Goal: Task Accomplishment & Management: Use online tool/utility

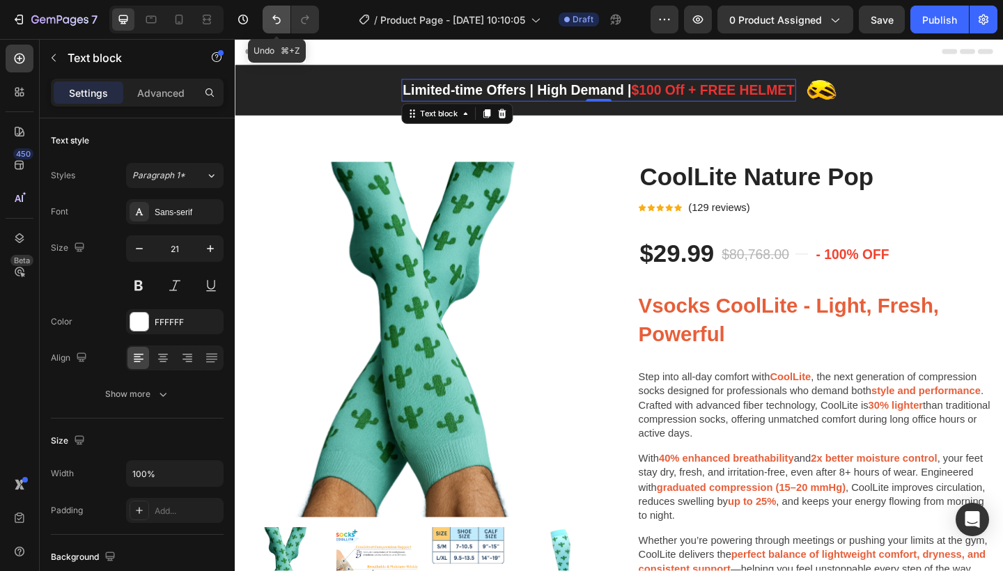
click at [276, 14] on icon "Undo/Redo" at bounding box center [277, 20] width 14 height 14
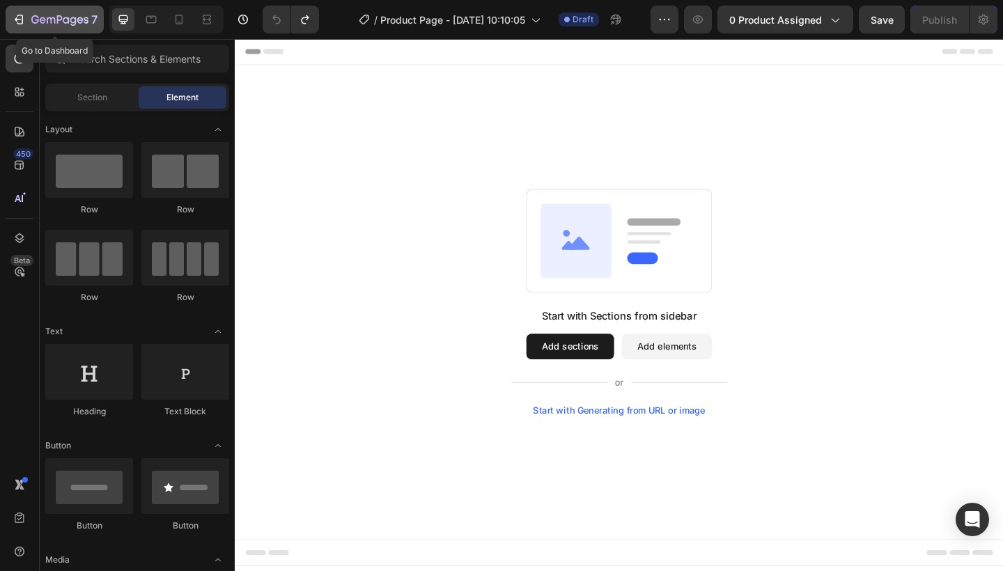
click at [50, 18] on icon "button" at bounding box center [51, 20] width 8 height 6
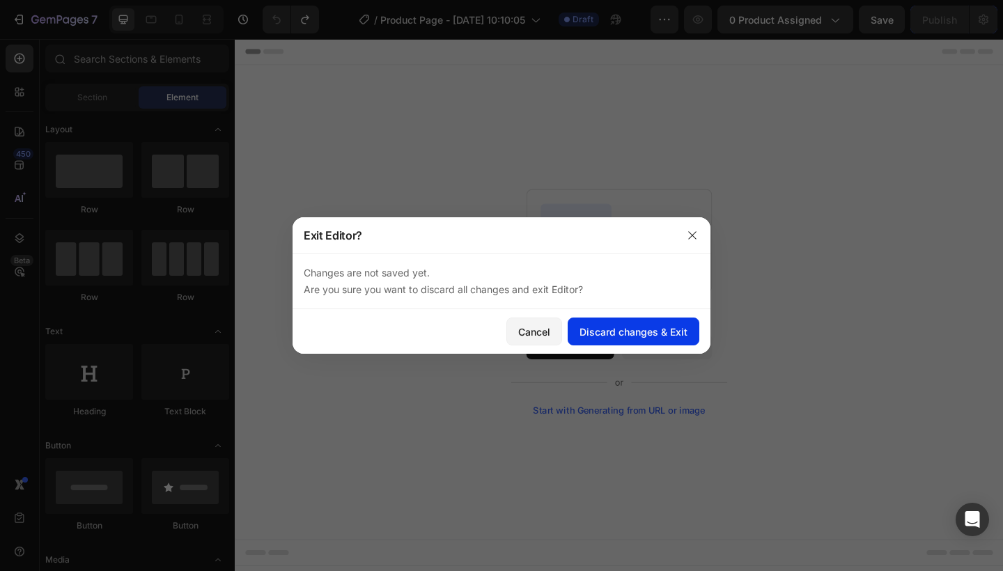
click at [648, 335] on div "Discard changes & Exit" at bounding box center [634, 332] width 108 height 15
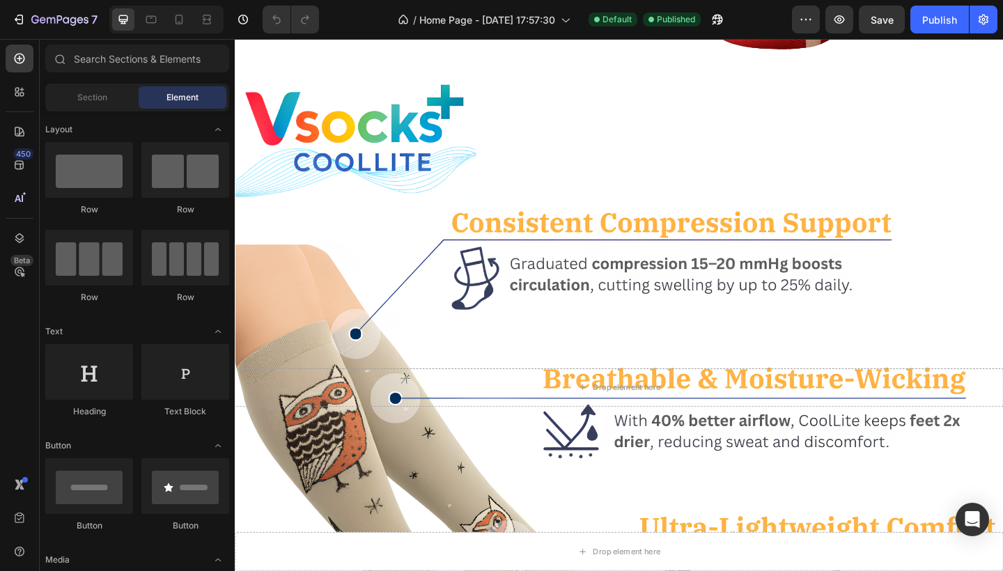
scroll to position [525, 0]
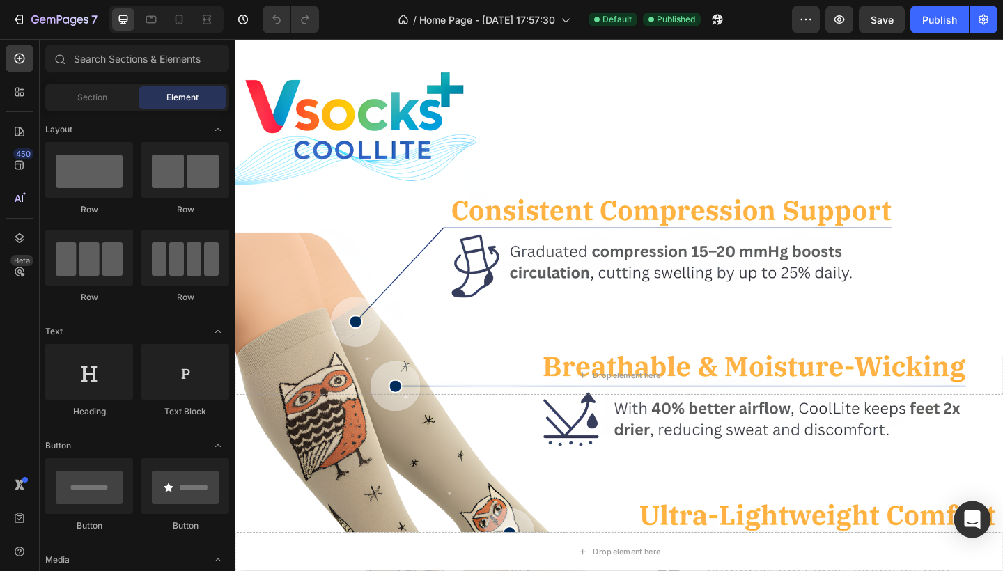
click at [986, 521] on div "Open Intercom Messenger" at bounding box center [972, 520] width 37 height 37
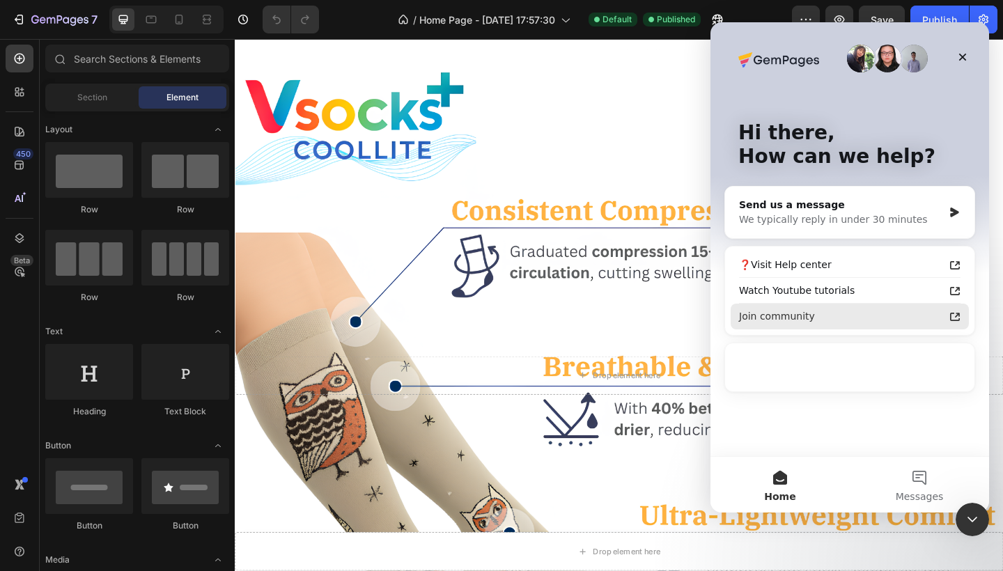
scroll to position [0, 0]
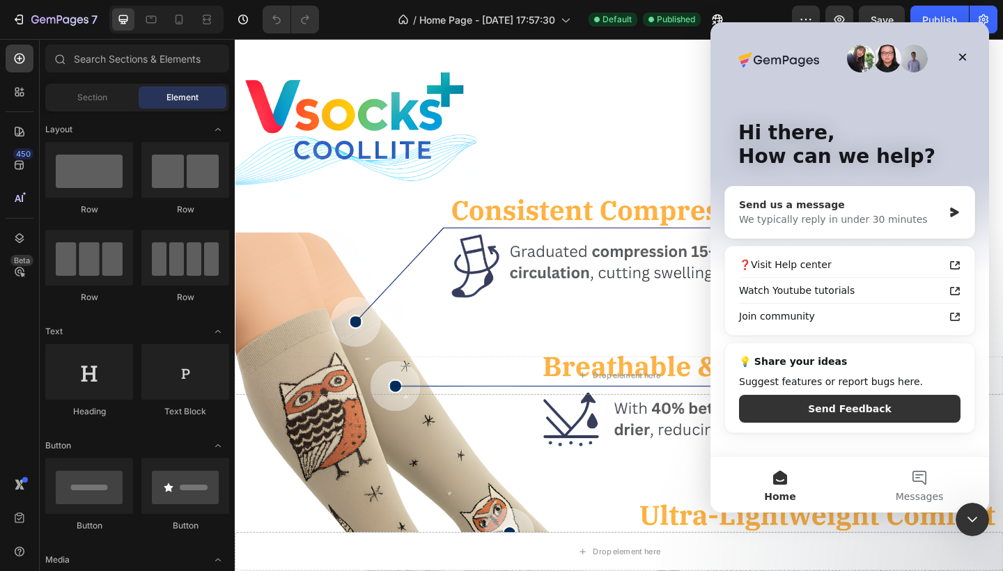
click at [956, 210] on icon "Intercom messenger" at bounding box center [955, 212] width 12 height 11
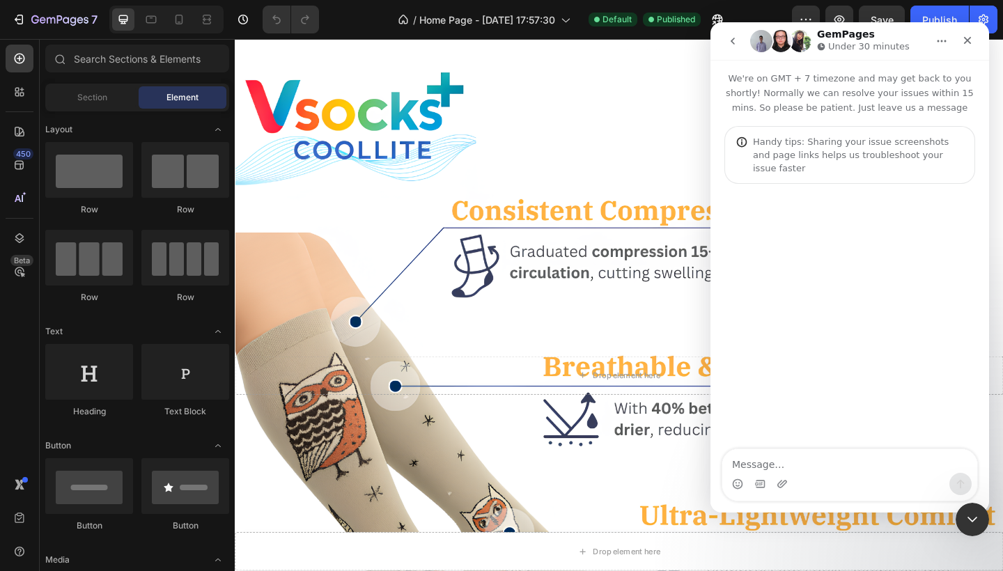
click at [804, 464] on textarea "Message…" at bounding box center [849, 461] width 255 height 24
type textarea "w"
type textarea "Hello dear"
type textarea "W"
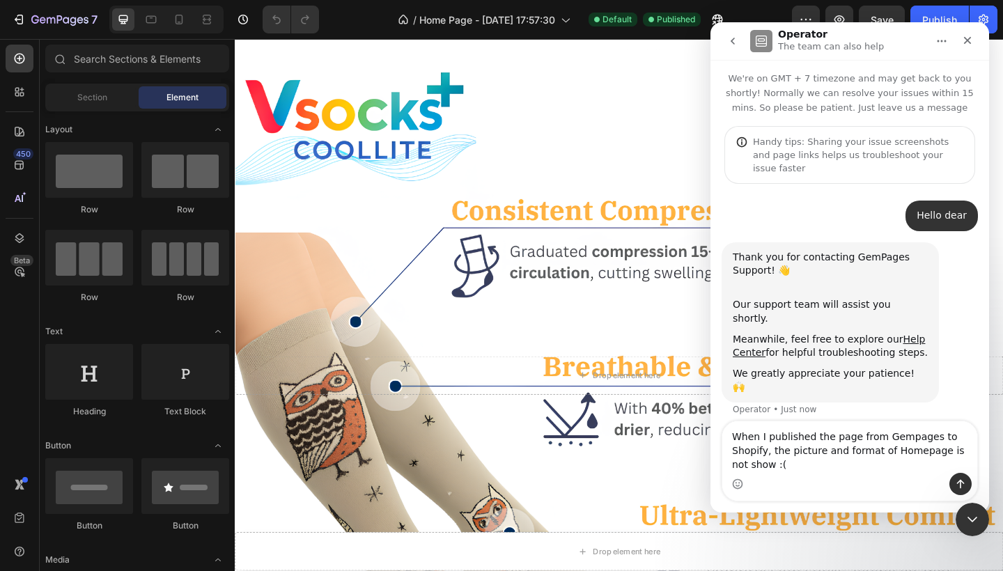
type textarea "When I published the page from Gempages to Shopify, the picture and format of H…"
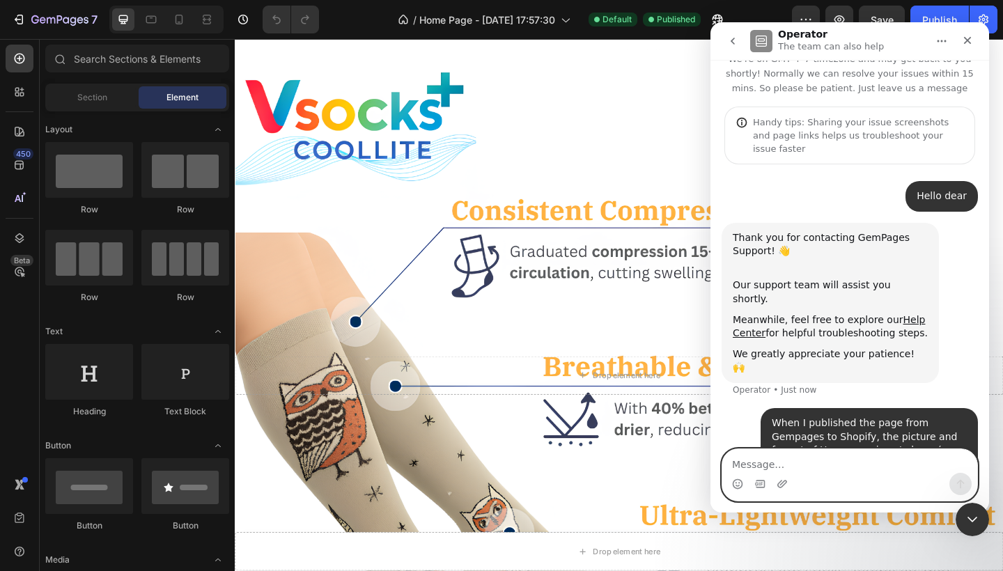
scroll to position [134, 0]
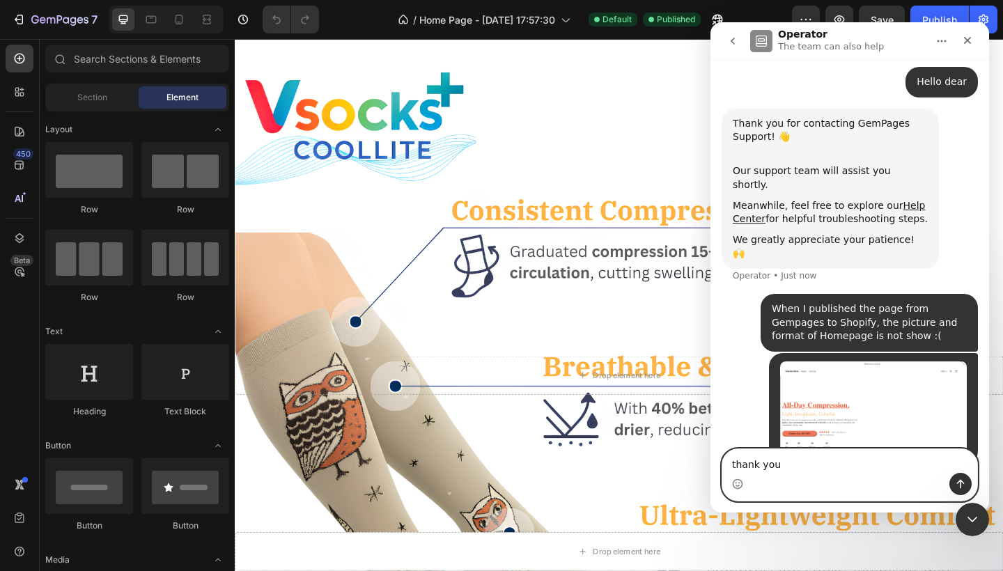
type textarea "thank you"
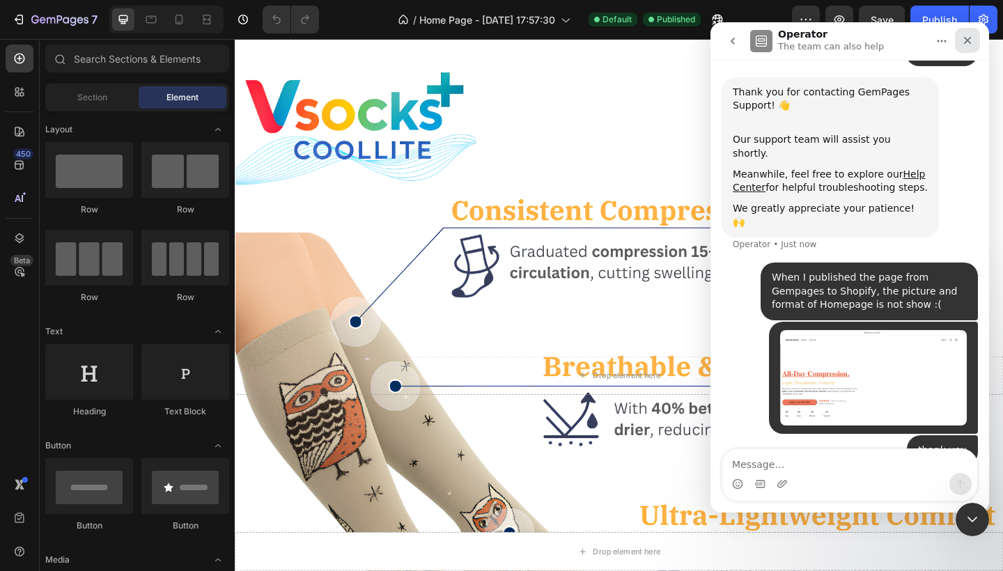
click at [968, 31] on div "Close" at bounding box center [967, 40] width 25 height 25
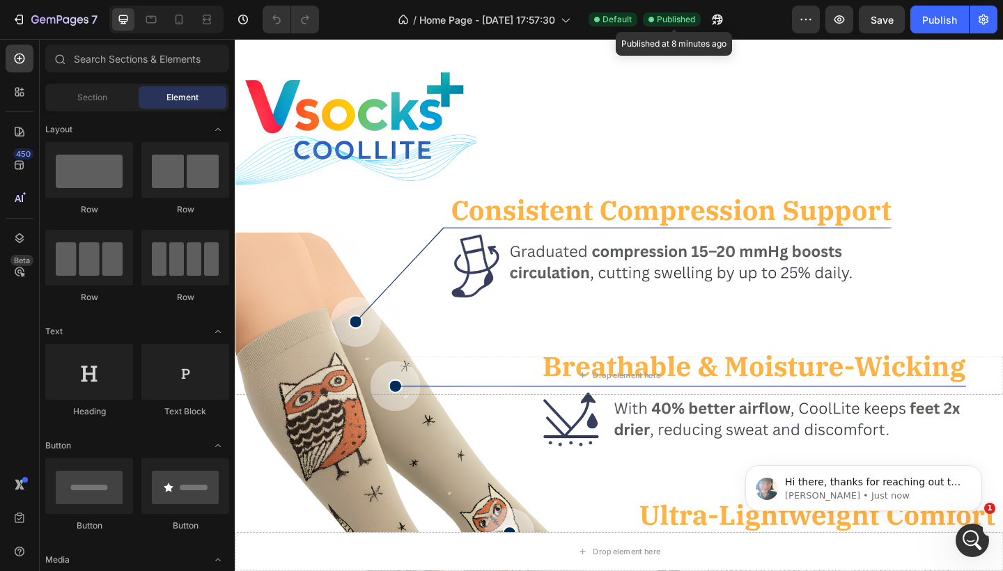
scroll to position [0, 0]
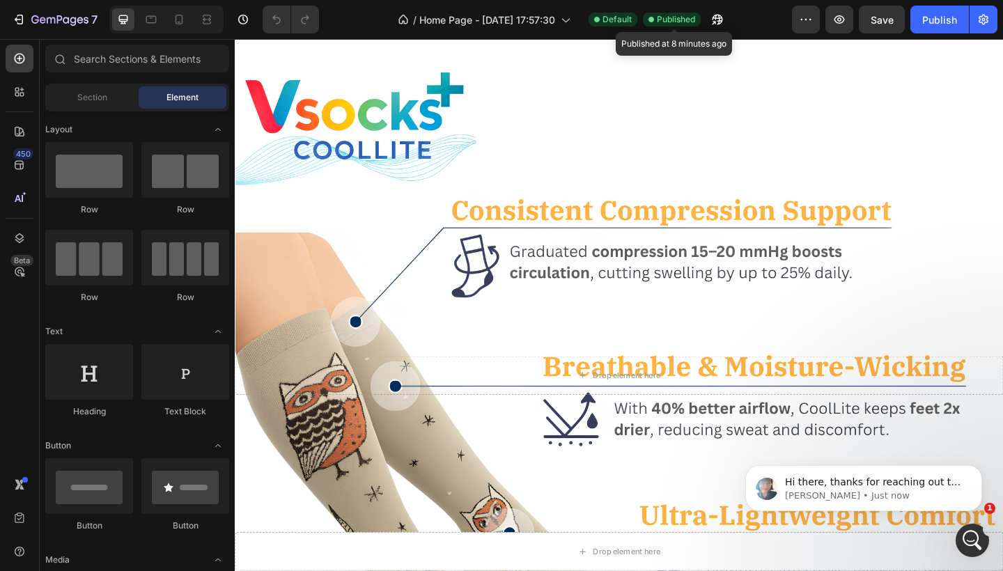
click at [674, 19] on span "Published" at bounding box center [676, 19] width 38 height 13
click at [605, 18] on span "Default" at bounding box center [617, 19] width 29 height 13
click at [975, 534] on icon "Open Intercom Messenger" at bounding box center [970, 538] width 23 height 23
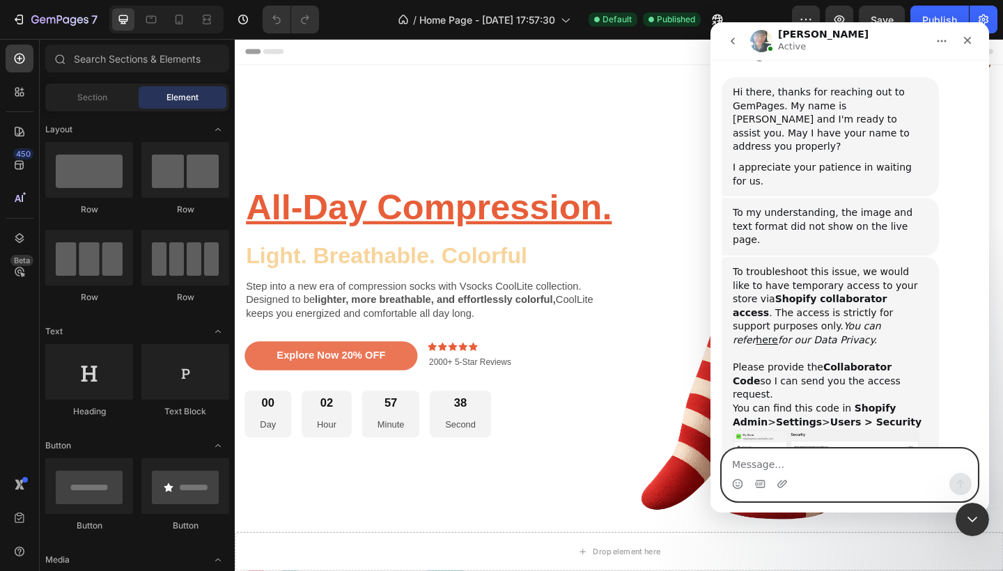
scroll to position [587, 0]
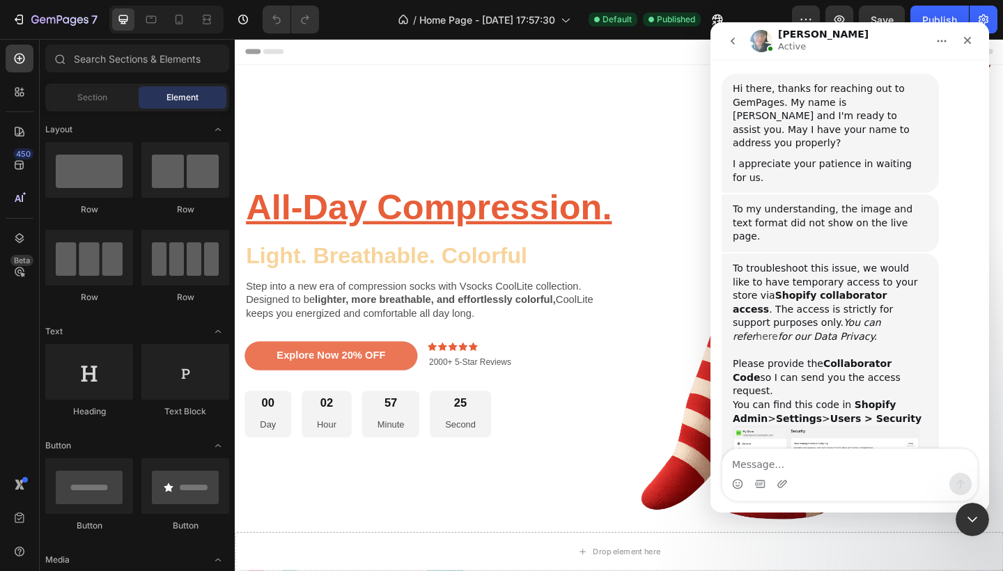
click at [778, 331] on link "here" at bounding box center [767, 336] width 22 height 11
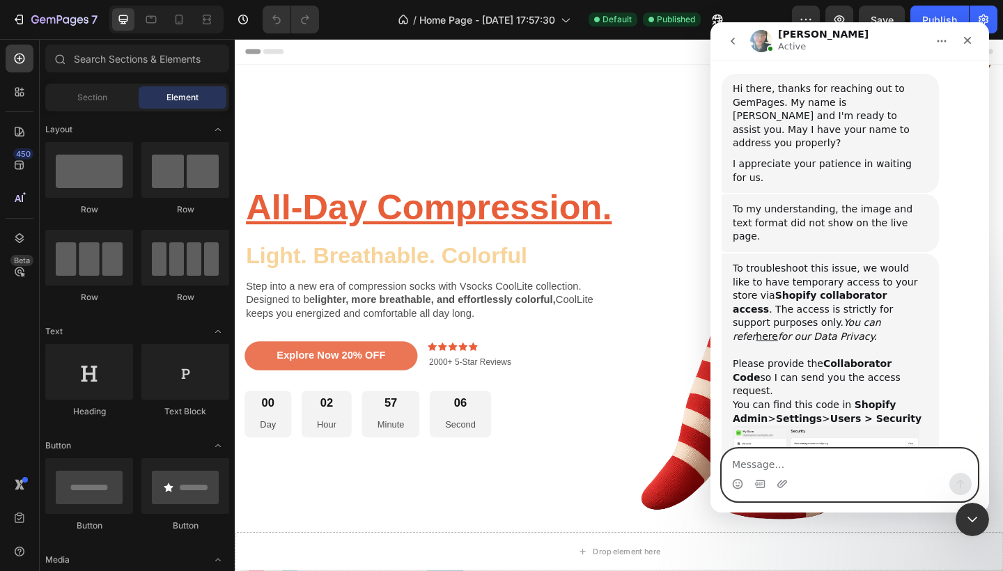
click at [817, 463] on textarea "Message…" at bounding box center [849, 461] width 255 height 24
paste textarea "9440"
type textarea "9440"
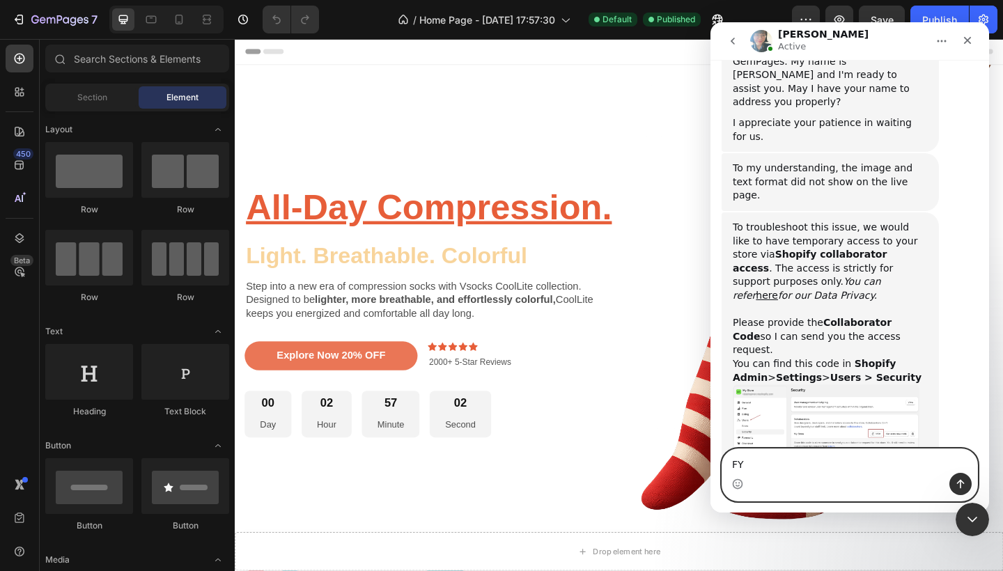
type textarea "FYI"
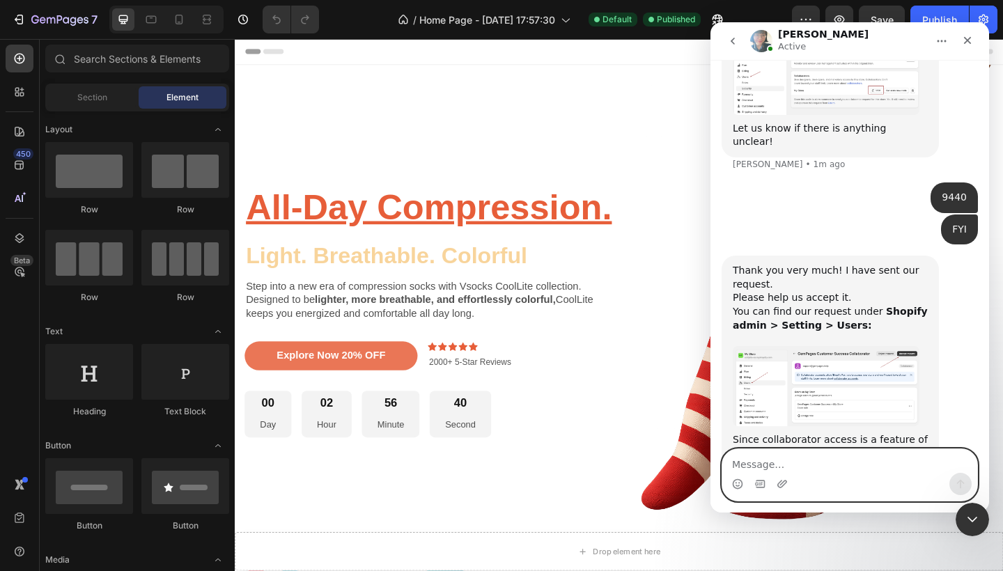
scroll to position [947, 0]
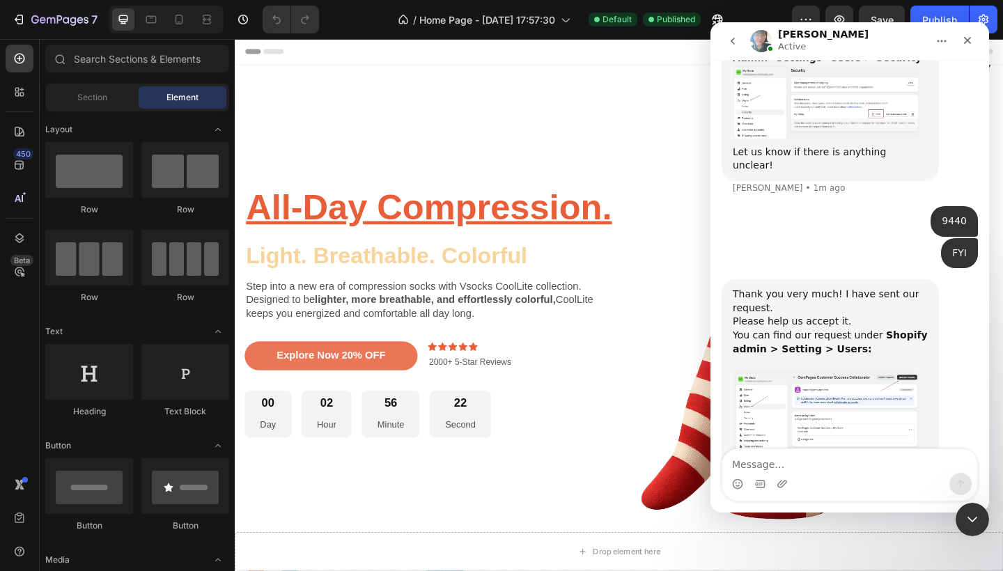
click at [833, 370] on img "Annie says…" at bounding box center [826, 410] width 187 height 81
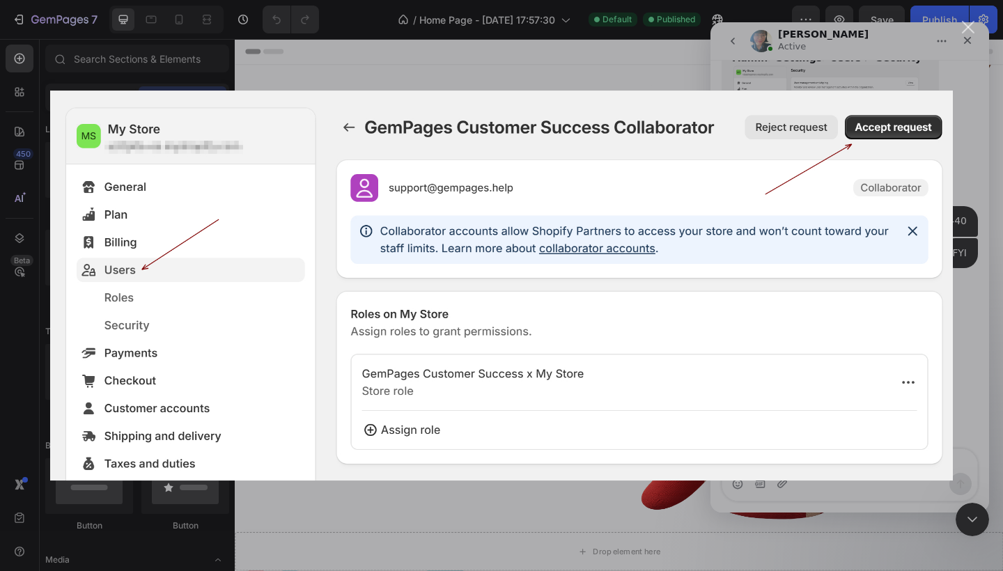
click at [970, 26] on div "Close" at bounding box center [968, 27] width 13 height 13
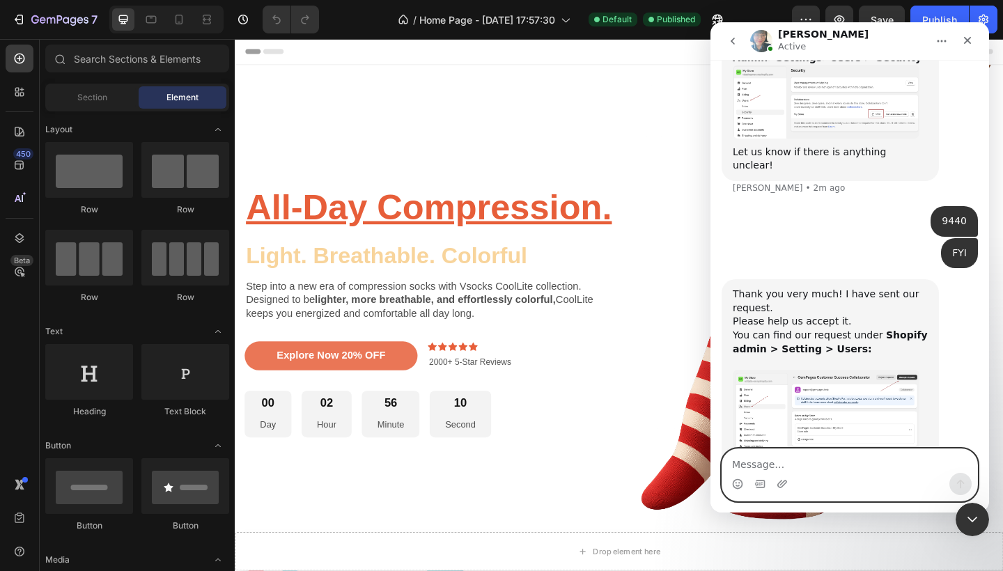
click at [787, 464] on textarea "Message…" at bounding box center [849, 461] width 255 height 24
type textarea "h"
type textarea "the request has been accepted"
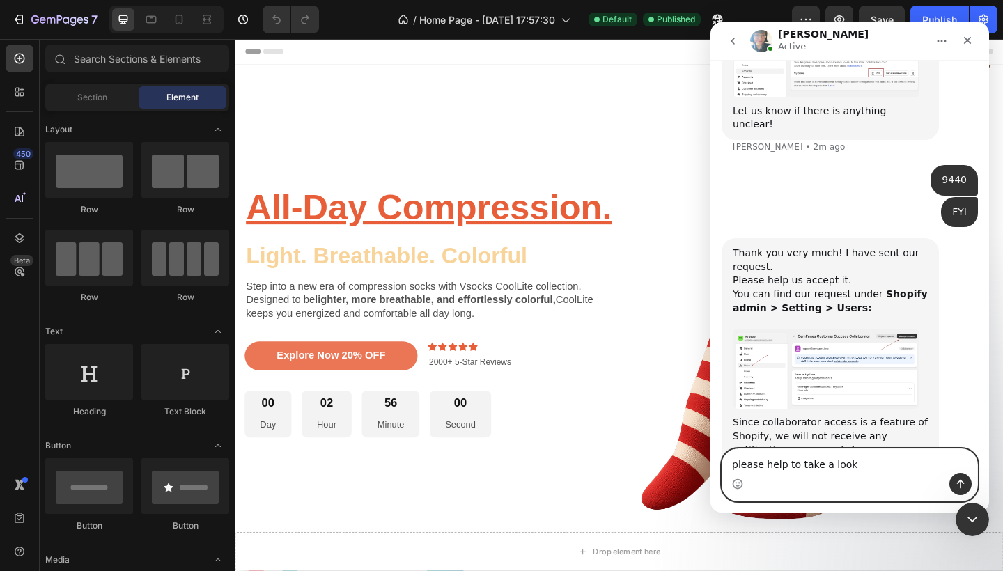
type textarea "please help to take a look"
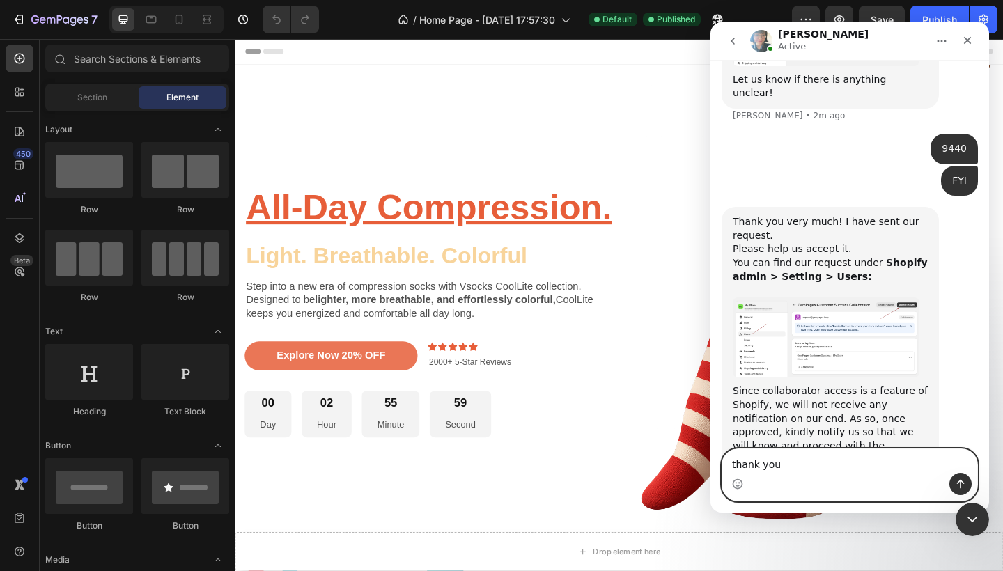
type textarea "thank you"
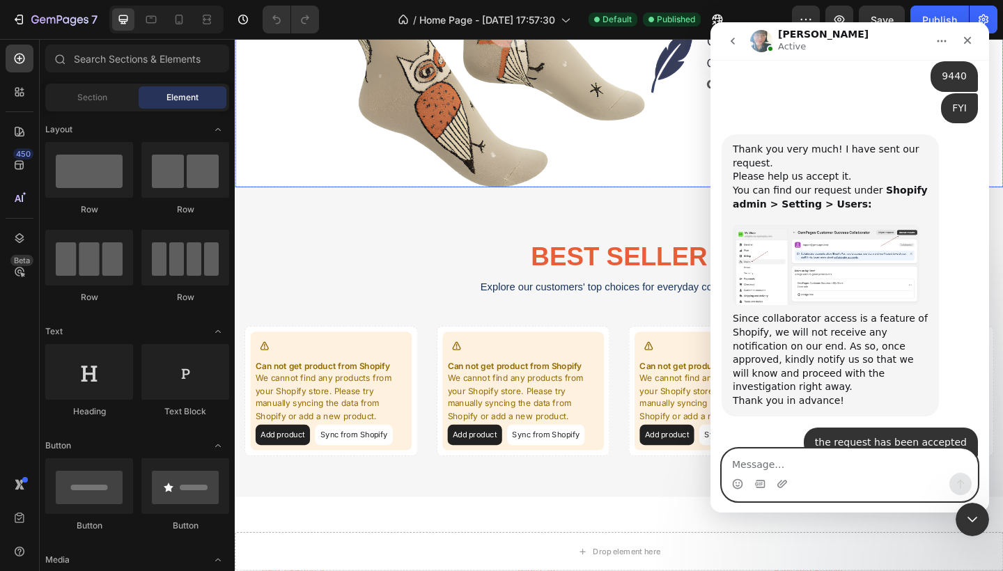
scroll to position [1090, 0]
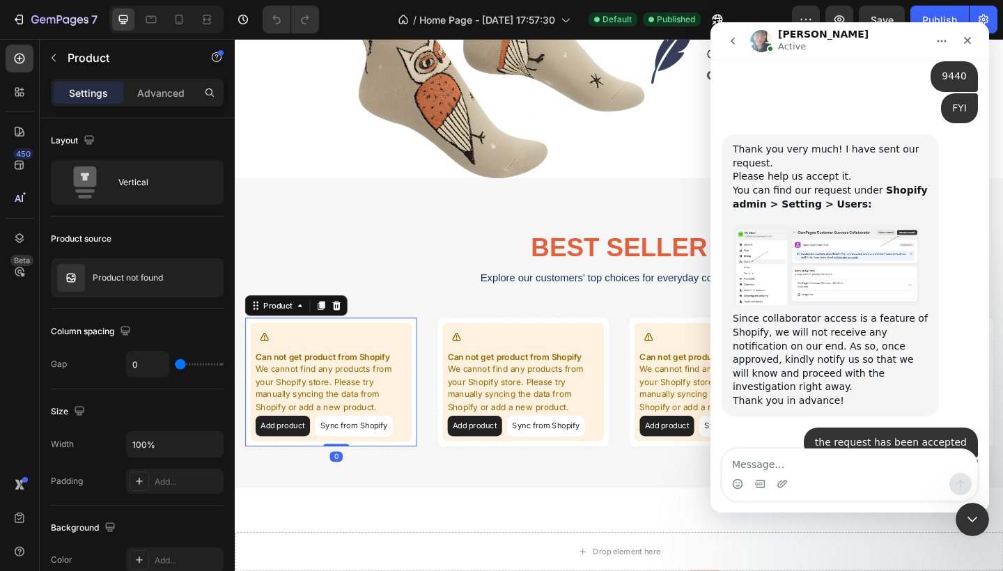
click at [356, 449] on button "Sync from Shopify" at bounding box center [364, 460] width 84 height 22
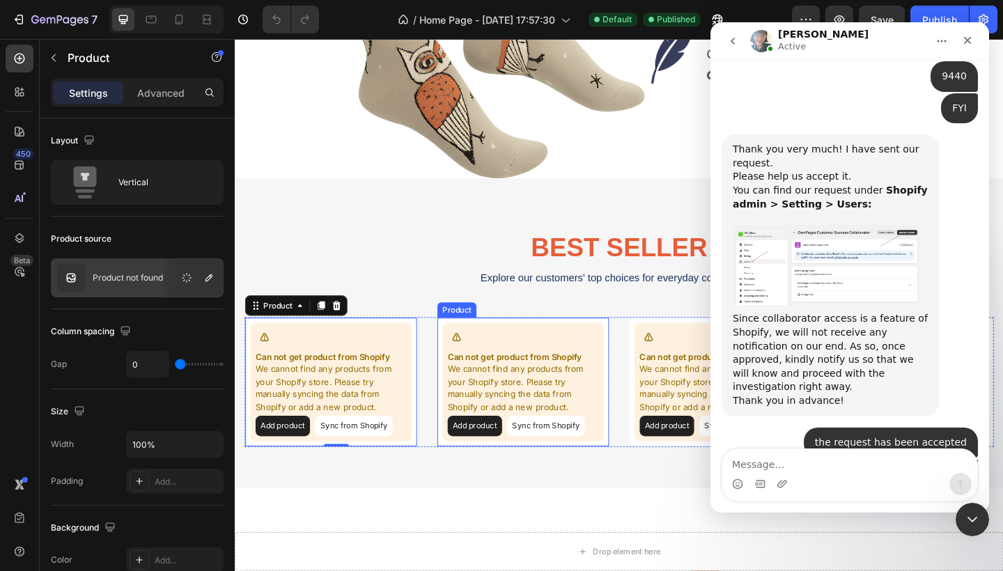
click at [568, 450] on button "Sync from Shopify" at bounding box center [573, 460] width 84 height 22
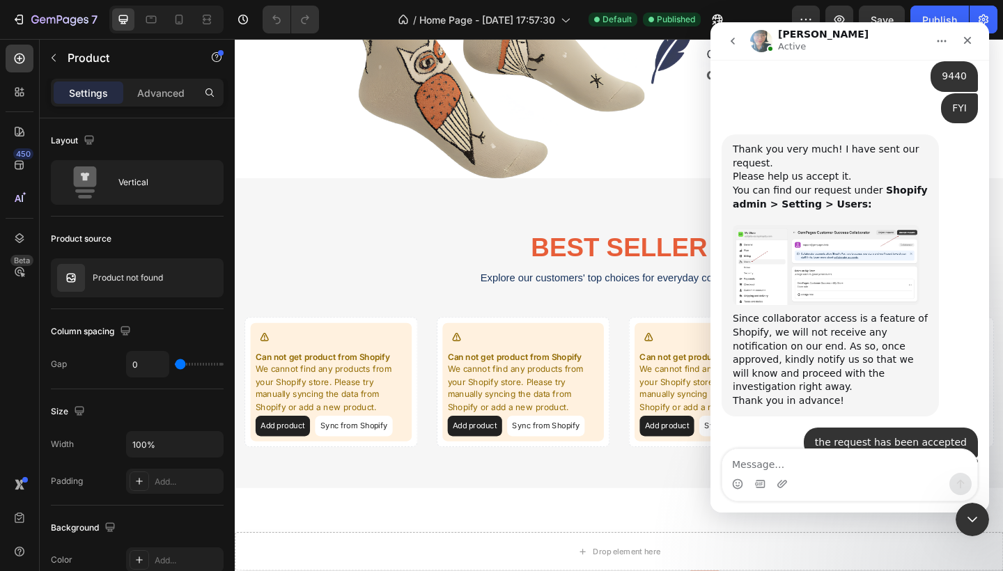
click at [947, 40] on button "Home" at bounding box center [942, 41] width 26 height 26
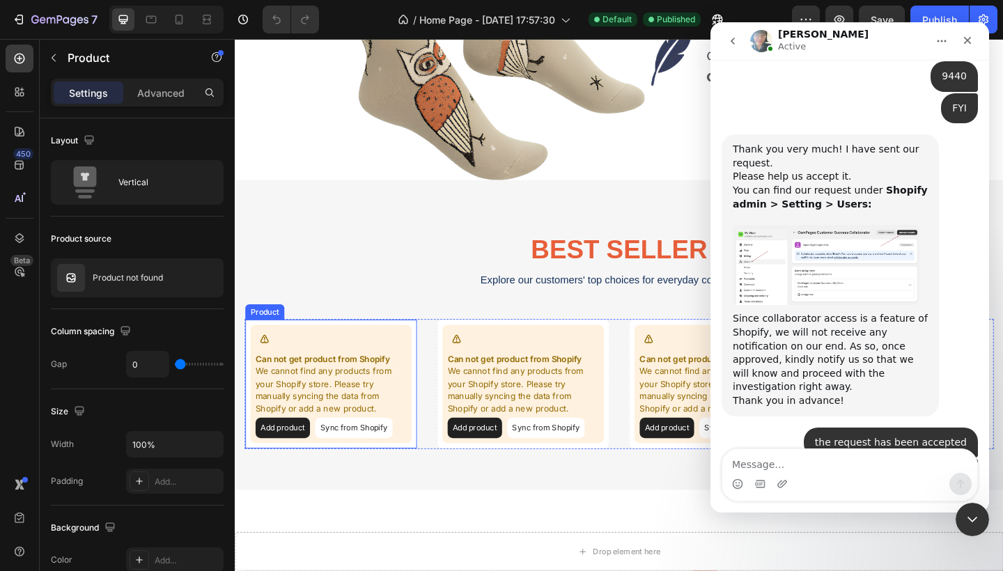
click at [372, 451] on button "Sync from Shopify" at bounding box center [364, 462] width 84 height 22
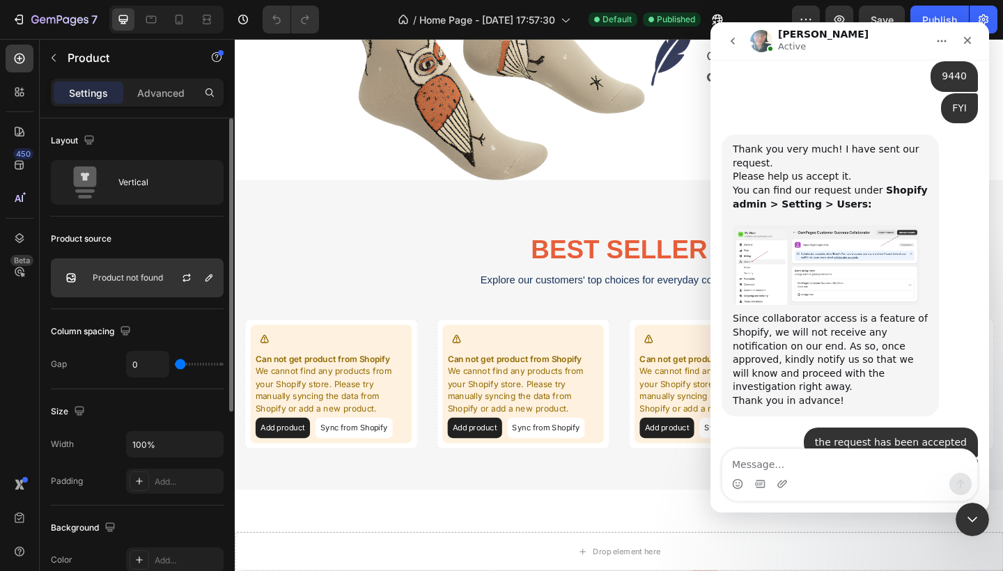
click at [158, 275] on p "Product not found" at bounding box center [128, 278] width 70 height 10
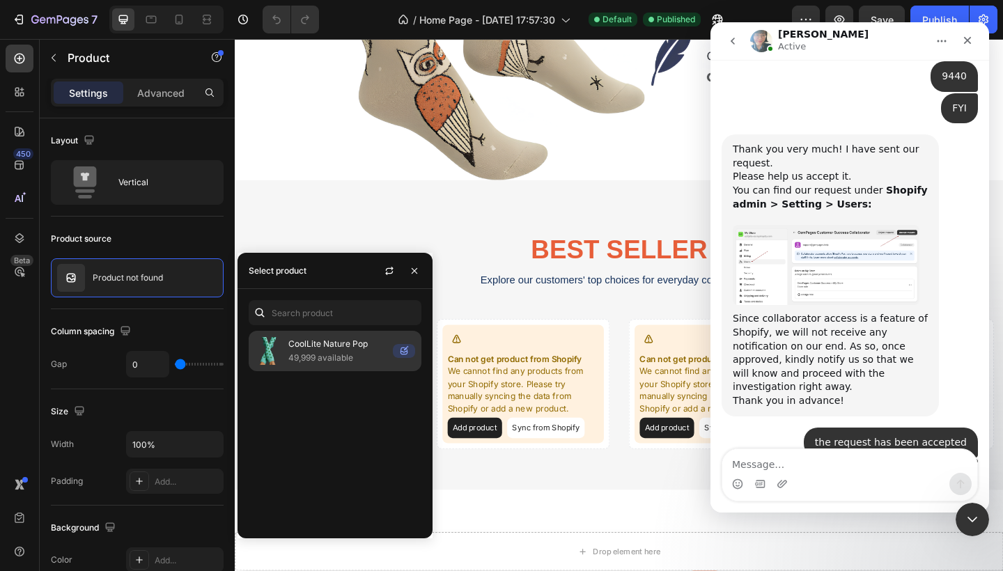
click at [287, 347] on div "CoolLite Nature Pop 49,999 available" at bounding box center [335, 351] width 173 height 40
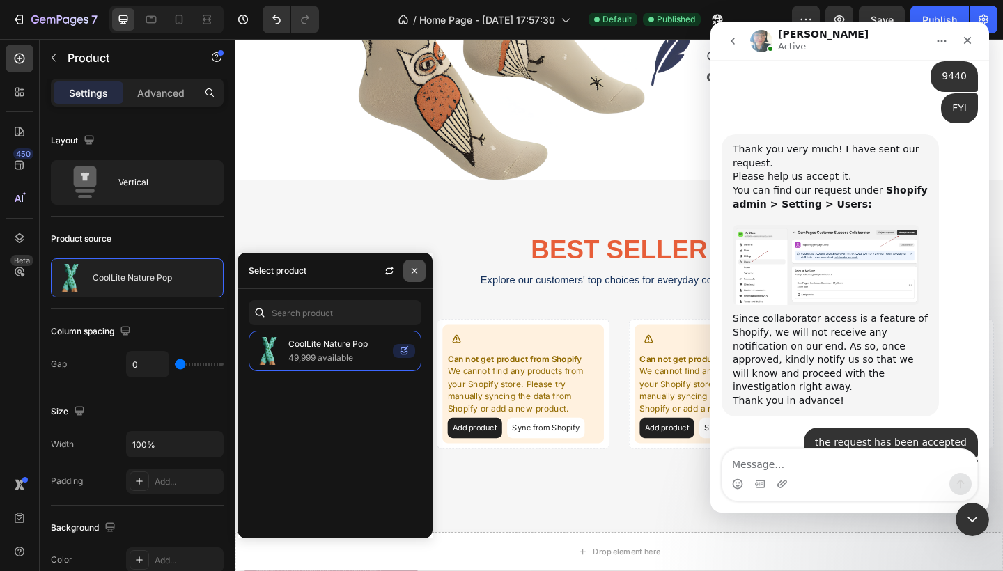
click at [414, 268] on icon "button" at bounding box center [414, 270] width 11 height 11
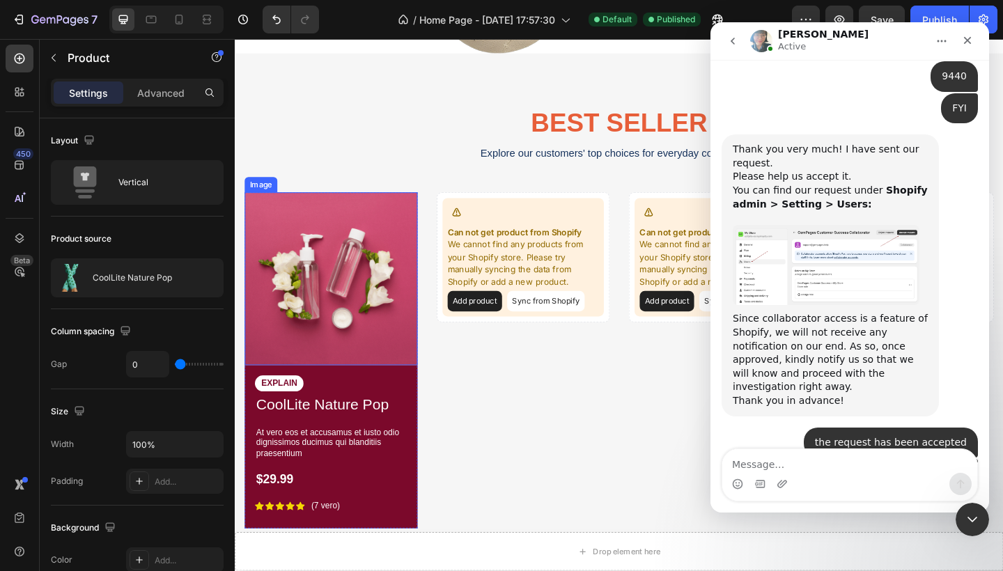
scroll to position [1227, 0]
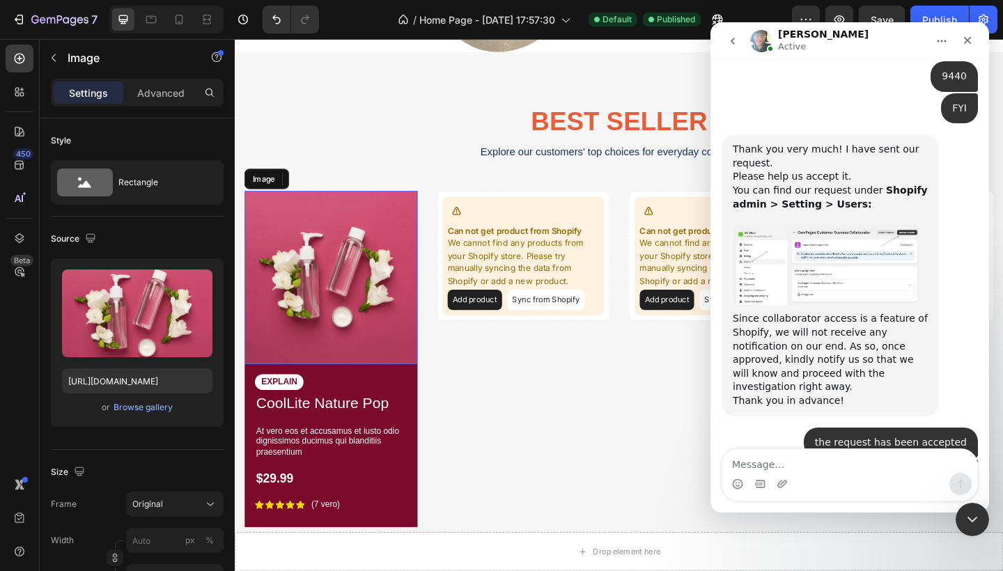
click at [364, 281] on img at bounding box center [339, 299] width 188 height 188
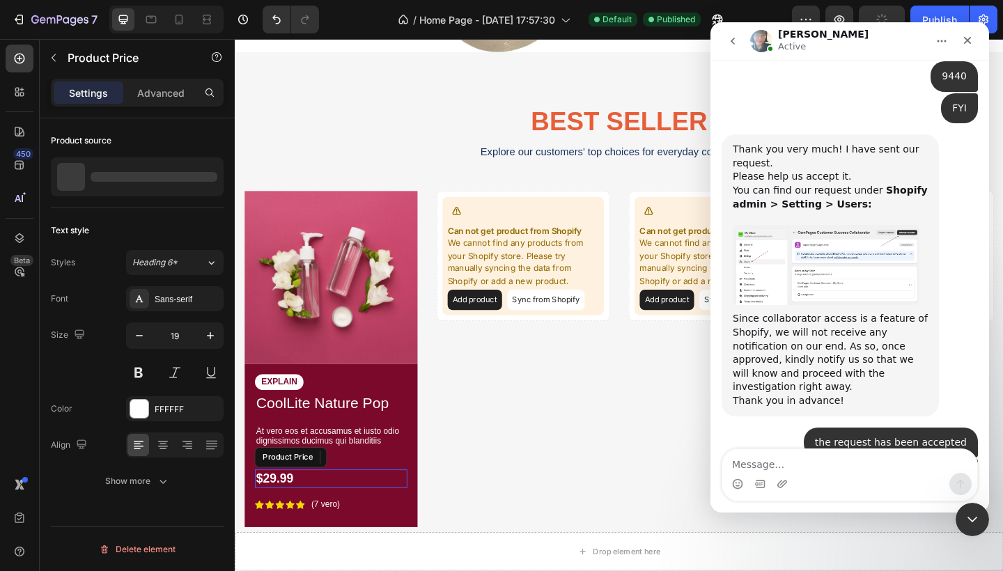
click at [392, 508] on div "$29.99" at bounding box center [339, 518] width 166 height 20
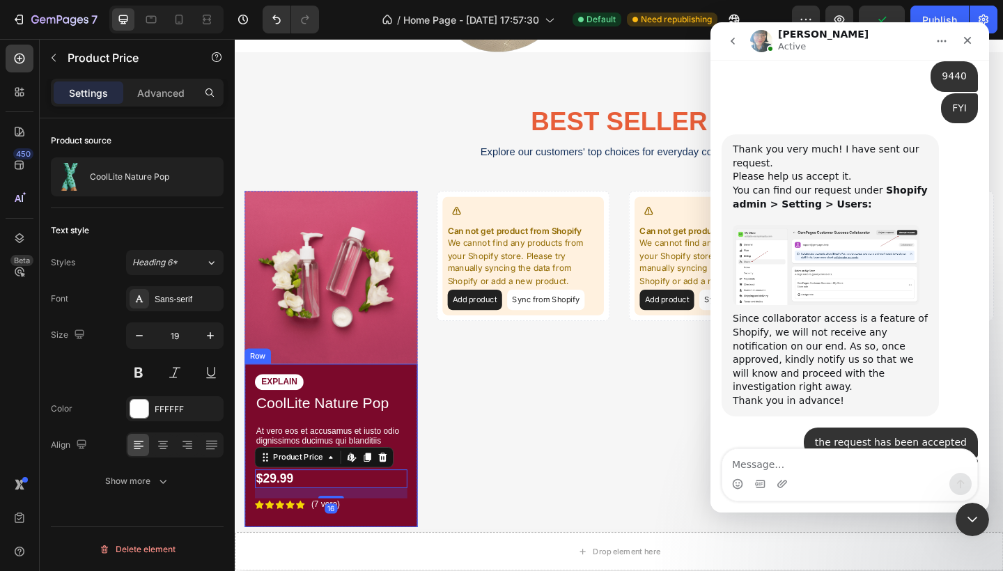
click at [426, 442] on div "EXPLAIN Text Block CoolLite Nature Pop Product Title At vero eos et accusamus e…" at bounding box center [339, 482] width 188 height 178
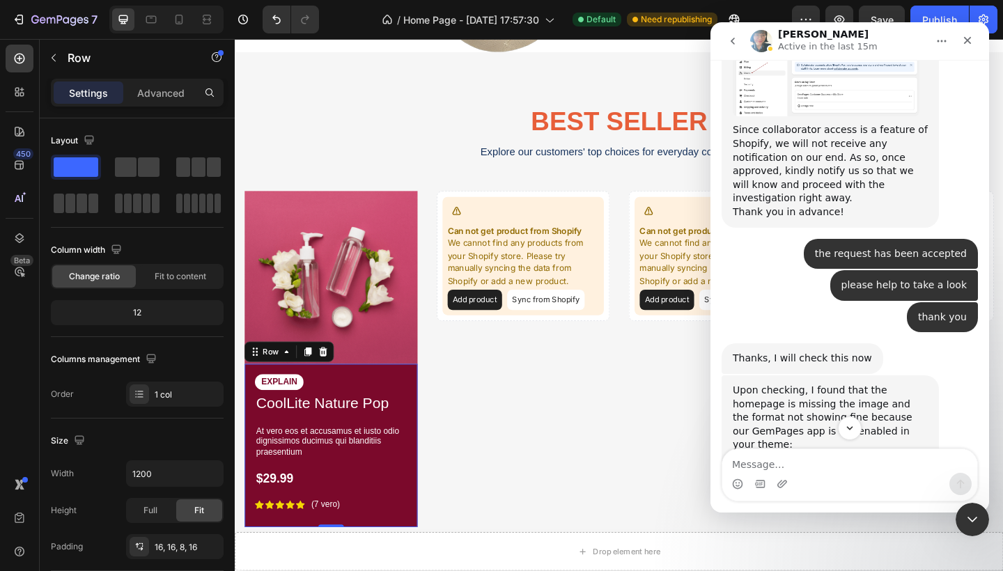
scroll to position [1245, 0]
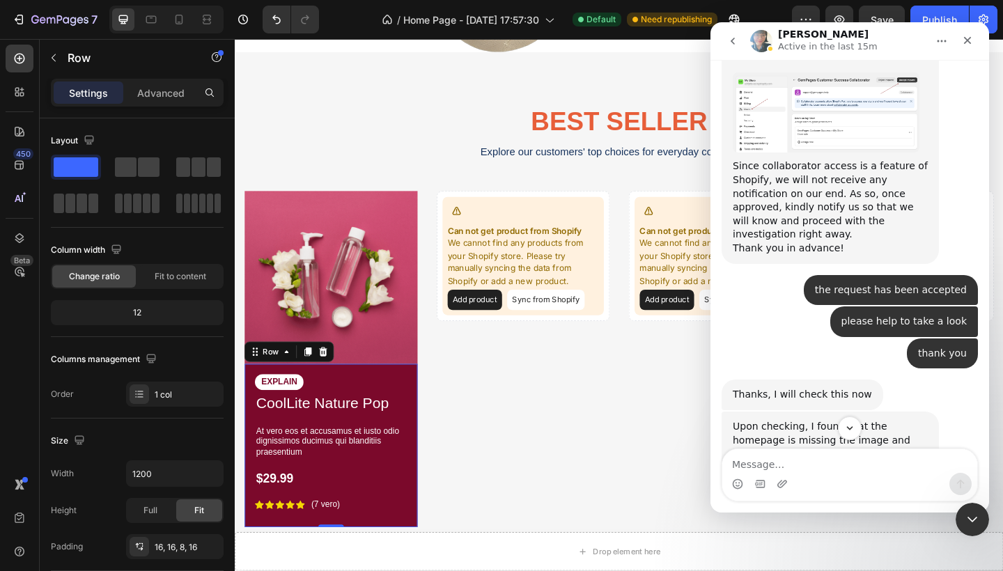
click at [837, 495] on img "Annie says…" at bounding box center [826, 531] width 187 height 73
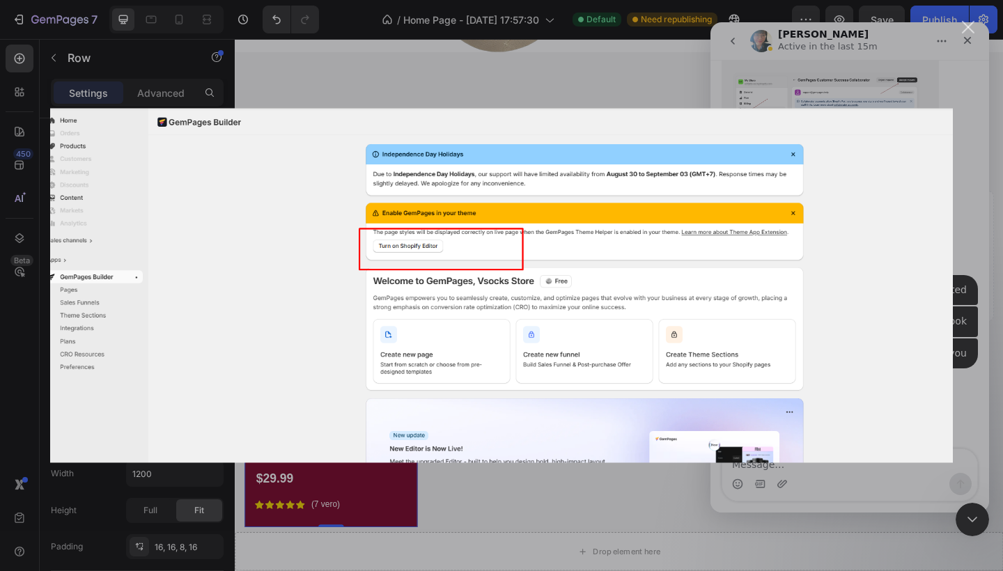
click at [959, 88] on div "Intercom messenger" at bounding box center [501, 285] width 1003 height 571
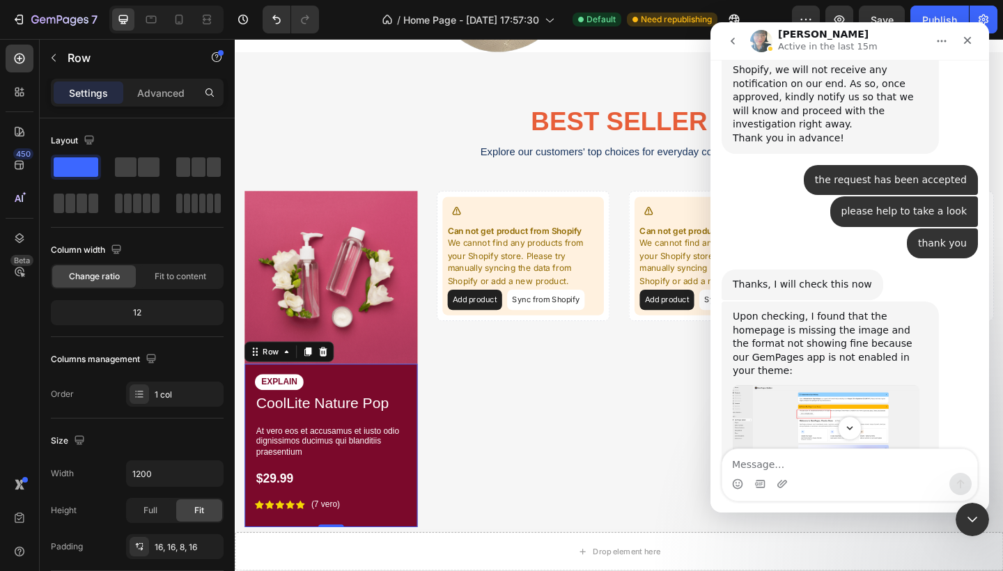
scroll to position [1359, 0]
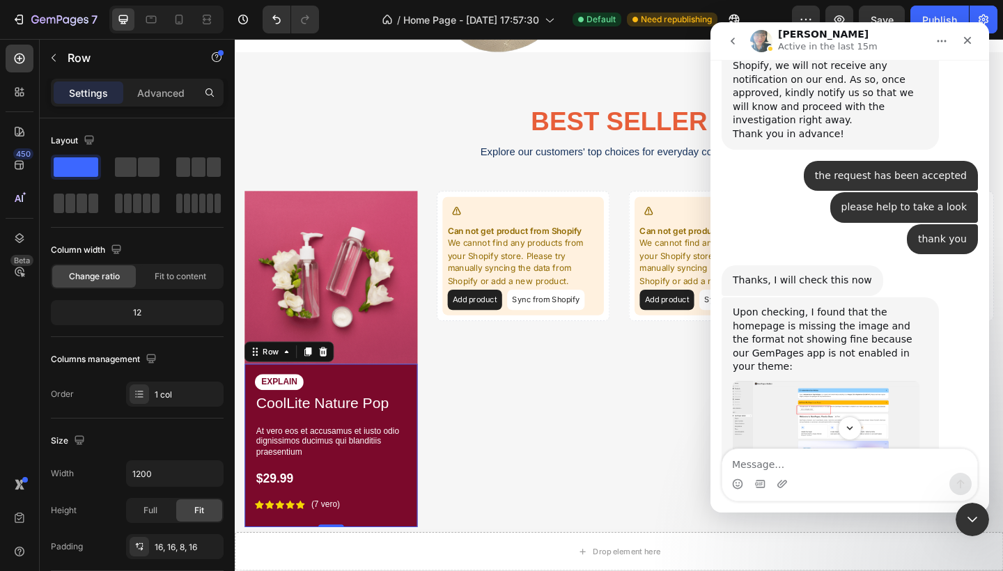
click at [806, 502] on img "Annie says…" at bounding box center [826, 525] width 187 height 46
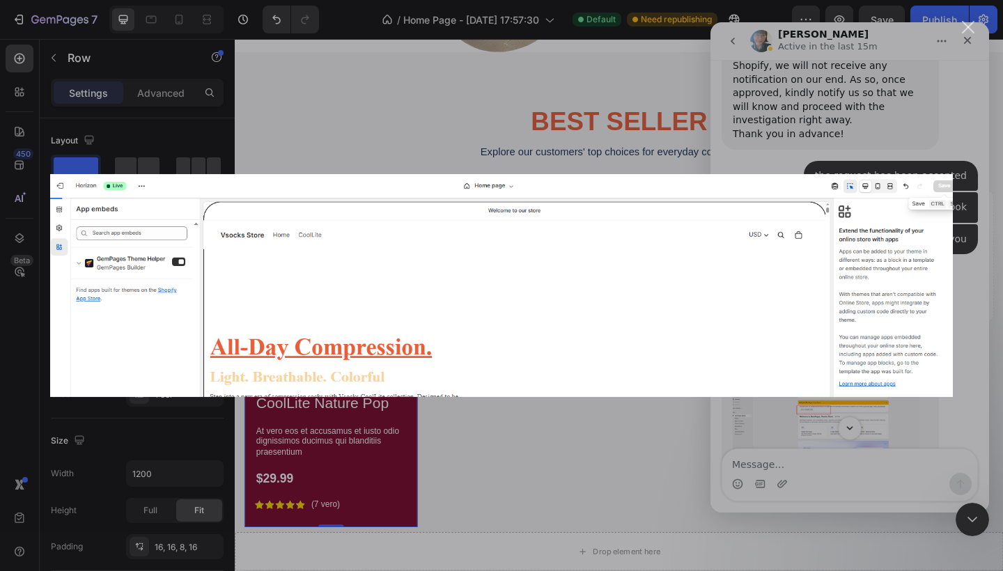
click at [851, 121] on div "Intercom messenger" at bounding box center [501, 285] width 1003 height 571
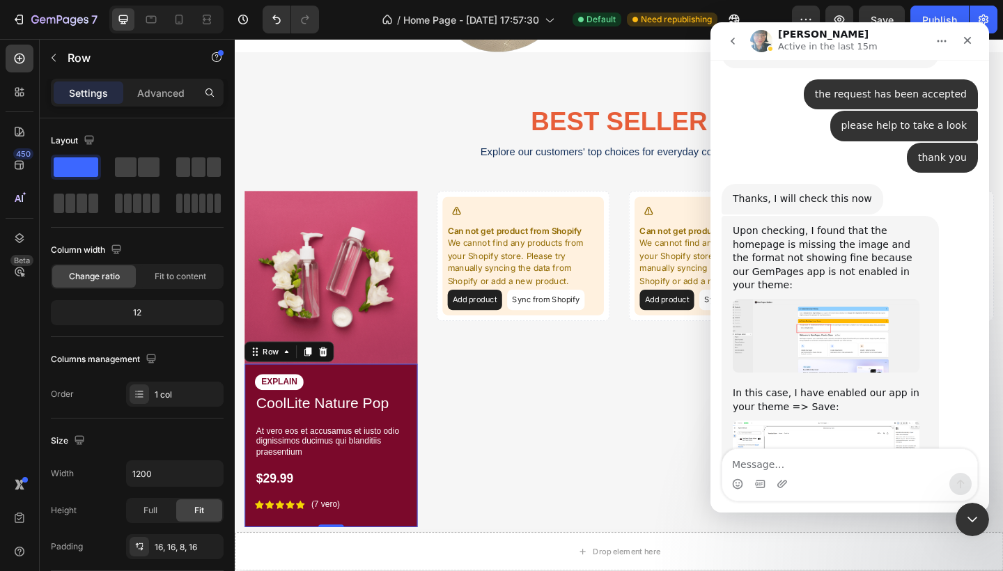
scroll to position [1440, 0]
click at [836, 500] on link "https://bhp9fu-wa.myshopify.com/" at bounding box center [829, 505] width 109 height 11
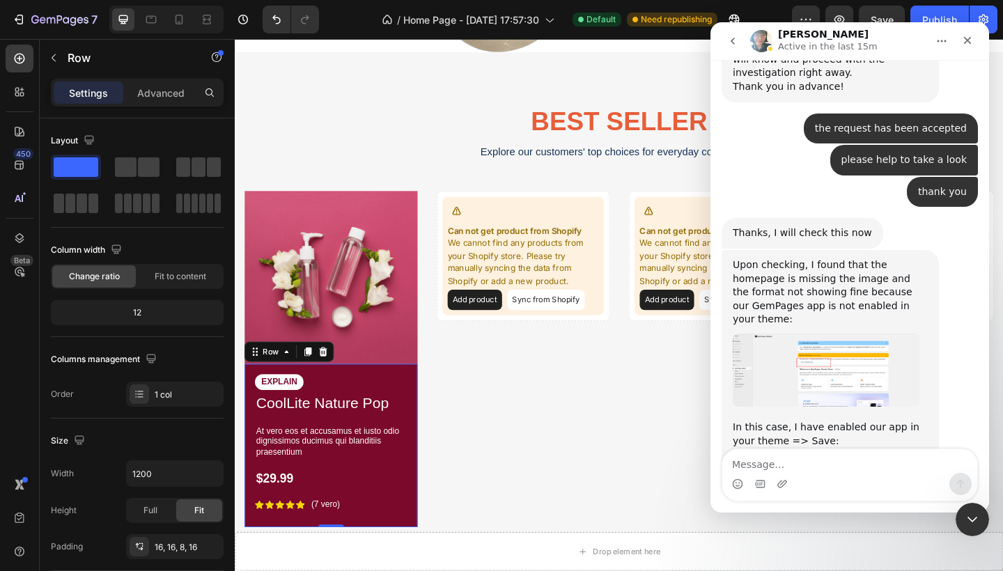
scroll to position [1406, 0]
click at [784, 334] on img "Annie says…" at bounding box center [826, 370] width 187 height 73
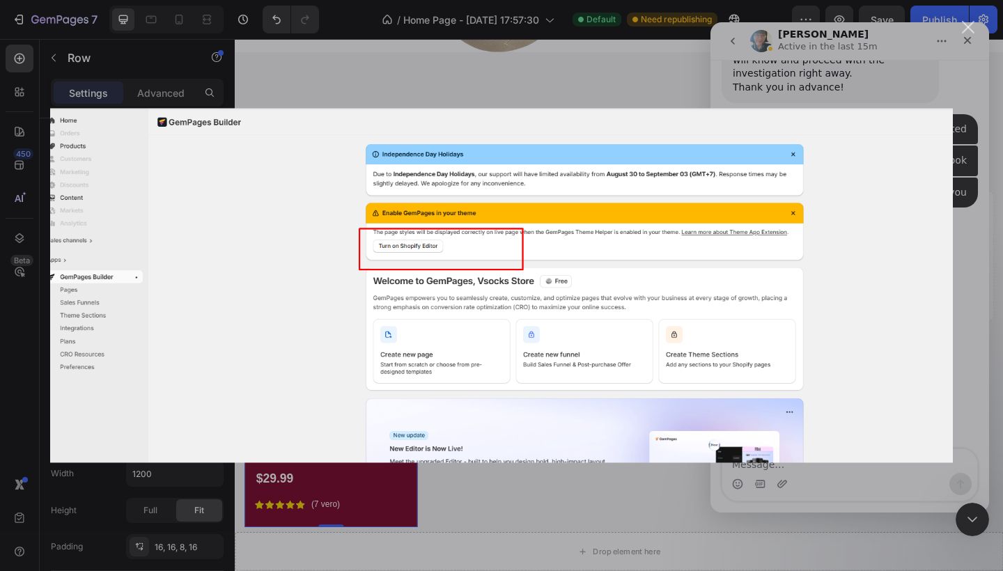
scroll to position [0, 0]
click at [961, 31] on div "Intercom messenger" at bounding box center [501, 285] width 1003 height 571
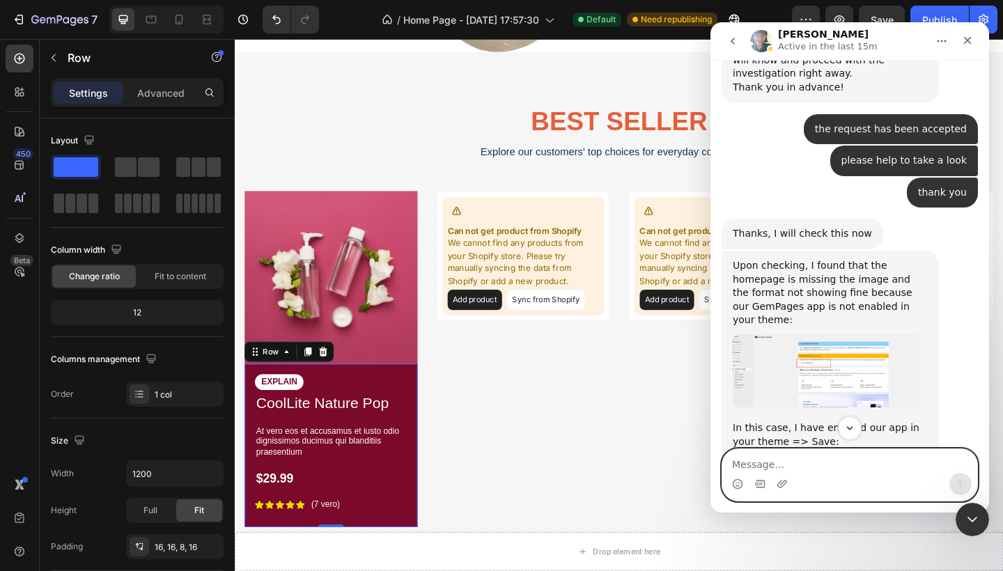
click at [777, 463] on textarea "Message…" at bounding box center [849, 461] width 255 height 24
type textarea "it is worked now"
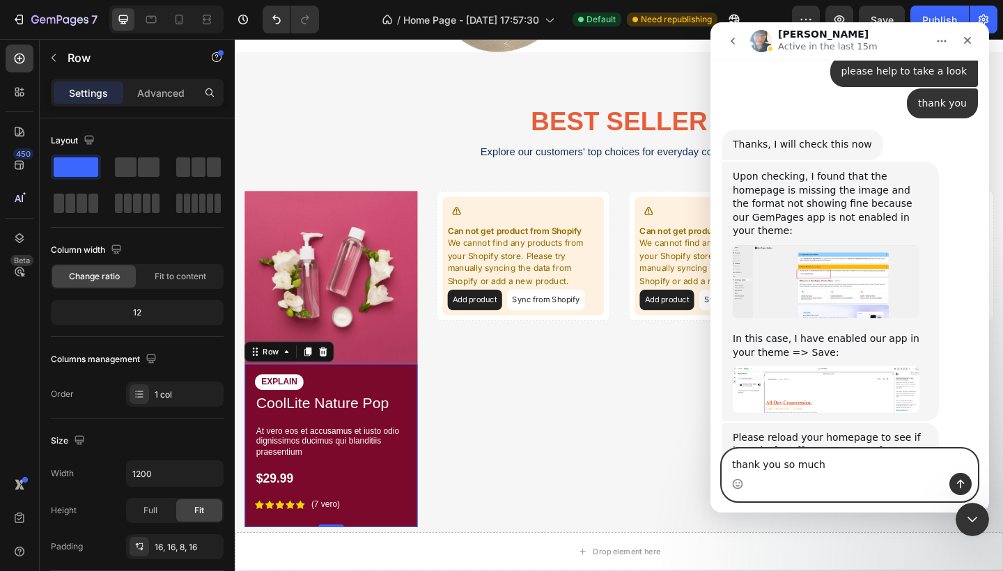
type textarea "thank you so much"
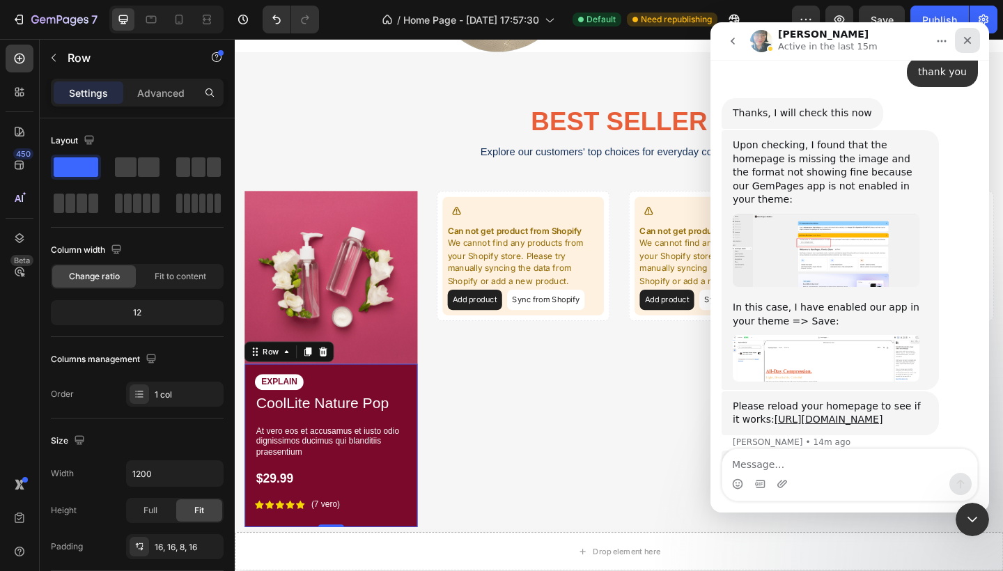
click at [970, 38] on icon "Close" at bounding box center [968, 41] width 8 height 8
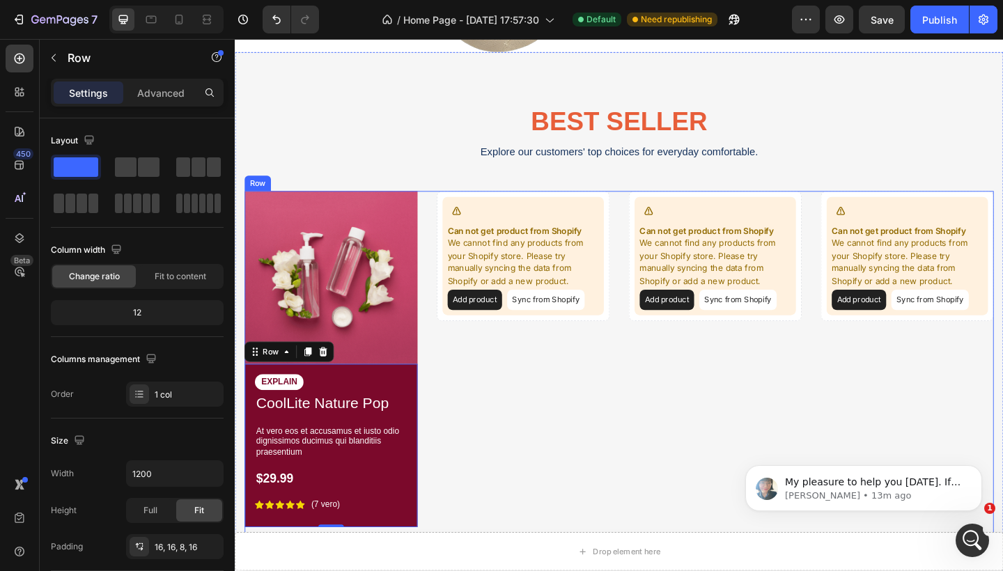
scroll to position [0, 0]
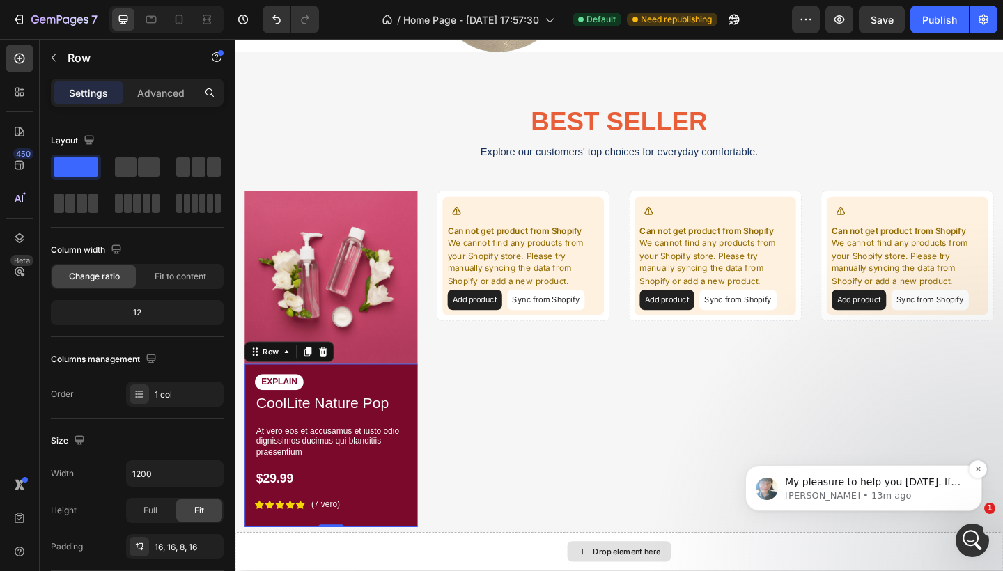
click at [940, 487] on p "My pleasure to help you today. If you have a moment, we’d greatly appreciate it…" at bounding box center [875, 483] width 180 height 14
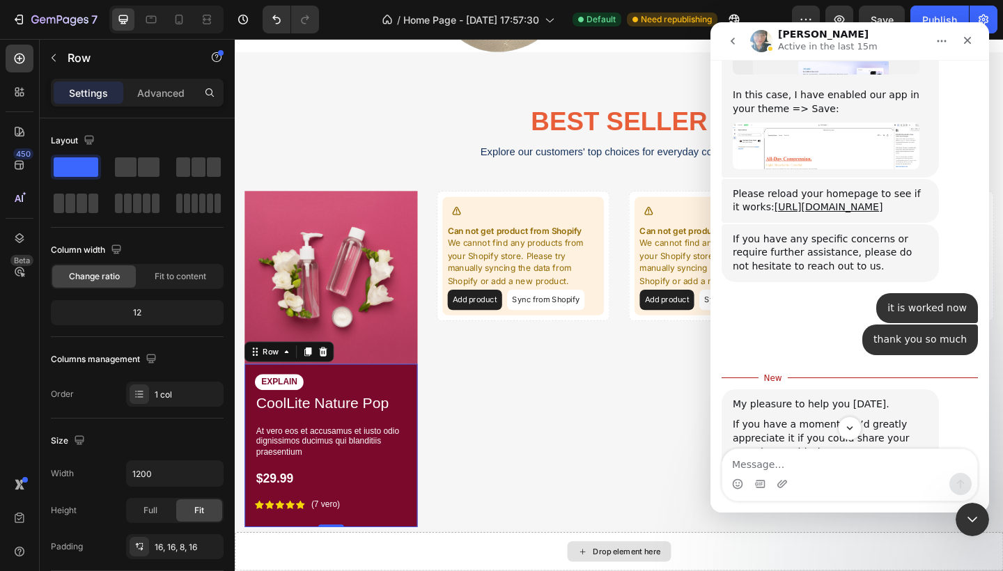
scroll to position [1729, 0]
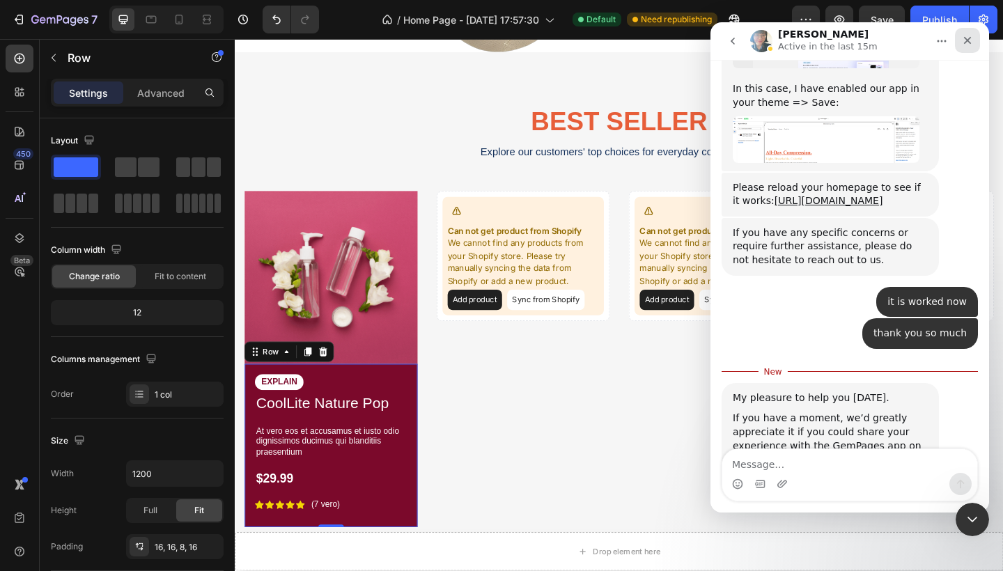
click at [969, 39] on icon "Close" at bounding box center [968, 41] width 8 height 8
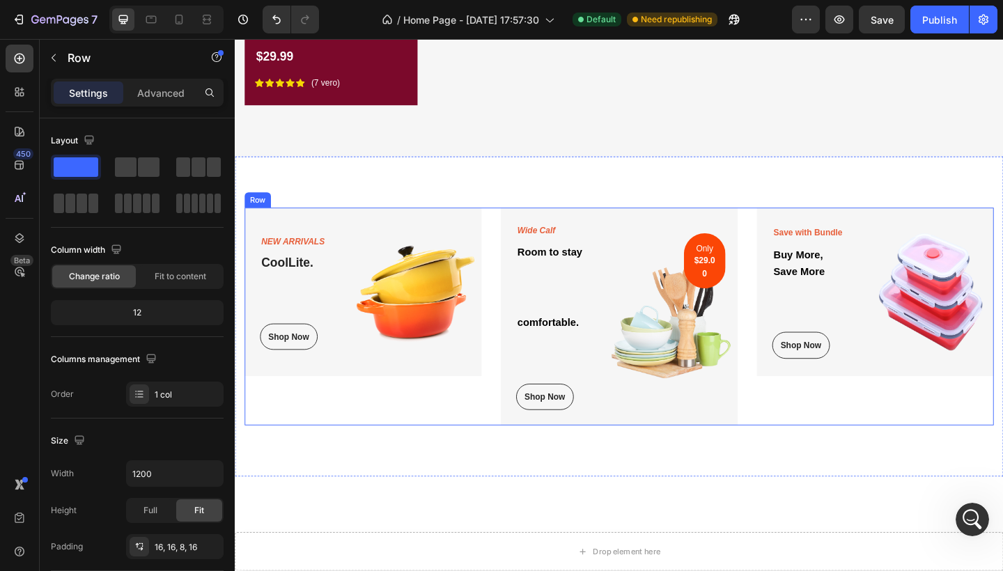
scroll to position [989, 0]
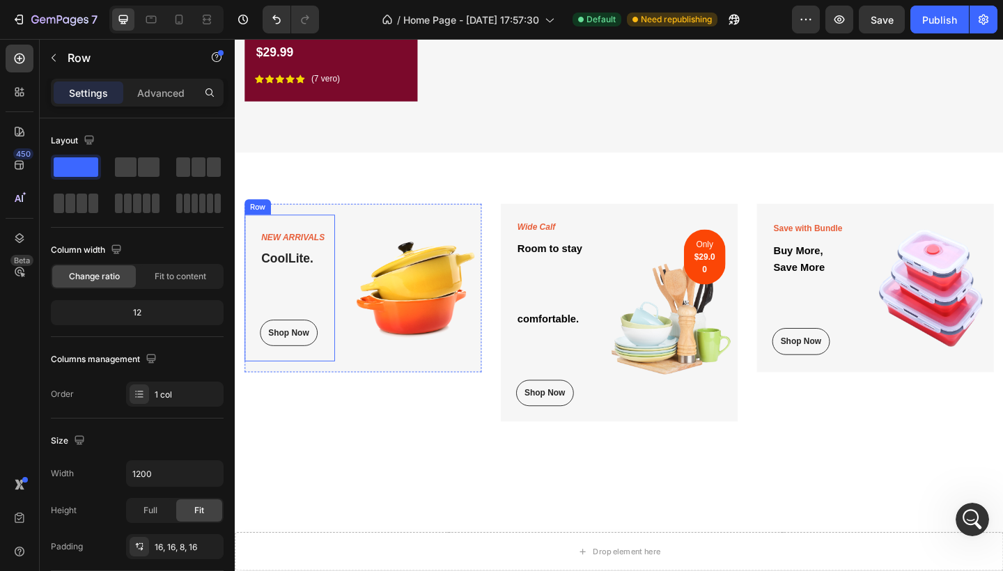
click at [332, 368] on div "New Arrivals Text block CoolLite. Heading Shop Now Button Row" at bounding box center [294, 311] width 98 height 160
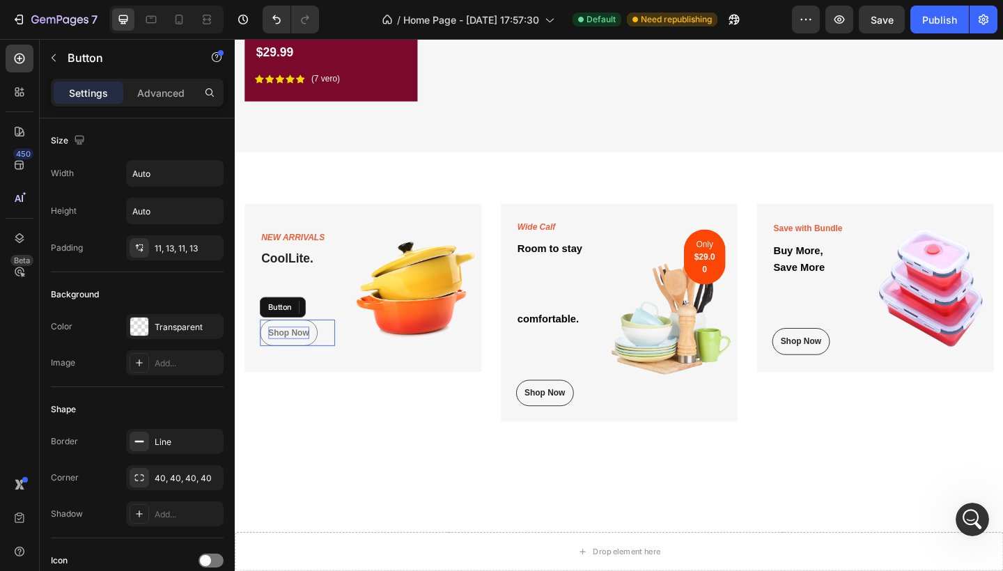
click at [294, 352] on div "Shop Now" at bounding box center [293, 359] width 45 height 14
click at [399, 341] on img at bounding box center [434, 310] width 137 height 183
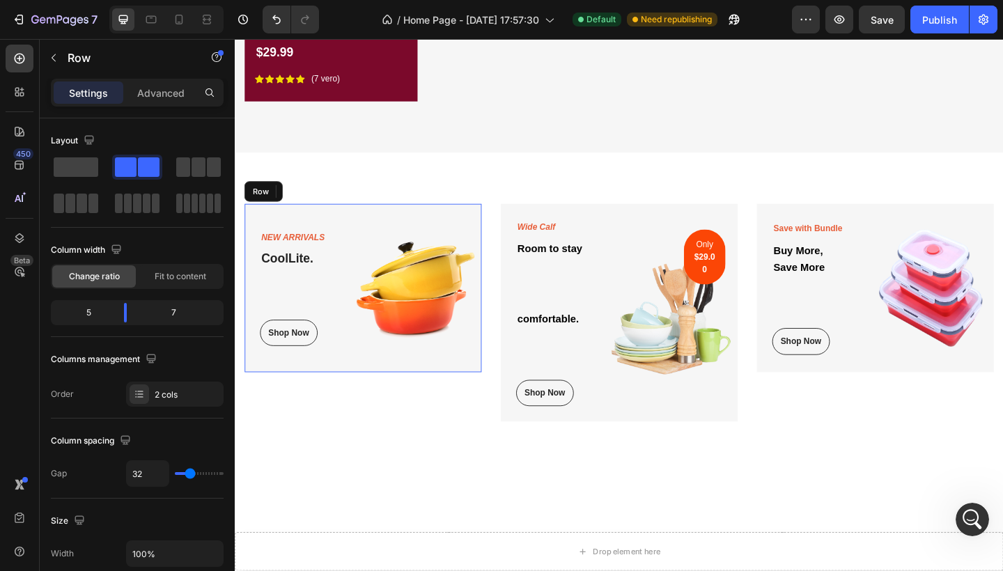
click at [357, 378] on div "New Arrivals Text block CoolLite. Heading Shop Now Button Row Image 0 Row" at bounding box center [374, 310] width 258 height 183
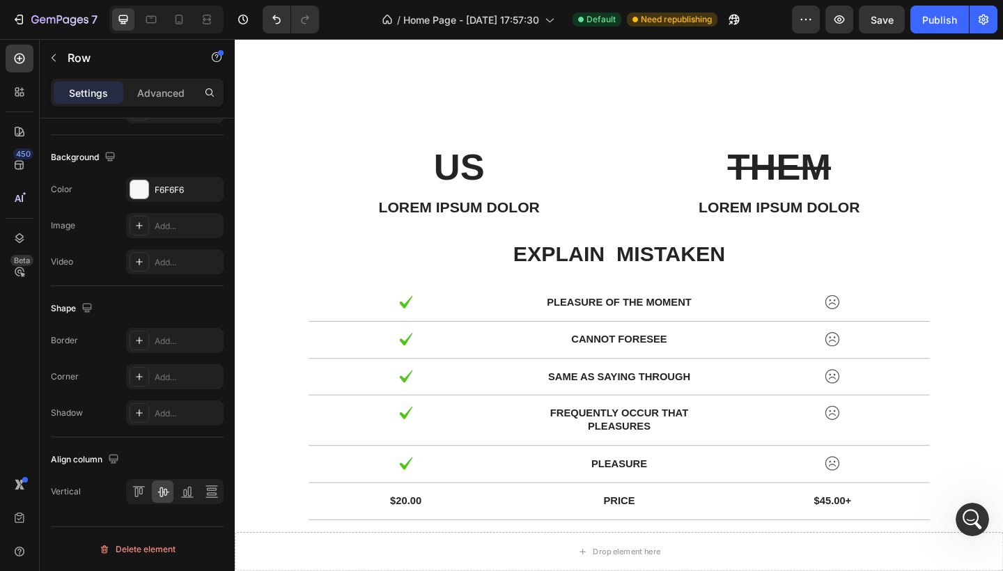
scroll to position [3027, 0]
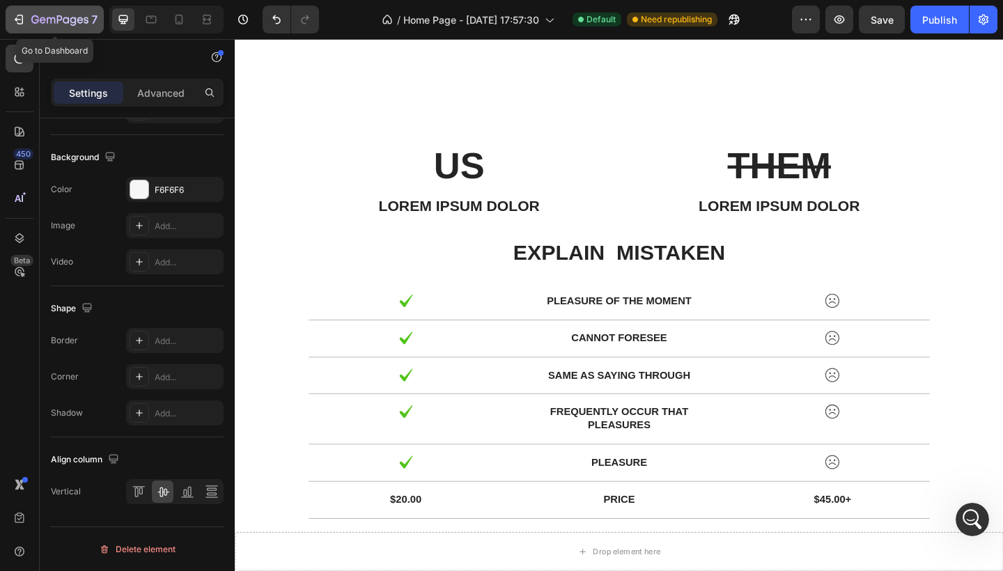
click at [46, 13] on div "7" at bounding box center [64, 19] width 66 height 17
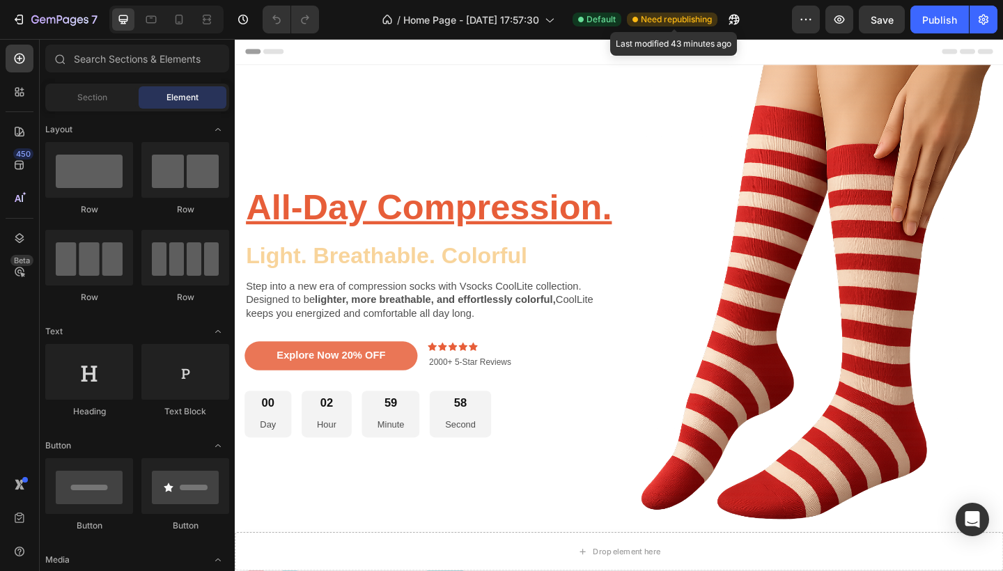
click at [672, 20] on span "Need republishing" at bounding box center [676, 19] width 71 height 13
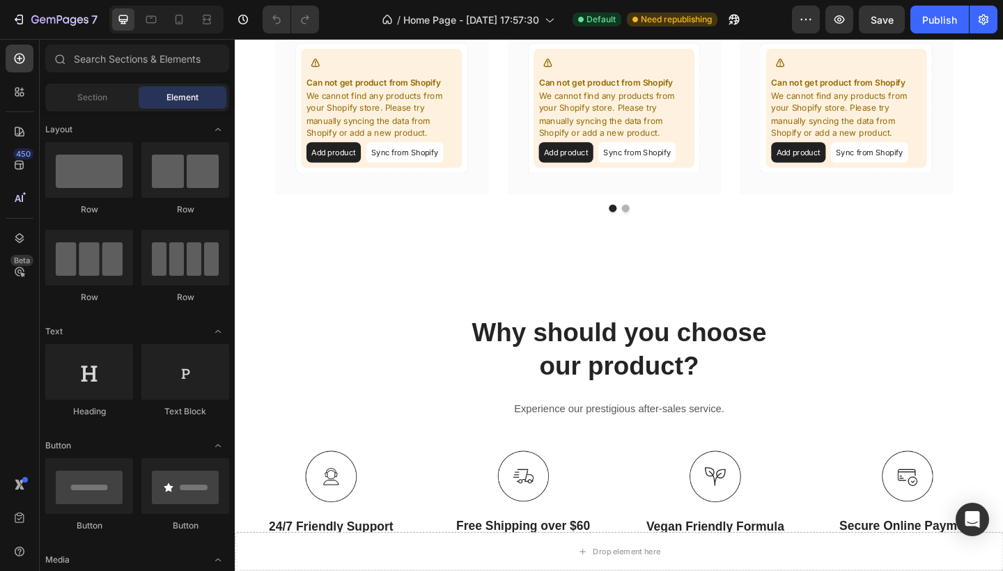
scroll to position [2716, 0]
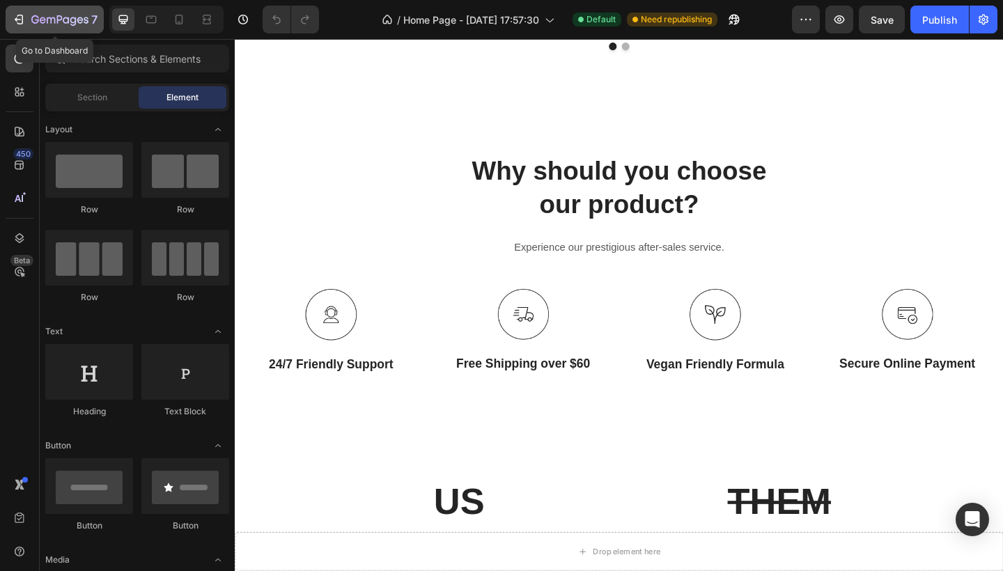
click at [78, 30] on button "7" at bounding box center [55, 20] width 98 height 28
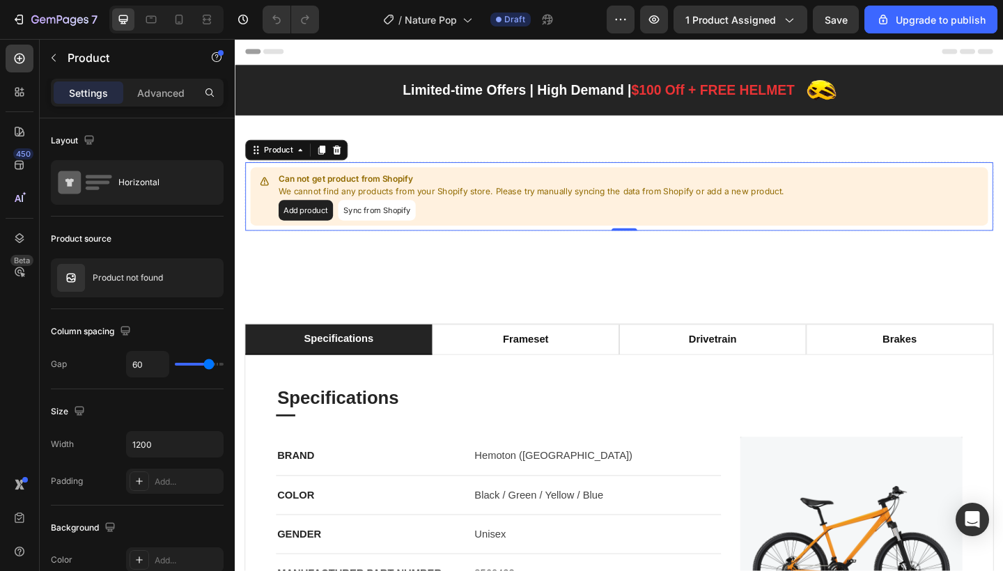
click at [326, 231] on button "Add product" at bounding box center [311, 226] width 59 height 22
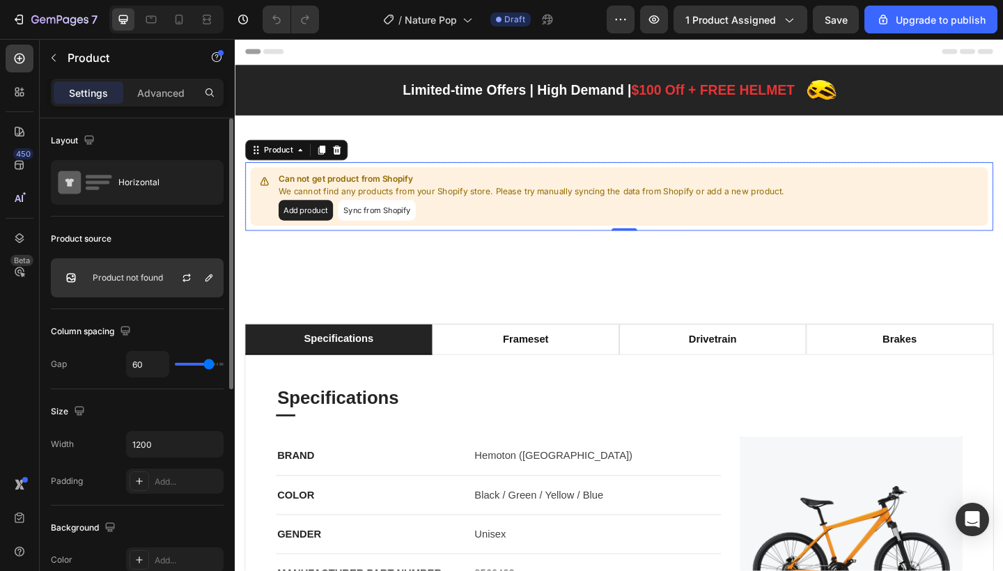
click at [164, 283] on div at bounding box center [192, 278] width 61 height 38
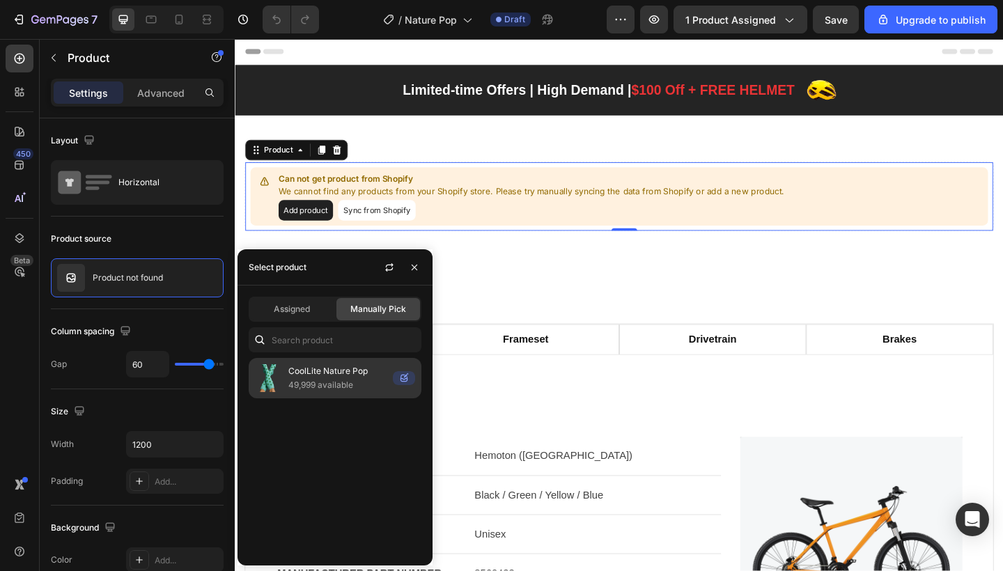
click at [294, 375] on p "CoolLite Nature Pop" at bounding box center [337, 371] width 99 height 14
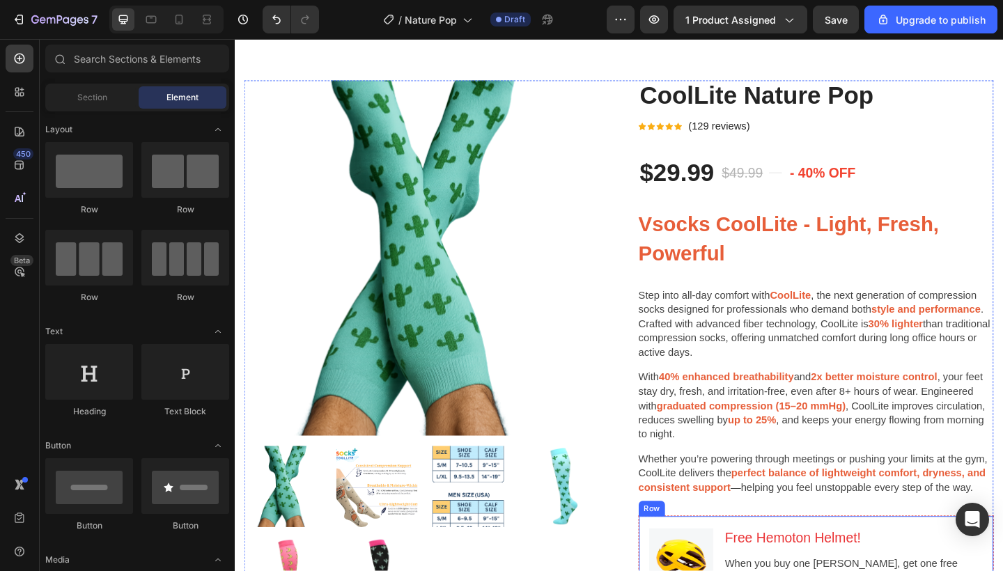
scroll to position [111, 0]
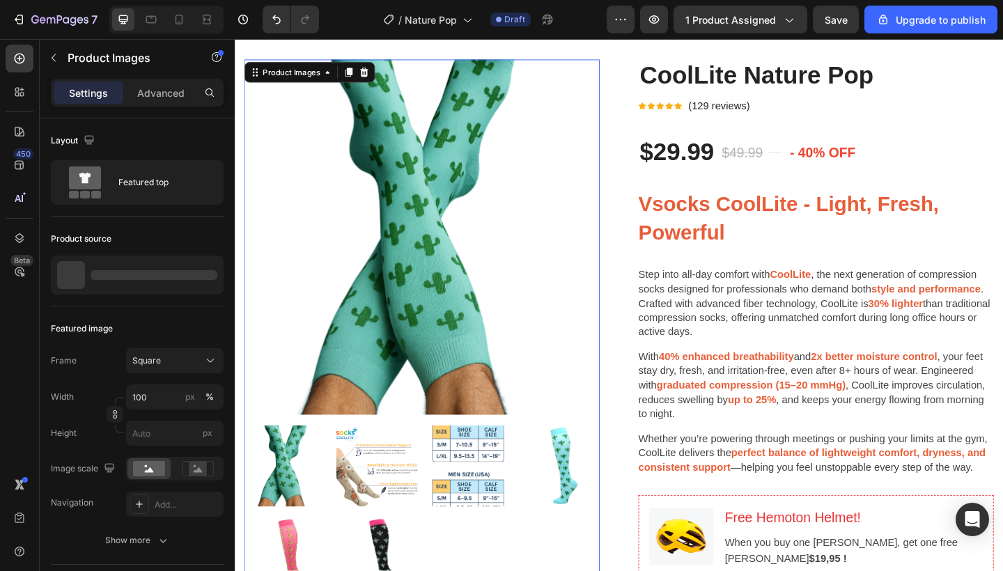
click at [449, 255] on img at bounding box center [438, 255] width 387 height 387
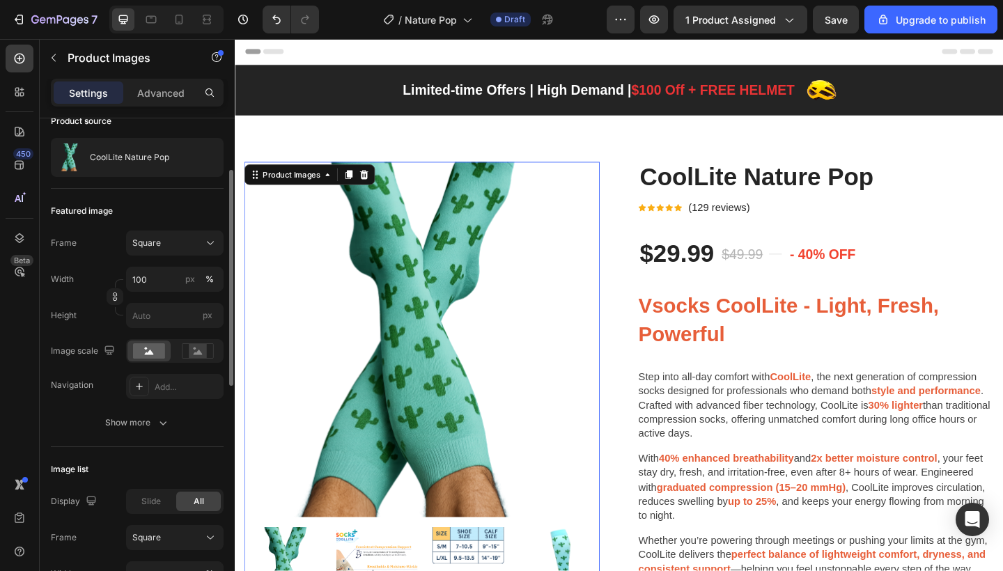
scroll to position [0, 0]
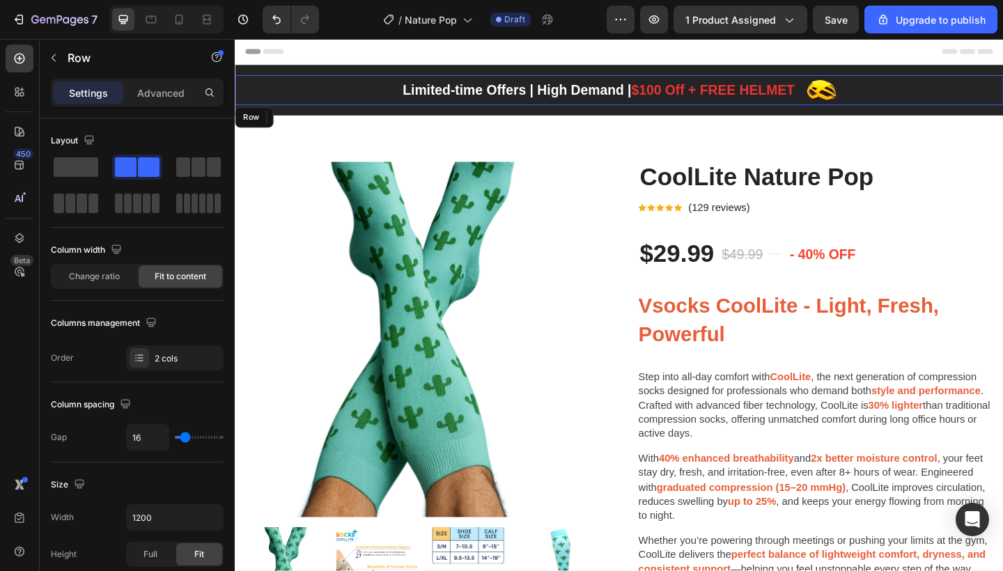
click at [555, 108] on div "Limited-time Offers | High Demand | $100 Off + FREE HELMET Text block" at bounding box center [630, 95] width 429 height 33
click at [82, 164] on span at bounding box center [76, 167] width 45 height 20
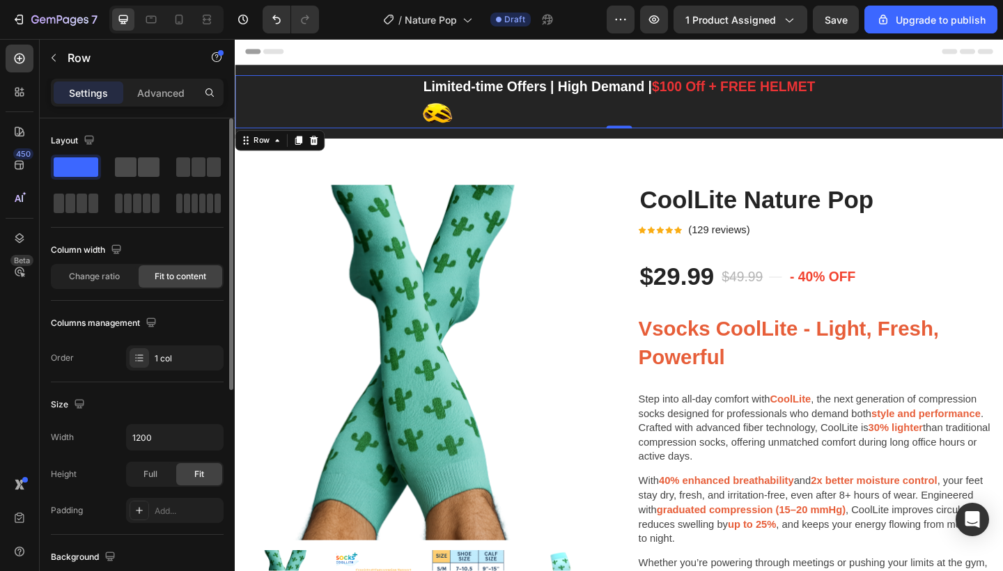
click at [132, 166] on span at bounding box center [126, 167] width 22 height 20
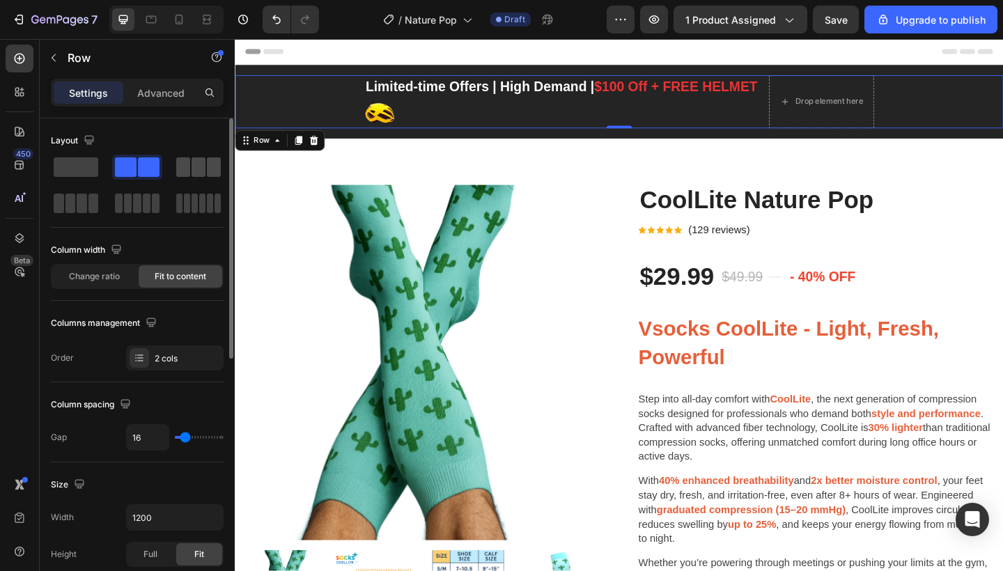
click at [189, 164] on span at bounding box center [183, 167] width 14 height 20
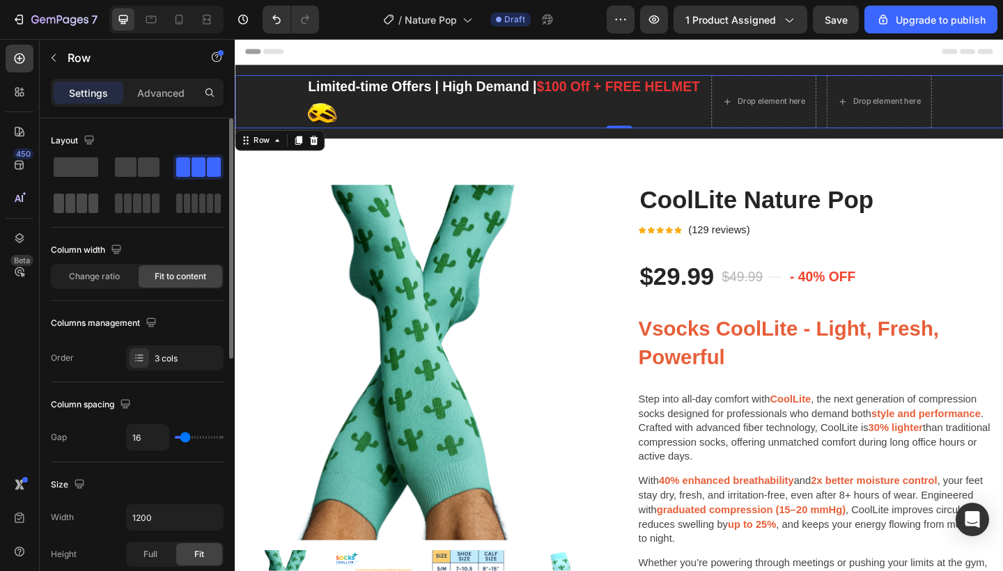
click at [79, 203] on span at bounding box center [82, 204] width 10 height 20
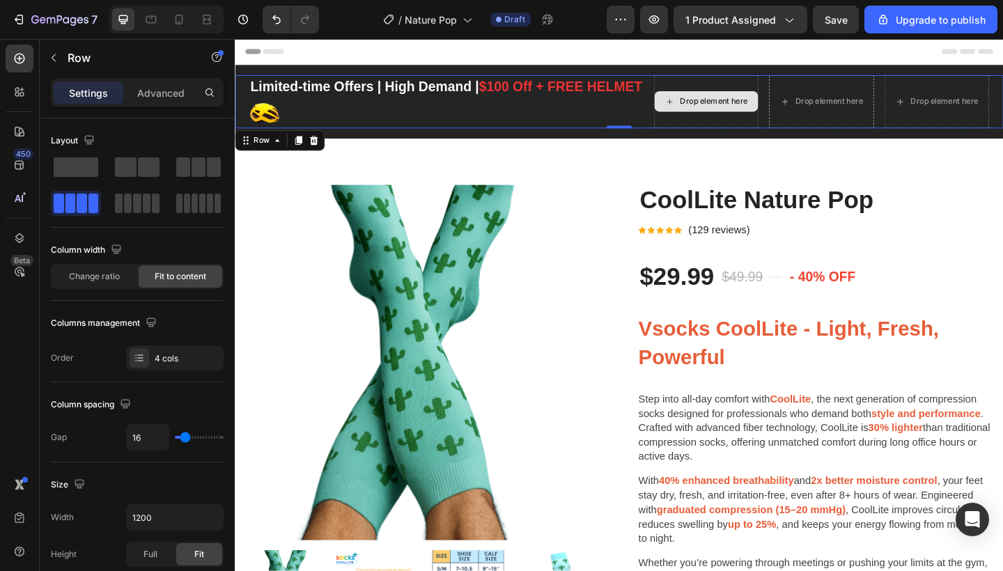
click at [706, 95] on div "Drop element here" at bounding box center [747, 108] width 114 height 58
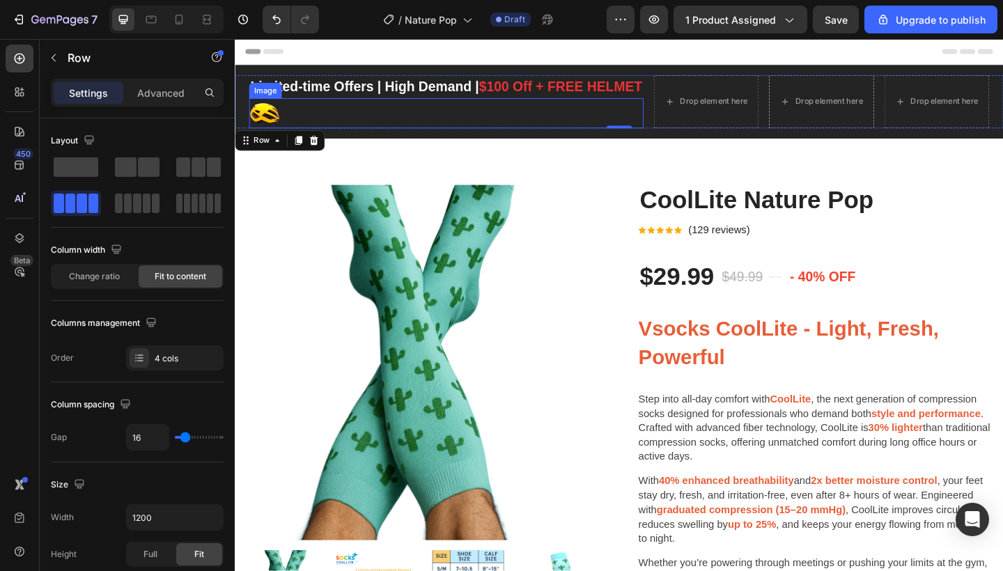
click at [297, 119] on div at bounding box center [464, 120] width 429 height 33
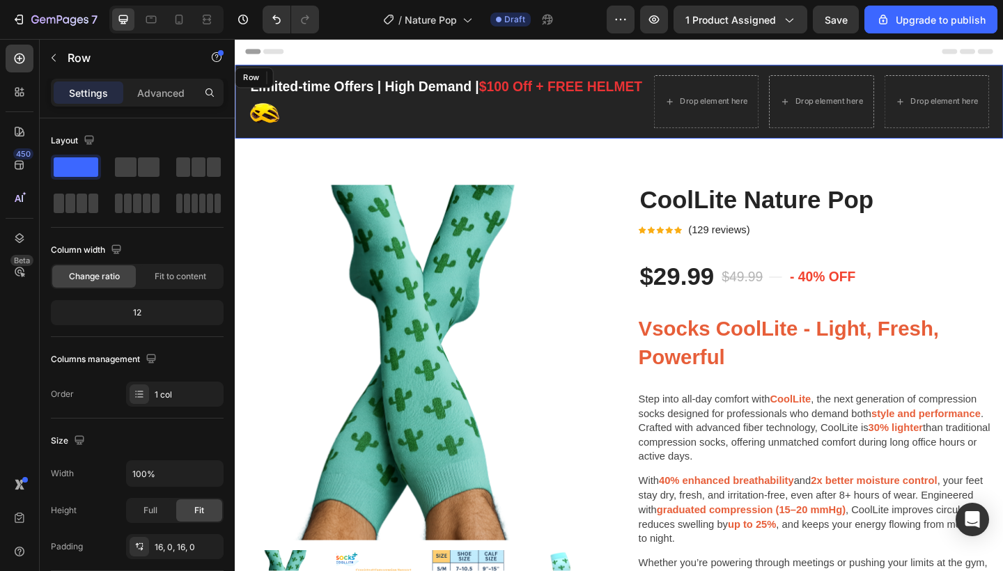
click at [304, 140] on div "Limited-time Offers | High Demand | $100 Off + FREE HELMET Text block Image 0 D…" at bounding box center [653, 108] width 836 height 80
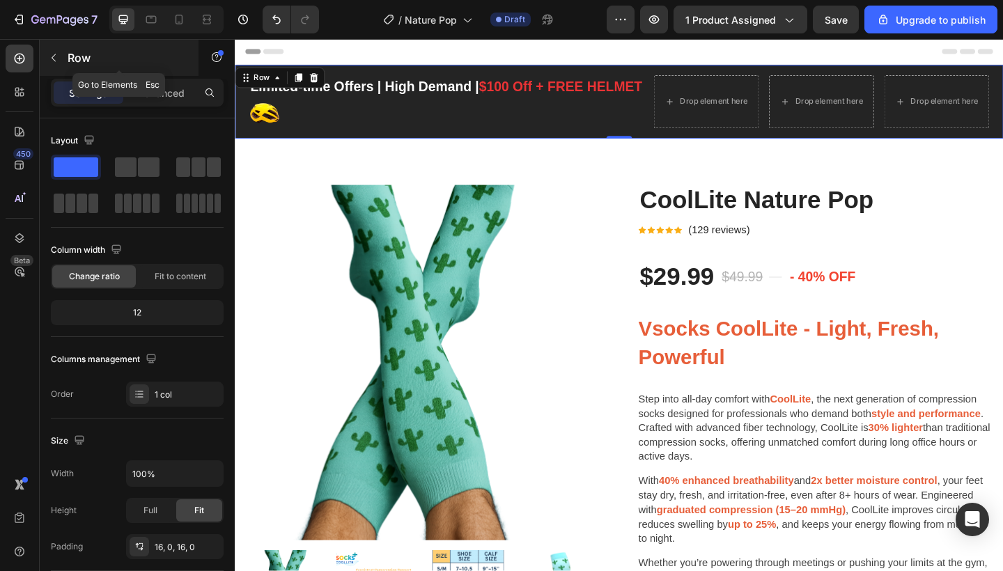
click at [63, 56] on button "button" at bounding box center [53, 58] width 22 height 22
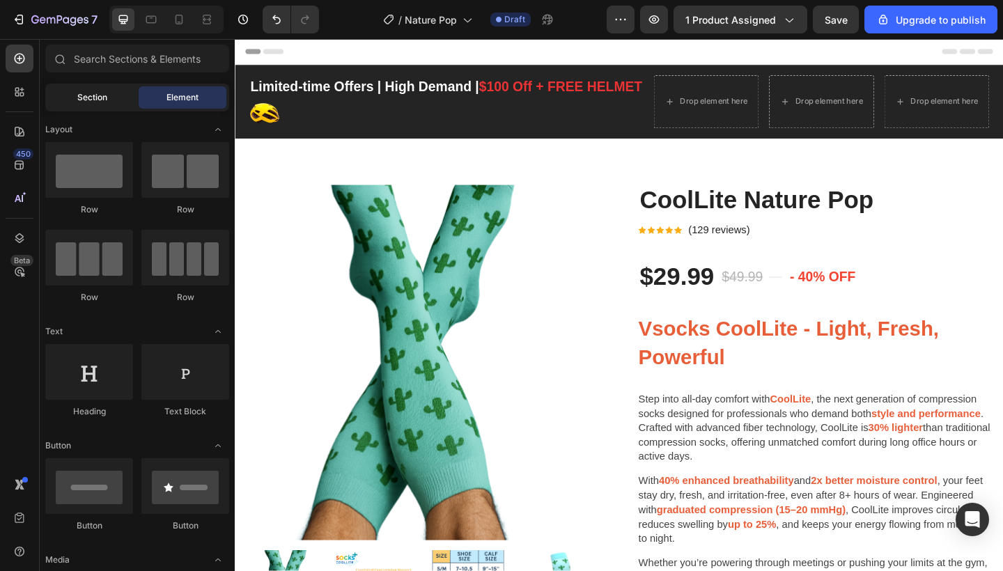
click at [77, 104] on div "Section" at bounding box center [92, 97] width 88 height 22
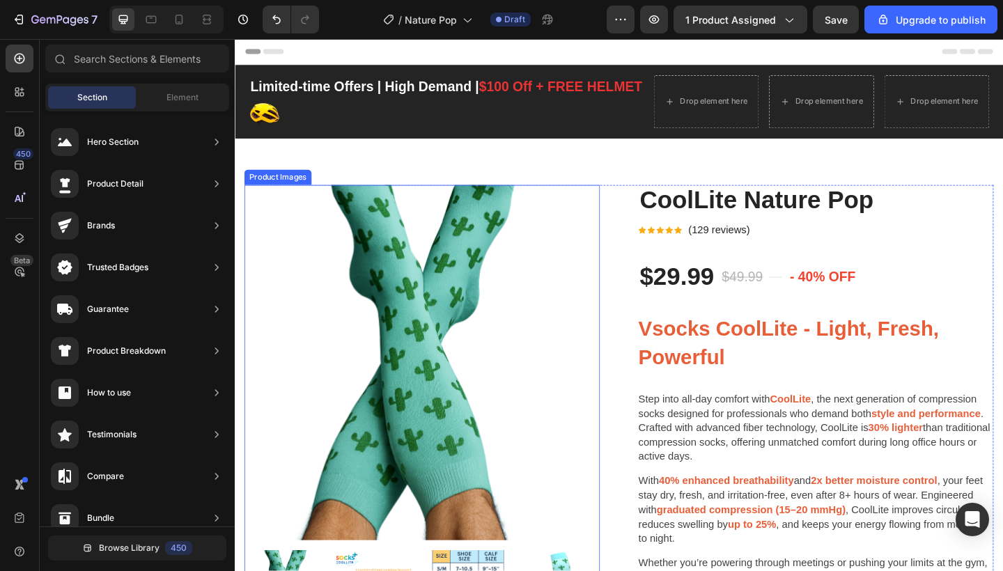
scroll to position [16, 0]
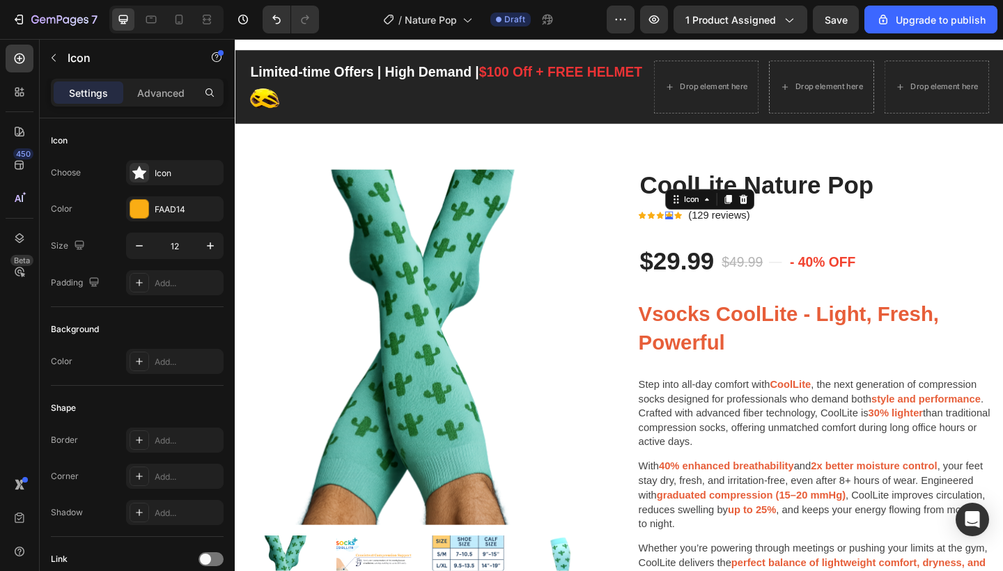
click at [703, 227] on icon at bounding box center [707, 231] width 8 height 8
click at [760, 231] on p "(129 reviews)" at bounding box center [761, 231] width 67 height 17
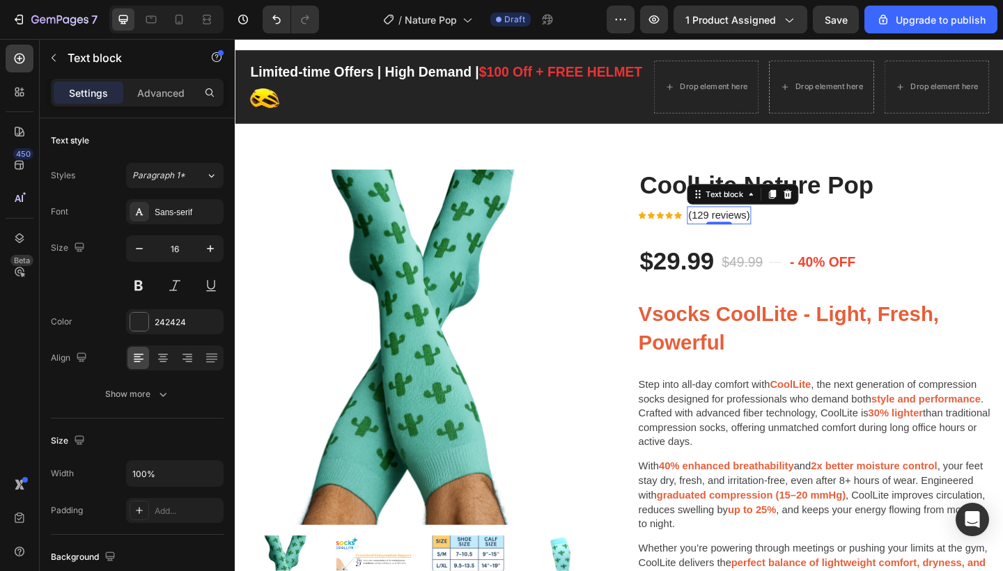
click at [745, 231] on p "(129 reviews)" at bounding box center [761, 231] width 67 height 17
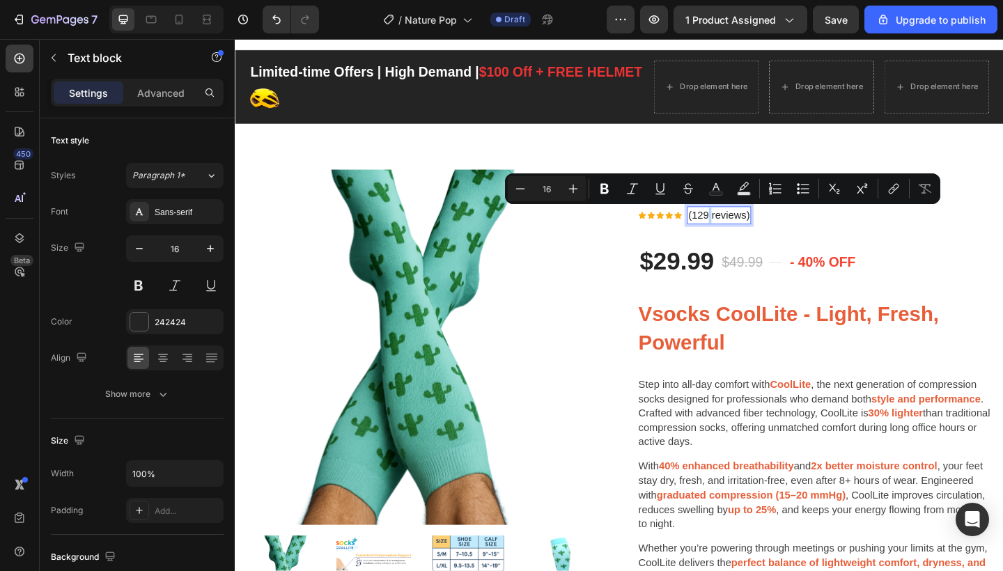
click at [745, 230] on p "(129 reviews)" at bounding box center [761, 231] width 67 height 17
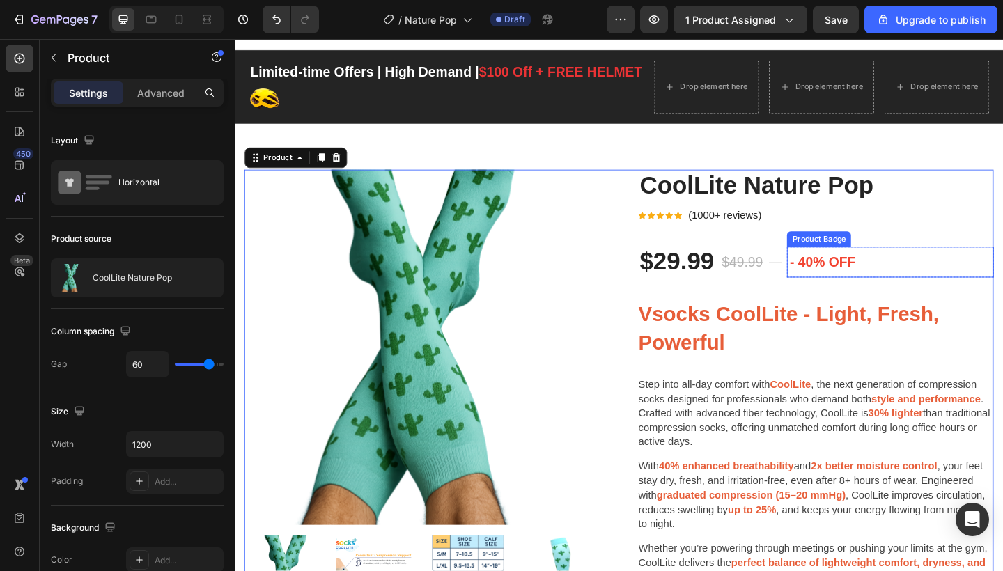
click at [851, 288] on pre "- 40% off" at bounding box center [873, 281] width 77 height 33
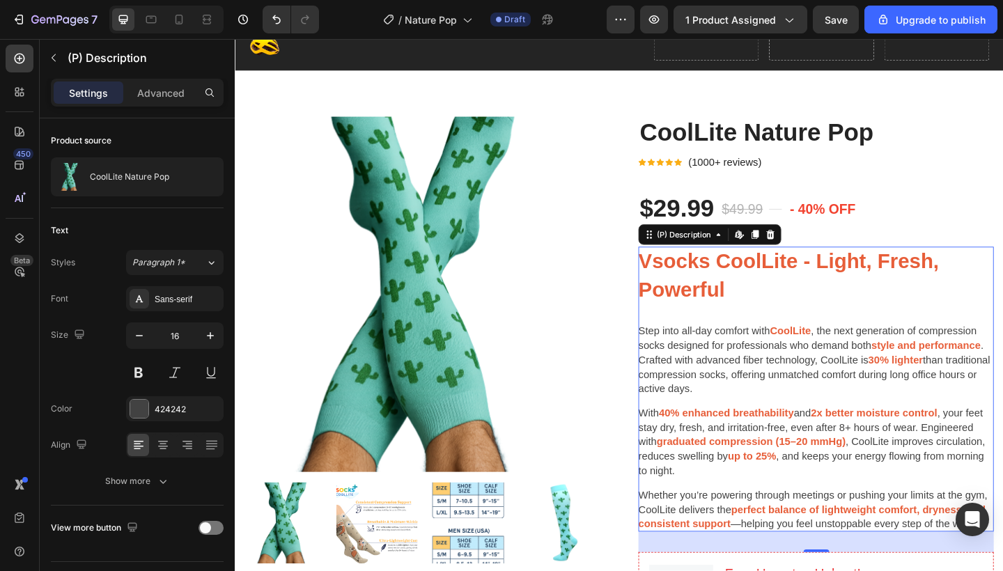
scroll to position [79, 0]
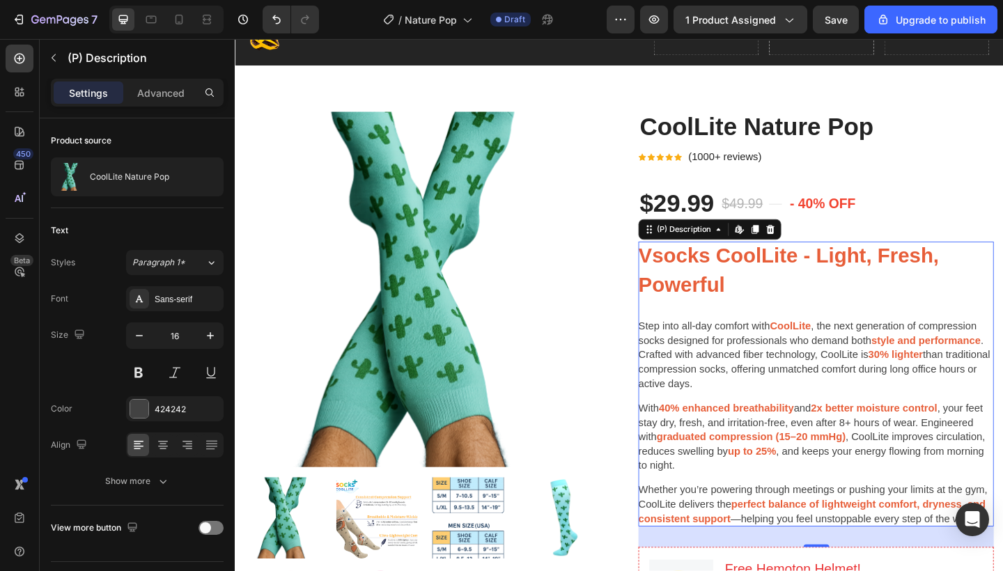
click at [736, 316] on span "Vsocks CoolLite - Light, Fresh, Powerful" at bounding box center [837, 291] width 327 height 56
click at [699, 333] on div "Vsocks CoolLite - Light, Fresh, Powerful Step into all-day comfort with CoolLit…" at bounding box center [867, 415] width 387 height 310
click at [772, 364] on p "Step into all-day comfort with CoolLite , the next generation of compression so…" at bounding box center [867, 383] width 387 height 78
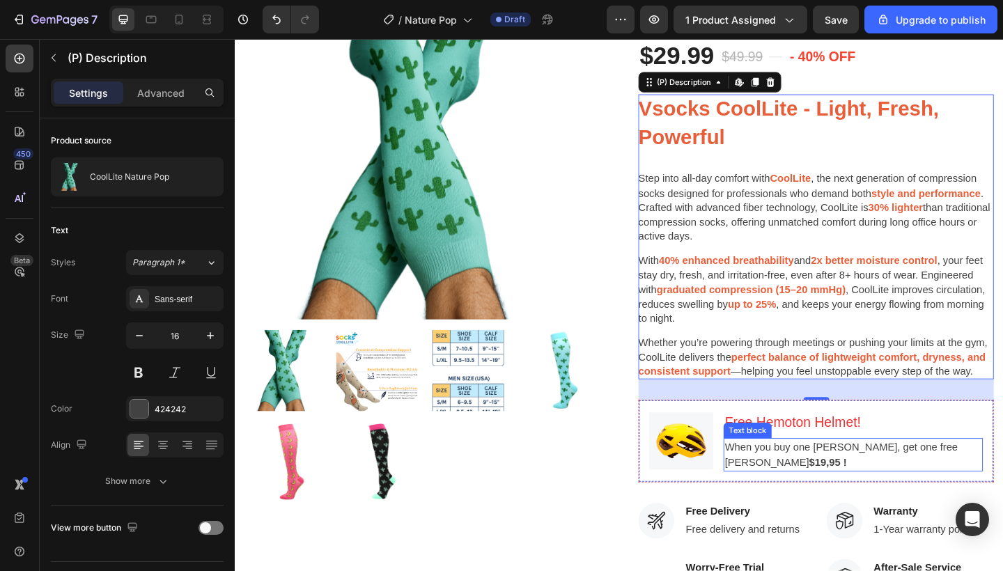
scroll to position [247, 0]
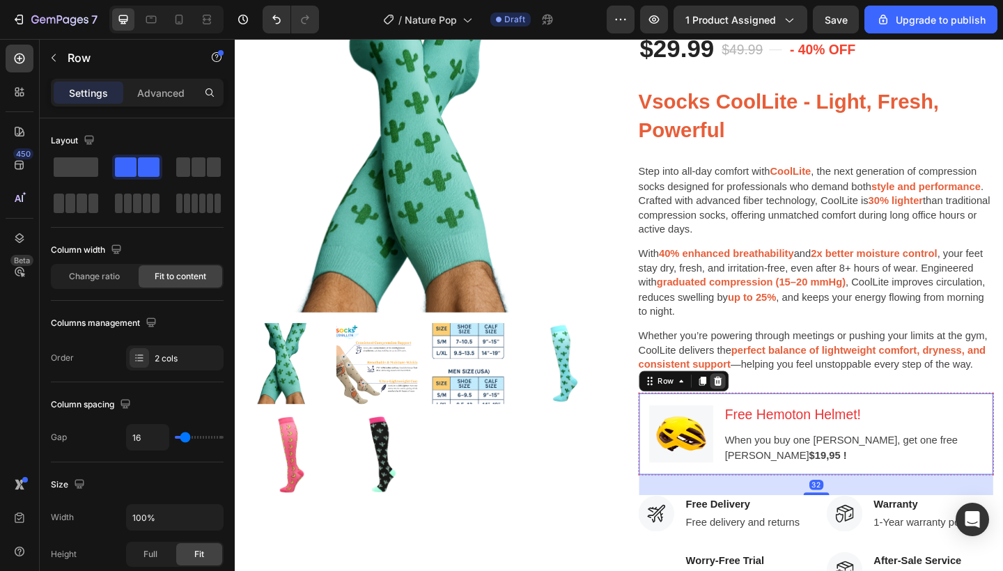
click at [756, 406] on icon at bounding box center [760, 411] width 9 height 10
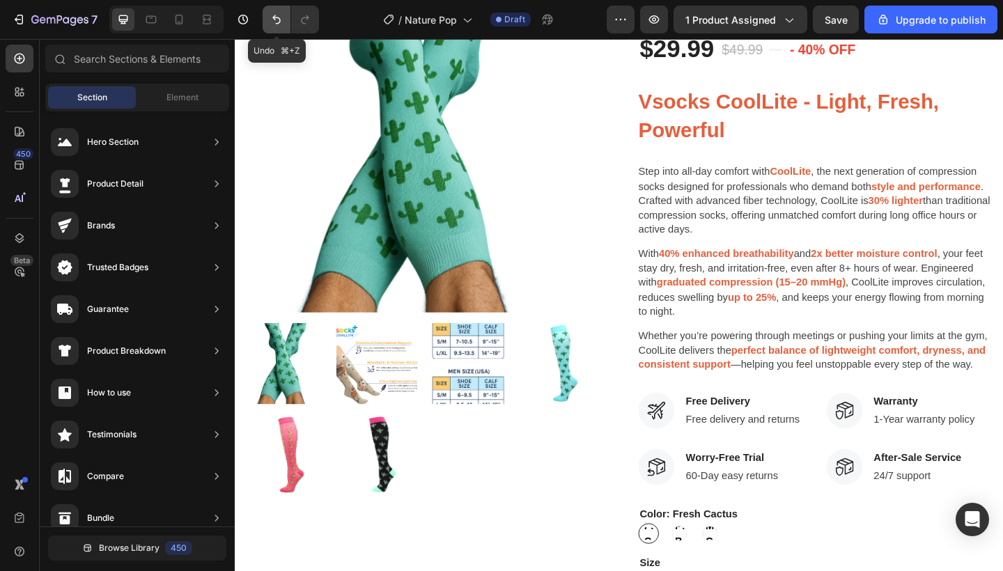
click at [280, 22] on icon "Undo/Redo" at bounding box center [276, 19] width 8 height 9
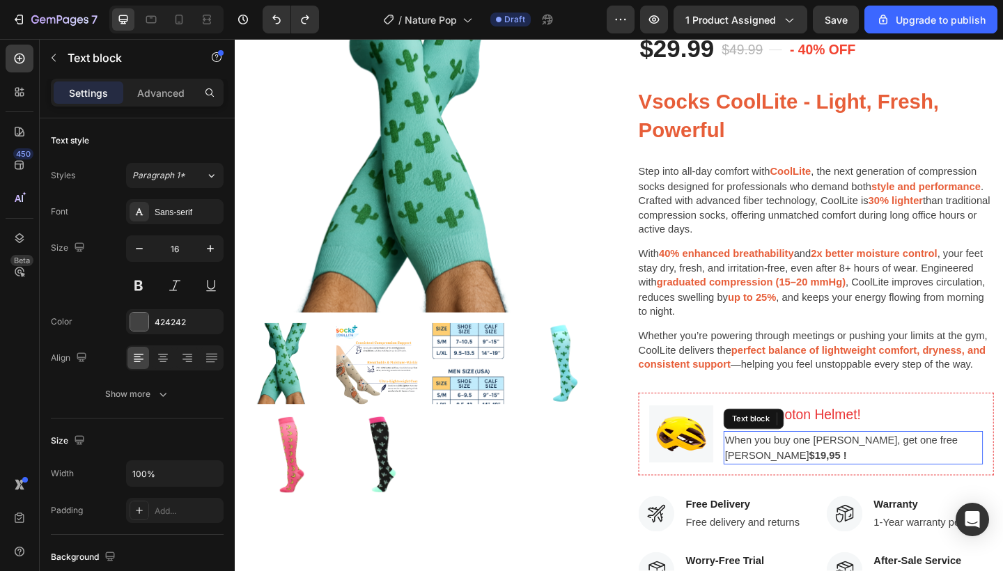
click at [965, 495] on div "When you buy one [PERSON_NAME], get one free Hemoton Helmet $19,95 !" at bounding box center [907, 484] width 282 height 36
click at [1002, 441] on p "Free Hemoton Helmet!" at bounding box center [907, 448] width 279 height 22
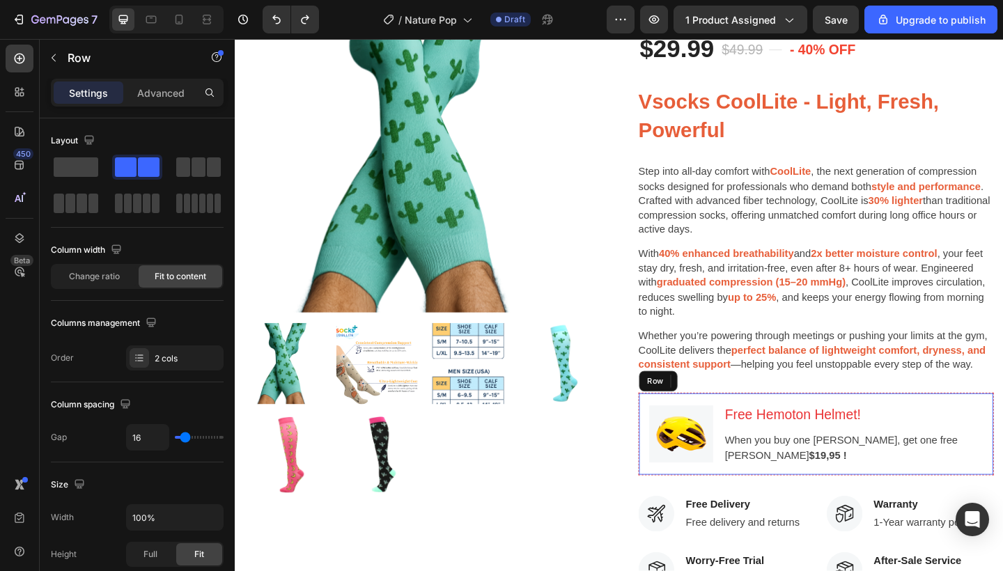
click at [1002, 437] on div "Image Free Hemoton Helmet! Heading 8 When you buy one Hemoton Bike, get one fre…" at bounding box center [867, 469] width 387 height 91
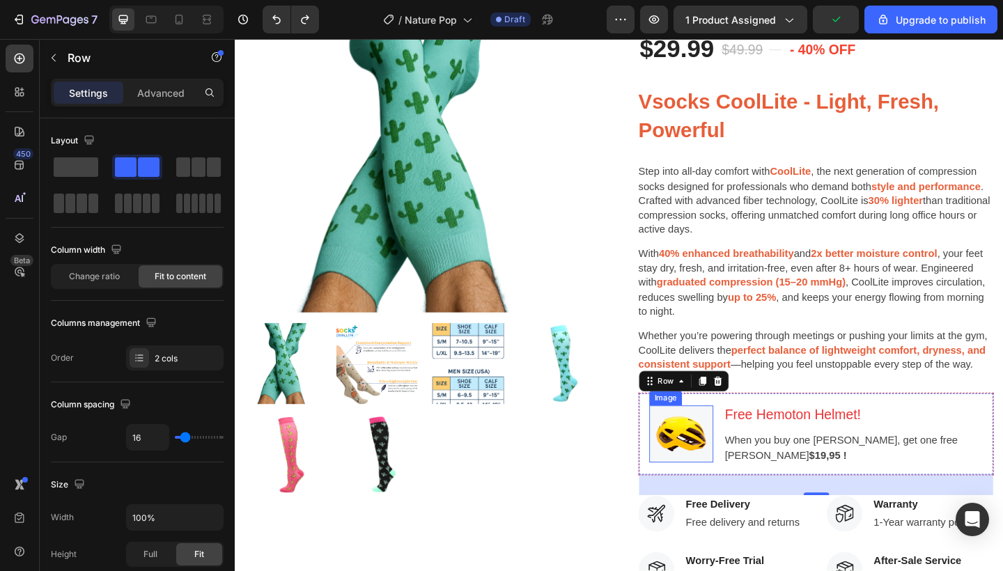
click at [733, 470] on img at bounding box center [720, 469] width 70 height 62
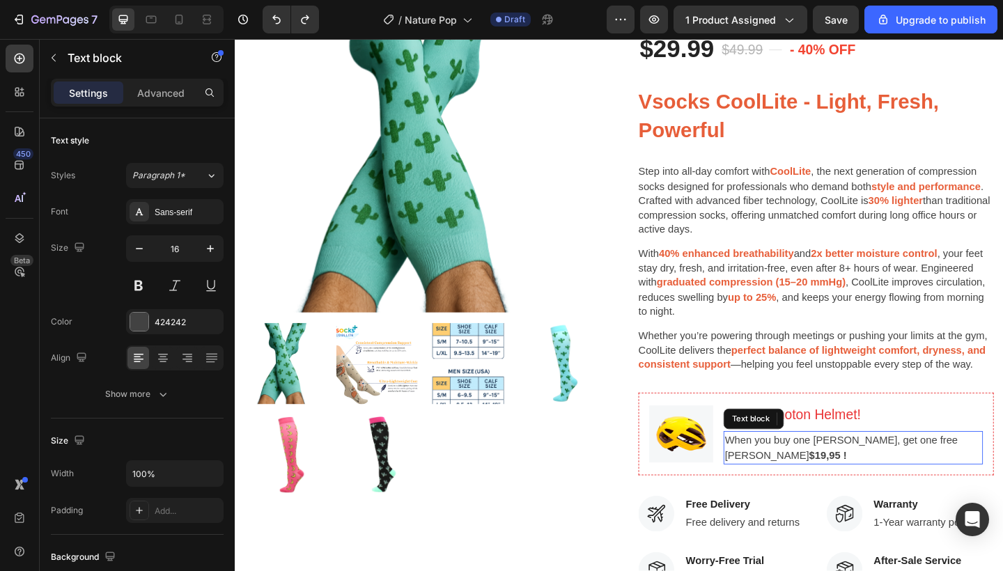
click at [817, 472] on p "When you buy one [PERSON_NAME], get one free Hemoton Helmet $19,95 !" at bounding box center [907, 483] width 279 height 33
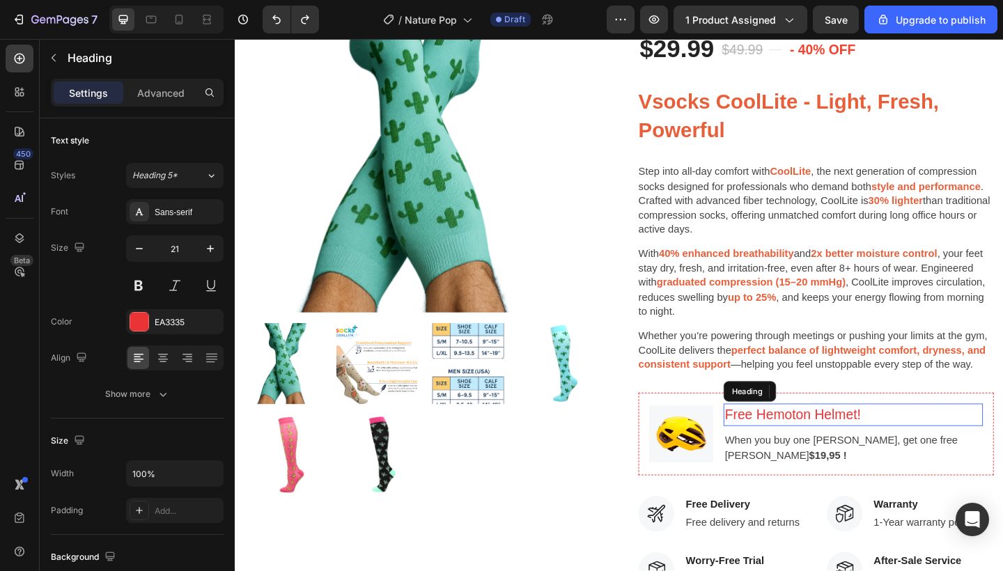
click at [899, 442] on p "Free Hemoton Helmet!" at bounding box center [907, 448] width 279 height 22
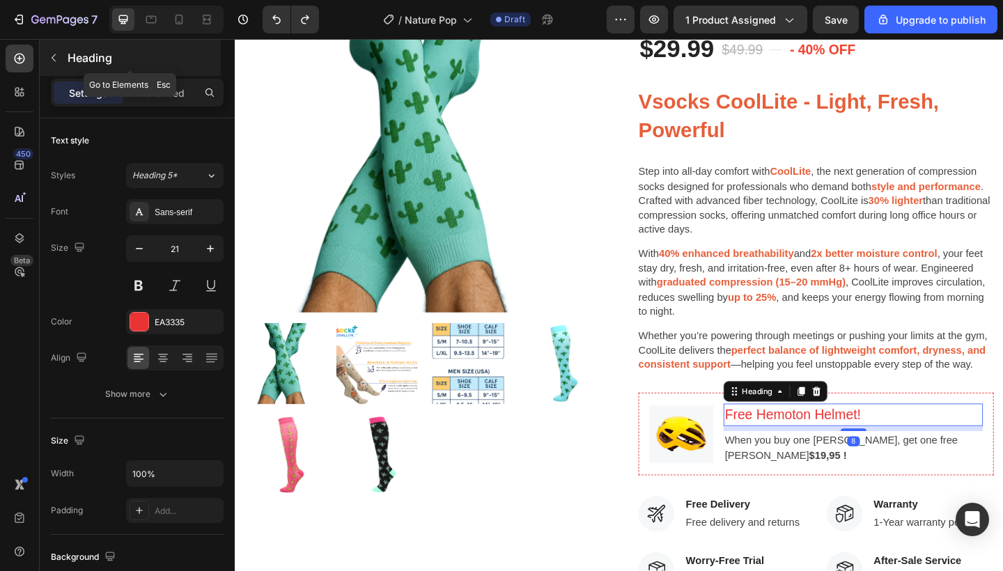
click at [53, 63] on icon "button" at bounding box center [53, 57] width 11 height 11
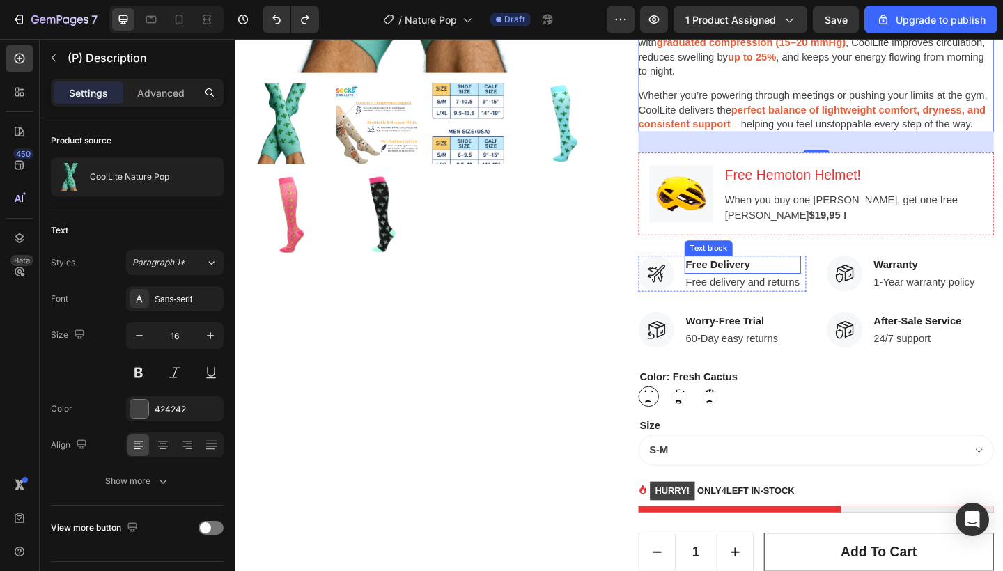
scroll to position [536, 0]
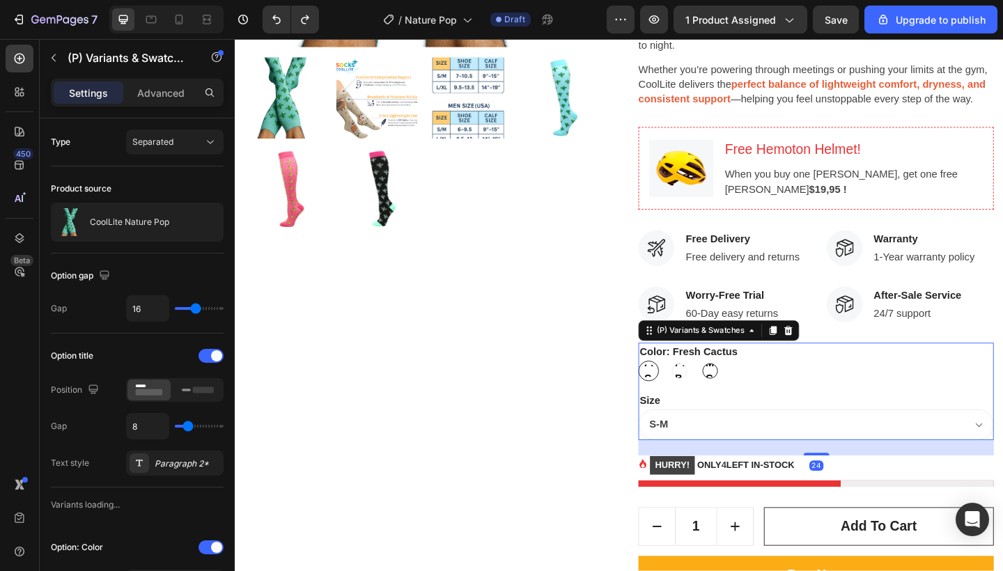
click at [746, 396] on span "Midnight Cactus" at bounding box center [751, 400] width 15 height 33
click at [741, 389] on input "Midnight Cactus Midnight Cactus Midnight Cactus" at bounding box center [740, 389] width 1 height 1
radio input "true"
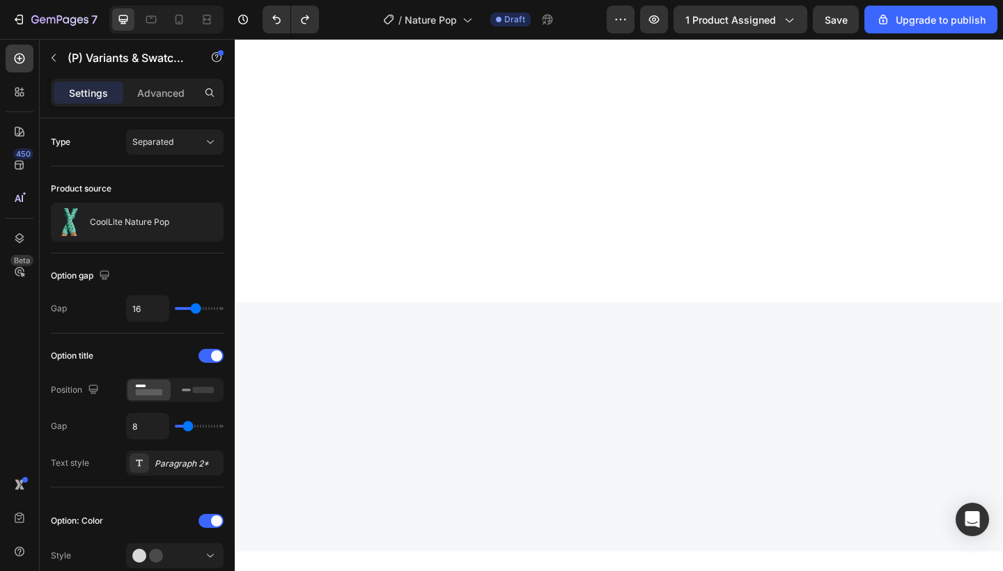
scroll to position [0, 0]
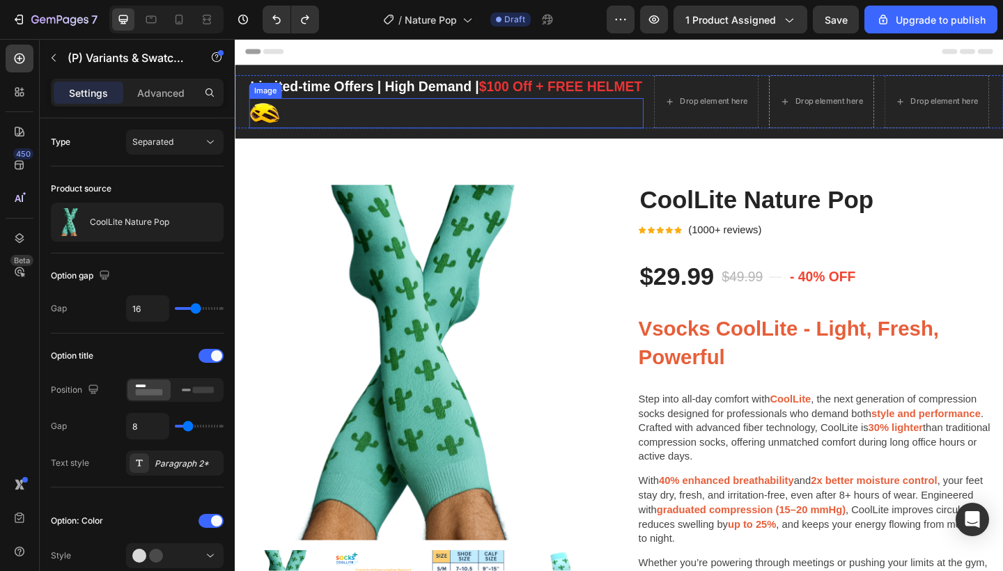
click at [495, 118] on div at bounding box center [464, 120] width 429 height 33
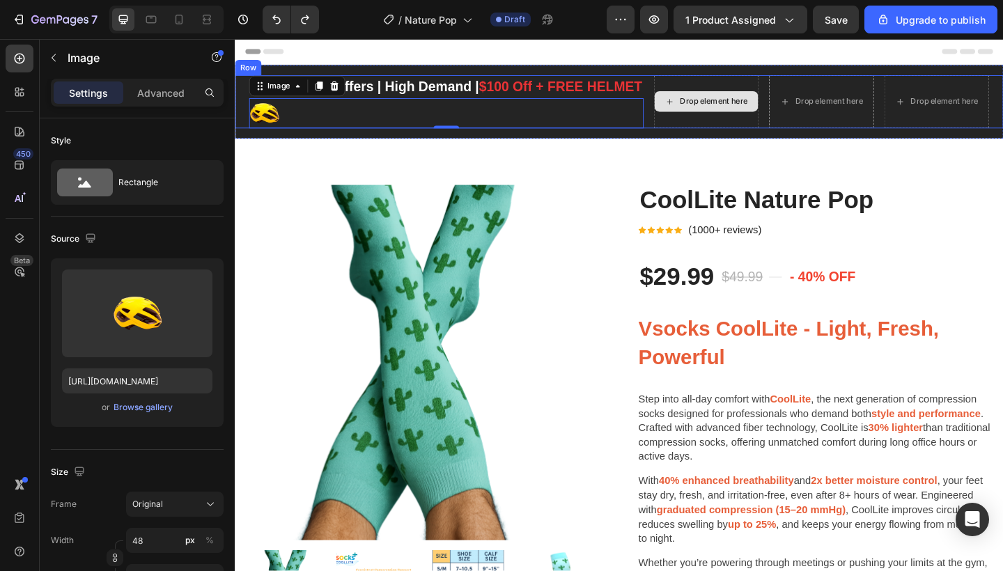
click at [793, 122] on div "Drop element here" at bounding box center [747, 108] width 114 height 58
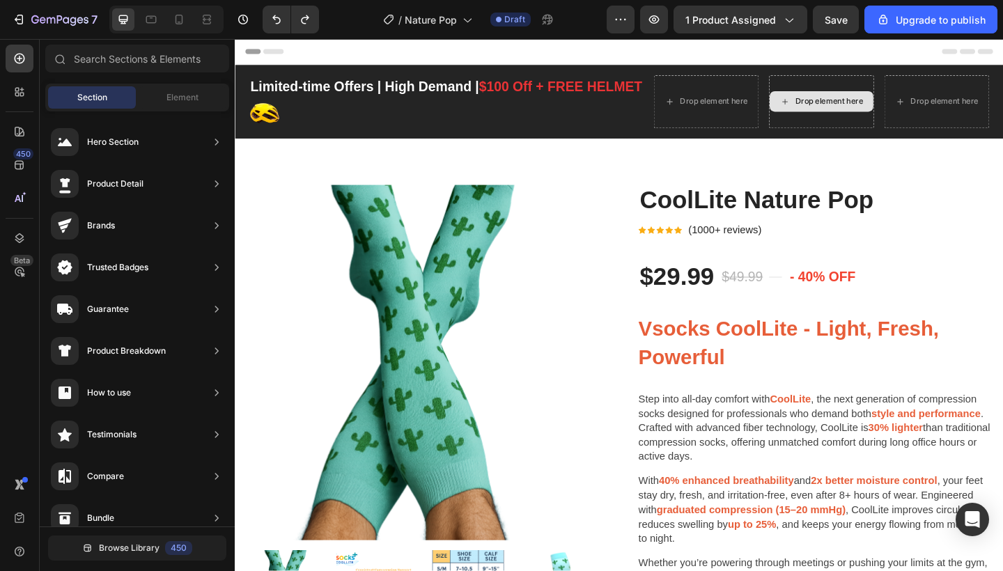
click at [853, 115] on div "Drop element here" at bounding box center [872, 107] width 113 height 22
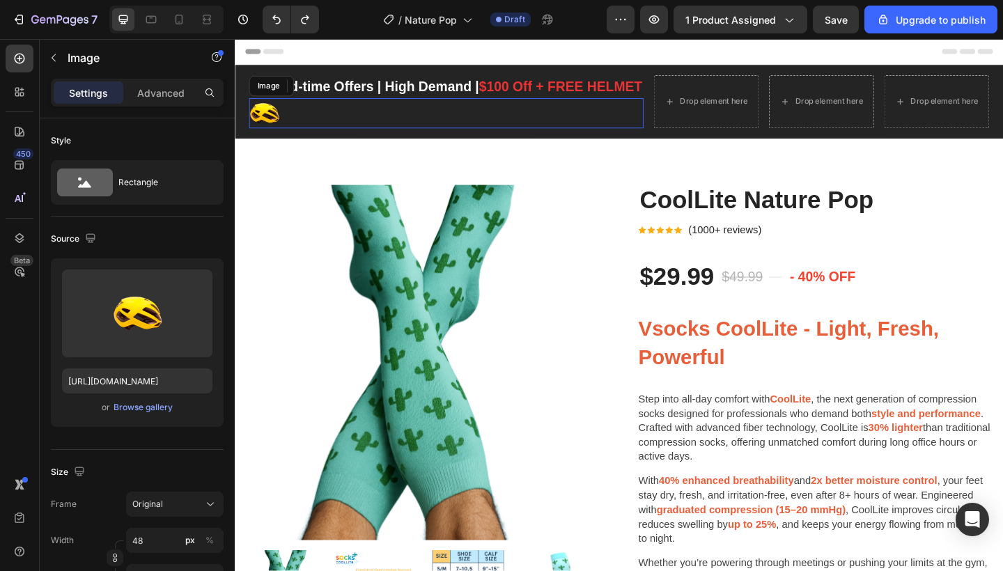
click at [610, 109] on div at bounding box center [464, 120] width 429 height 33
click at [186, 91] on div "Advanced" at bounding box center [161, 93] width 70 height 22
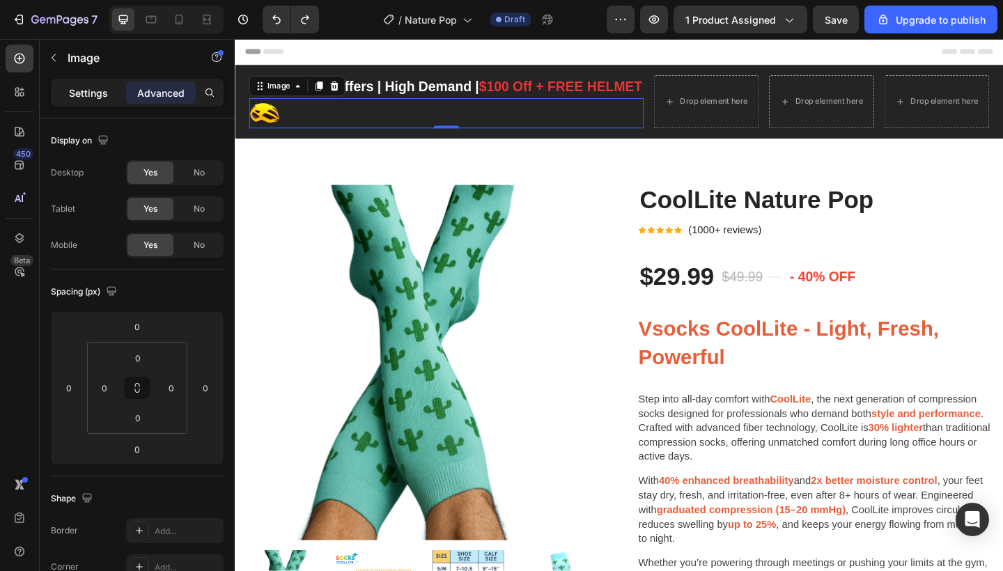
click at [118, 100] on div "Settings" at bounding box center [89, 93] width 70 height 22
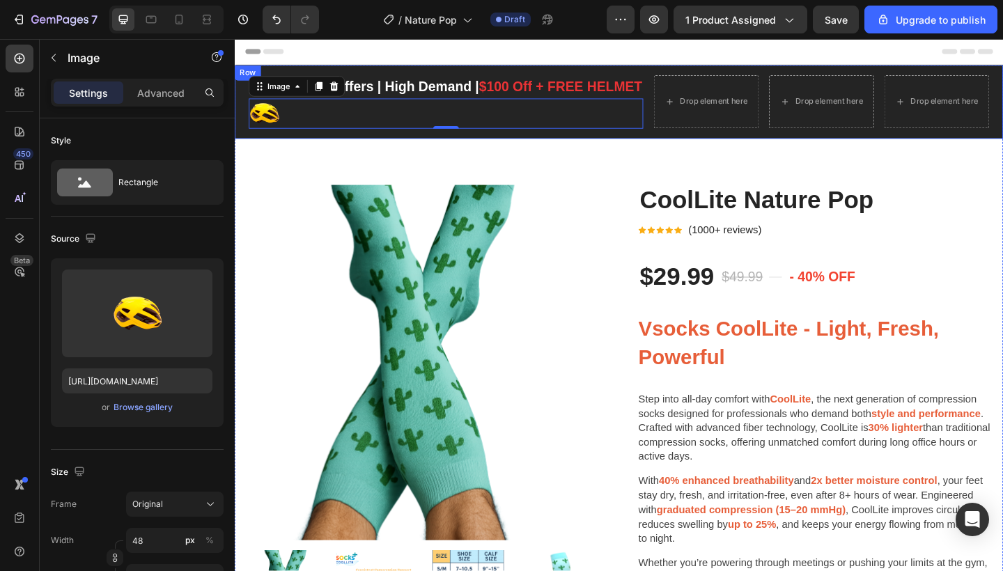
click at [281, 72] on div "Limited-time Offers | High Demand | $100 Off + FREE HELMET Text block Image 0 D…" at bounding box center [653, 108] width 836 height 80
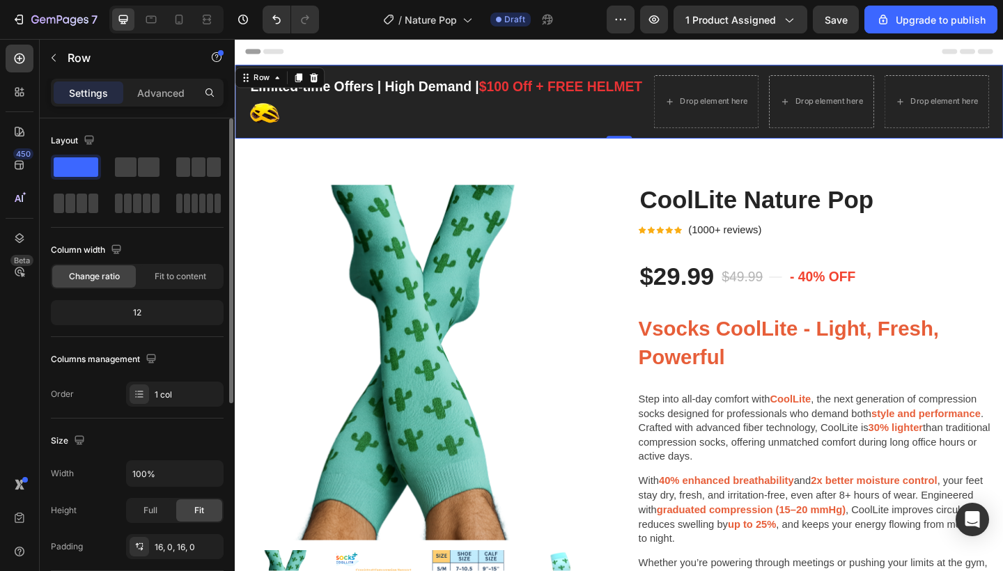
click at [76, 175] on span at bounding box center [76, 167] width 45 height 20
click at [190, 279] on span "Fit to content" at bounding box center [181, 276] width 52 height 13
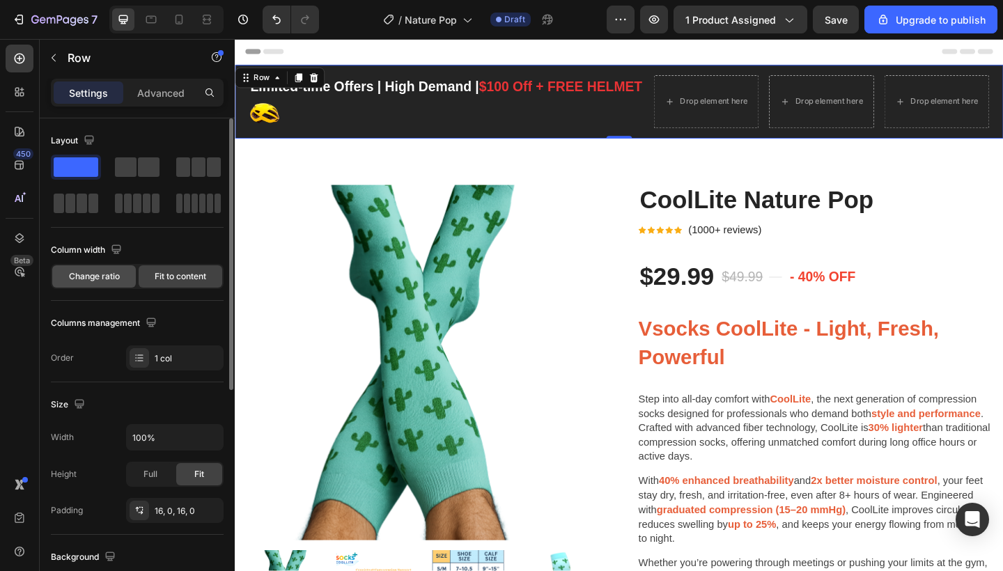
click at [107, 268] on div "Change ratio" at bounding box center [94, 276] width 84 height 22
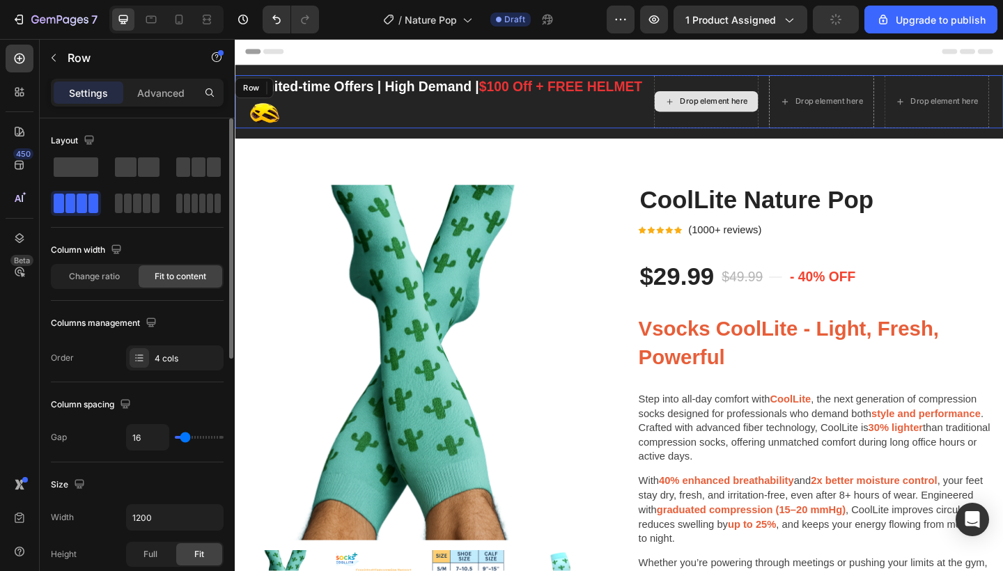
click at [747, 121] on div "Drop element here" at bounding box center [747, 108] width 114 height 58
click at [78, 171] on span at bounding box center [76, 167] width 45 height 20
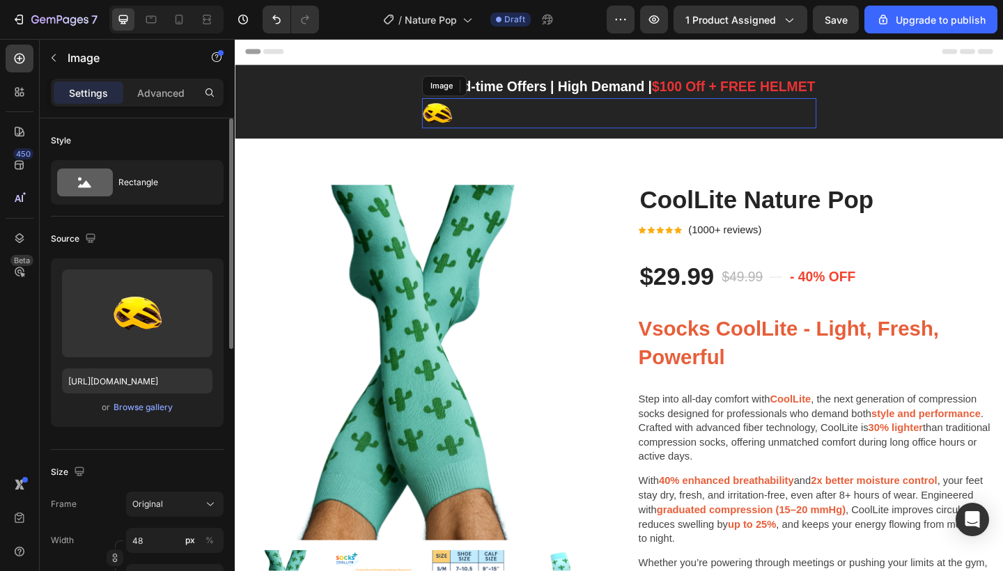
click at [455, 118] on img at bounding box center [454, 120] width 33 height 33
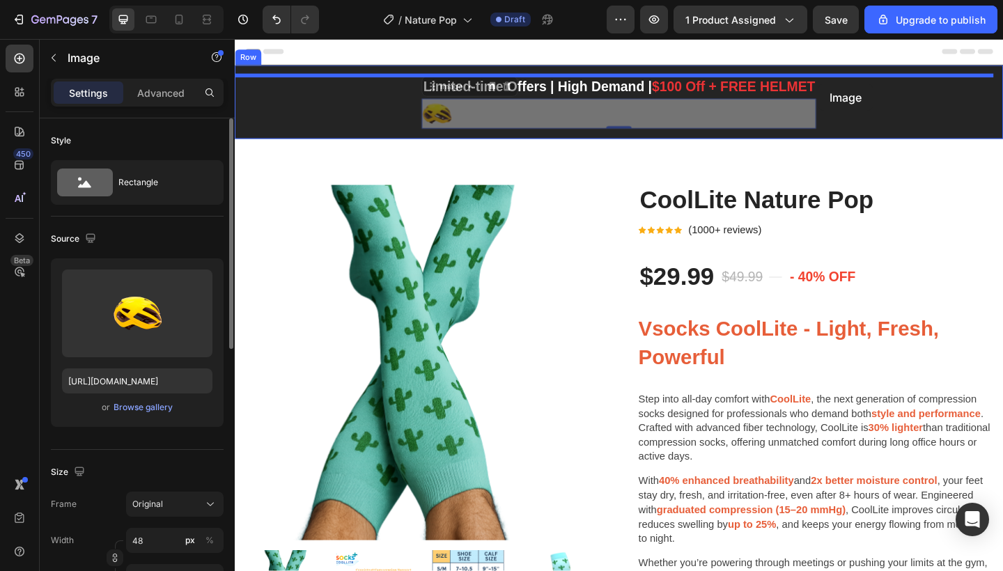
drag, startPoint x: 744, startPoint y: 127, endPoint x: 870, endPoint y: 88, distance: 132.0
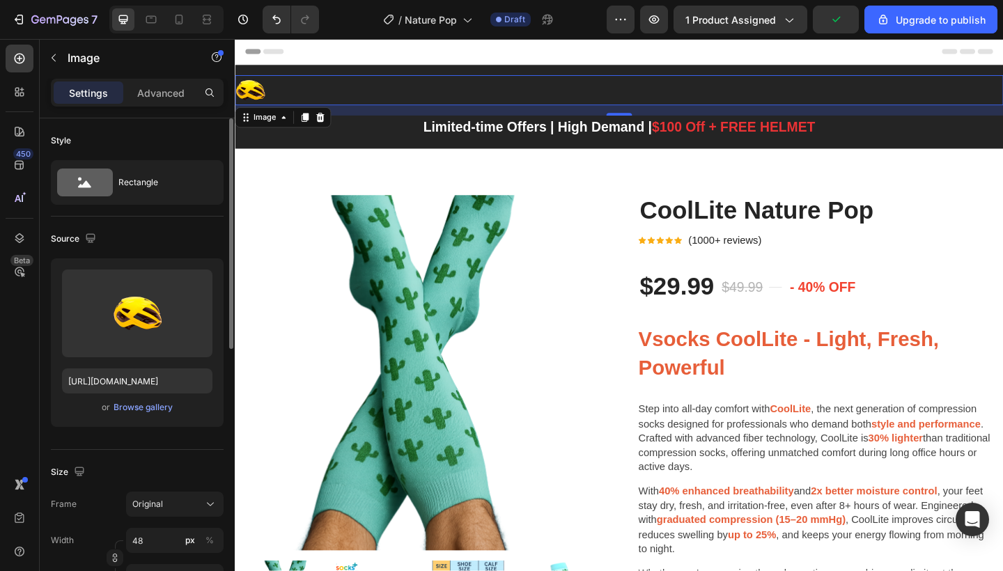
click at [397, 100] on div at bounding box center [653, 95] width 836 height 33
click at [251, 94] on img at bounding box center [251, 95] width 33 height 33
click at [330, 118] on div at bounding box center [327, 124] width 17 height 17
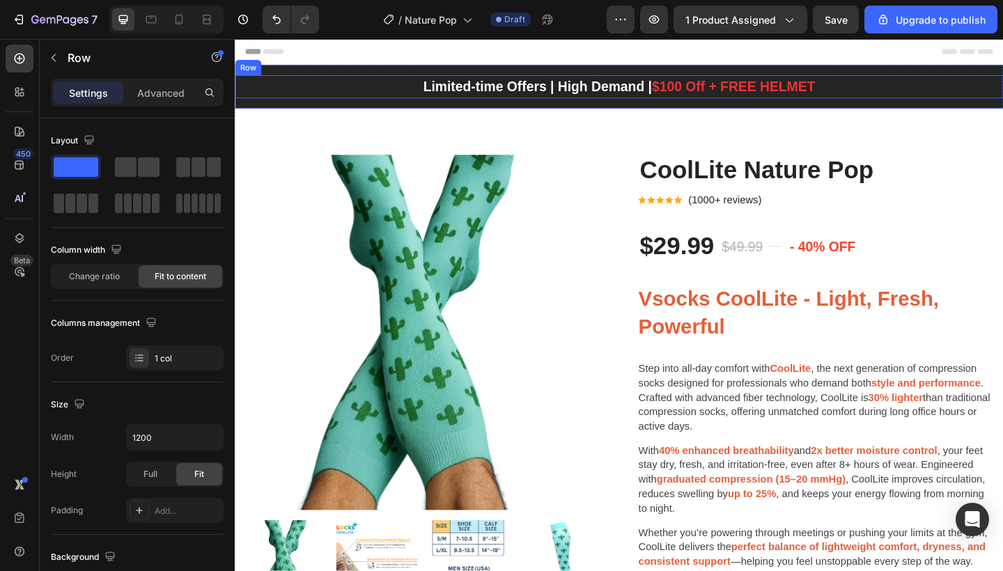
click at [1002, 99] on div "Limited-time Offers | High Demand | $100 Off + FREE HELMET Text block Row" at bounding box center [653, 91] width 836 height 25
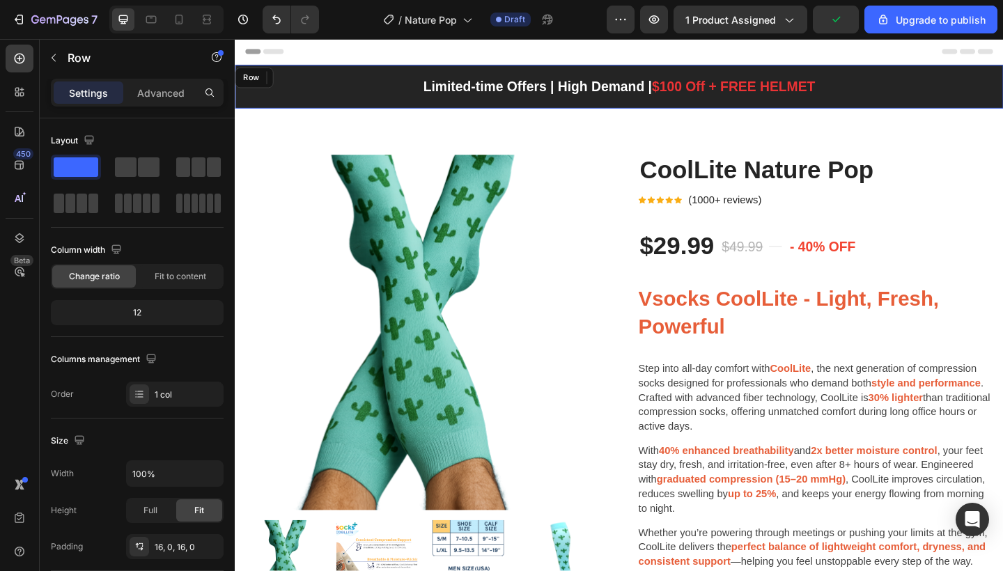
click at [1000, 73] on div "Limited-time Offers | High Demand | $100 Off + FREE HELMET Text block Row 0 Row" at bounding box center [653, 91] width 836 height 47
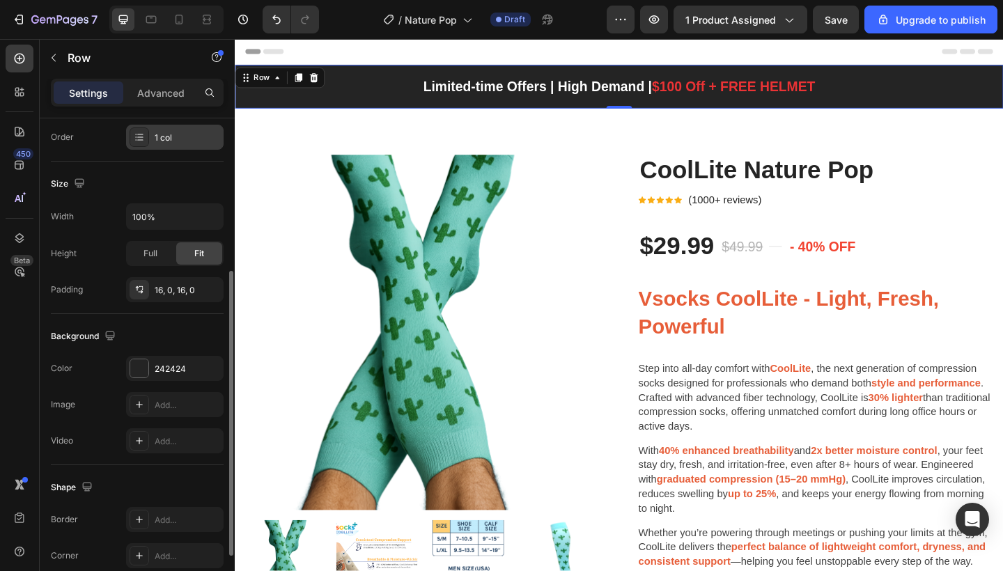
scroll to position [259, 0]
click at [134, 363] on div at bounding box center [139, 366] width 18 height 18
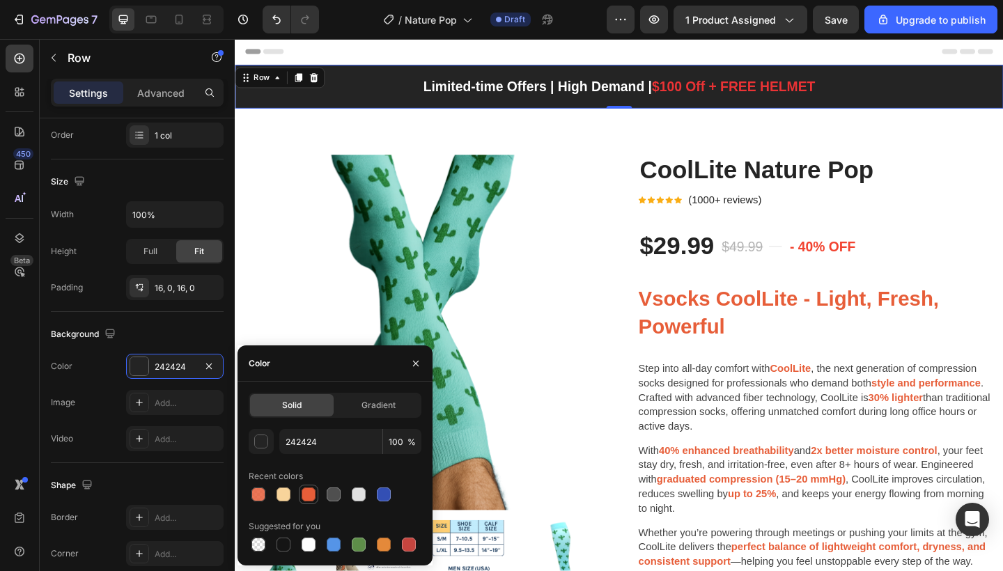
click at [307, 495] on div at bounding box center [309, 495] width 14 height 14
type input "E75E39"
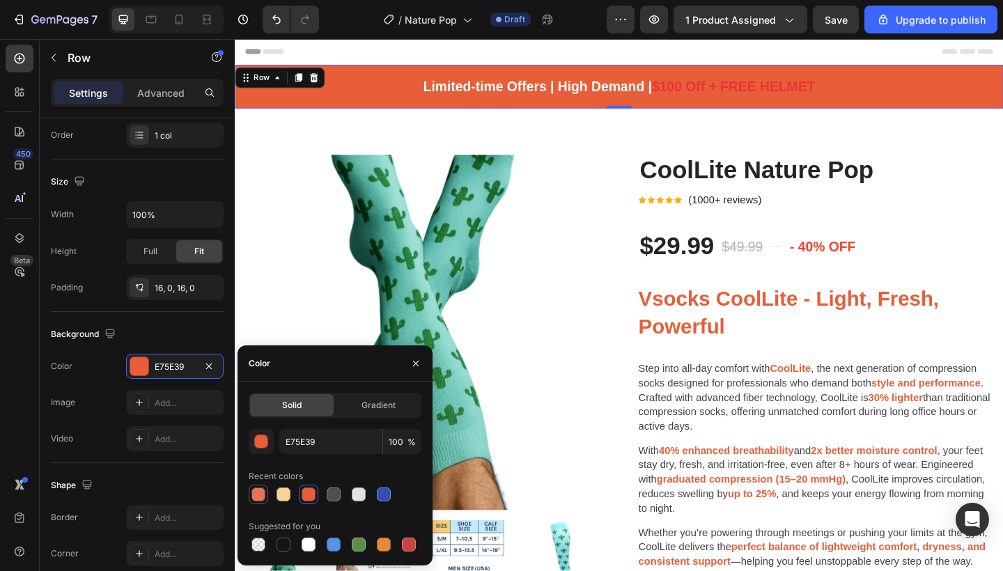
click at [257, 497] on div at bounding box center [258, 495] width 14 height 14
type input "85"
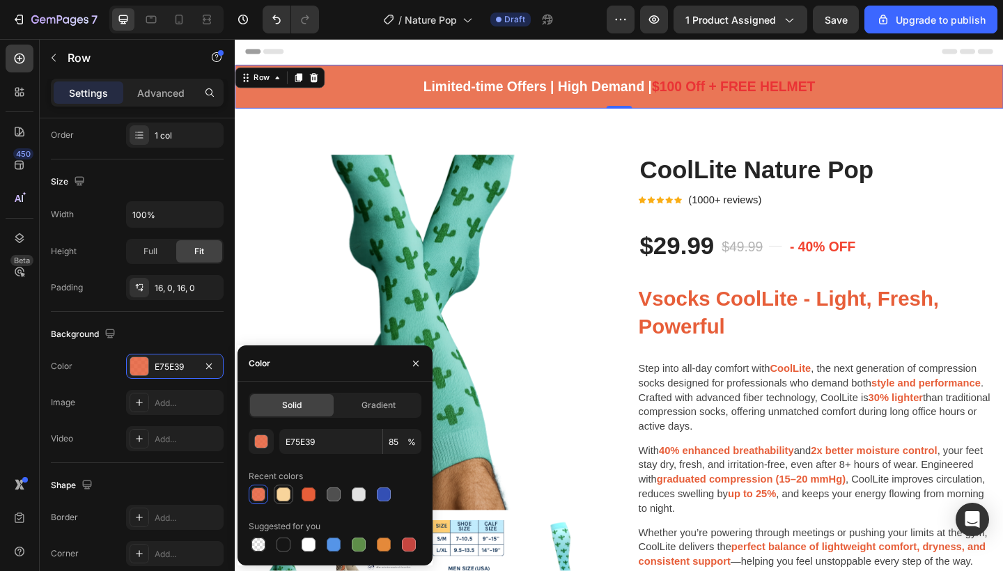
click at [283, 493] on div at bounding box center [284, 495] width 14 height 14
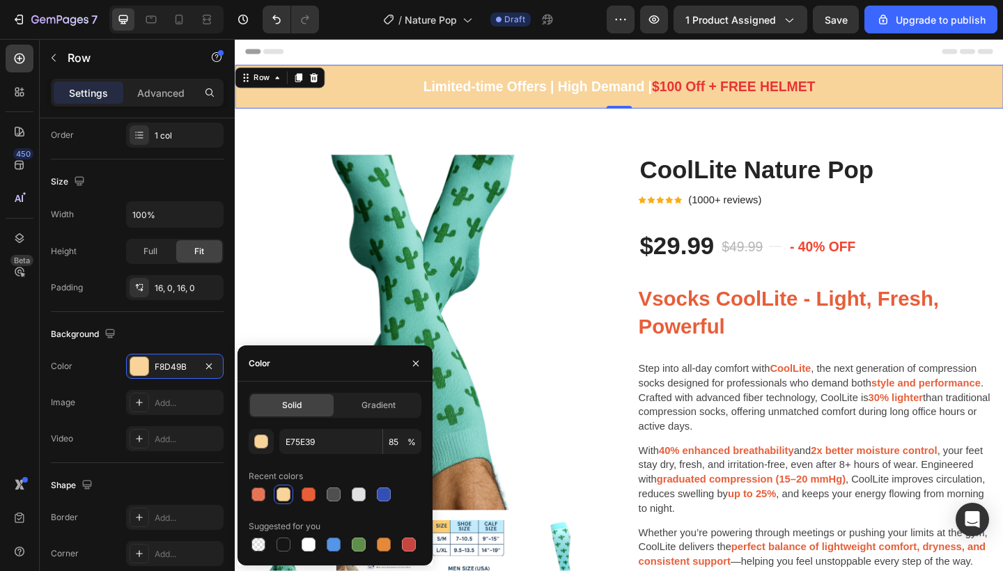
type input "F8D49B"
type input "100"
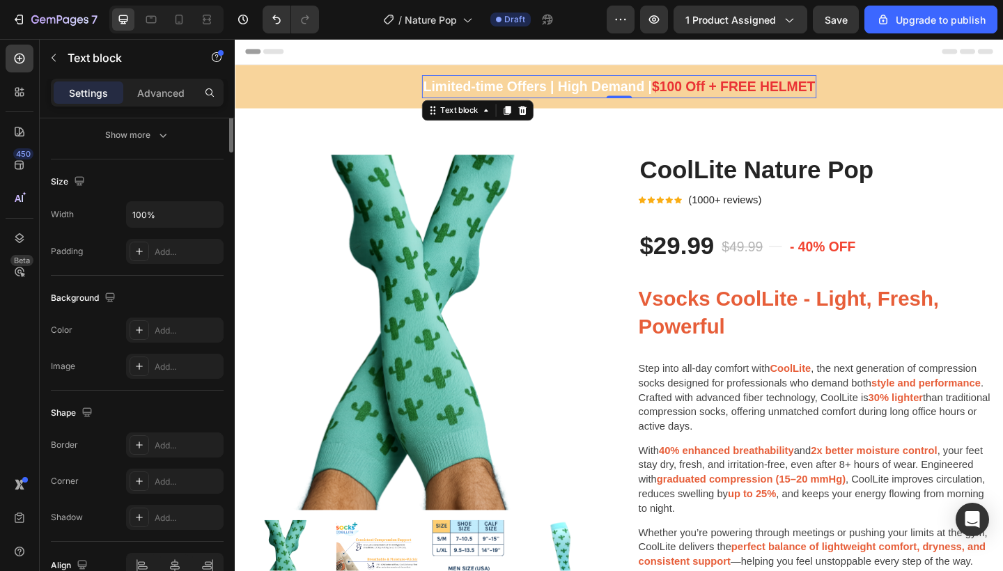
scroll to position [0, 0]
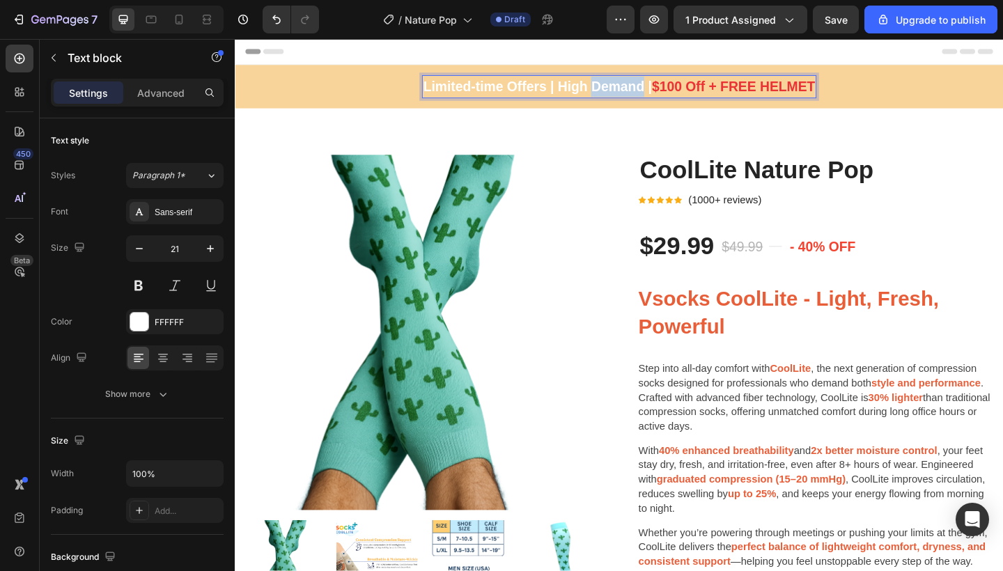
click at [617, 90] on p "Limited-time Offers | High Demand | $100 Off + FREE HELMET" at bounding box center [653, 91] width 426 height 22
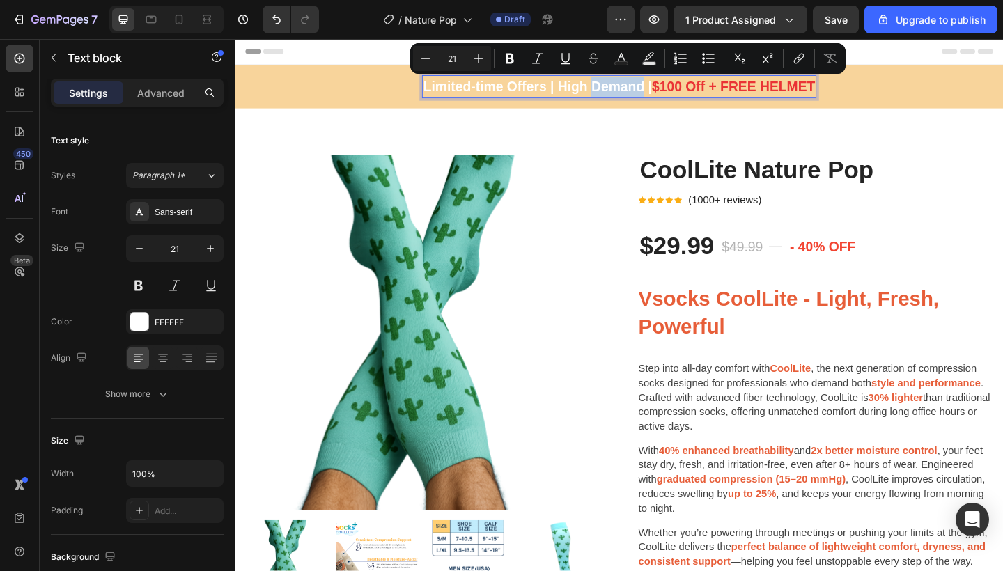
click at [659, 92] on p "Limited-time Offers | High Demand | $100 Off + FREE HELMET" at bounding box center [653, 91] width 426 height 22
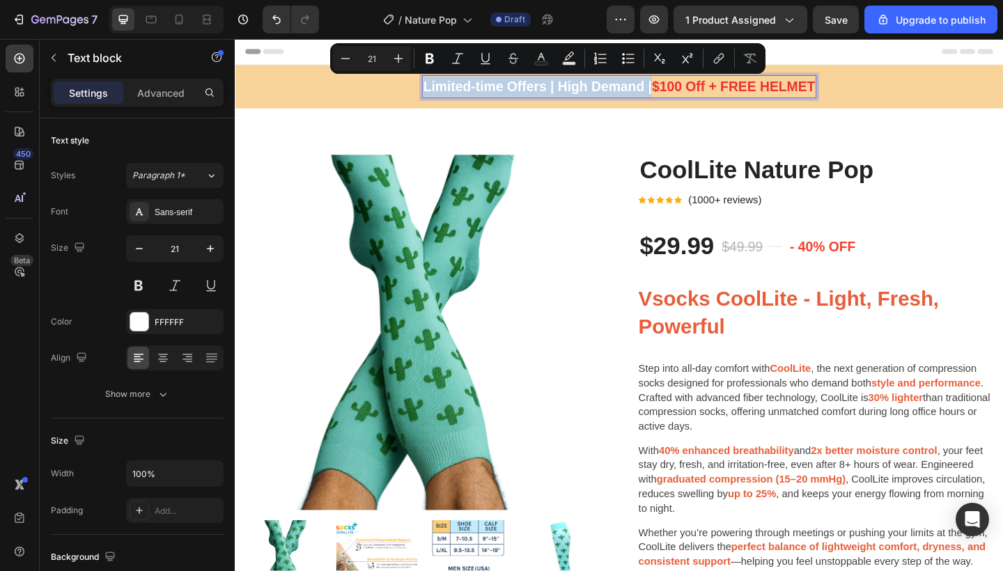
drag, startPoint x: 681, startPoint y: 93, endPoint x: 432, endPoint y: 88, distance: 248.7
click at [440, 88] on p "Limited-time Offers | High Demand | $100 Off + FREE HELMET" at bounding box center [653, 91] width 426 height 22
click at [538, 62] on rect "Editor contextual toolbar" at bounding box center [541, 63] width 13 height 3
type input "FFFFFF"
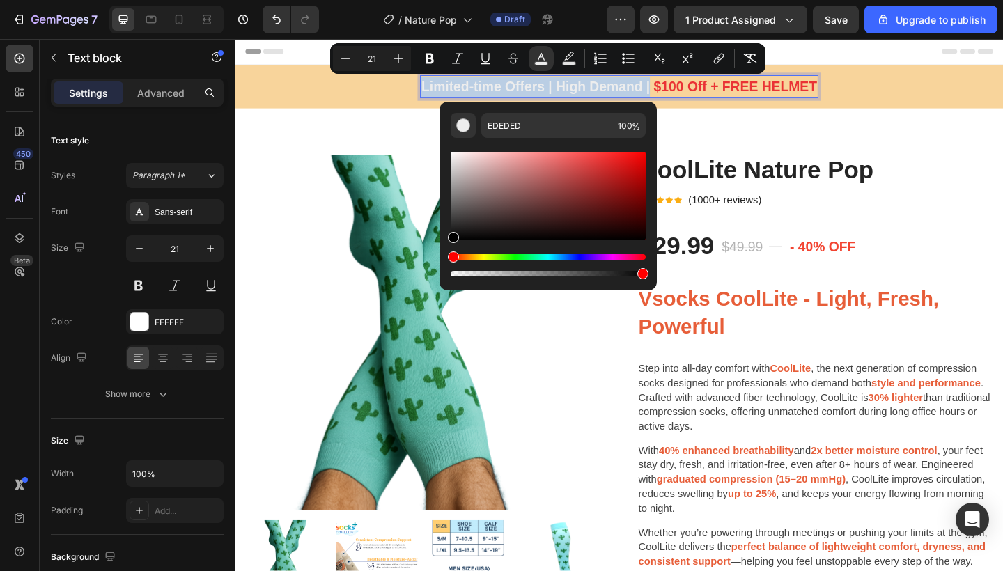
drag, startPoint x: 451, startPoint y: 157, endPoint x: 448, endPoint y: 258, distance: 101.1
click at [451, 258] on div "Editor contextual toolbar" at bounding box center [548, 214] width 195 height 130
type input "000000"
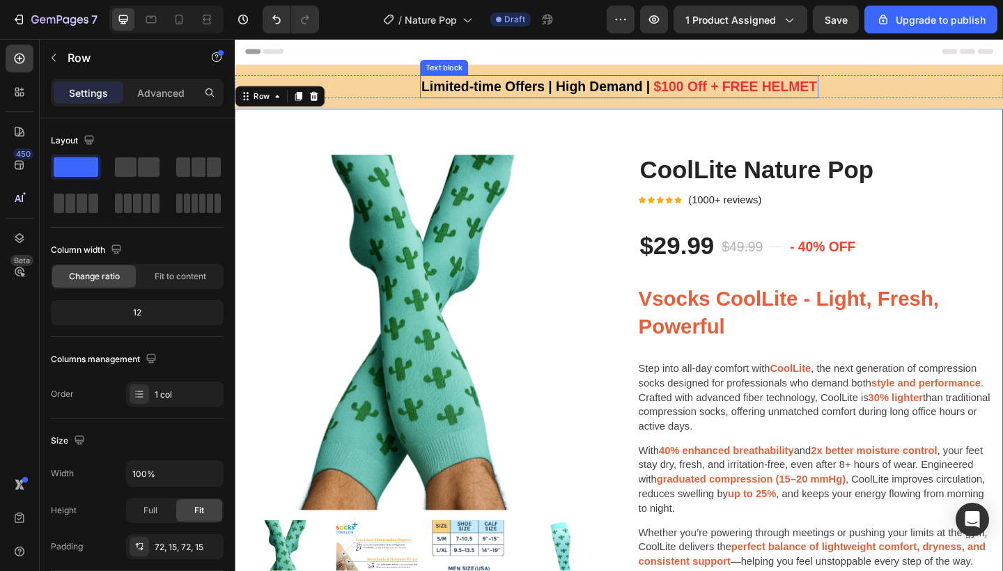
click at [786, 90] on span "$100 Off + FREE HELMET" at bounding box center [779, 91] width 178 height 16
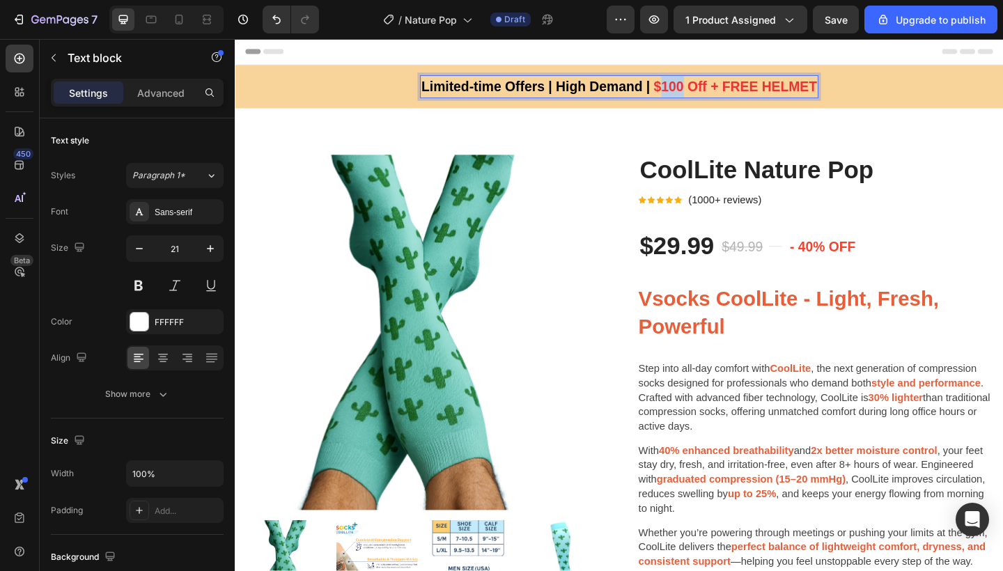
click at [693, 94] on span "$100 Off + FREE HELMET" at bounding box center [779, 91] width 178 height 16
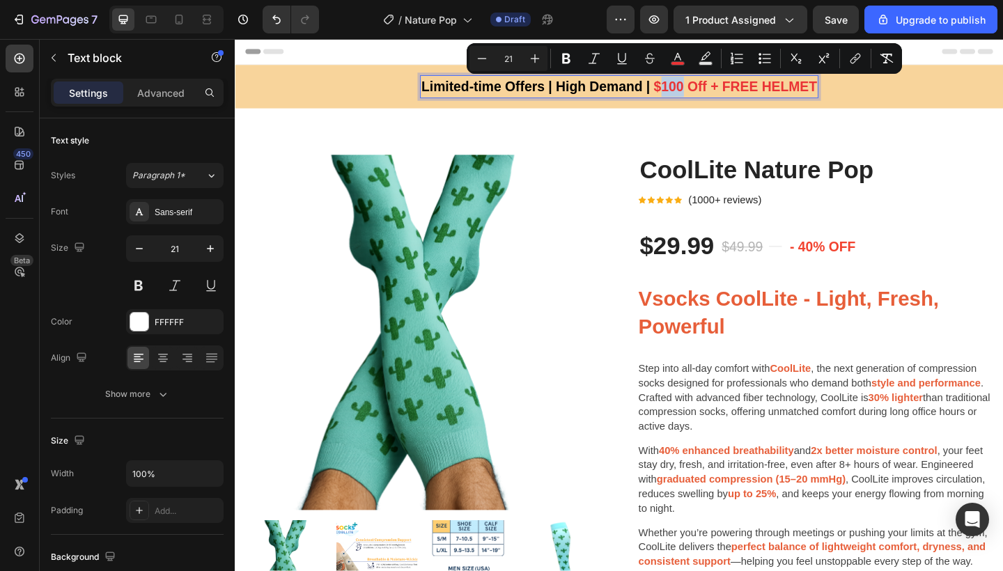
click at [690, 94] on span "$100 Off + FREE HELMET" at bounding box center [779, 91] width 178 height 16
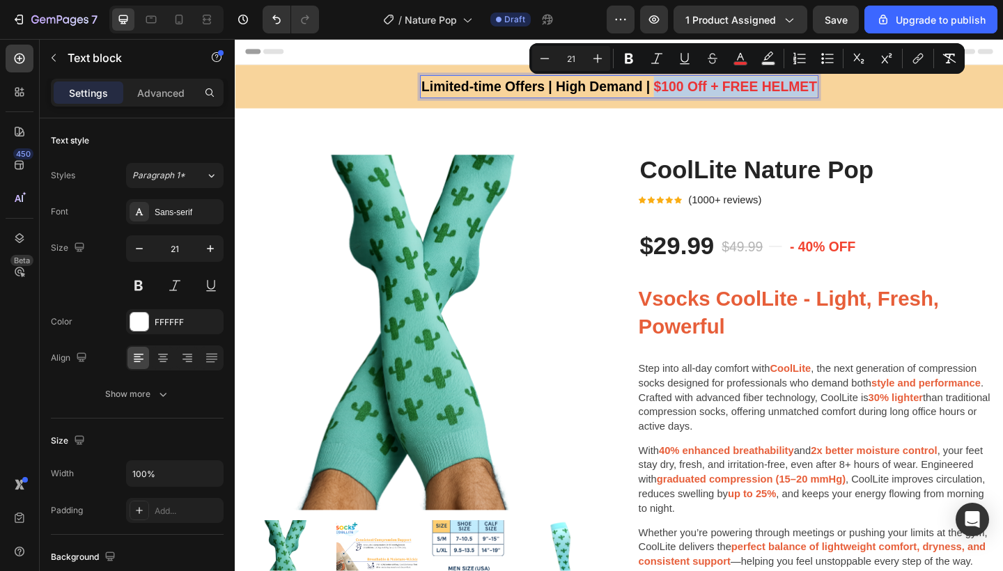
drag, startPoint x: 683, startPoint y: 92, endPoint x: 863, endPoint y: 91, distance: 179.7
click at [863, 91] on div "Limited-time Offers | High Demand | $100 Off + FREE HELMET" at bounding box center [652, 91] width 433 height 25
click at [741, 57] on icon "Editor contextual toolbar" at bounding box center [740, 57] width 7 height 8
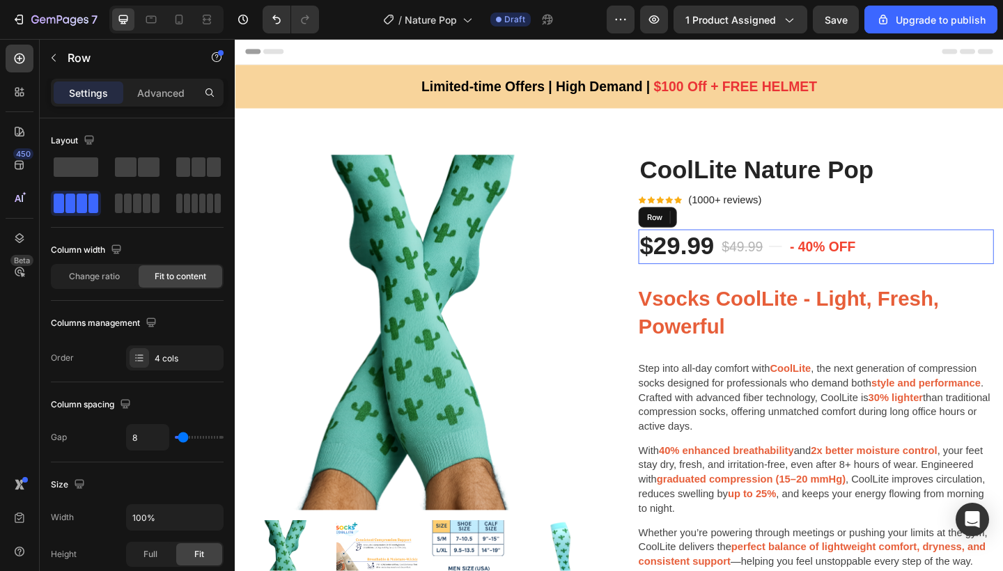
click at [826, 277] on div "$29.99 (P) Price (P) Price $49.99 (P) Price (P) Price Title Line - 40% off Prod…" at bounding box center [867, 265] width 387 height 37
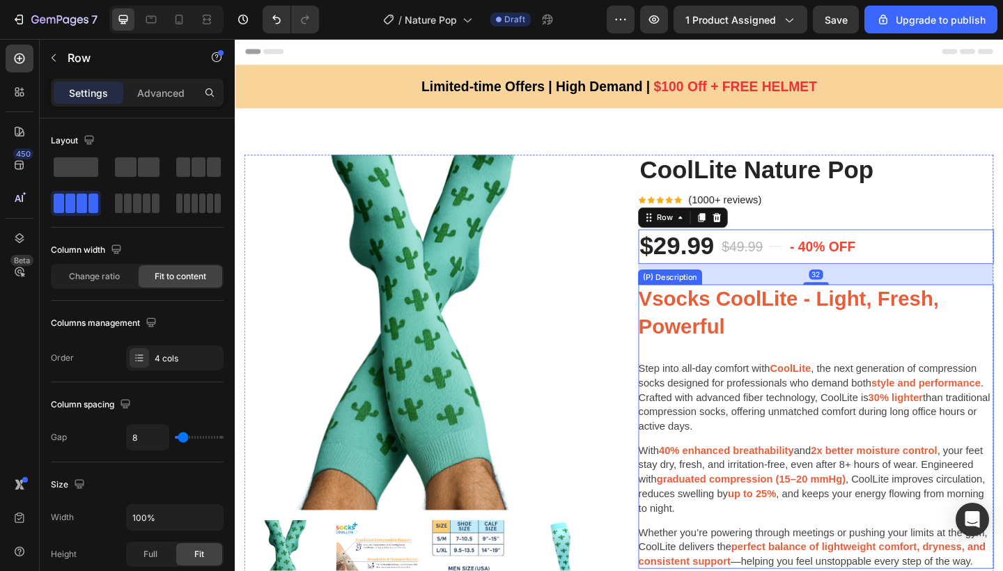
click at [711, 335] on h1 "Vsocks CoolLite - Light, Fresh, Powerful" at bounding box center [867, 338] width 387 height 63
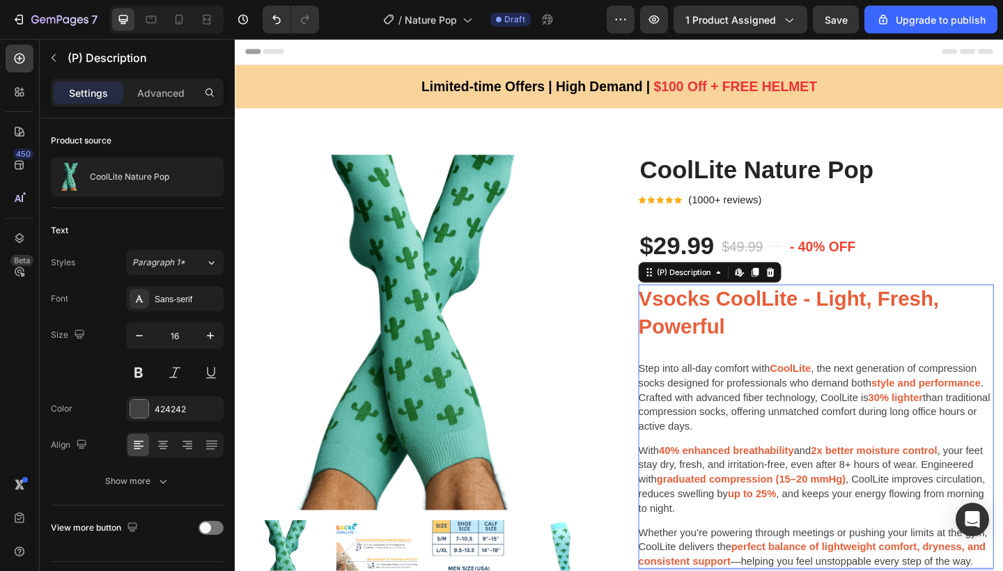
click at [720, 378] on div "Vsocks CoolLite - Light, Fresh, Powerful Step into all-day comfort with CoolLit…" at bounding box center [867, 462] width 387 height 310
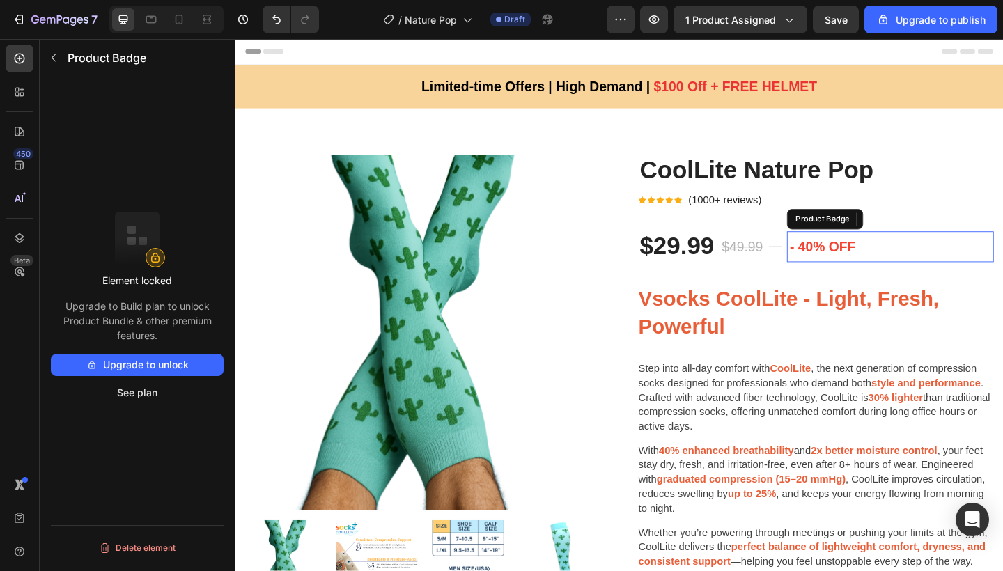
click at [860, 265] on pre "- 40% off" at bounding box center [873, 265] width 77 height 33
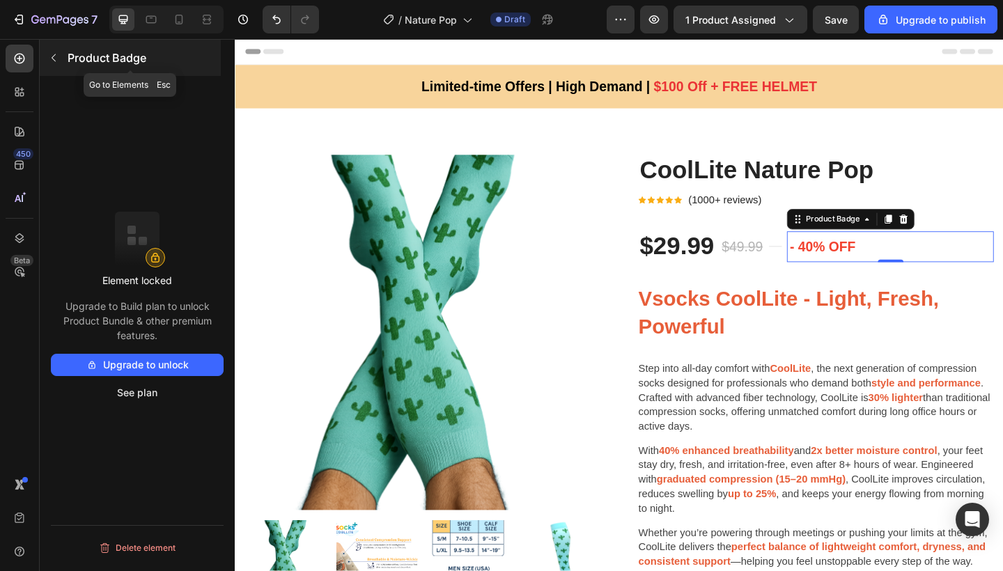
click at [58, 58] on icon "button" at bounding box center [53, 57] width 11 height 11
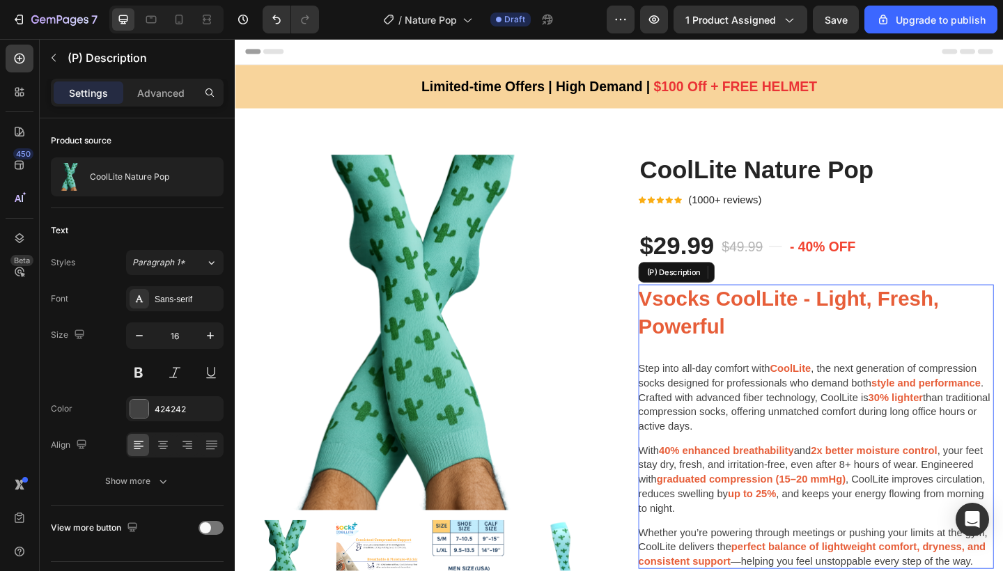
click at [853, 371] on div "Vsocks CoolLite - Light, Fresh, Powerful Step into all-day comfort with CoolLit…" at bounding box center [867, 462] width 387 height 310
click at [768, 354] on h1 "Vsocks CoolLite - Light, Fresh, Powerful" at bounding box center [867, 338] width 387 height 63
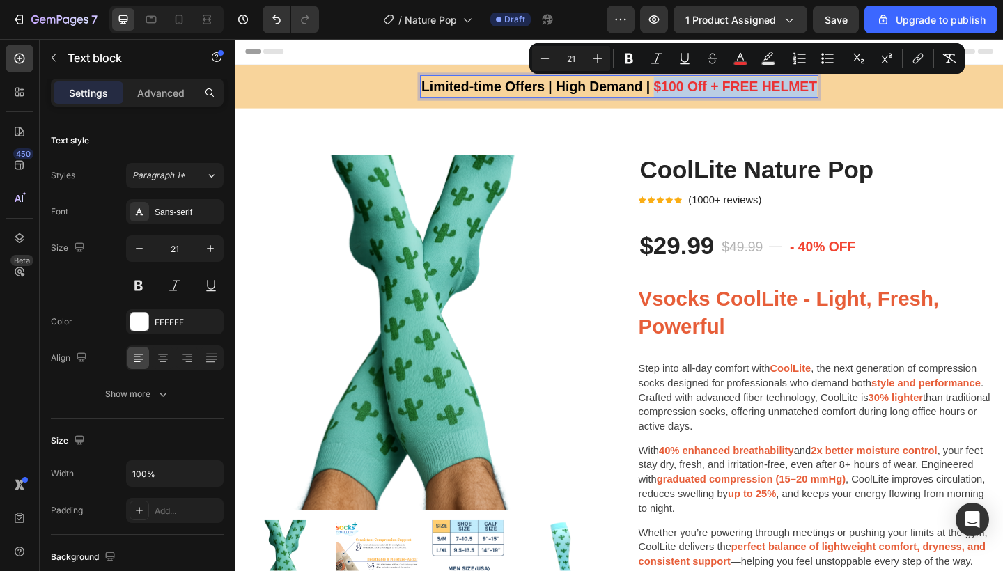
drag, startPoint x: 685, startPoint y: 89, endPoint x: 862, endPoint y: 98, distance: 177.2
click at [738, 54] on icon "Editor contextual toolbar" at bounding box center [741, 59] width 14 height 14
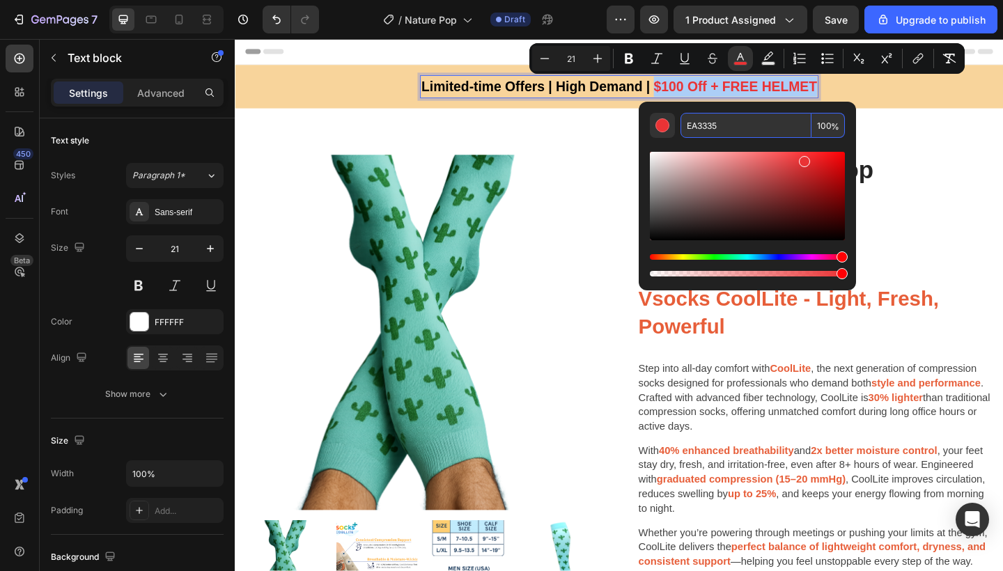
click at [707, 127] on input "EA3335" at bounding box center [746, 125] width 131 height 25
type input "EE7755"
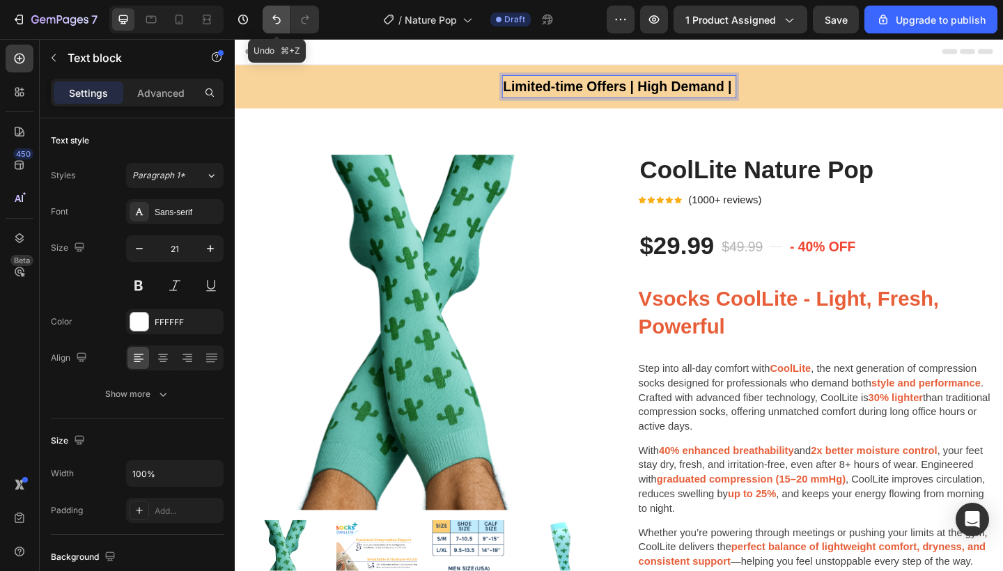
click at [280, 16] on icon "Undo/Redo" at bounding box center [277, 20] width 14 height 14
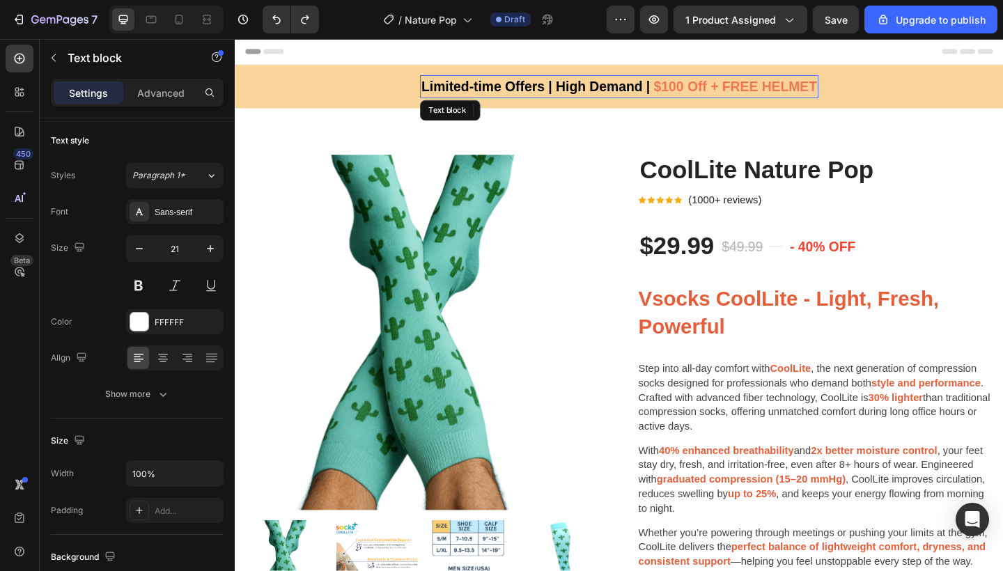
click at [708, 92] on span "$100 Off + FREE HELMET" at bounding box center [779, 91] width 178 height 16
click at [690, 94] on span "$100 Off + FREE HELMET" at bounding box center [779, 91] width 178 height 16
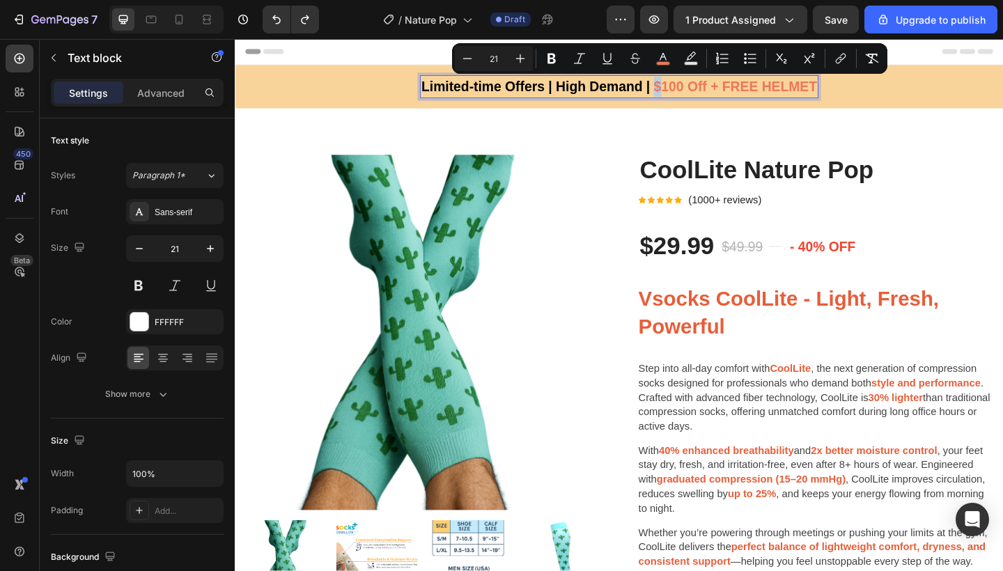
click at [692, 91] on span "$100 Off + FREE HELMET" at bounding box center [779, 91] width 178 height 16
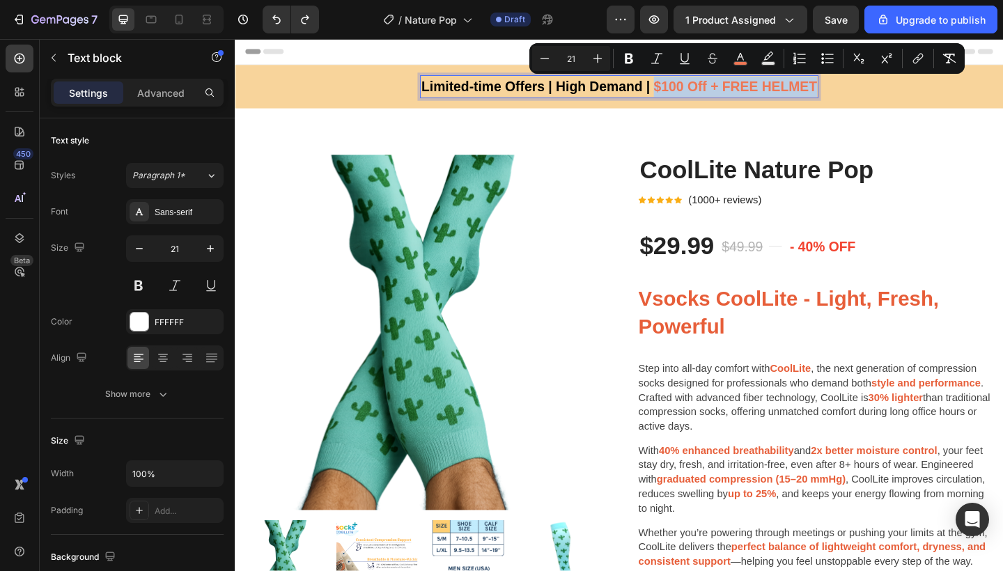
drag, startPoint x: 685, startPoint y: 92, endPoint x: 862, endPoint y: 98, distance: 176.3
click at [862, 98] on span "$100 Off + FREE HELMET" at bounding box center [779, 91] width 178 height 16
click at [741, 57] on icon "Editor contextual toolbar" at bounding box center [740, 57] width 7 height 8
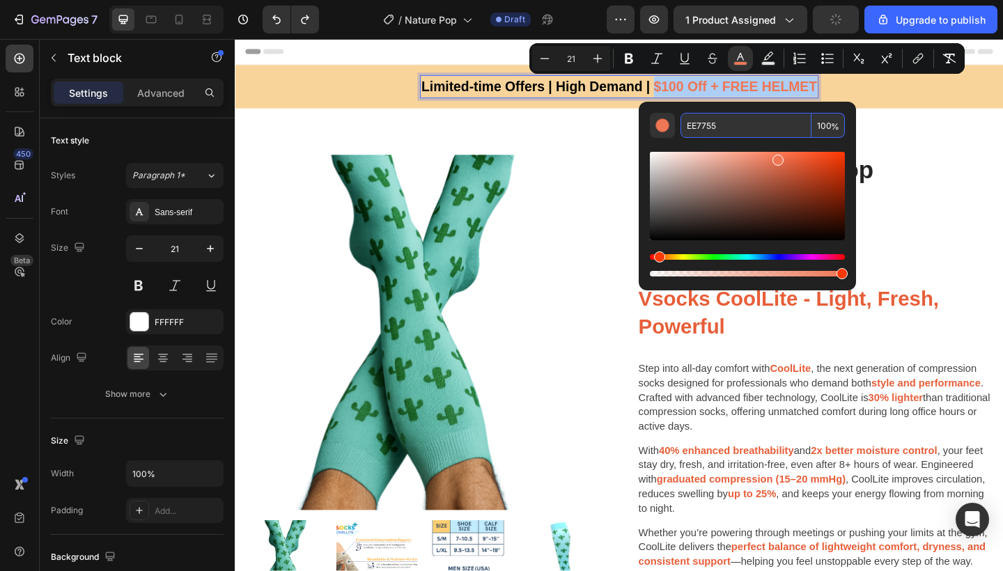
click at [695, 125] on input "EE7755" at bounding box center [746, 125] width 131 height 25
click at [701, 125] on input "EE7755" at bounding box center [746, 125] width 131 height 25
type input "e75"
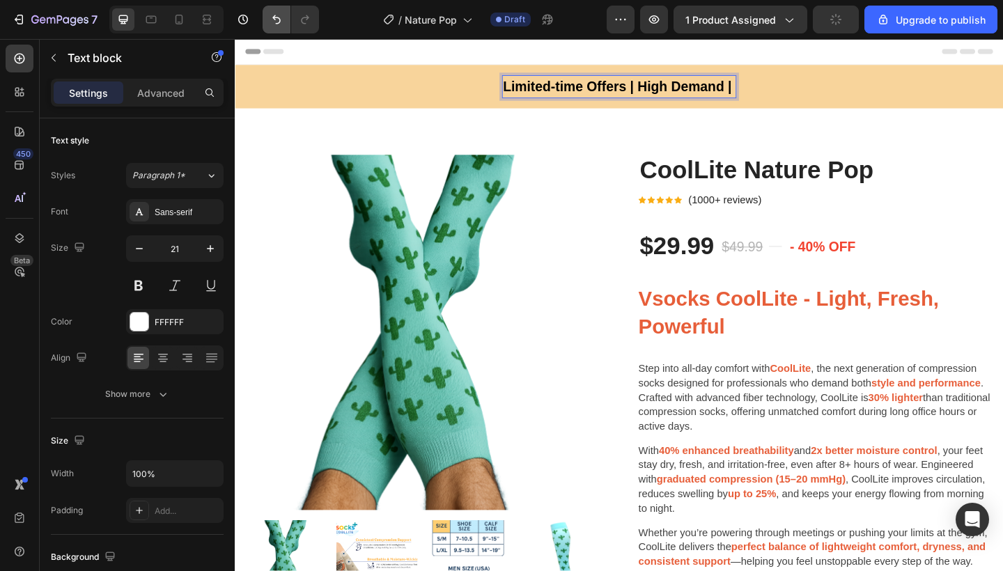
click at [277, 25] on icon "Undo/Redo" at bounding box center [277, 20] width 14 height 14
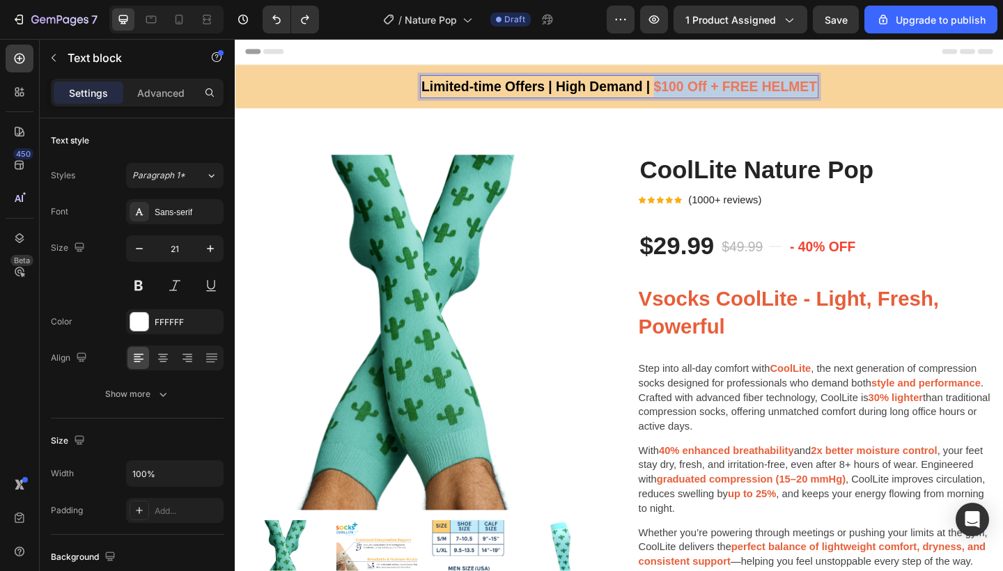
drag, startPoint x: 686, startPoint y: 88, endPoint x: 862, endPoint y: 96, distance: 175.7
click at [862, 96] on span "$100 Off + FREE HELMET" at bounding box center [779, 91] width 178 height 16
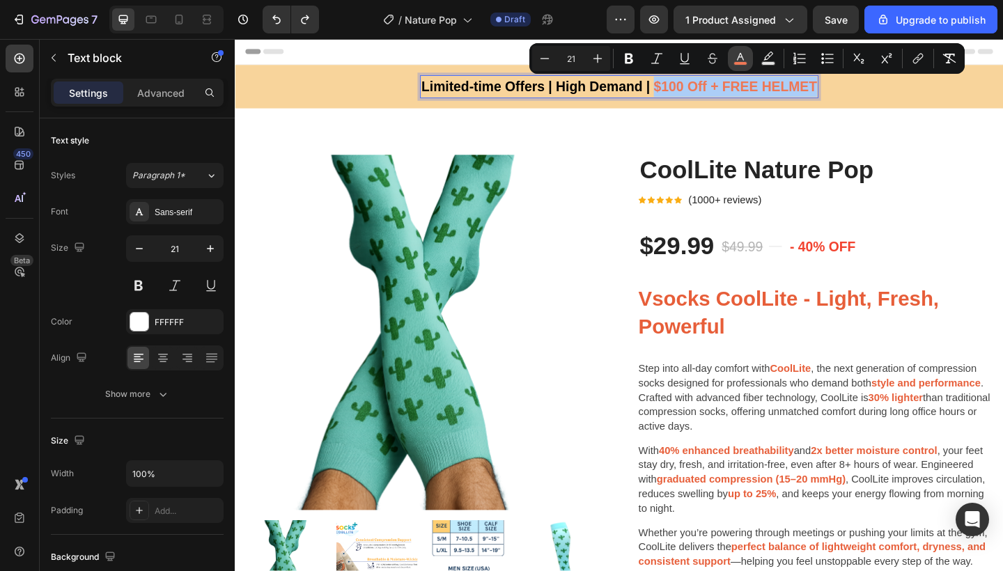
click at [739, 56] on icon "Editor contextual toolbar" at bounding box center [740, 57] width 7 height 8
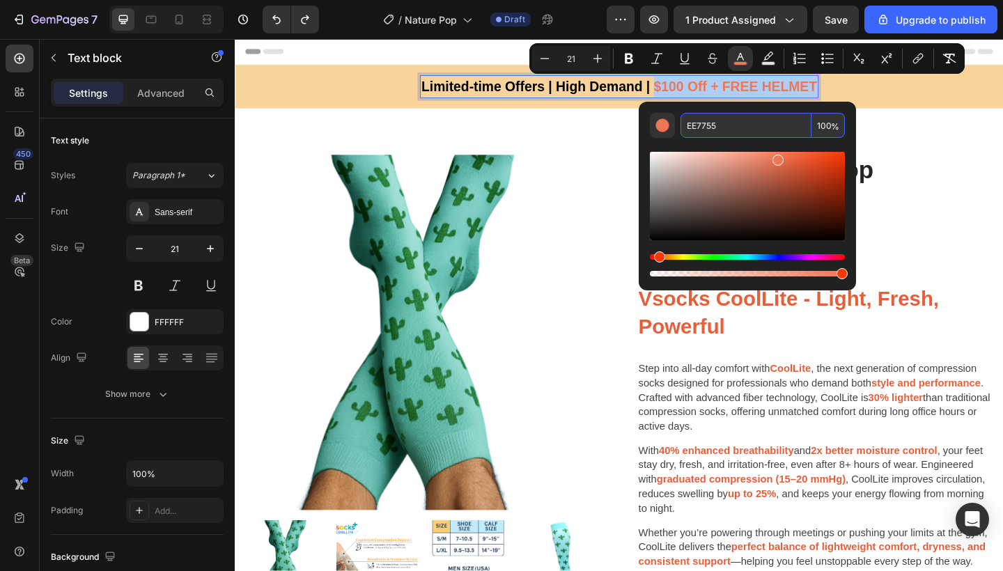
click at [700, 130] on input "EE7755" at bounding box center [746, 125] width 131 height 25
paste input "e75e39"
type input "E75E39"
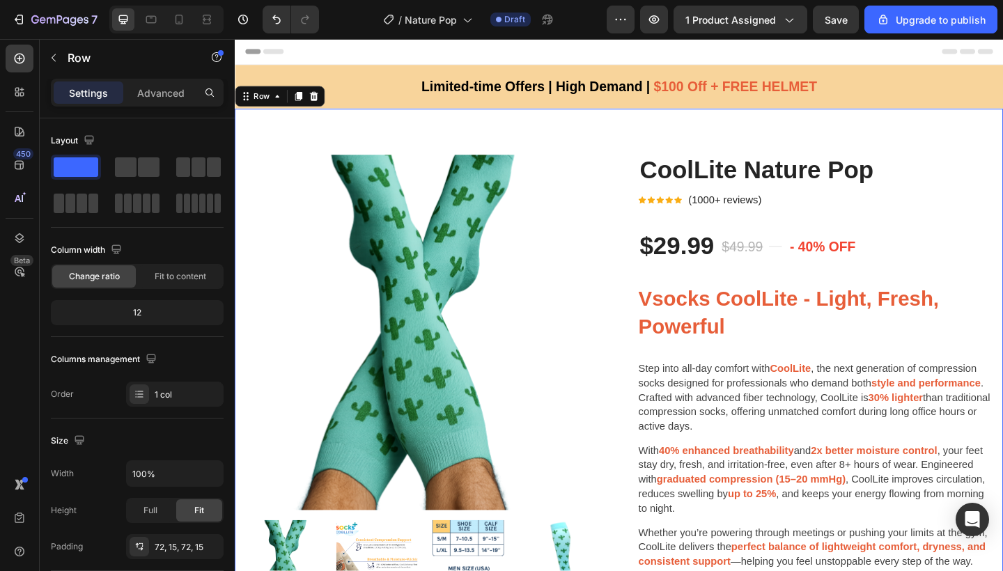
drag, startPoint x: 936, startPoint y: 91, endPoint x: 882, endPoint y: 292, distance: 207.9
click at [936, 91] on div "Limited-time Offers | High Demand | $100 Off + FREE HELMET Text block Row" at bounding box center [653, 91] width 836 height 25
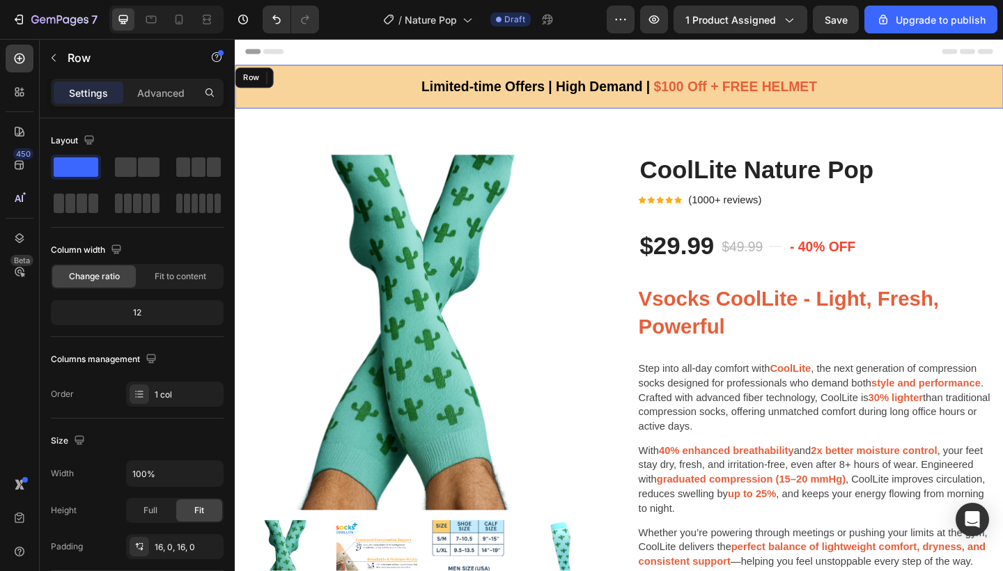
click at [956, 110] on div "Limited-time Offers | High Demand | $100 Off + FREE HELMET Text block Row 0 Row" at bounding box center [653, 91] width 836 height 47
click at [159, 91] on p "Advanced" at bounding box center [160, 93] width 47 height 15
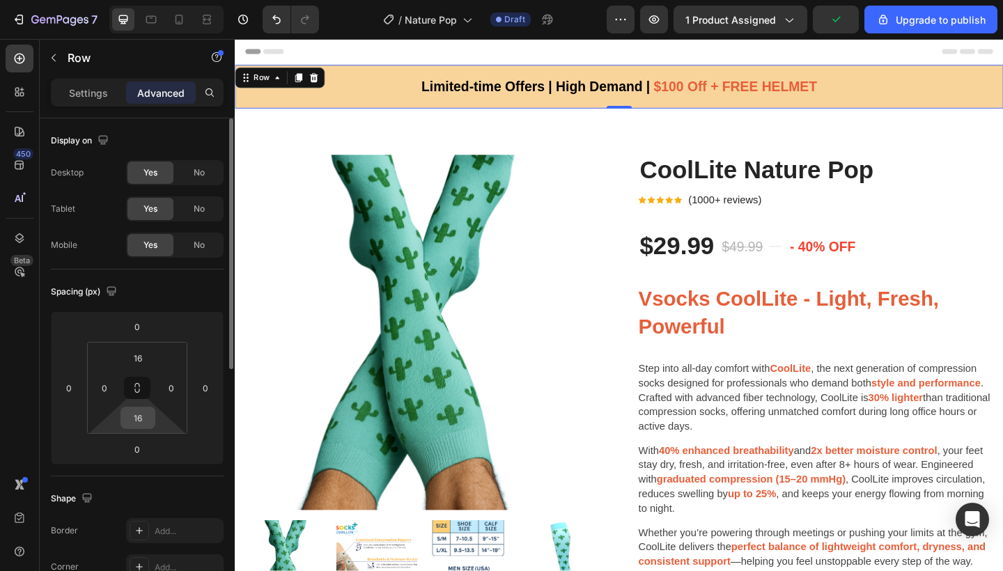
click at [148, 412] on input "16" at bounding box center [138, 418] width 28 height 21
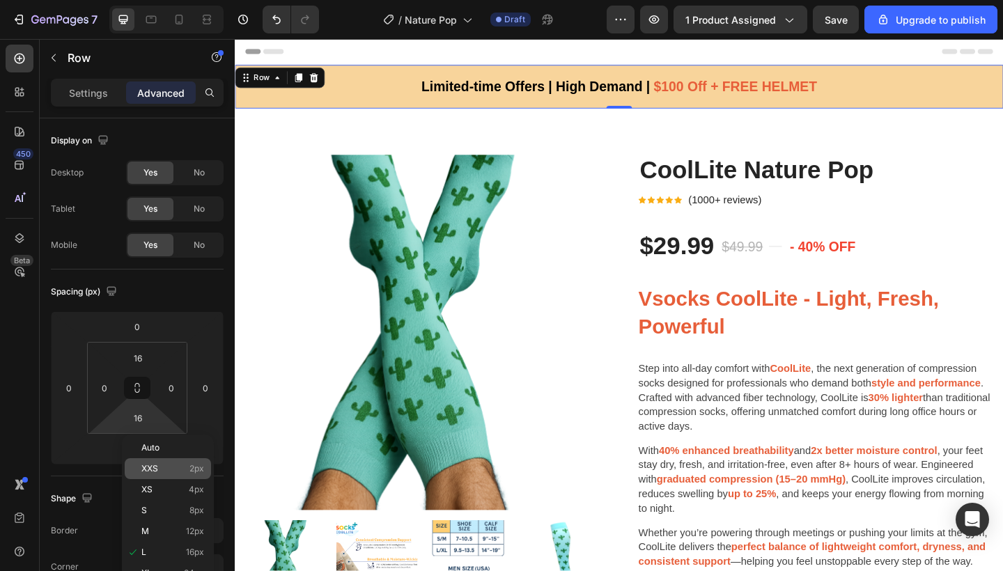
click at [161, 467] on p "XXS 2px" at bounding box center [172, 469] width 63 height 10
type input "2"
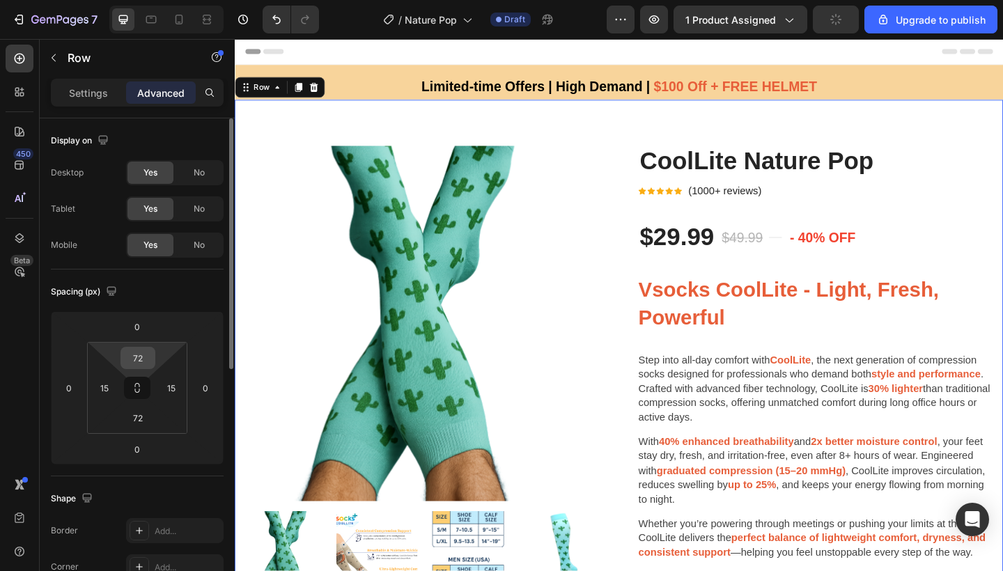
click at [139, 362] on input "72" at bounding box center [138, 358] width 28 height 21
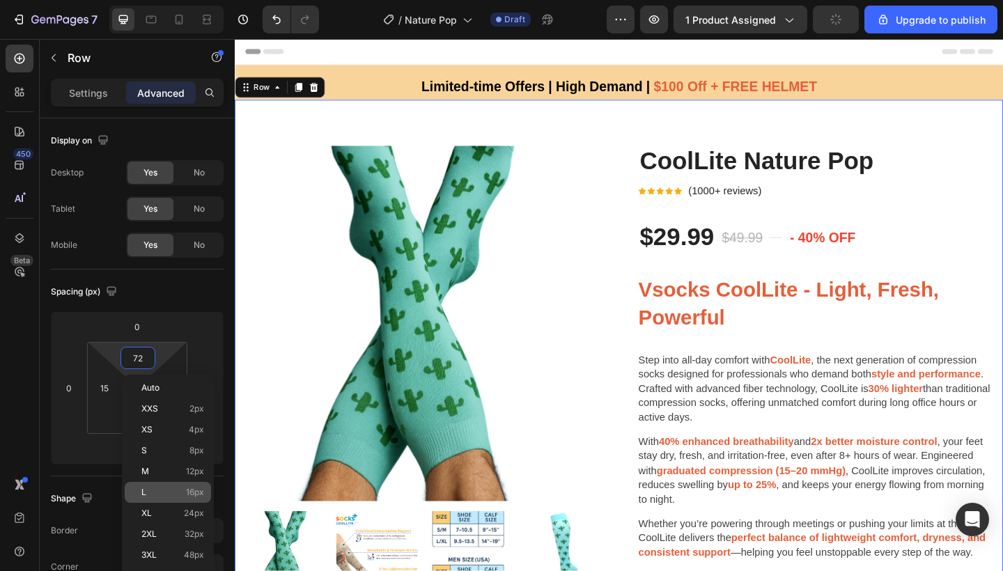
click at [178, 490] on p "L 16px" at bounding box center [172, 493] width 63 height 10
type input "16"
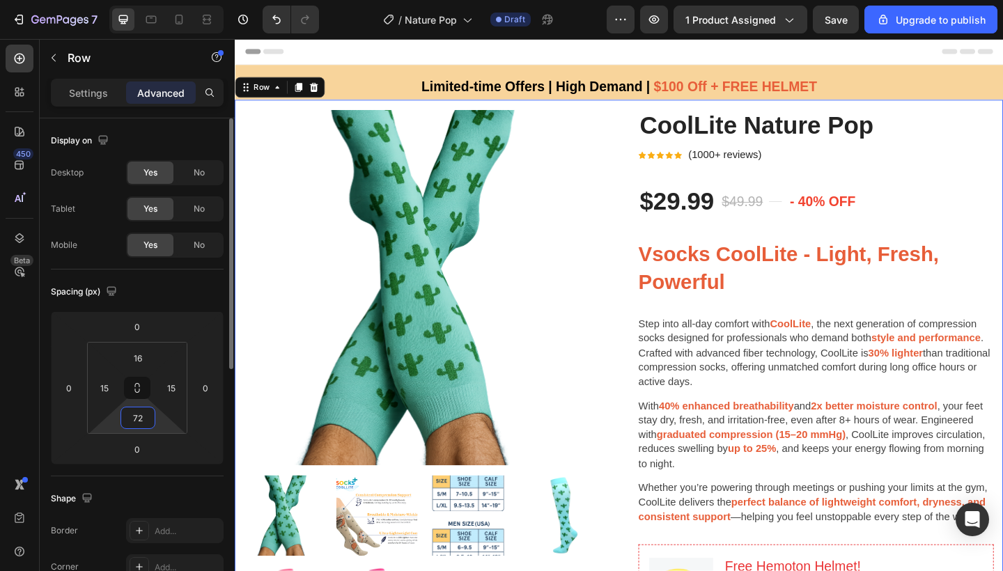
click at [141, 427] on input "72" at bounding box center [138, 418] width 28 height 21
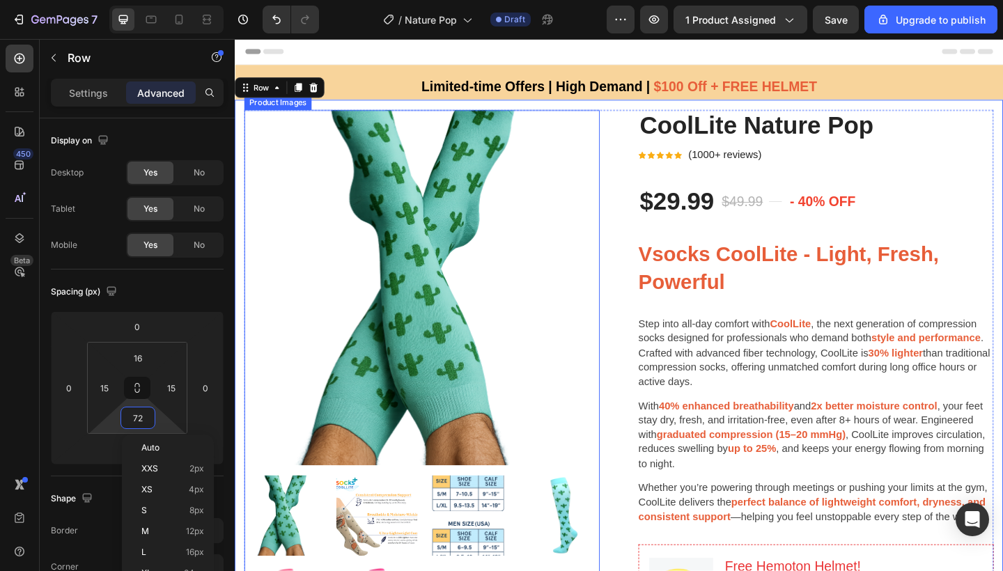
click at [516, 287] on img at bounding box center [438, 309] width 387 height 387
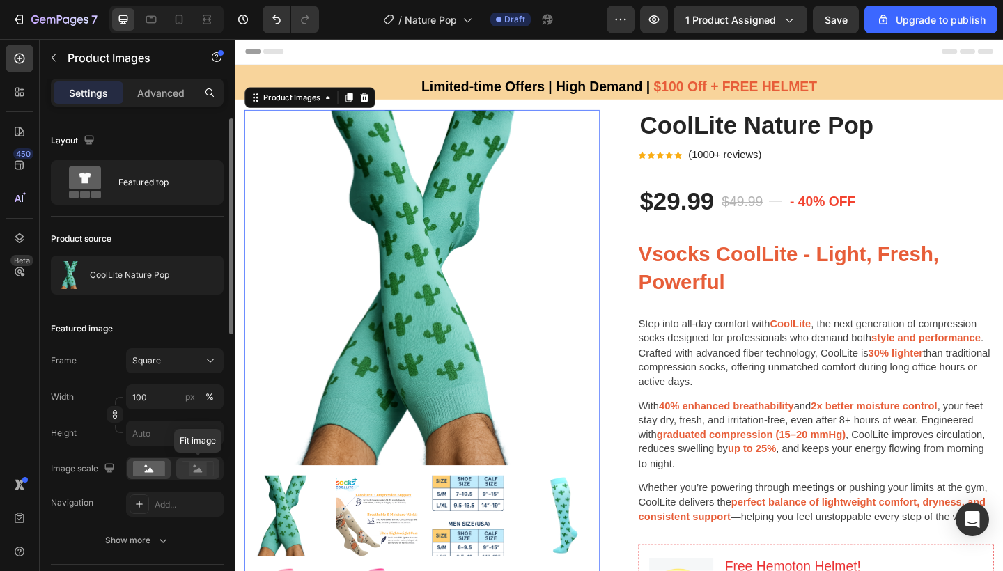
click at [190, 472] on rect at bounding box center [198, 469] width 18 height 14
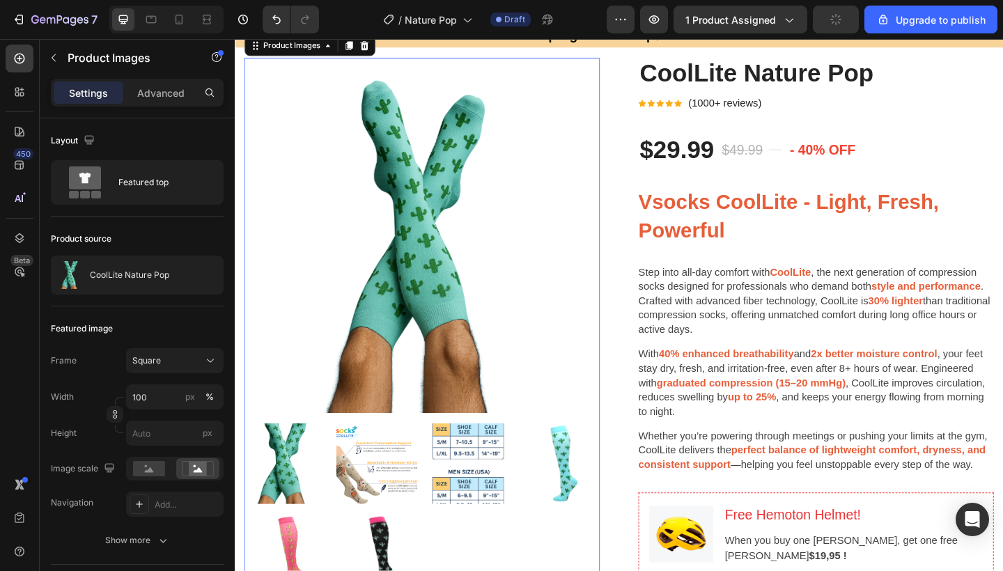
scroll to position [74, 0]
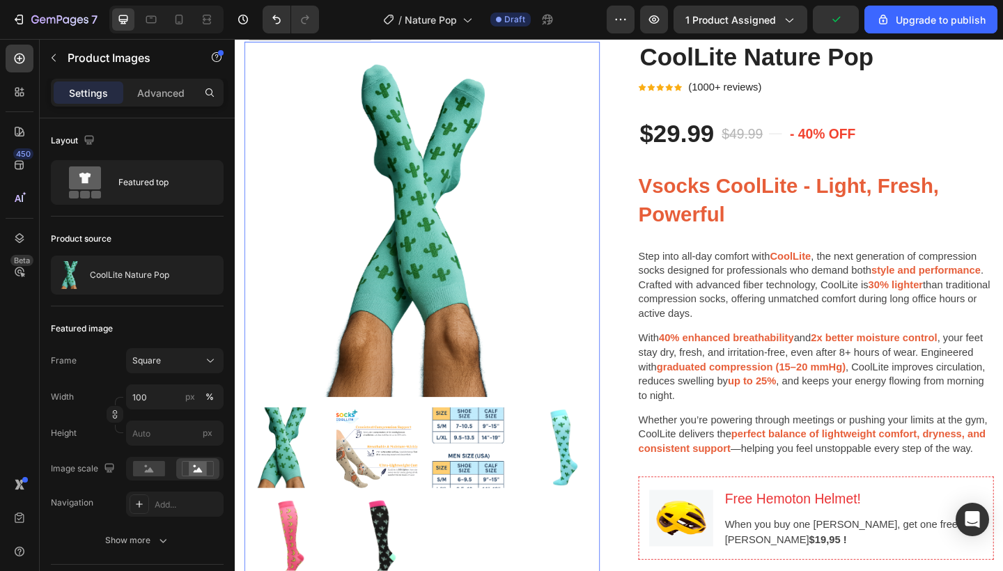
click at [289, 474] on img at bounding box center [289, 484] width 88 height 88
click at [405, 325] on img at bounding box center [438, 235] width 387 height 387
click at [373, 472] on img at bounding box center [389, 484] width 88 height 88
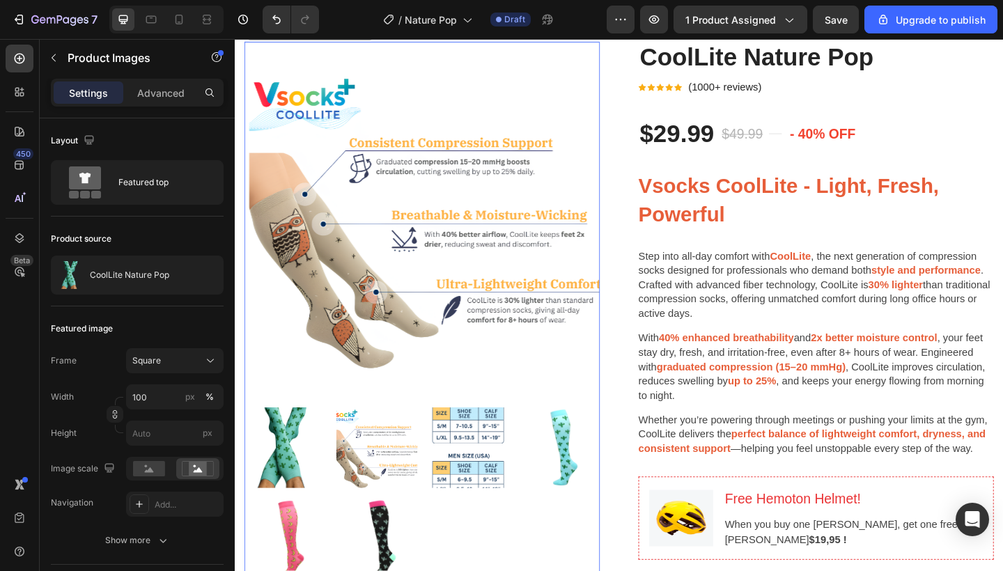
click at [293, 465] on img at bounding box center [289, 484] width 88 height 88
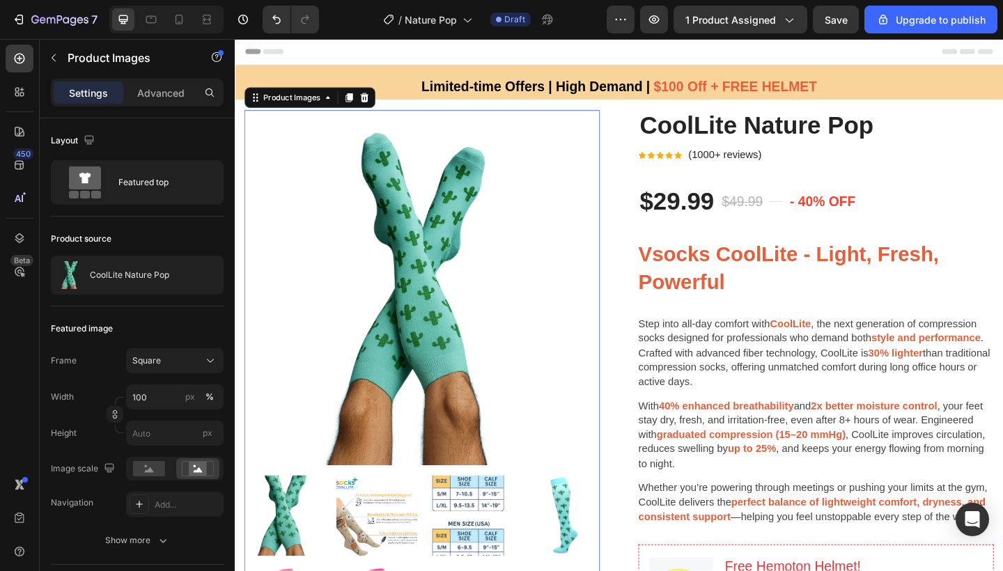
scroll to position [17, 0]
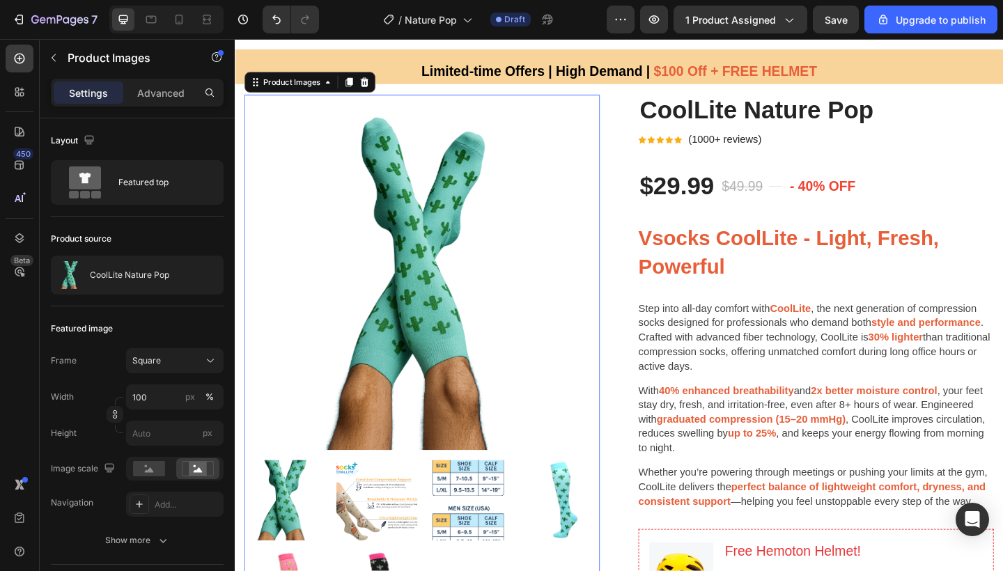
click at [409, 511] on img at bounding box center [389, 541] width 88 height 88
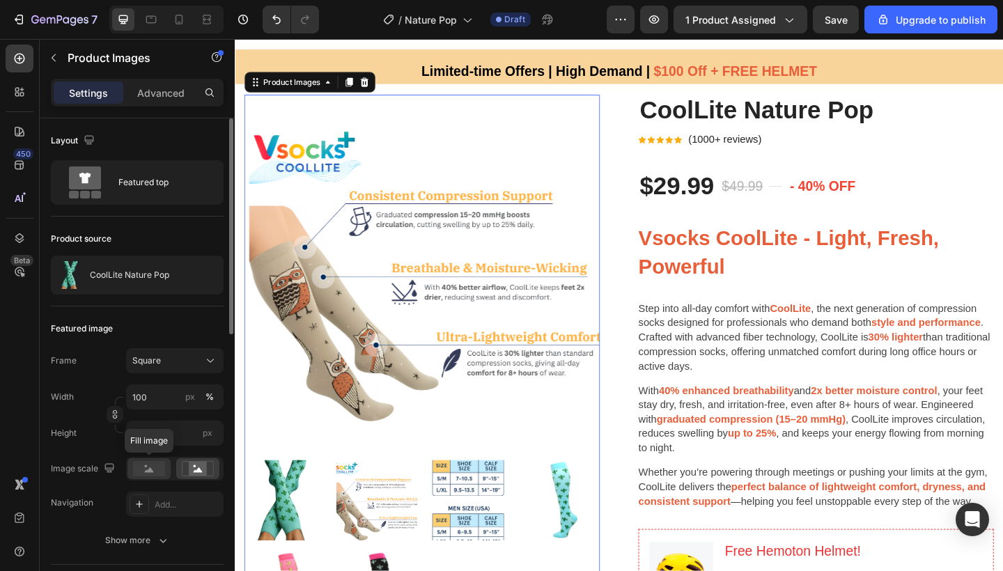
click at [151, 469] on icon at bounding box center [149, 469] width 9 height 5
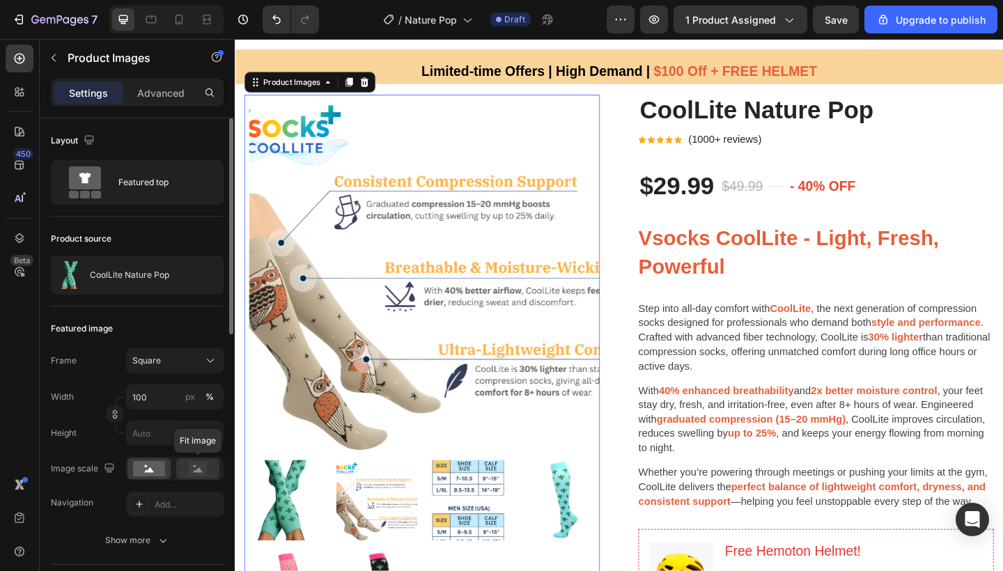
click at [201, 468] on rect at bounding box center [198, 469] width 18 height 14
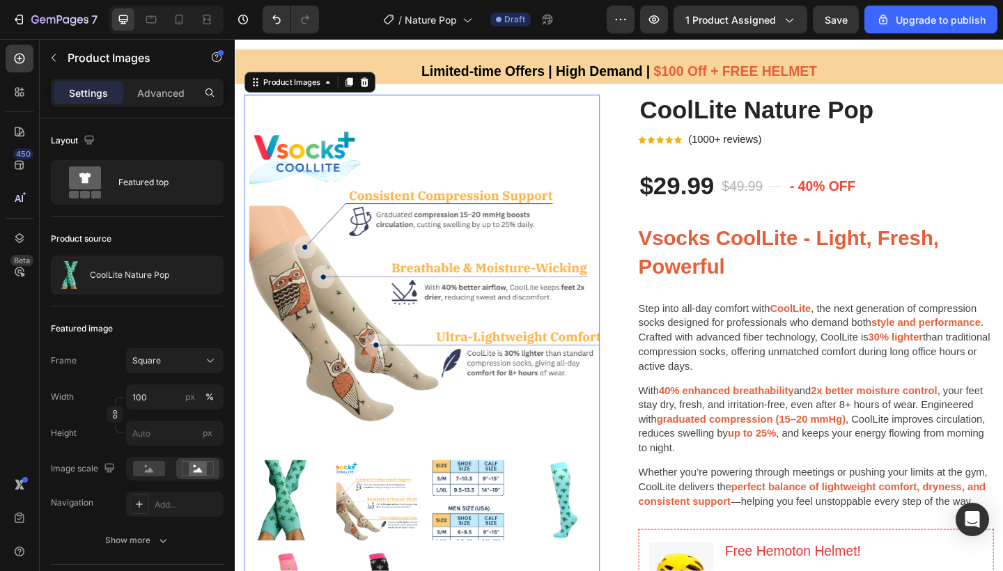
click at [295, 530] on img at bounding box center [289, 541] width 88 height 88
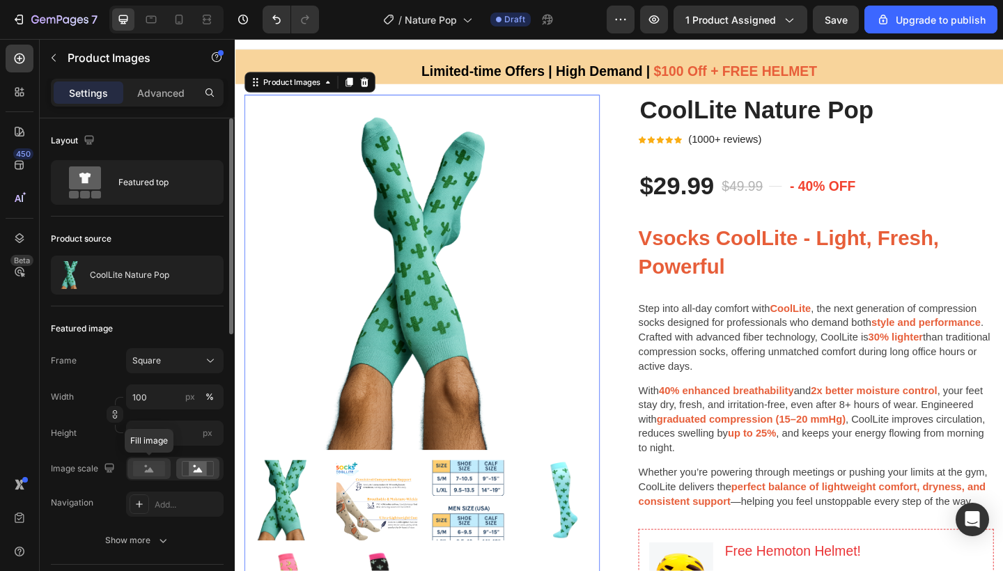
click at [153, 470] on rect at bounding box center [149, 468] width 32 height 15
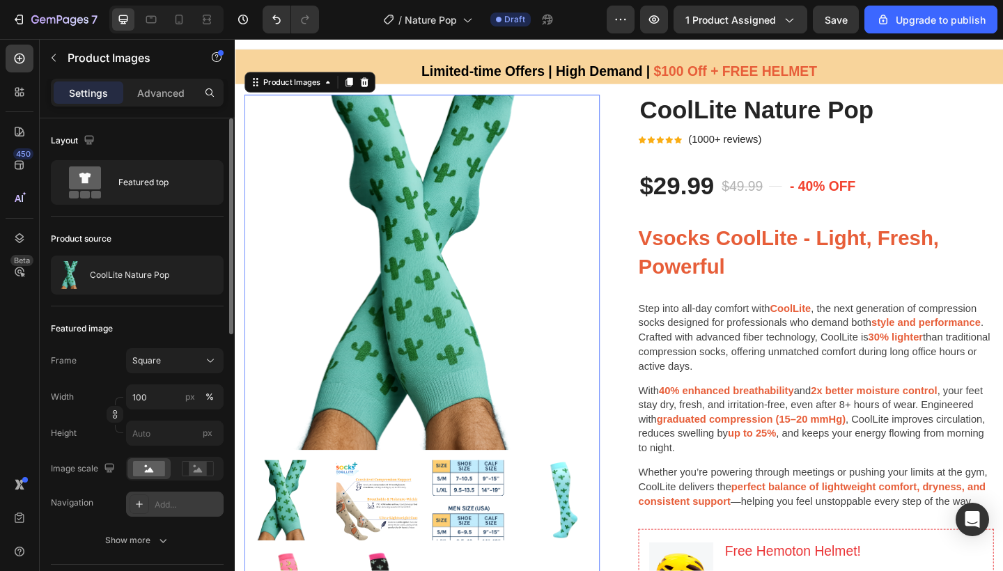
click at [195, 470] on rect at bounding box center [198, 469] width 18 height 14
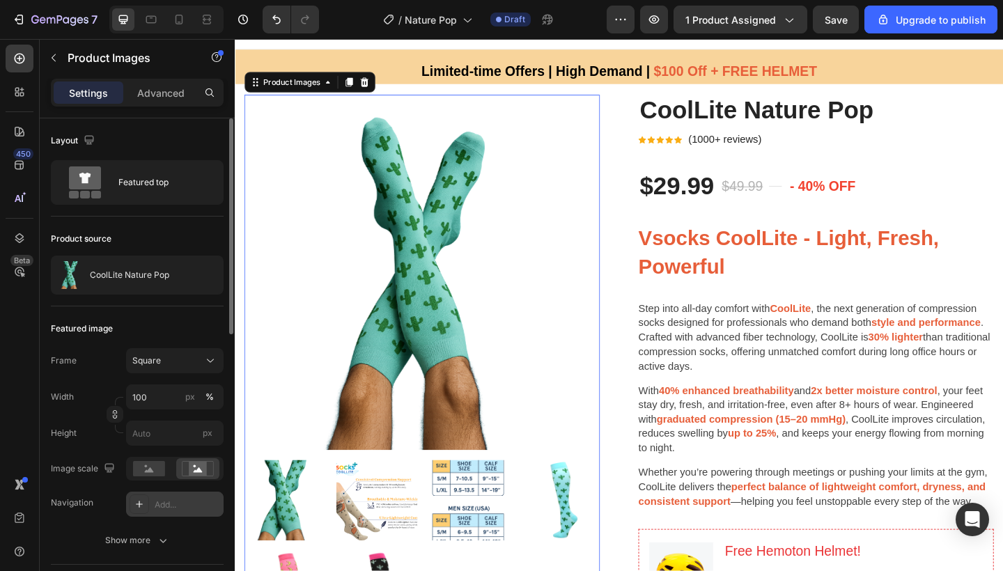
click at [142, 509] on icon at bounding box center [139, 504] width 11 height 11
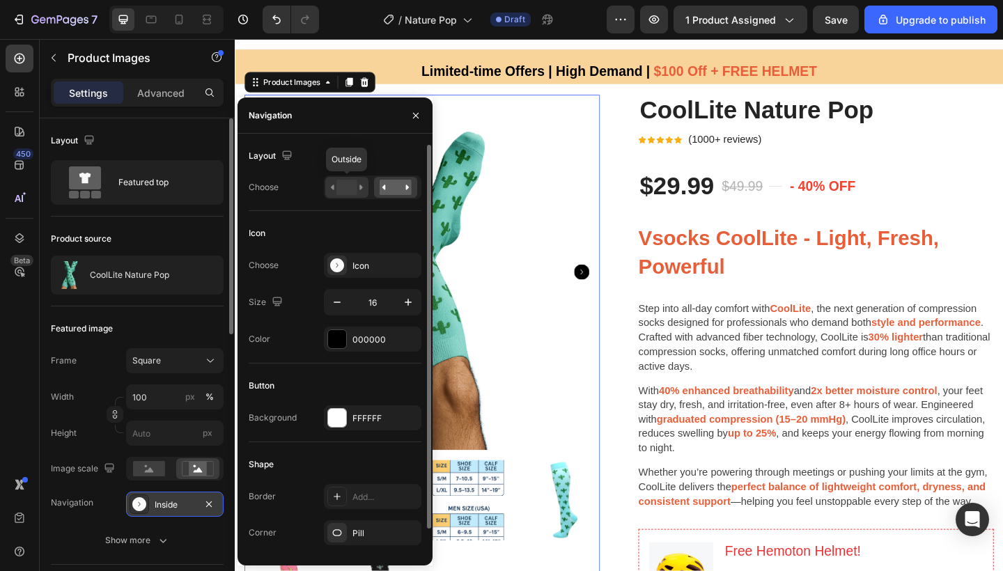
click at [348, 189] on rect at bounding box center [346, 187] width 20 height 15
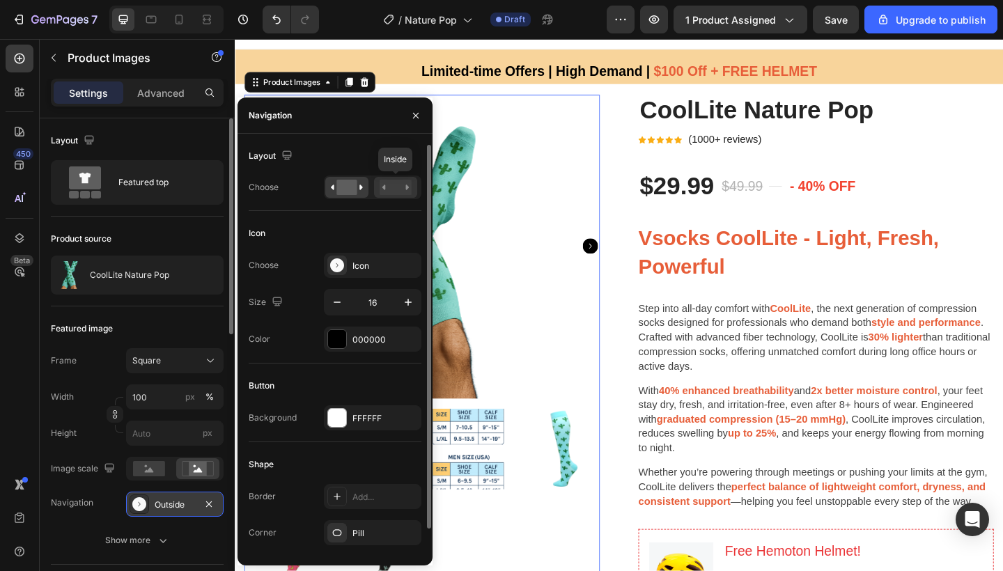
click at [396, 192] on rect at bounding box center [396, 187] width 32 height 15
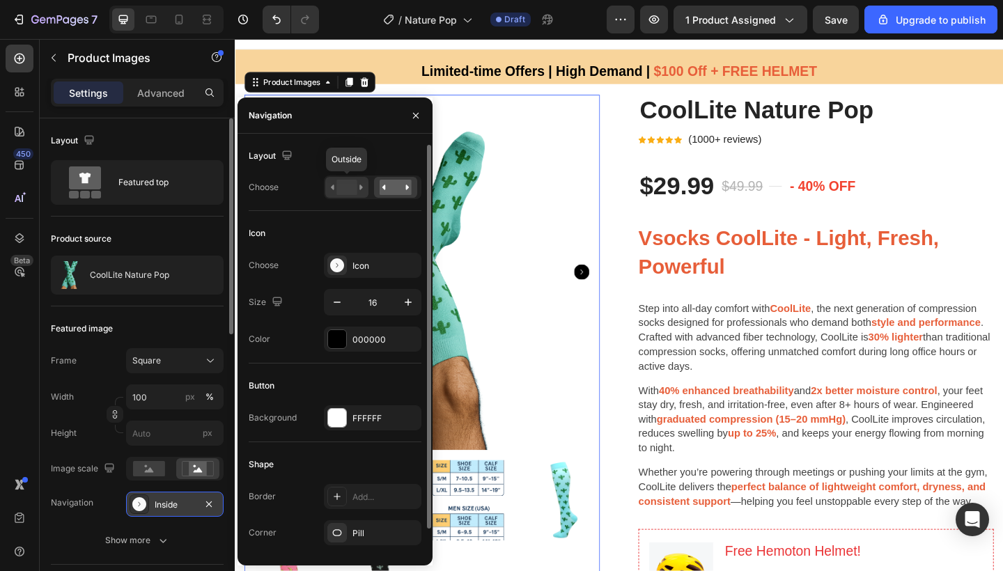
click at [348, 185] on rect at bounding box center [346, 187] width 20 height 15
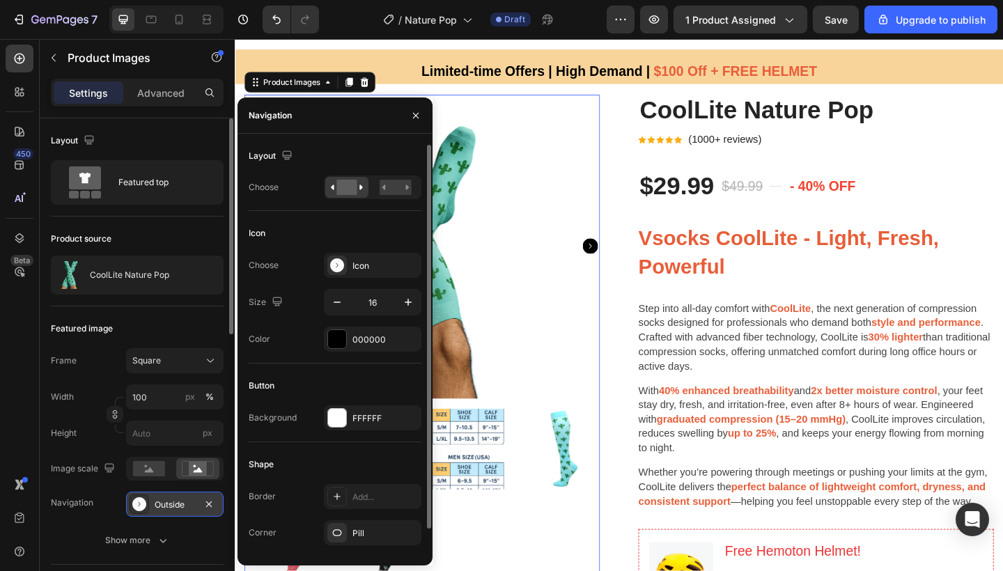
click at [348, 160] on div "Layout" at bounding box center [335, 156] width 173 height 22
click at [292, 156] on icon "button" at bounding box center [287, 155] width 14 height 14
click at [388, 185] on rect at bounding box center [396, 187] width 32 height 15
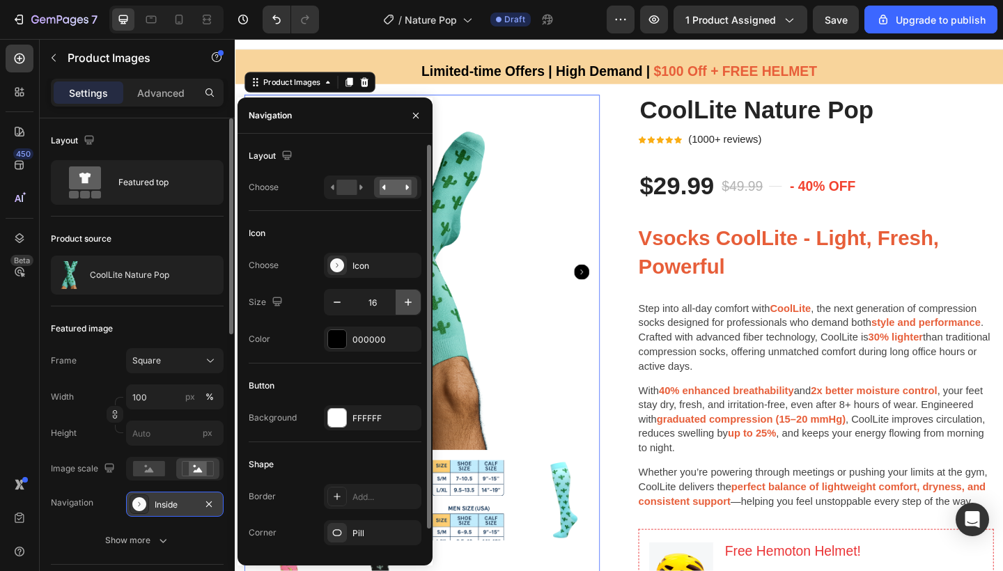
click at [408, 304] on icon "button" at bounding box center [408, 302] width 14 height 14
click at [408, 305] on icon "button" at bounding box center [408, 302] width 14 height 14
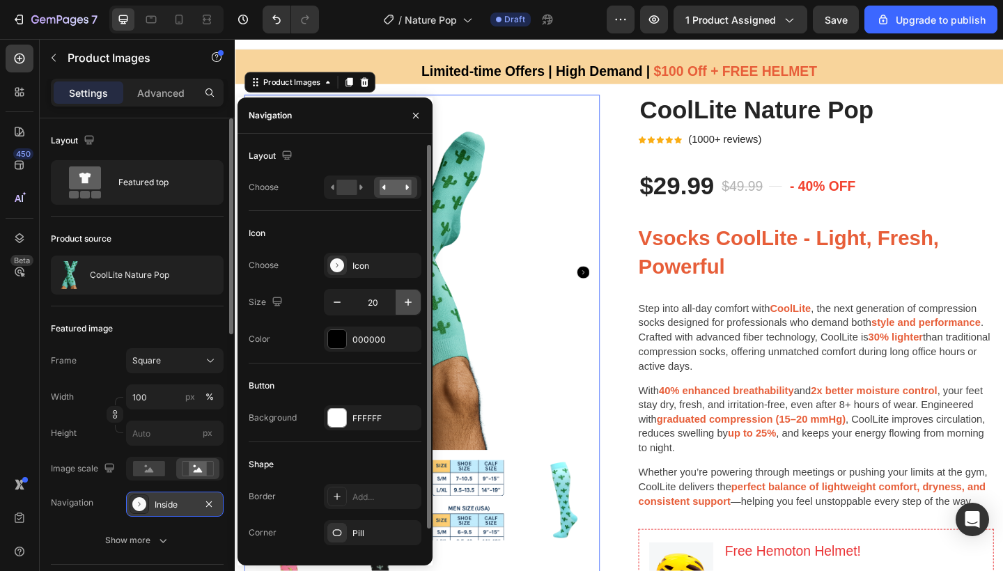
click at [408, 305] on icon "button" at bounding box center [408, 302] width 14 height 14
type input "22"
click at [382, 339] on div "000000" at bounding box center [372, 340] width 40 height 13
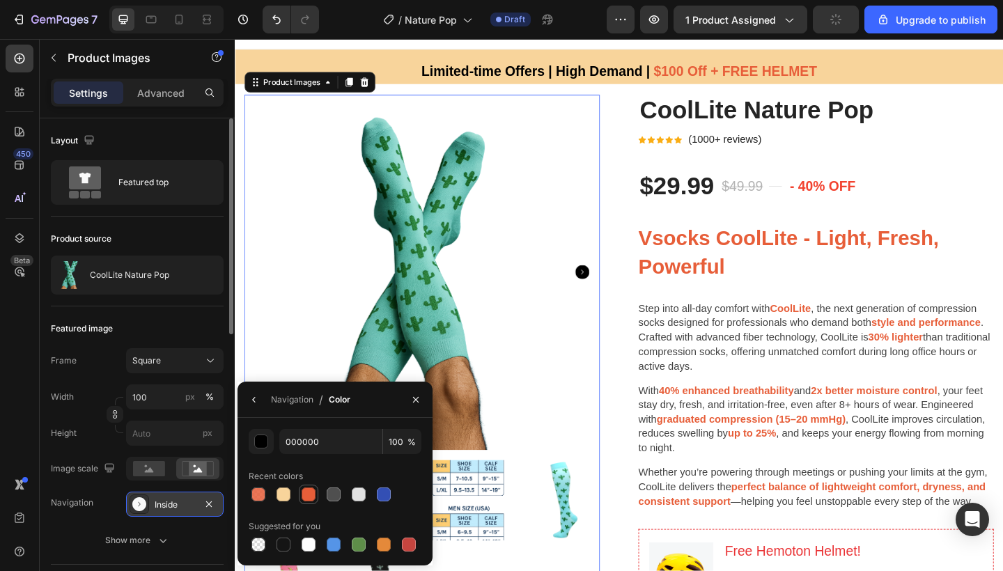
click at [304, 499] on div at bounding box center [309, 495] width 14 height 14
type input "E75E39"
click at [255, 401] on icon "button" at bounding box center [254, 399] width 11 height 11
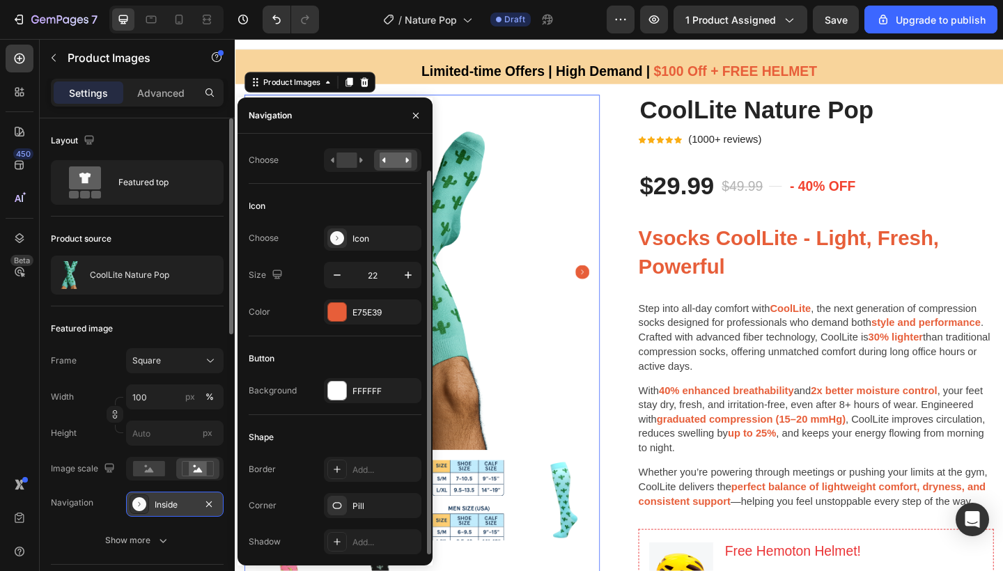
scroll to position [27, 0]
click at [353, 385] on div "FFFFFF" at bounding box center [372, 391] width 40 height 13
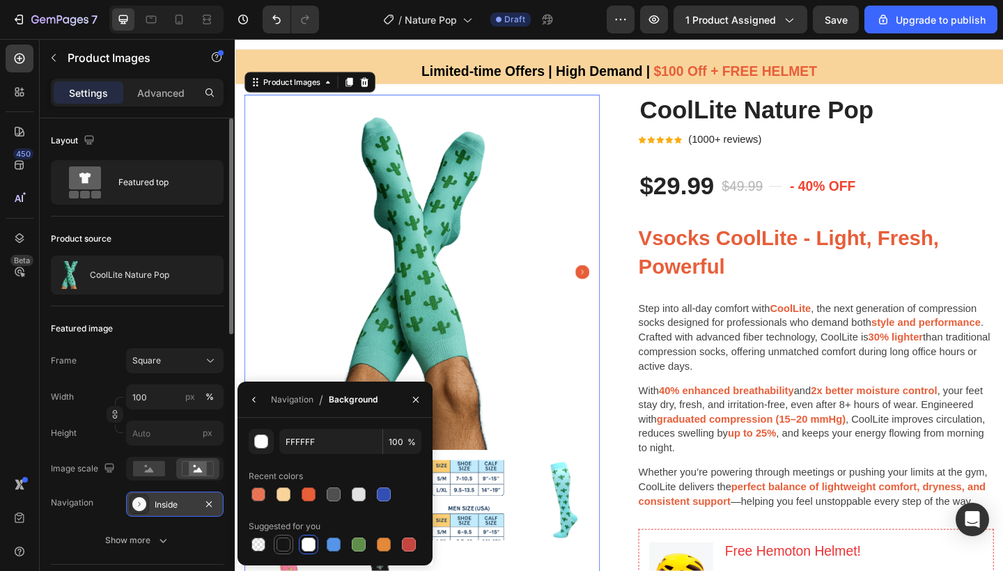
click at [284, 543] on div at bounding box center [284, 545] width 14 height 14
click at [256, 543] on div at bounding box center [258, 545] width 14 height 14
type input "000000"
type input "0"
click at [288, 400] on div "Navigation" at bounding box center [292, 400] width 42 height 13
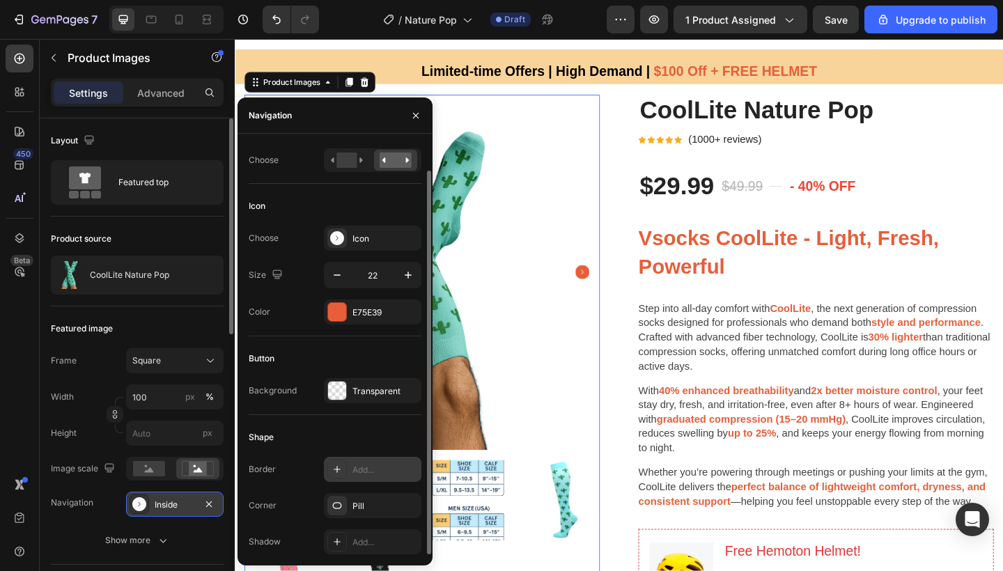
click at [336, 464] on div at bounding box center [337, 470] width 20 height 20
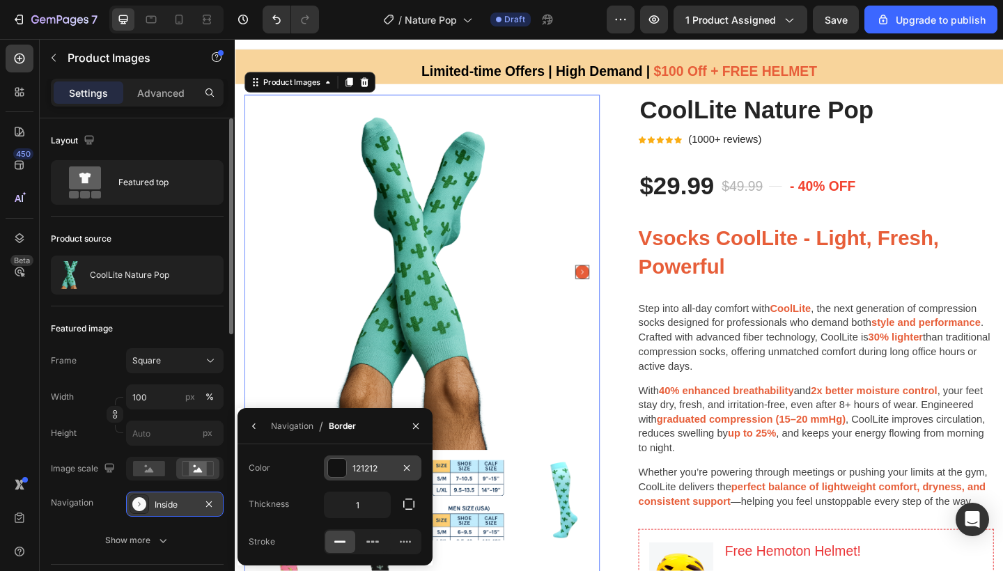
click at [355, 474] on div "121212" at bounding box center [372, 469] width 40 height 13
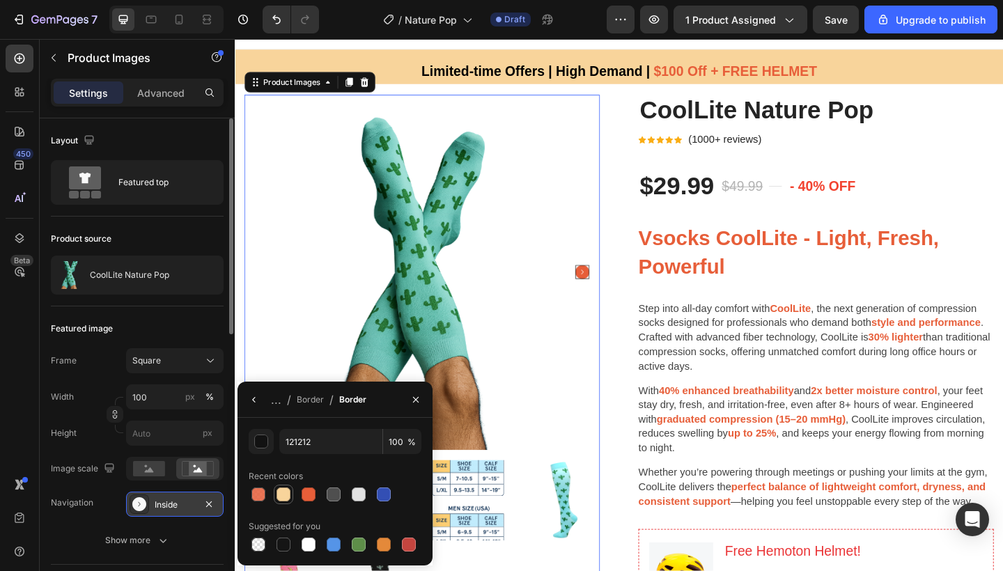
click at [278, 500] on div at bounding box center [284, 495] width 14 height 14
click at [337, 497] on div at bounding box center [334, 495] width 14 height 14
click at [263, 543] on div at bounding box center [258, 545] width 14 height 14
type input "000000"
type input "0"
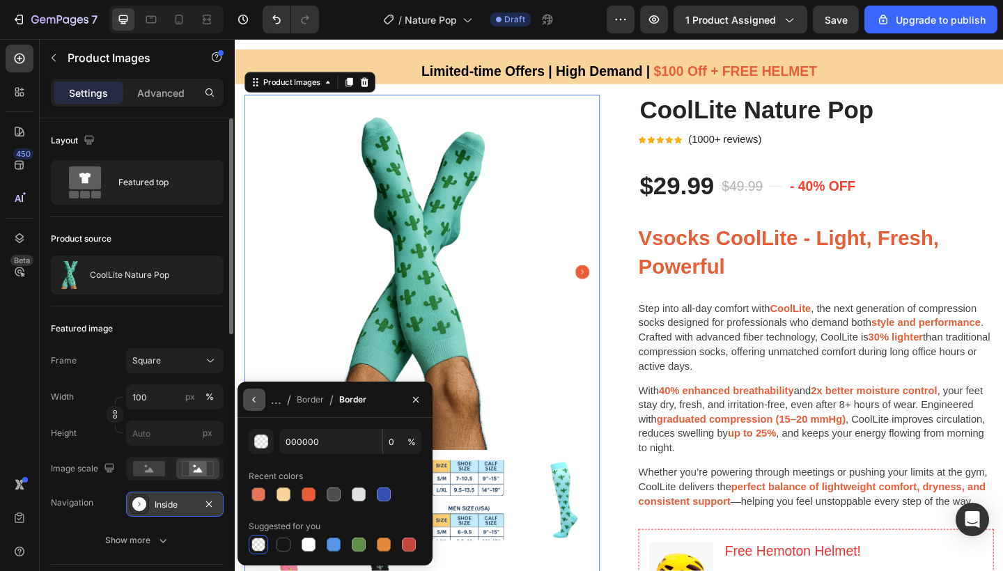
click at [257, 394] on icon "button" at bounding box center [254, 399] width 11 height 11
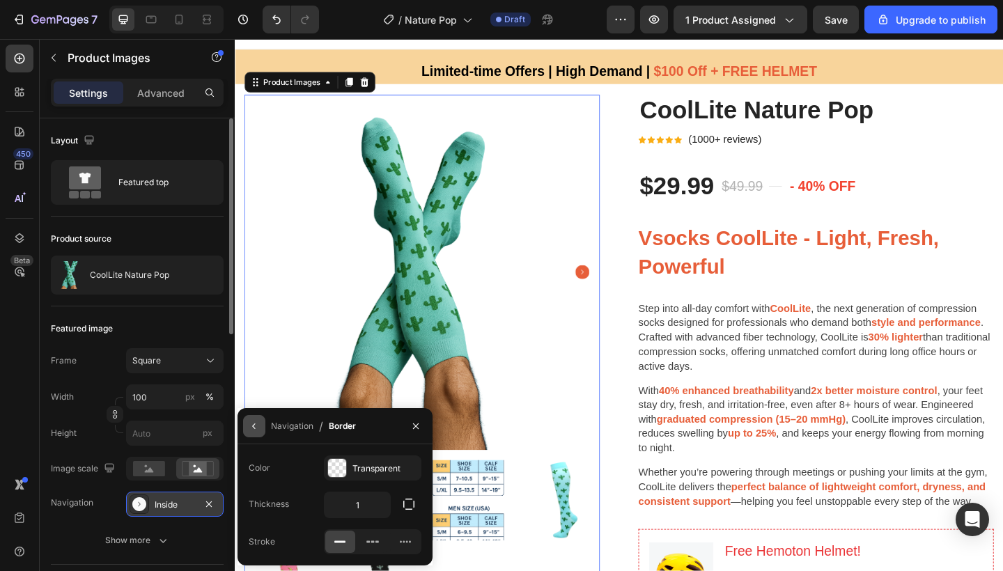
click at [255, 424] on icon "button" at bounding box center [253, 427] width 3 height 6
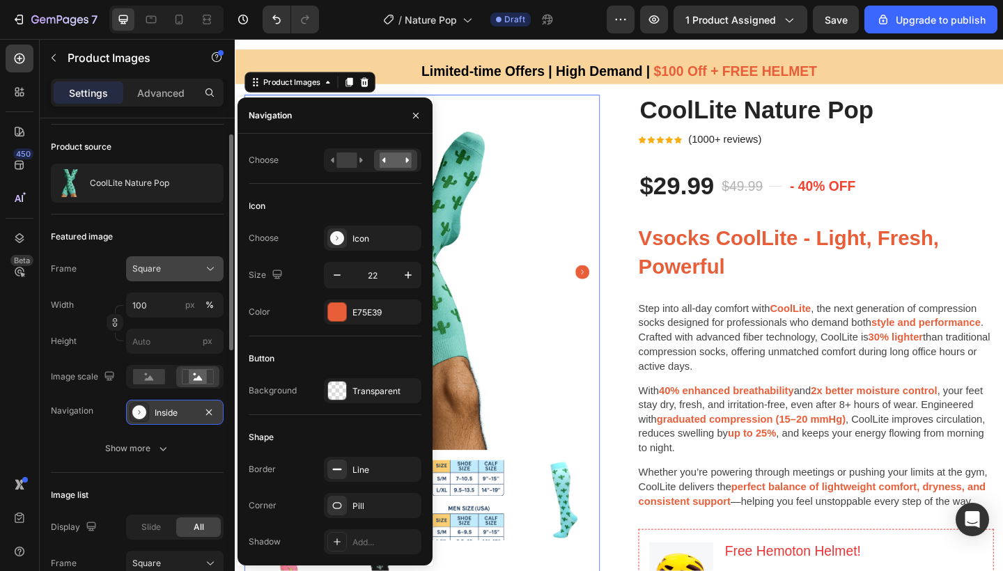
scroll to position [115, 0]
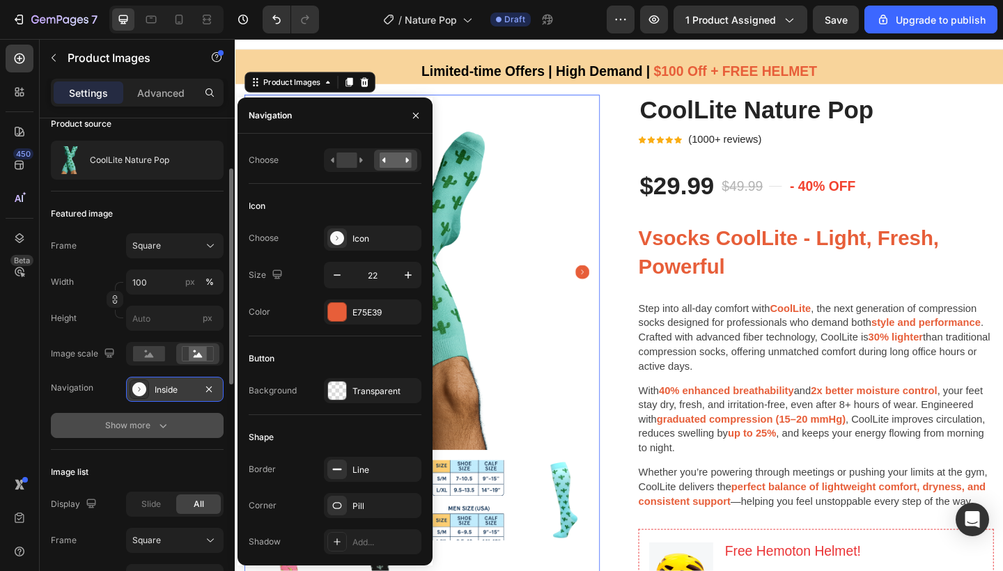
click at [158, 435] on button "Show more" at bounding box center [137, 425] width 173 height 25
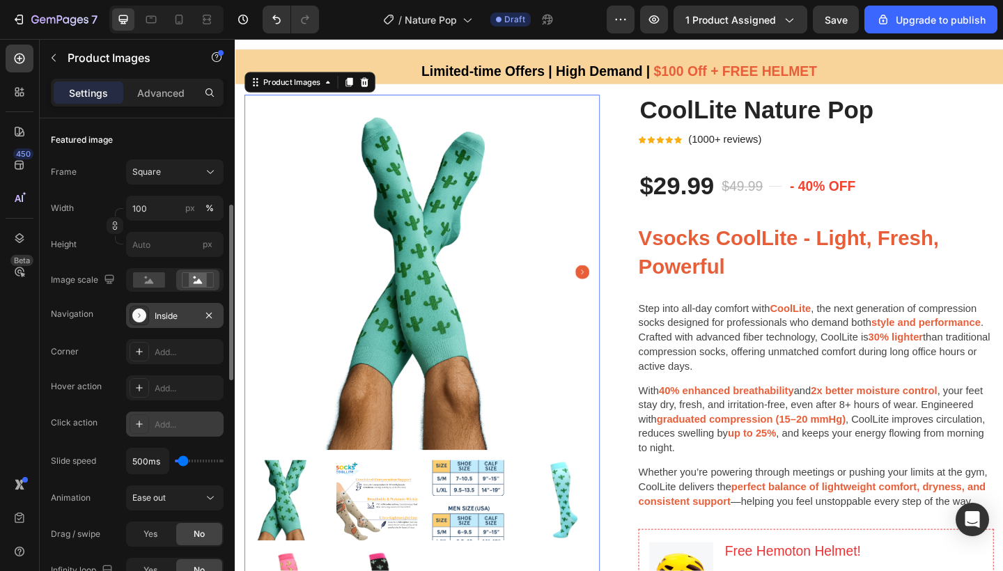
scroll to position [214, 0]
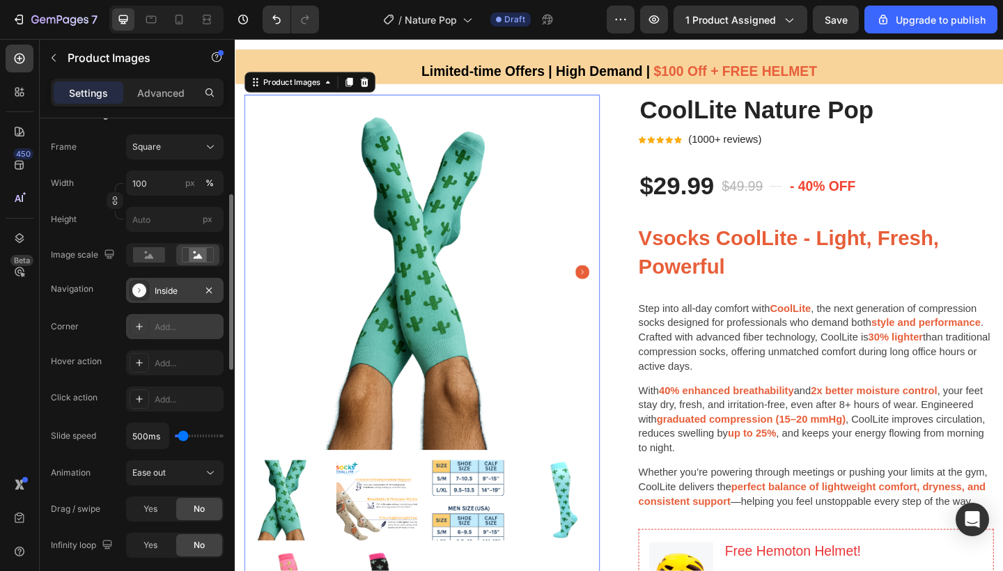
click at [150, 329] on div "Add..." at bounding box center [175, 326] width 98 height 25
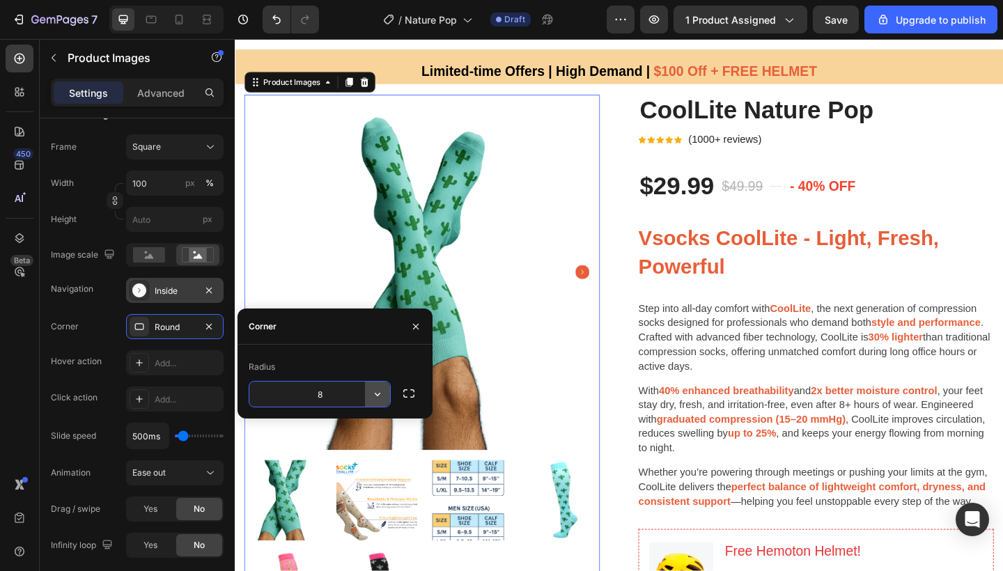
click at [382, 393] on icon "button" at bounding box center [378, 394] width 14 height 14
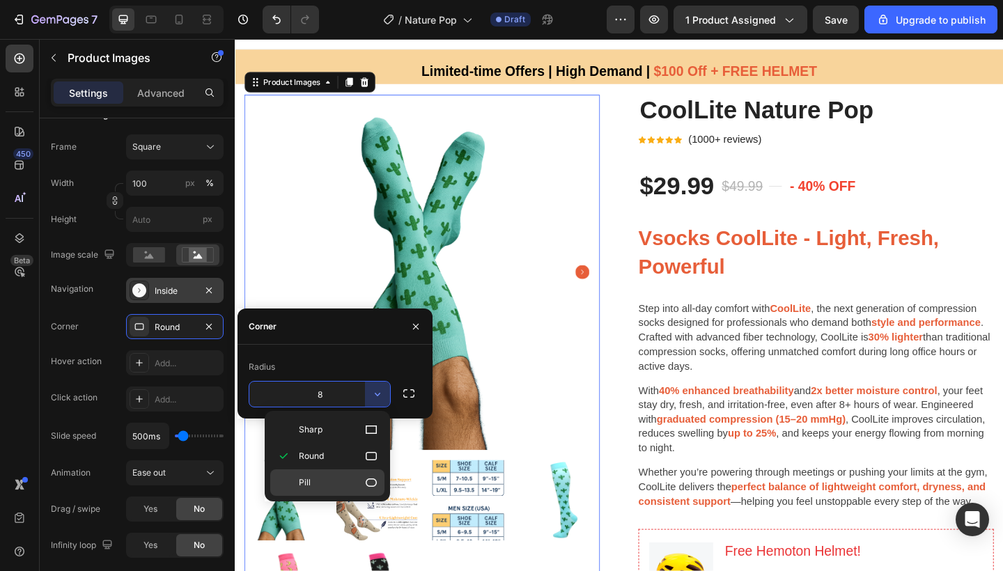
click at [356, 488] on p "Pill" at bounding box center [338, 483] width 79 height 14
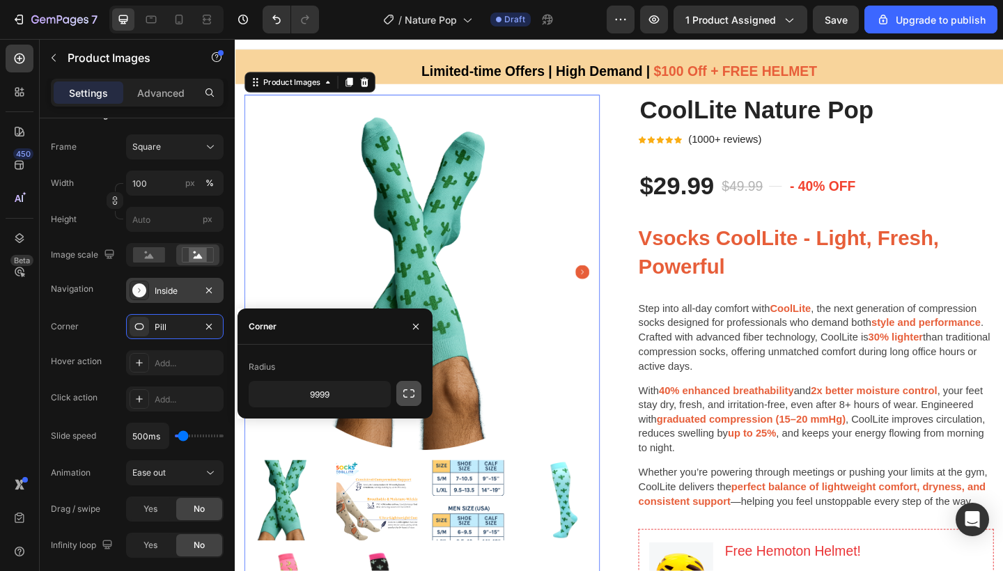
click at [409, 391] on icon "button" at bounding box center [409, 394] width 14 height 14
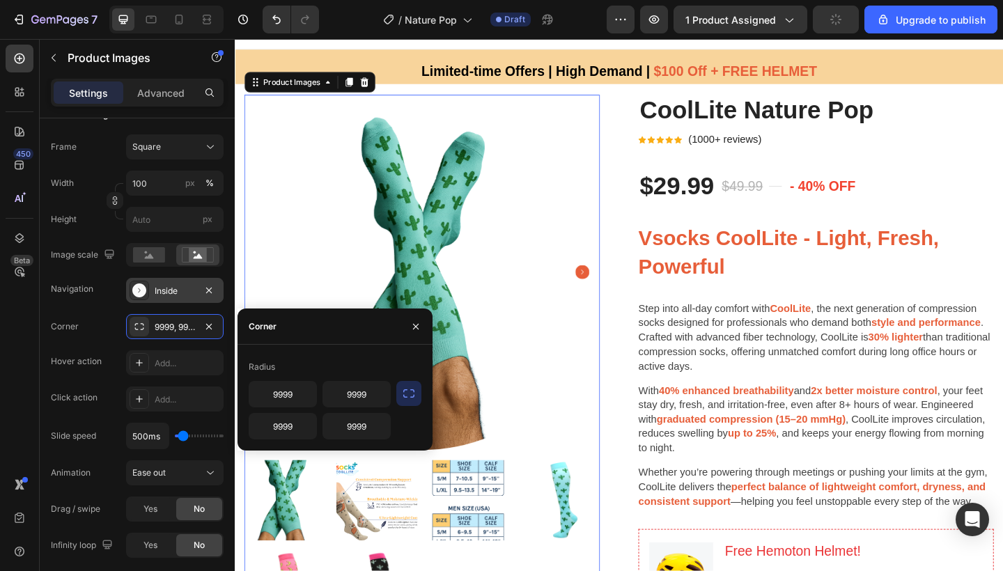
click at [310, 342] on div "Corner" at bounding box center [335, 327] width 195 height 36
click at [312, 356] on div "Radius" at bounding box center [335, 367] width 173 height 22
click at [209, 323] on icon "button" at bounding box center [208, 326] width 11 height 11
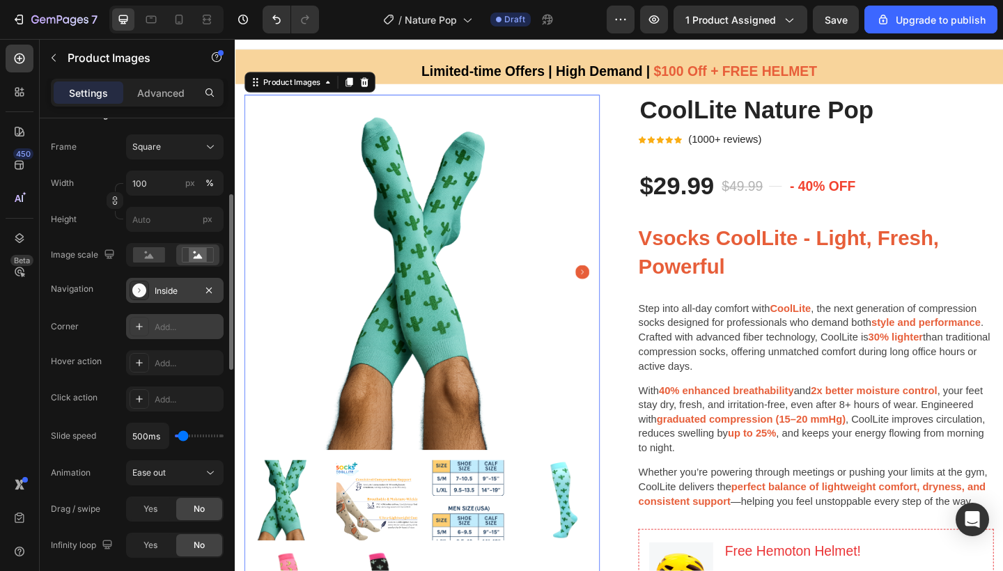
click at [152, 335] on div "Add..." at bounding box center [175, 326] width 98 height 25
type input "8"
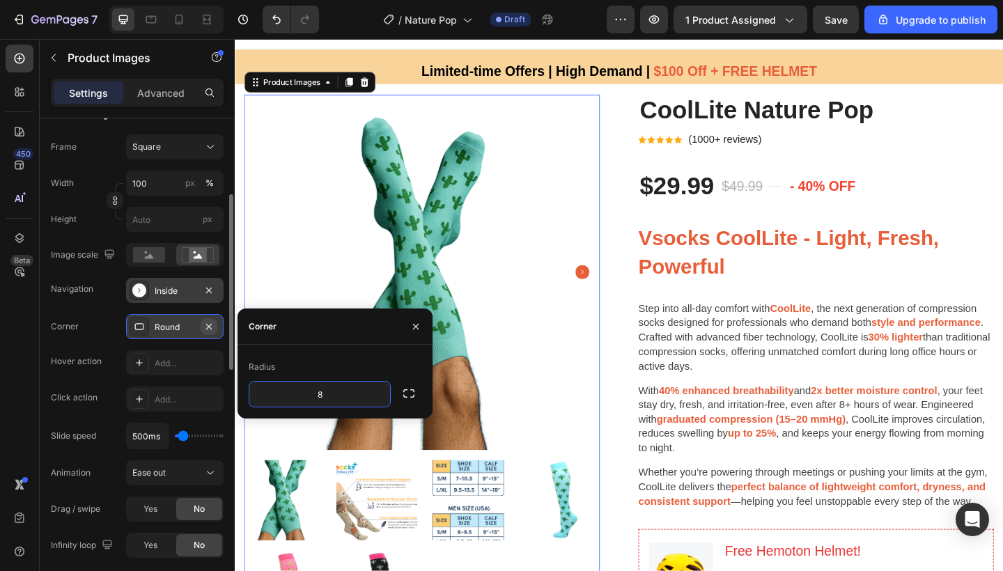
click at [212, 328] on icon "button" at bounding box center [208, 326] width 11 height 11
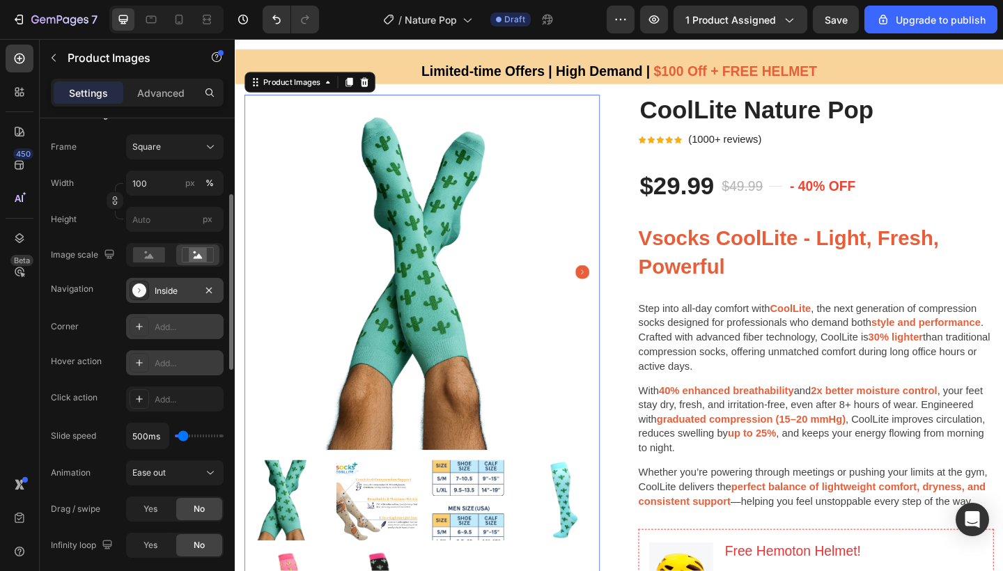
click at [141, 365] on icon at bounding box center [139, 362] width 11 height 11
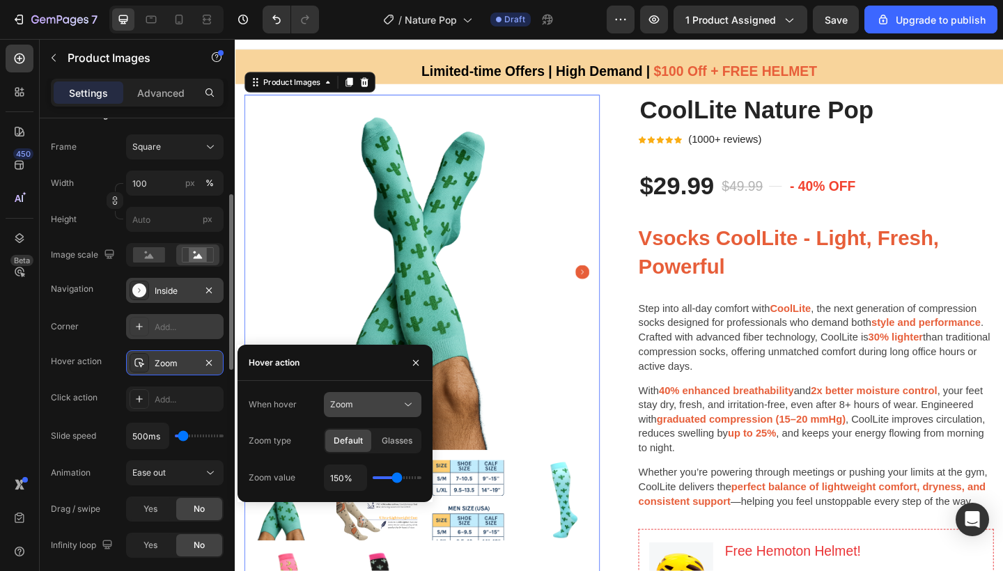
click at [357, 408] on div "Zoom" at bounding box center [365, 404] width 71 height 13
click at [355, 467] on span "Show other image" at bounding box center [366, 465] width 72 height 13
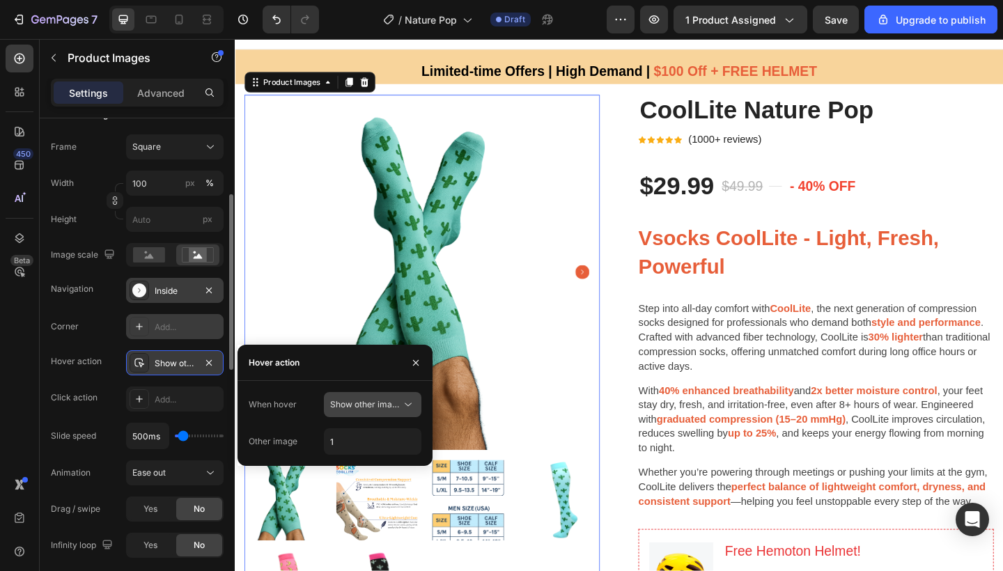
click at [364, 396] on button "Show other image" at bounding box center [373, 404] width 98 height 25
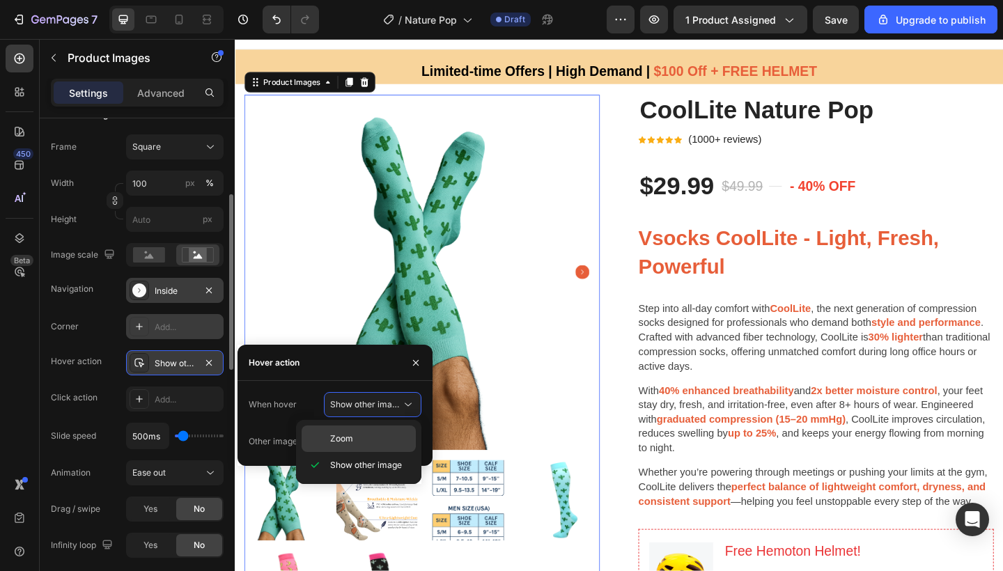
click at [350, 442] on span "Zoom" at bounding box center [341, 439] width 23 height 13
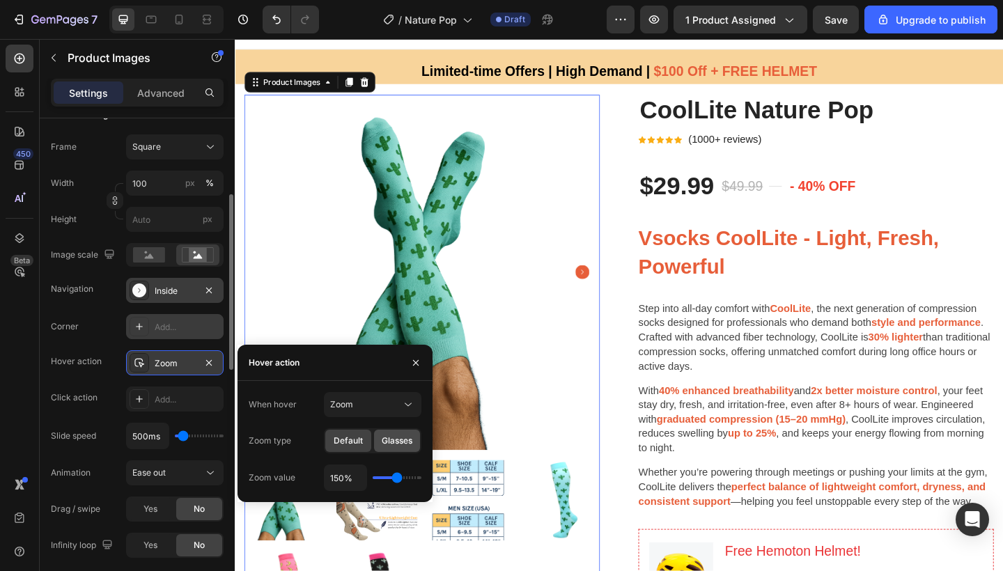
click at [389, 441] on span "Glasses" at bounding box center [397, 441] width 31 height 13
click at [359, 450] on div "Default" at bounding box center [348, 441] width 46 height 22
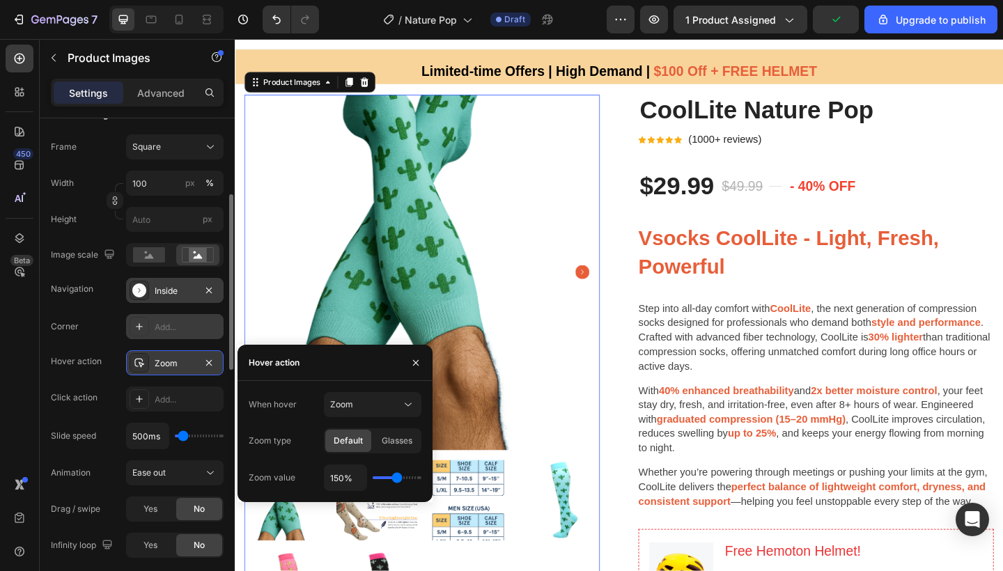
type input "130%"
type input "130"
type input "120%"
type input "120"
type input "110%"
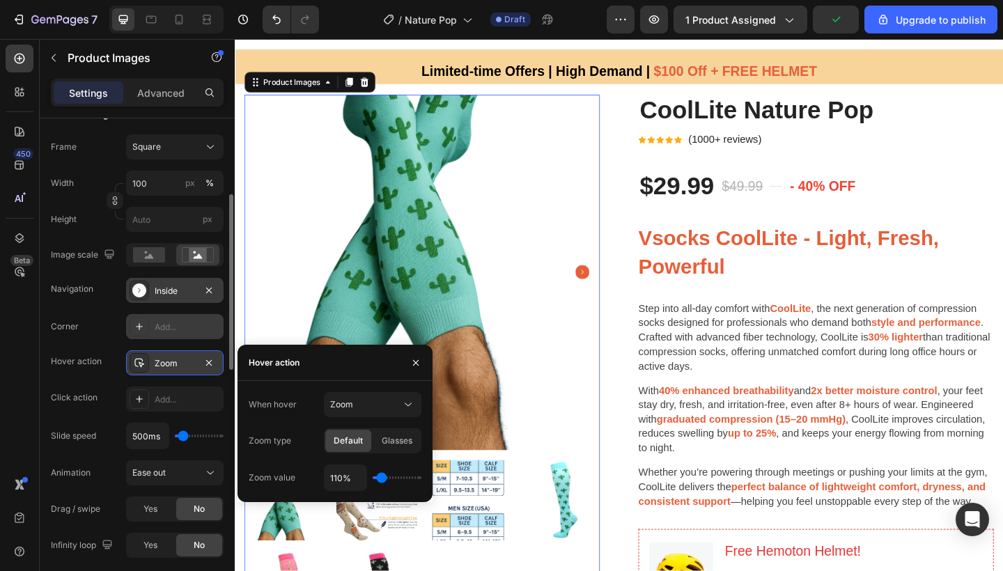
drag, startPoint x: 390, startPoint y: 479, endPoint x: 380, endPoint y: 481, distance: 10.0
type input "110"
click at [380, 479] on input "range" at bounding box center [397, 477] width 49 height 3
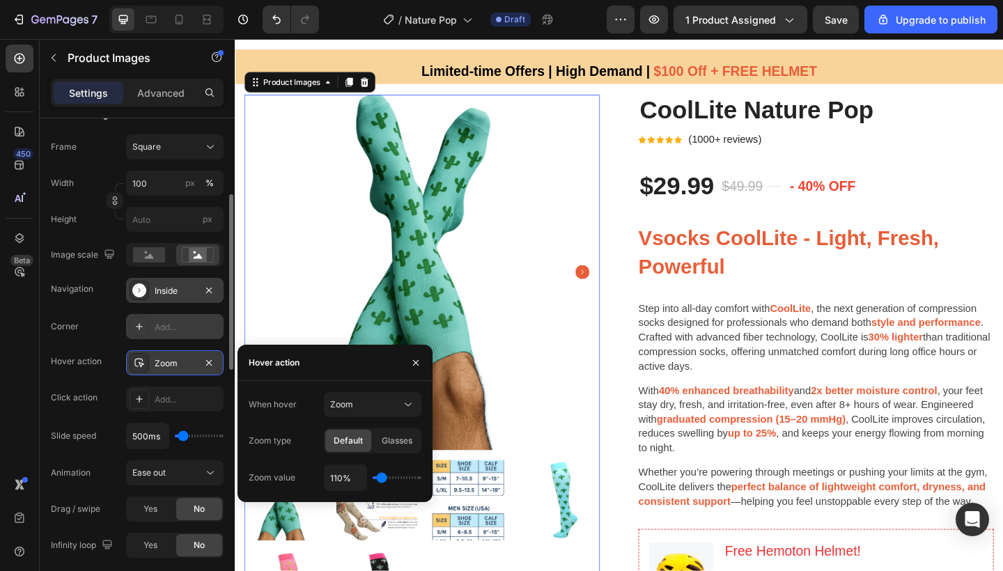
click at [391, 481] on div "110%" at bounding box center [373, 478] width 98 height 26
type input "130%"
type input "130"
type input "140%"
type input "140"
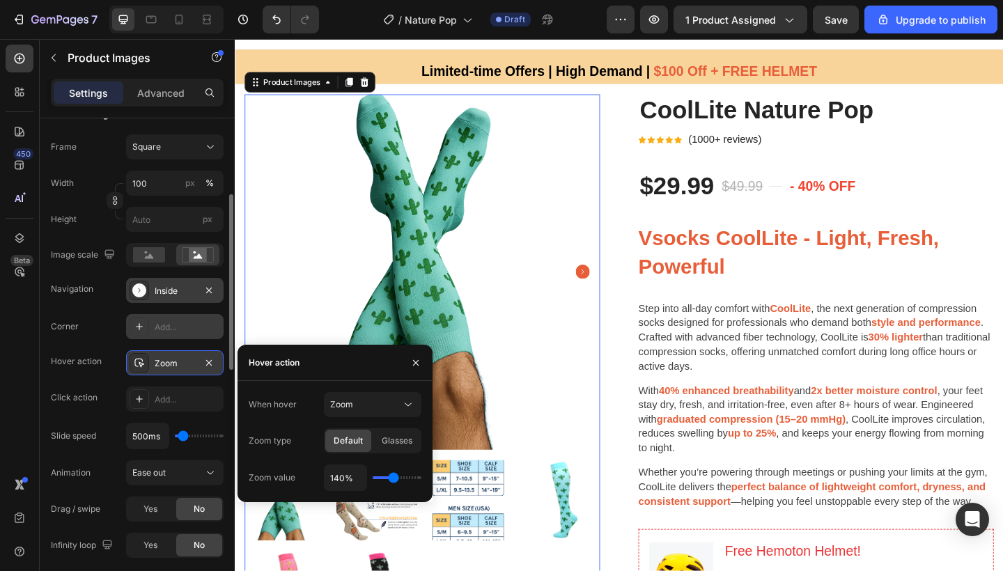
type input "150%"
drag, startPoint x: 384, startPoint y: 478, endPoint x: 396, endPoint y: 479, distance: 11.9
type input "150"
click at [396, 479] on input "range" at bounding box center [397, 477] width 49 height 3
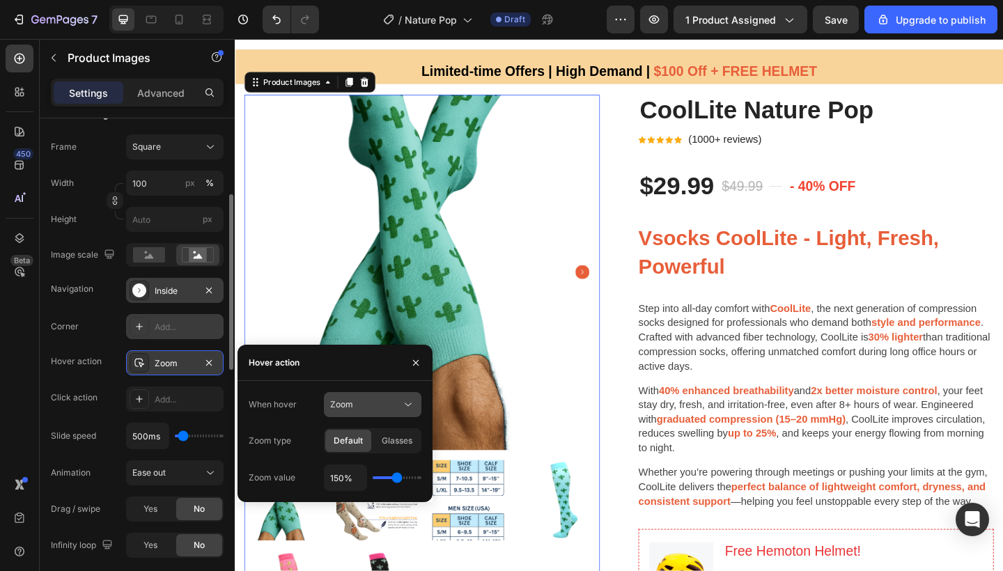
click at [364, 410] on div "Zoom" at bounding box center [365, 404] width 71 height 13
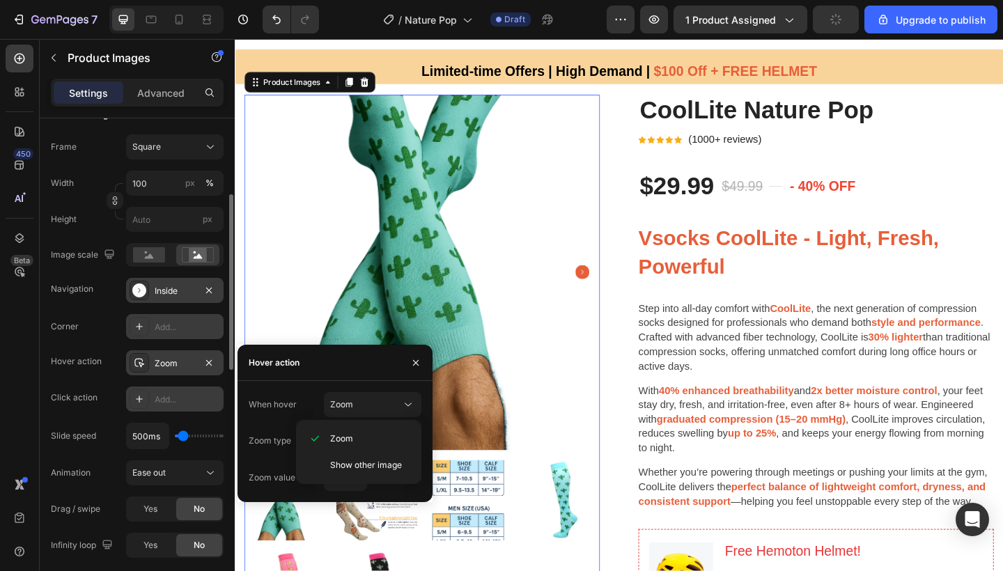
click at [175, 401] on div "Add..." at bounding box center [187, 400] width 65 height 13
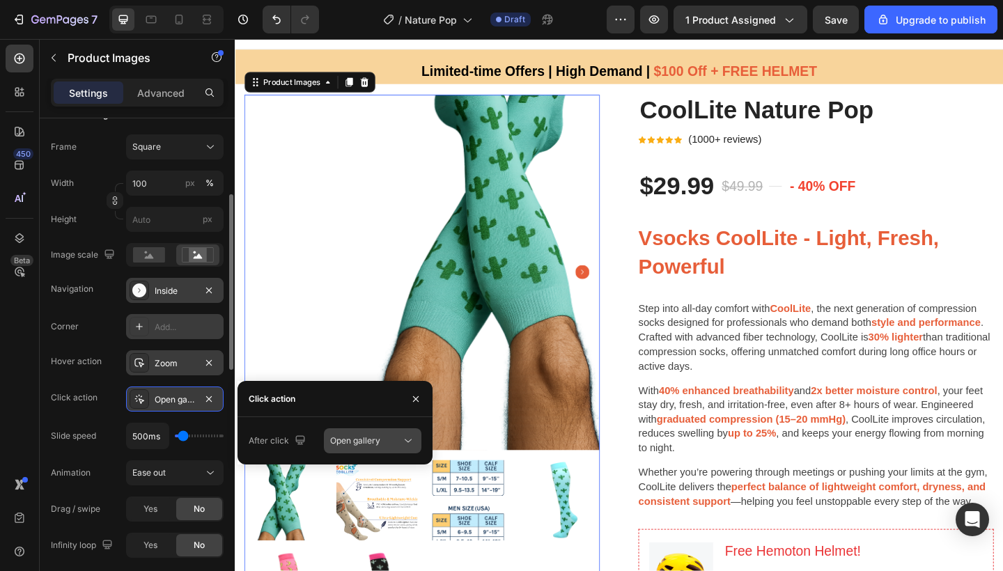
click at [368, 439] on span "Open gallery" at bounding box center [355, 440] width 50 height 10
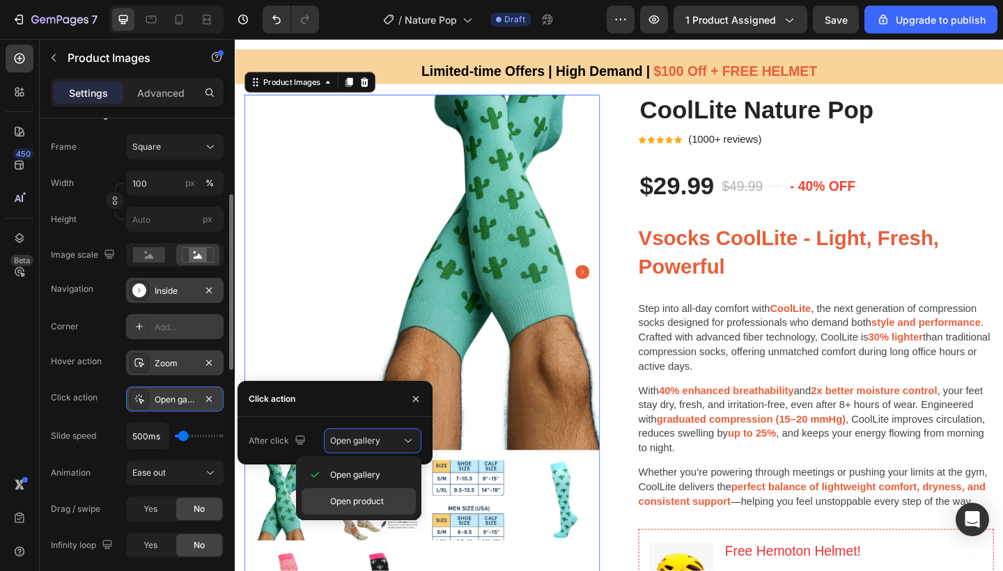
click at [360, 506] on span "Open product" at bounding box center [357, 501] width 54 height 13
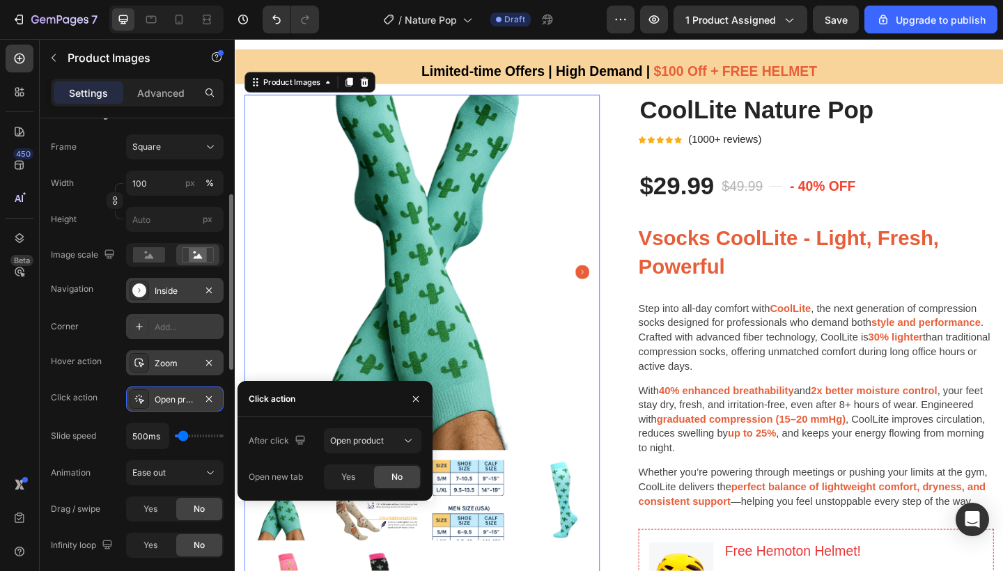
click at [422, 255] on img at bounding box center [438, 293] width 387 height 387
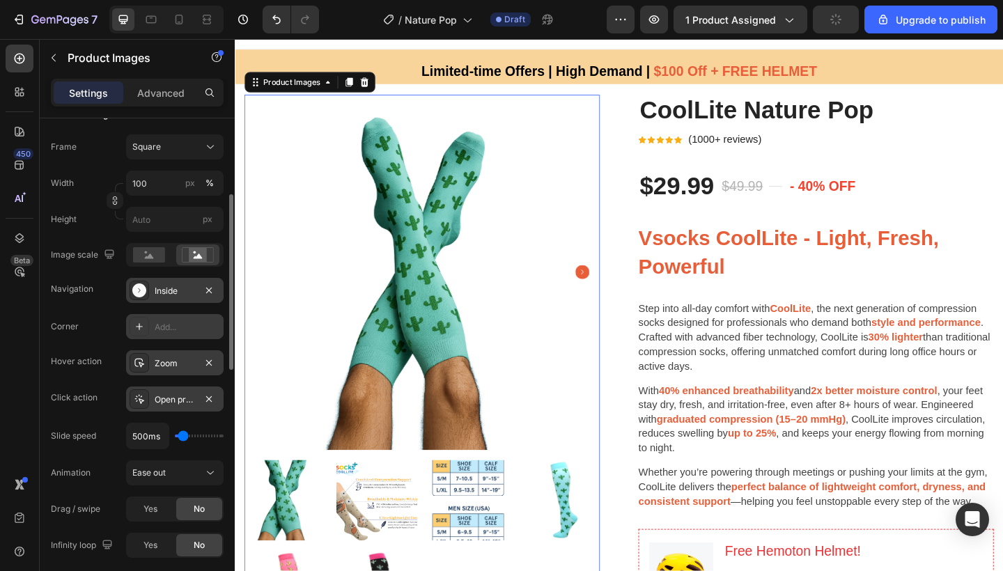
click at [195, 394] on div "Open product" at bounding box center [175, 399] width 98 height 25
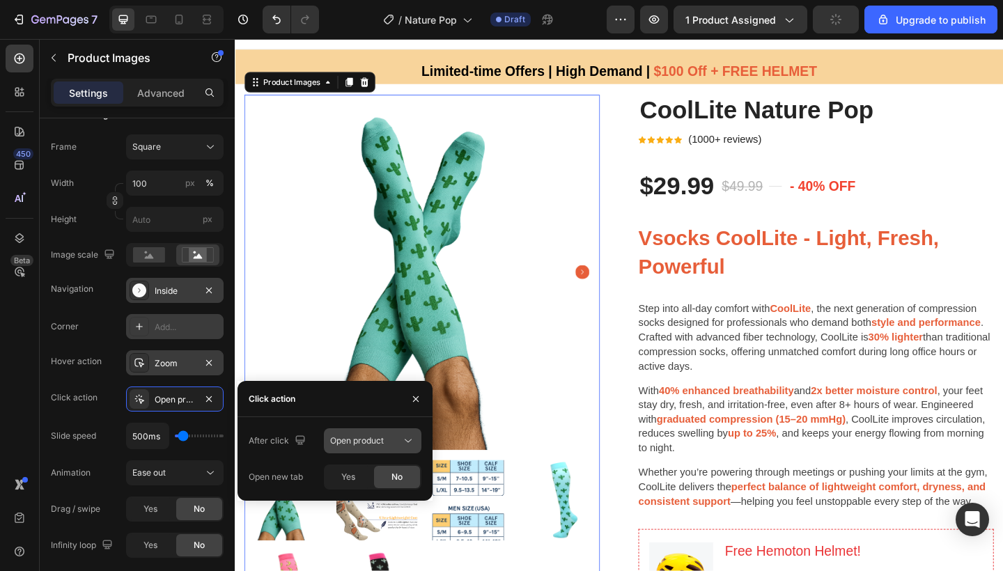
click at [357, 447] on span "Open product" at bounding box center [357, 441] width 54 height 13
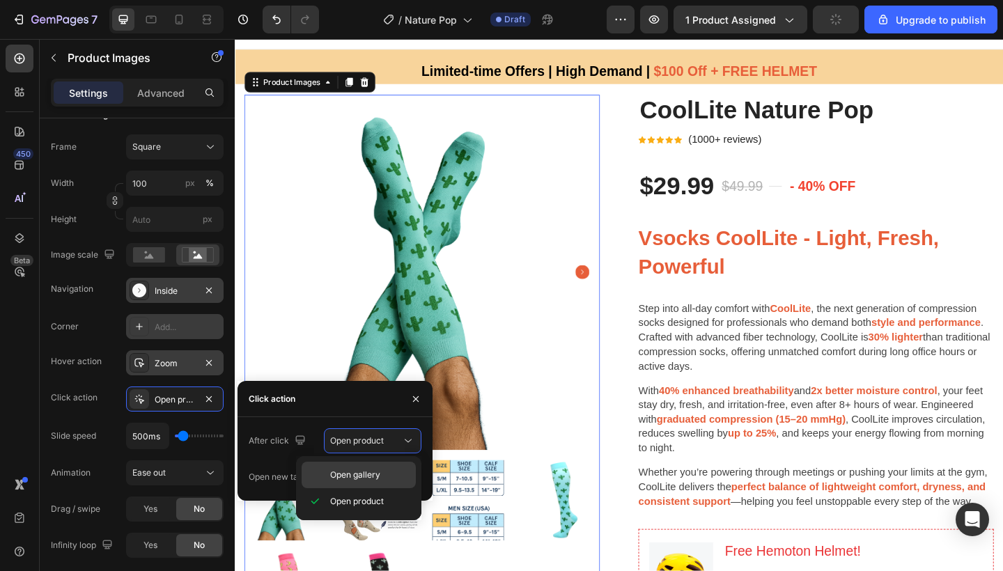
click at [351, 477] on span "Open gallery" at bounding box center [355, 475] width 50 height 13
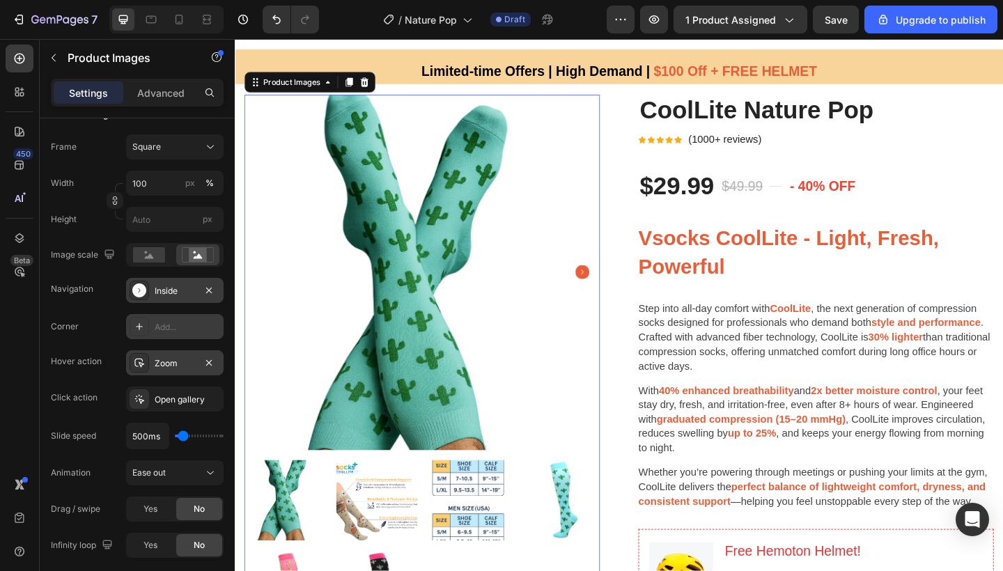
click at [448, 195] on img at bounding box center [438, 293] width 387 height 387
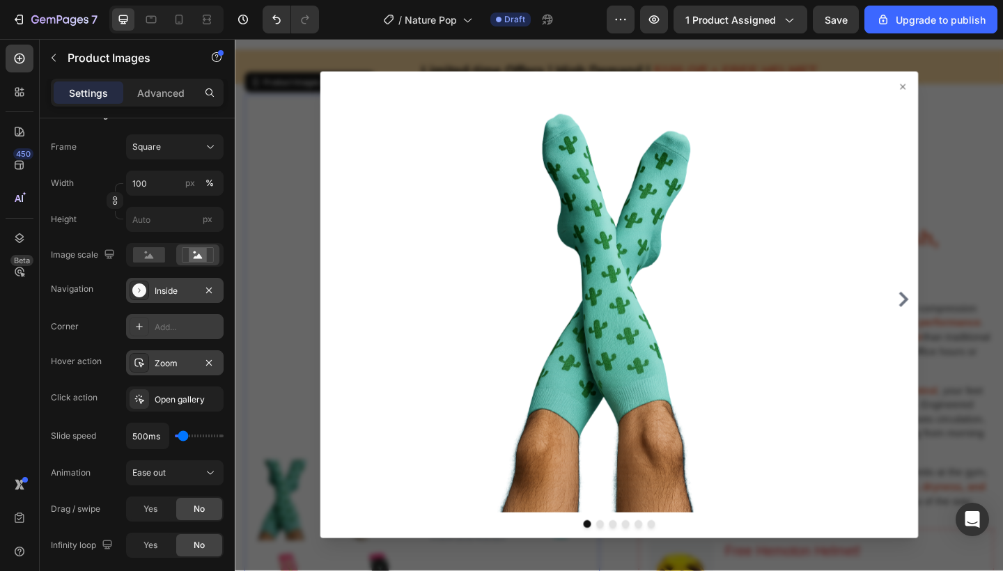
click at [956, 317] on icon "Carousel Next Arrow" at bounding box center [962, 322] width 17 height 17
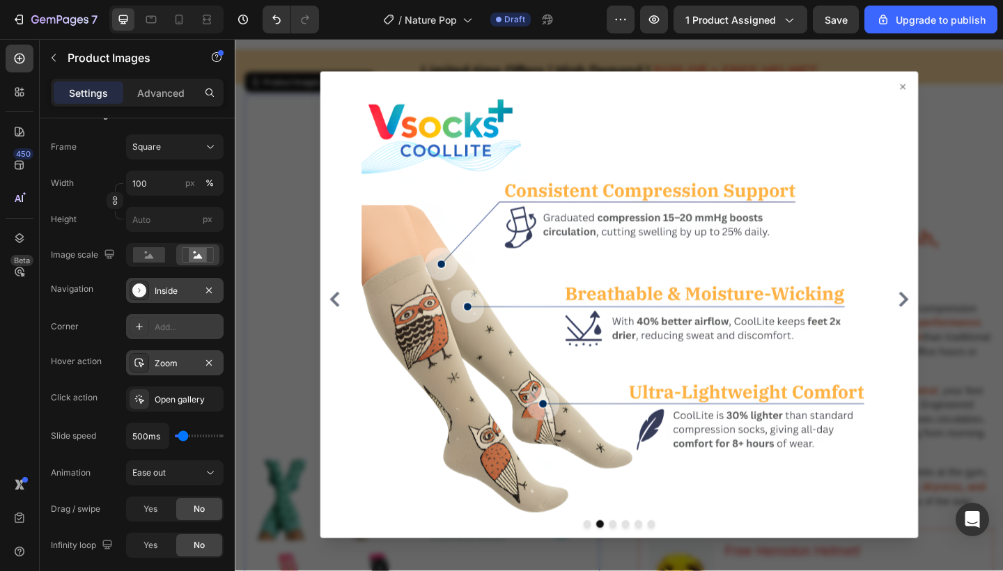
click at [338, 327] on icon "Carousel Back Arrow" at bounding box center [343, 322] width 17 height 17
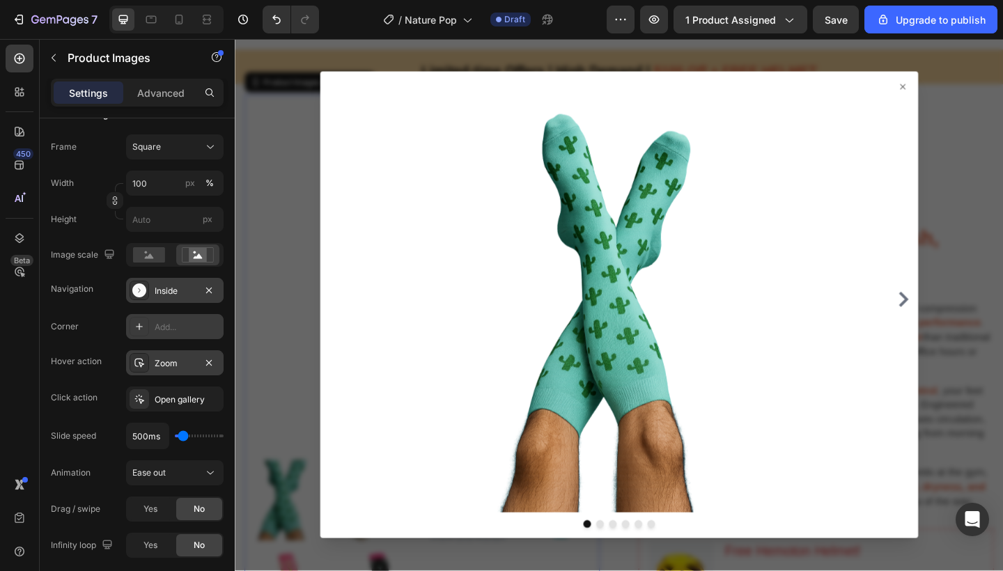
click at [955, 318] on icon "Carousel Next Arrow" at bounding box center [962, 322] width 17 height 17
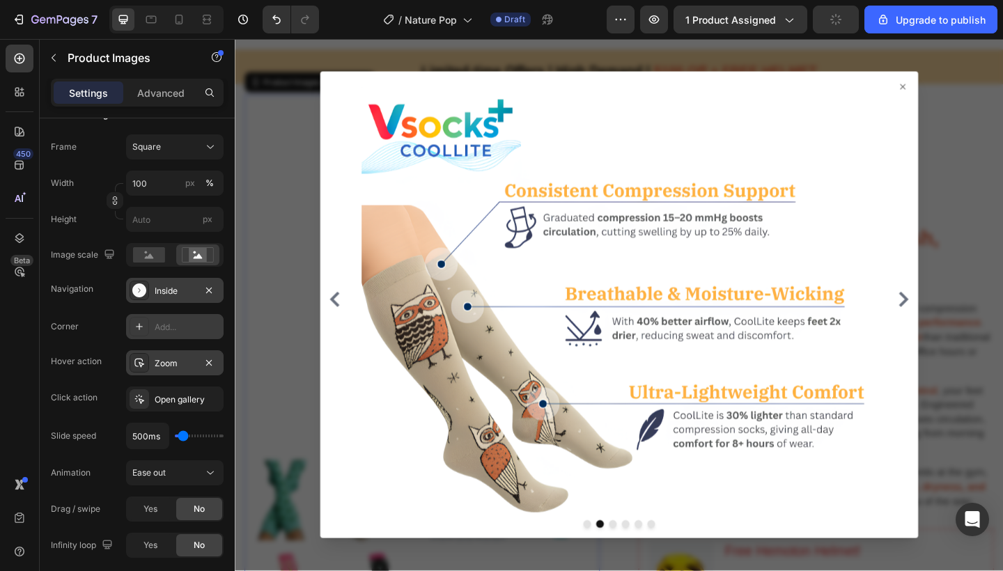
click at [955, 318] on icon "Carousel Next Arrow" at bounding box center [962, 322] width 17 height 17
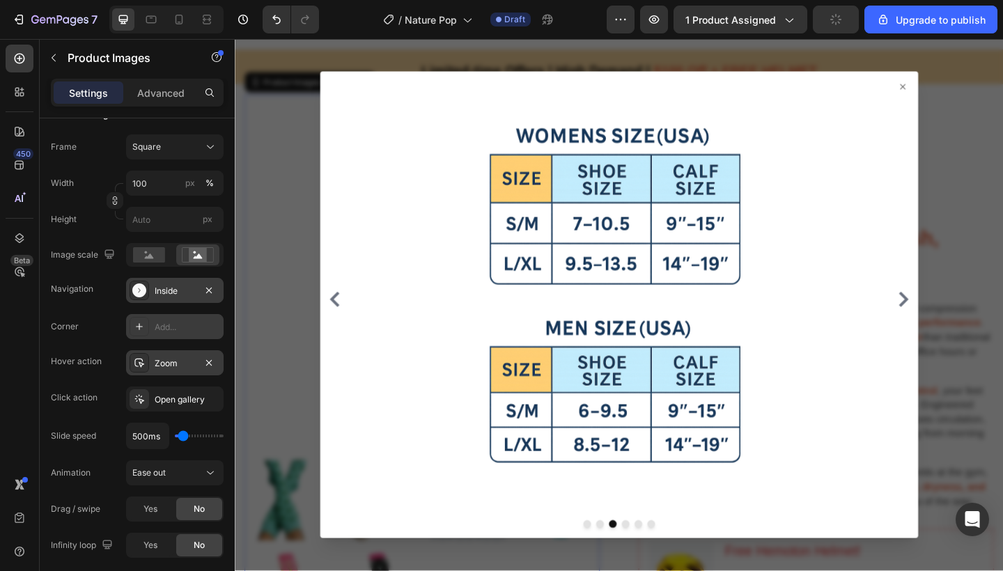
click at [955, 318] on icon "Carousel Next Arrow" at bounding box center [962, 322] width 17 height 17
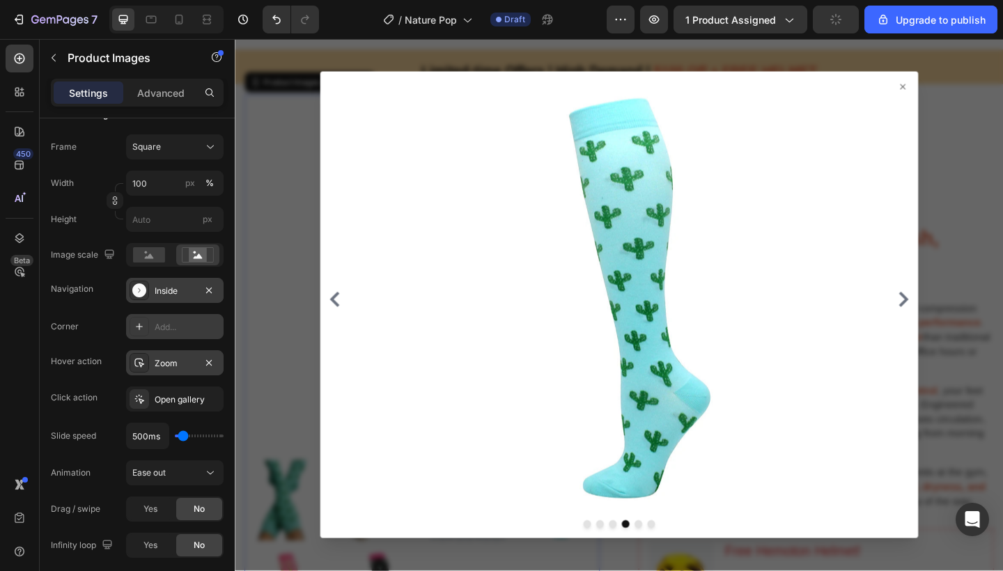
click at [955, 318] on icon "Carousel Next Arrow" at bounding box center [962, 322] width 17 height 17
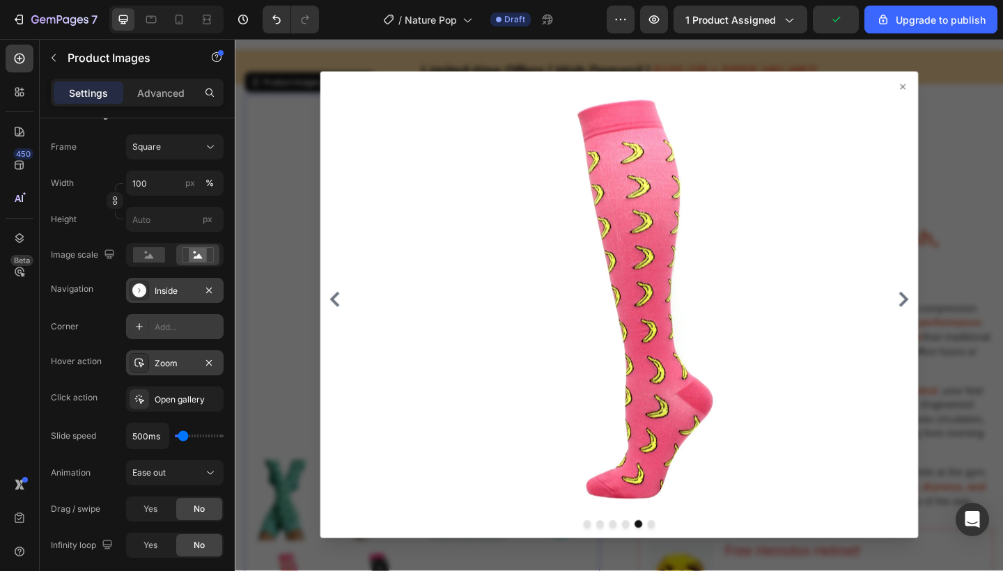
click at [955, 318] on icon "Carousel Next Arrow" at bounding box center [962, 322] width 17 height 17
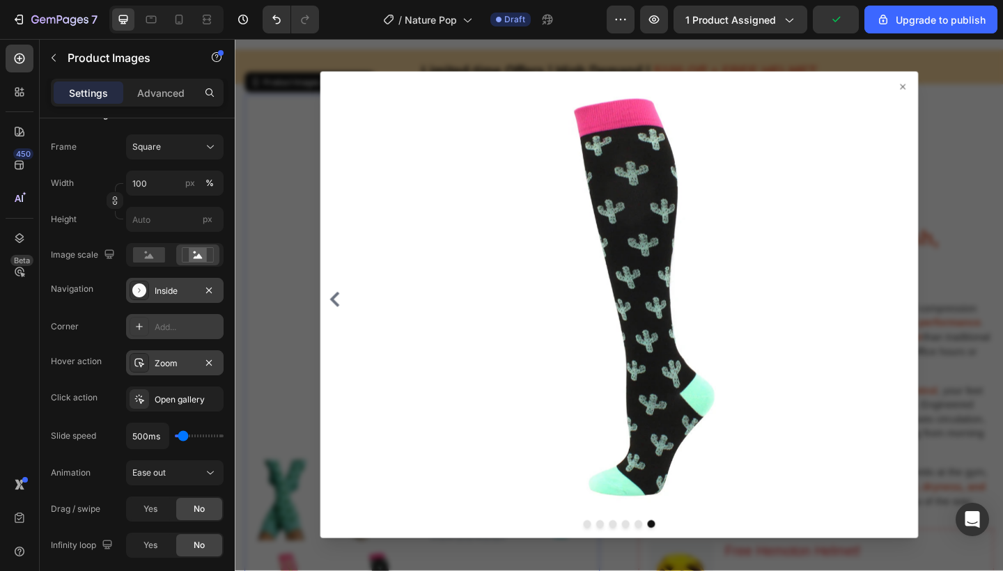
click at [955, 318] on div at bounding box center [653, 322] width 640 height 463
click at [956, 90] on icon at bounding box center [961, 91] width 11 height 11
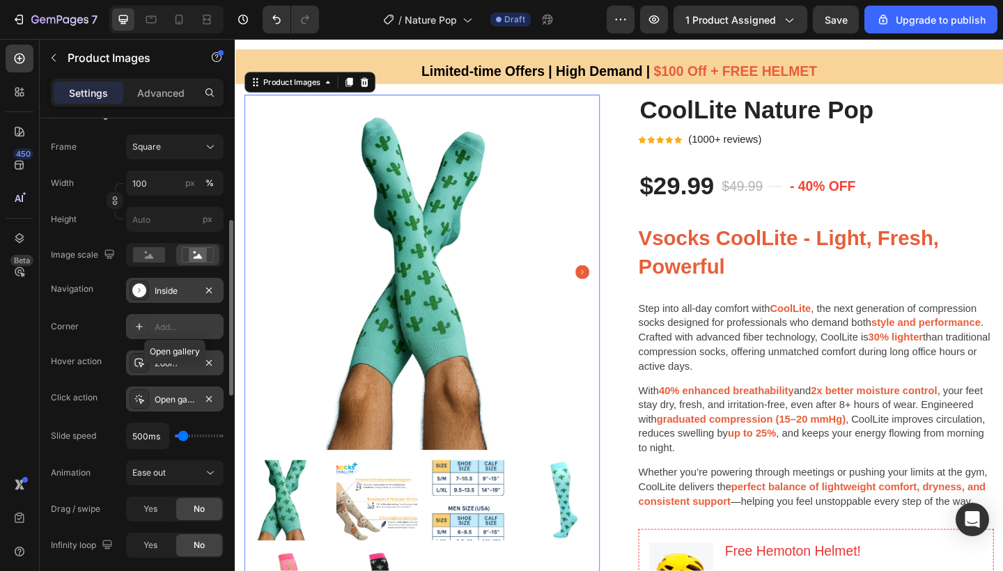
scroll to position [237, 0]
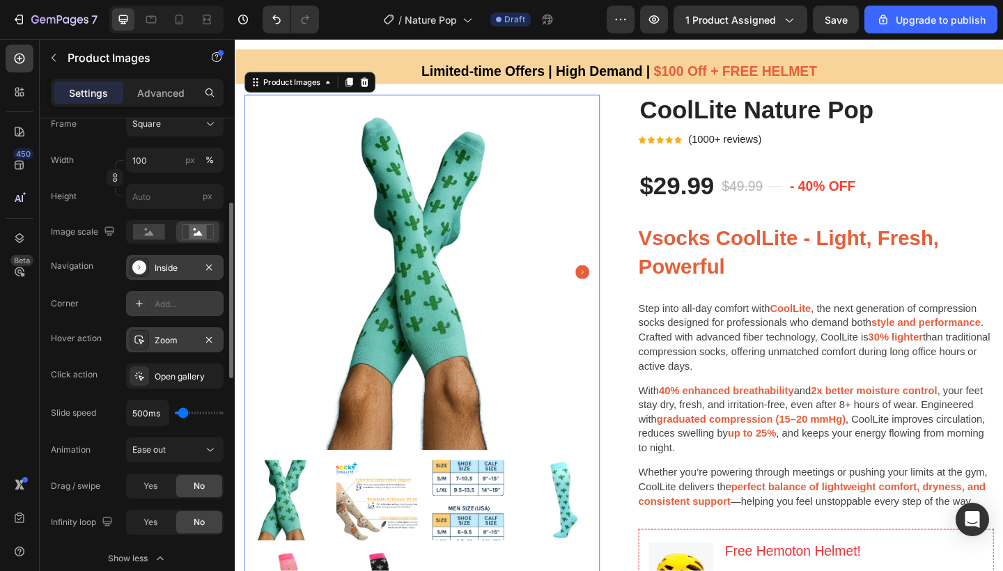
type input "900ms"
type input "900"
type input "1250ms"
type input "1250"
type input "1350ms"
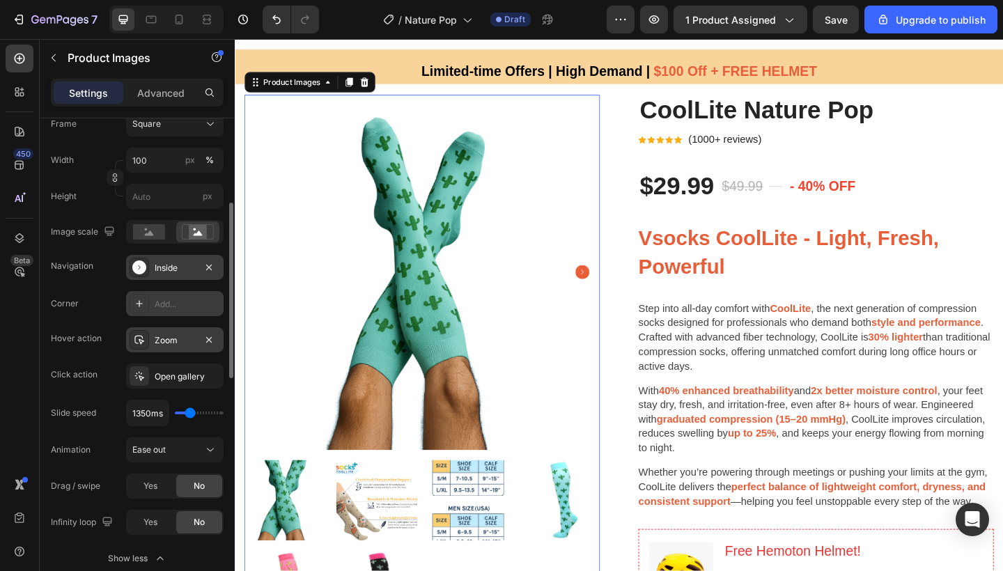
drag, startPoint x: 180, startPoint y: 412, endPoint x: 188, endPoint y: 412, distance: 8.4
type input "1350"
click at [188, 412] on input "range" at bounding box center [199, 413] width 49 height 3
type input "100ms"
type input "100"
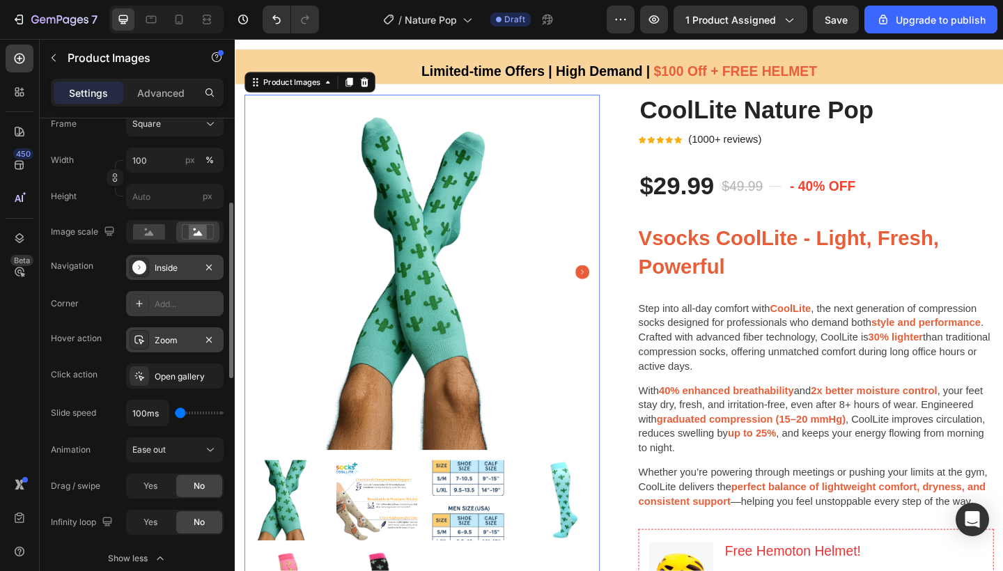
click at [176, 412] on input "range" at bounding box center [199, 413] width 49 height 3
click at [612, 290] on icon "Carousel Next Arrow" at bounding box center [612, 292] width 15 height 15
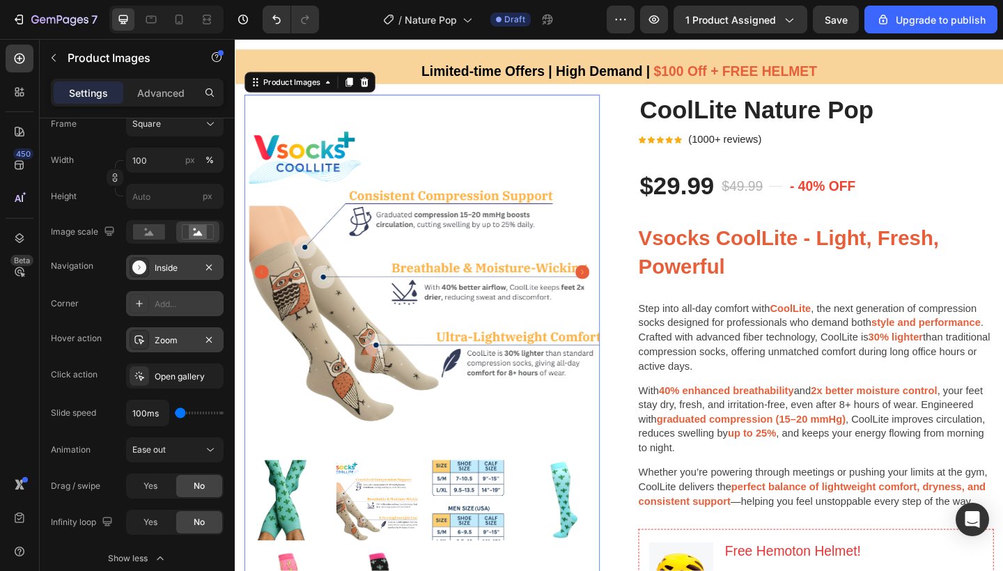
click at [612, 290] on icon "Carousel Next Arrow" at bounding box center [612, 292] width 15 height 15
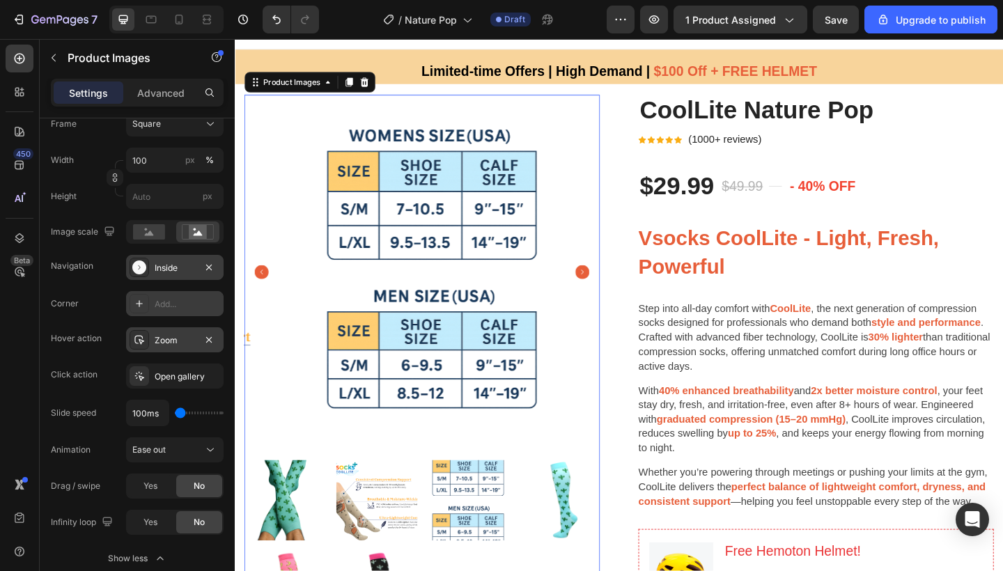
click at [612, 290] on icon "Carousel Next Arrow" at bounding box center [612, 292] width 15 height 15
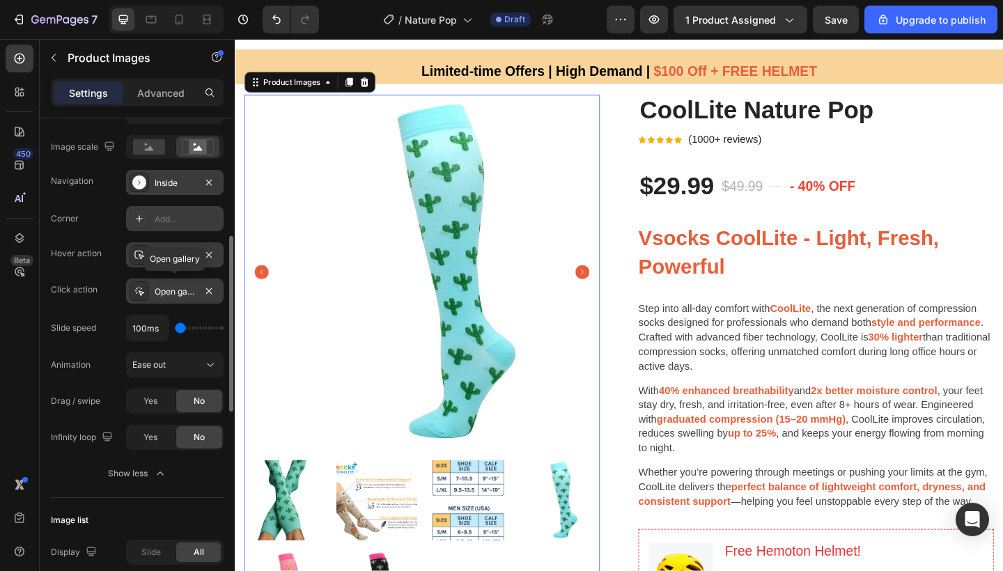
scroll to position [324, 0]
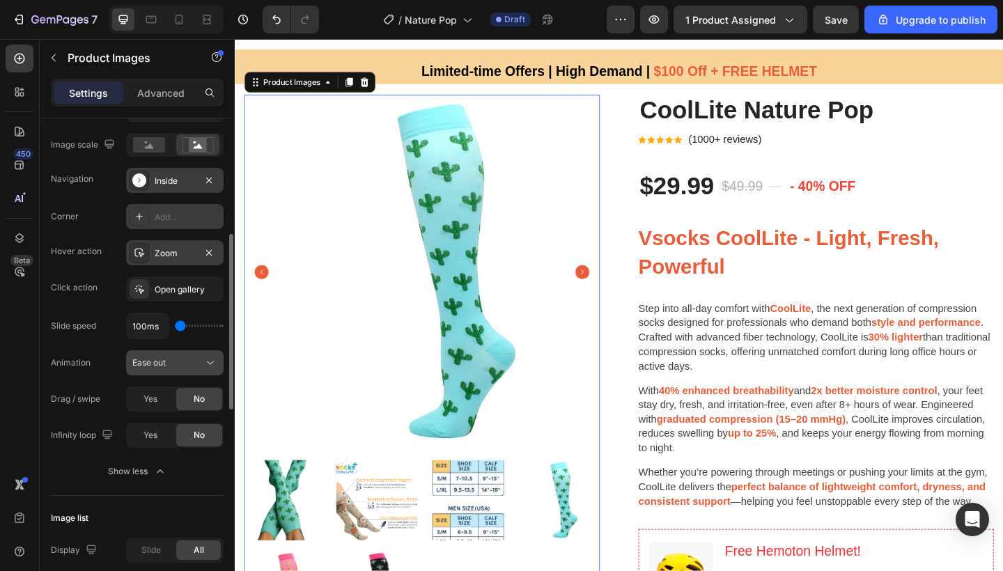
click at [158, 358] on span "Ease out" at bounding box center [148, 362] width 33 height 10
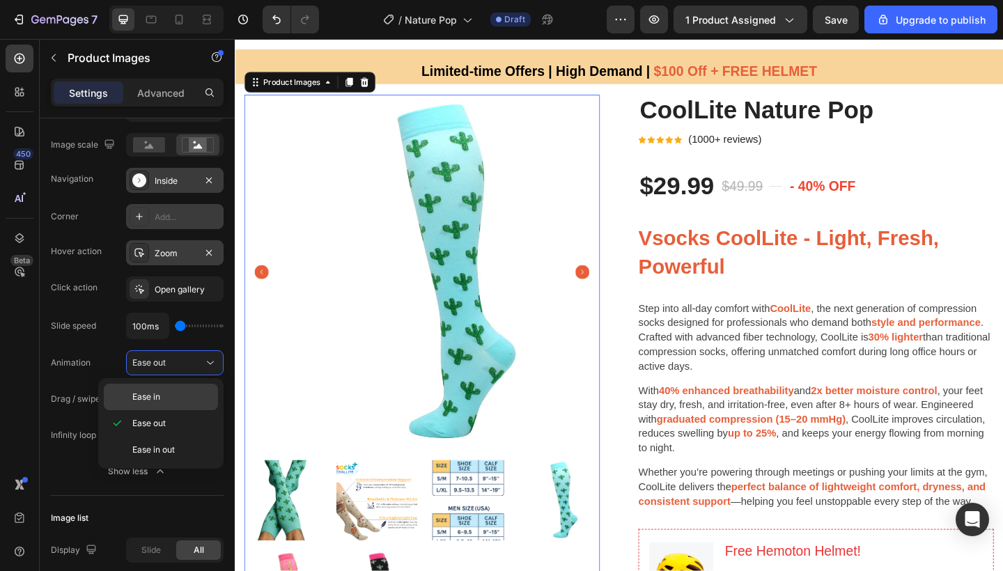
click at [154, 397] on span "Ease in" at bounding box center [146, 397] width 28 height 13
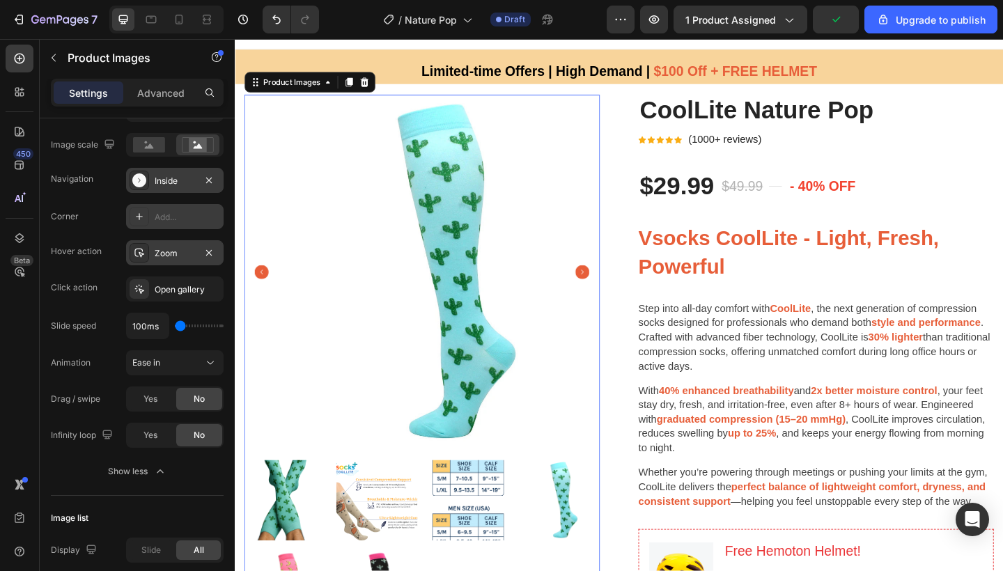
click at [261, 288] on icon "Carousel Back Arrow" at bounding box center [263, 292] width 15 height 15
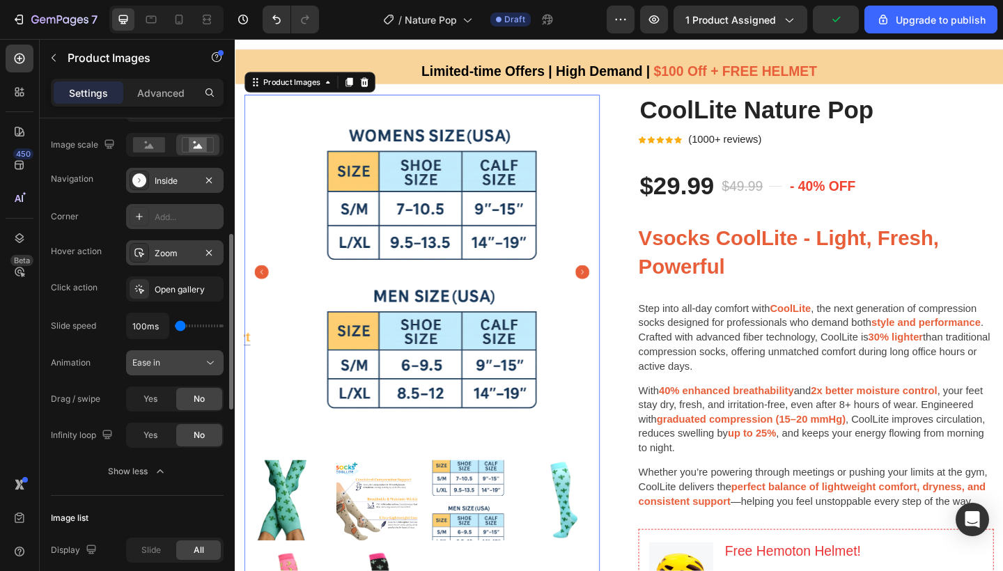
click at [162, 362] on div "Ease in" at bounding box center [167, 363] width 71 height 13
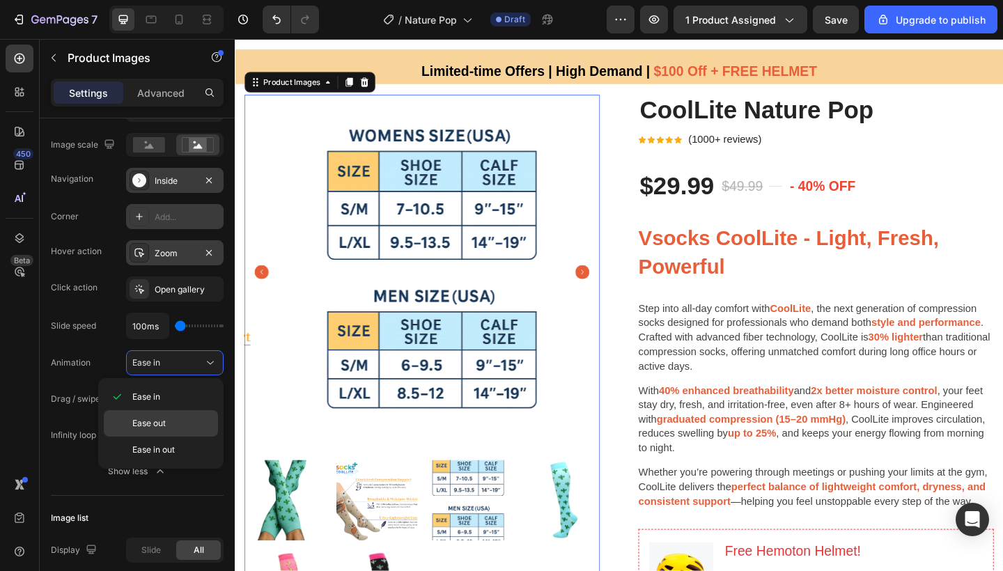
click at [155, 428] on span "Ease out" at bounding box center [148, 423] width 33 height 13
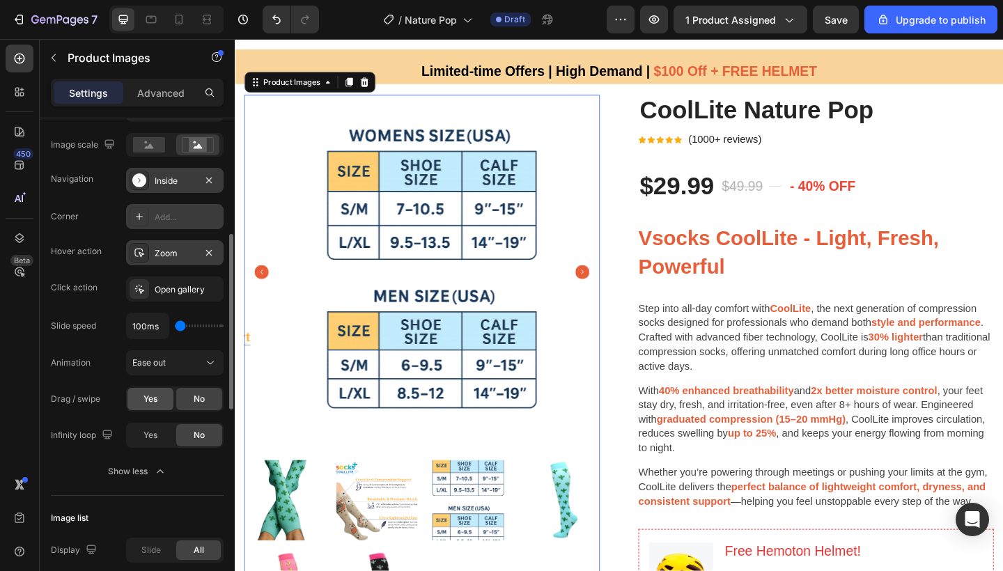
click at [147, 401] on span "Yes" at bounding box center [151, 399] width 14 height 13
click at [195, 398] on span "No" at bounding box center [199, 399] width 11 height 13
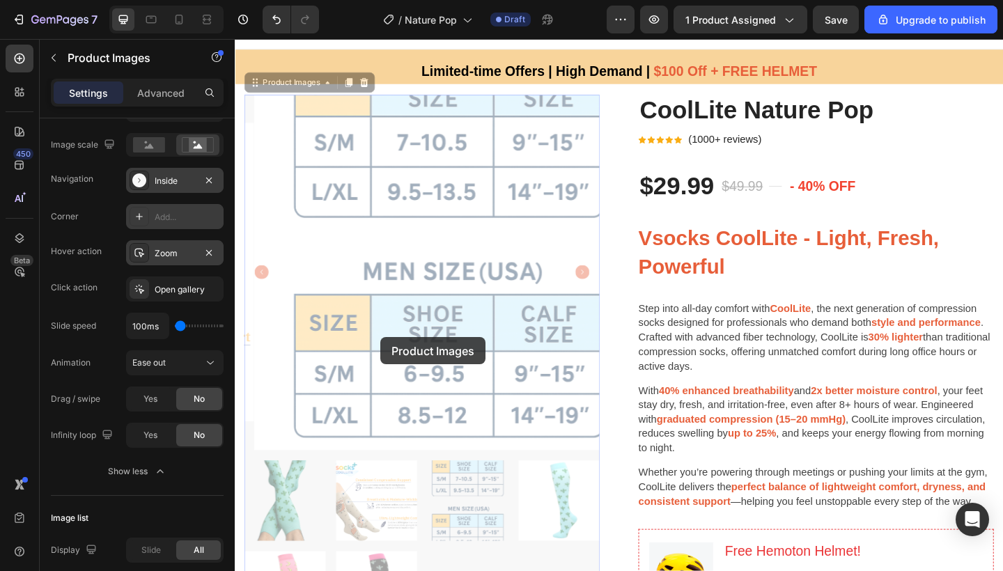
drag, startPoint x: 440, startPoint y: 363, endPoint x: 386, endPoint y: 364, distance: 53.6
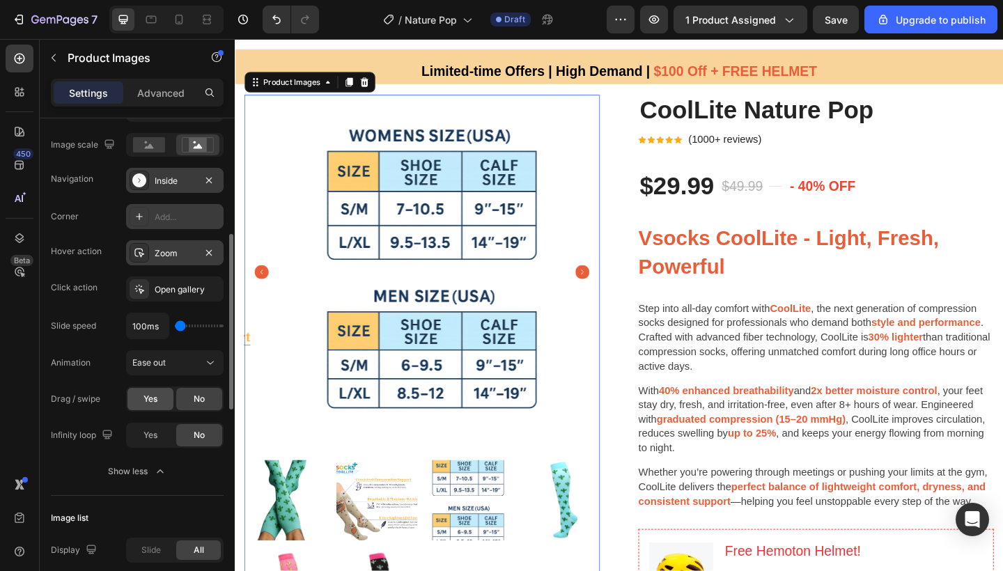
click at [149, 408] on div "Yes" at bounding box center [150, 399] width 46 height 22
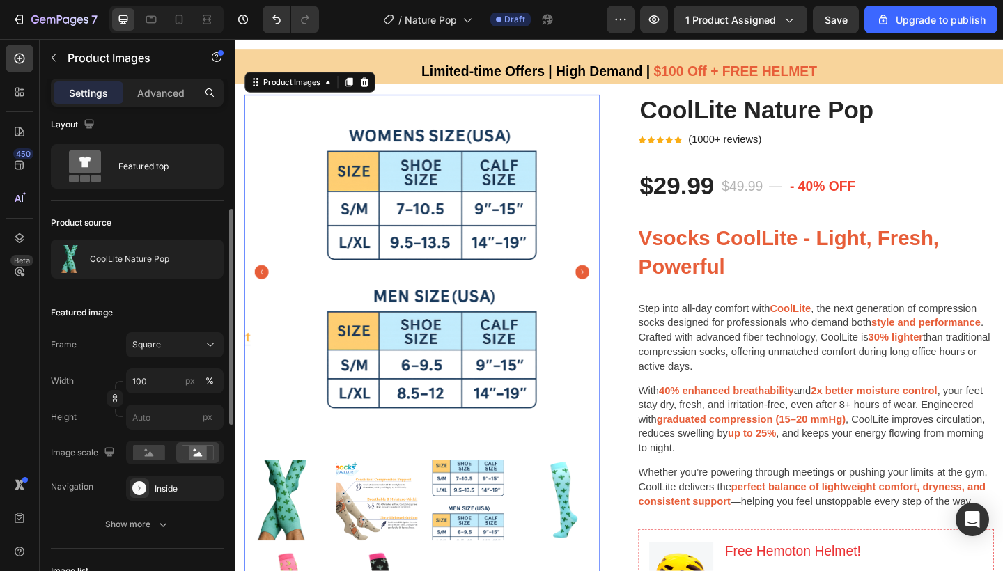
scroll to position [0, 0]
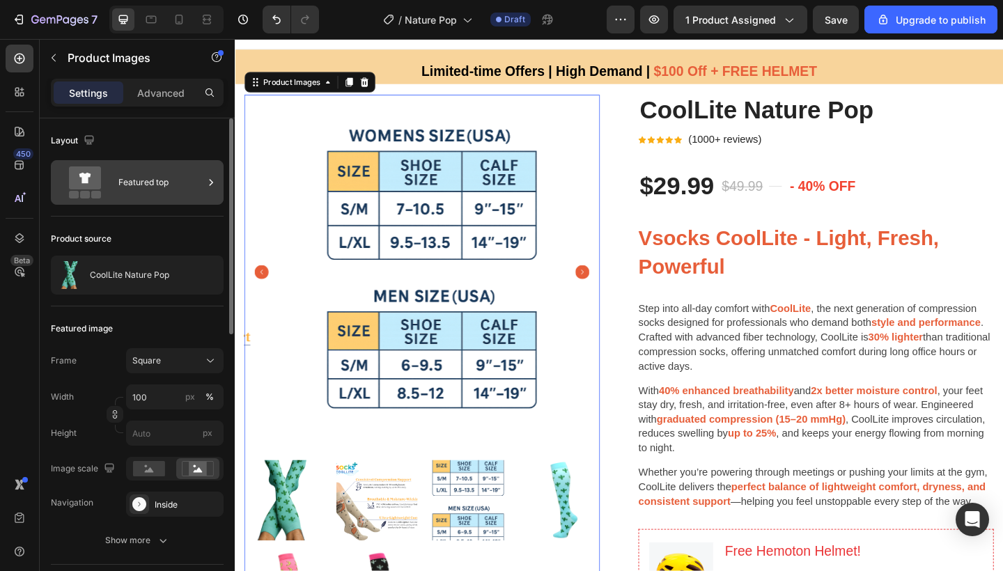
click at [150, 192] on div "Featured top" at bounding box center [160, 182] width 85 height 32
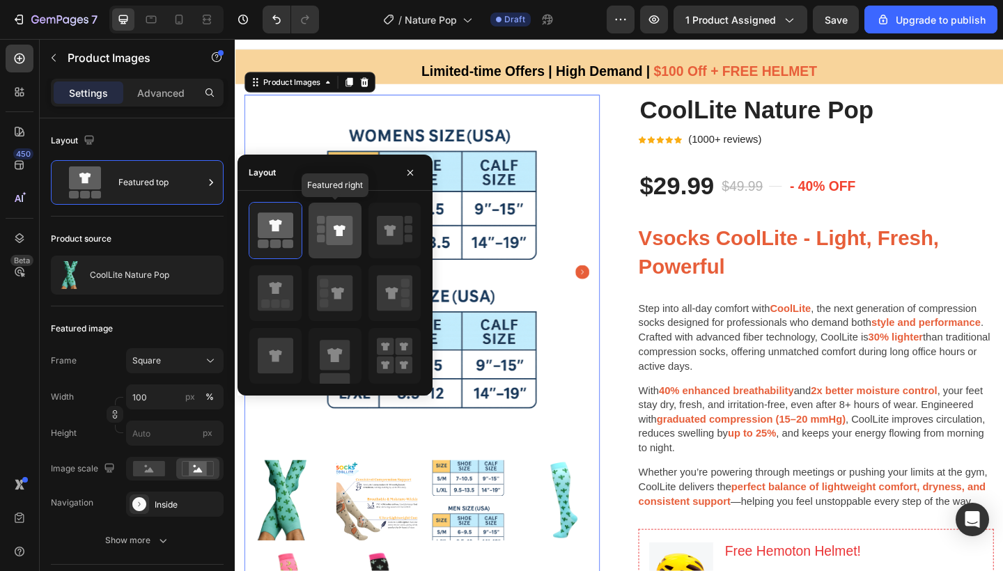
click at [332, 230] on icon at bounding box center [340, 230] width 26 height 29
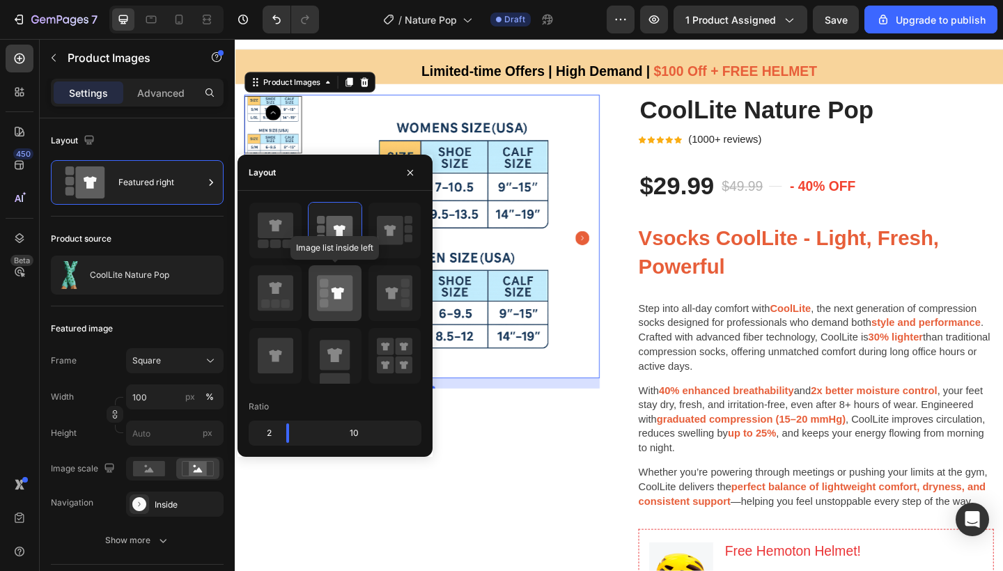
click at [336, 293] on icon at bounding box center [338, 293] width 13 height 12
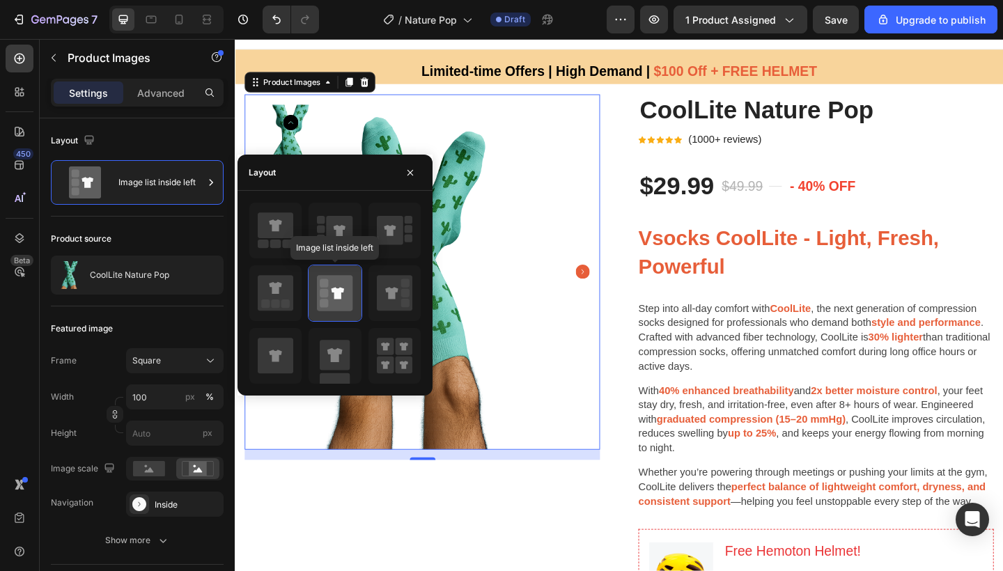
type input "20"
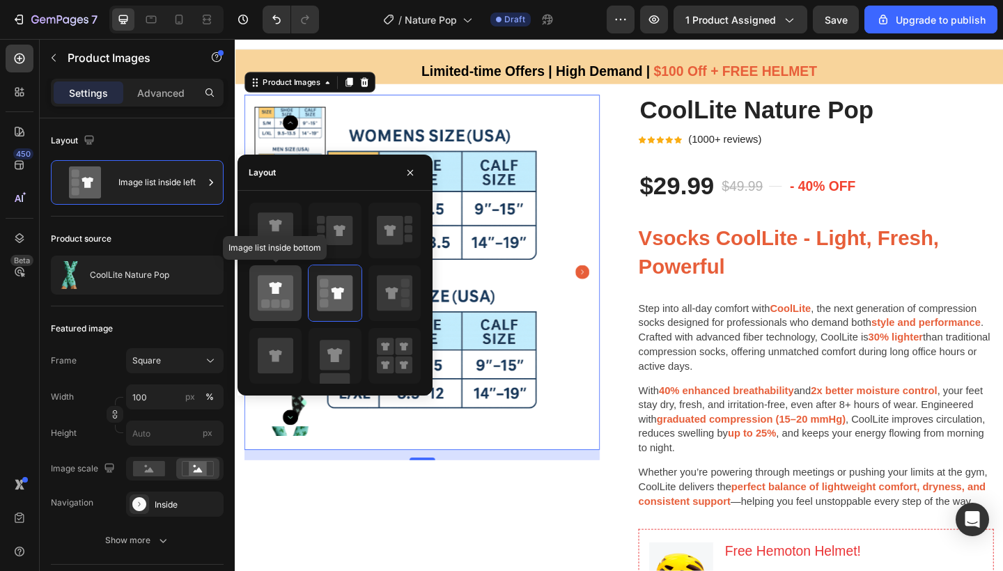
click at [286, 299] on icon at bounding box center [276, 293] width 36 height 36
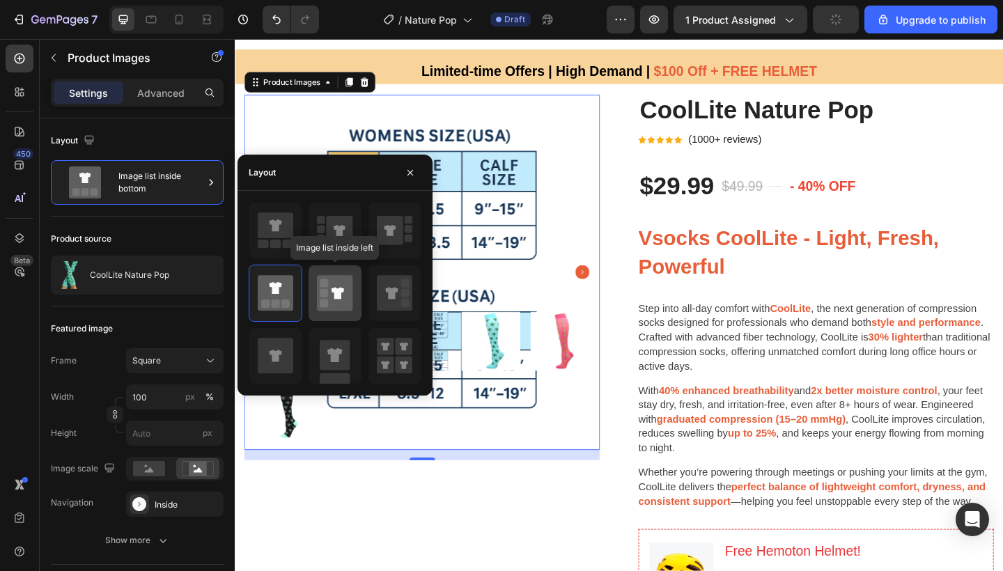
click at [340, 295] on icon at bounding box center [338, 293] width 13 height 12
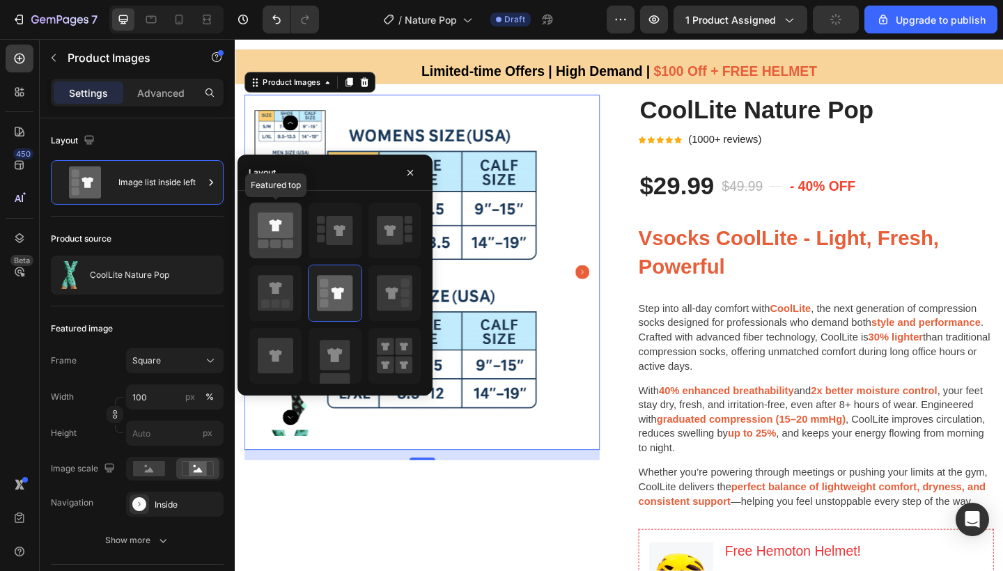
click at [268, 231] on icon at bounding box center [276, 225] width 36 height 26
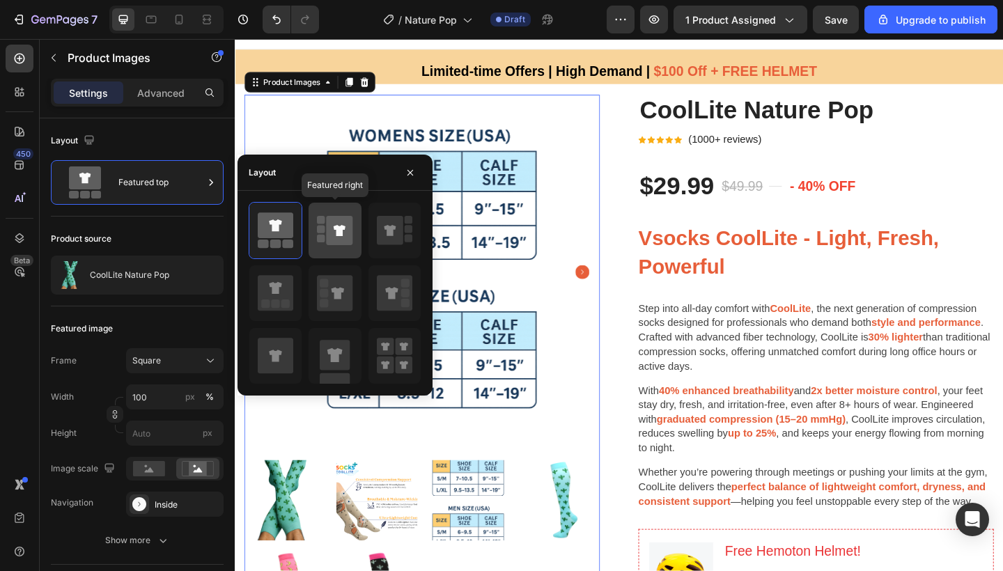
click at [321, 245] on icon at bounding box center [335, 230] width 36 height 39
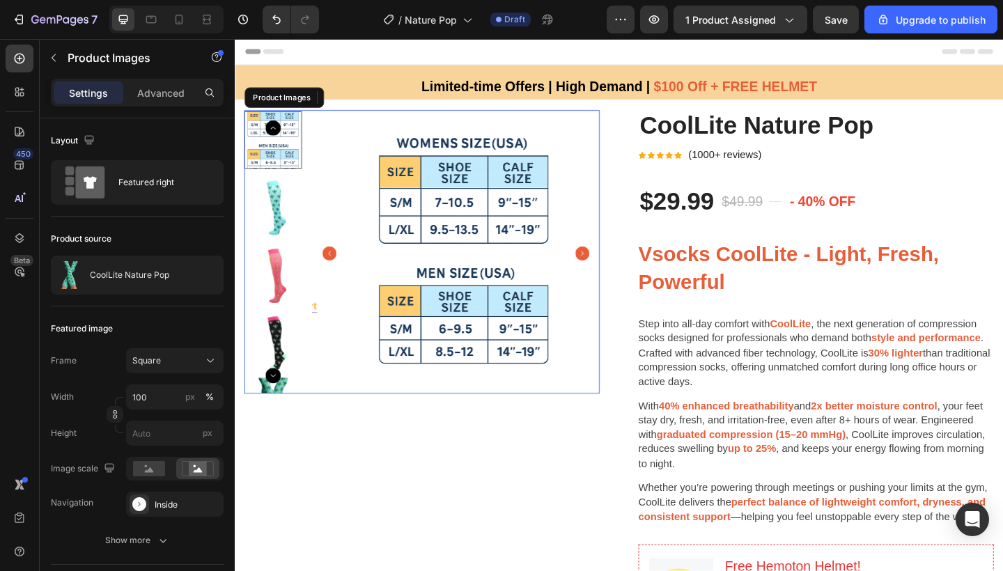
click at [279, 134] on icon "Carousel Back Arrow" at bounding box center [276, 135] width 17 height 17
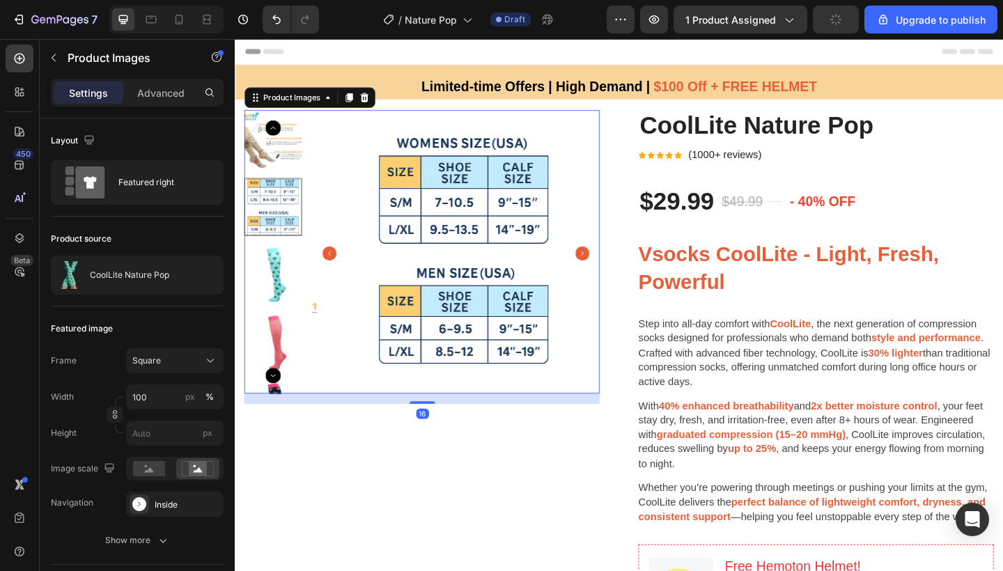
click at [279, 134] on icon "Carousel Back Arrow" at bounding box center [276, 135] width 17 height 17
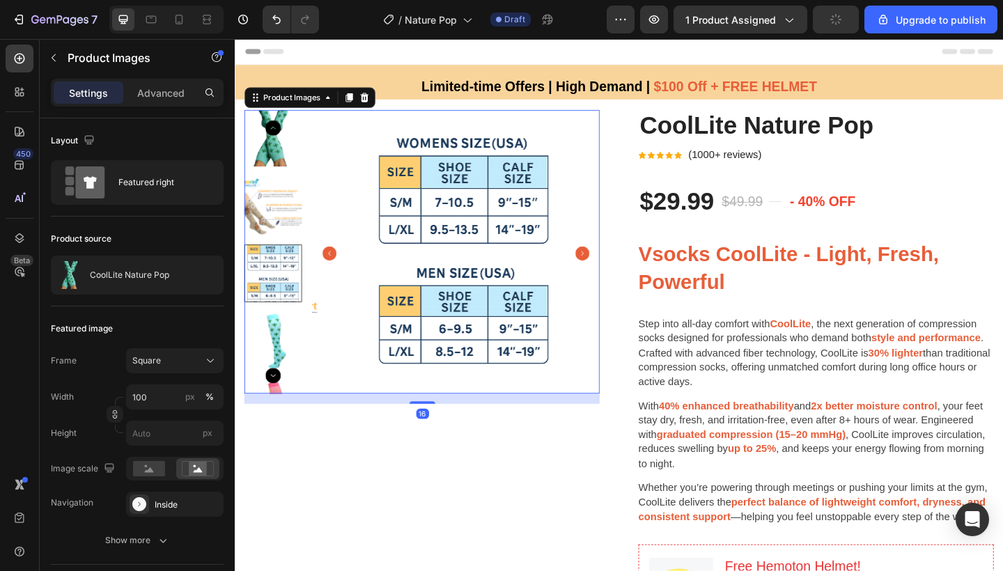
click at [279, 134] on icon "Carousel Back Arrow" at bounding box center [276, 135] width 17 height 17
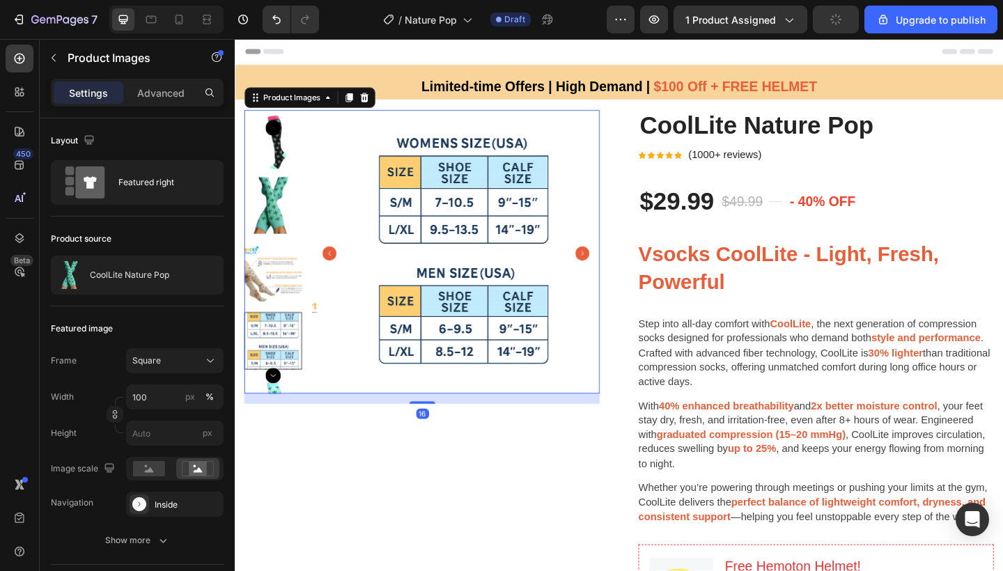
click at [279, 134] on icon "Carousel Back Arrow" at bounding box center [276, 135] width 17 height 17
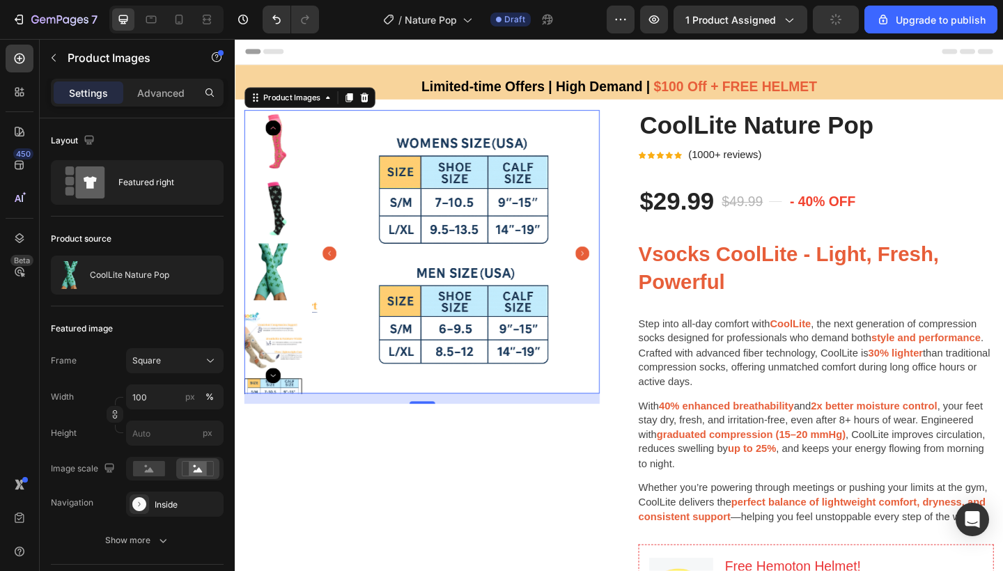
click at [279, 134] on icon "Carousel Back Arrow" at bounding box center [276, 135] width 17 height 17
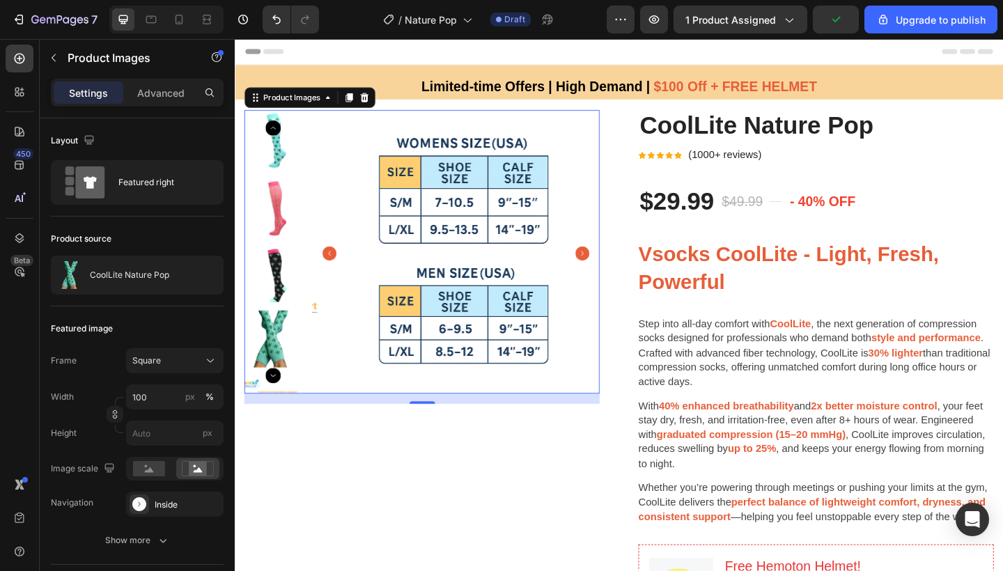
click at [279, 134] on icon "Carousel Back Arrow" at bounding box center [276, 135] width 17 height 17
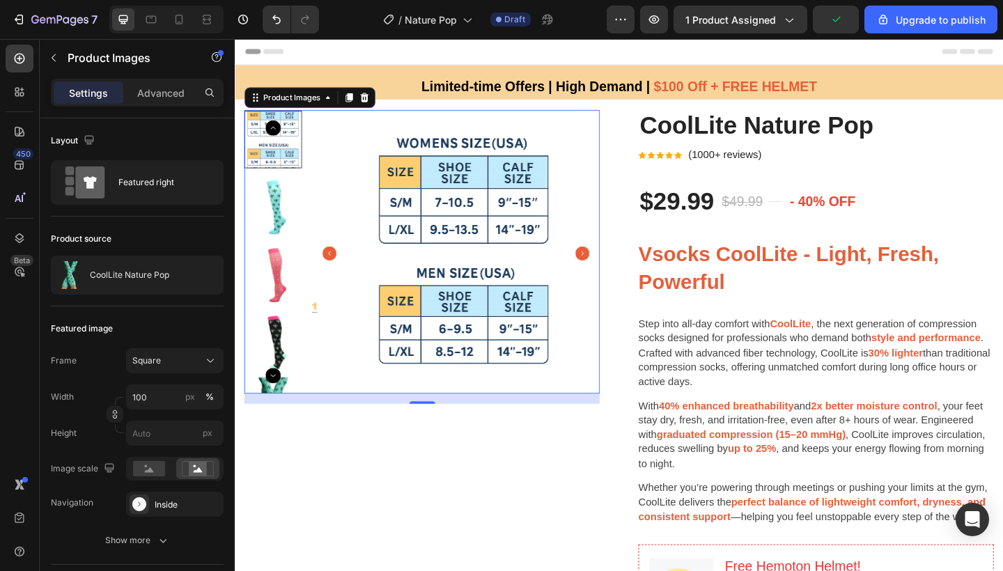
click at [279, 134] on icon "Carousel Back Arrow" at bounding box center [276, 135] width 17 height 17
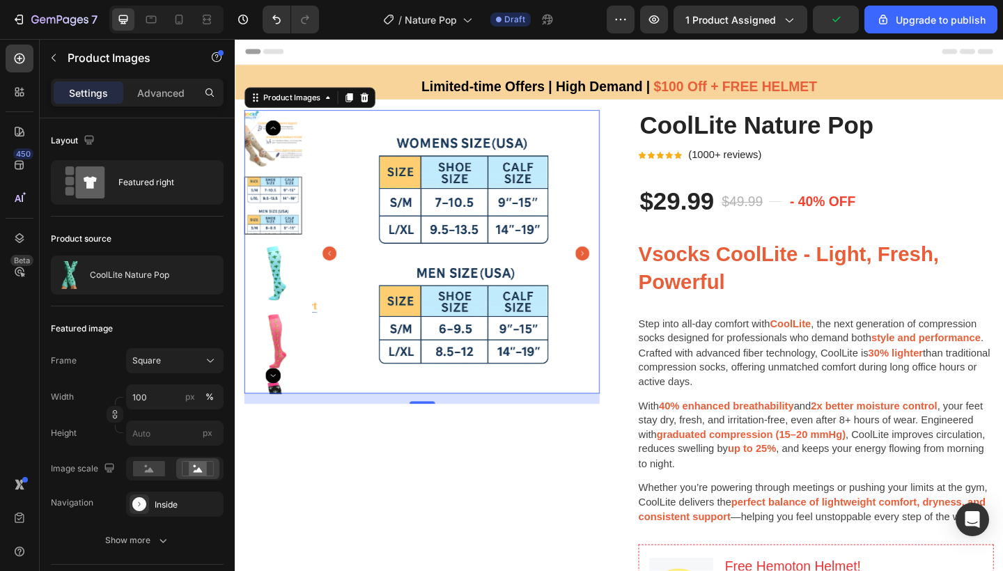
click at [279, 134] on icon "Carousel Back Arrow" at bounding box center [276, 135] width 17 height 17
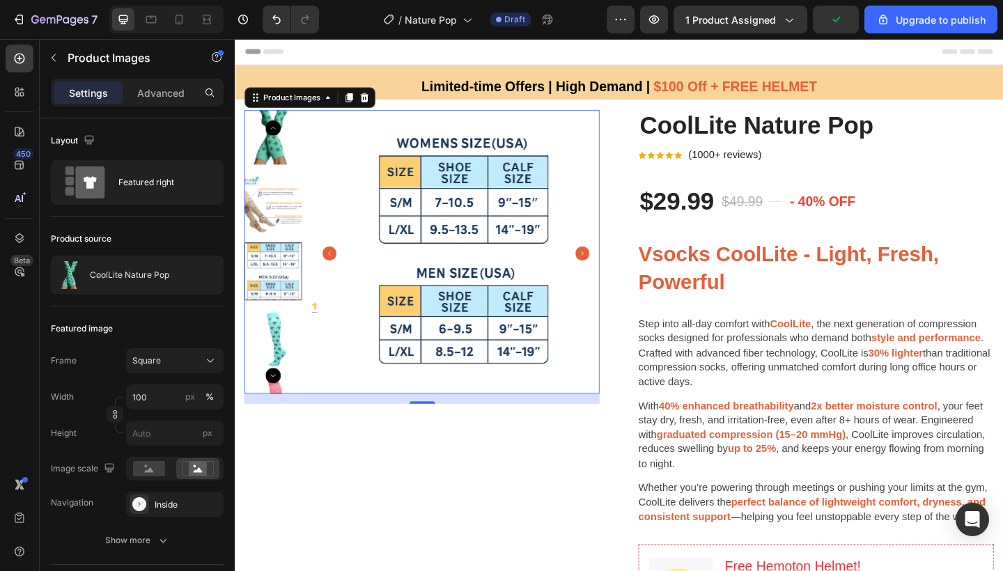
click at [279, 134] on icon "Carousel Back Arrow" at bounding box center [276, 135] width 17 height 17
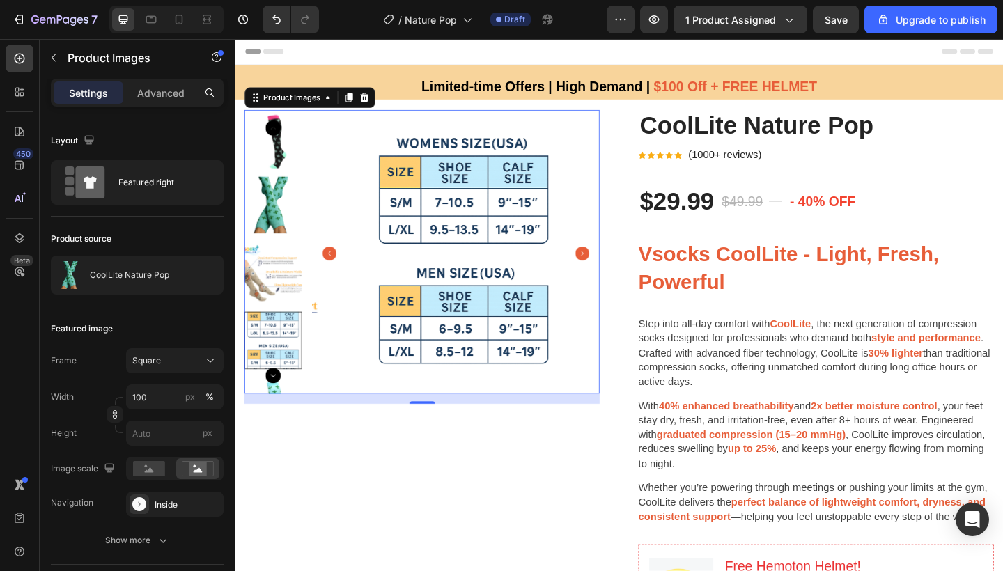
click at [279, 134] on icon "Carousel Back Arrow" at bounding box center [276, 135] width 17 height 17
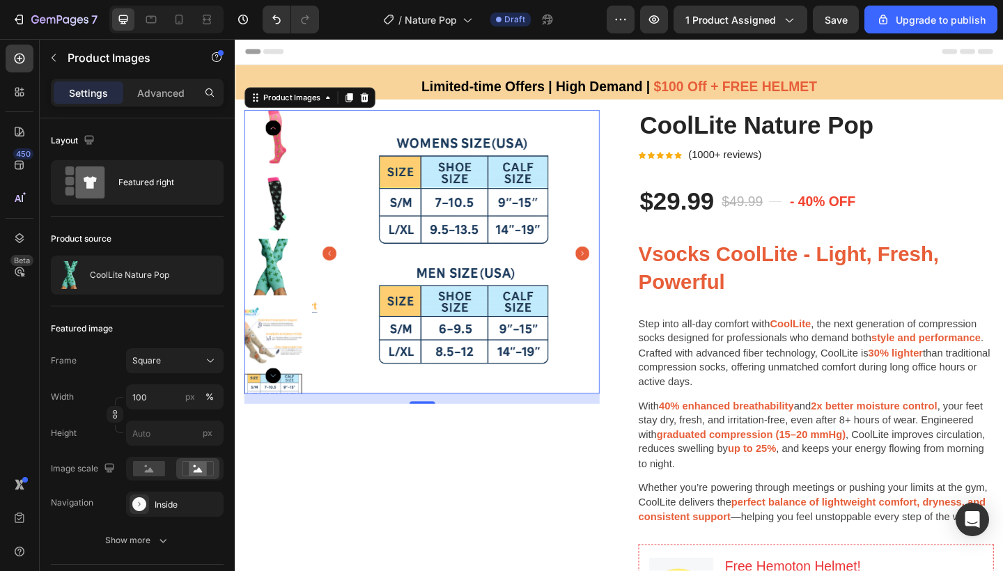
click at [279, 134] on icon "Carousel Back Arrow" at bounding box center [276, 135] width 17 height 17
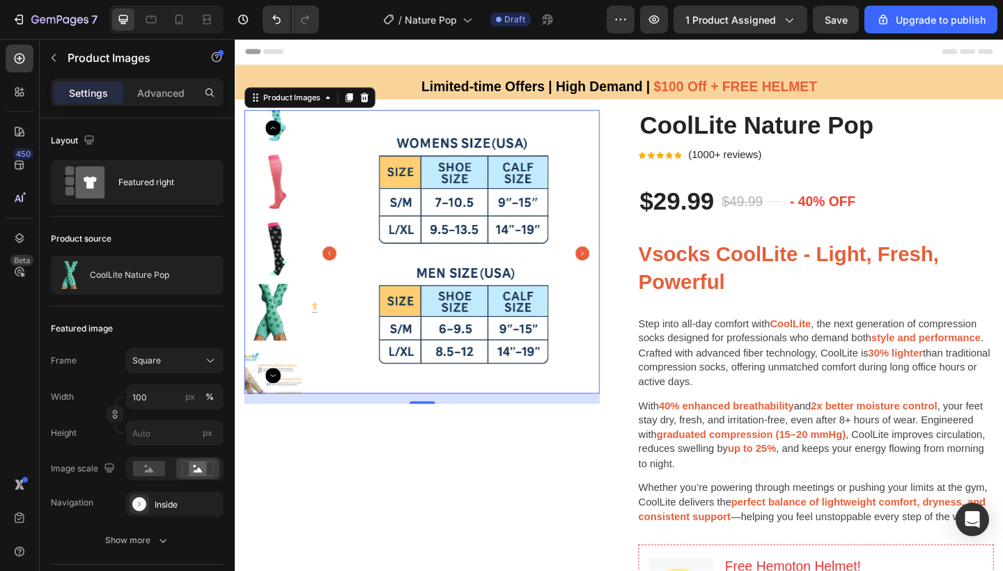
click at [279, 134] on icon "Carousel Back Arrow" at bounding box center [276, 135] width 17 height 17
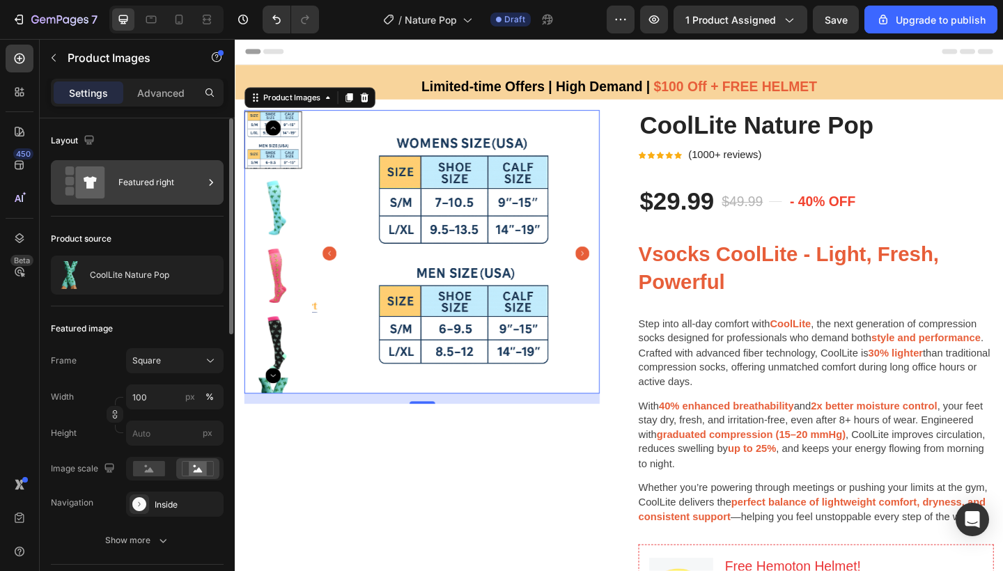
click at [150, 174] on div "Featured right" at bounding box center [160, 182] width 85 height 32
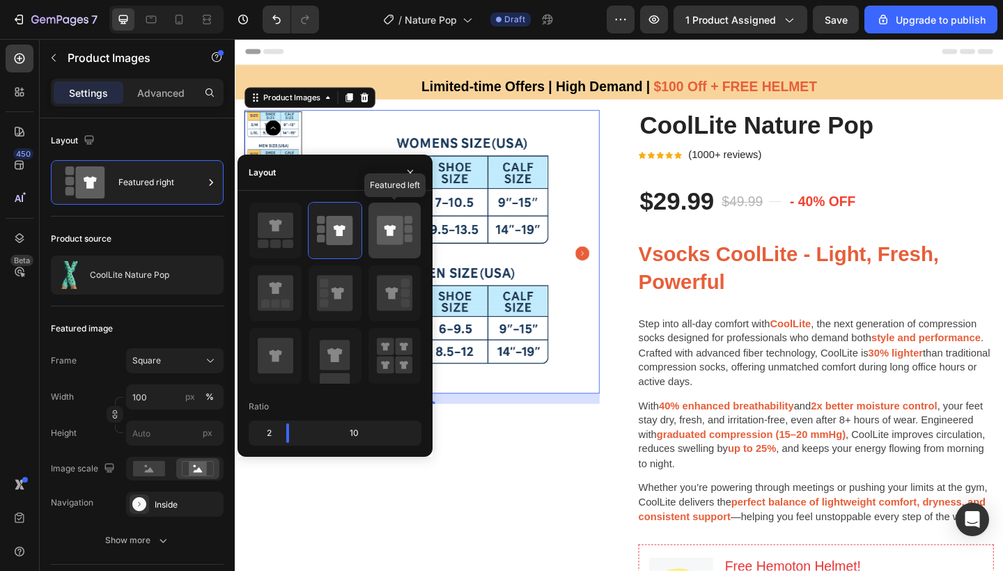
click at [394, 245] on icon at bounding box center [390, 230] width 26 height 29
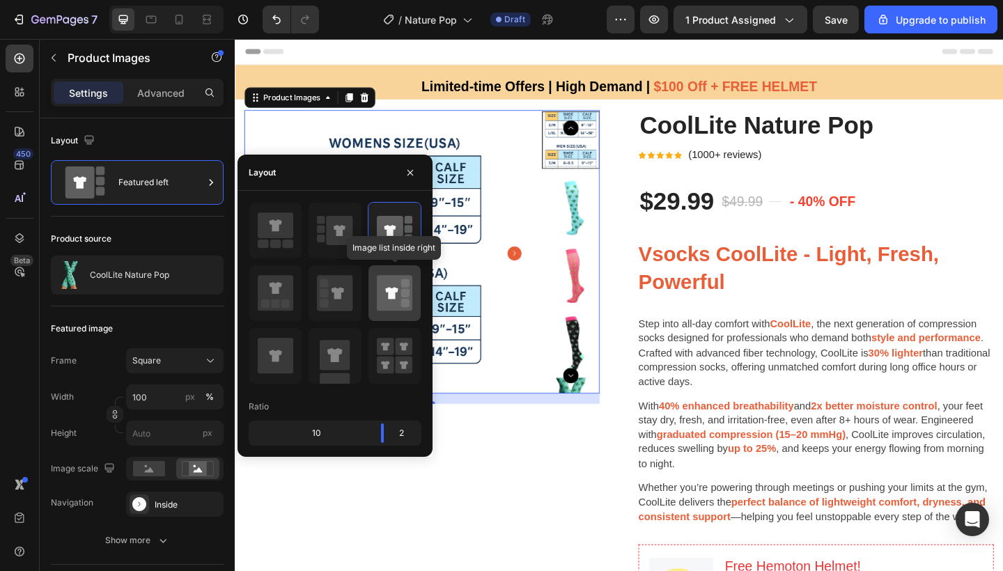
click at [392, 297] on icon at bounding box center [391, 293] width 13 height 12
type input "20"
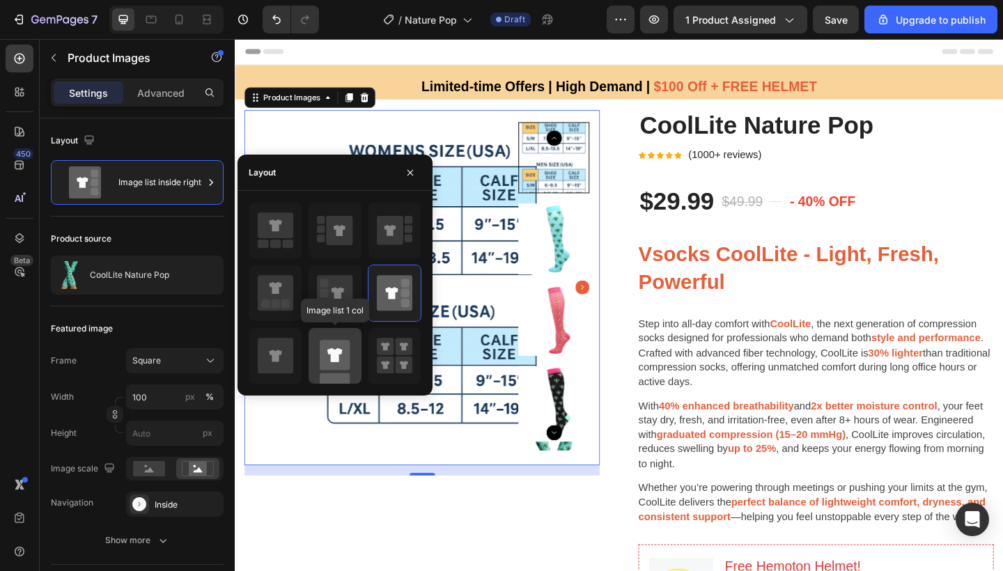
click at [333, 345] on rect at bounding box center [335, 355] width 30 height 30
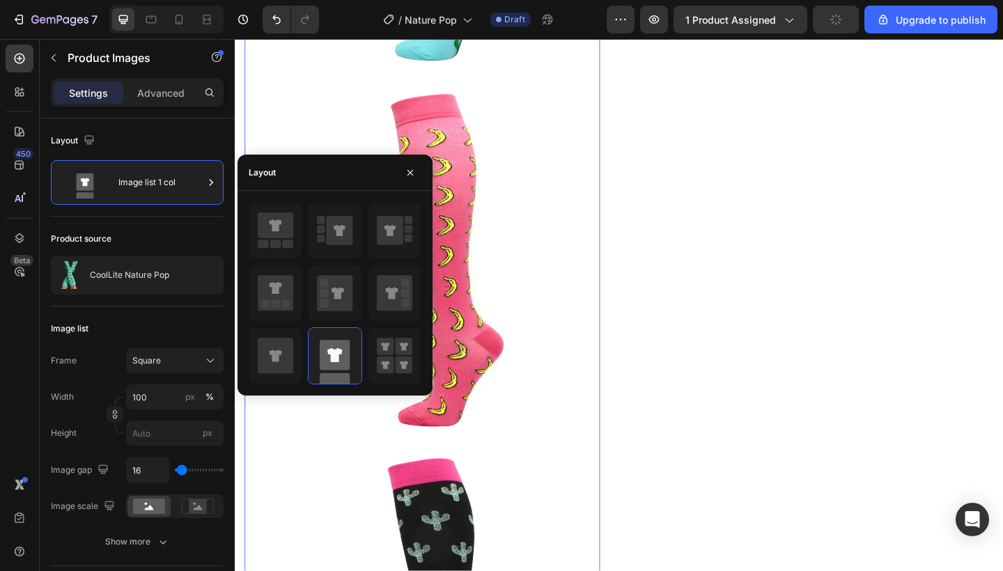
scroll to position [2769, 0]
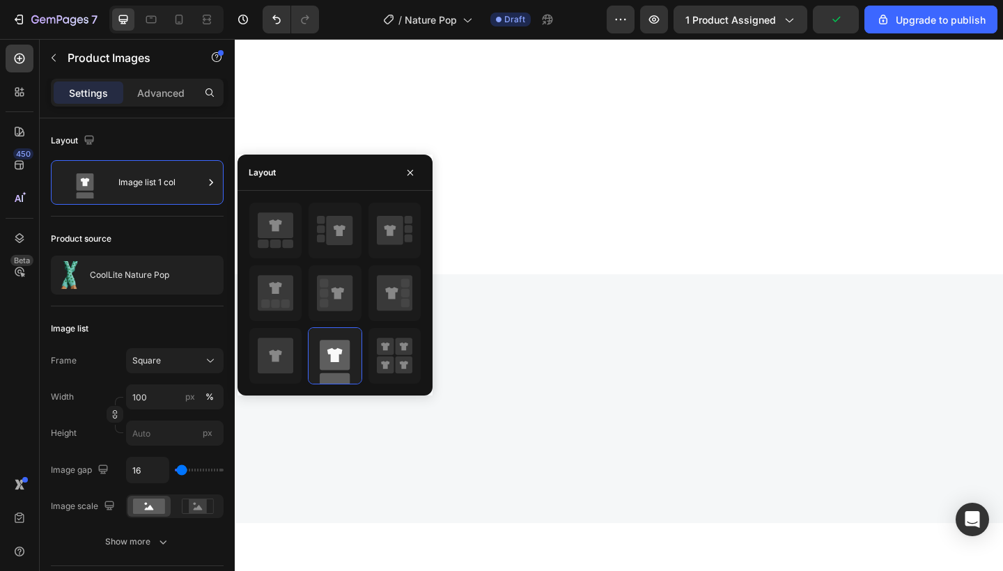
radio input "false"
radio input "true"
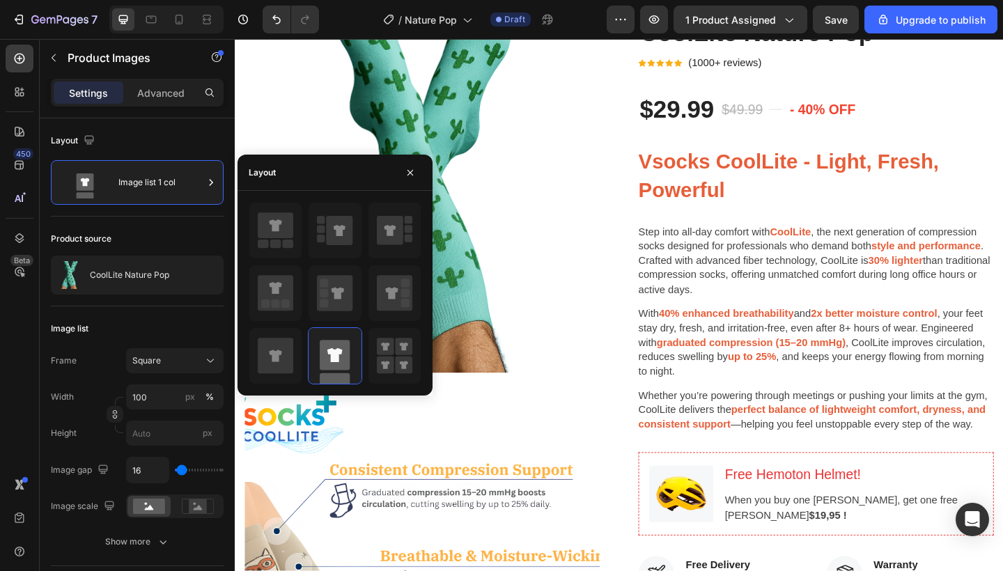
scroll to position [105, 0]
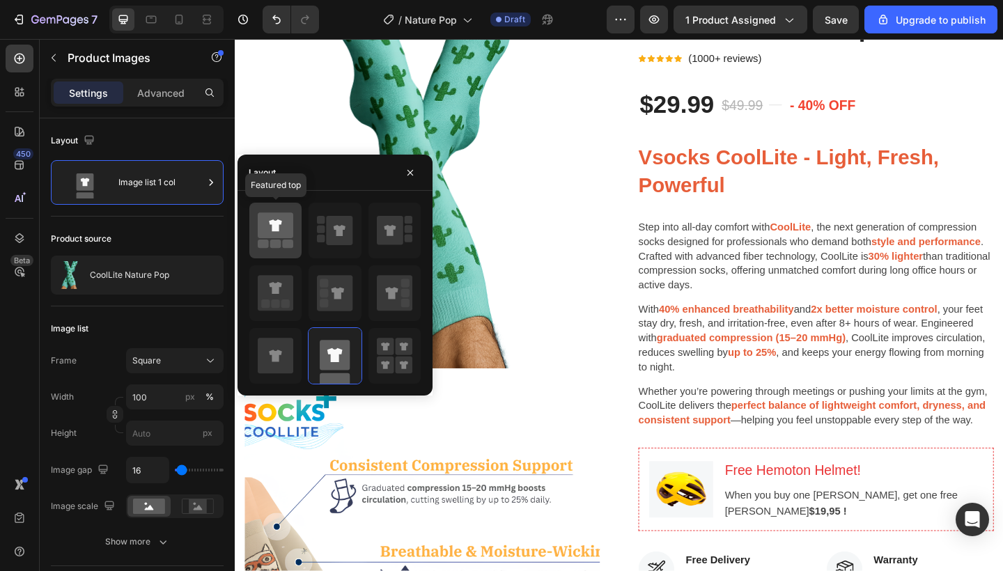
click at [265, 226] on icon at bounding box center [276, 225] width 36 height 26
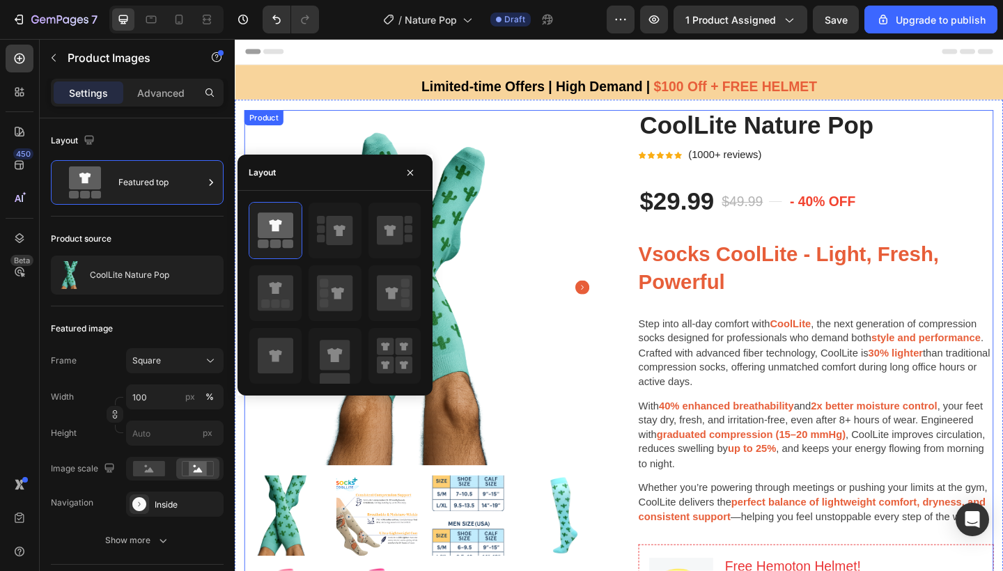
scroll to position [0, 0]
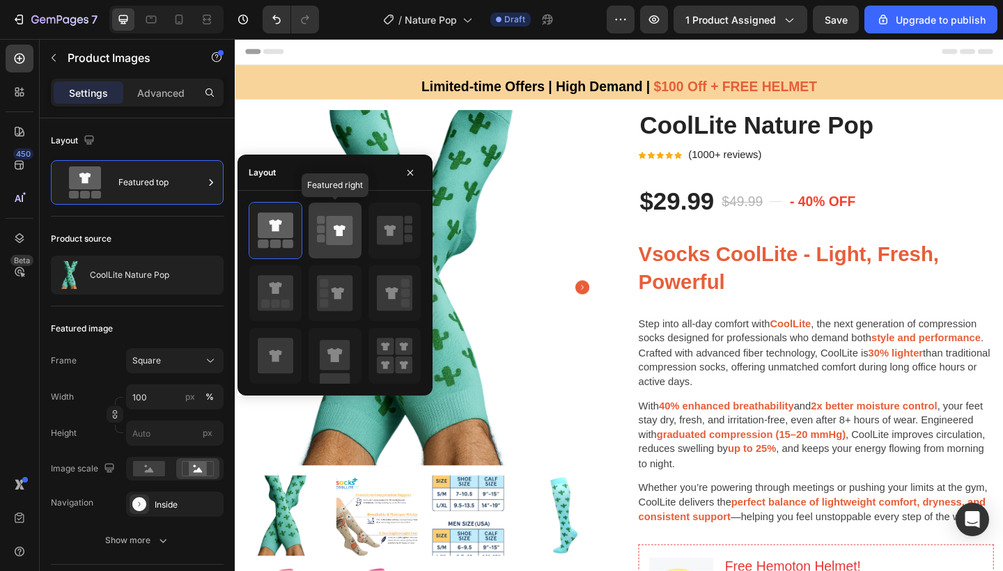
click at [336, 231] on icon at bounding box center [340, 230] width 26 height 29
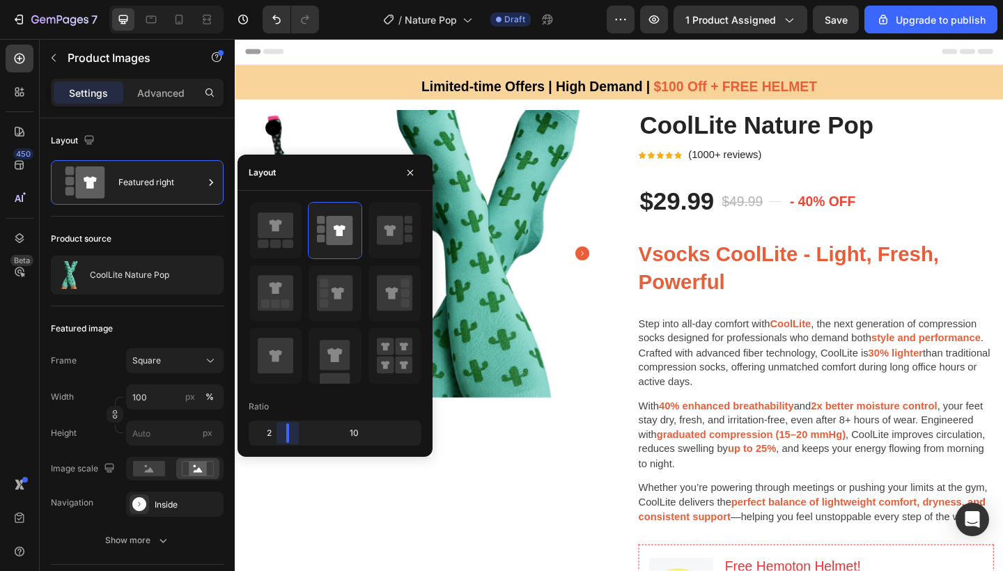
drag, startPoint x: 290, startPoint y: 435, endPoint x: 279, endPoint y: 439, distance: 11.0
click at [279, 0] on body "7 / Nature Pop Draft Preview 1 product assigned Save Upgrade to publish 450 Bet…" at bounding box center [501, 0] width 1003 height 0
click at [272, 235] on icon at bounding box center [276, 225] width 36 height 26
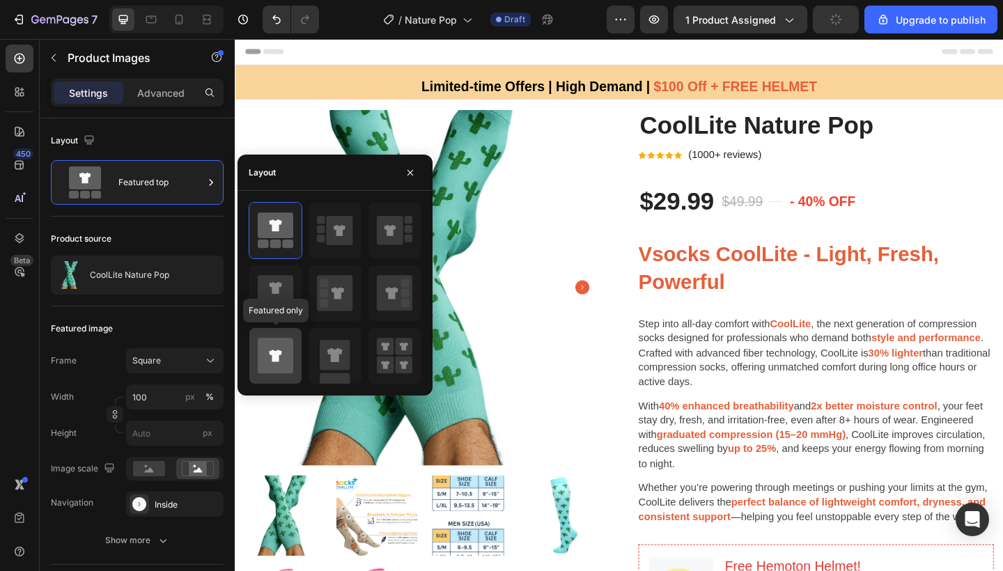
click at [282, 336] on icon at bounding box center [276, 355] width 36 height 39
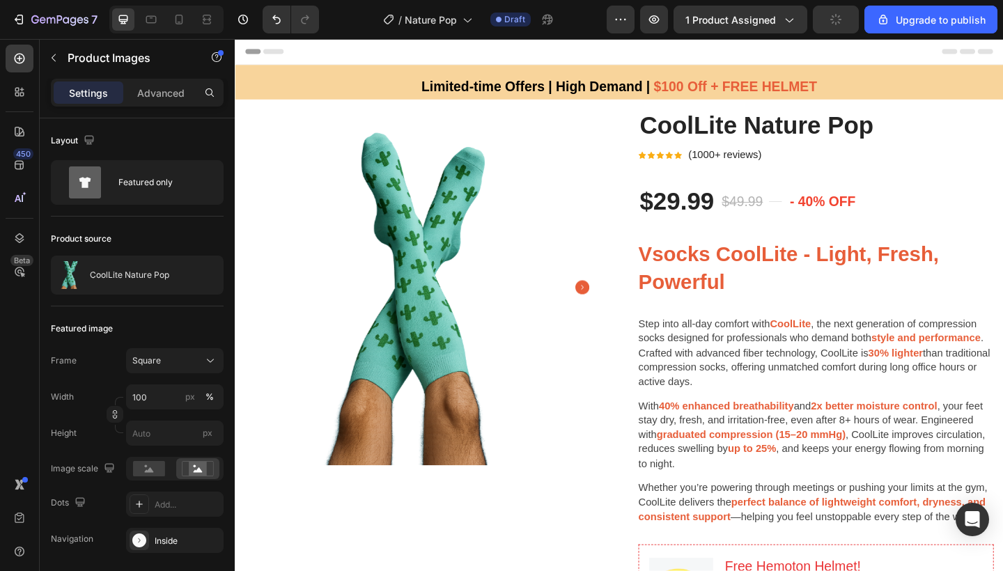
click at [605, 309] on icon "Carousel Next Arrow" at bounding box center [612, 309] width 15 height 15
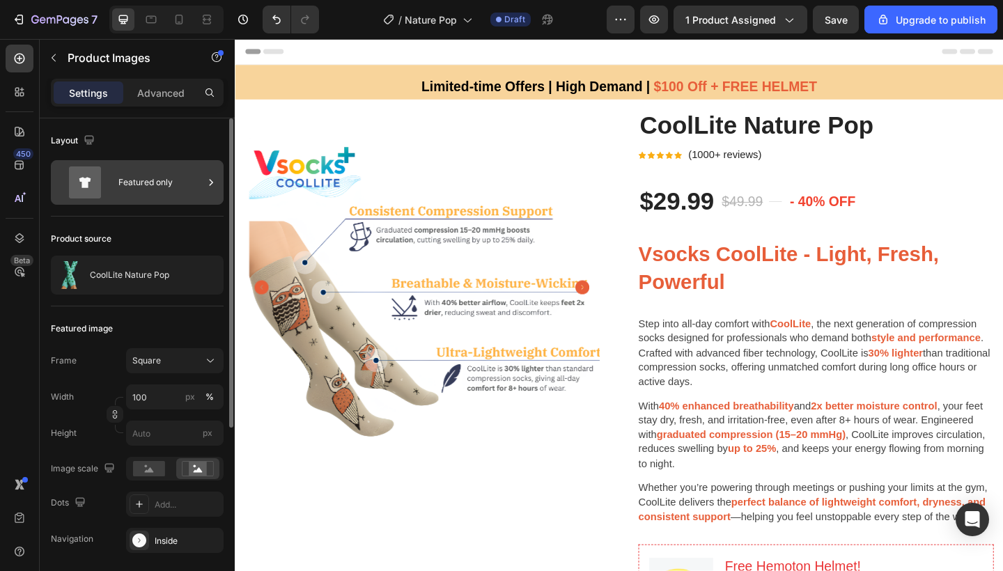
click at [147, 176] on div "Featured only" at bounding box center [160, 182] width 85 height 32
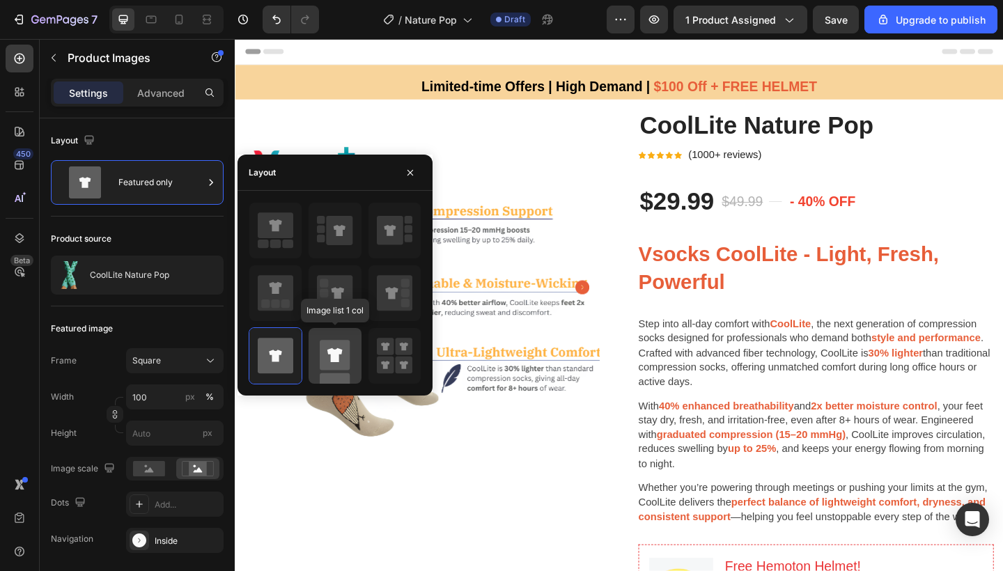
click at [325, 369] on rect at bounding box center [335, 355] width 30 height 30
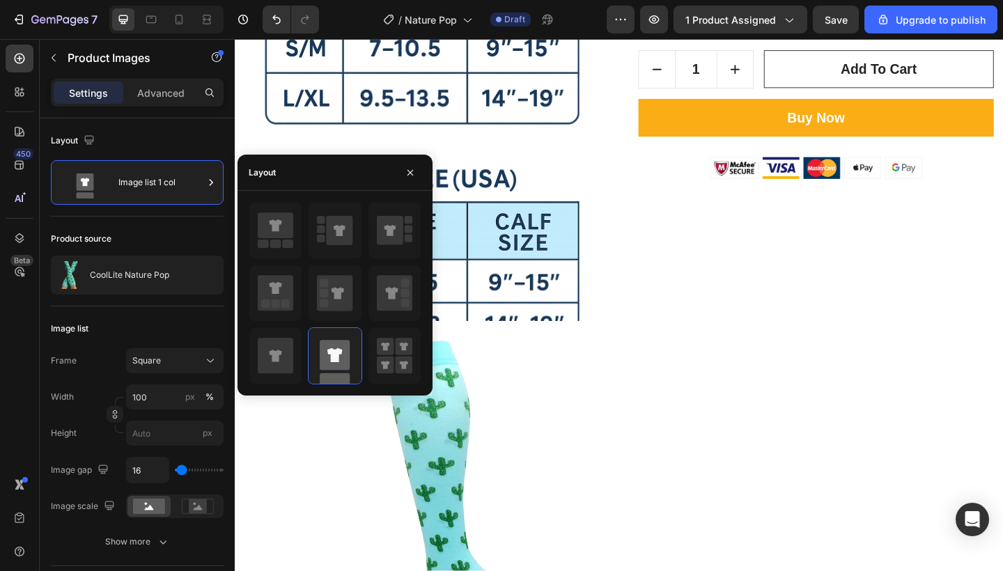
scroll to position [953, 0]
click at [155, 92] on p "Advanced" at bounding box center [160, 93] width 47 height 15
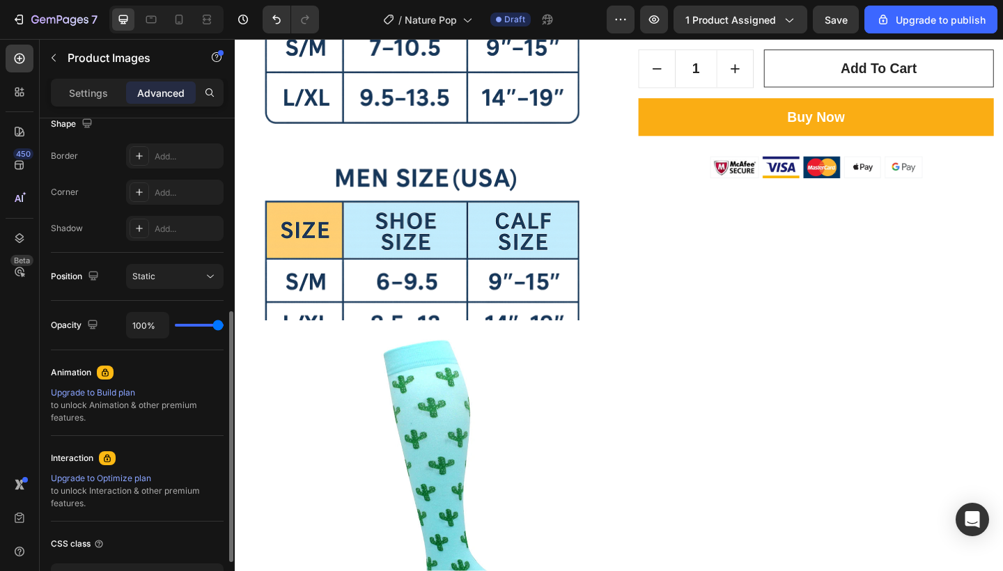
scroll to position [376, 0]
click at [155, 280] on span "Static" at bounding box center [143, 275] width 23 height 13
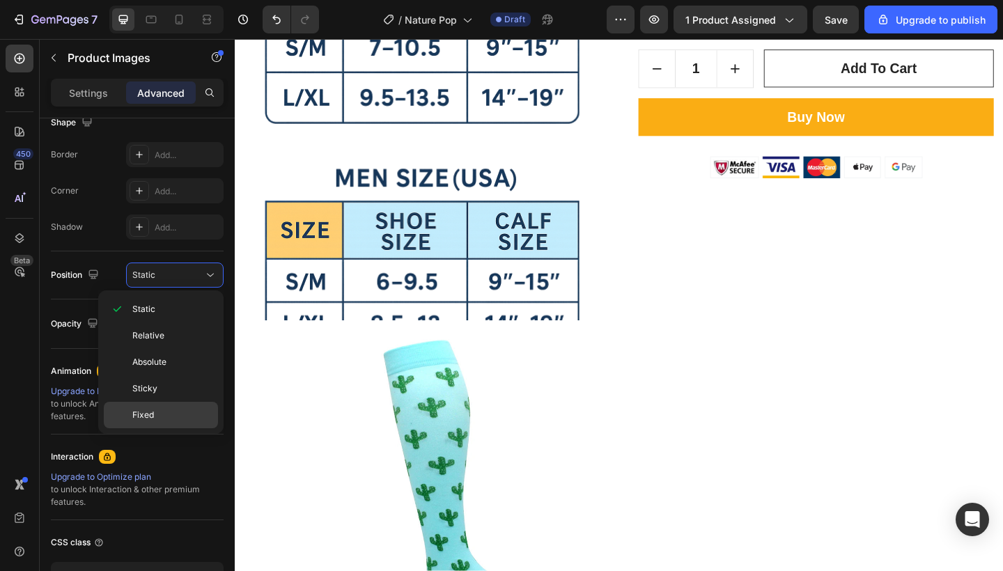
click at [148, 410] on span "Fixed" at bounding box center [143, 415] width 22 height 13
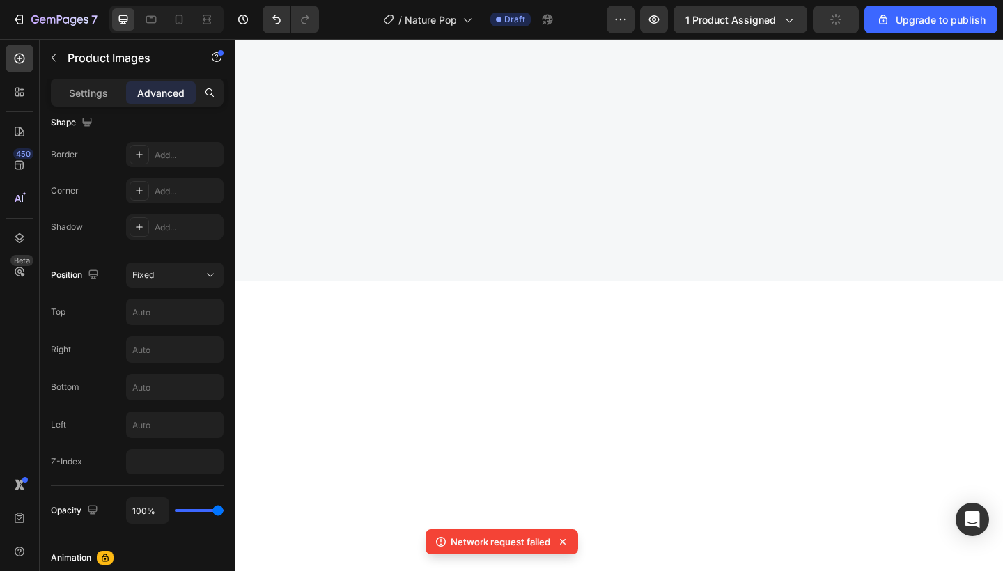
scroll to position [0, 0]
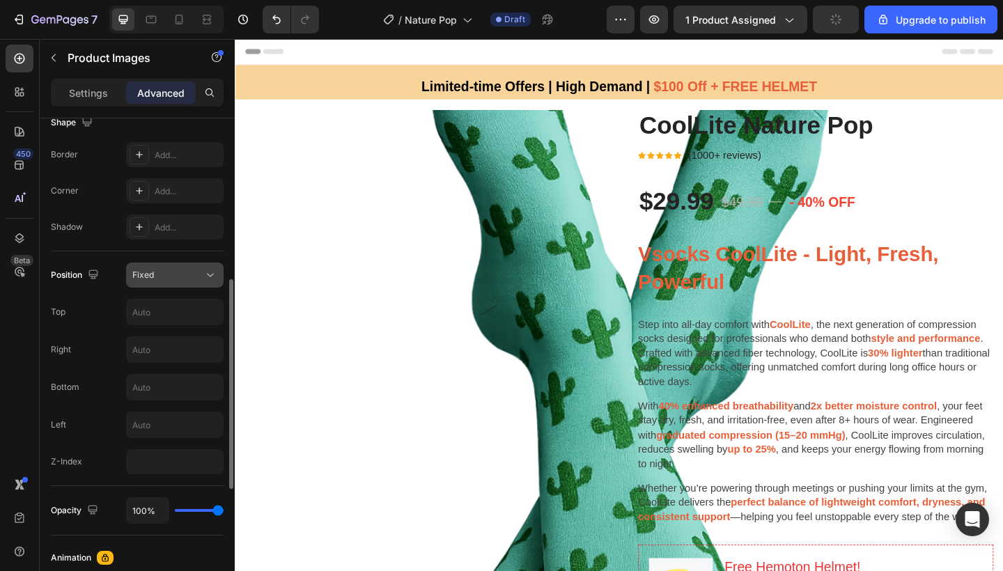
click at [183, 272] on div "Fixed" at bounding box center [167, 275] width 71 height 13
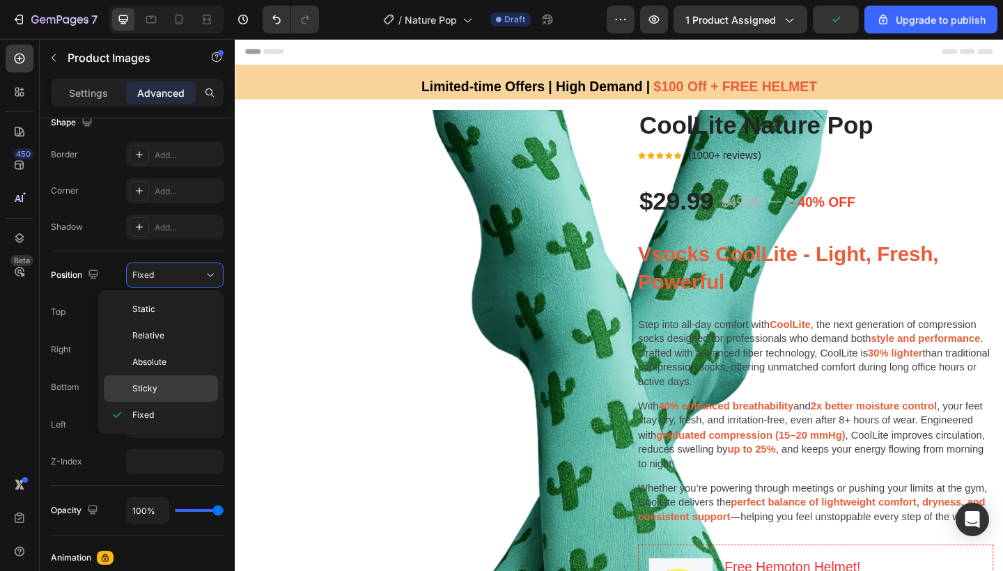
click at [148, 385] on span "Sticky" at bounding box center [144, 388] width 25 height 13
type input "0"
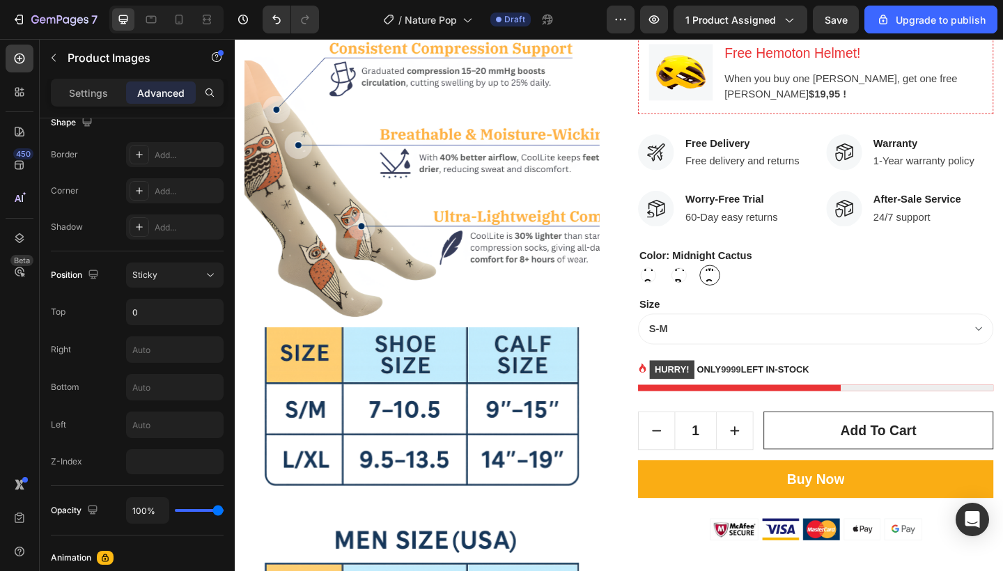
scroll to position [398, 0]
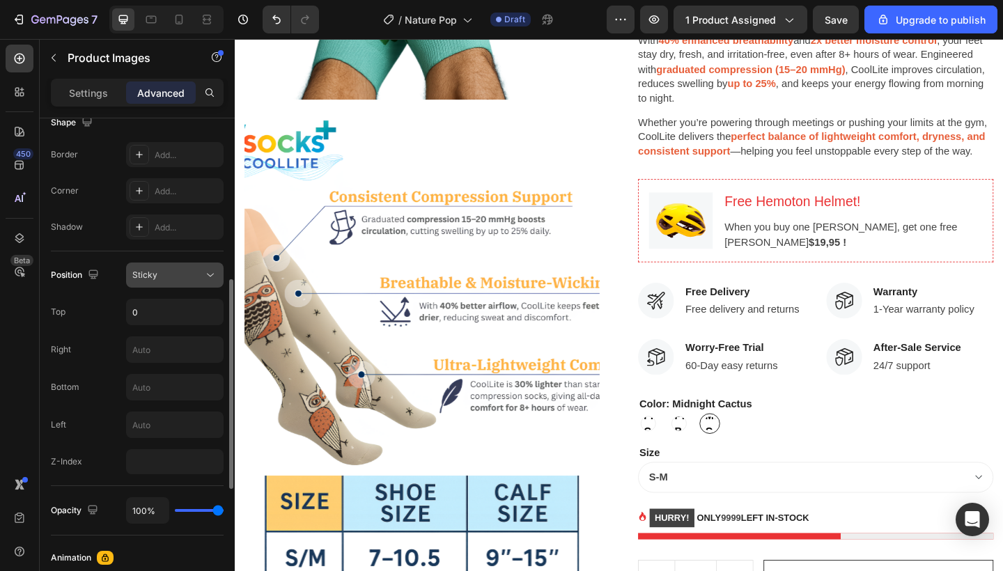
click at [191, 273] on div "Sticky" at bounding box center [167, 275] width 71 height 13
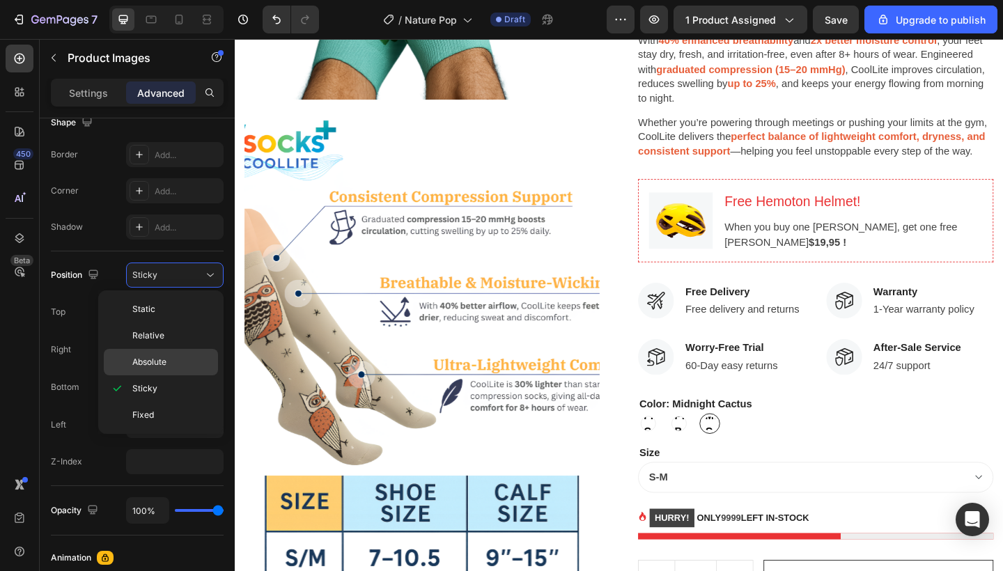
click at [157, 359] on span "Absolute" at bounding box center [149, 362] width 34 height 13
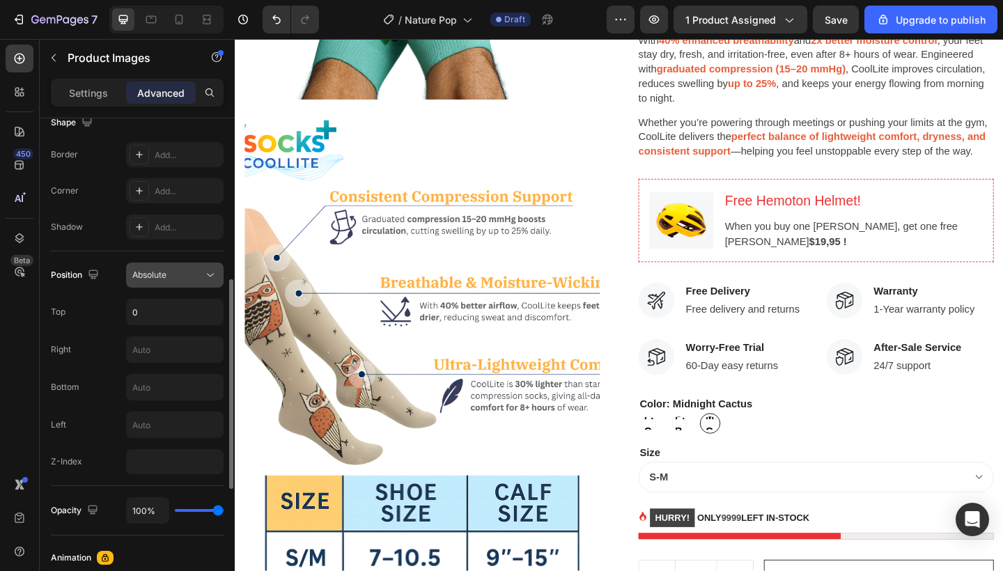
click at [196, 274] on div "Absolute" at bounding box center [167, 275] width 71 height 13
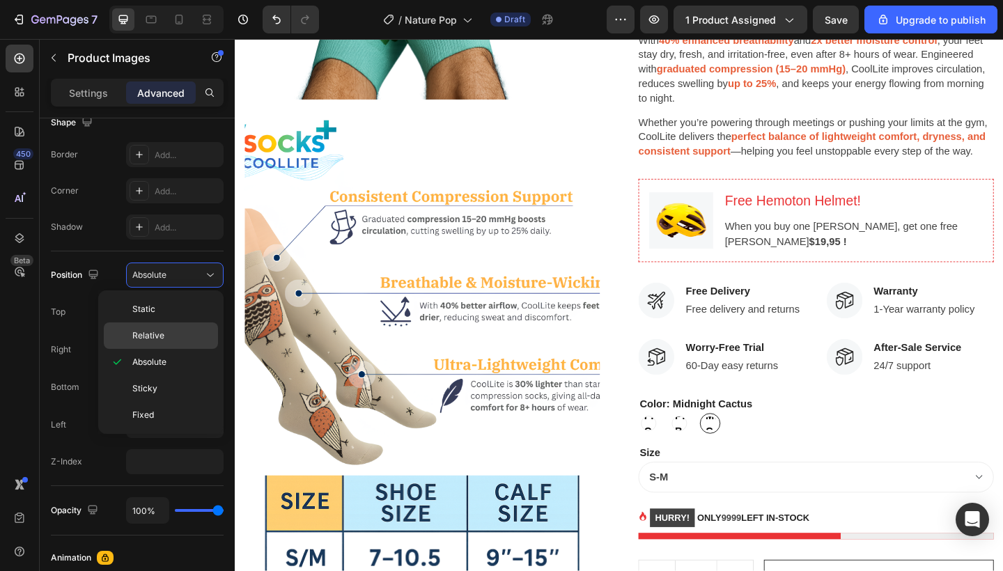
click at [151, 327] on div "Relative" at bounding box center [161, 336] width 114 height 26
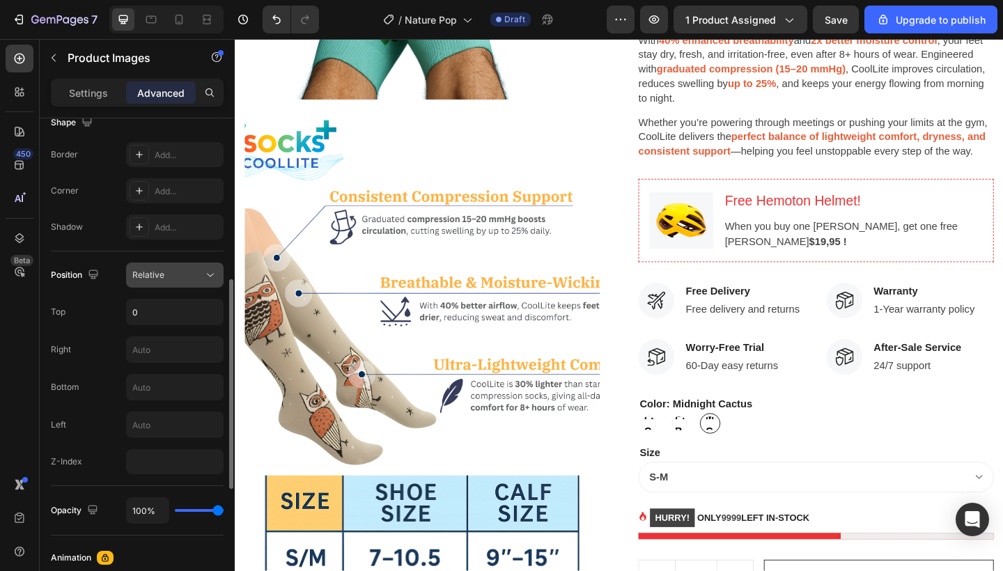
click at [206, 279] on icon at bounding box center [210, 275] width 14 height 14
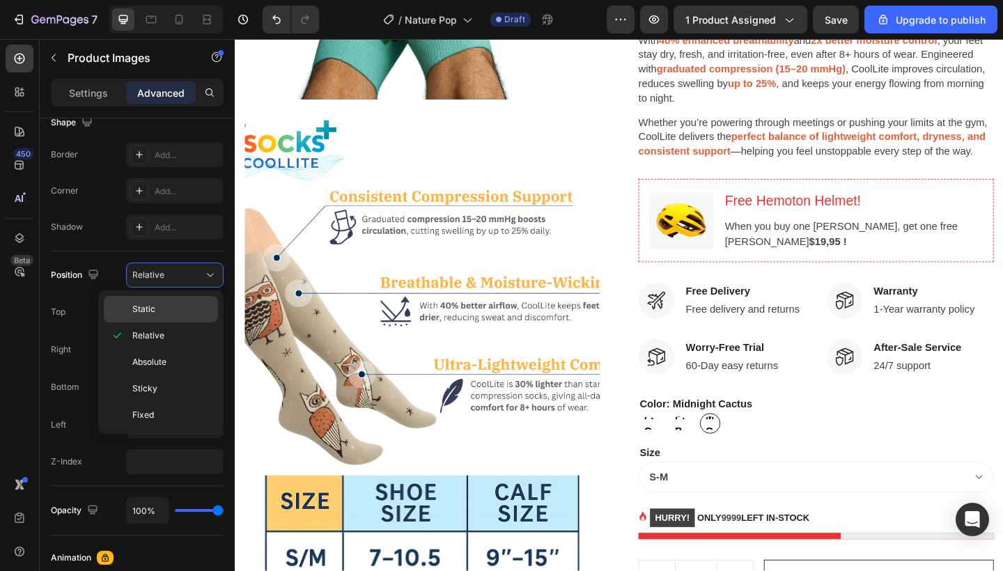
click at [164, 313] on p "Static" at bounding box center [171, 309] width 79 height 13
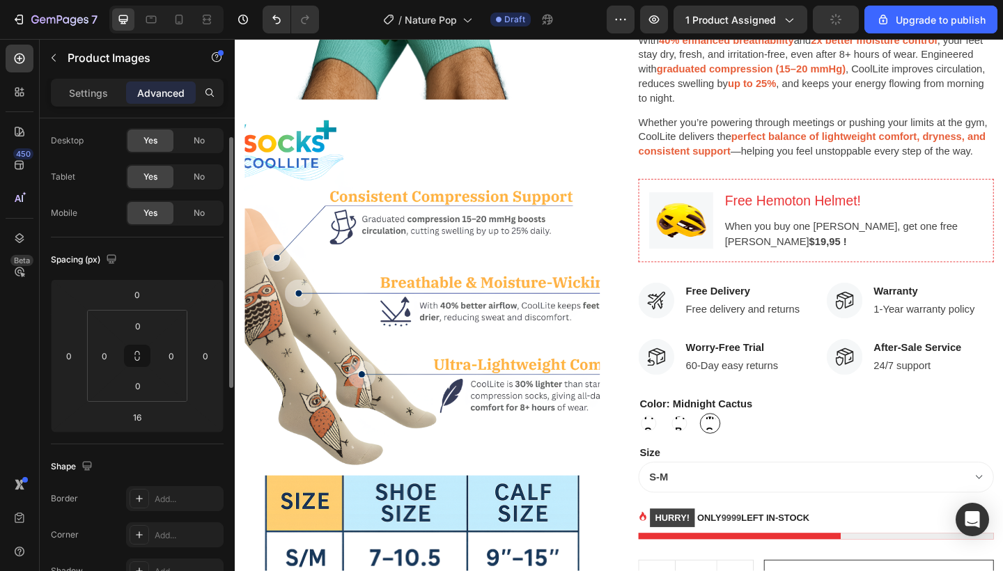
scroll to position [0, 0]
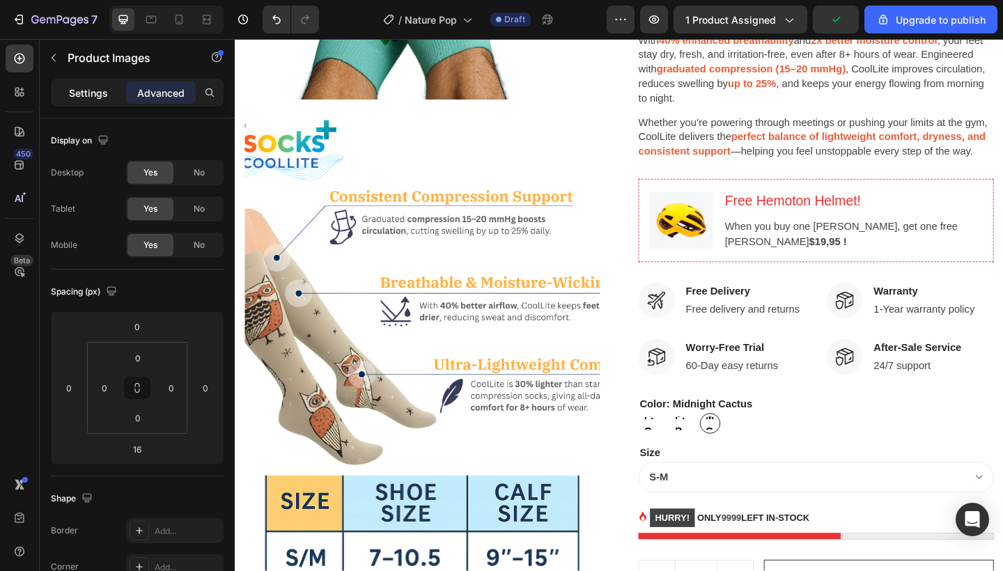
click at [114, 100] on div "Settings" at bounding box center [89, 93] width 70 height 22
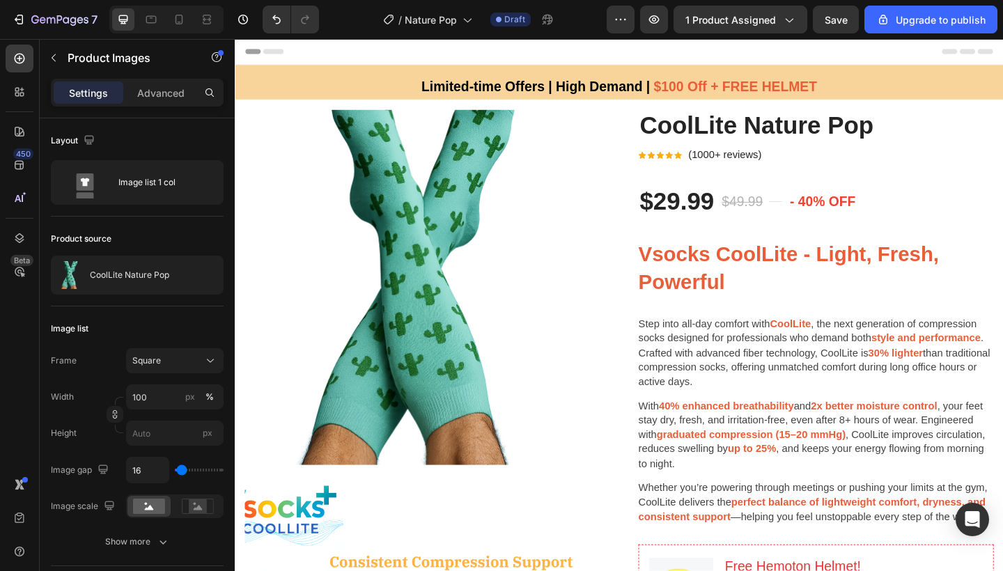
scroll to position [-1, 0]
click at [478, 272] on img at bounding box center [438, 309] width 387 height 387
click at [449, 274] on img at bounding box center [438, 309] width 387 height 387
click at [48, 62] on icon "button" at bounding box center [53, 57] width 11 height 11
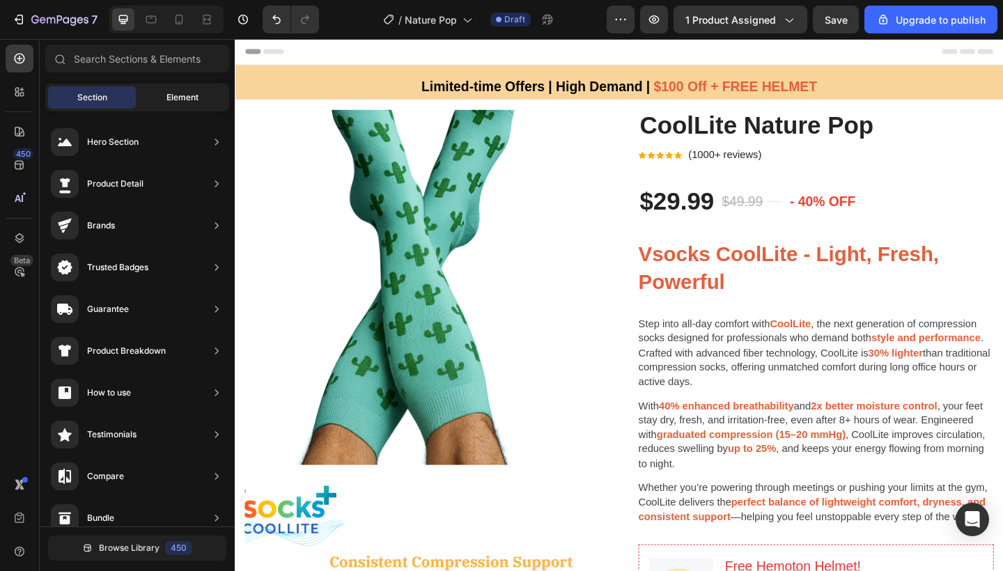
click at [191, 107] on div "Element" at bounding box center [183, 97] width 88 height 22
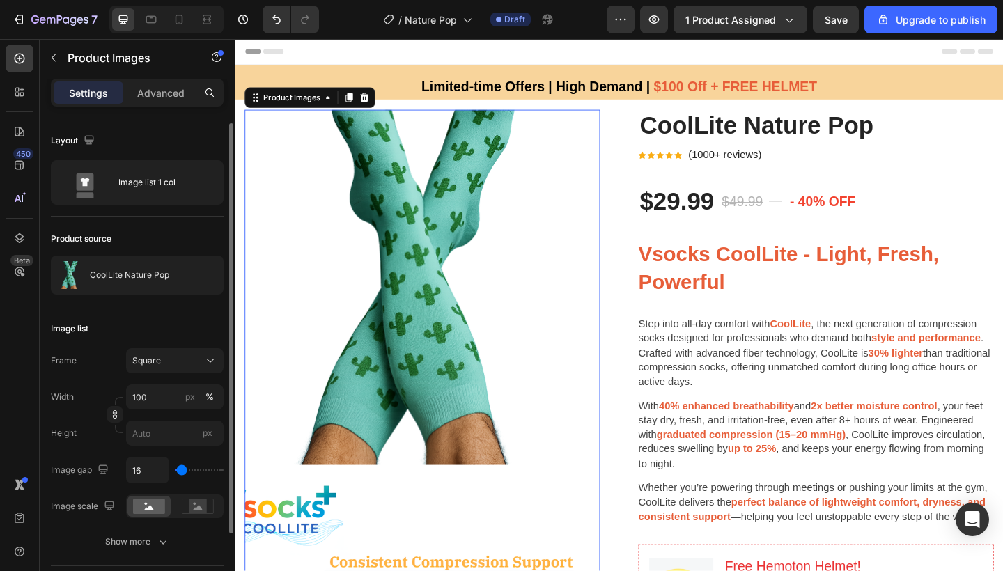
scroll to position [98, 0]
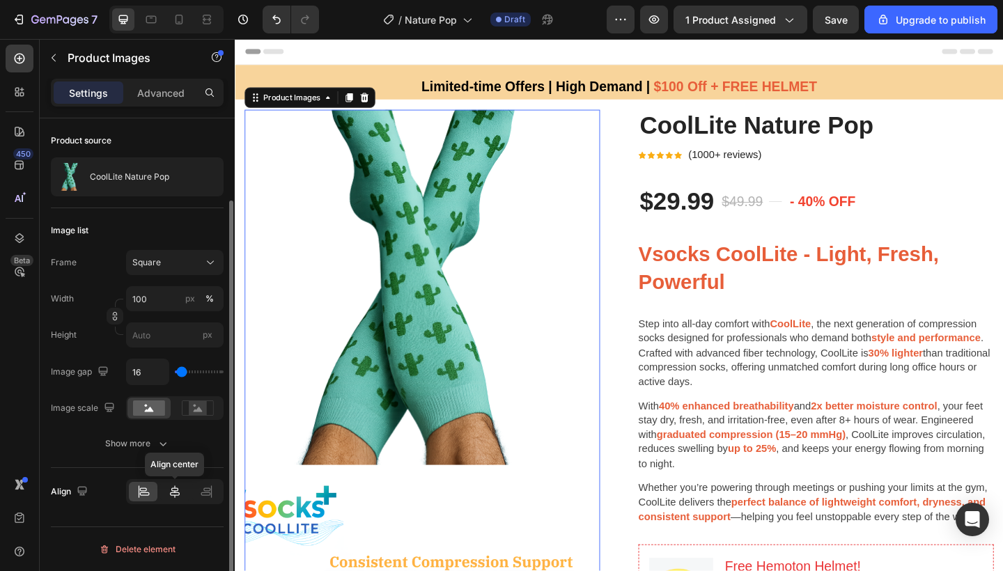
click at [176, 493] on icon at bounding box center [175, 492] width 10 height 13
click at [148, 493] on icon at bounding box center [144, 492] width 14 height 14
click at [157, 444] on icon "button" at bounding box center [163, 444] width 14 height 14
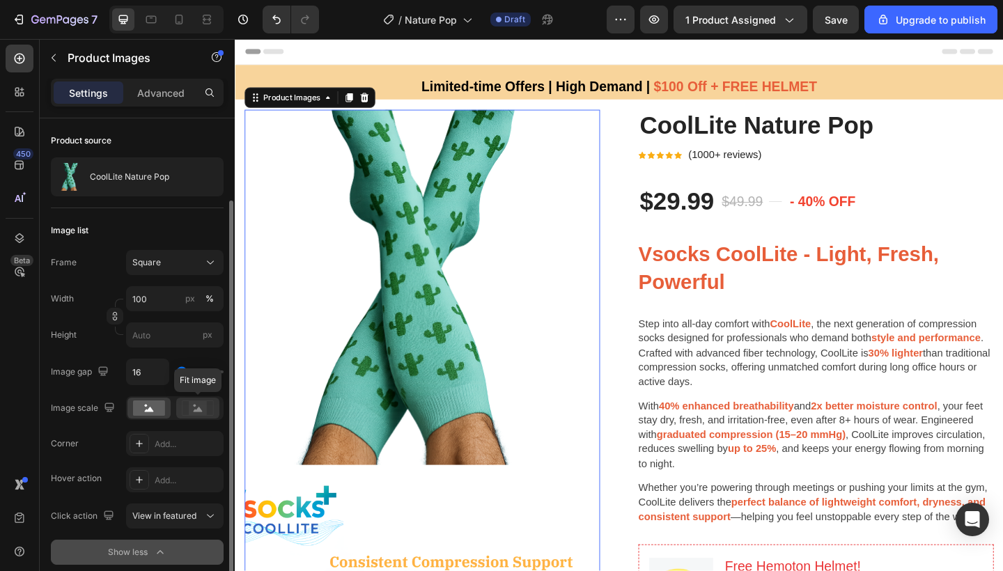
click at [193, 408] on rect at bounding box center [198, 408] width 18 height 14
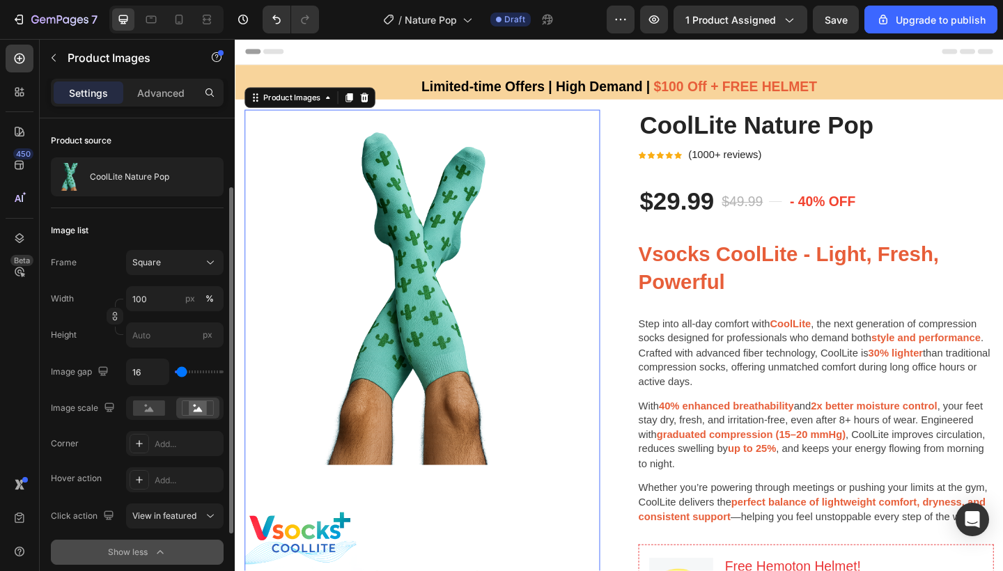
type input "0"
type input "4"
type input "31"
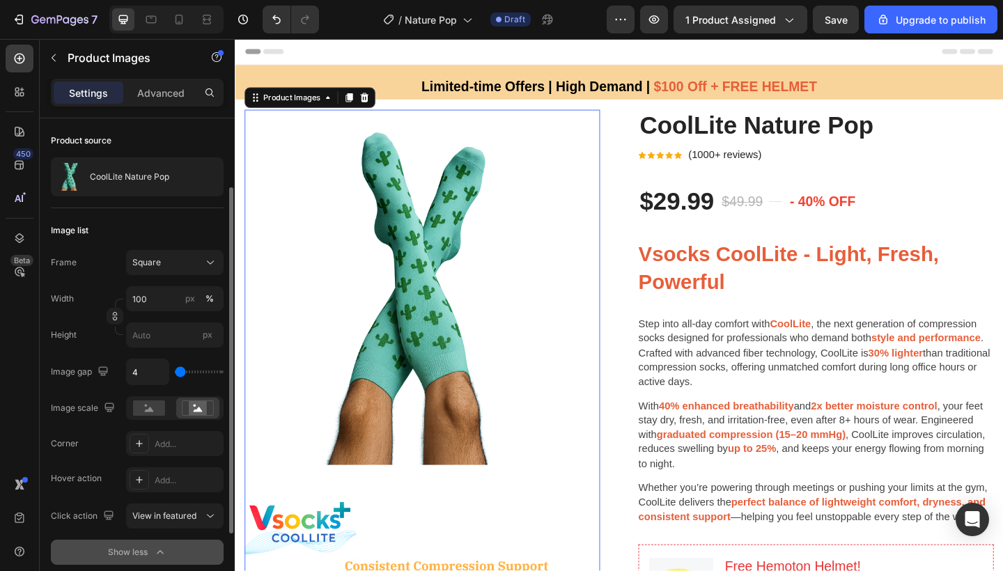
type input "31"
type input "66"
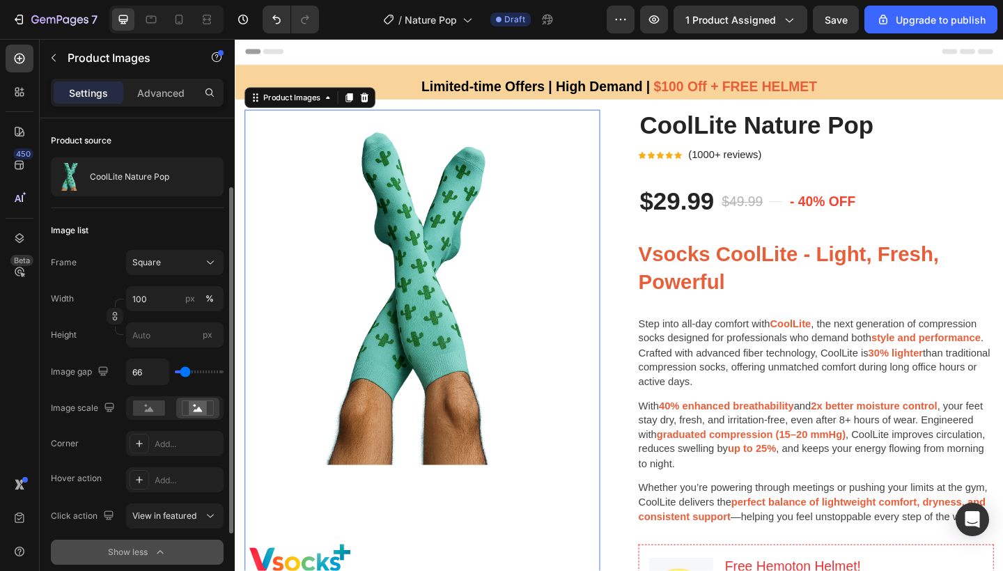
type input "101"
type input "136"
type input "180"
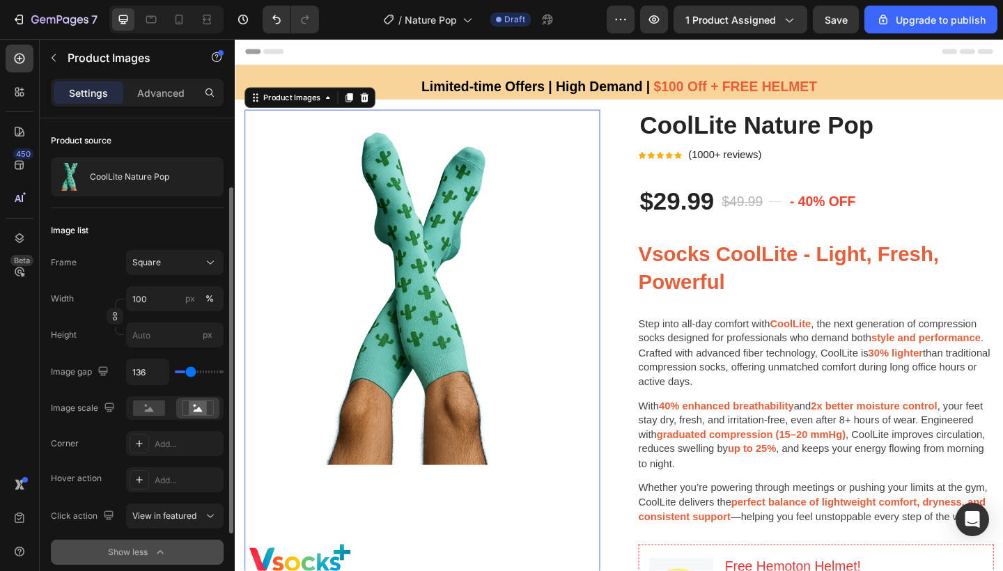
type input "180"
type input "224"
type input "250"
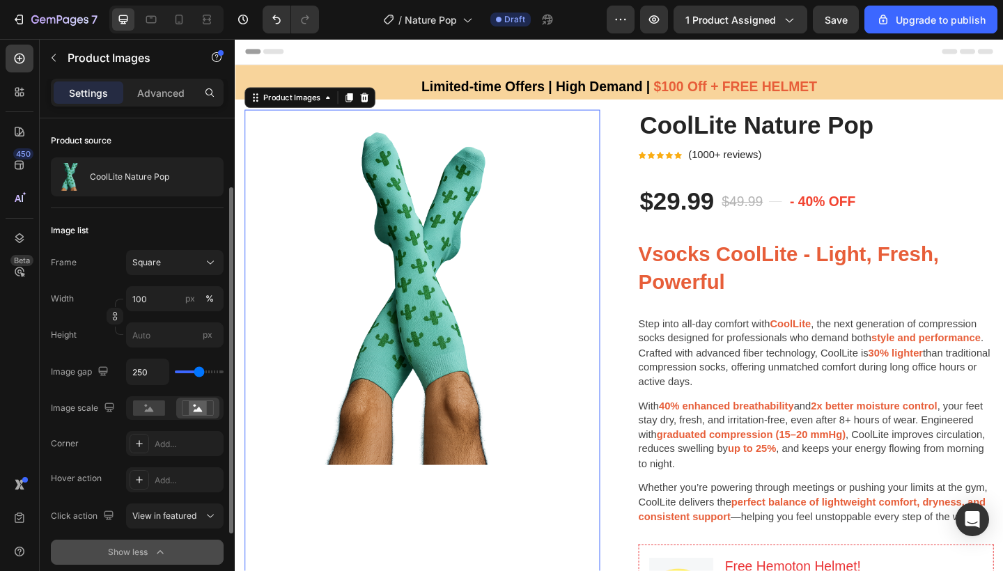
type input "268"
type input "294"
type input "311"
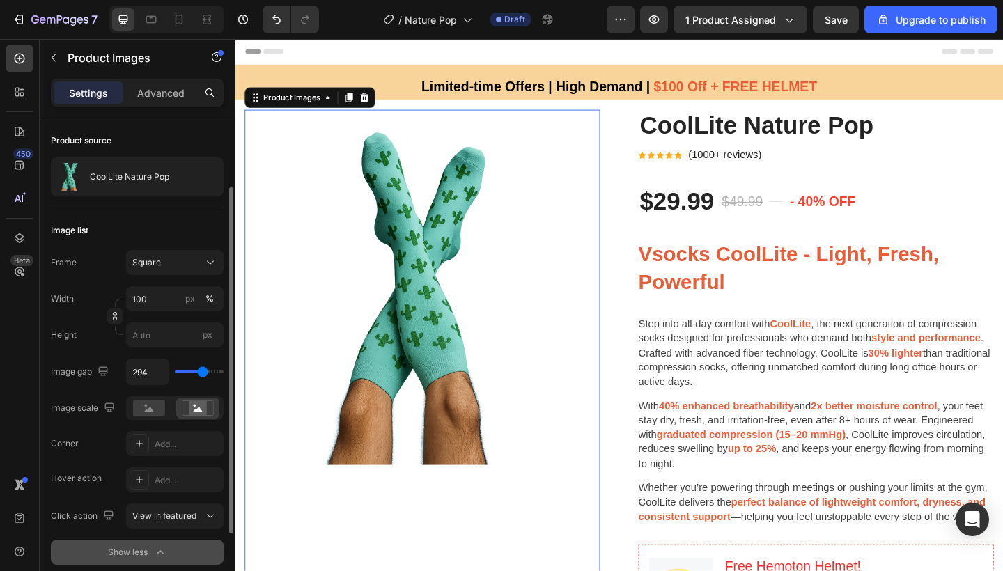
type input "311"
type input "338"
type input "346"
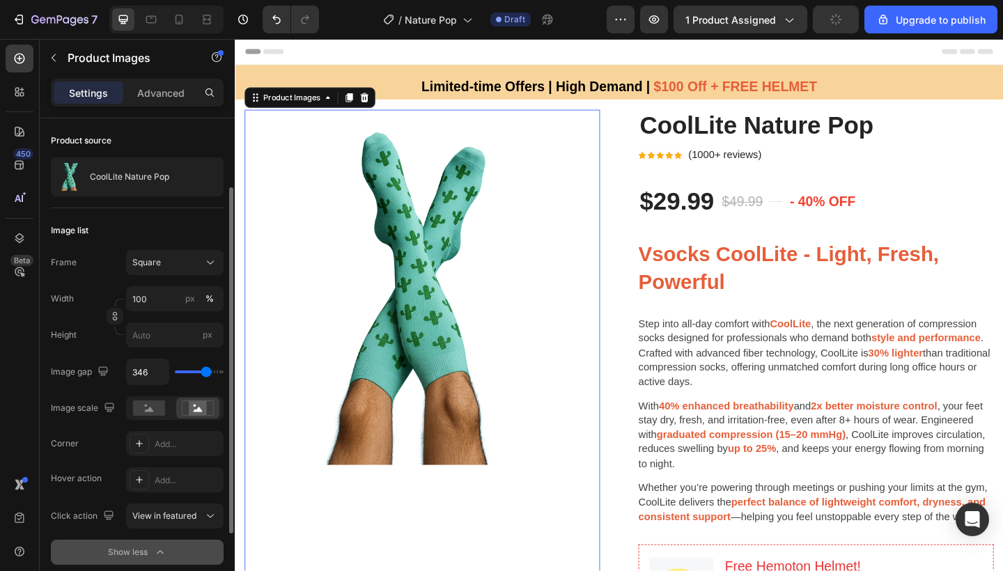
type input "241"
type input "180"
type input "83"
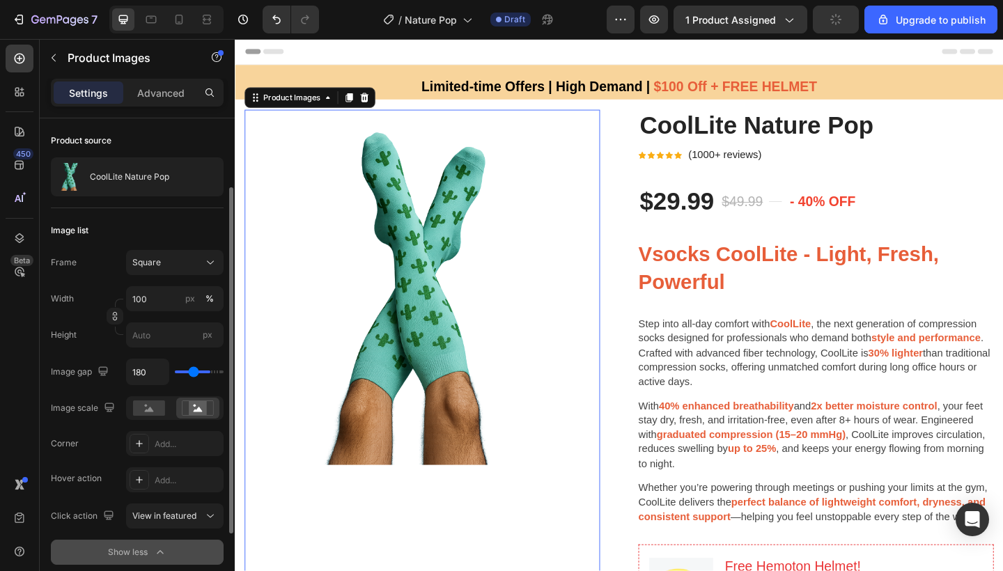
type input "83"
type input "22"
type input "0"
drag, startPoint x: 178, startPoint y: 373, endPoint x: 168, endPoint y: 380, distance: 12.0
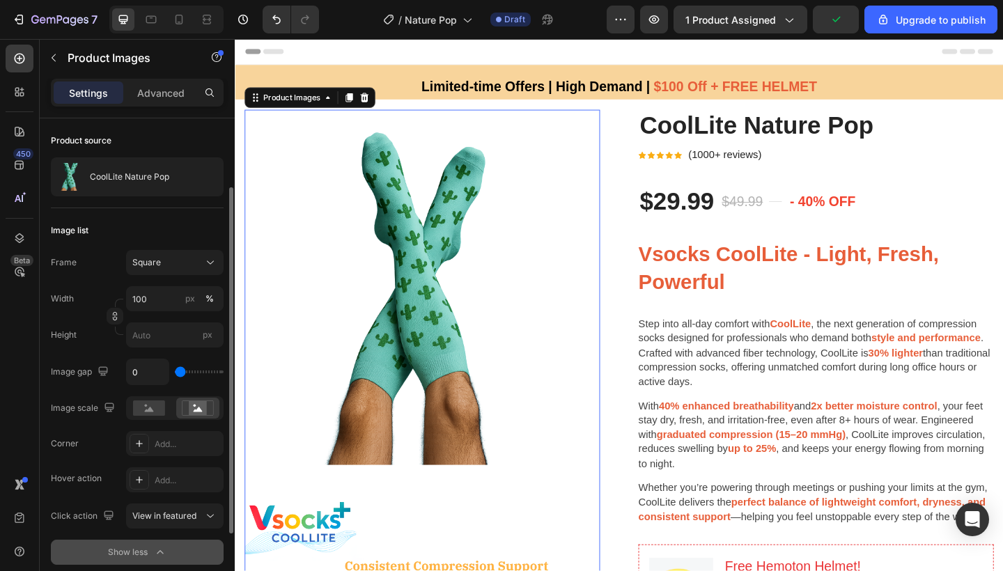
type input "0"
click at [168, 380] on div "0" at bounding box center [175, 372] width 98 height 26
click at [142, 372] on input "0" at bounding box center [148, 371] width 42 height 25
type input "5"
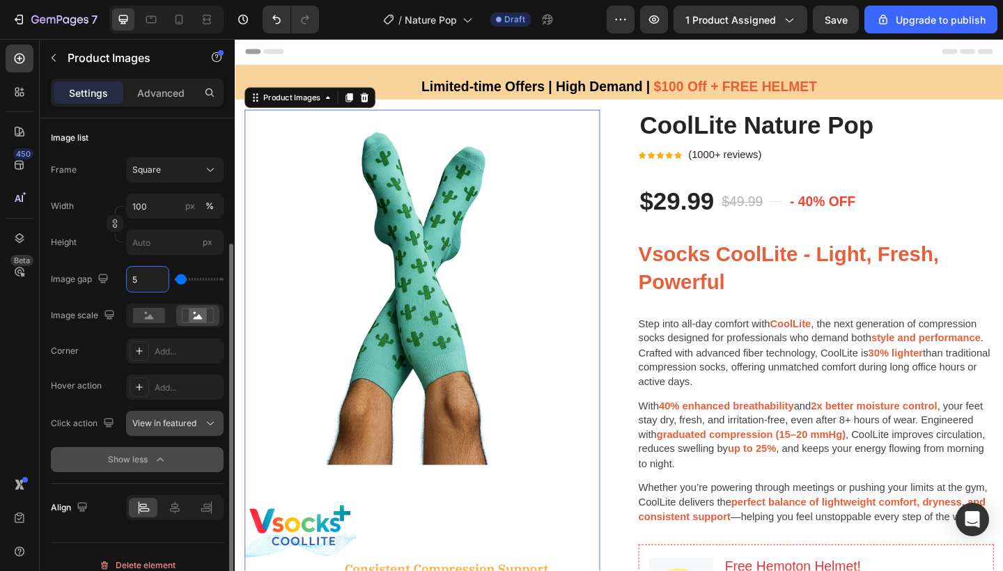
scroll to position [192, 0]
type input "5"
click at [190, 415] on button "View in featured" at bounding box center [175, 422] width 98 height 25
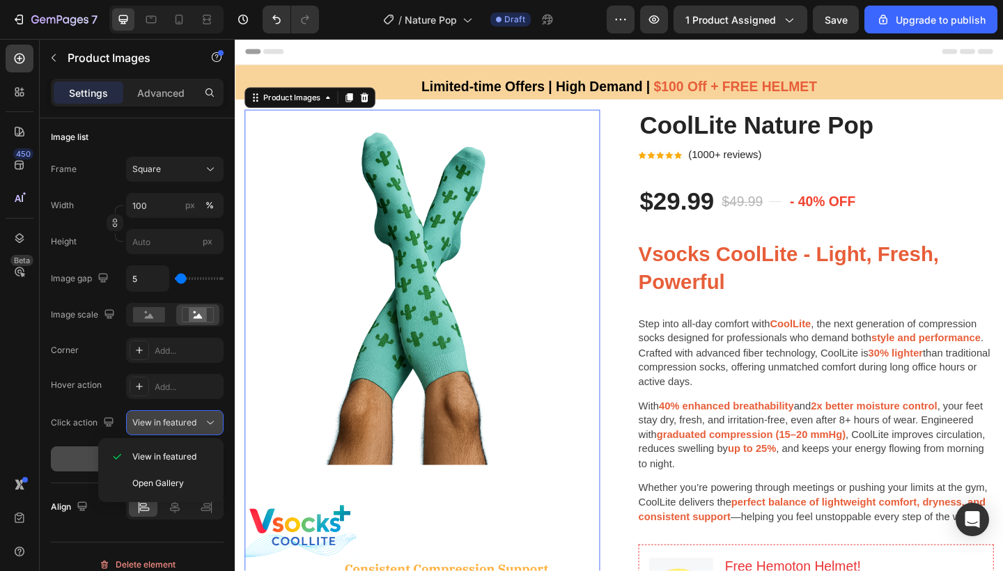
click at [190, 415] on button "View in featured" at bounding box center [175, 422] width 98 height 25
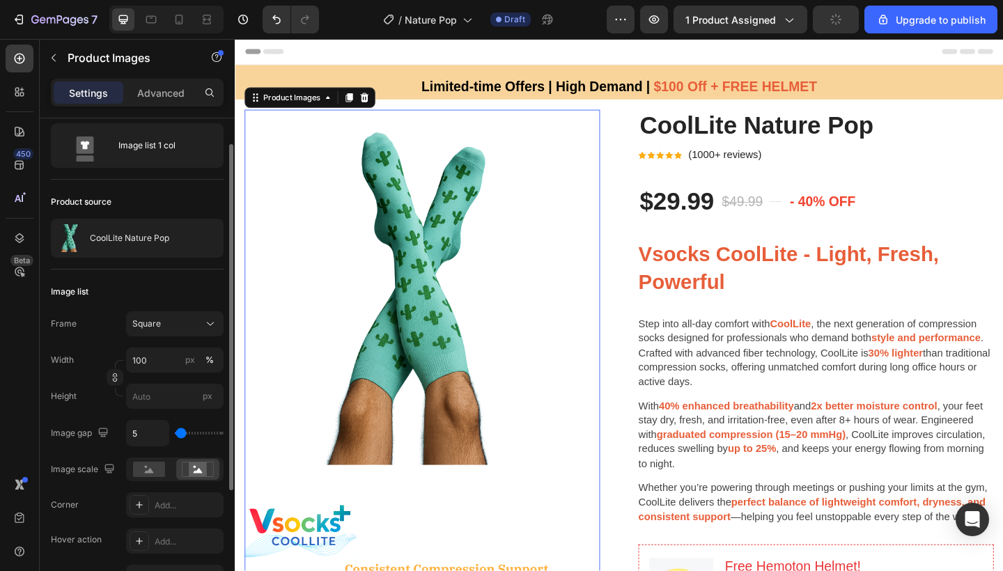
scroll to position [0, 0]
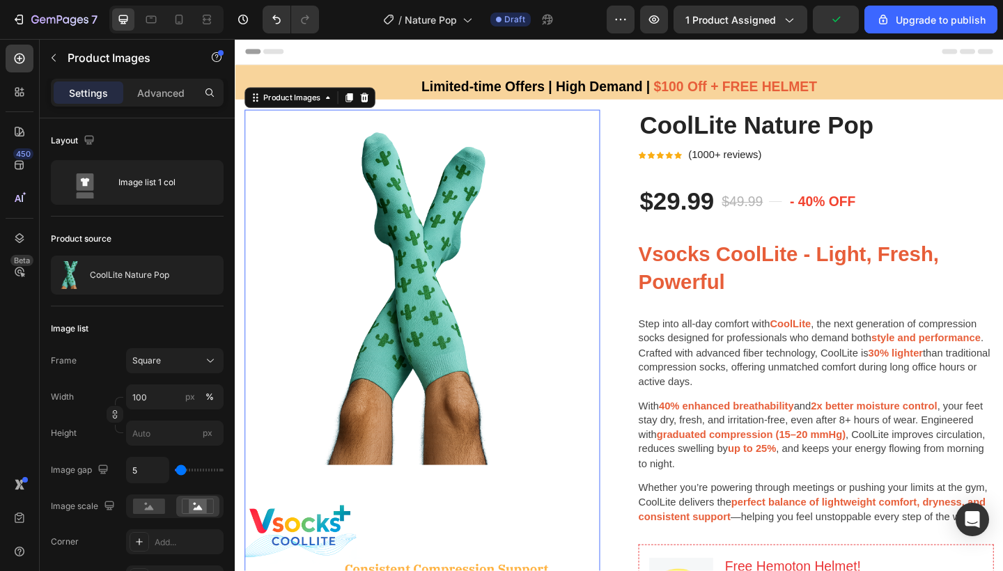
click at [427, 296] on img at bounding box center [438, 309] width 387 height 387
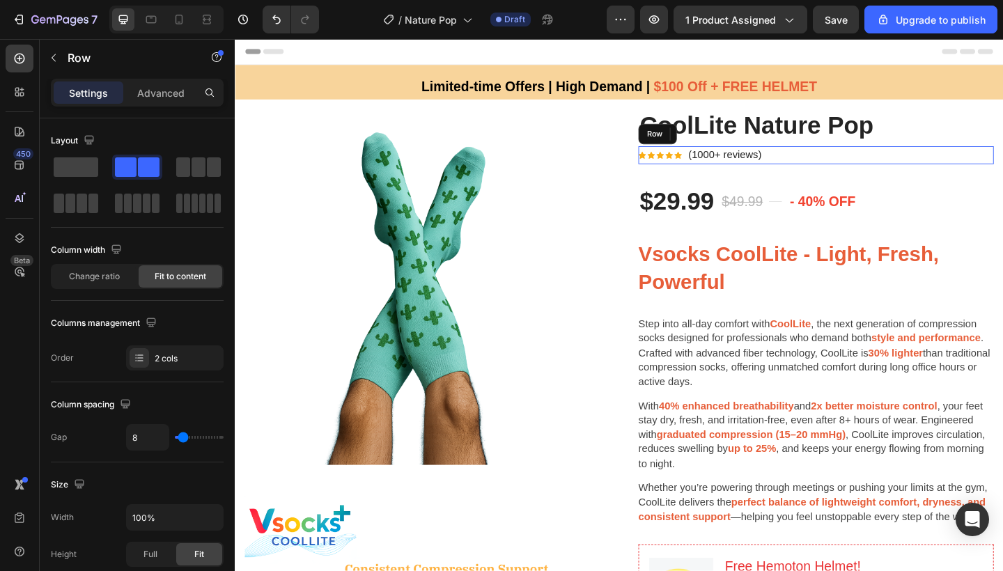
click at [1002, 164] on div "Icon Icon Icon Icon Icon Icon List Hoz (1000+ reviews) Text block Row" at bounding box center [867, 166] width 387 height 20
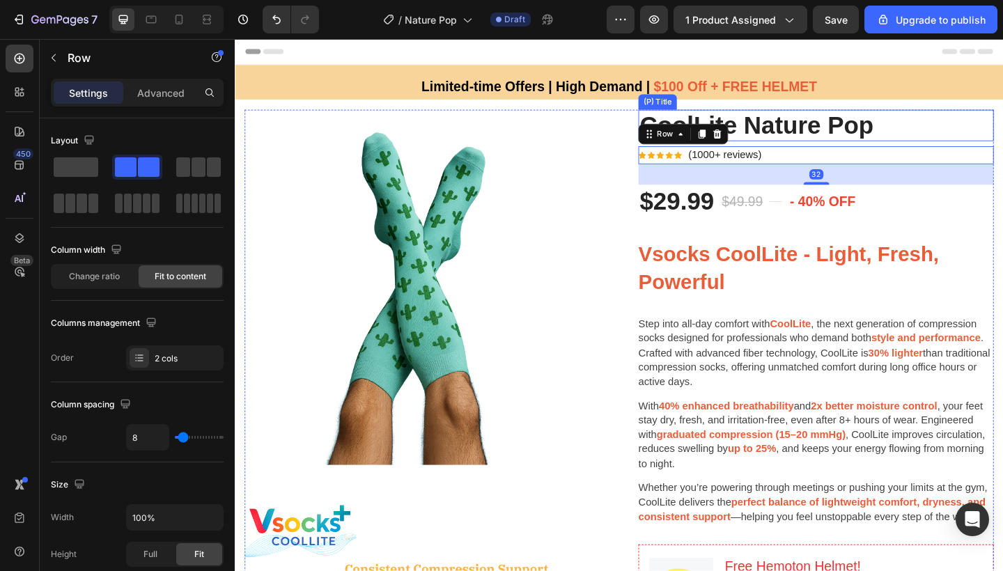
click at [1002, 123] on h2 "CoolLite Nature Pop" at bounding box center [867, 133] width 387 height 35
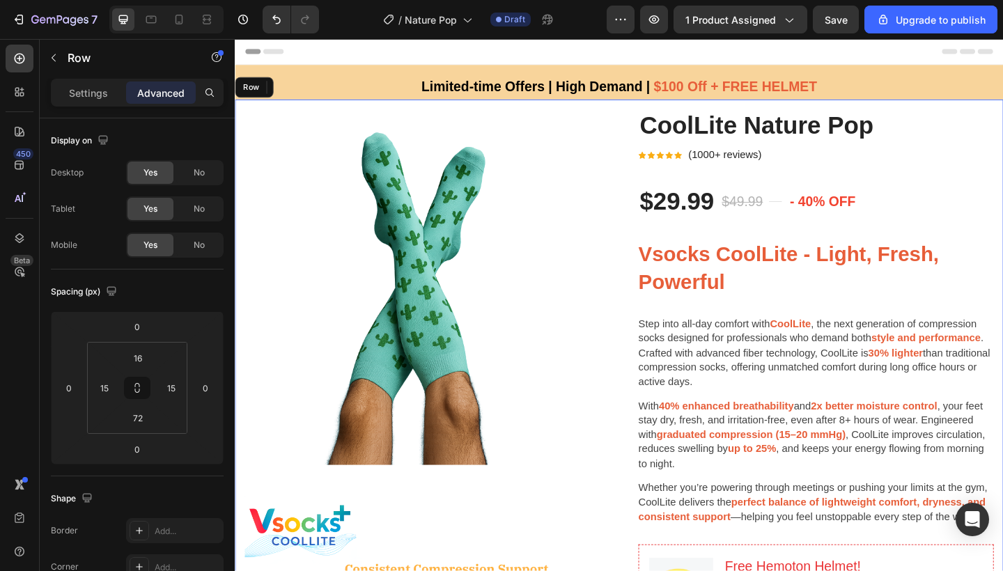
click at [95, 98] on p "Settings" at bounding box center [88, 93] width 39 height 15
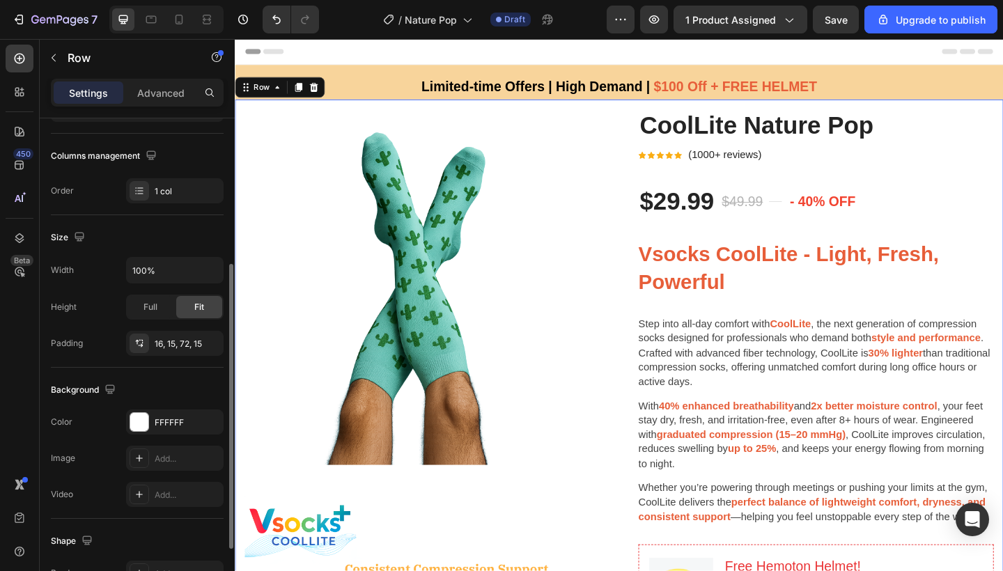
scroll to position [231, 0]
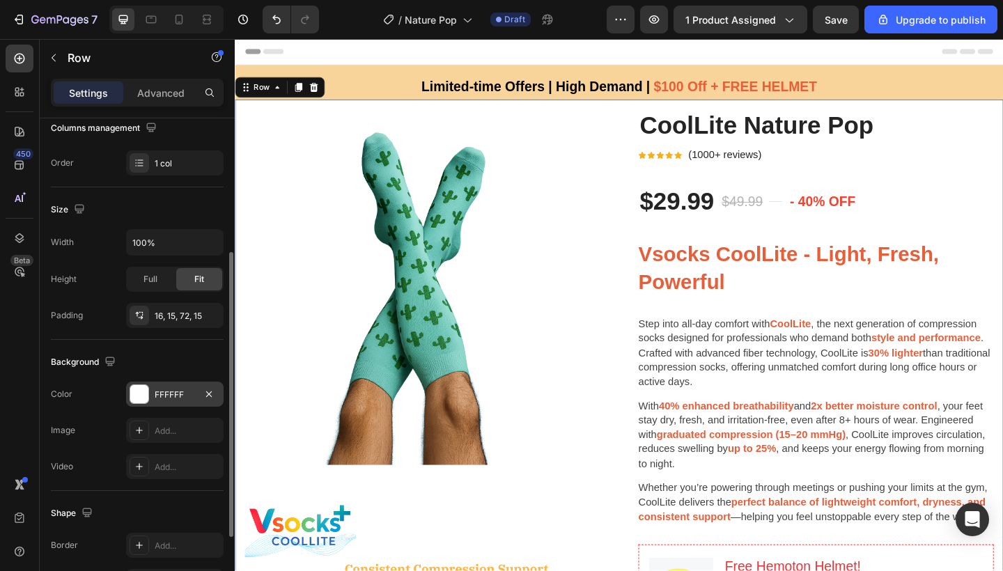
click at [134, 398] on div at bounding box center [139, 394] width 18 height 18
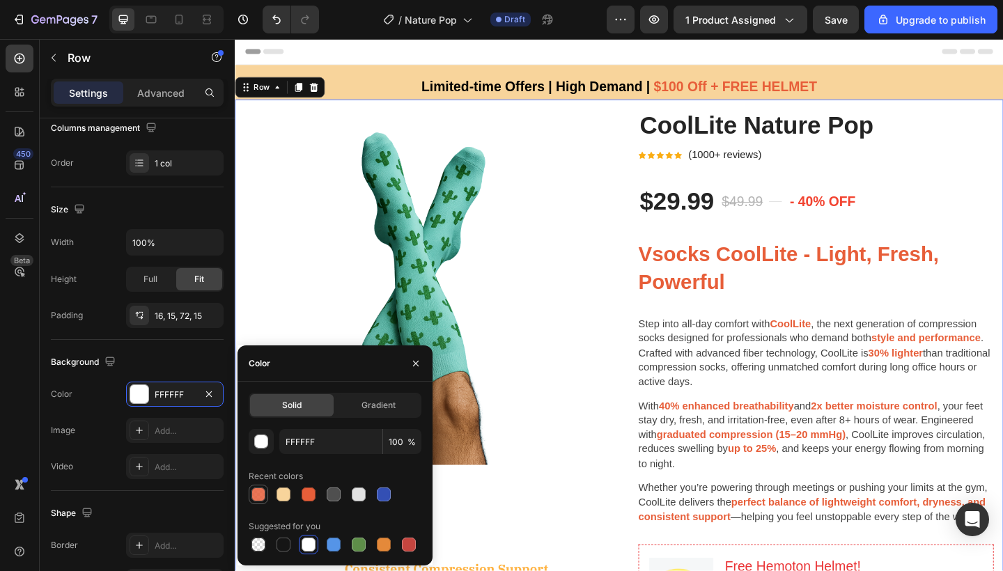
click at [257, 493] on div at bounding box center [258, 495] width 14 height 14
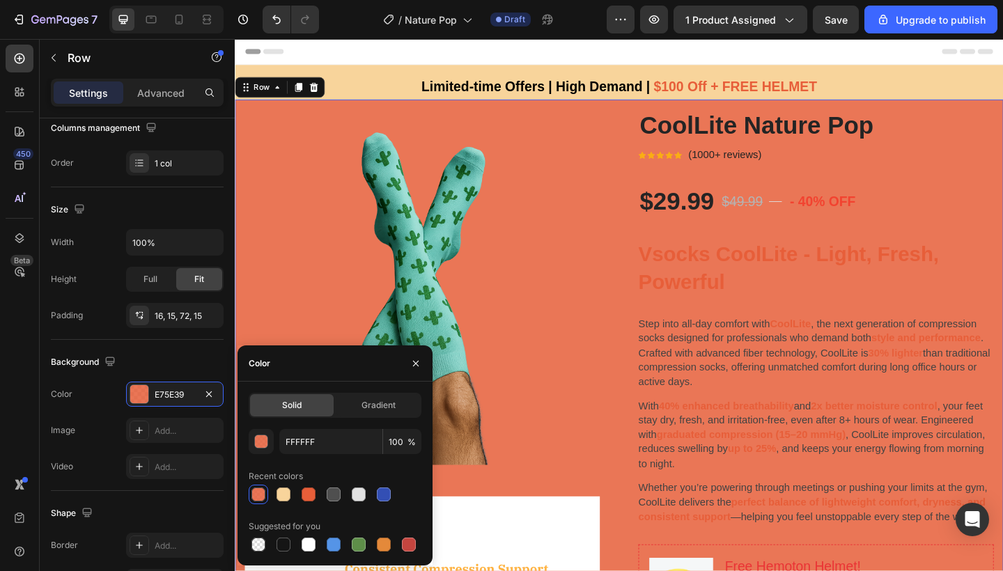
type input "E75E39"
type input "85"
click at [402, 396] on div "Gradient" at bounding box center [378, 405] width 84 height 22
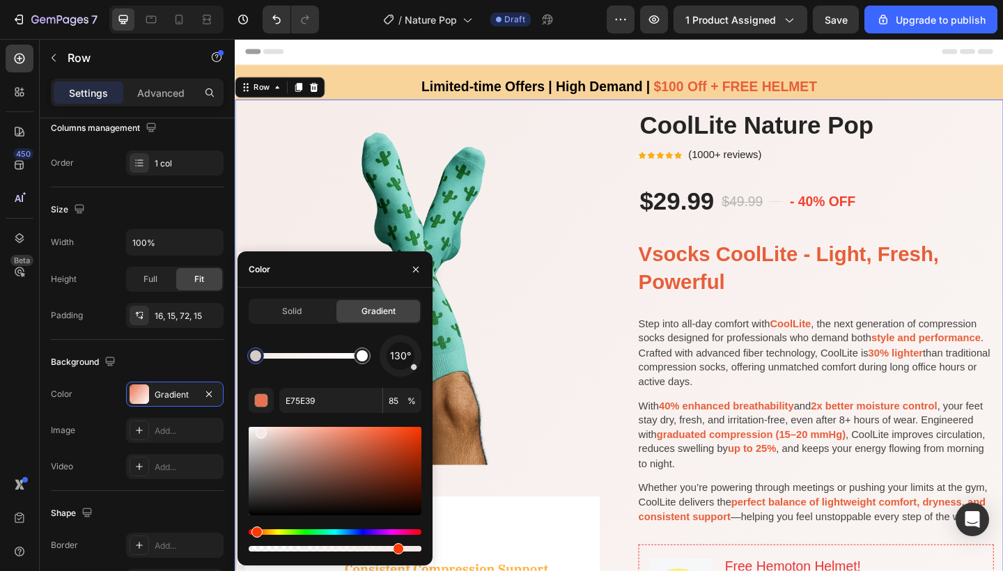
drag, startPoint x: 375, startPoint y: 440, endPoint x: 260, endPoint y: 429, distance: 115.5
click at [260, 429] on div at bounding box center [335, 471] width 173 height 88
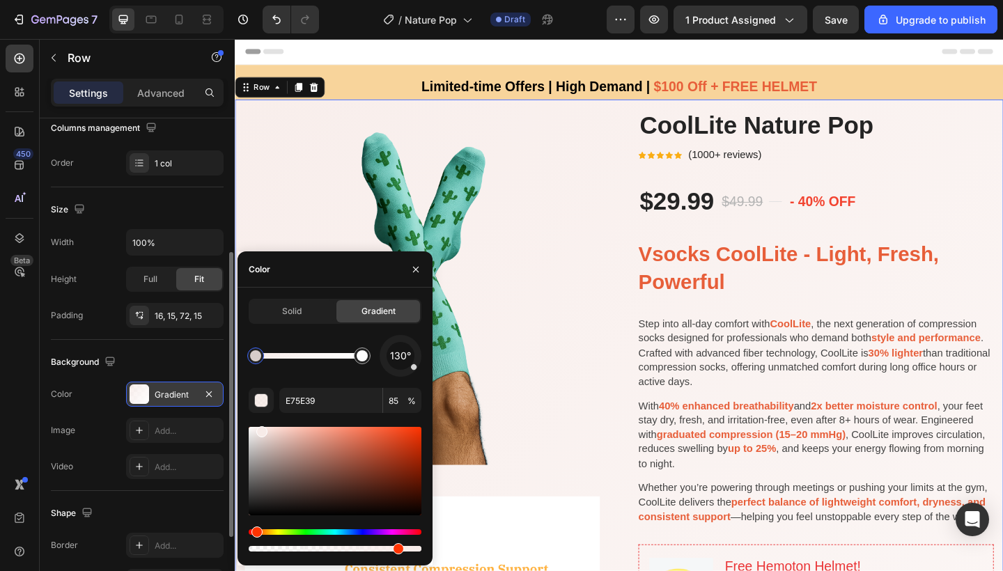
type input "F7EBE8"
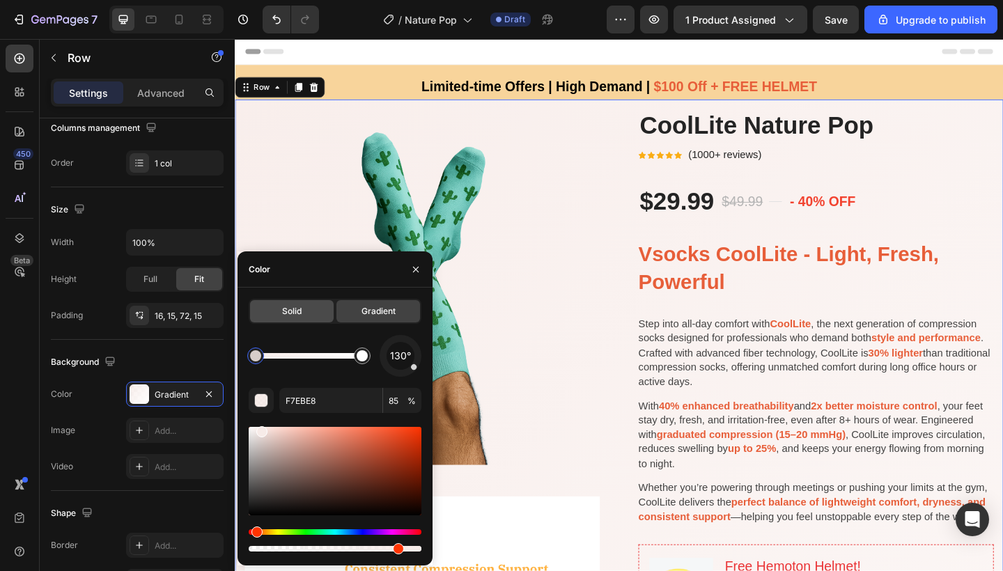
click at [272, 317] on div "Solid" at bounding box center [292, 311] width 84 height 22
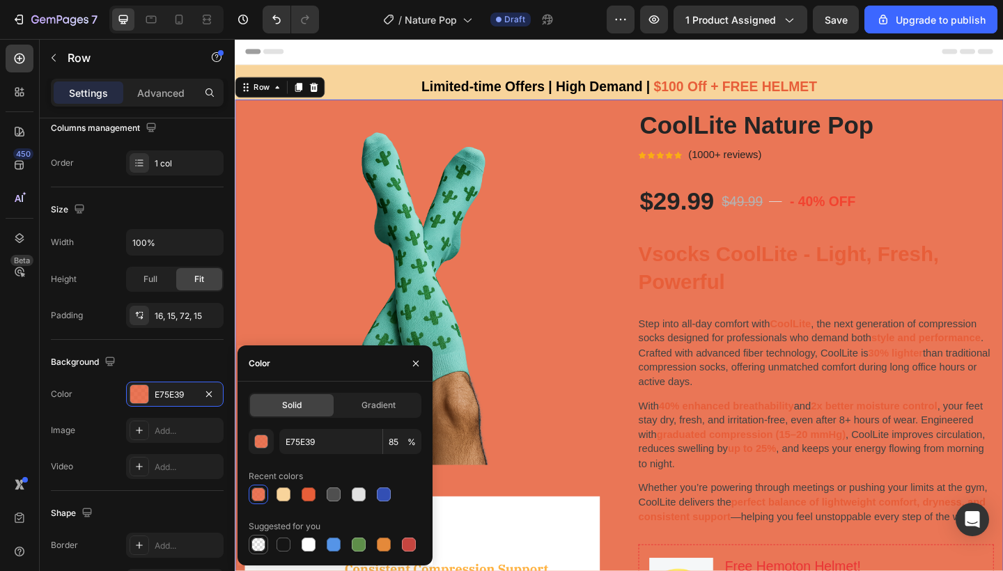
click at [257, 549] on div at bounding box center [258, 545] width 14 height 14
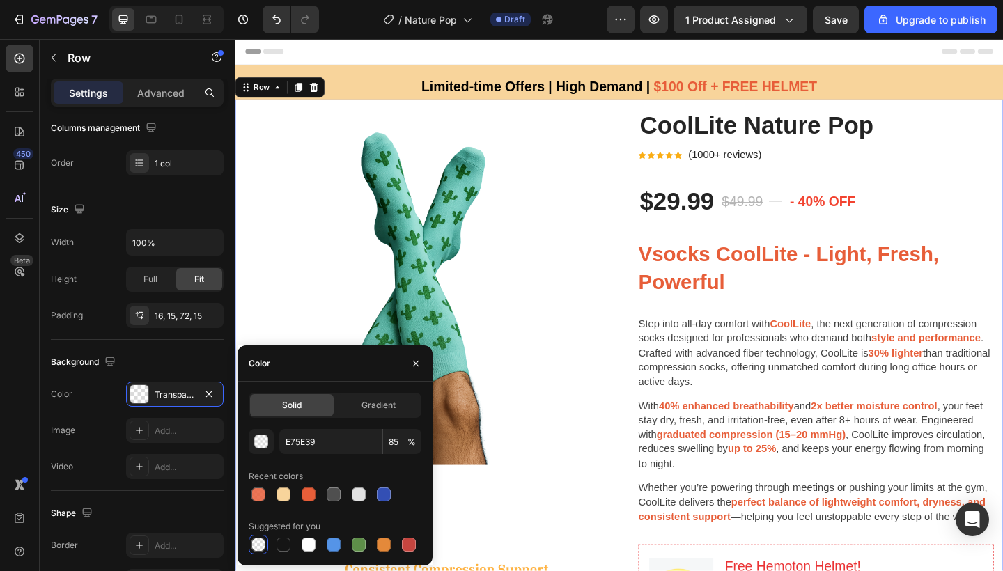
type input "000000"
type input "0"
click at [163, 355] on div "Background" at bounding box center [137, 362] width 173 height 22
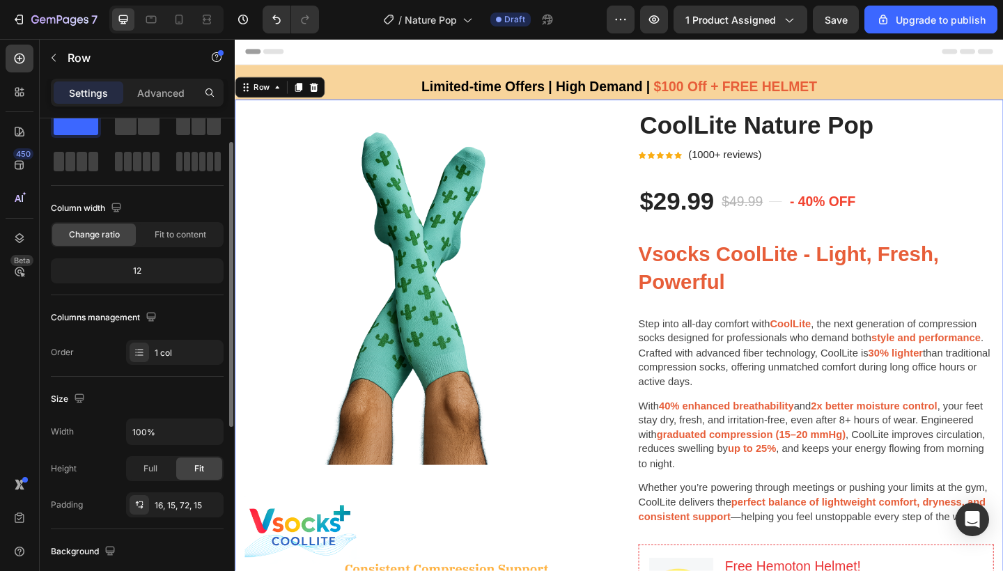
scroll to position [0, 0]
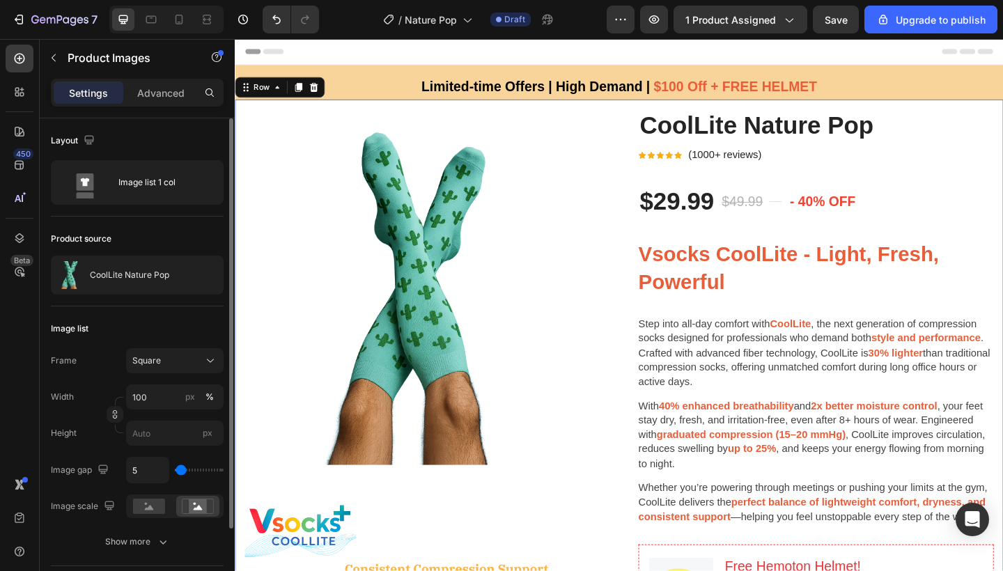
click at [461, 330] on img at bounding box center [438, 309] width 387 height 387
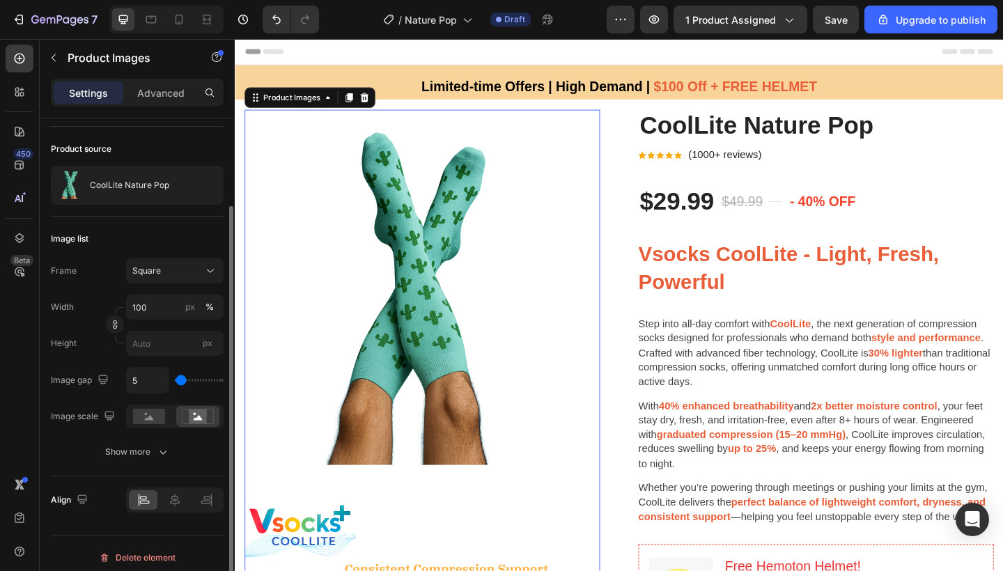
scroll to position [98, 0]
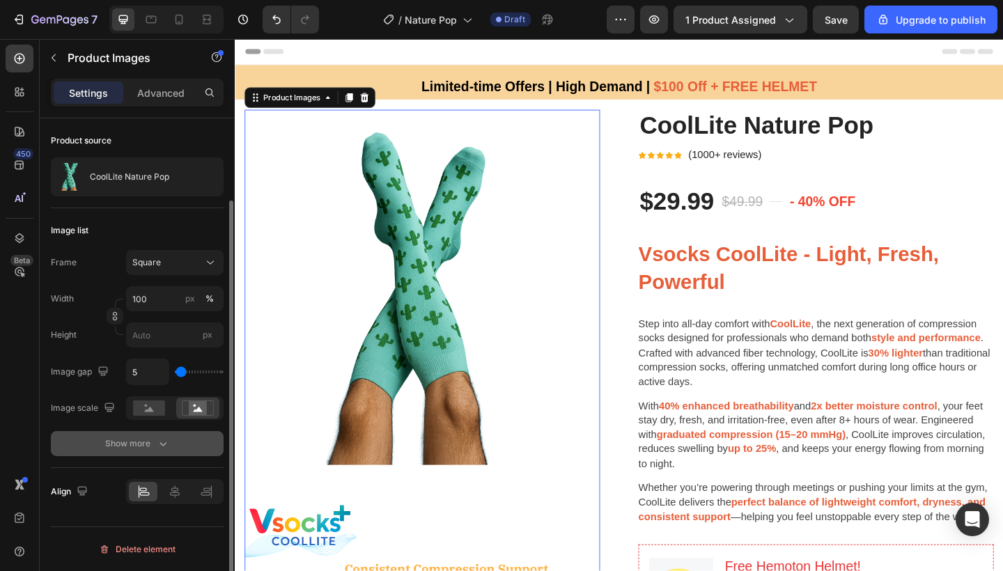
click at [149, 442] on div "Show more" at bounding box center [137, 444] width 65 height 14
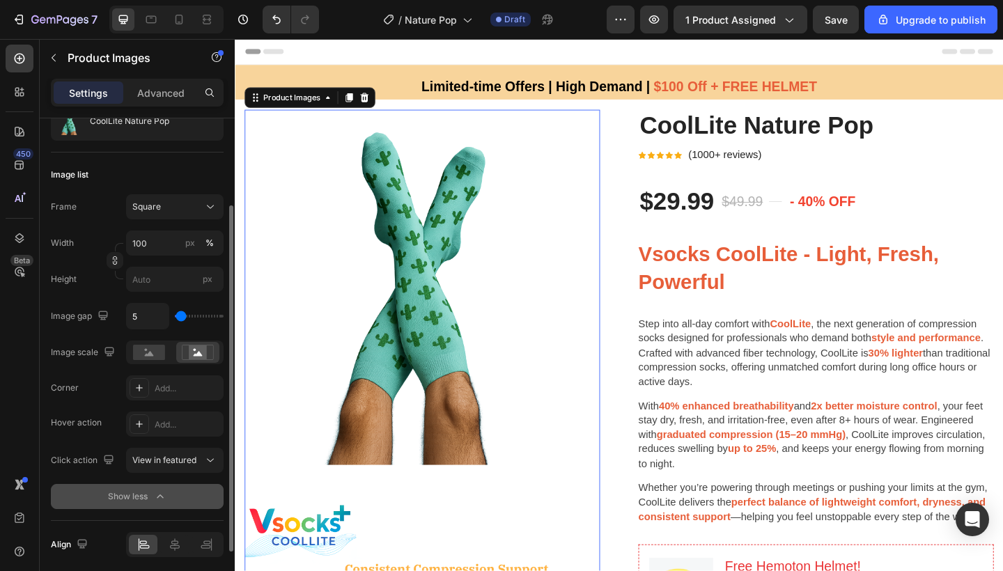
scroll to position [165, 0]
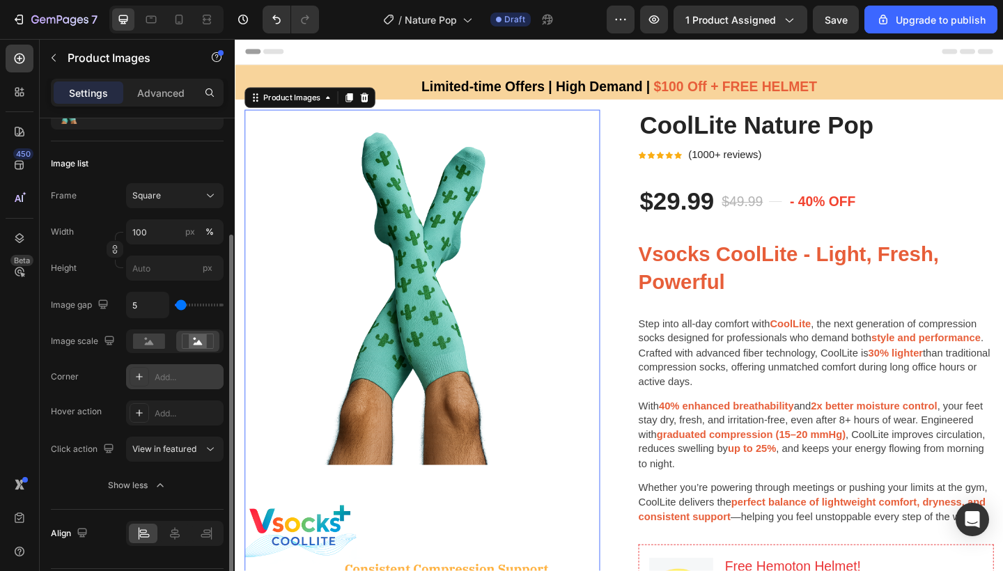
click at [173, 373] on div "Add..." at bounding box center [187, 377] width 65 height 13
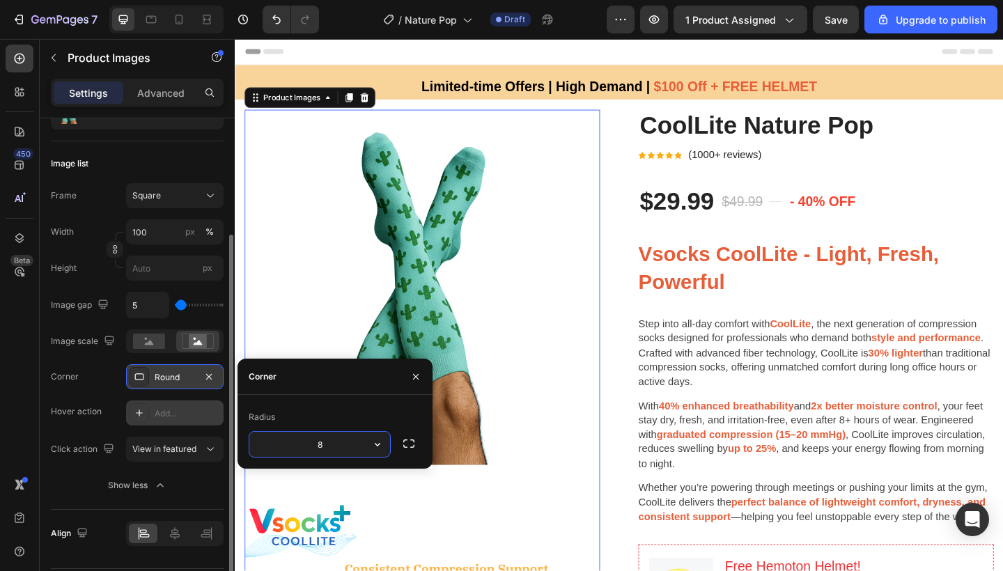
click at [166, 418] on div "Add..." at bounding box center [187, 414] width 65 height 13
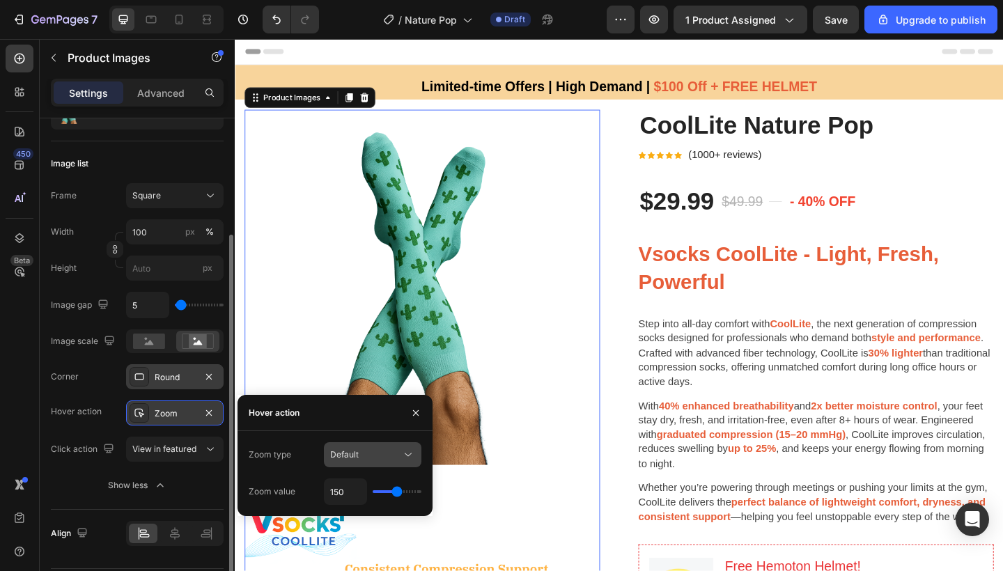
click at [350, 451] on span "Default" at bounding box center [344, 454] width 29 height 10
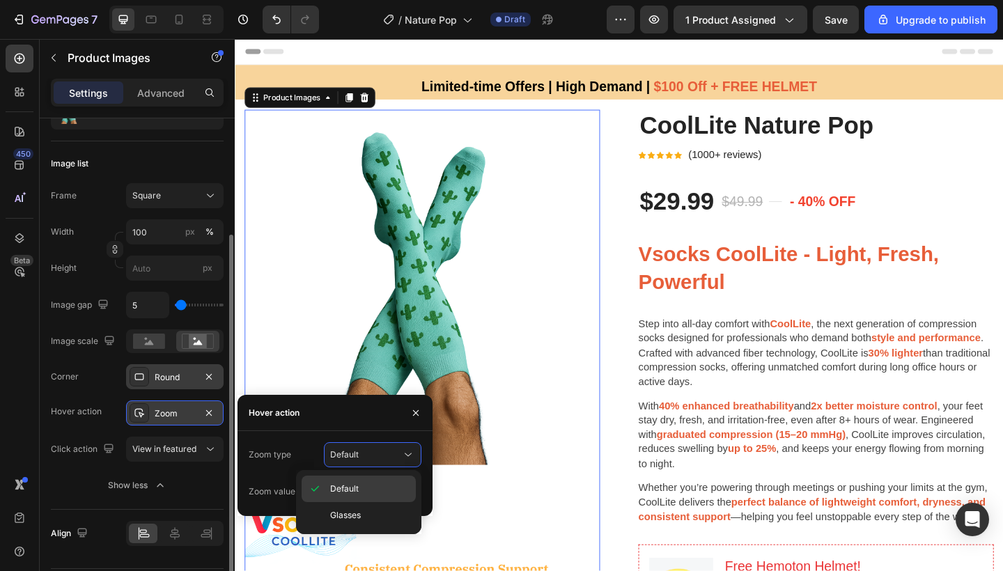
click at [350, 488] on span "Default" at bounding box center [344, 489] width 29 height 13
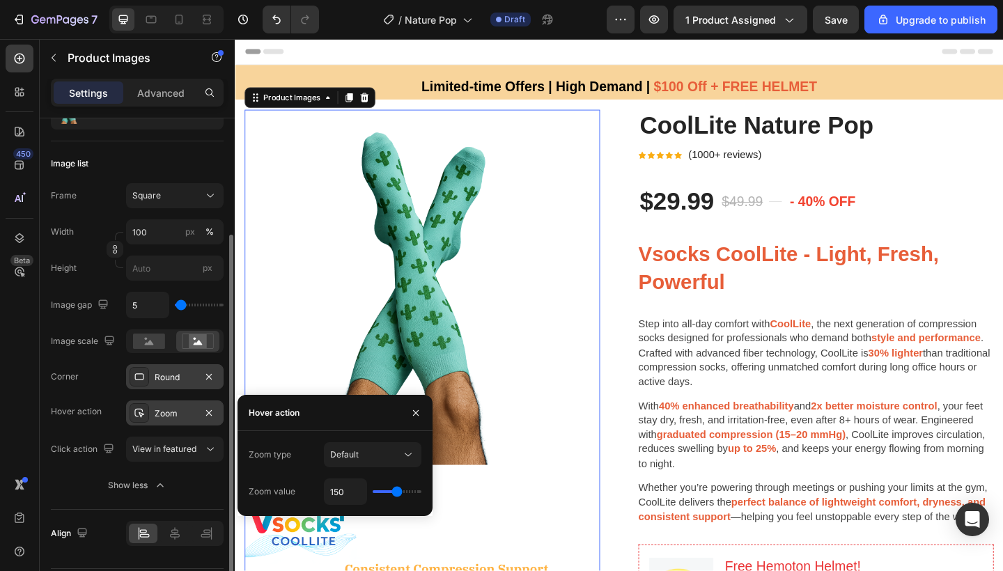
click at [416, 266] on img at bounding box center [438, 309] width 387 height 387
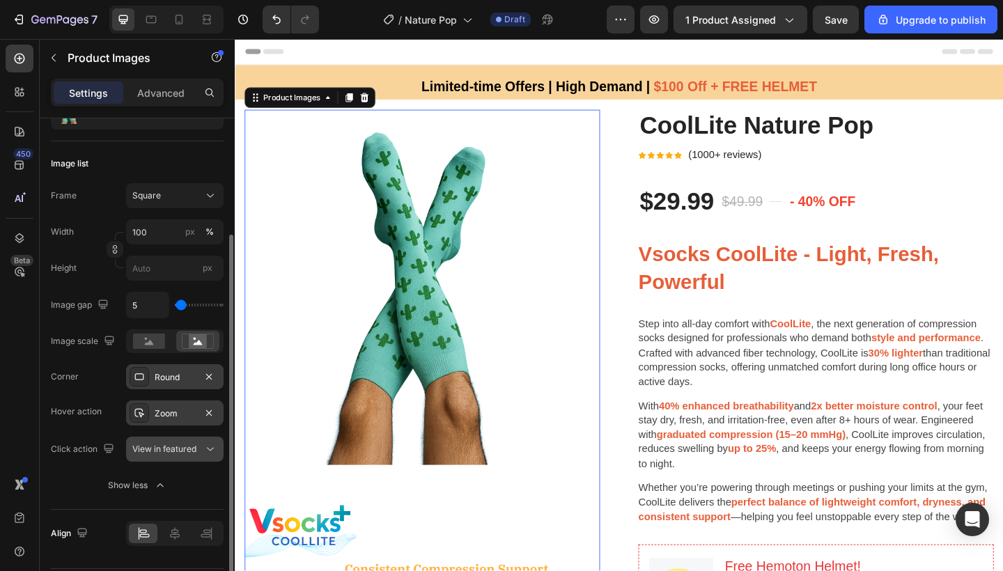
click at [167, 447] on span "View in featured" at bounding box center [164, 449] width 64 height 10
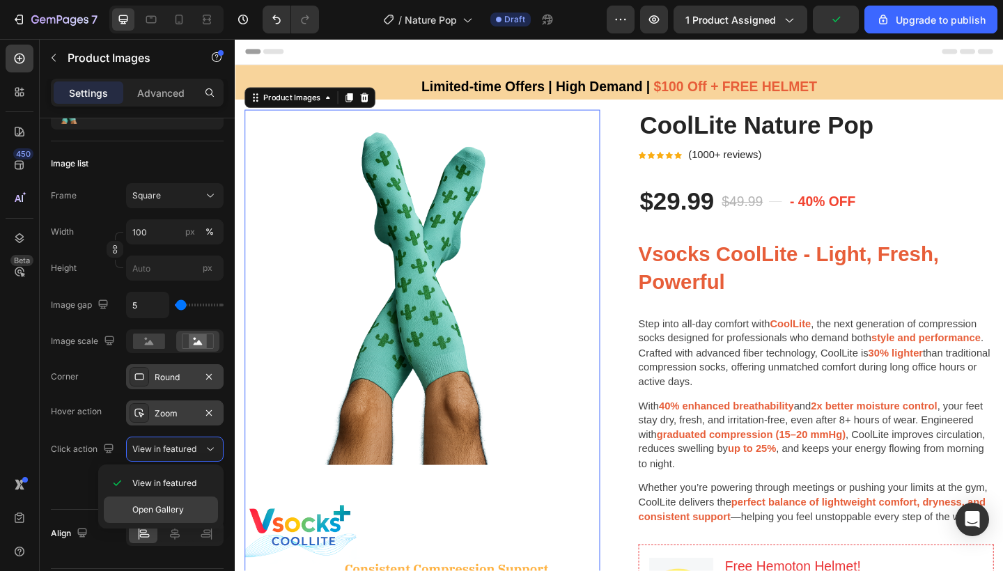
click at [159, 506] on span "Open Gallery" at bounding box center [158, 510] width 52 height 13
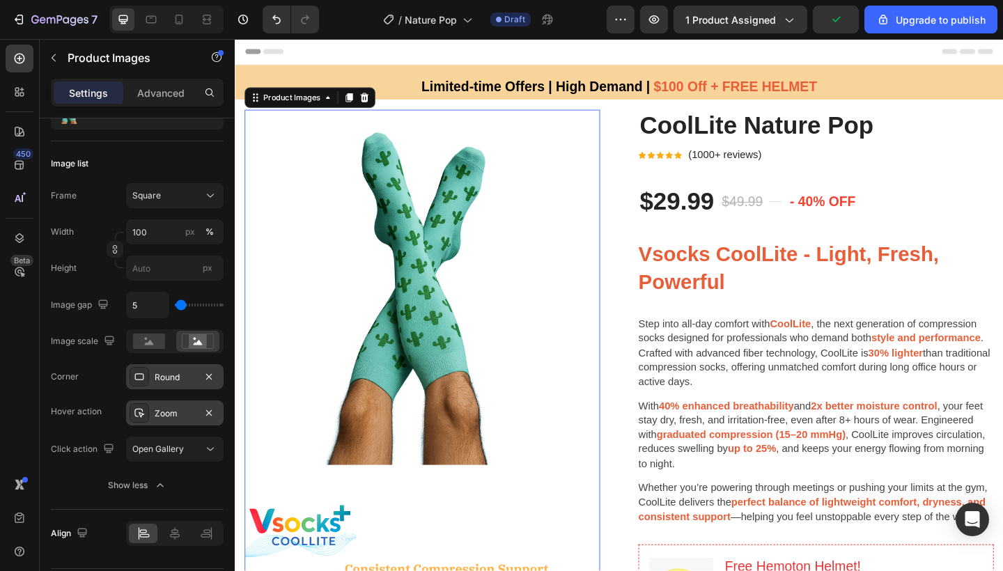
click at [387, 317] on div at bounding box center [438, 309] width 387 height 387
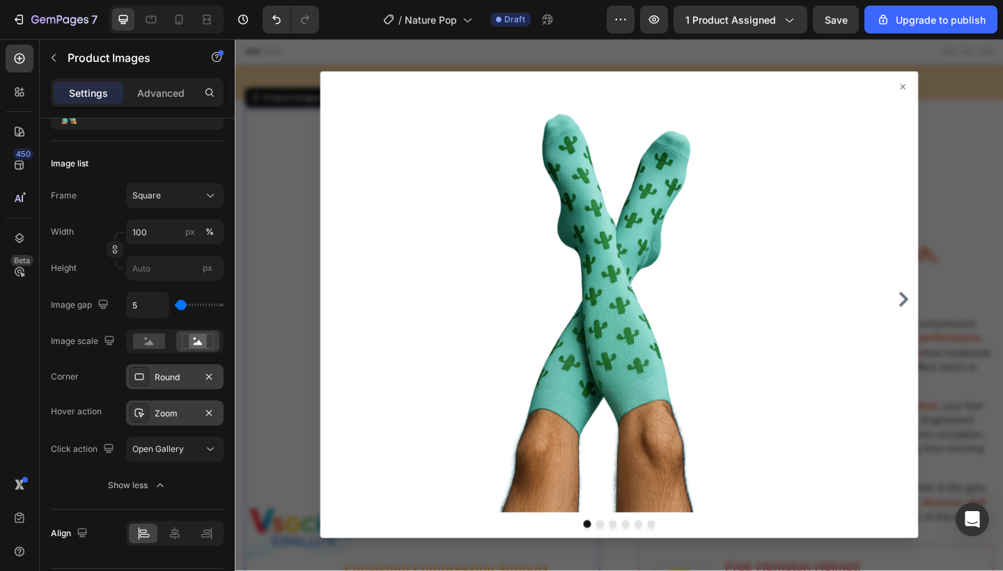
click at [296, 314] on div at bounding box center [653, 328] width 836 height 579
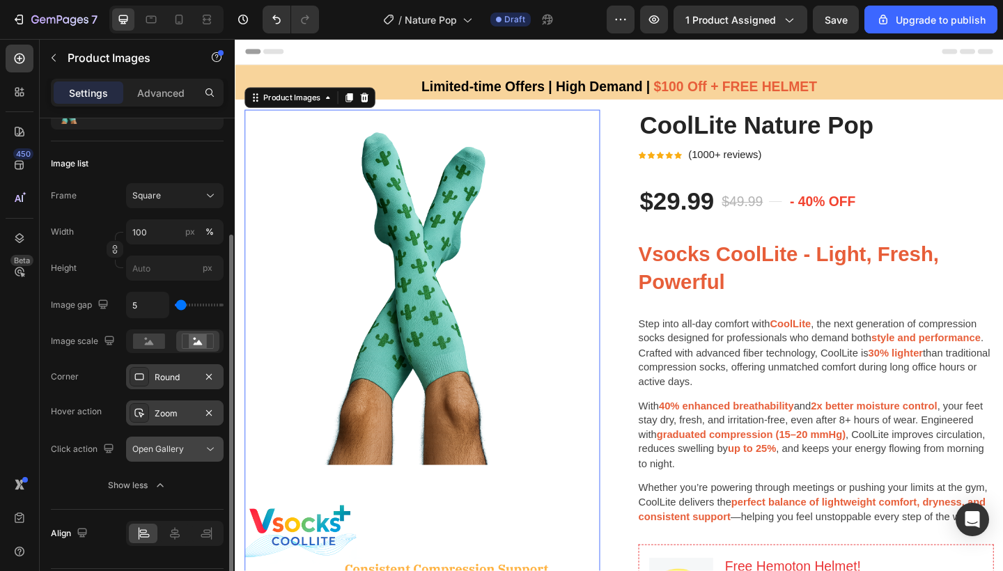
click at [167, 442] on button "Open Gallery" at bounding box center [175, 449] width 98 height 25
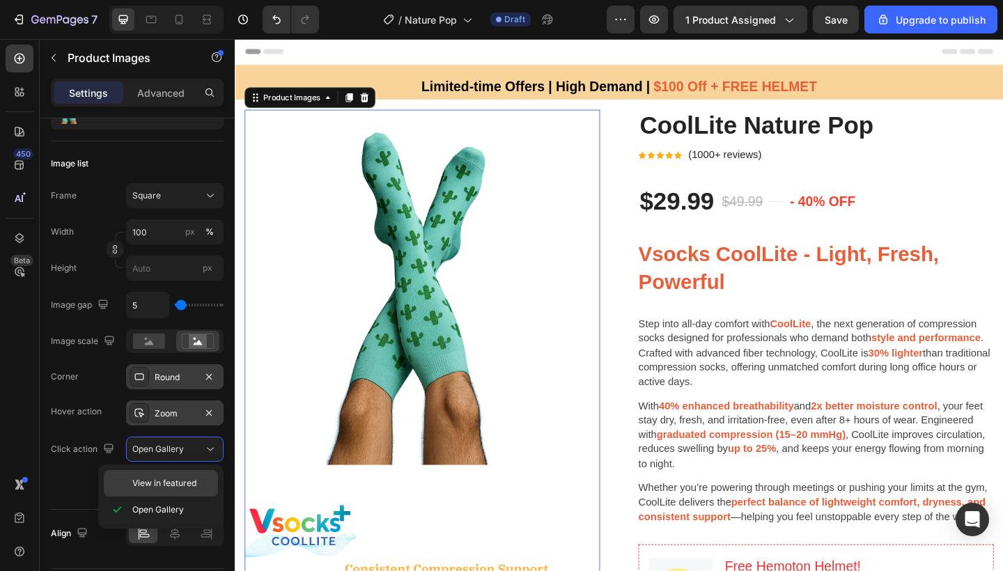
click at [155, 481] on span "View in featured" at bounding box center [164, 483] width 64 height 13
click at [371, 355] on img at bounding box center [438, 309] width 387 height 387
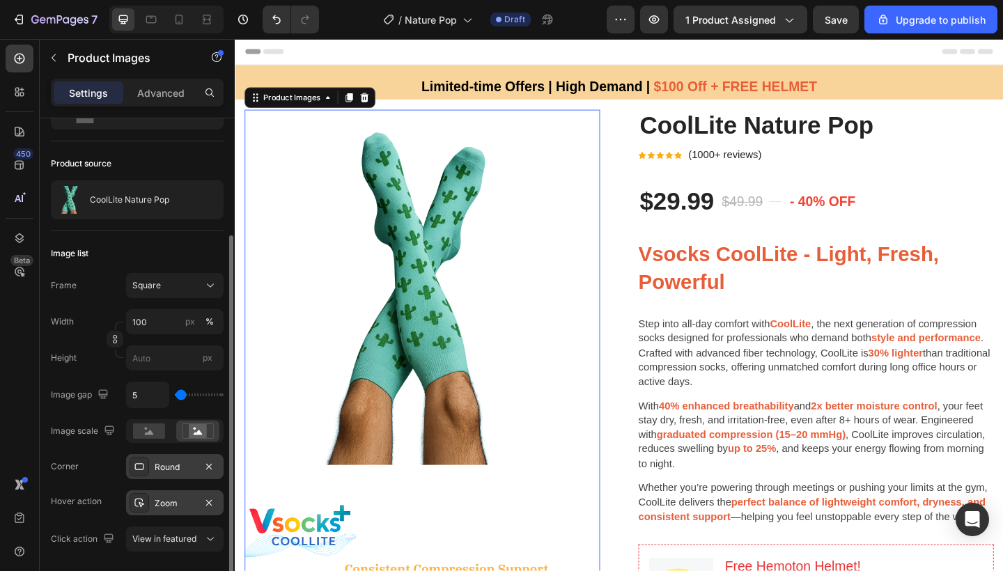
scroll to position [0, 0]
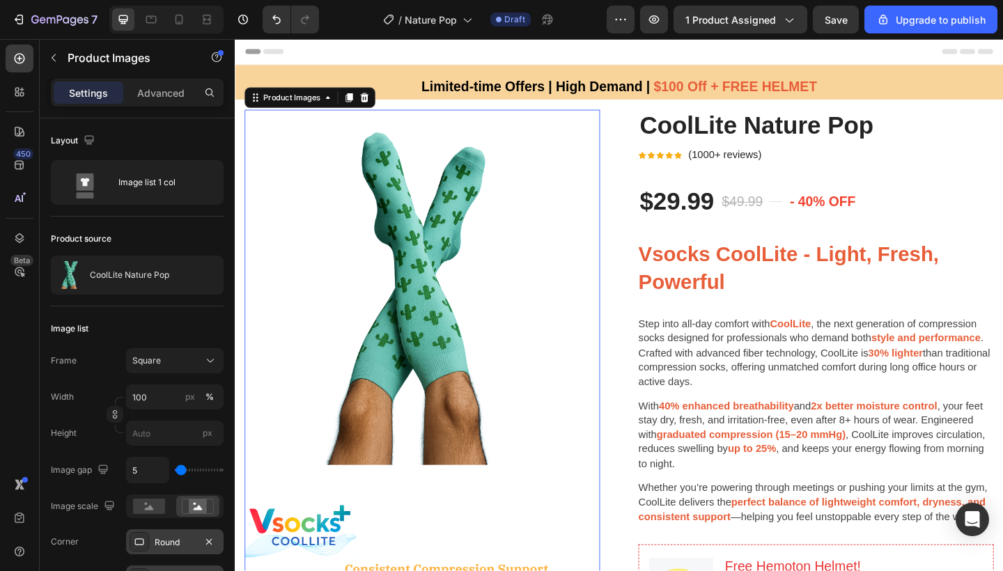
click at [169, 110] on div "Settings Advanced" at bounding box center [137, 99] width 195 height 40
click at [168, 95] on p "Advanced" at bounding box center [160, 93] width 47 height 15
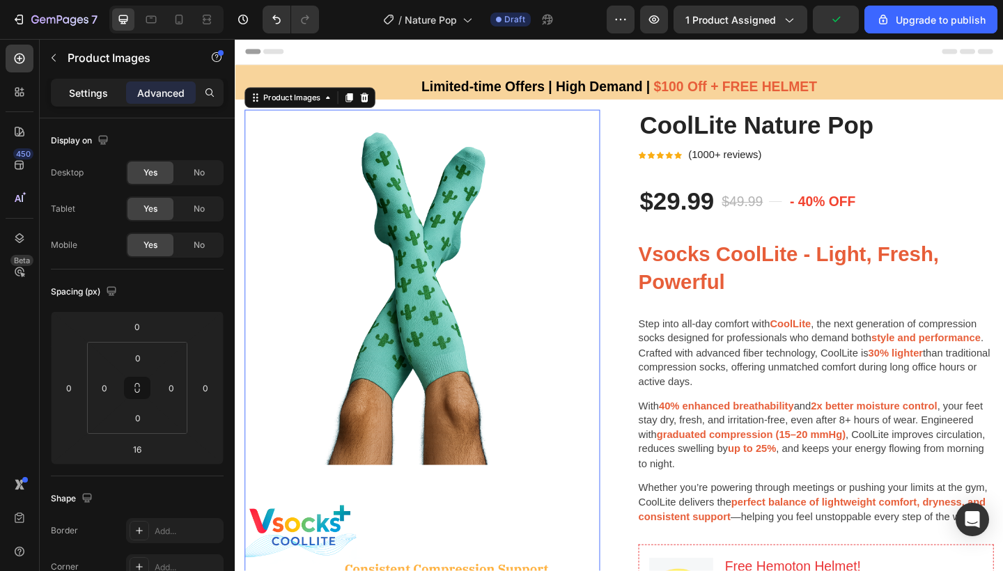
click at [104, 89] on p "Settings" at bounding box center [88, 93] width 39 height 15
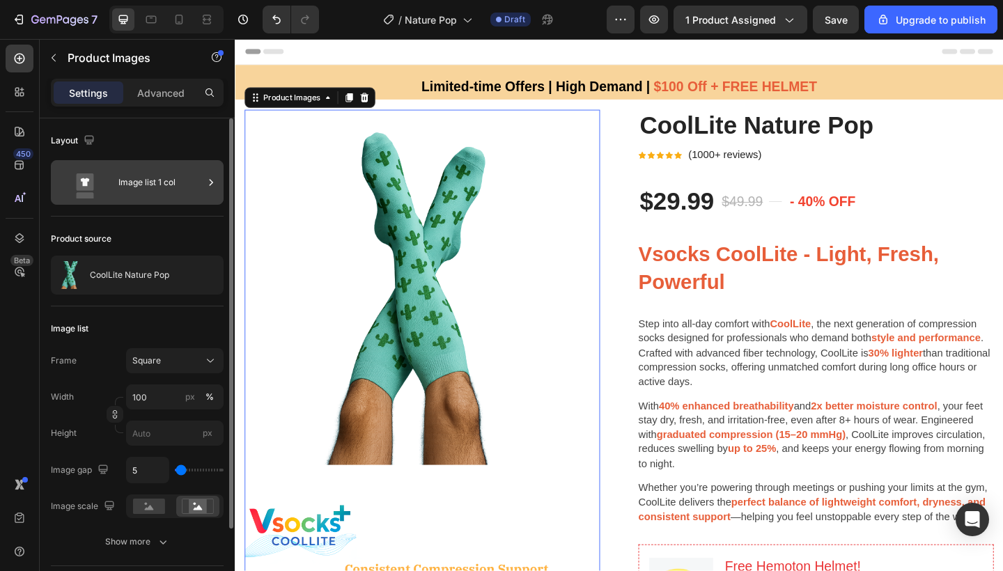
click at [150, 174] on div "Image list 1 col" at bounding box center [160, 182] width 85 height 32
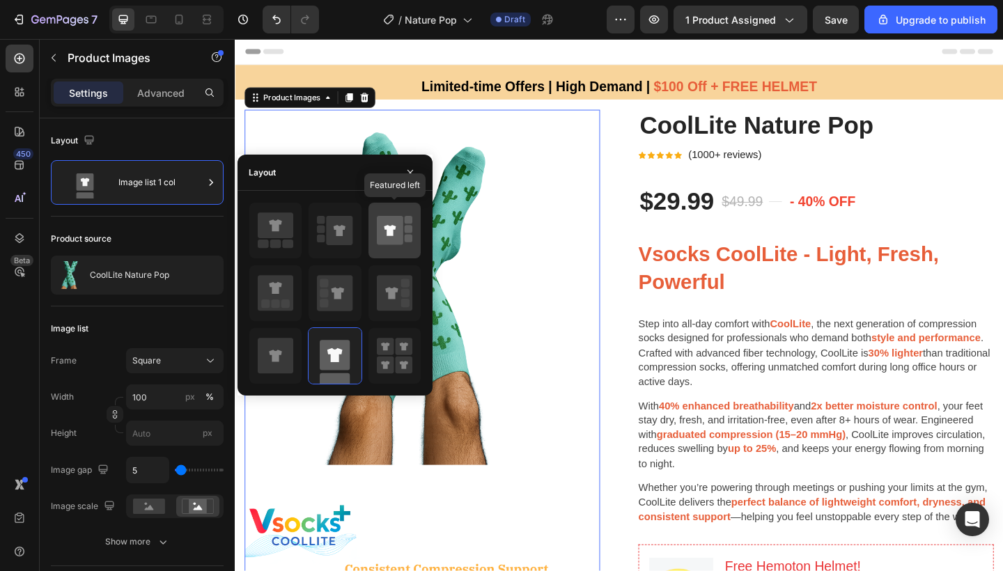
click at [403, 236] on icon at bounding box center [395, 230] width 36 height 39
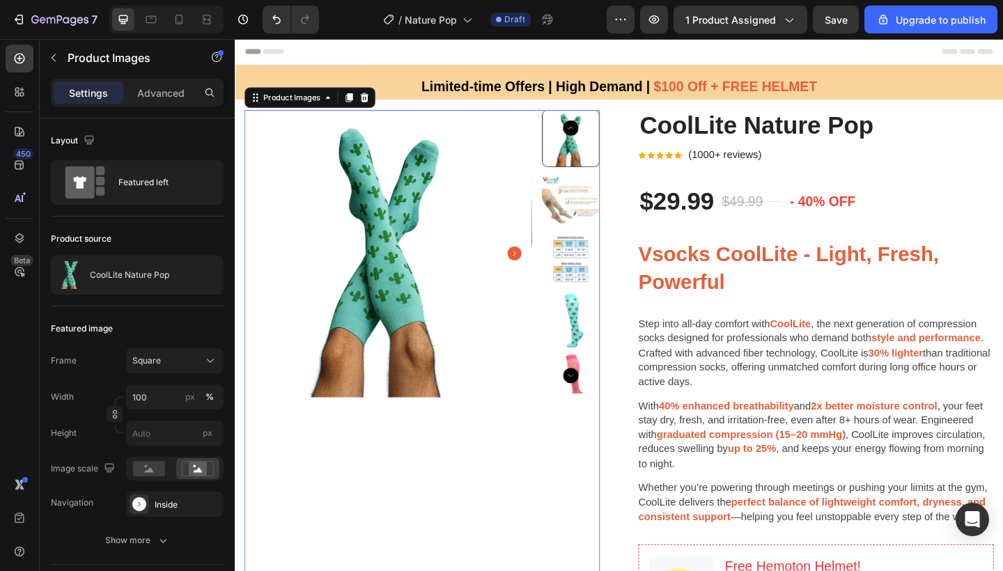
click at [597, 406] on icon "Carousel Next Arrow" at bounding box center [600, 405] width 17 height 17
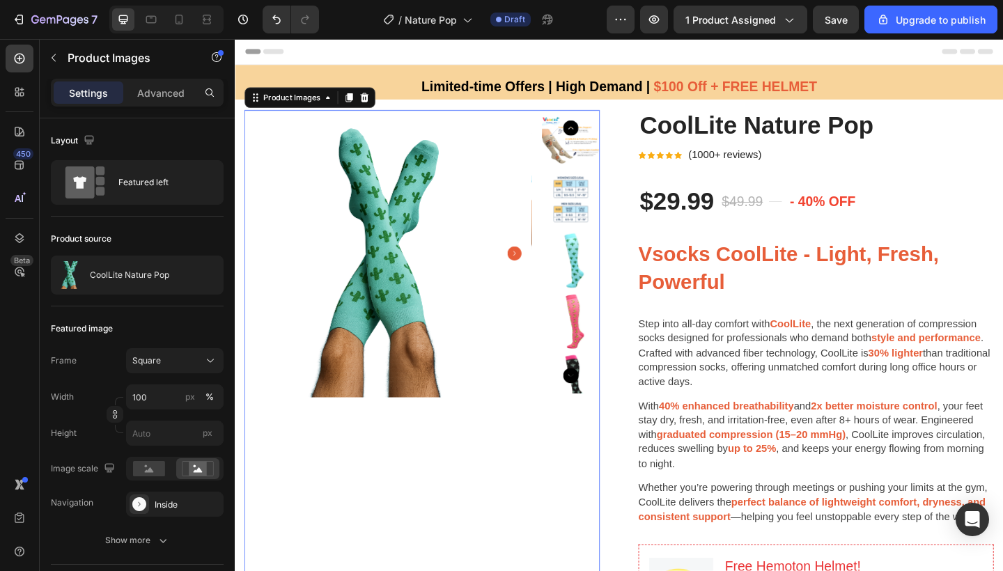
click at [597, 406] on icon "Carousel Next Arrow" at bounding box center [600, 405] width 17 height 17
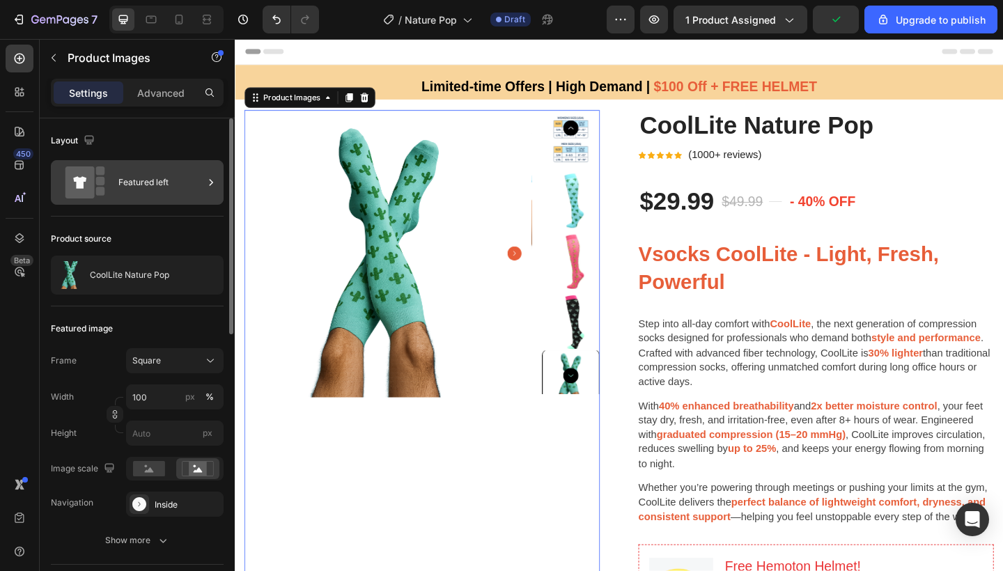
click at [162, 186] on div "Featured left" at bounding box center [160, 182] width 85 height 32
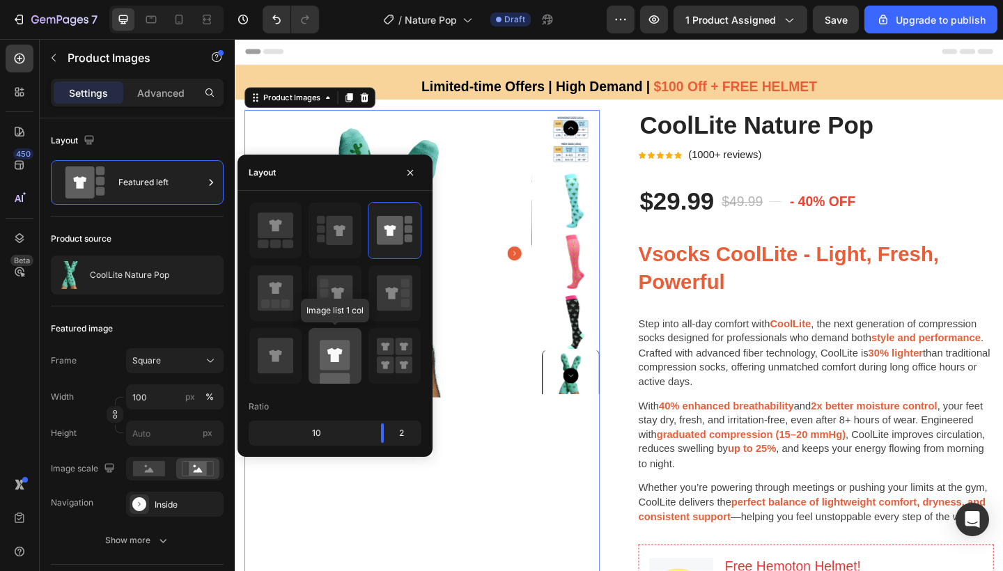
click at [322, 373] on rect at bounding box center [335, 388] width 30 height 30
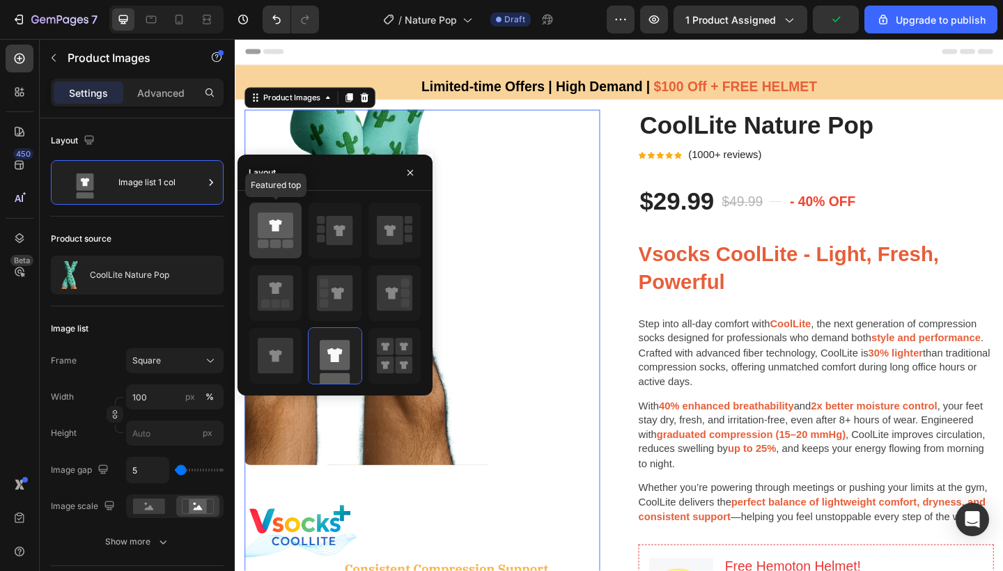
click at [274, 225] on icon at bounding box center [275, 225] width 13 height 12
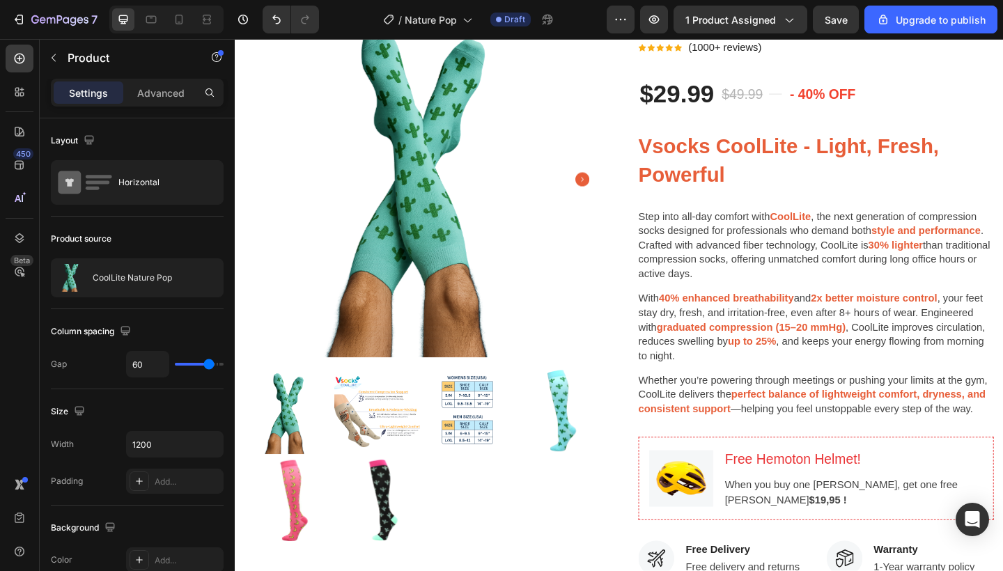
scroll to position [68, 0]
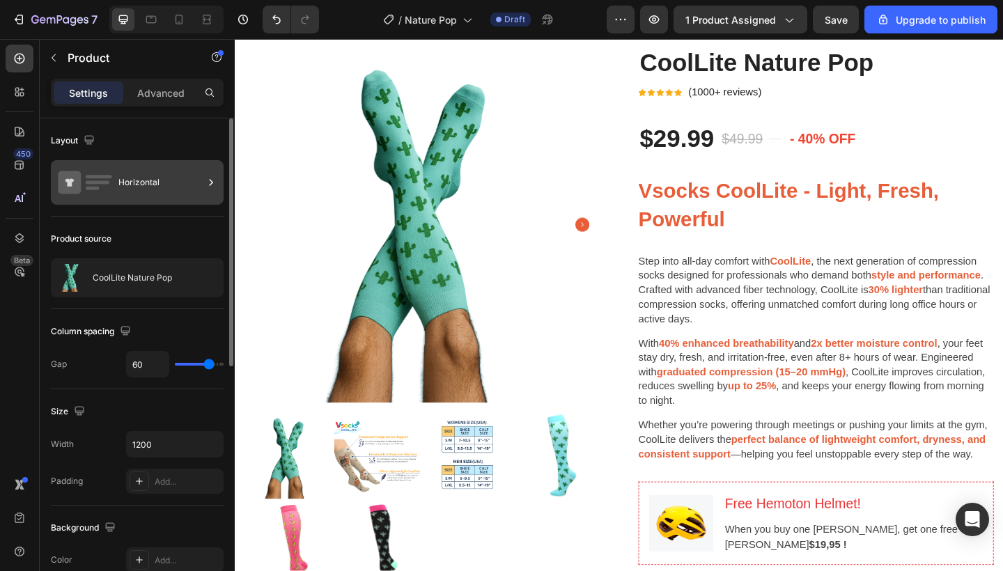
click at [155, 171] on div "Horizontal" at bounding box center [160, 182] width 85 height 32
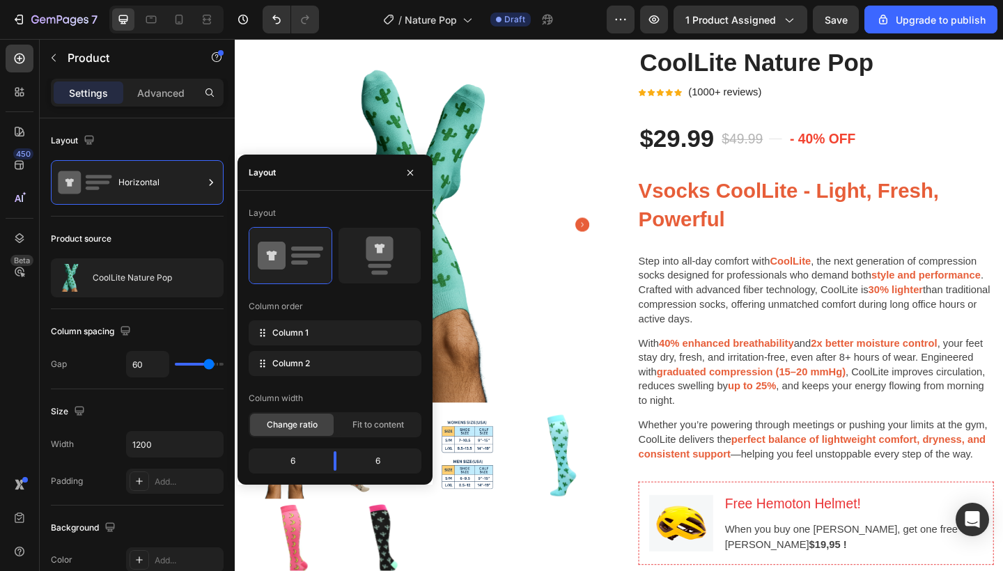
click at [659, 304] on div "Product Images CoolLite Nature Pop (P) Title Icon Icon Icon Icon Icon Icon List…" at bounding box center [652, 562] width 815 height 1028
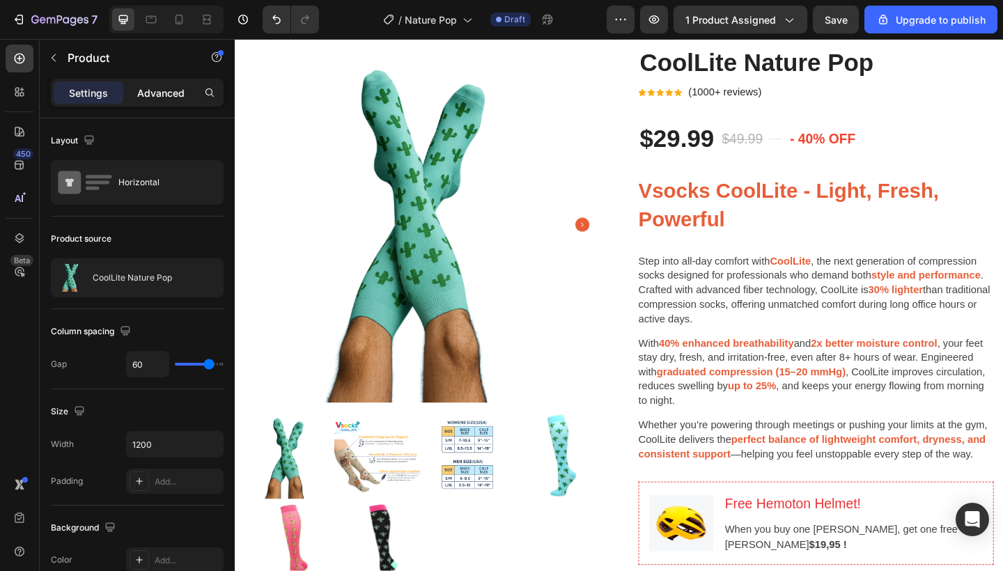
click at [148, 91] on p "Advanced" at bounding box center [160, 93] width 47 height 15
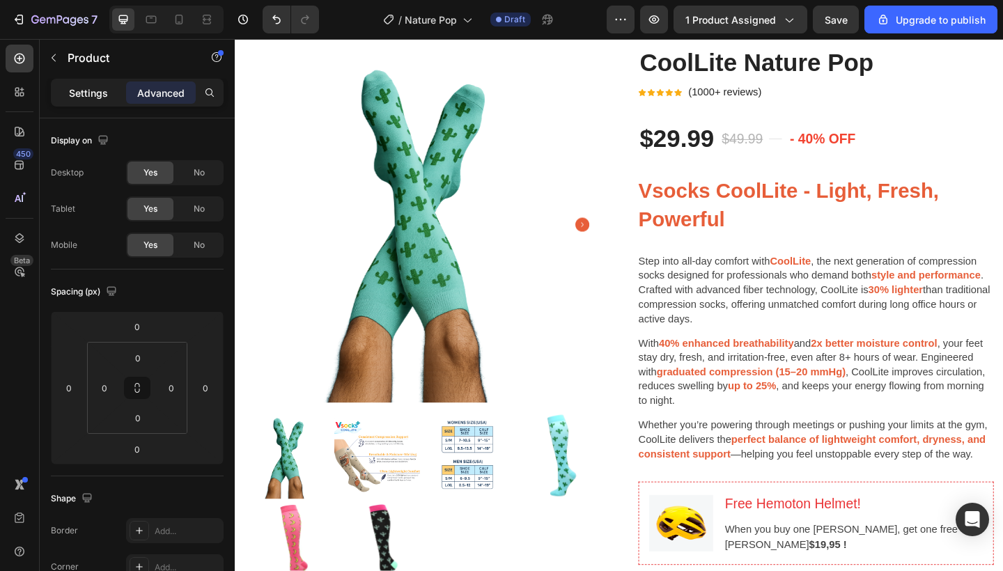
click at [86, 90] on p "Settings" at bounding box center [88, 93] width 39 height 15
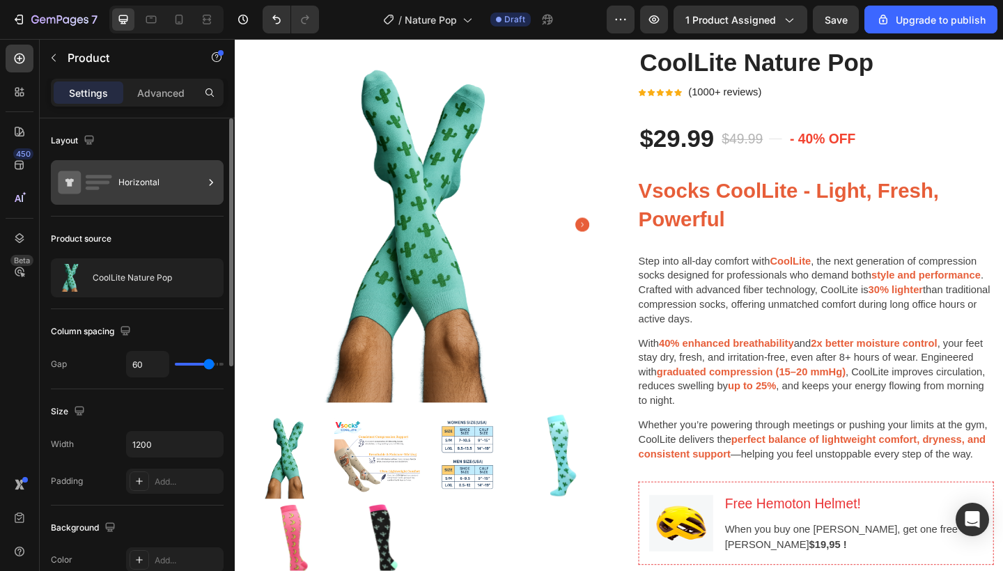
click at [101, 182] on rect at bounding box center [98, 182] width 24 height 3
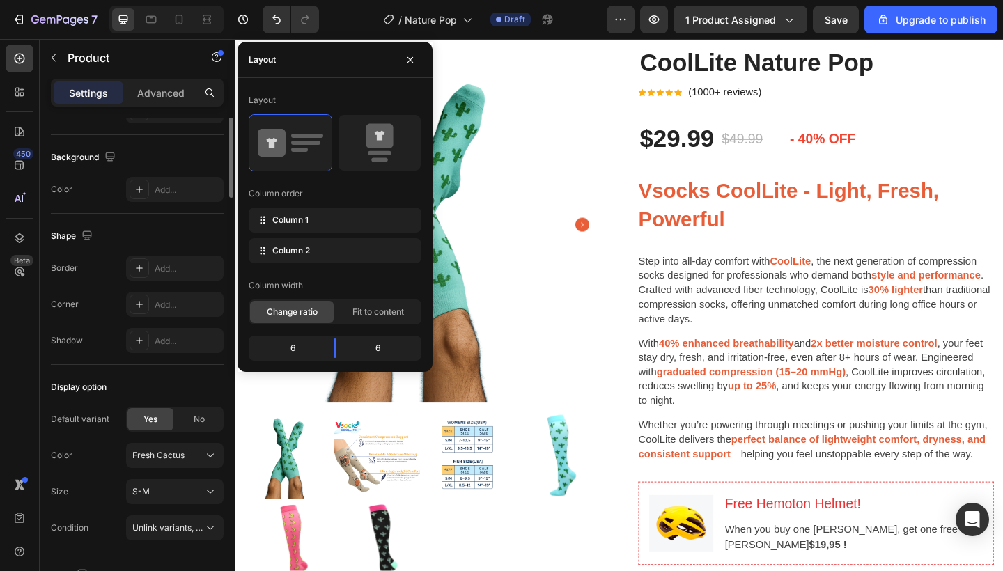
scroll to position [486, 0]
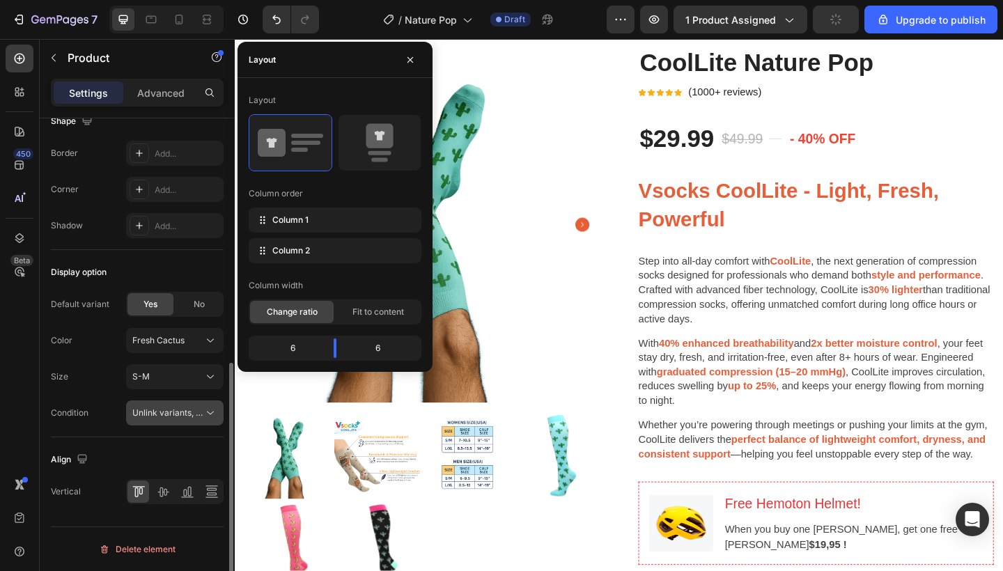
click at [158, 405] on button "Unlink variants, quantity <br> between same products" at bounding box center [175, 413] width 98 height 25
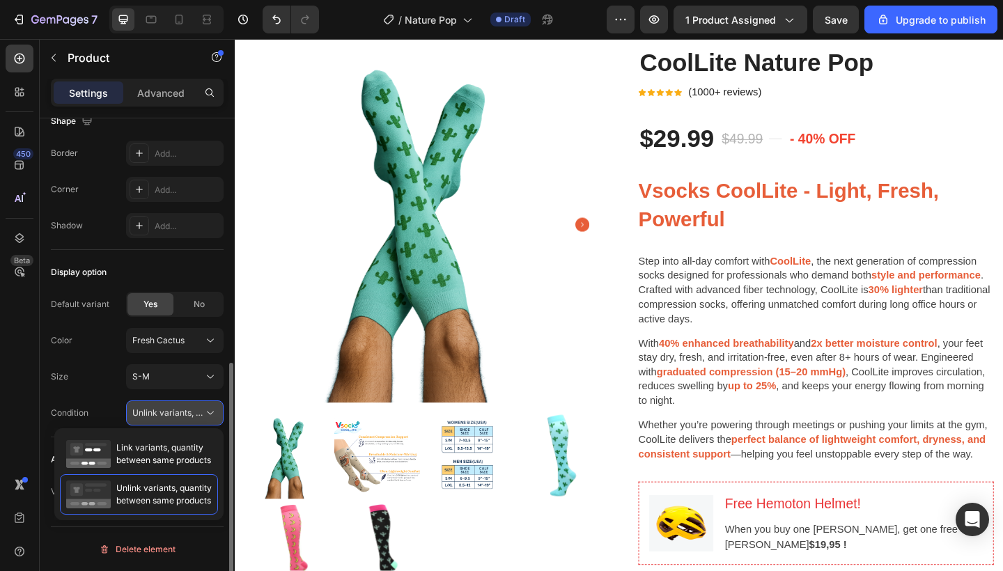
click at [158, 405] on button "Unlink variants, quantity <br> between same products" at bounding box center [175, 413] width 98 height 25
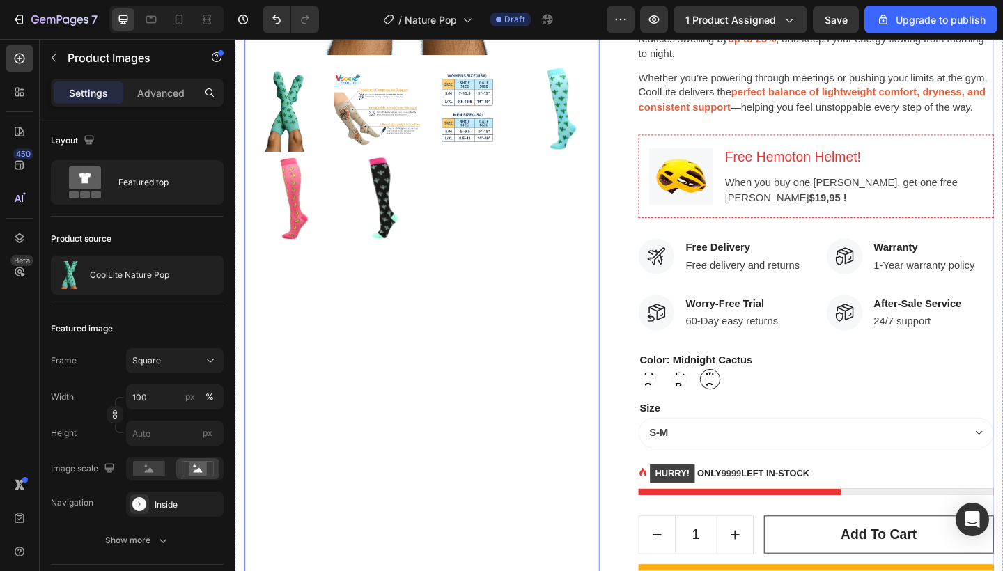
scroll to position [445, 0]
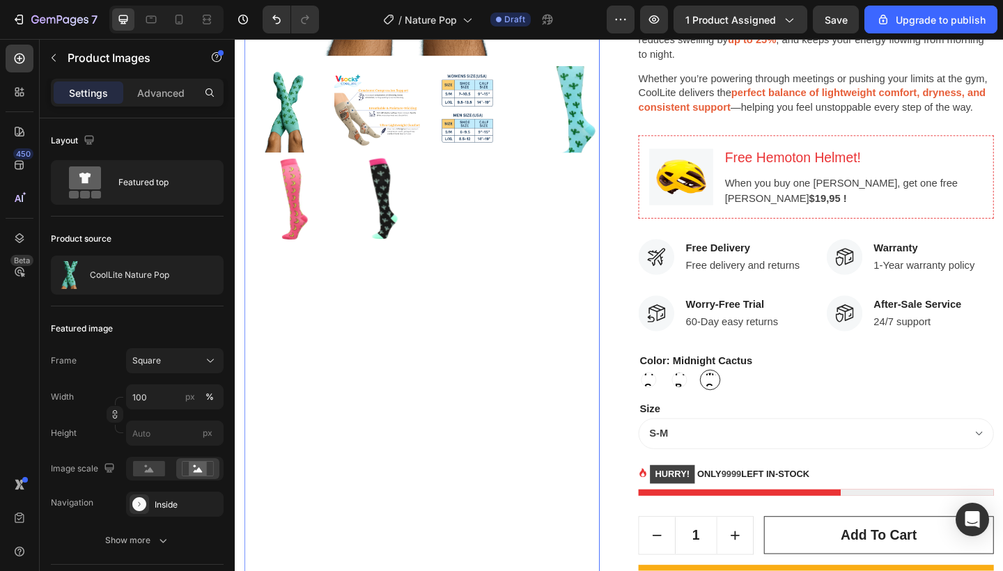
click at [557, 124] on img at bounding box center [585, 116] width 94 height 94
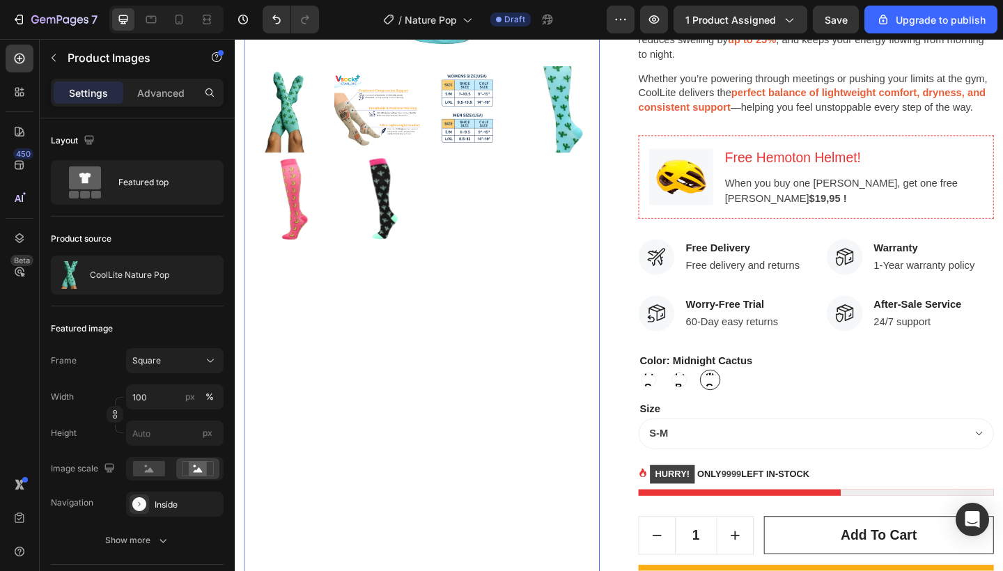
click at [584, 116] on img at bounding box center [585, 116] width 94 height 94
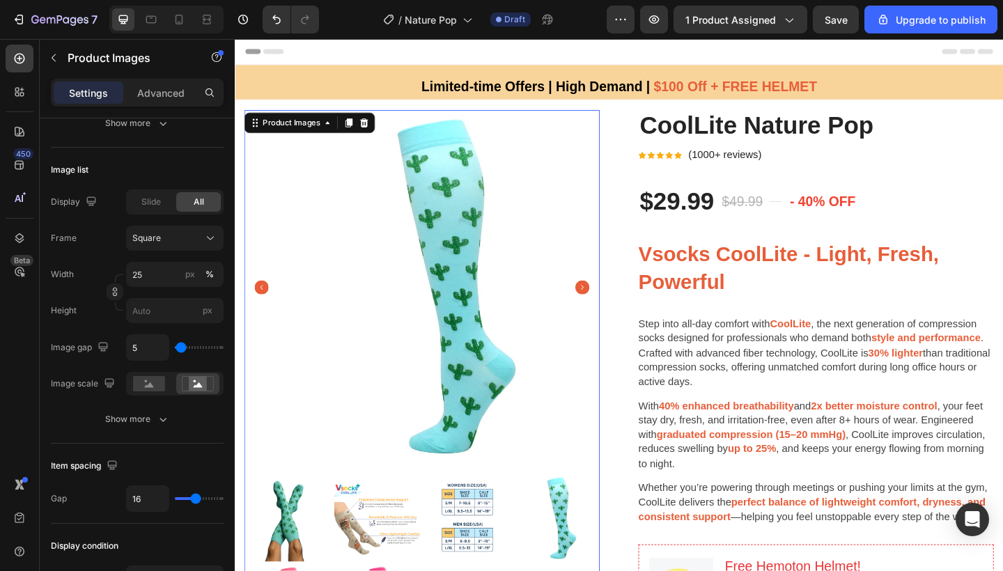
scroll to position [630, 0]
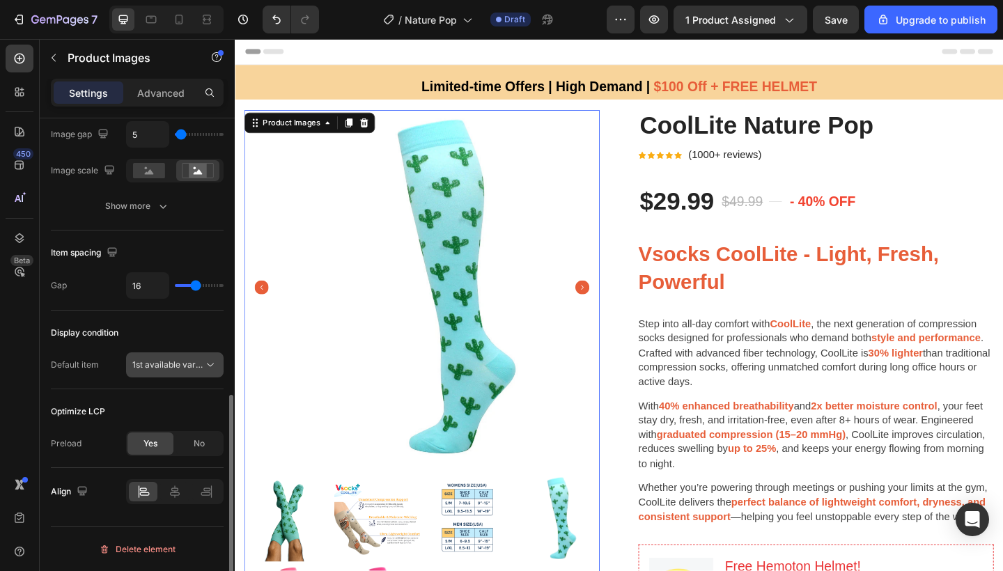
click at [168, 366] on span "1st available variant" at bounding box center [171, 364] width 78 height 10
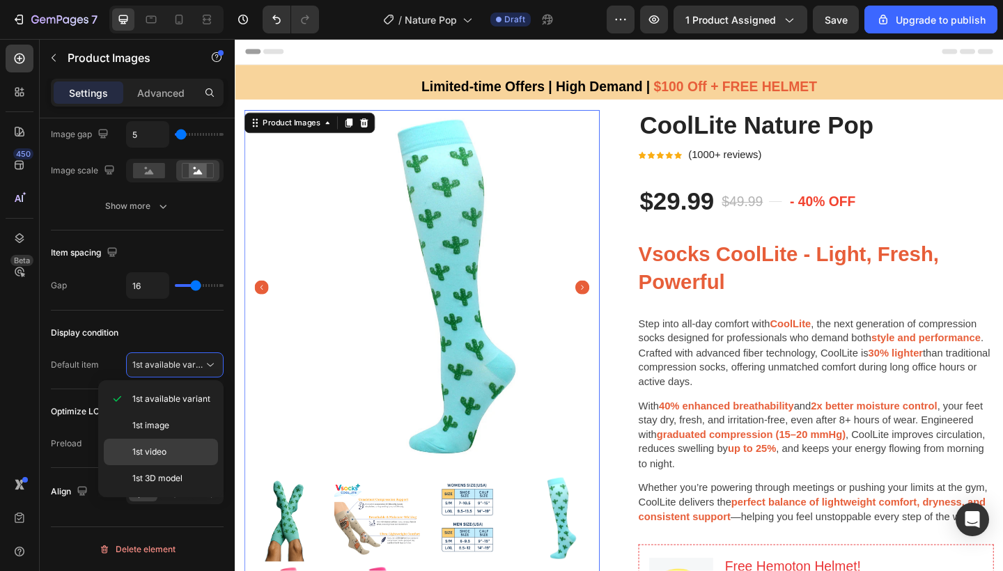
click at [174, 465] on div "1st video" at bounding box center [161, 478] width 114 height 26
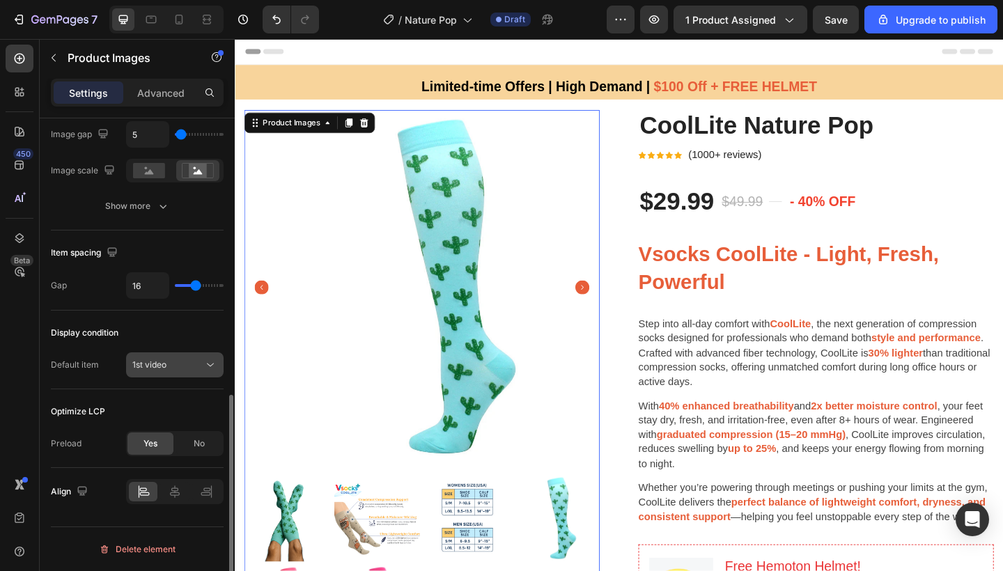
click at [163, 353] on button "1st video" at bounding box center [175, 364] width 98 height 25
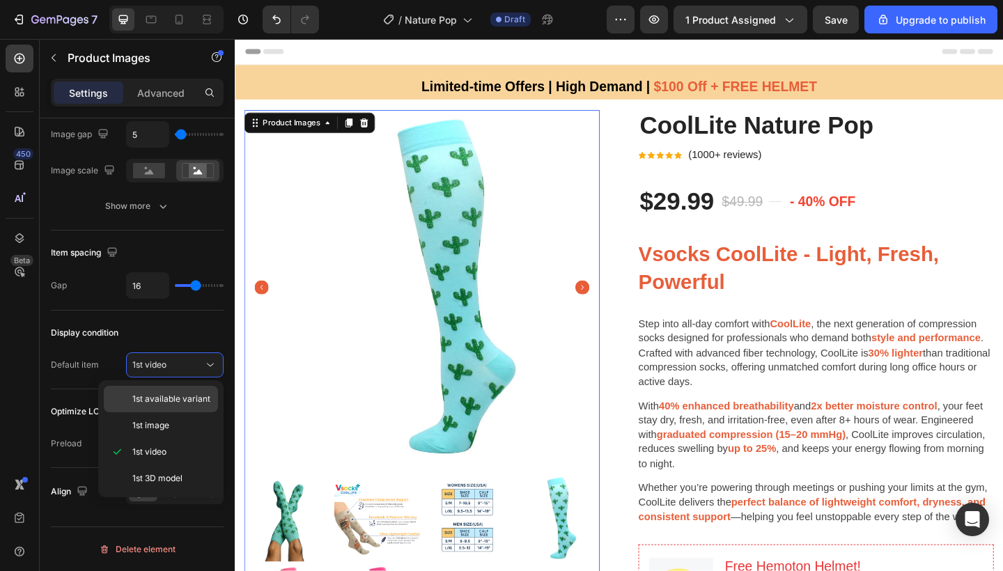
click at [166, 412] on div "1st available variant" at bounding box center [161, 425] width 114 height 26
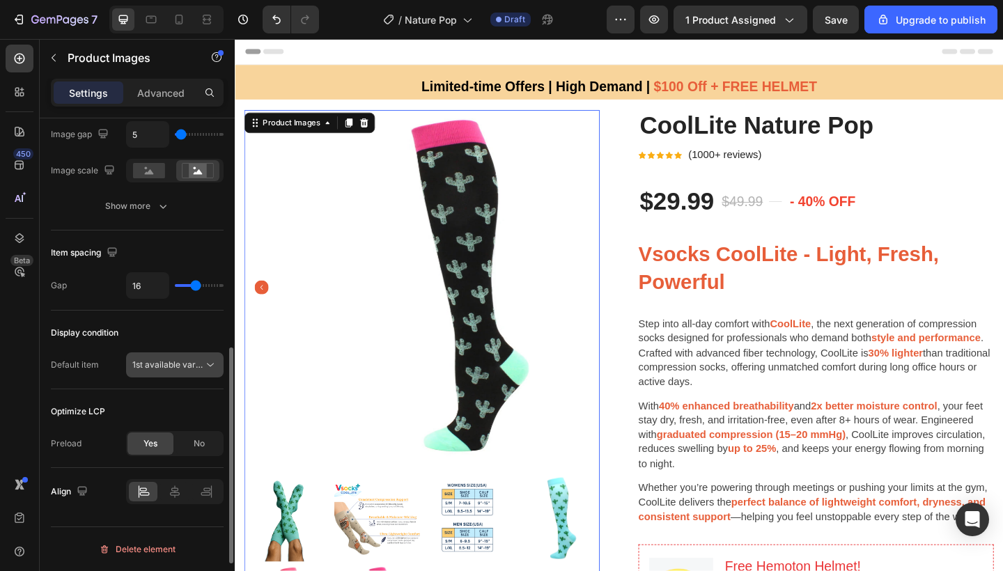
scroll to position [585, 0]
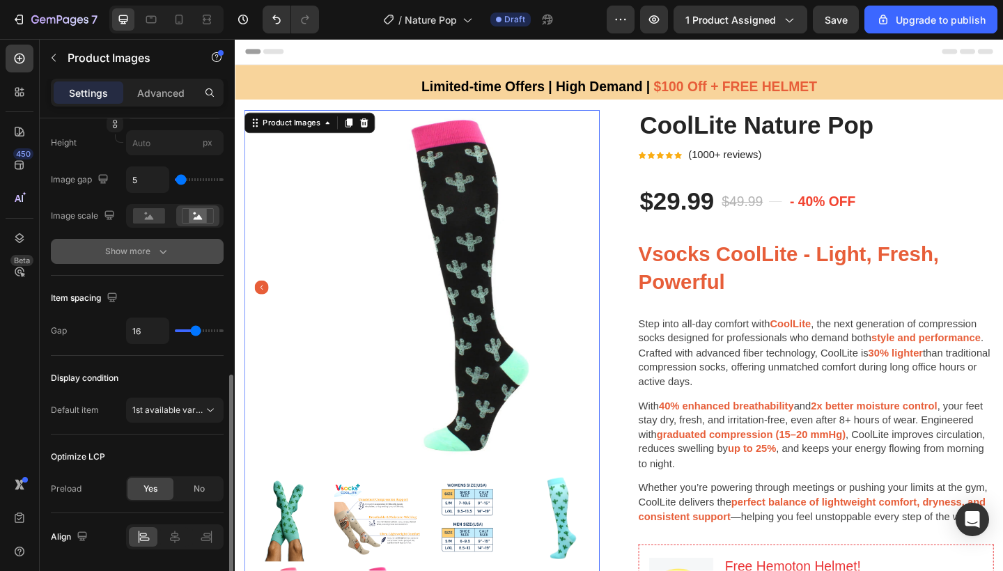
click at [146, 248] on div "Show more" at bounding box center [137, 252] width 65 height 14
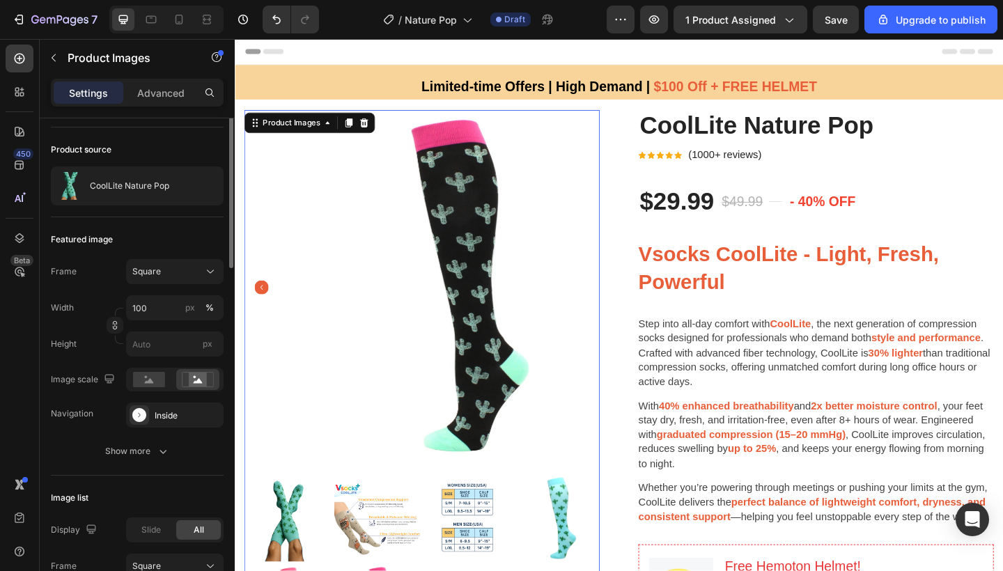
scroll to position [0, 0]
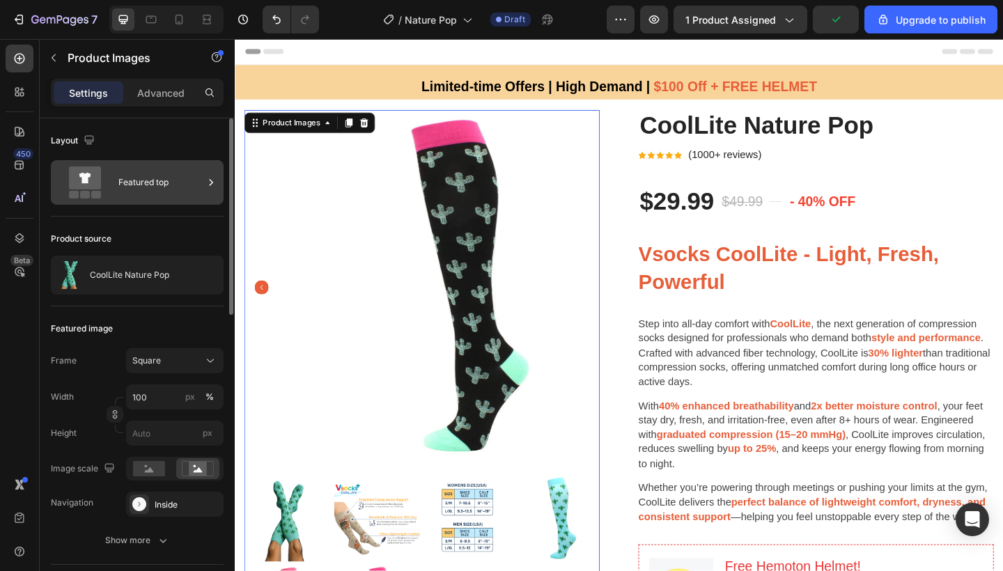
click at [147, 195] on div "Featured top" at bounding box center [160, 182] width 85 height 32
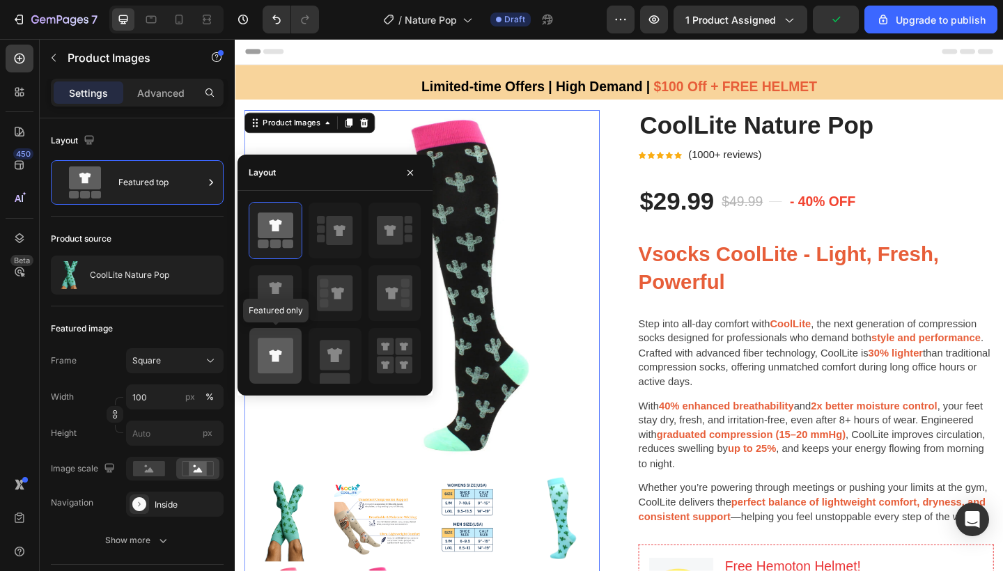
click at [283, 342] on icon at bounding box center [276, 356] width 36 height 36
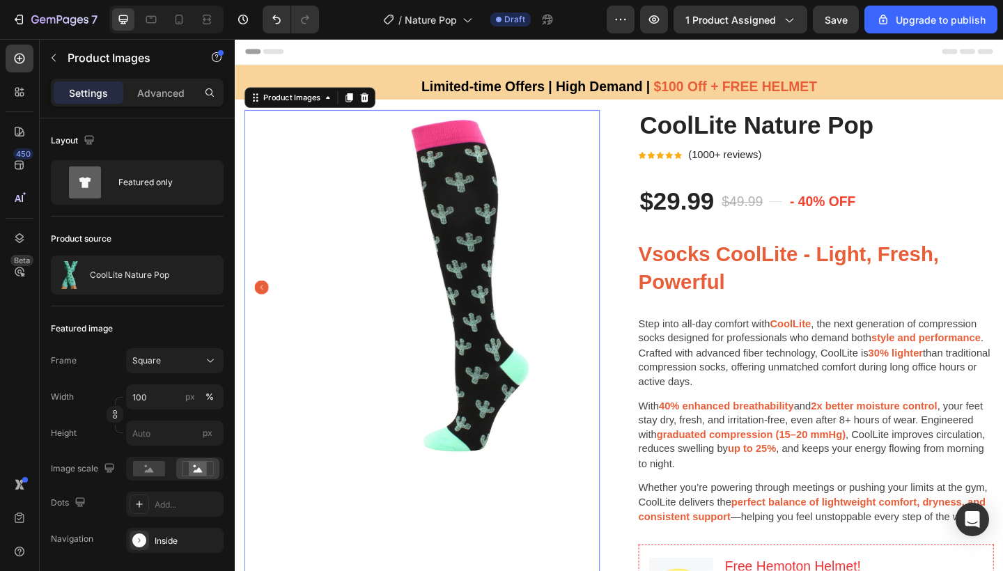
click at [267, 305] on icon "Carousel Back Arrow" at bounding box center [263, 309] width 15 height 15
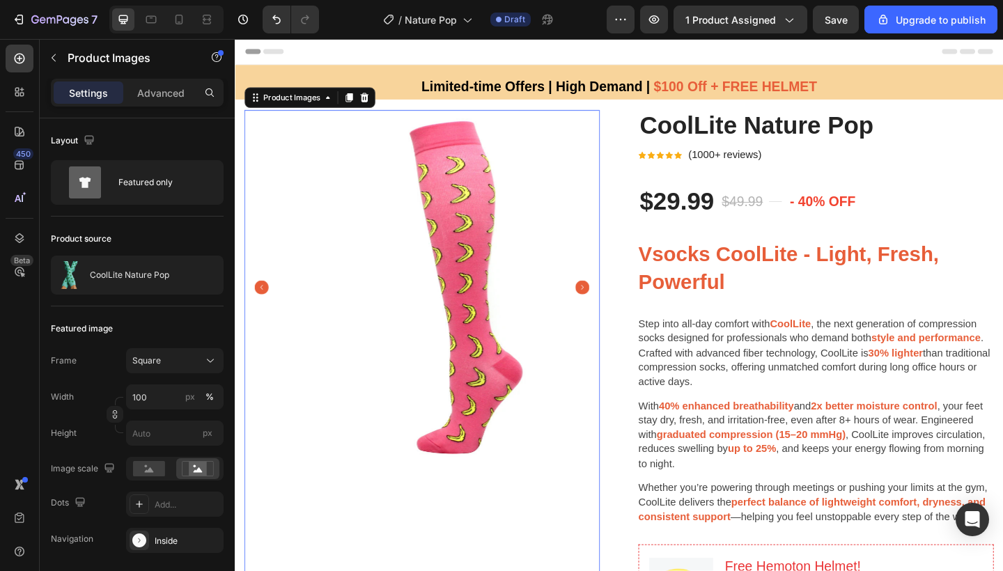
click at [267, 305] on icon "Carousel Back Arrow" at bounding box center [263, 309] width 15 height 15
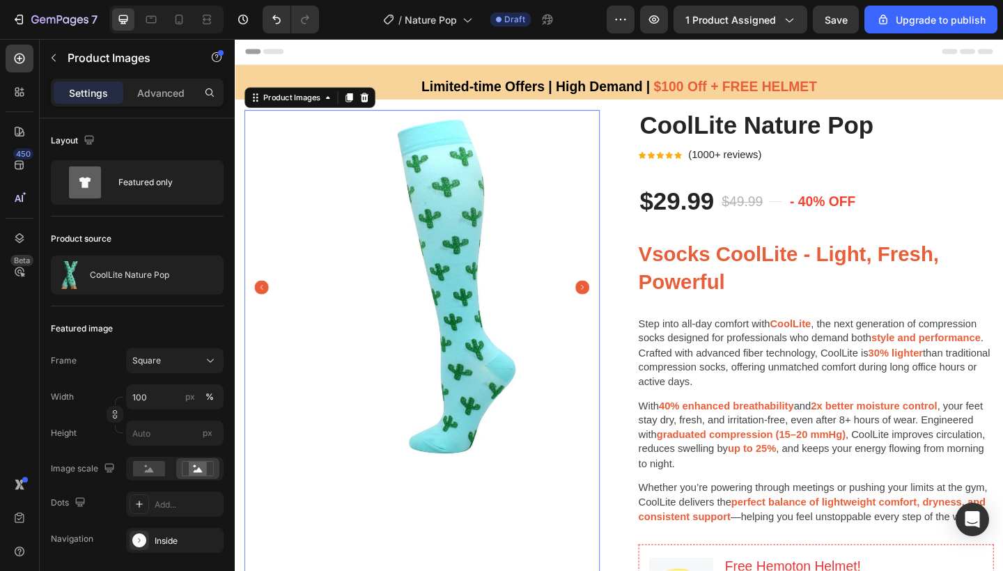
click at [267, 305] on icon "Carousel Back Arrow" at bounding box center [263, 309] width 15 height 15
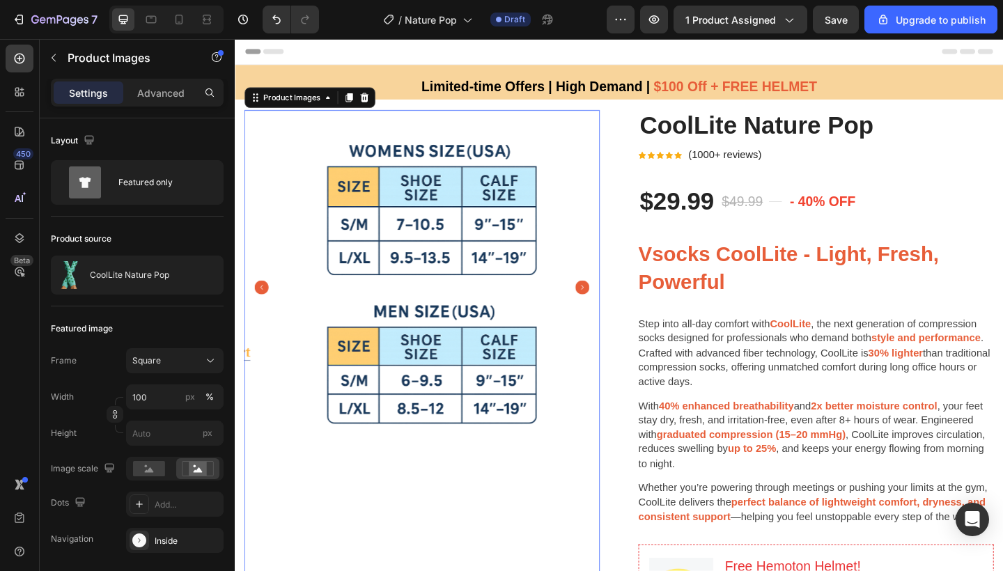
click at [267, 305] on icon "Carousel Back Arrow" at bounding box center [263, 309] width 15 height 15
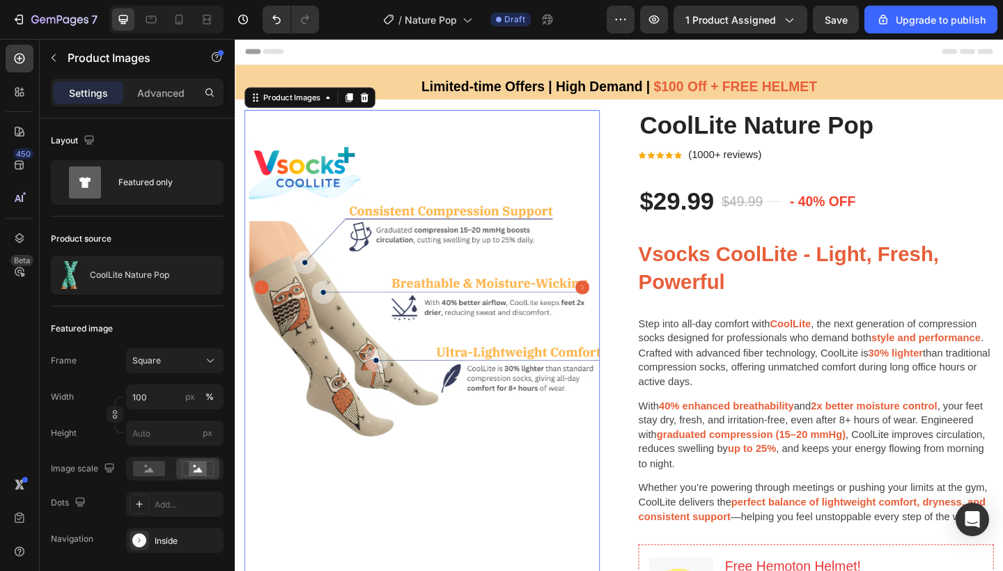
click at [267, 305] on icon "Carousel Back Arrow" at bounding box center [263, 309] width 15 height 15
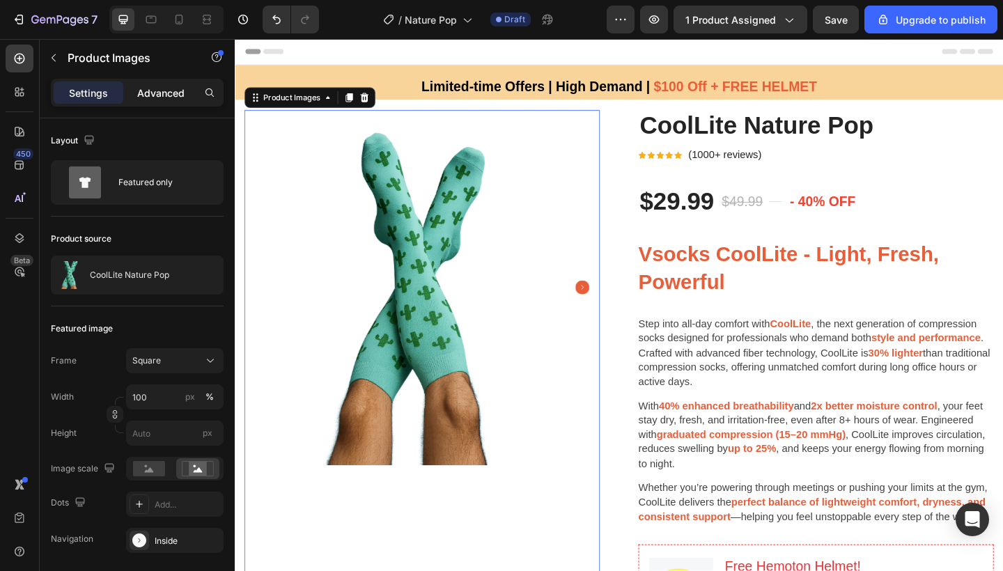
click at [157, 98] on p "Advanced" at bounding box center [160, 93] width 47 height 15
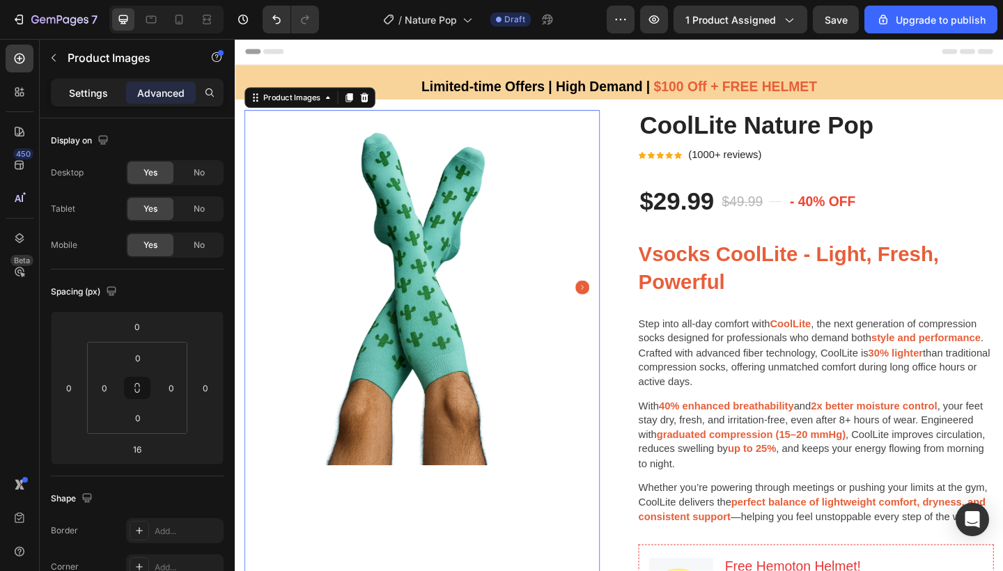
click at [95, 87] on p "Settings" at bounding box center [88, 93] width 39 height 15
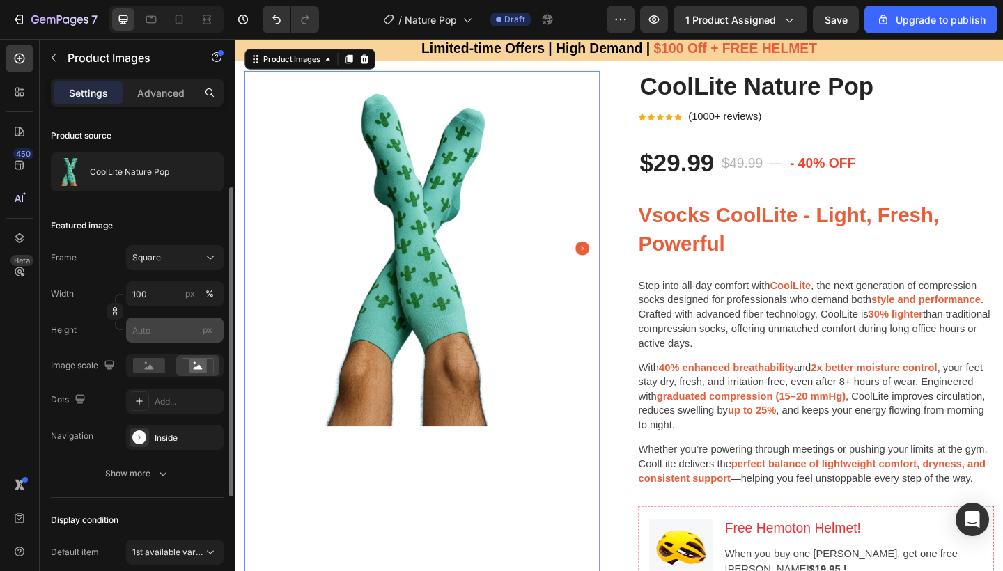
scroll to position [106, 0]
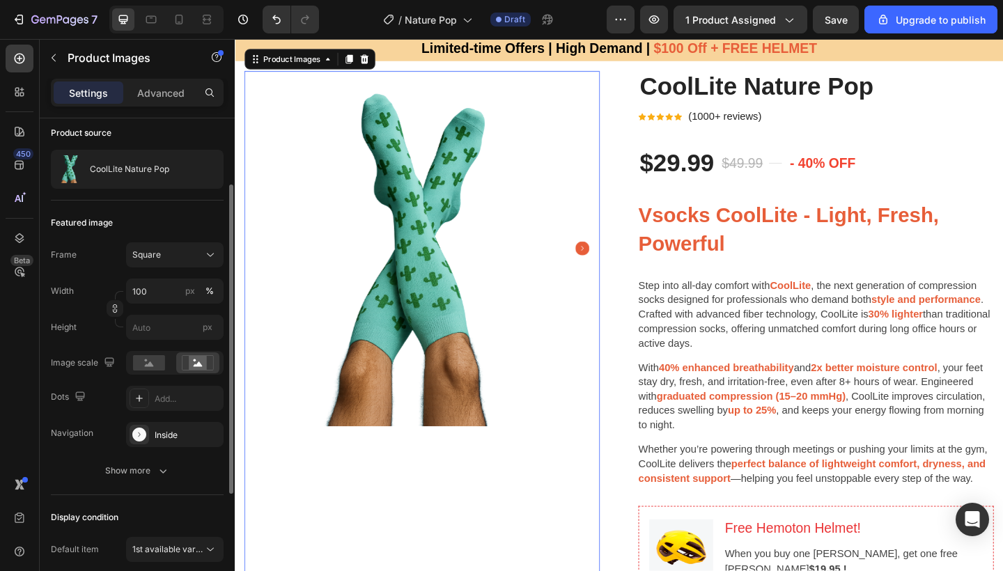
click at [142, 485] on div "Featured image Frame Square Width 100 px % Height px Image scale Dots Add... Na…" at bounding box center [137, 348] width 173 height 295
click at [146, 474] on div "Show more" at bounding box center [137, 471] width 65 height 14
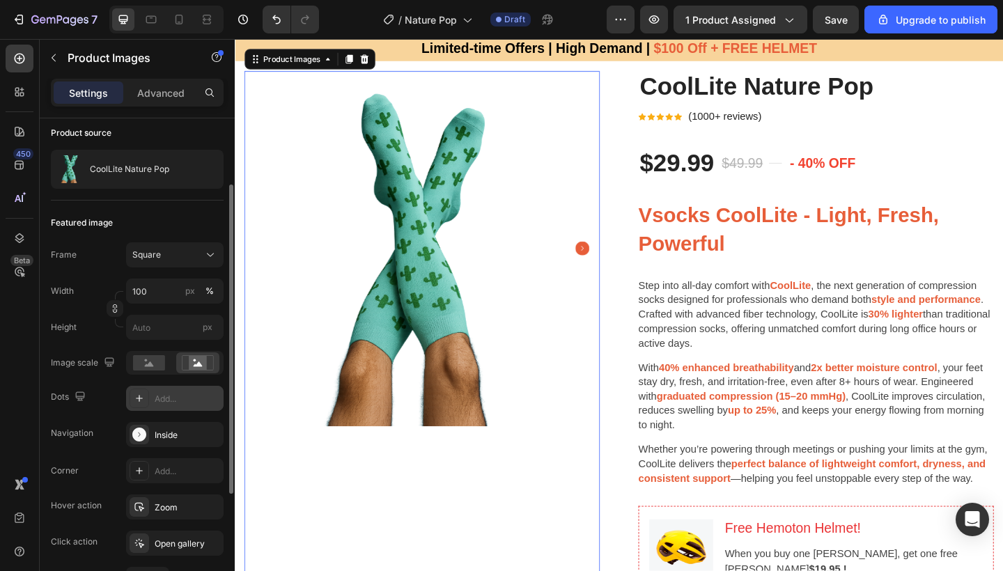
click at [144, 401] on icon at bounding box center [139, 398] width 11 height 11
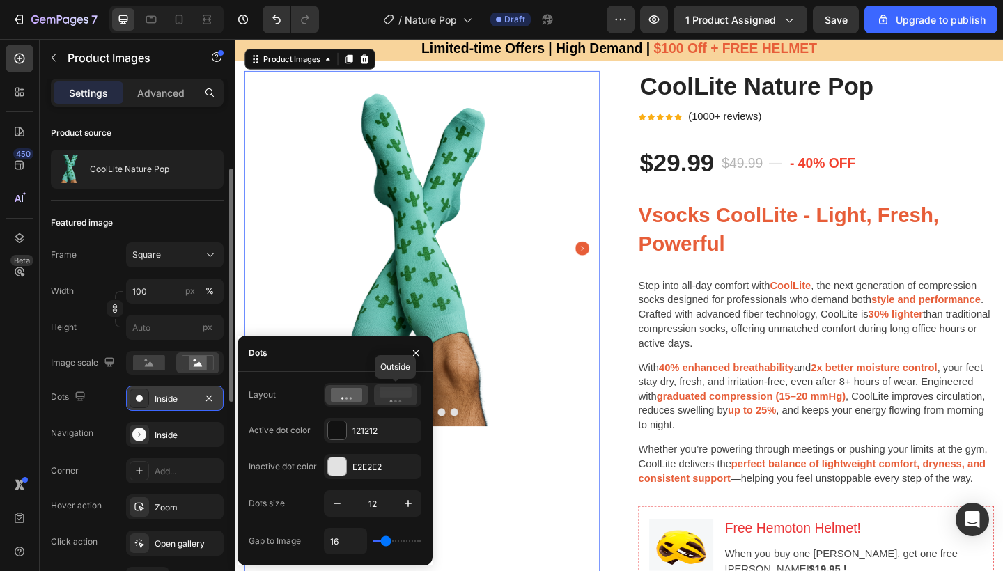
click at [399, 398] on icon at bounding box center [396, 394] width 32 height 15
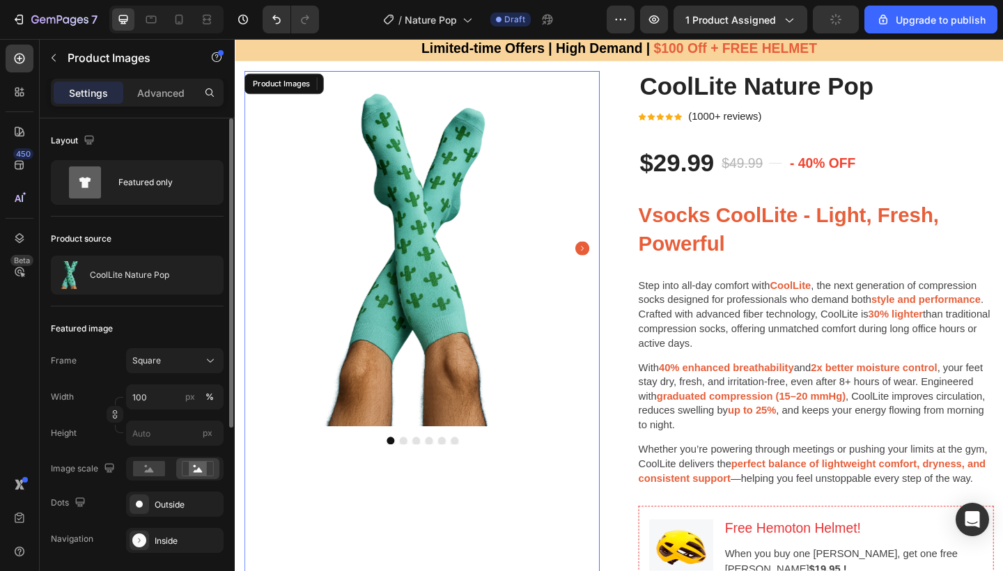
click at [414, 472] on button "Dot" at bounding box center [418, 476] width 8 height 8
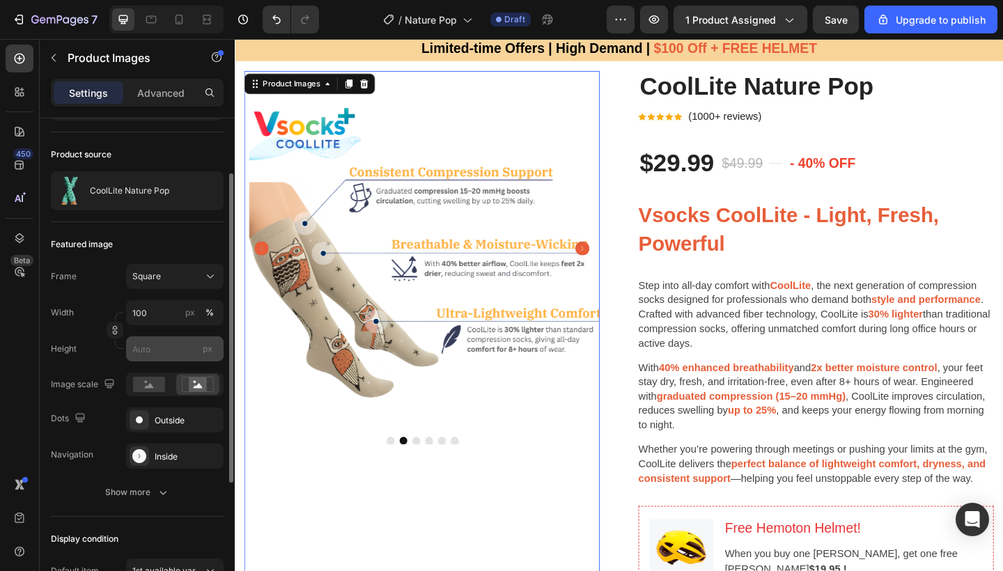
scroll to position [86, 0]
click at [167, 416] on div "Outside" at bounding box center [175, 419] width 40 height 13
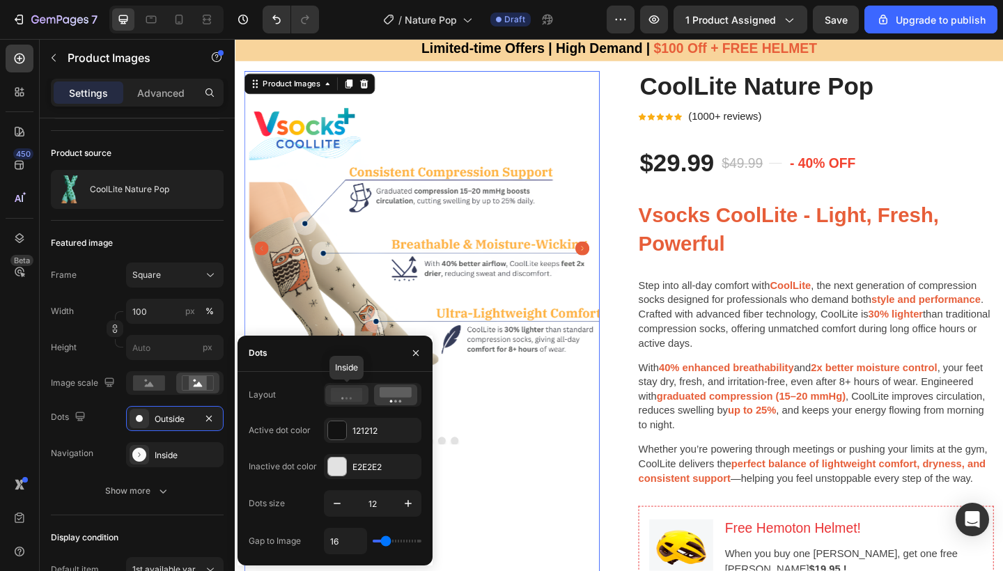
click at [347, 392] on icon at bounding box center [347, 395] width 32 height 14
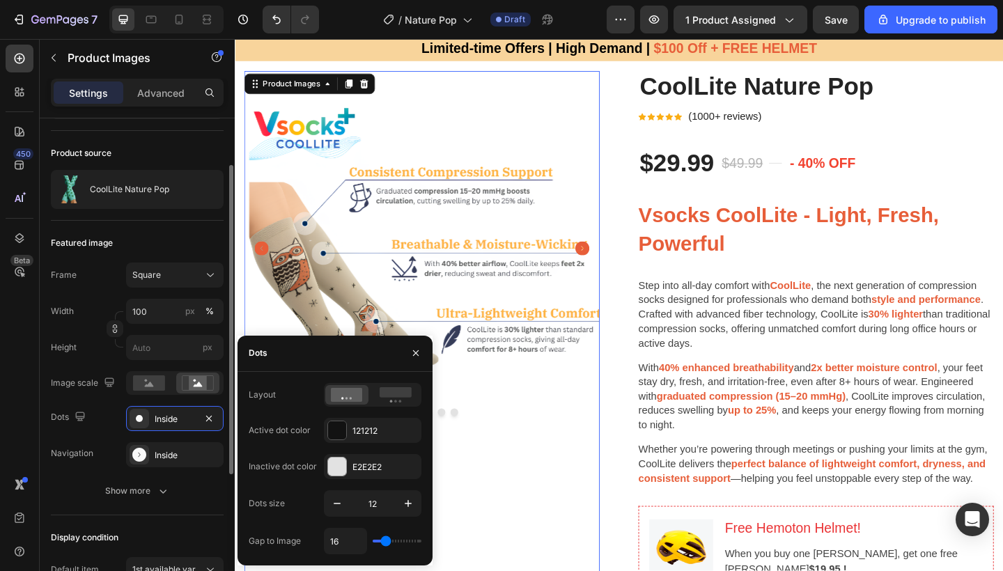
scroll to position [0, 0]
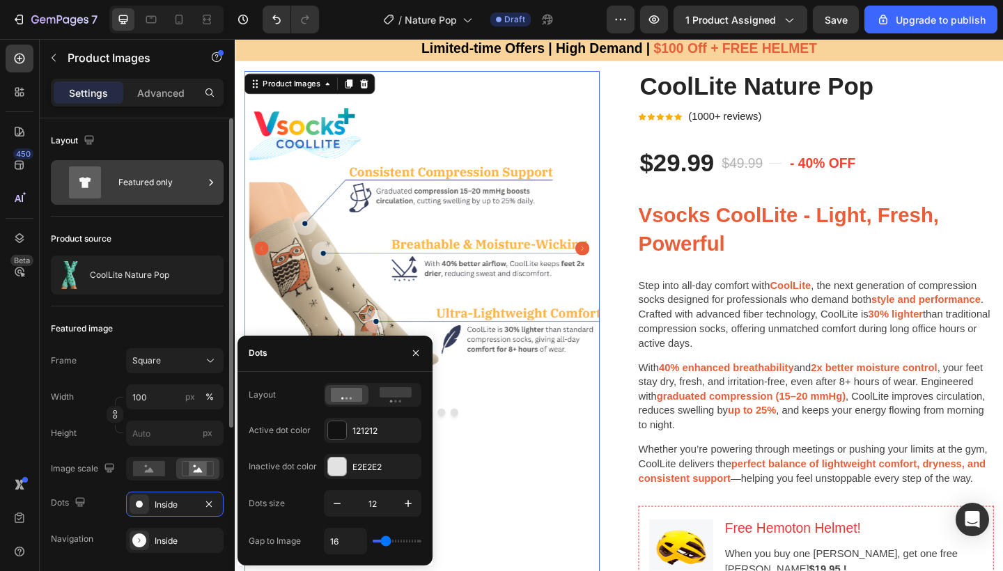
click at [118, 187] on div "Featured only" at bounding box center [160, 182] width 85 height 32
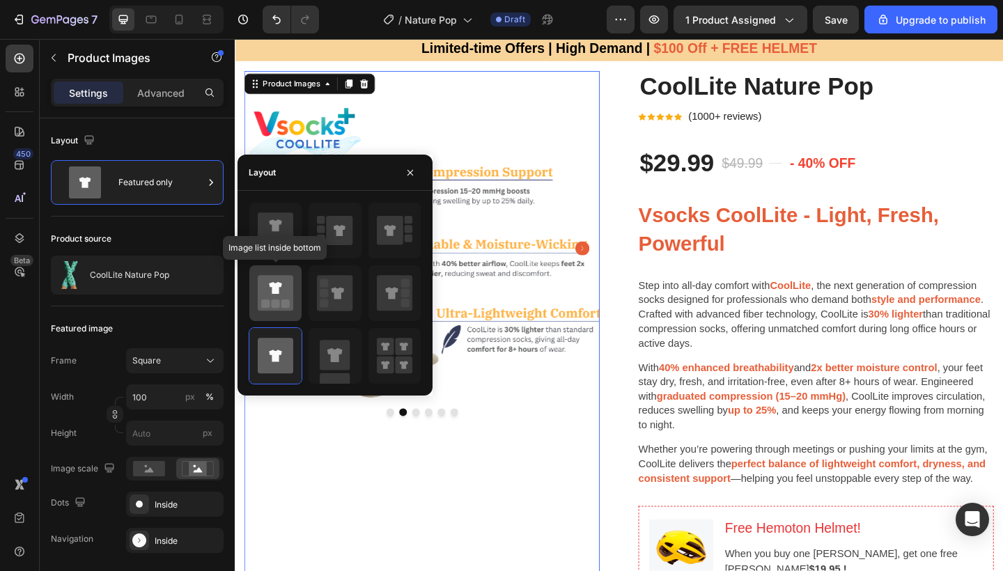
click at [280, 300] on icon at bounding box center [276, 293] width 36 height 36
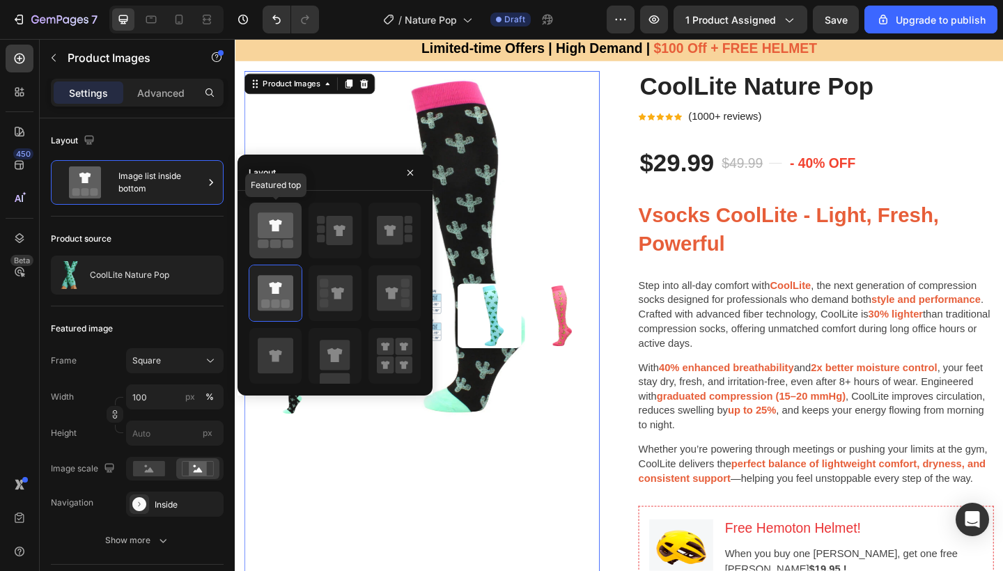
click at [264, 234] on icon at bounding box center [276, 225] width 36 height 26
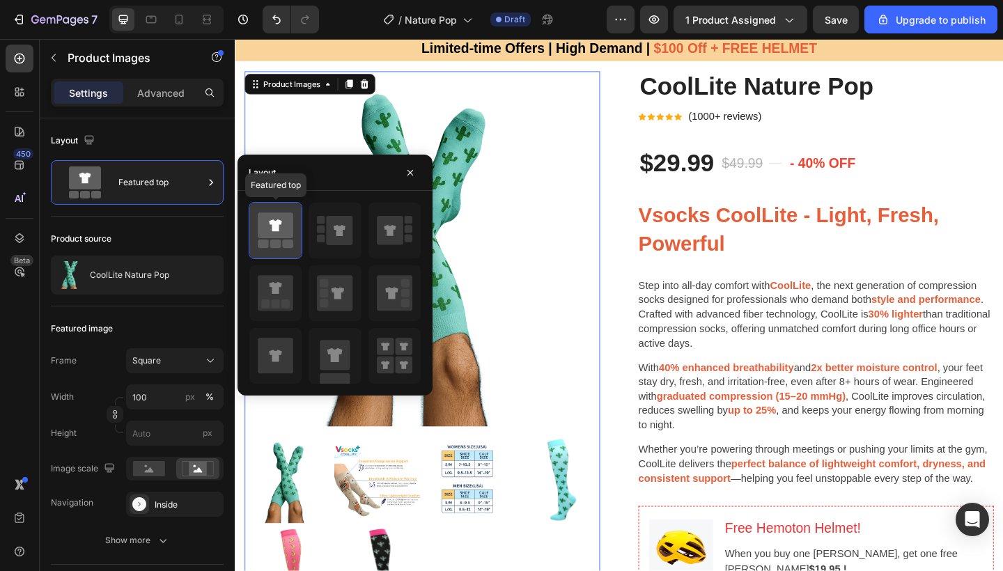
type input "25"
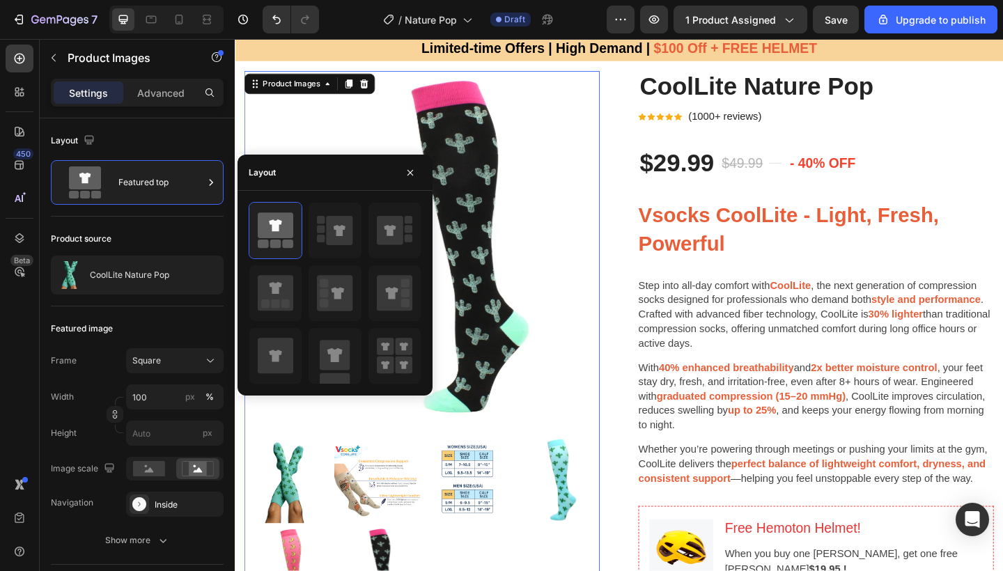
drag, startPoint x: 853, startPoint y: 490, endPoint x: 651, endPoint y: 487, distance: 202.0
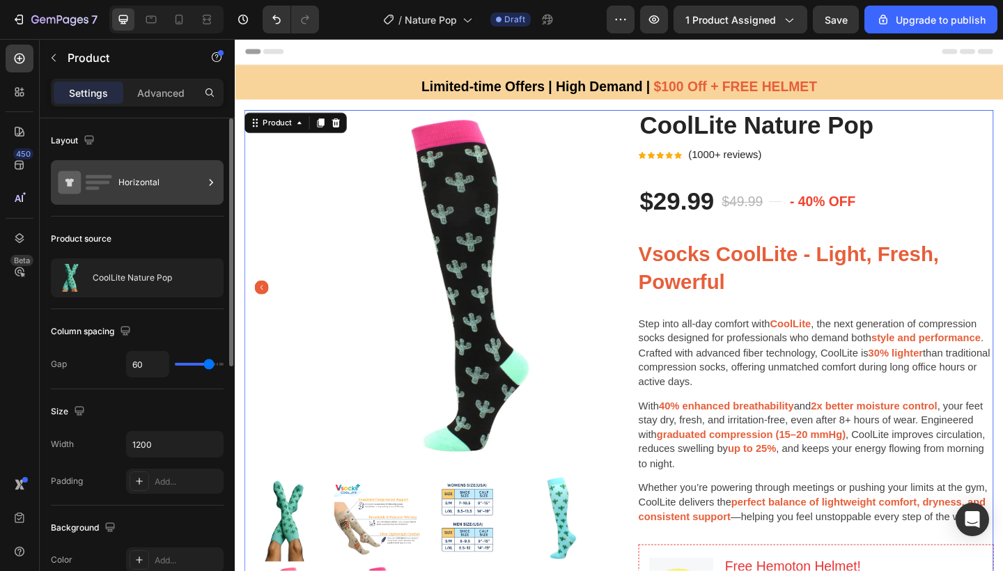
click at [149, 180] on div "Horizontal" at bounding box center [160, 182] width 85 height 32
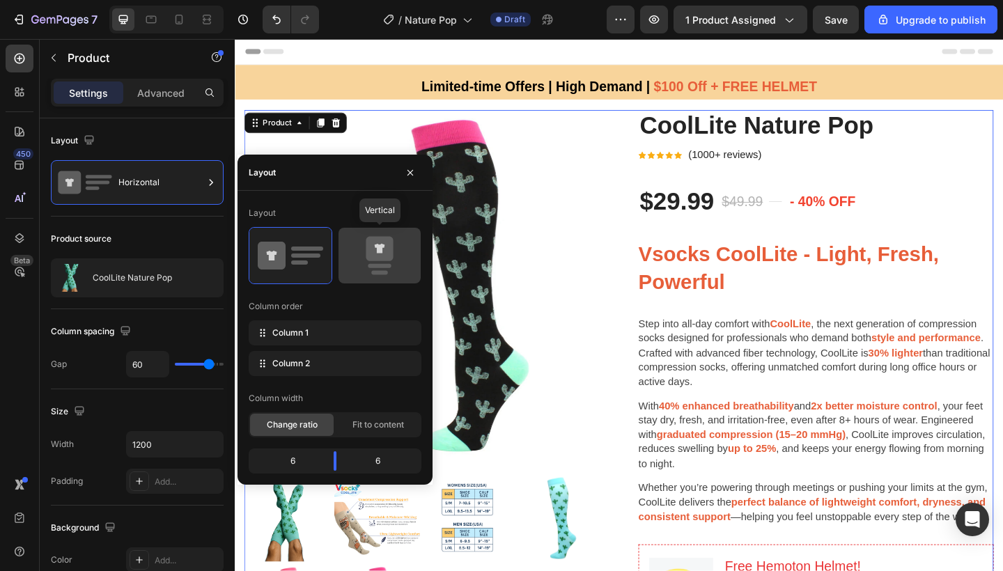
click at [386, 277] on div at bounding box center [380, 256] width 82 height 56
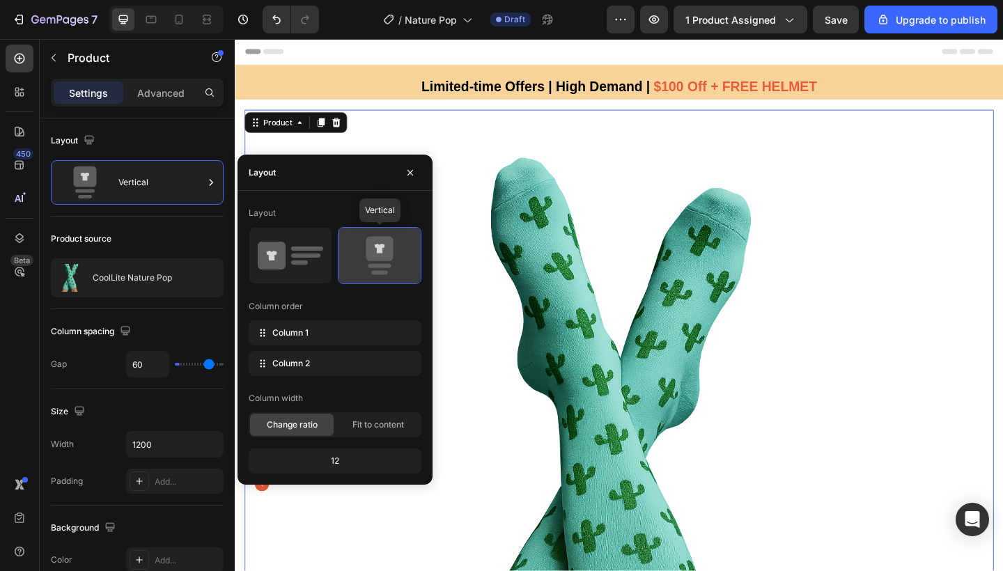
type input "0"
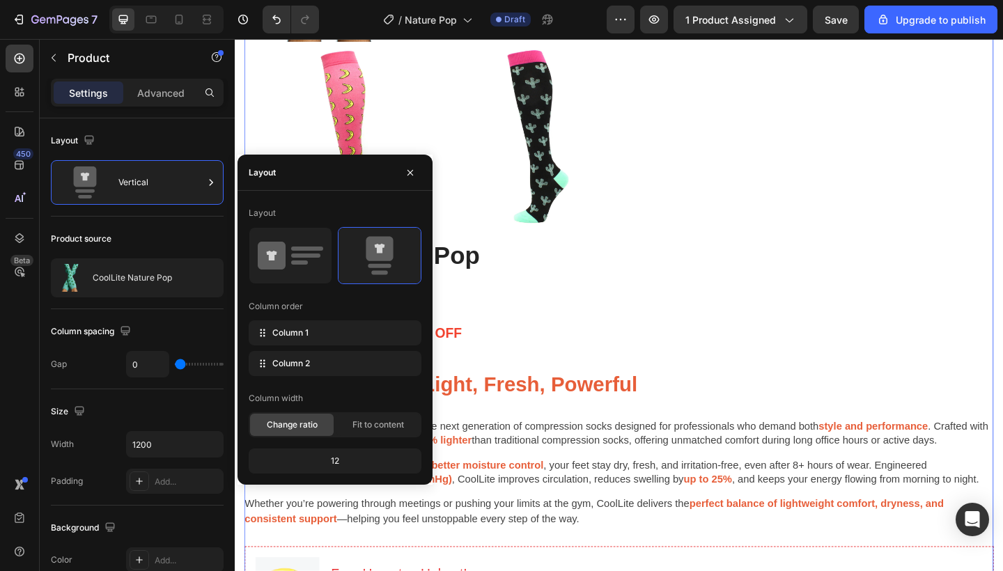
scroll to position [1117, 0]
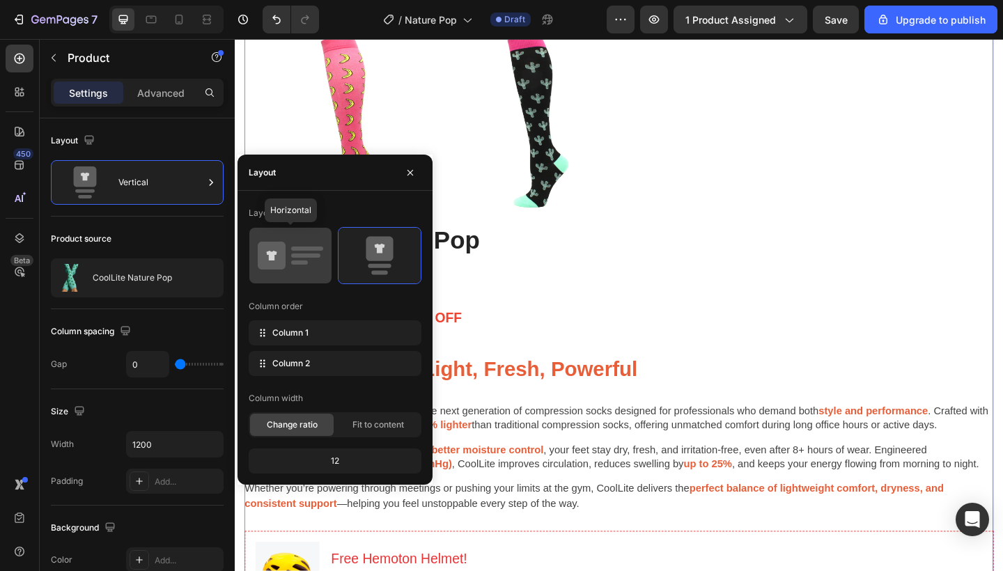
click at [277, 259] on icon at bounding box center [272, 256] width 28 height 28
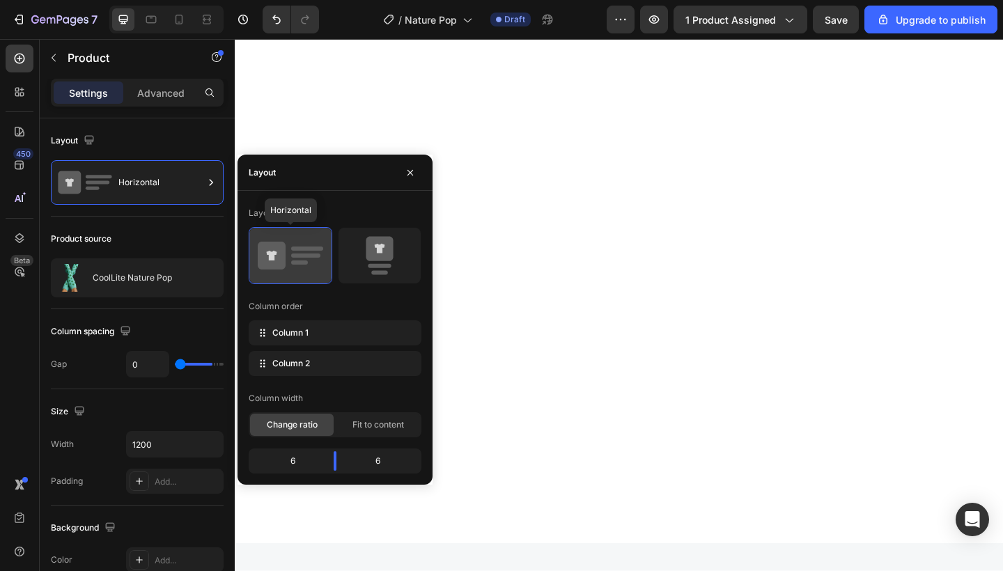
type input "60"
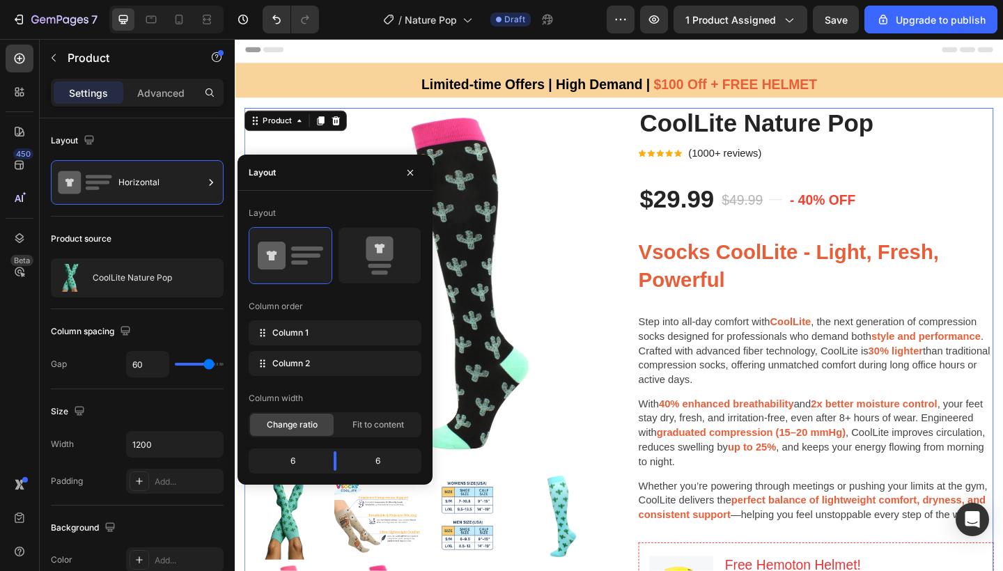
scroll to position [0, 0]
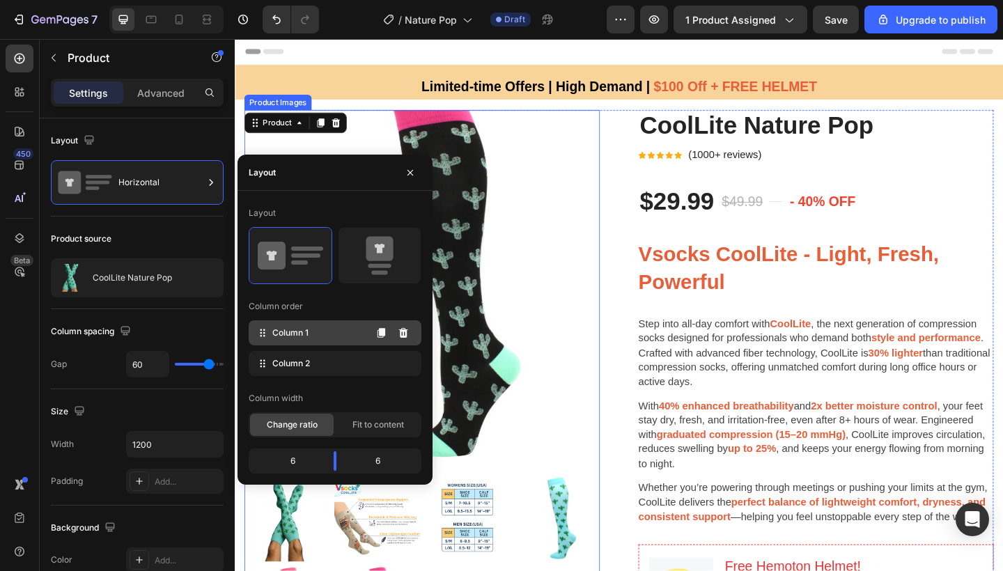
click at [318, 330] on div "Column 1" at bounding box center [335, 332] width 173 height 25
click at [316, 369] on div "Column 2" at bounding box center [335, 363] width 173 height 25
click at [318, 332] on div "Column 1" at bounding box center [335, 332] width 173 height 25
click at [365, 420] on span "Fit to content" at bounding box center [378, 425] width 52 height 13
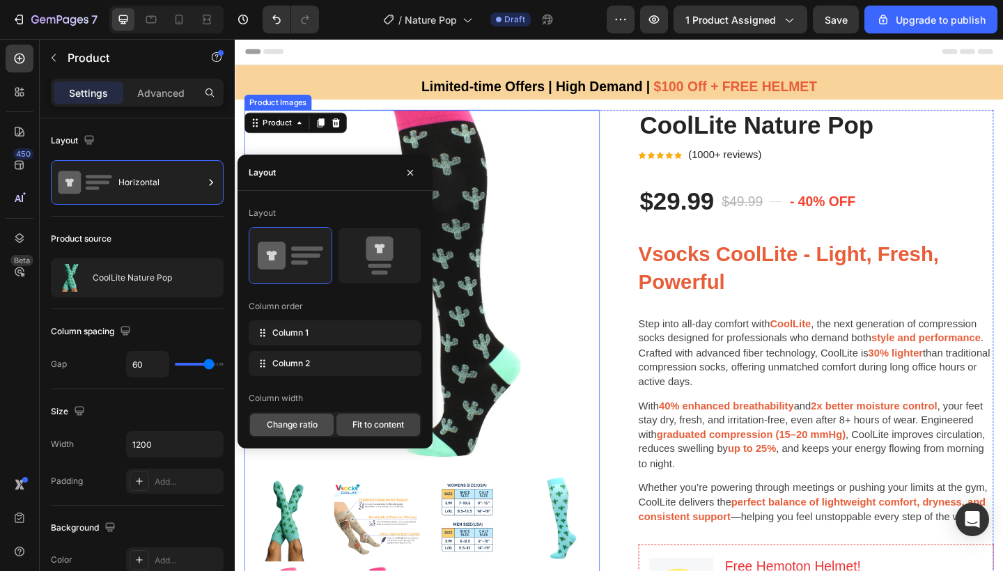
click at [315, 419] on span "Change ratio" at bounding box center [292, 425] width 51 height 13
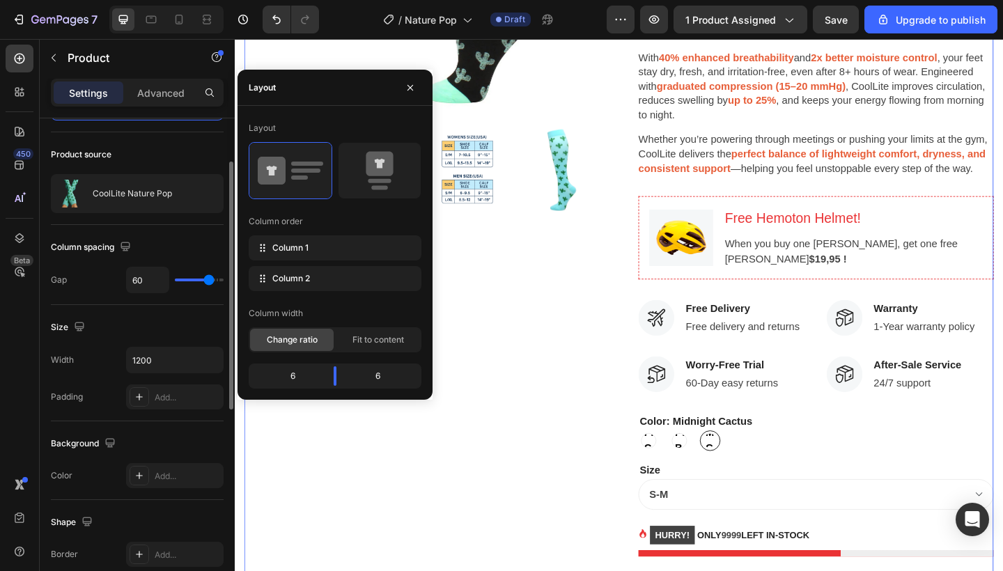
scroll to position [85, 0]
click at [149, 399] on div "Add..." at bounding box center [175, 396] width 98 height 25
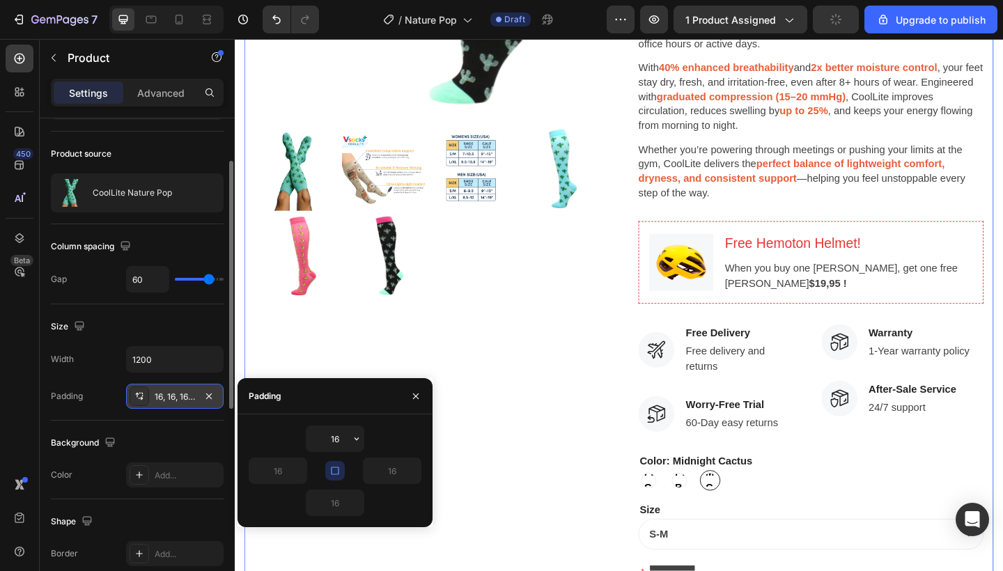
click at [152, 398] on div "16, 16, 16, 16" at bounding box center [175, 396] width 98 height 25
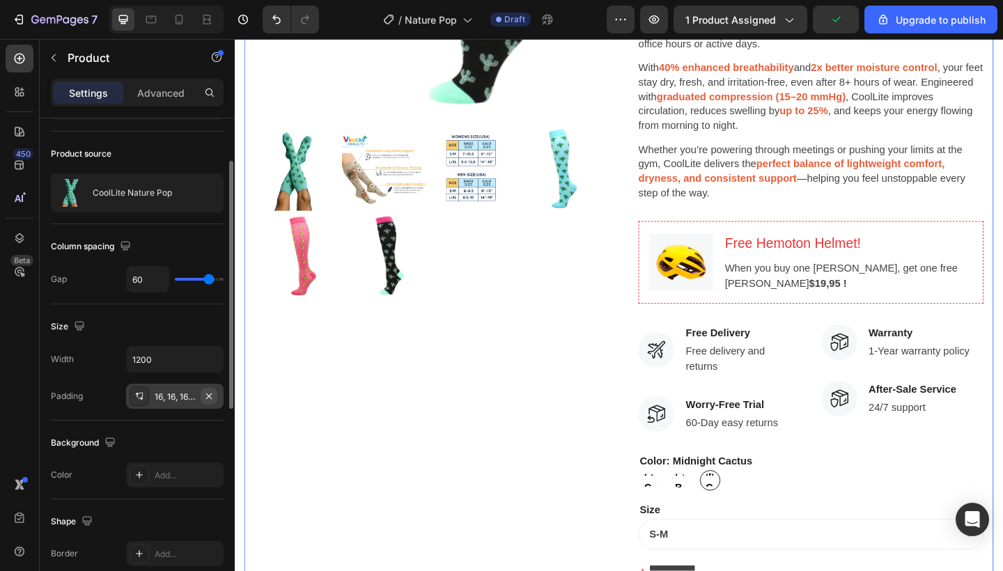
click at [208, 394] on icon "button" at bounding box center [208, 396] width 11 height 11
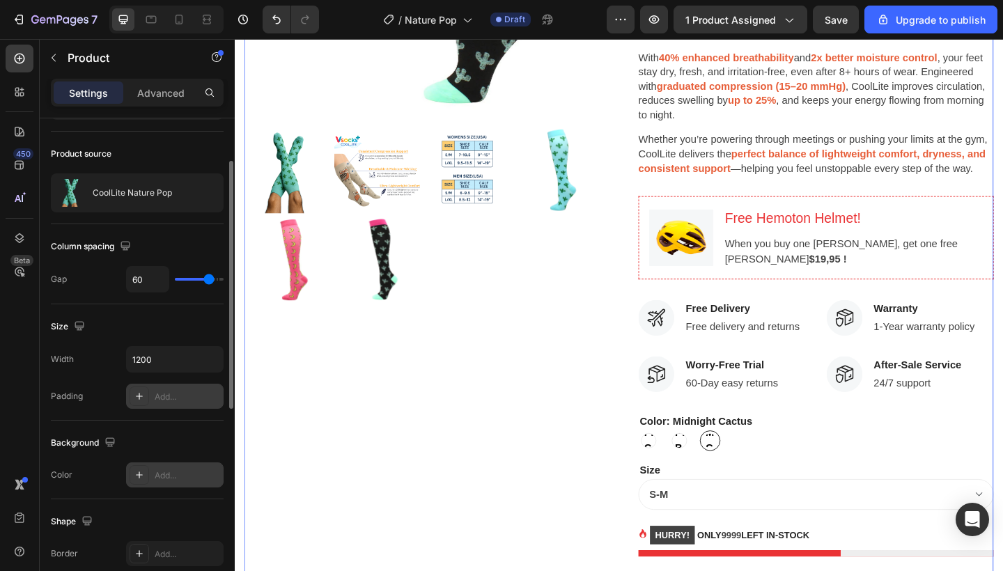
click at [169, 470] on div "Add..." at bounding box center [187, 476] width 65 height 13
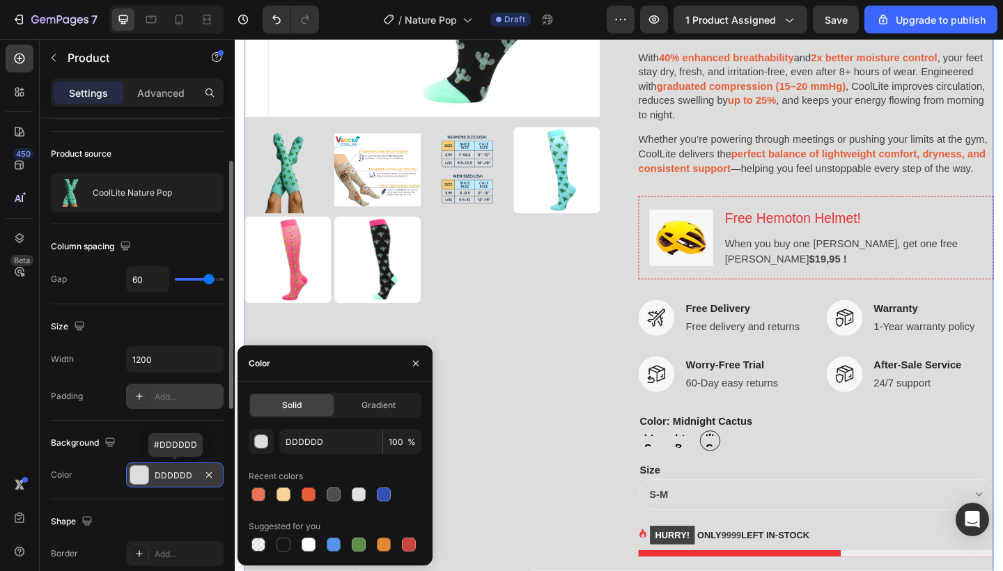
click at [169, 470] on div "DDDDDD" at bounding box center [175, 476] width 40 height 13
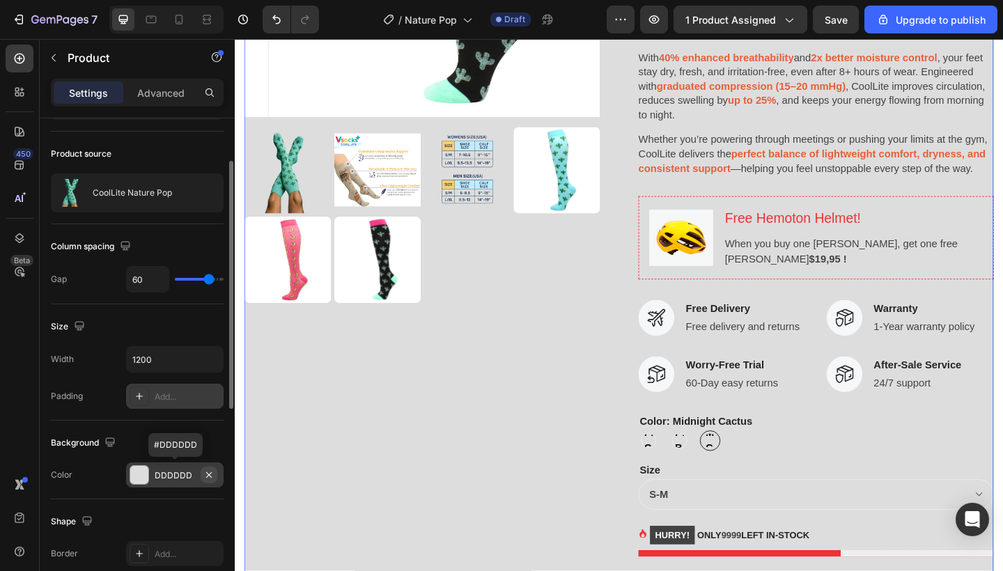
click at [214, 473] on icon "button" at bounding box center [208, 475] width 11 height 11
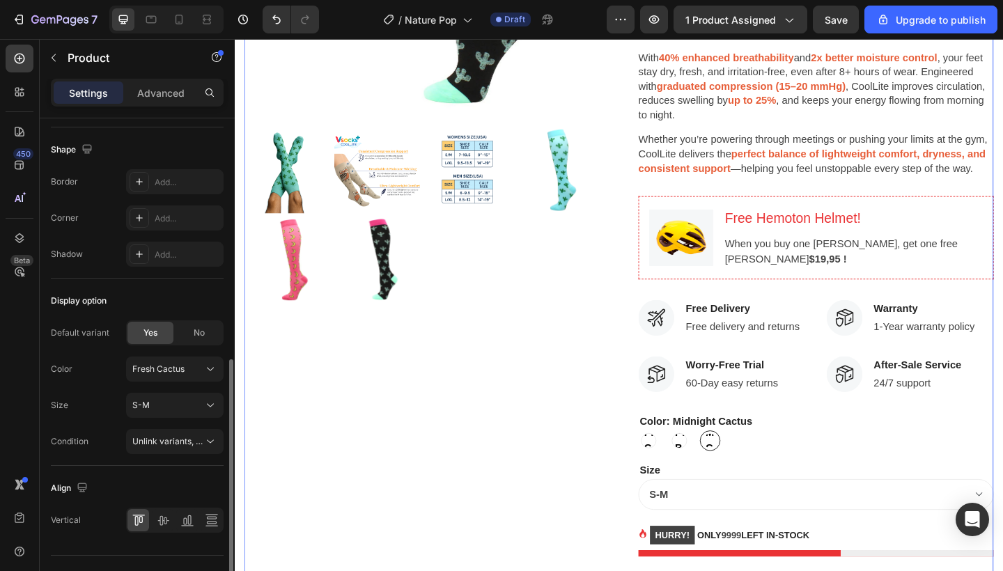
scroll to position [486, 0]
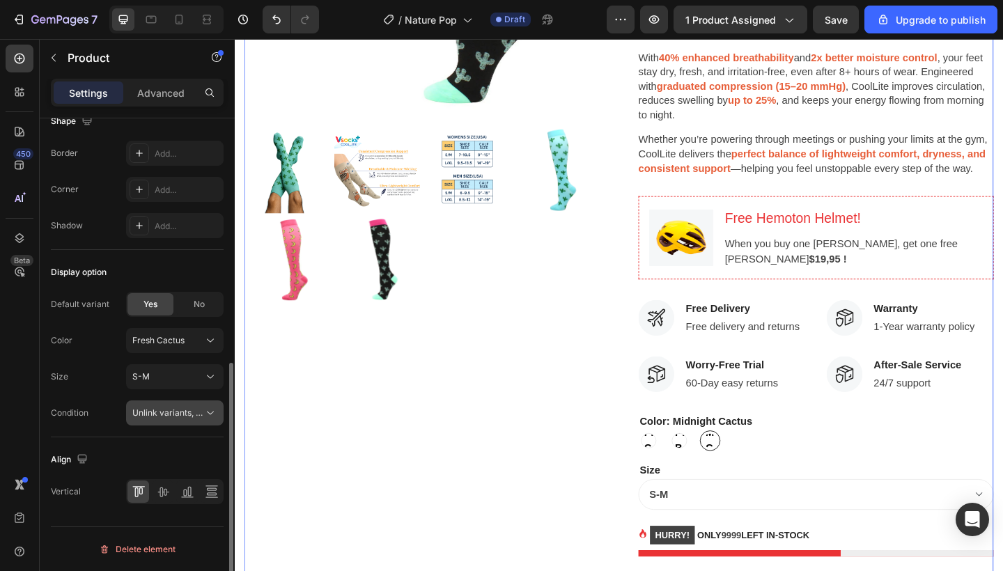
click at [164, 419] on span "Unlink variants, quantity <br> between same products" at bounding box center [167, 413] width 71 height 13
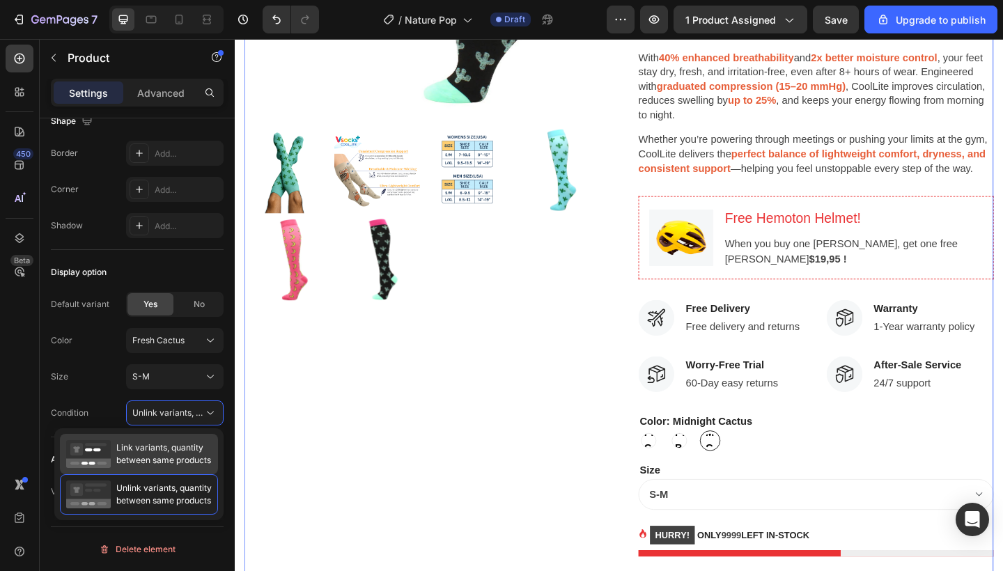
click at [160, 451] on span "Link variants, quantity between same products" at bounding box center [163, 454] width 95 height 25
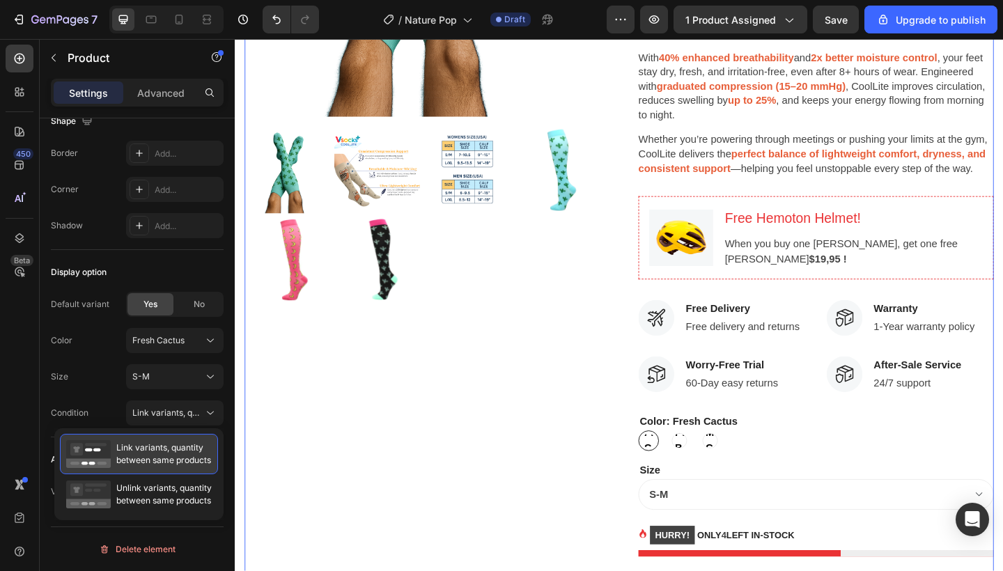
radio input "true"
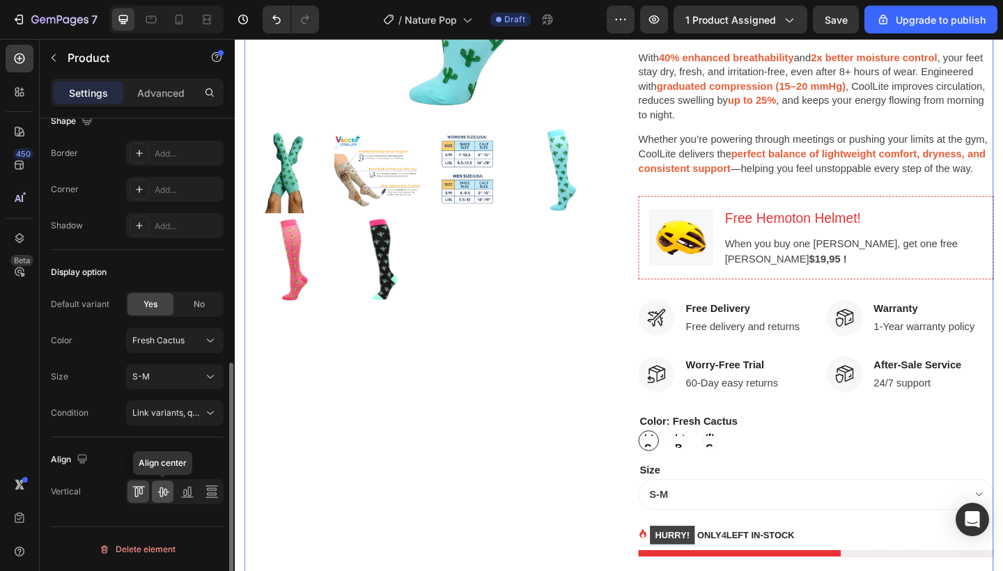
click at [164, 490] on icon at bounding box center [163, 492] width 14 height 14
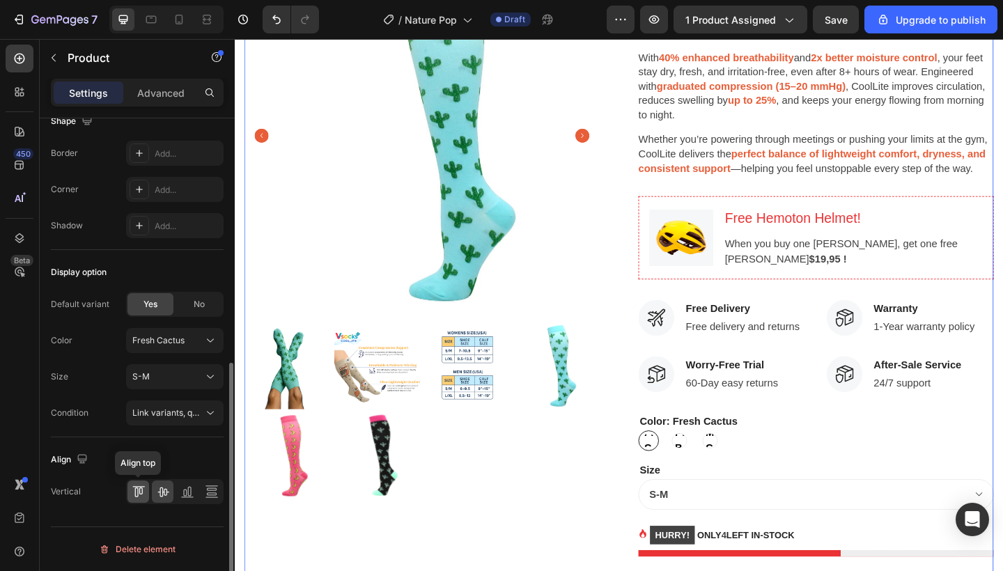
click at [134, 486] on icon at bounding box center [139, 492] width 14 height 14
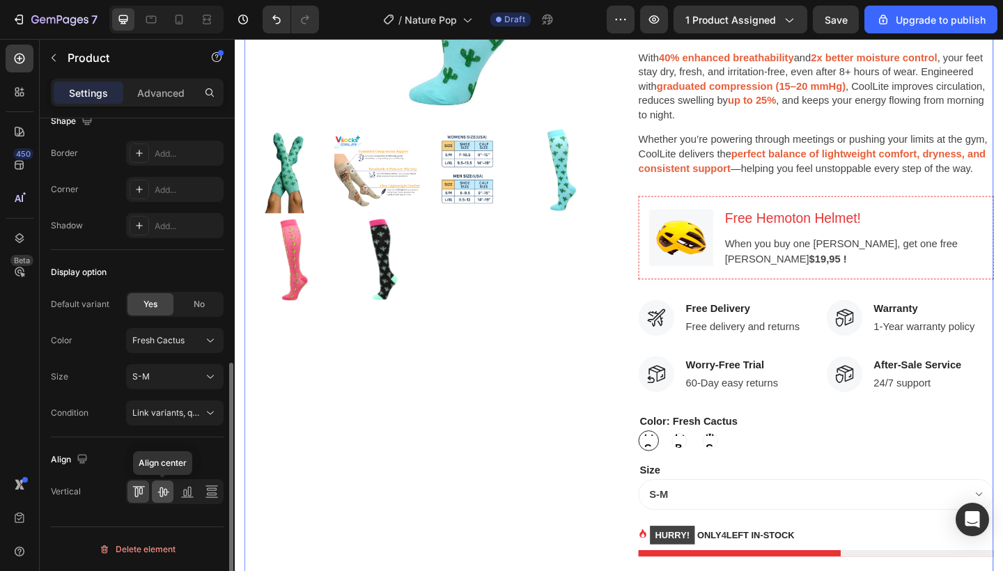
click at [163, 493] on icon at bounding box center [163, 492] width 14 height 14
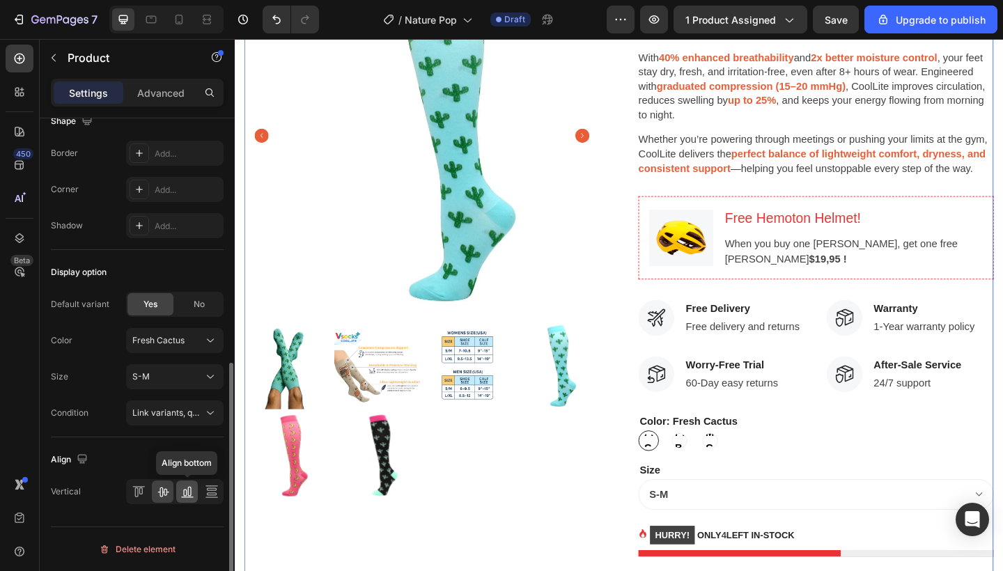
click at [192, 496] on icon at bounding box center [187, 492] width 14 height 14
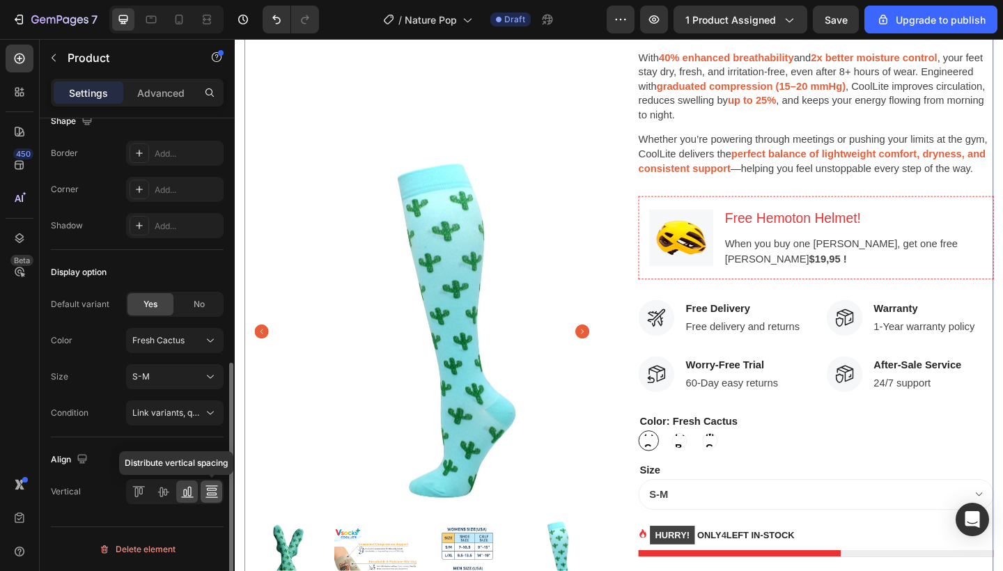
click at [210, 495] on icon at bounding box center [211, 494] width 10 height 3
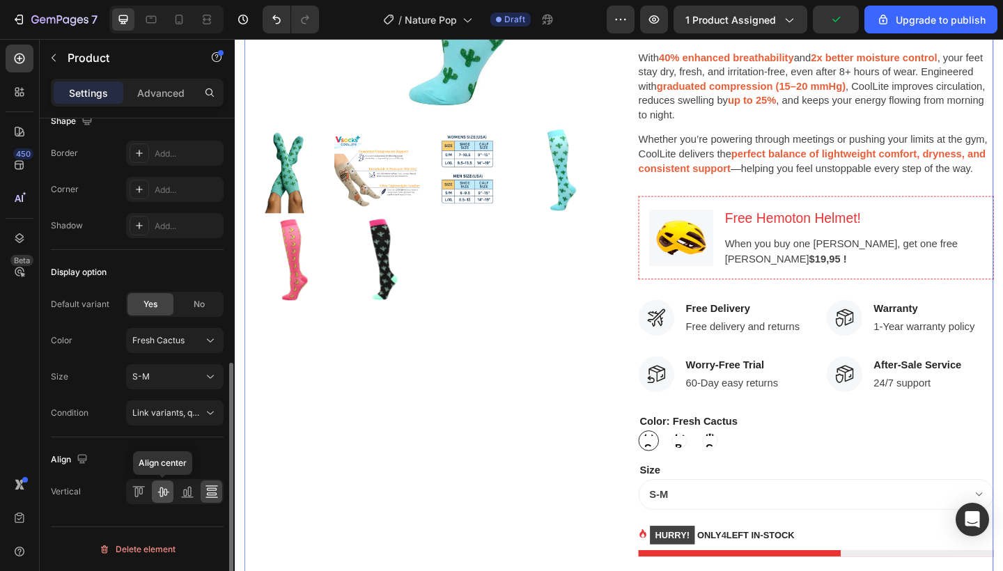
click at [163, 493] on icon at bounding box center [163, 492] width 14 height 14
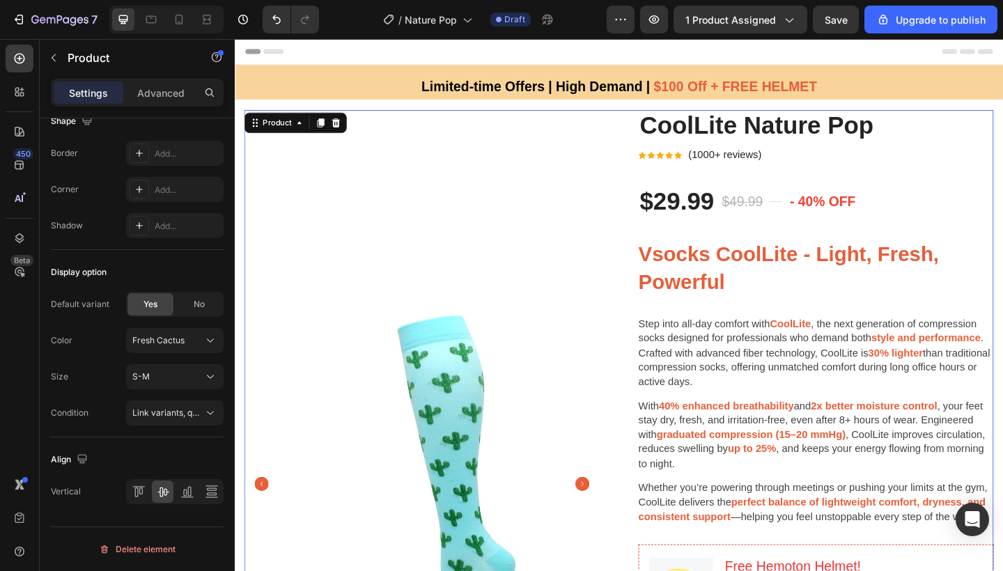
scroll to position [13, 0]
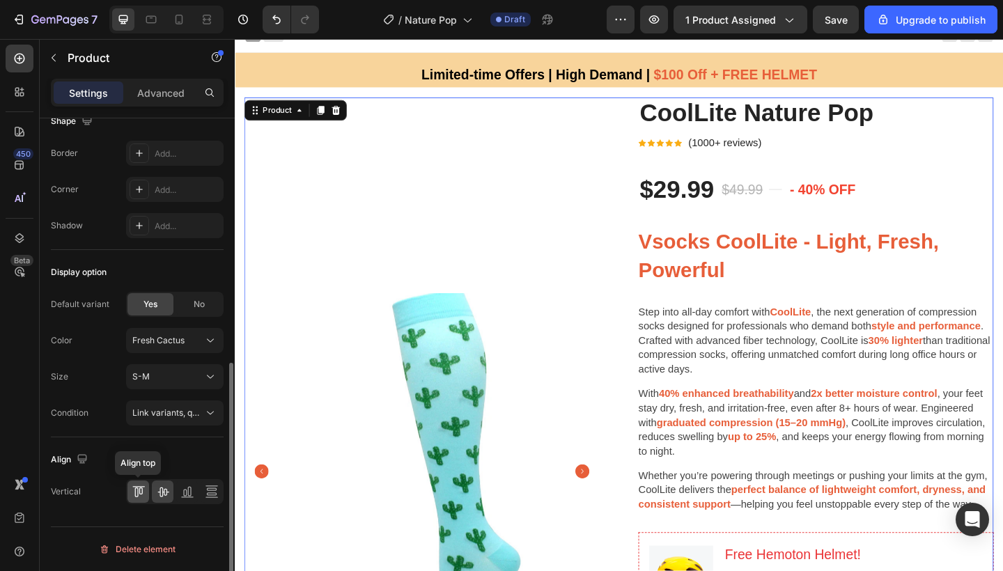
click at [137, 493] on icon at bounding box center [139, 492] width 14 height 14
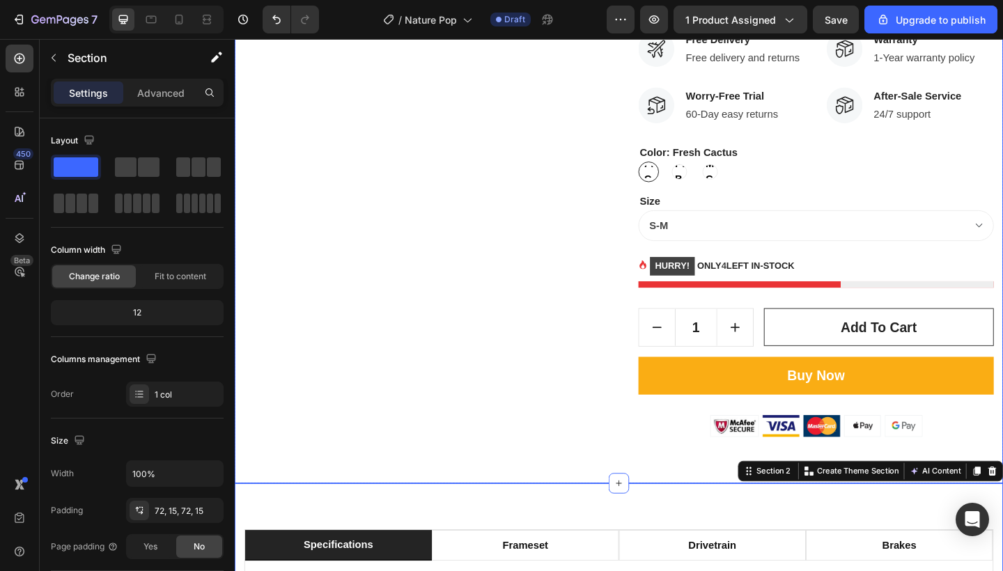
scroll to position [658, 0]
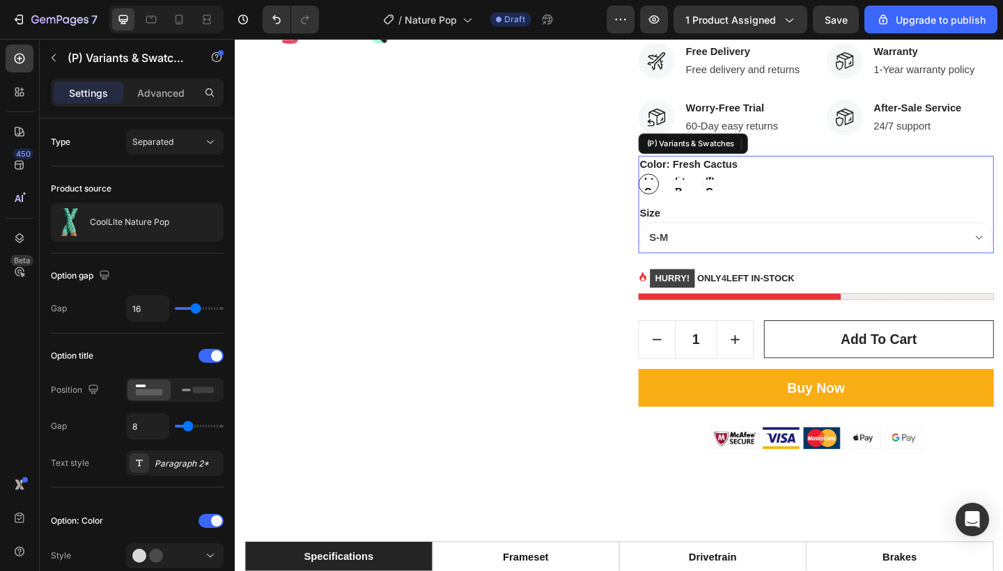
click at [1002, 167] on div "Color: Fresh Cactus Fresh Cactus Fresh Cactus Fresh Cactus Pink Banana Pink Ban…" at bounding box center [867, 187] width 387 height 42
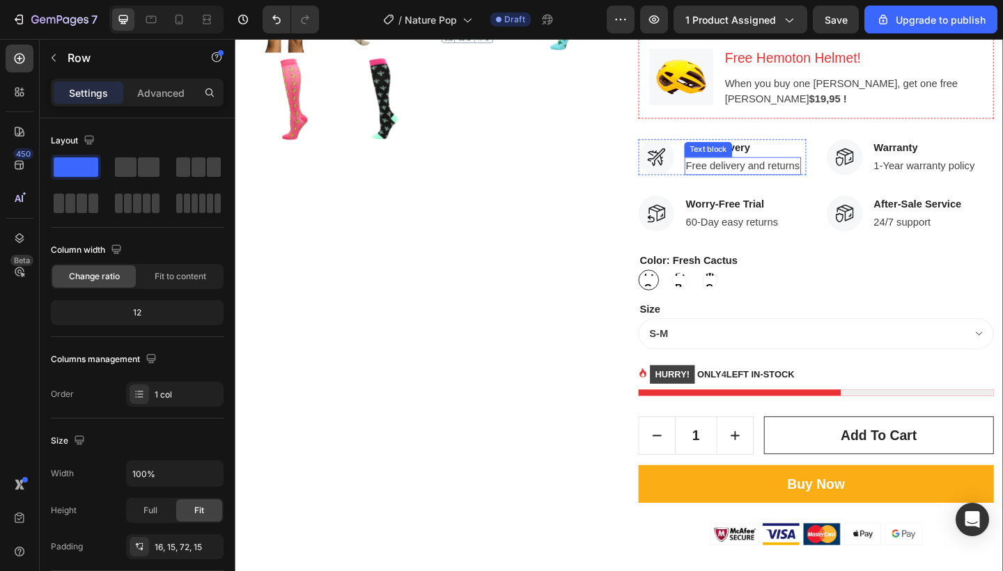
scroll to position [715, 0]
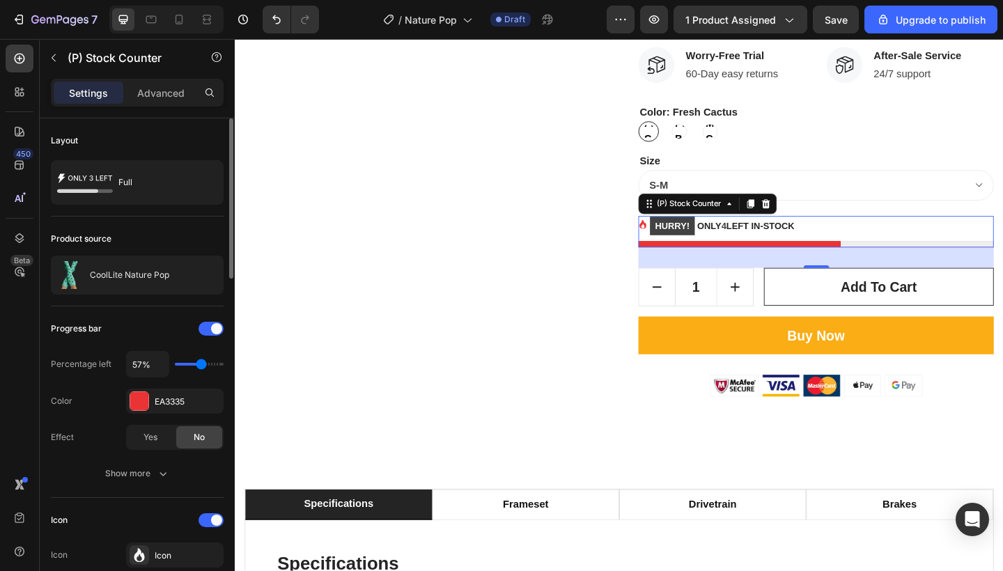
type input "70%"
type input "70"
type input "80%"
type input "80"
type input "70%"
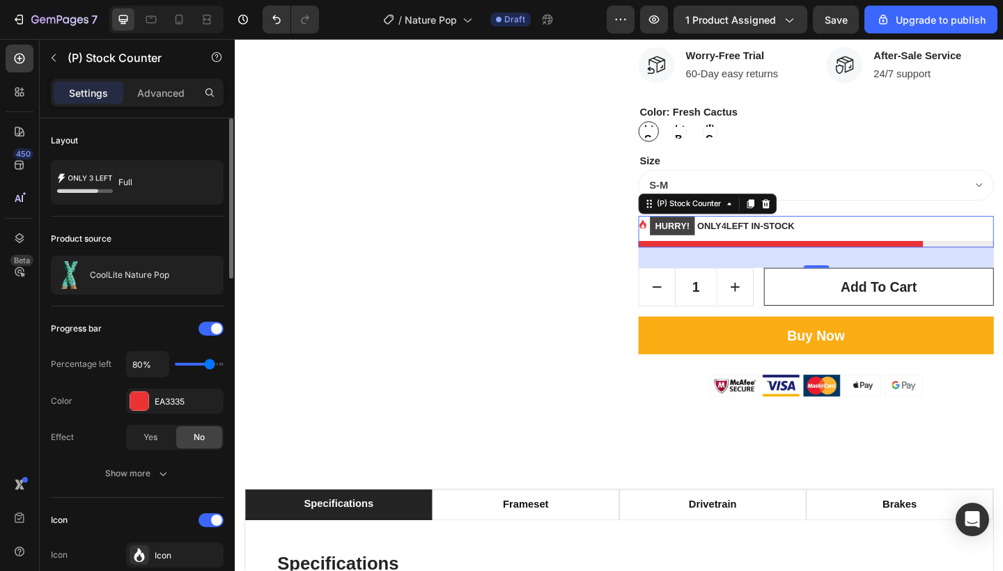
type input "70"
type input "80%"
type input "80"
type input "90%"
type input "90"
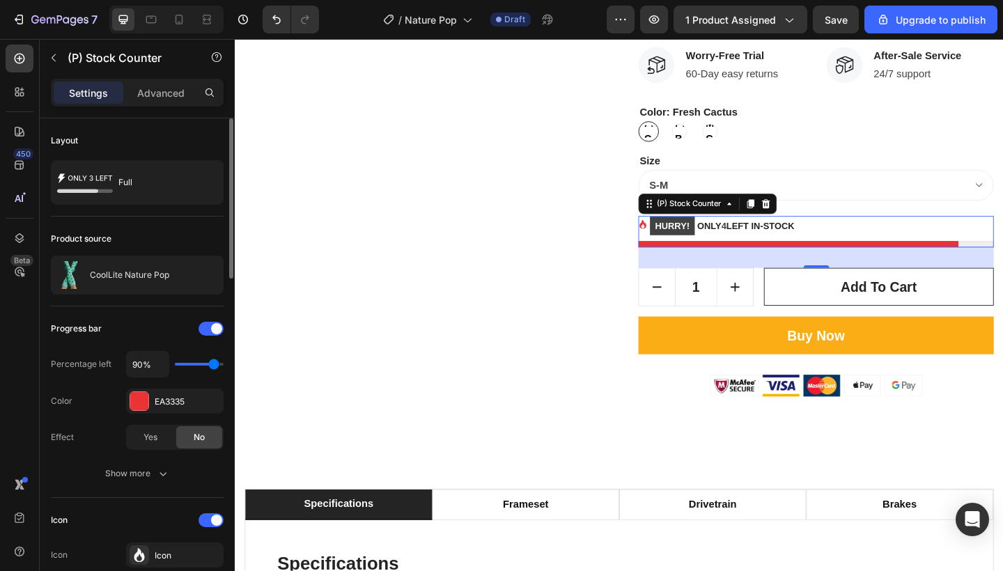
type input "100%"
type input "100"
type input "90%"
type input "90"
type input "80%"
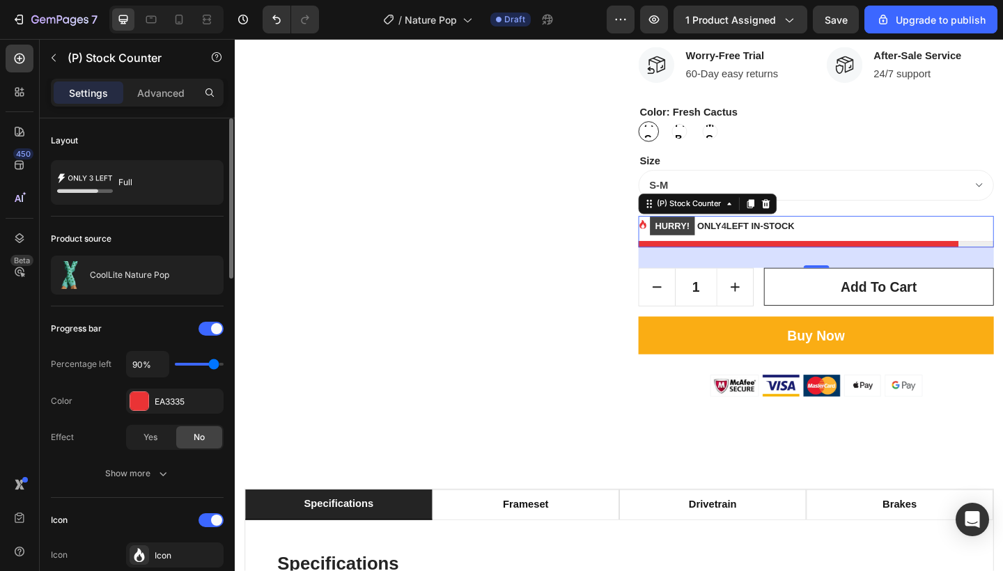
type input "80"
type input "70%"
type input "70"
type input "60%"
type input "60"
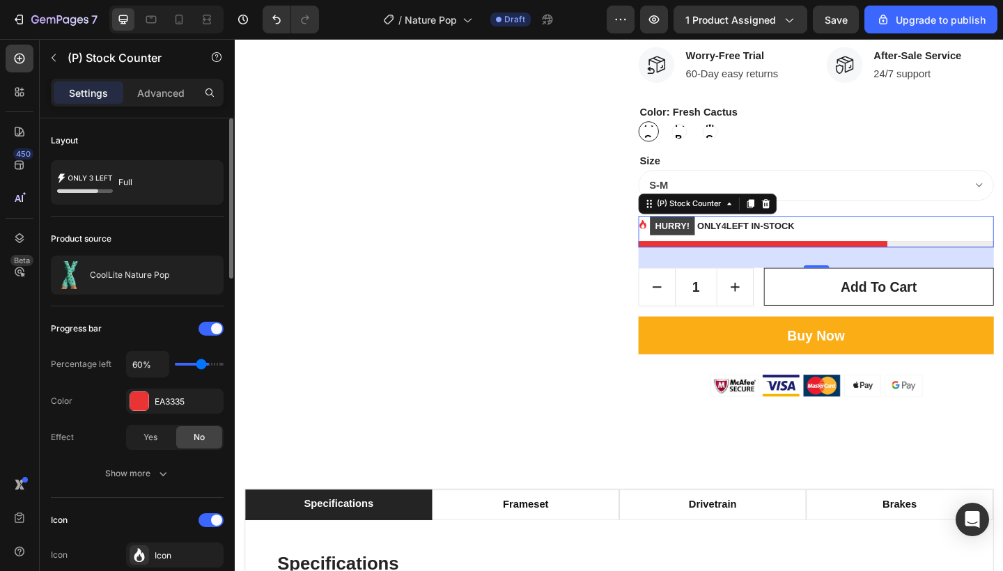
type input "50%"
type input "50"
type input "40%"
type input "40"
drag, startPoint x: 203, startPoint y: 365, endPoint x: 190, endPoint y: 369, distance: 13.9
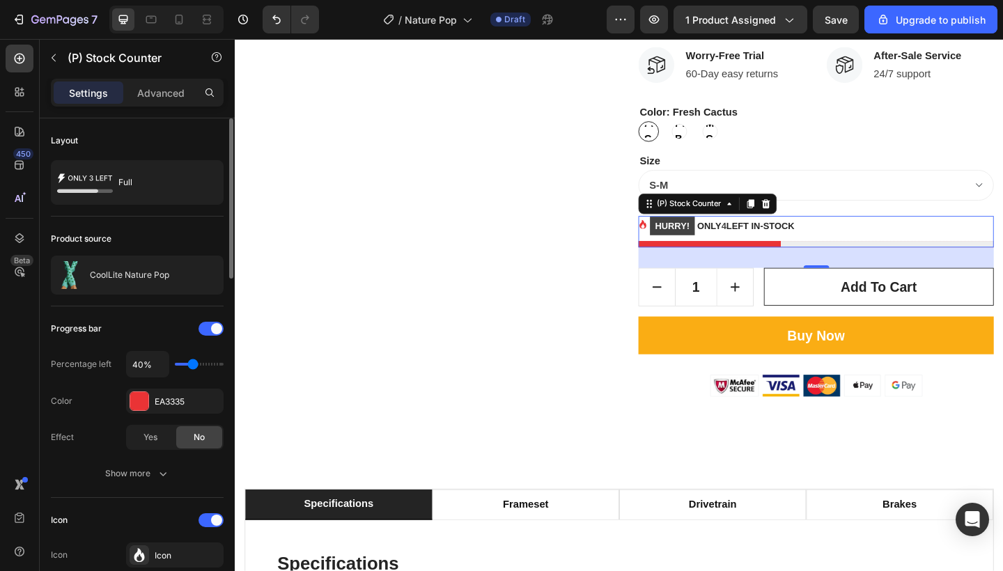
click at [190, 366] on input "range" at bounding box center [199, 364] width 49 height 3
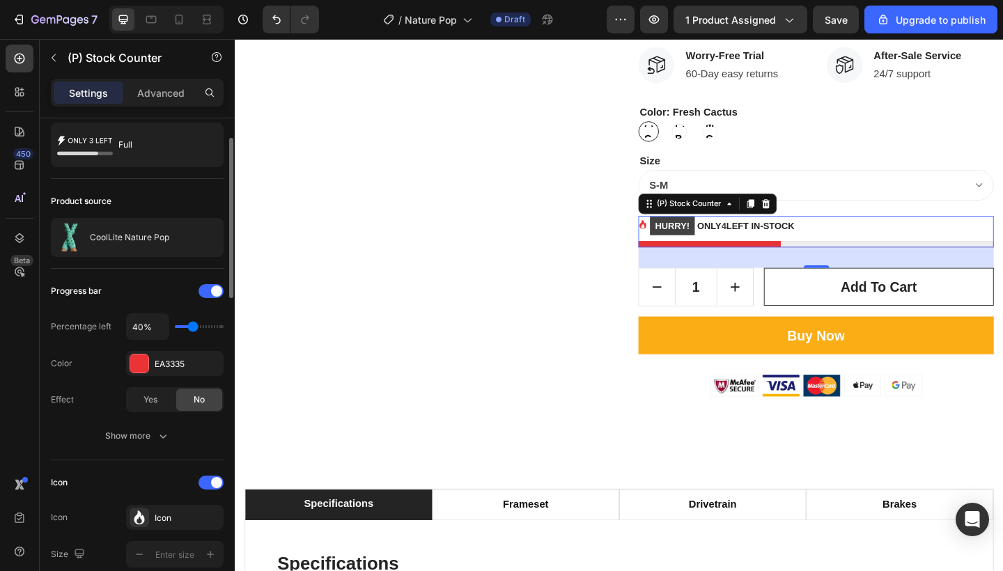
scroll to position [52, 0]
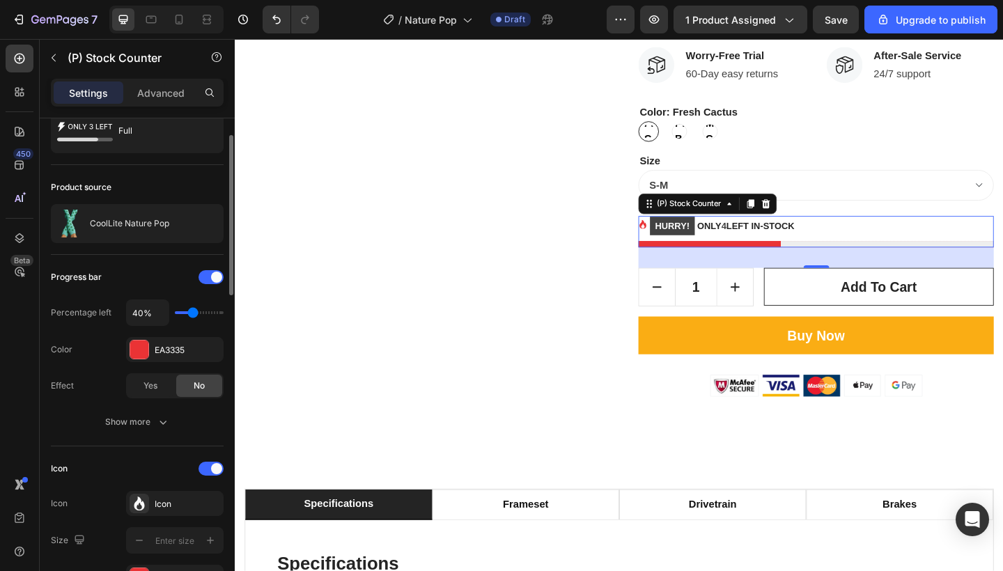
type input "30%"
type input "30"
type input "10%"
type input "10"
click at [175, 314] on input "range" at bounding box center [199, 312] width 49 height 3
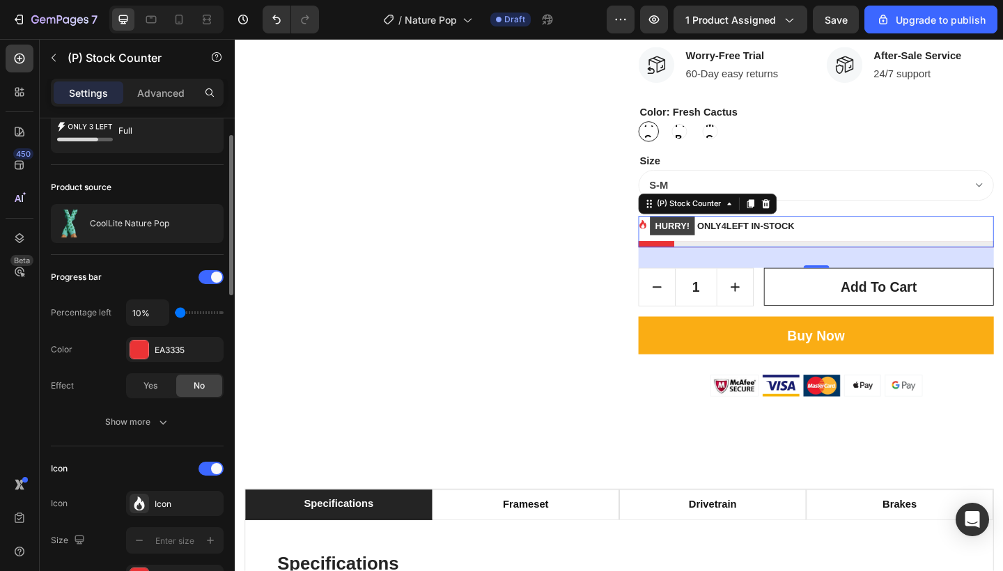
click at [175, 314] on input "range" at bounding box center [199, 312] width 49 height 3
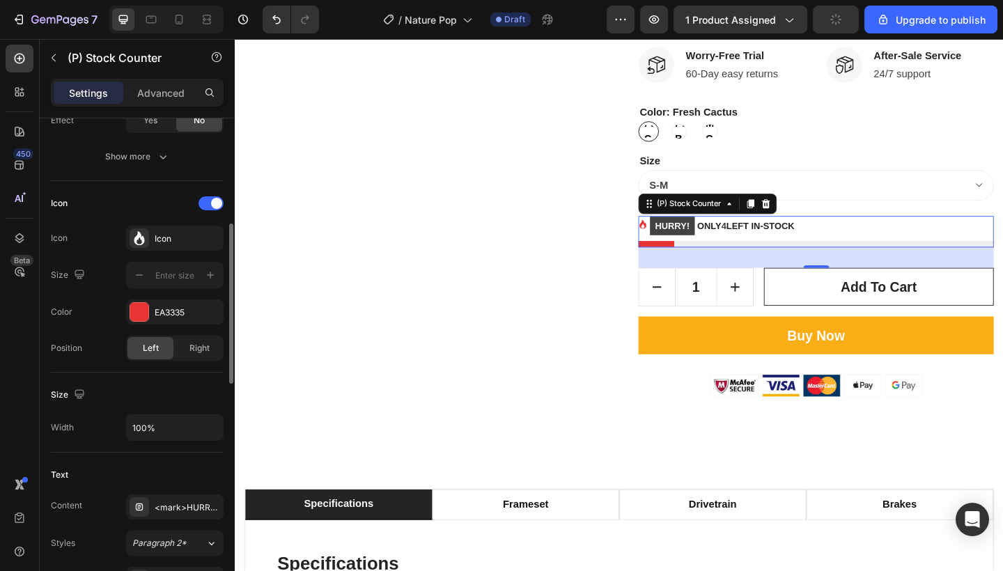
scroll to position [319, 0]
type input "50%"
type input "50"
type input "100%"
type input "100"
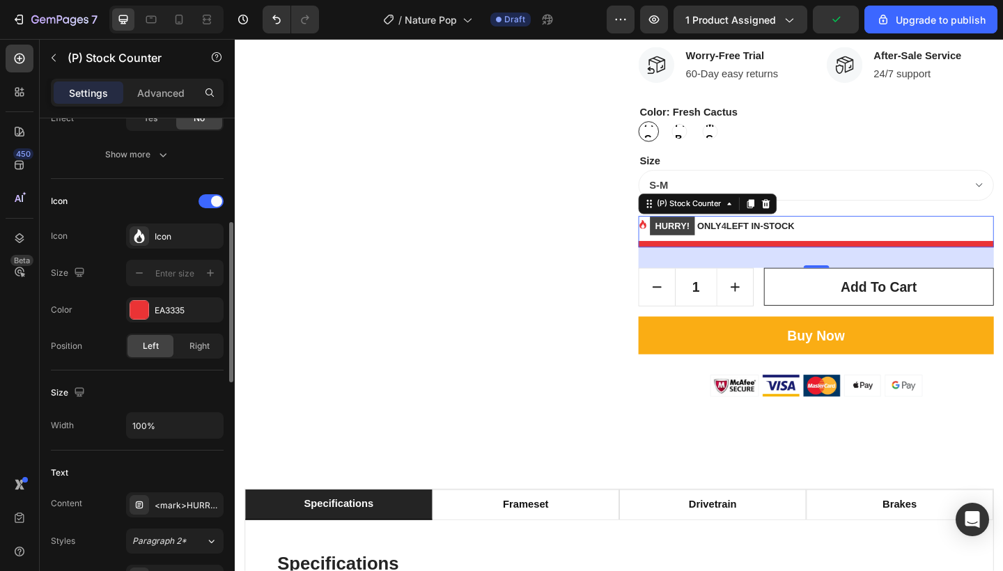
type input "50%"
type input "50"
type input "10%"
type input "10"
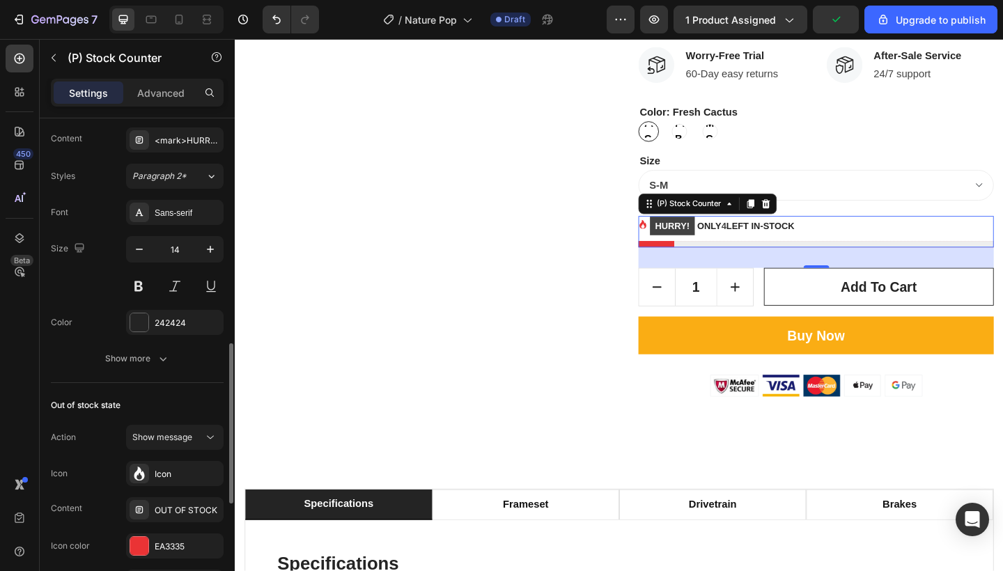
scroll to position [694, 0]
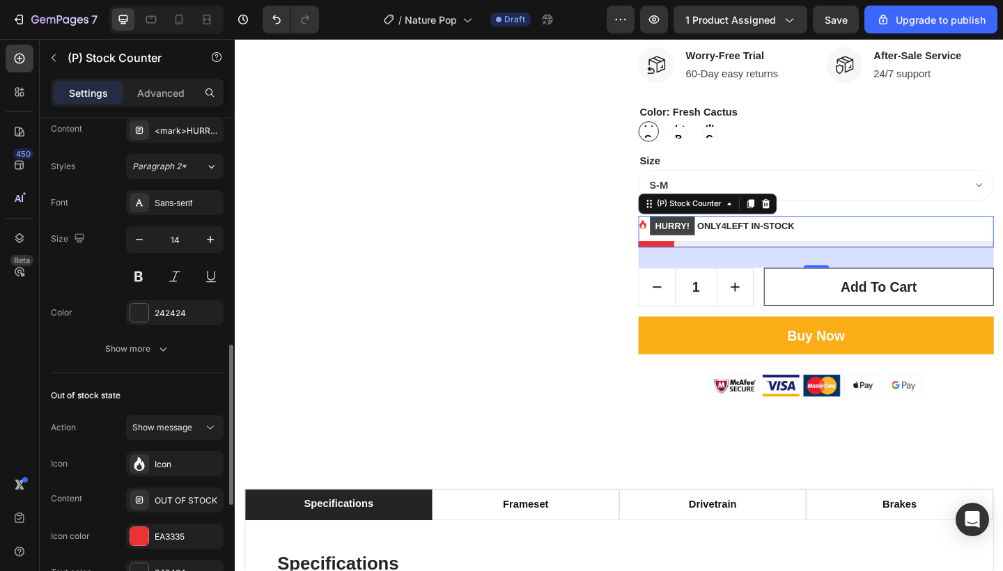
type input "80%"
type input "80"
type input "100%"
type input "100"
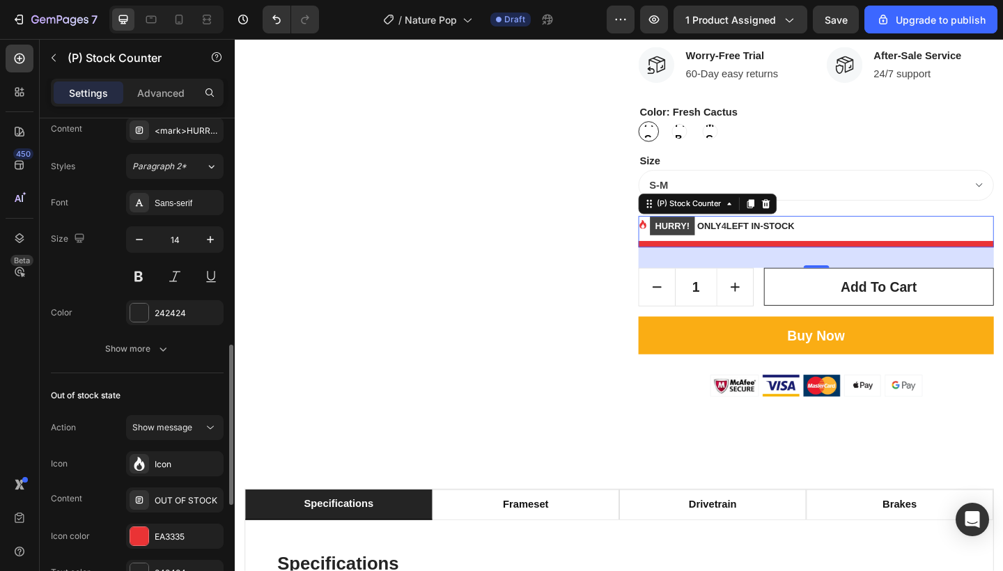
type input "60%"
type input "60"
type input "10%"
type input "10"
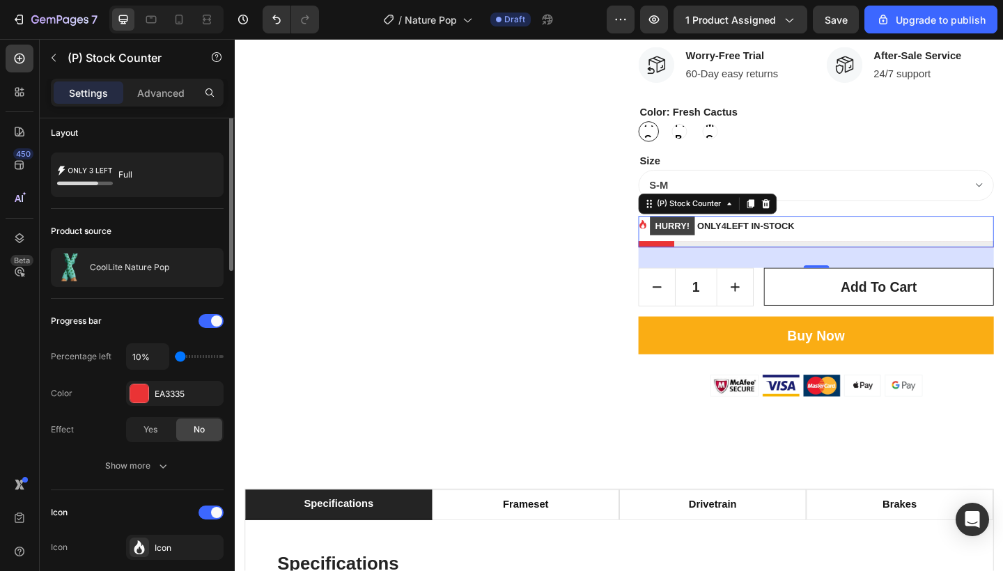
scroll to position [0, 0]
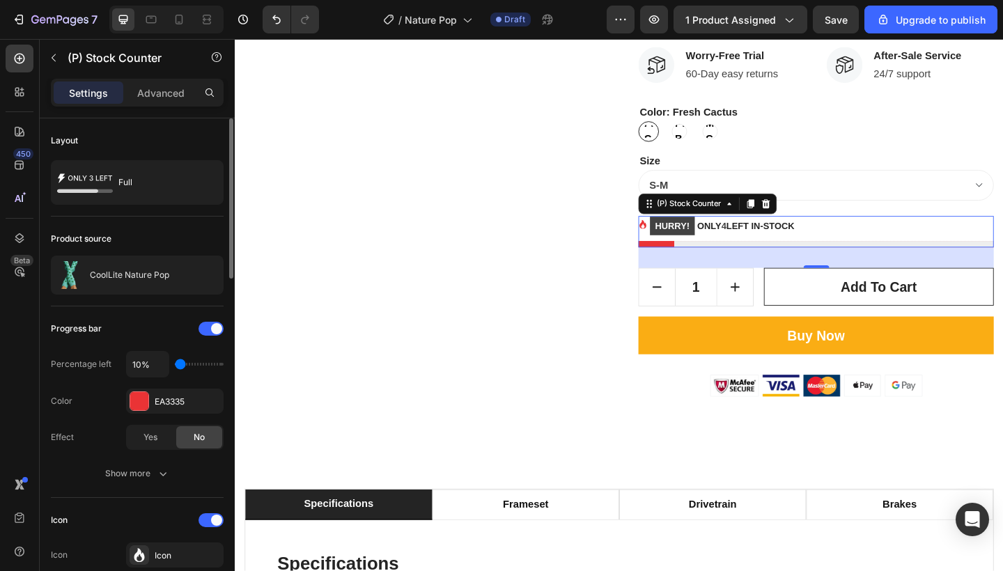
click at [175, 363] on input "range" at bounding box center [199, 364] width 49 height 3
type input "20%"
type input "20"
type input "40%"
type input "40"
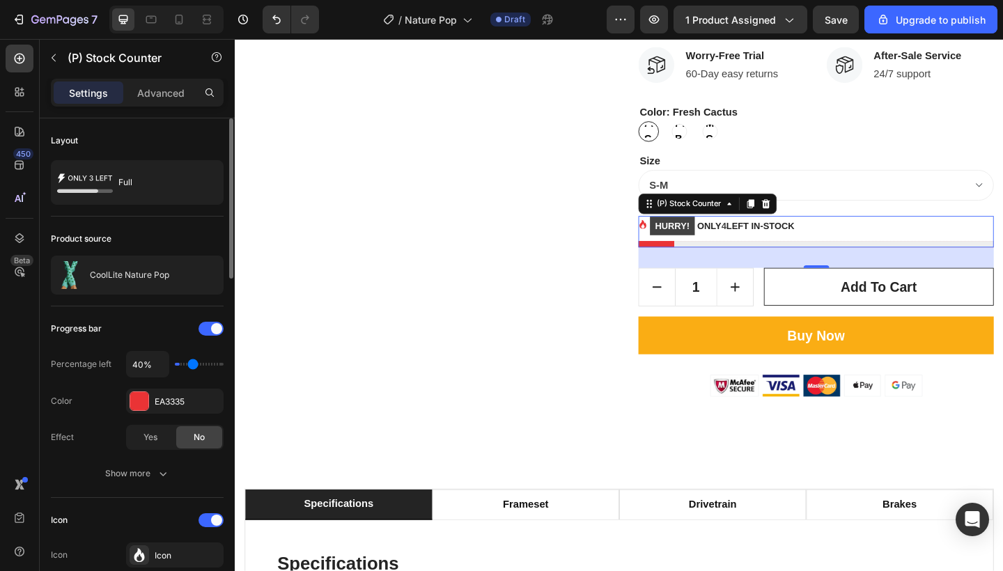
type input "50%"
type input "50"
type input "60%"
type input "60"
type input "70%"
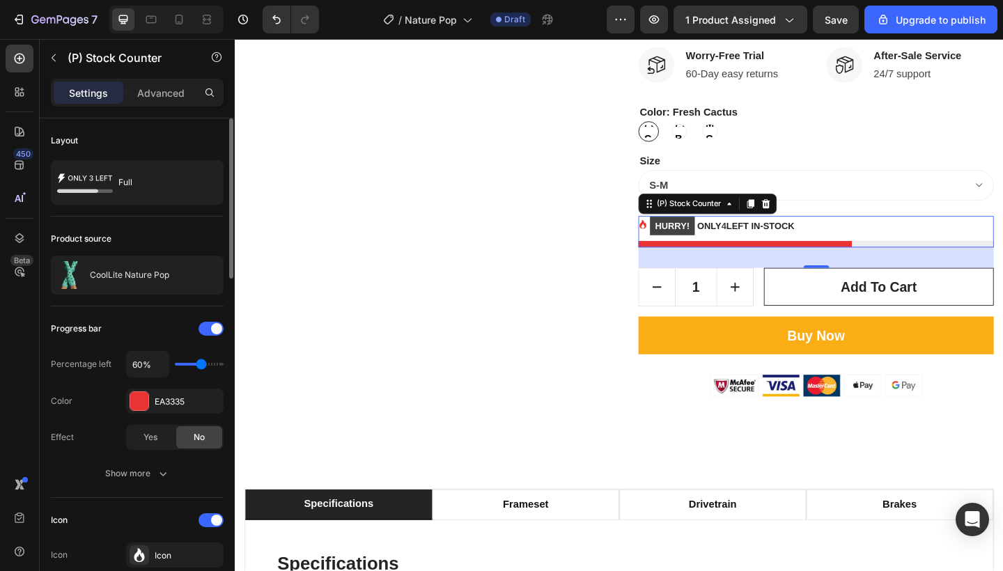
type input "70"
type input "80%"
type input "80"
click at [208, 363] on input "range" at bounding box center [199, 364] width 49 height 3
type input "70%"
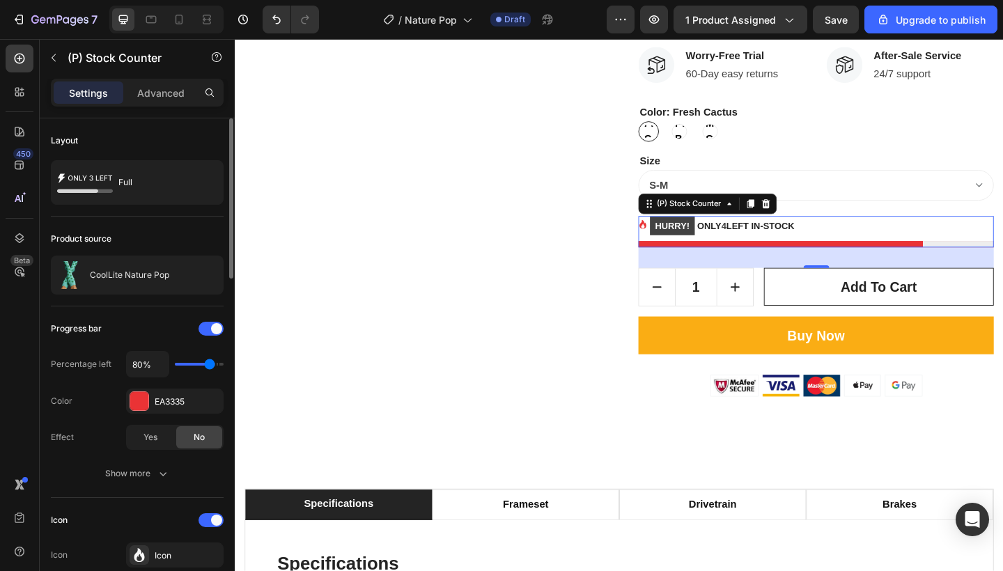
type input "70"
type input "60%"
type input "60"
click at [201, 366] on input "range" at bounding box center [199, 364] width 49 height 3
type input "70%"
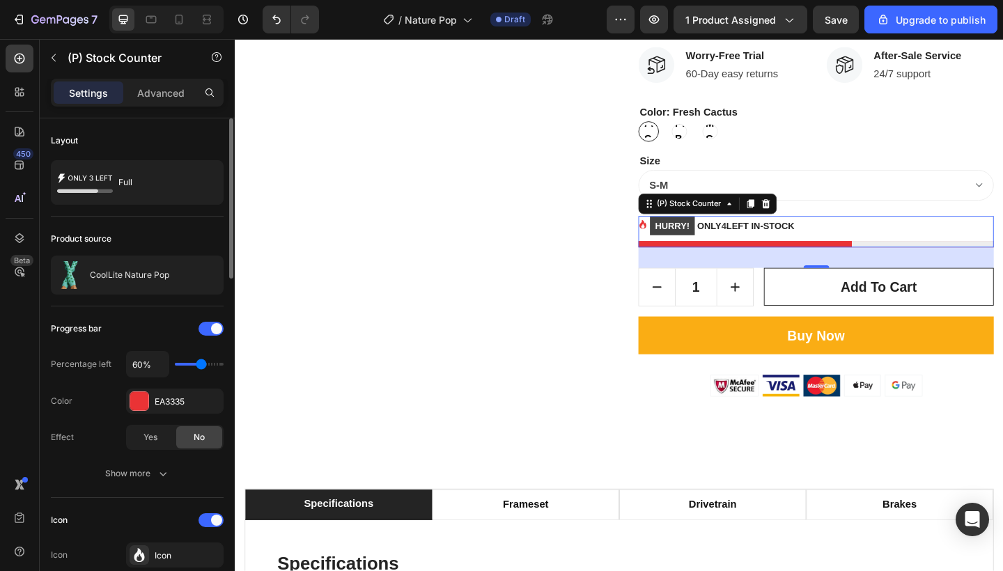
type input "70"
type input "80%"
type input "80"
type input "70%"
type input "70"
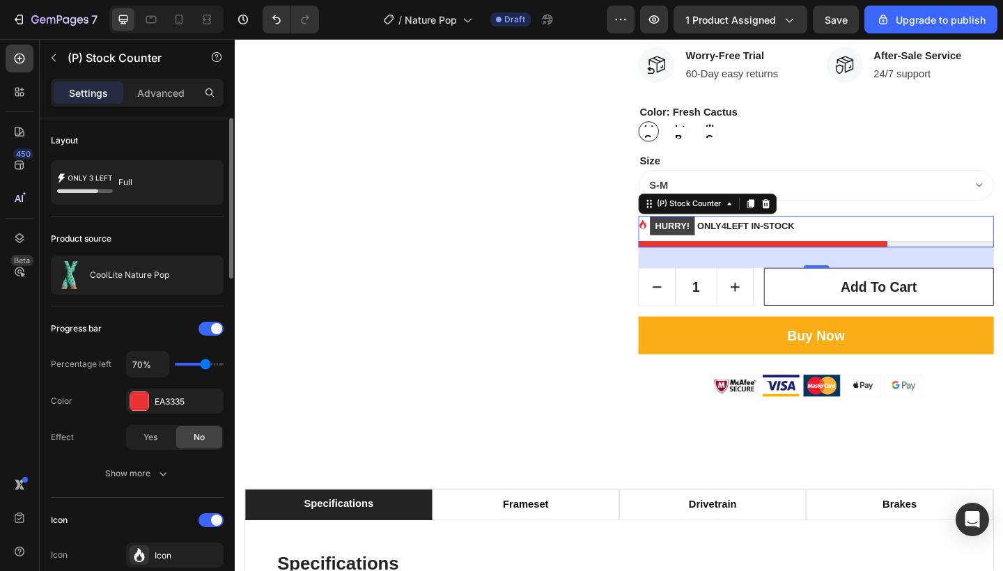
type input "50%"
type input "50"
type input "40%"
type input "40"
type input "10%"
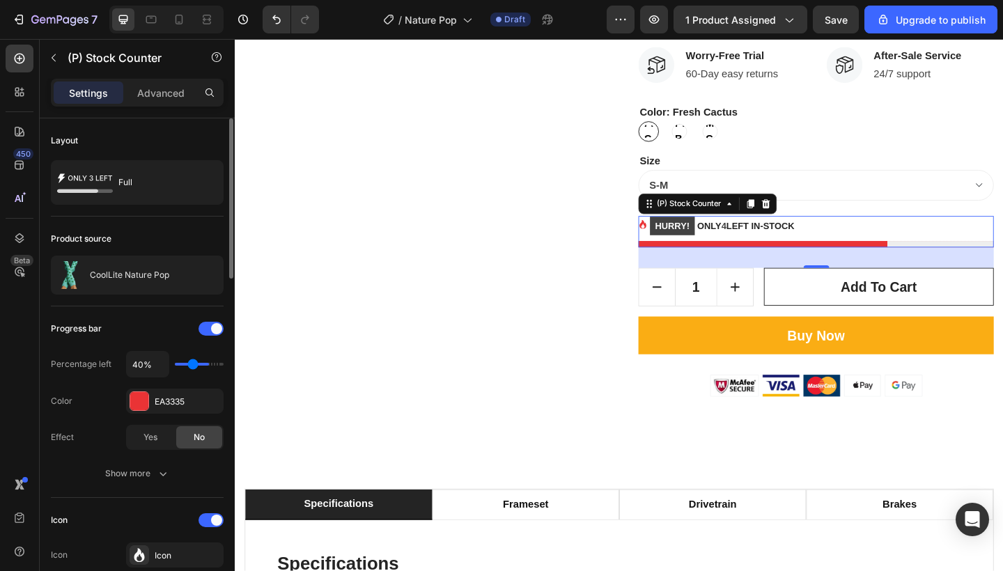
type input "10"
type input "20%"
type input "20"
type input "30%"
type input "30"
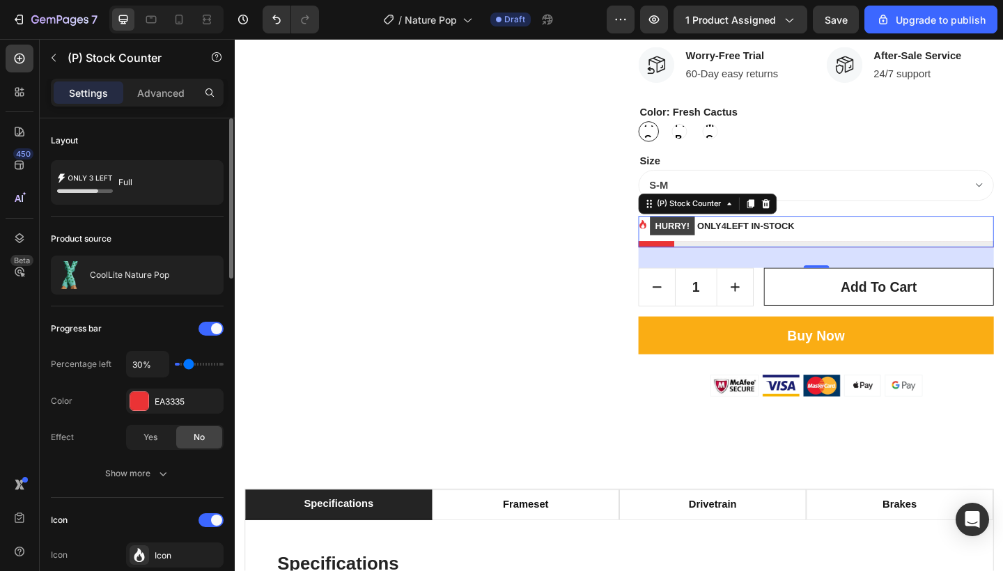
type input "40%"
type input "40"
type input "50%"
type input "50"
type input "40%"
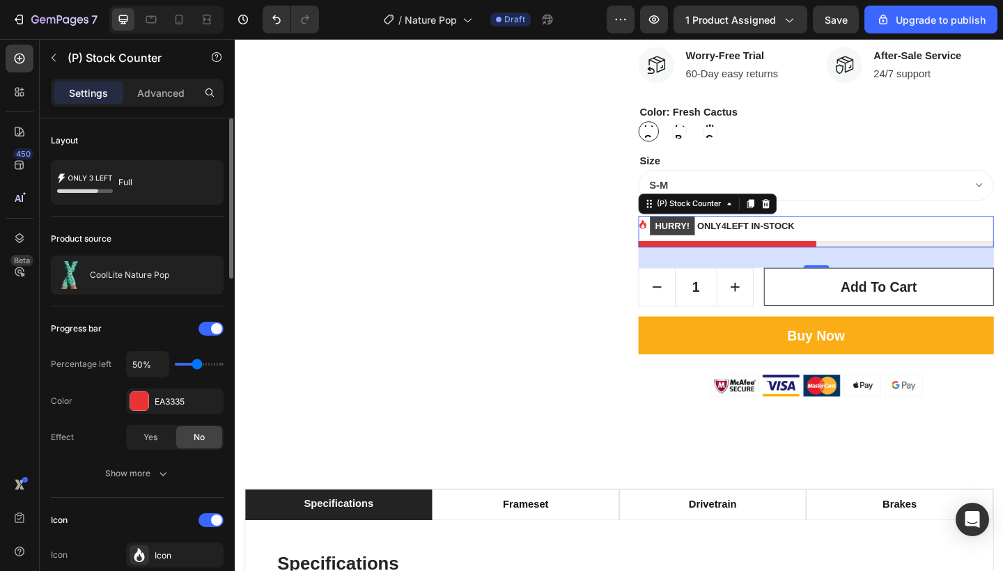
type input "40"
type input "30%"
type input "30"
click at [189, 366] on input "range" at bounding box center [199, 364] width 49 height 3
type input "40%"
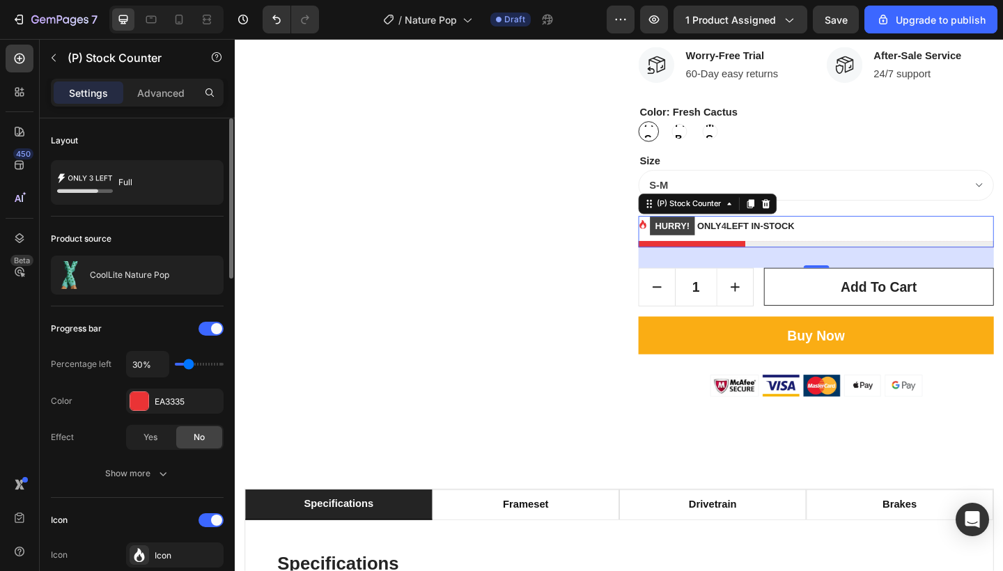
type input "40"
type input "50%"
type input "50"
type input "60%"
type input "60"
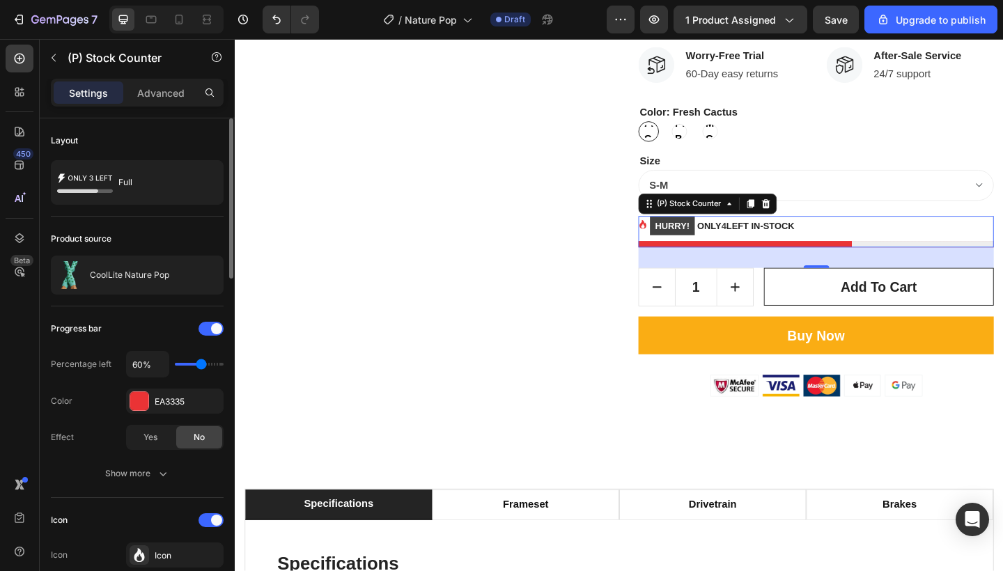
click at [198, 366] on input "range" at bounding box center [199, 364] width 49 height 3
type input "50%"
type input "50"
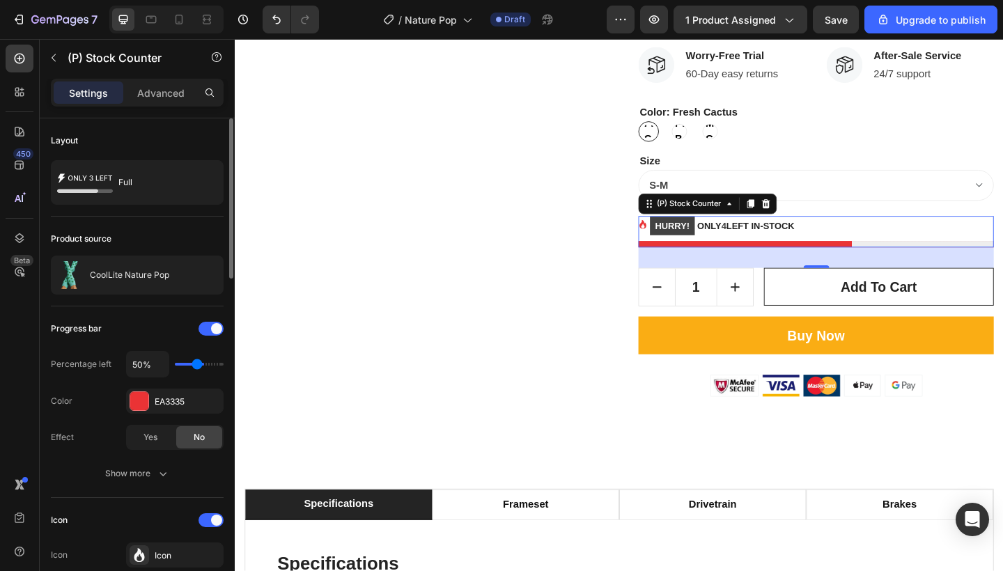
type input "40%"
type input "40"
type input "30%"
type input "30"
type input "20%"
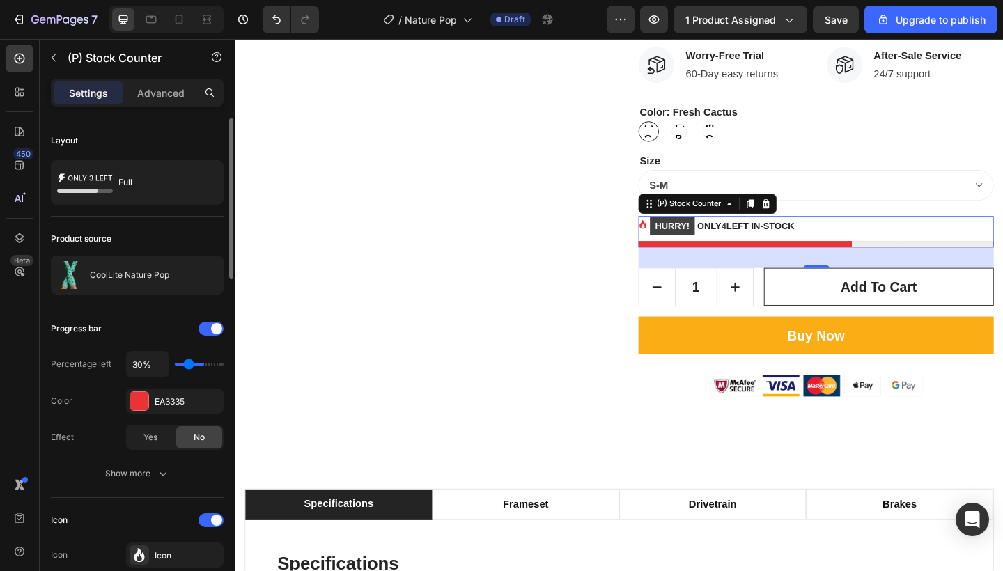
type input "20"
type input "10%"
type input "10"
click at [175, 364] on input "range" at bounding box center [199, 364] width 49 height 3
click at [175, 363] on input "range" at bounding box center [199, 364] width 49 height 3
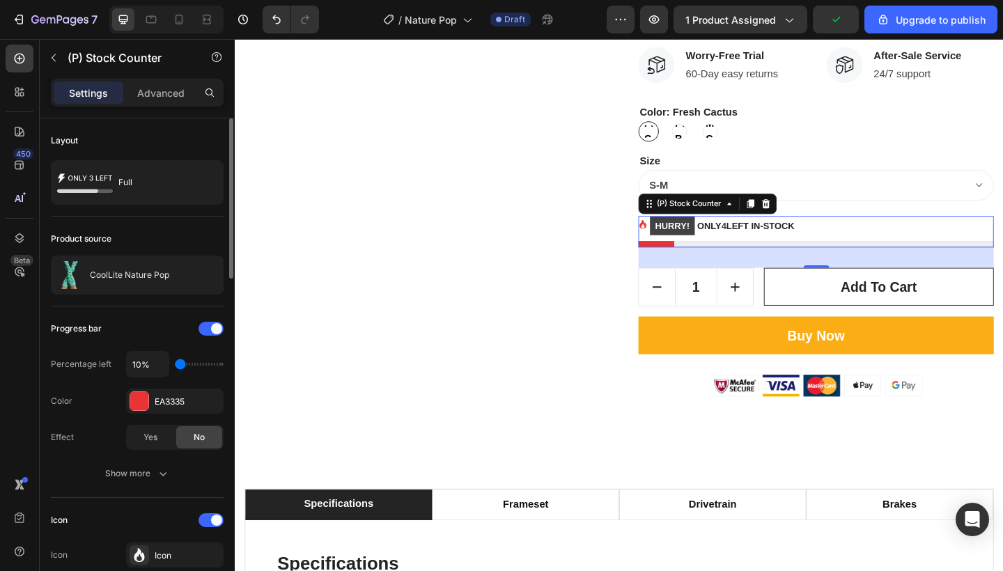
type input "20%"
type input "20"
click at [192, 366] on input "range" at bounding box center [199, 364] width 49 height 3
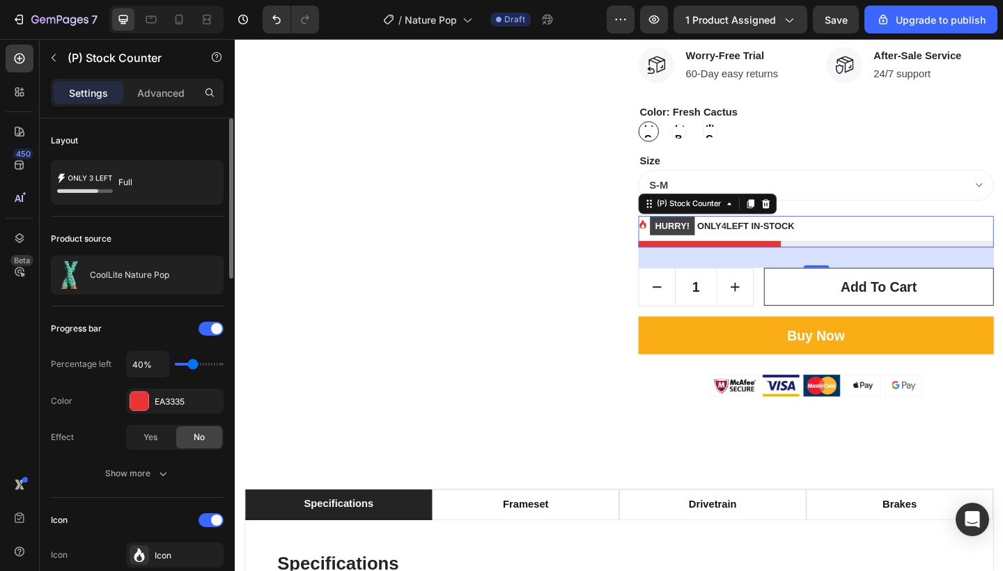
click at [192, 366] on input "range" at bounding box center [199, 364] width 49 height 3
click at [209, 363] on input "range" at bounding box center [199, 364] width 49 height 3
click at [195, 366] on input "range" at bounding box center [199, 364] width 49 height 3
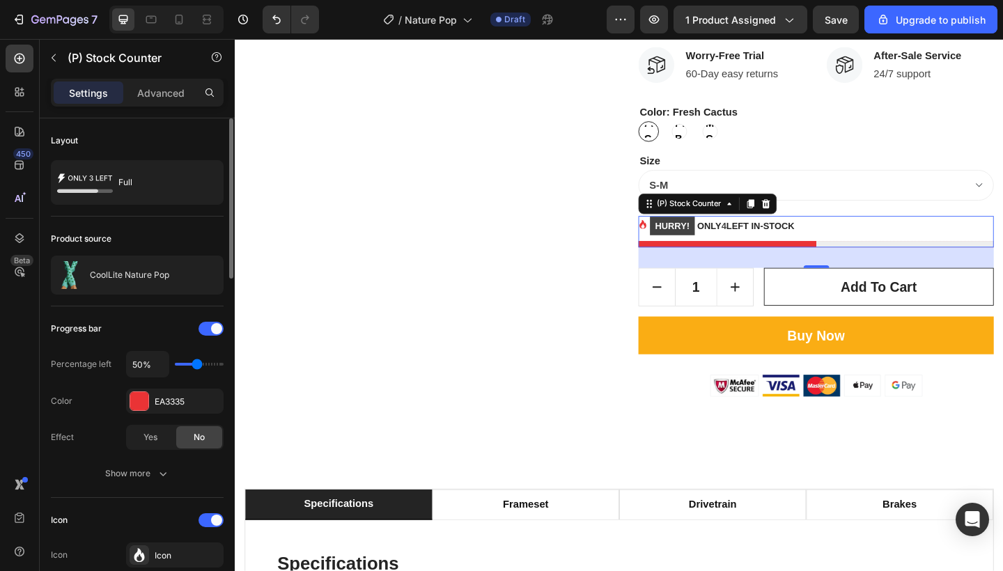
click at [195, 366] on input "range" at bounding box center [199, 364] width 49 height 3
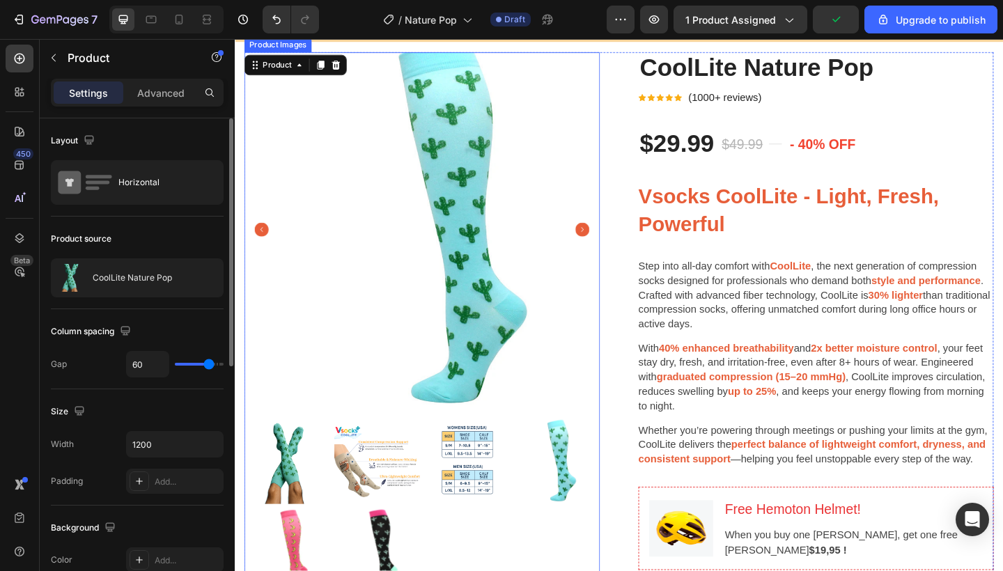
scroll to position [62, 0]
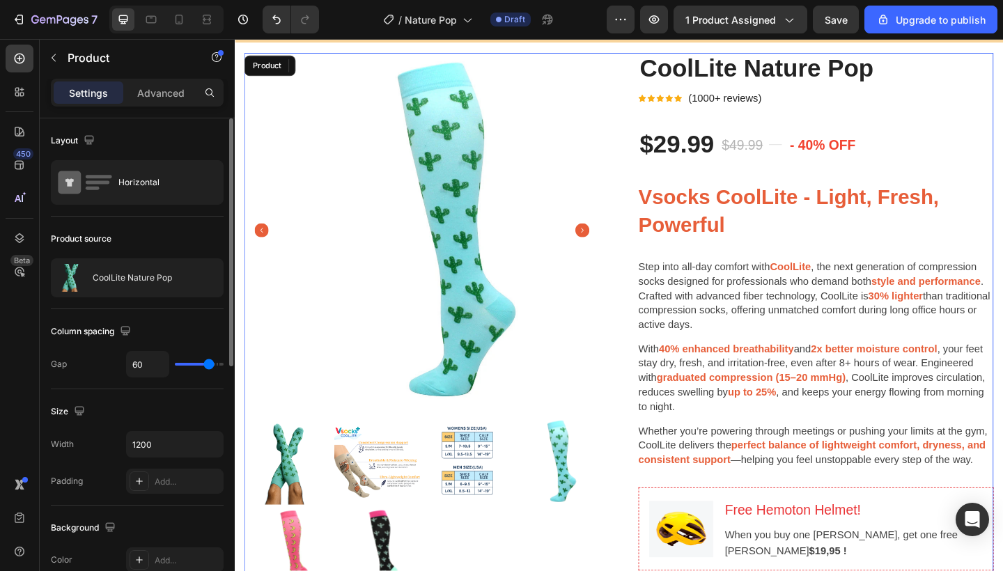
click at [649, 543] on div "Product Images 16 CoolLite Nature Pop (P) Title Icon Icon Icon Icon Icon Icon L…" at bounding box center [652, 568] width 815 height 1028
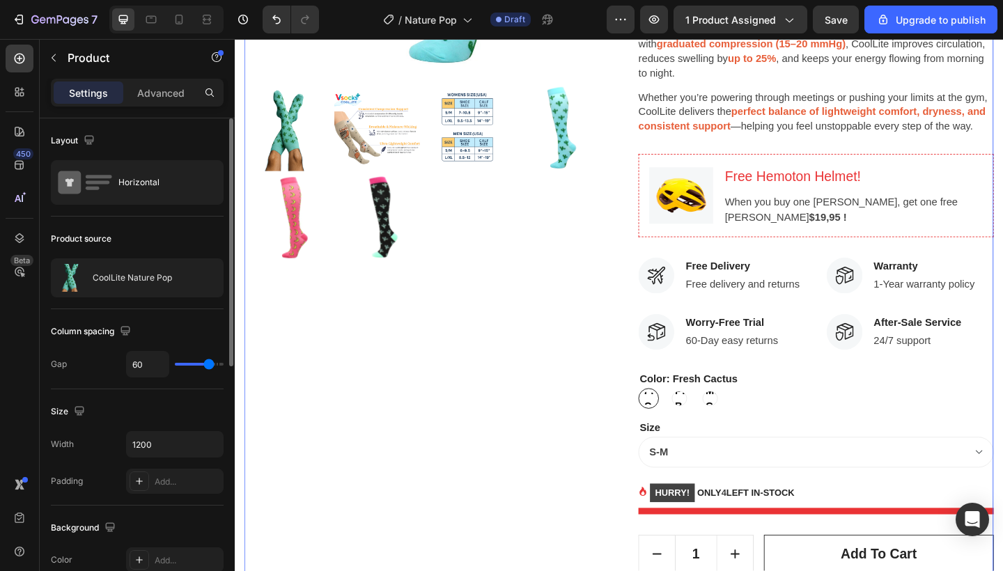
scroll to position [546, 0]
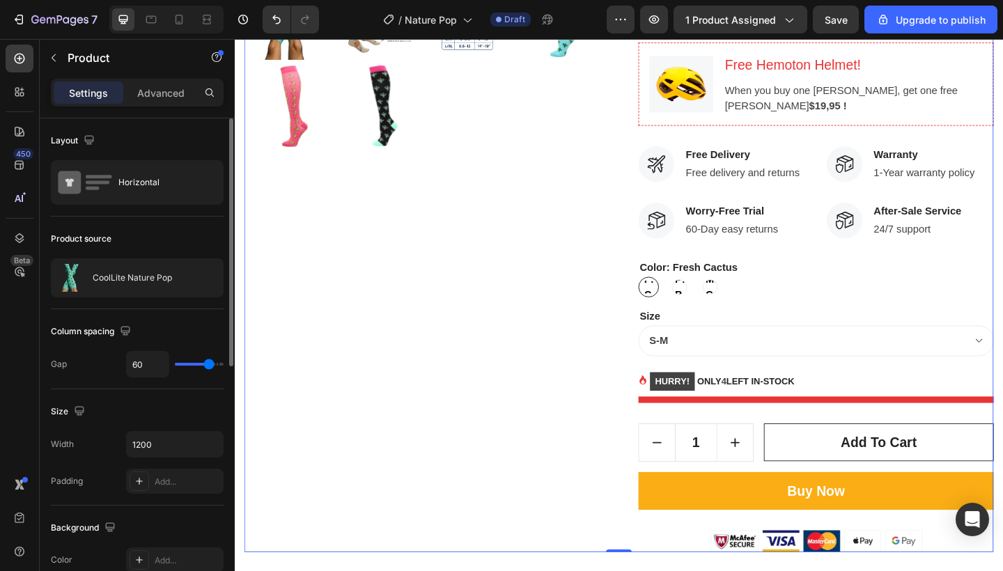
click at [504, 398] on div "Product Images" at bounding box center [438, 84] width 387 height 1028
click at [649, 532] on div "Product Images CoolLite Nature Pop (P) Title Icon Icon Icon Icon Icon Icon List…" at bounding box center [652, 84] width 815 height 1028
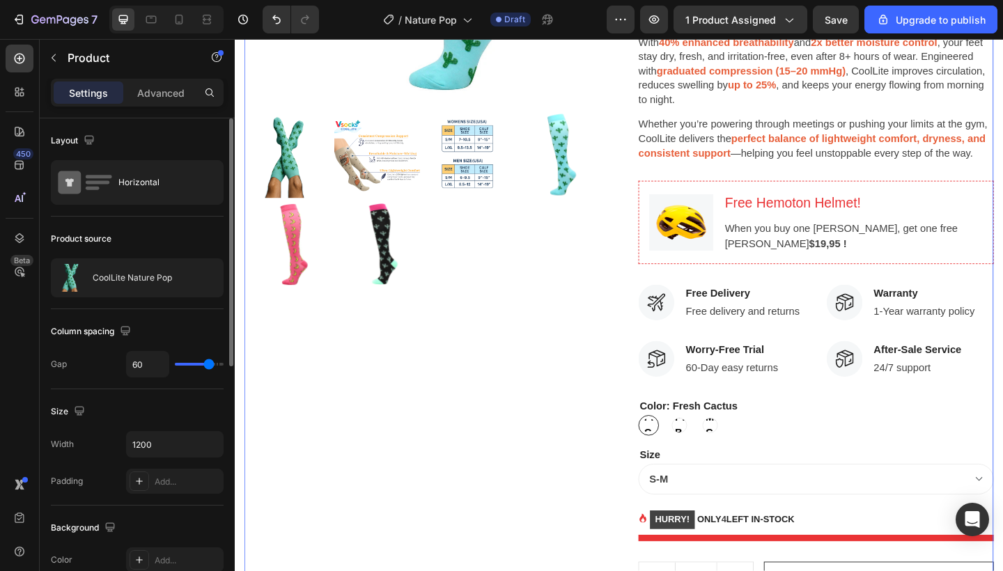
scroll to position [359, 0]
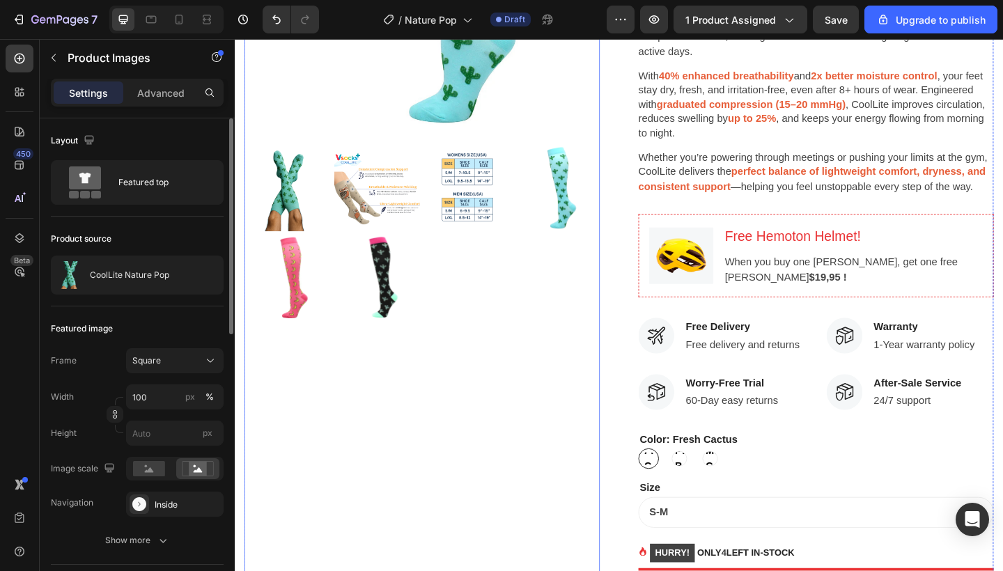
click at [499, 299] on div at bounding box center [438, 251] width 387 height 192
click at [136, 180] on div "Featured top" at bounding box center [160, 182] width 85 height 32
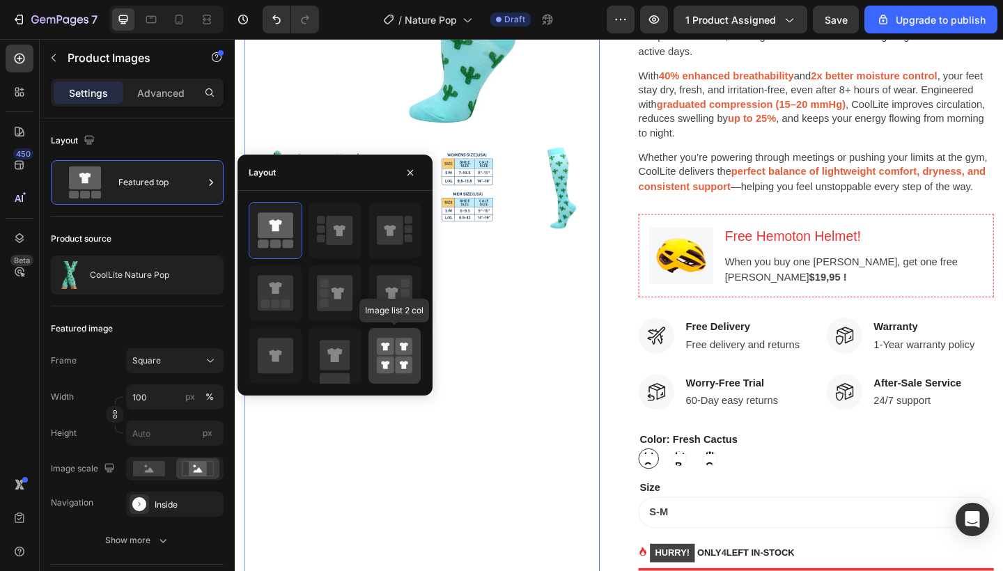
click at [403, 359] on rect at bounding box center [403, 365] width 17 height 17
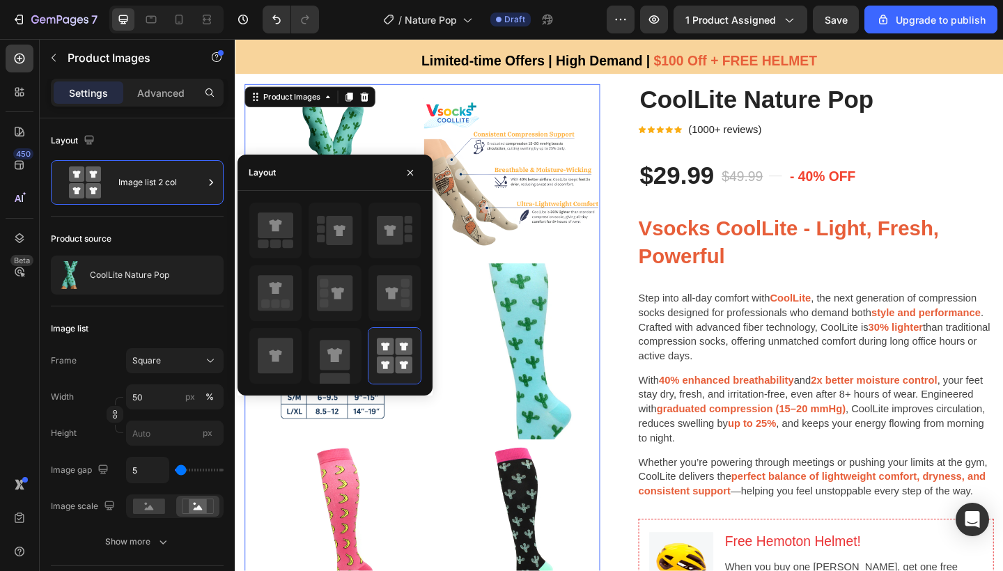
scroll to position [31, 0]
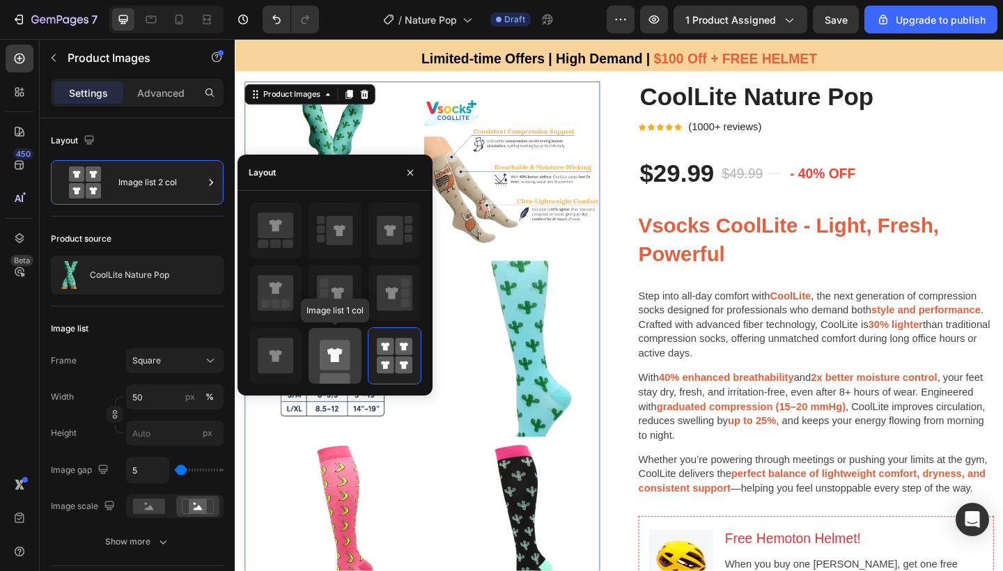
click at [347, 345] on rect at bounding box center [335, 355] width 30 height 30
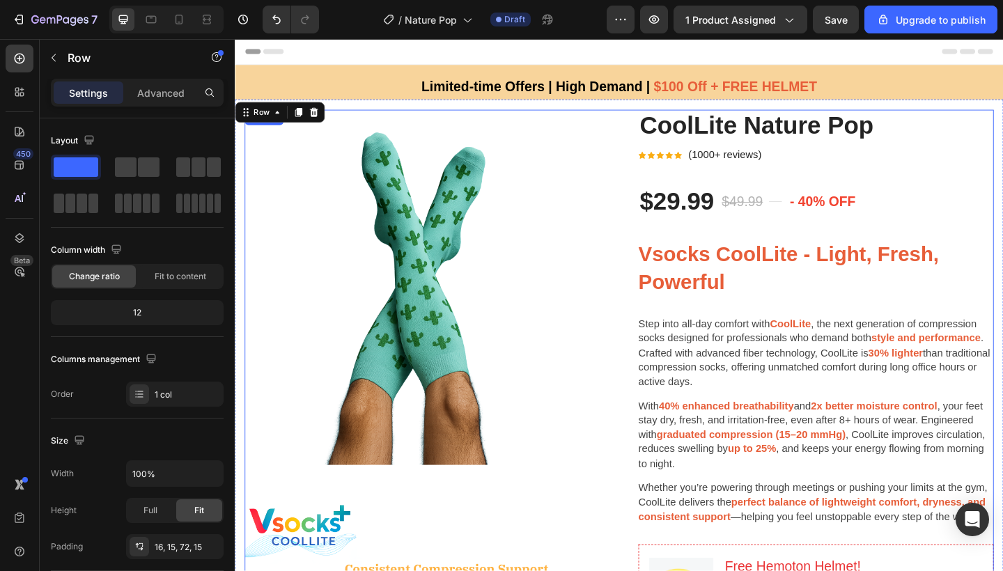
scroll to position [0, 0]
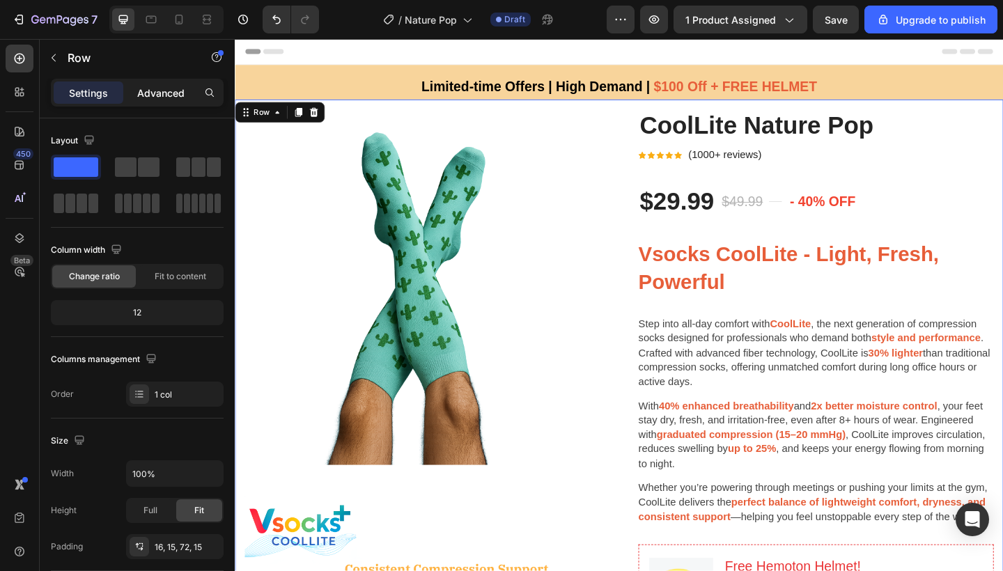
click at [146, 88] on p "Advanced" at bounding box center [160, 93] width 47 height 15
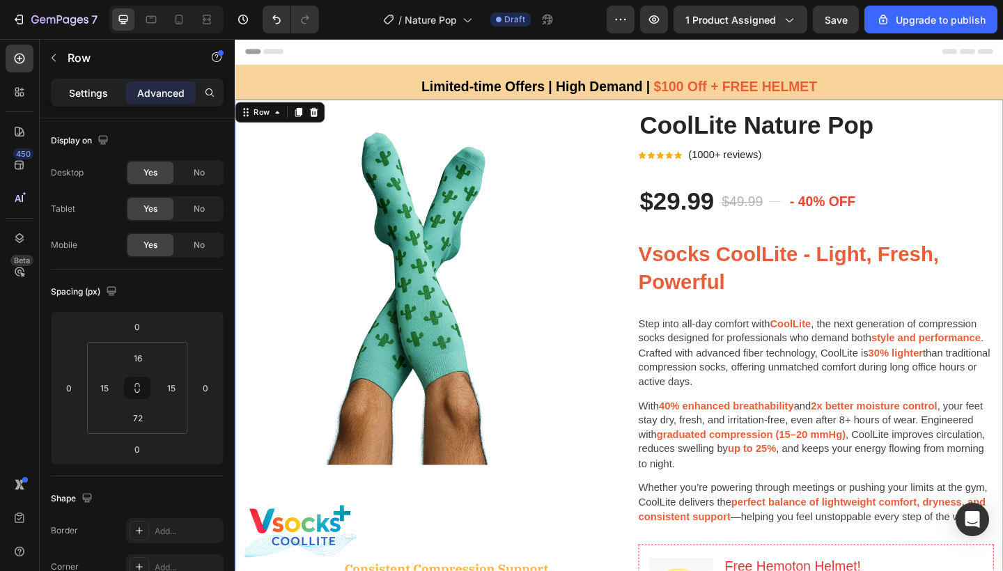
click at [94, 91] on p "Settings" at bounding box center [88, 93] width 39 height 15
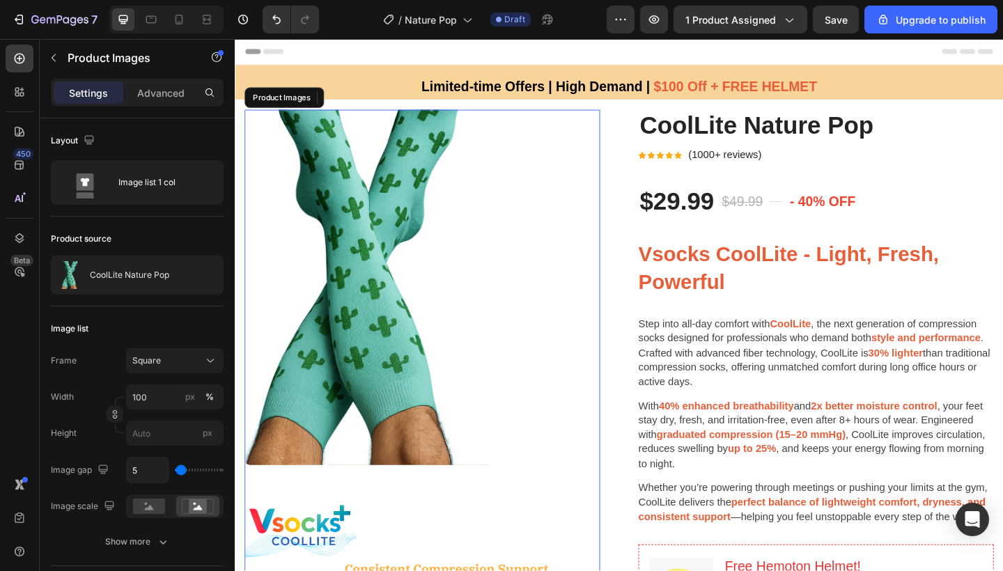
click at [550, 314] on img at bounding box center [438, 309] width 387 height 387
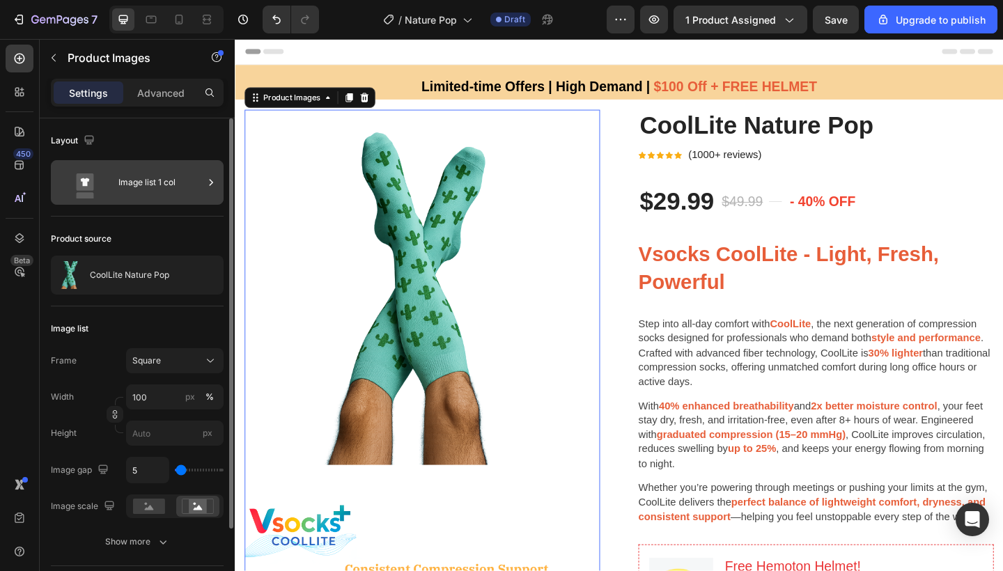
click at [146, 182] on div "Image list 1 col" at bounding box center [160, 182] width 85 height 32
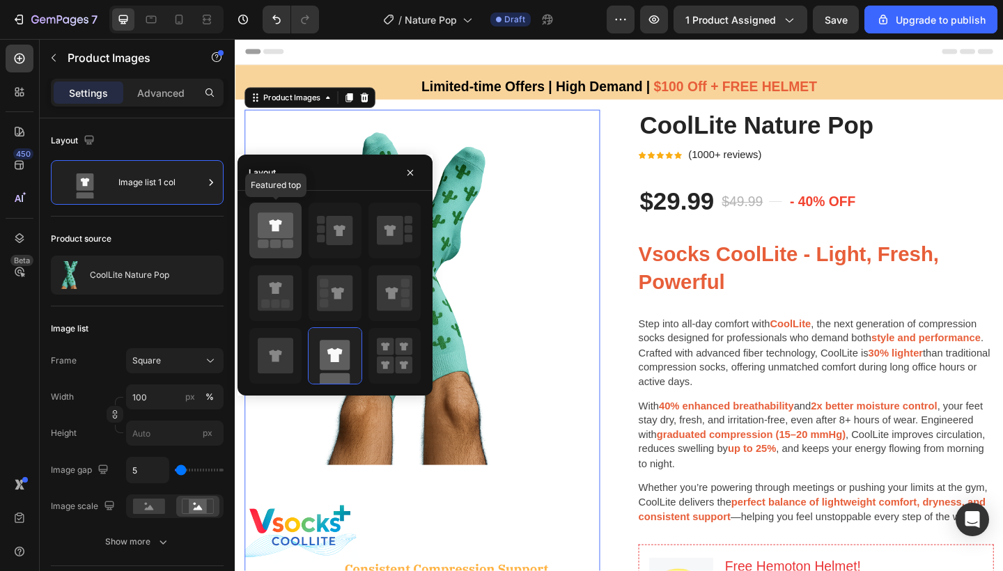
click at [261, 219] on icon at bounding box center [276, 225] width 36 height 26
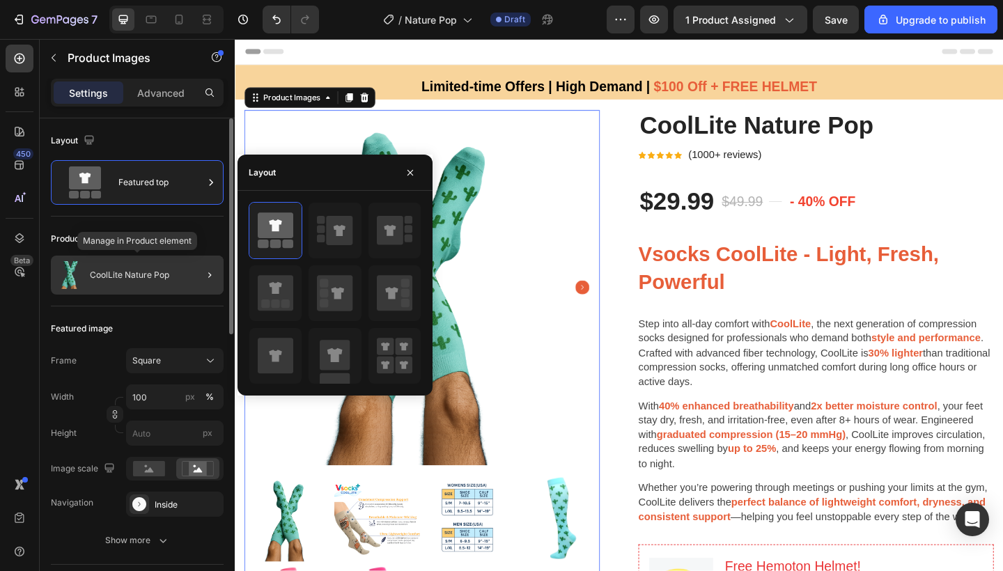
click at [141, 279] on p "CoolLite Nature Pop" at bounding box center [129, 275] width 79 height 10
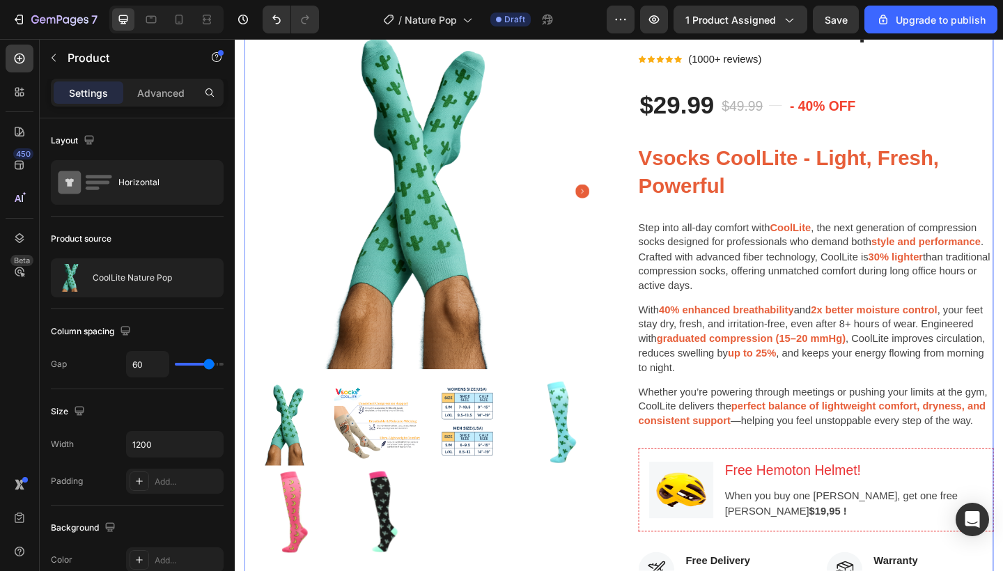
scroll to position [111, 0]
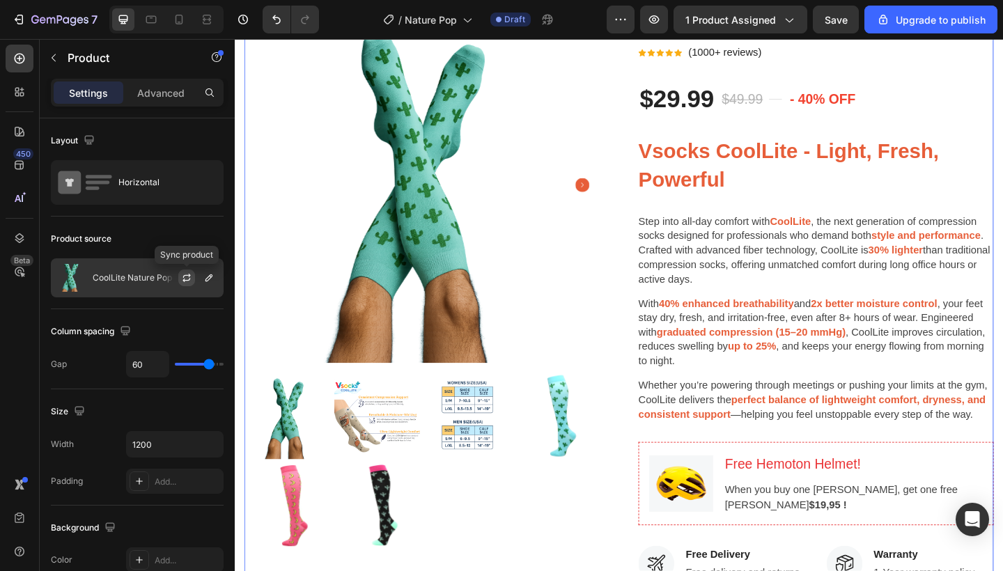
click at [191, 280] on icon "button" at bounding box center [186, 277] width 11 height 11
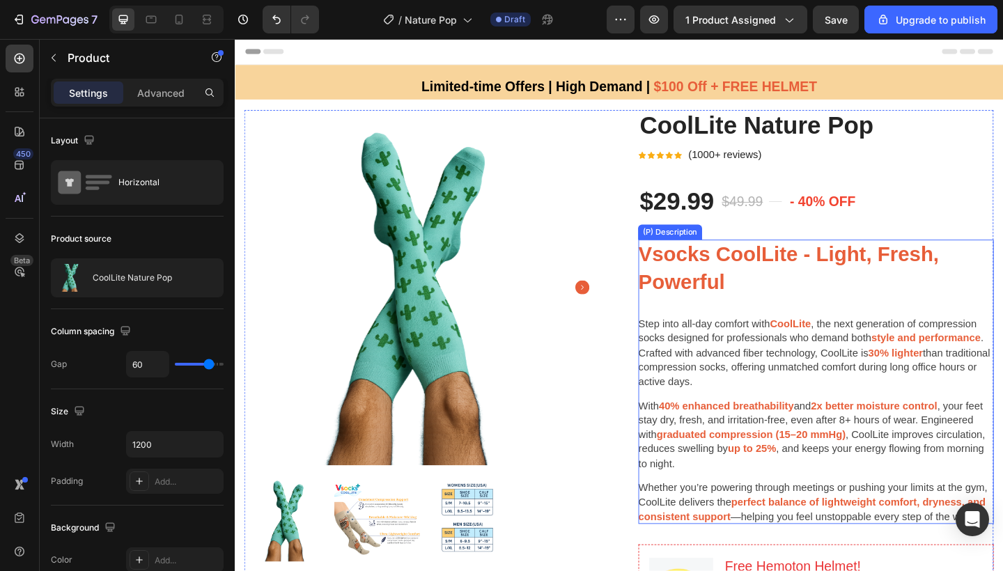
scroll to position [0, 0]
click at [906, 231] on pre "- 40% off" at bounding box center [873, 216] width 77 height 33
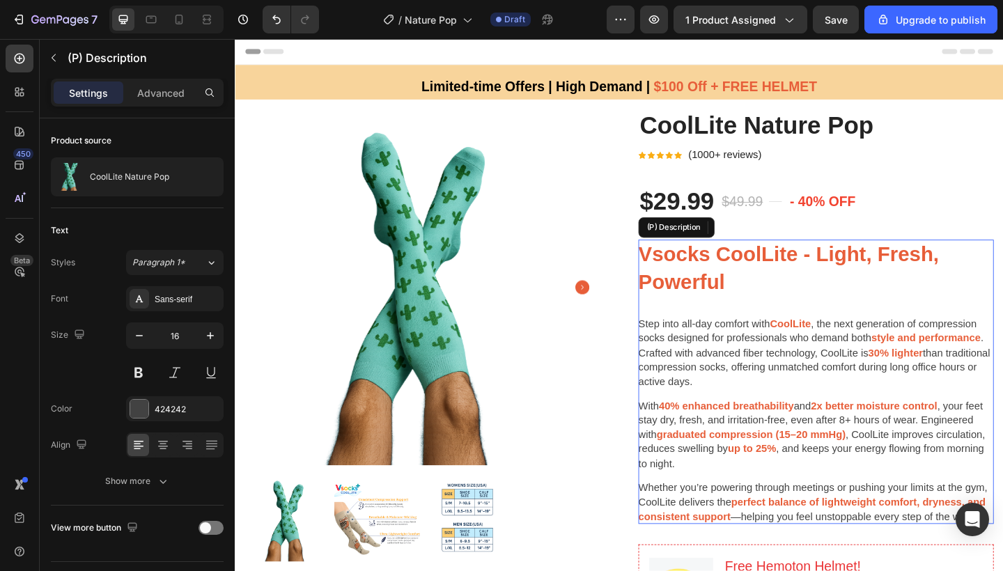
click at [878, 355] on p "Step into all-day comfort with CoolLite , the next generation of compression so…" at bounding box center [867, 381] width 387 height 78
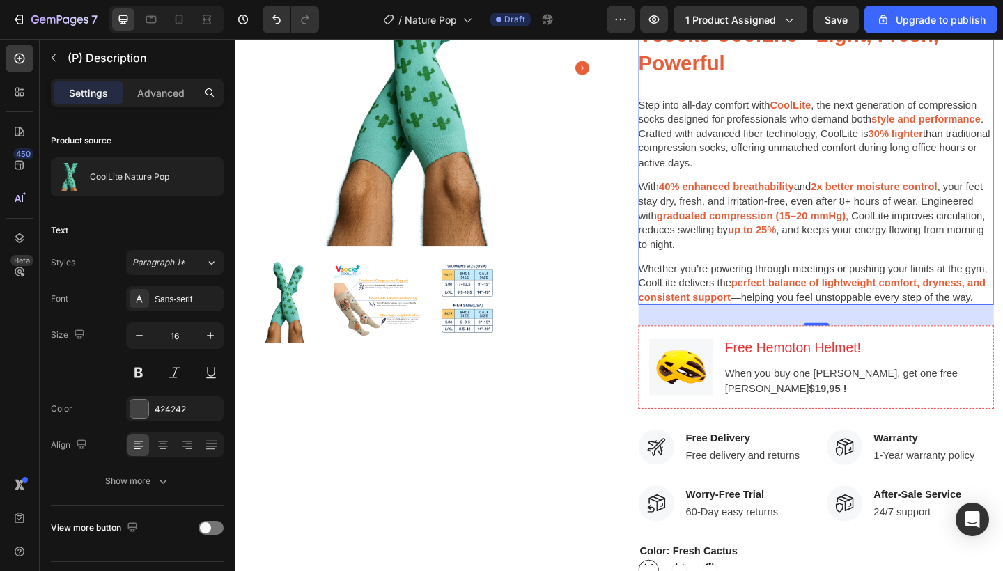
scroll to position [263, 0]
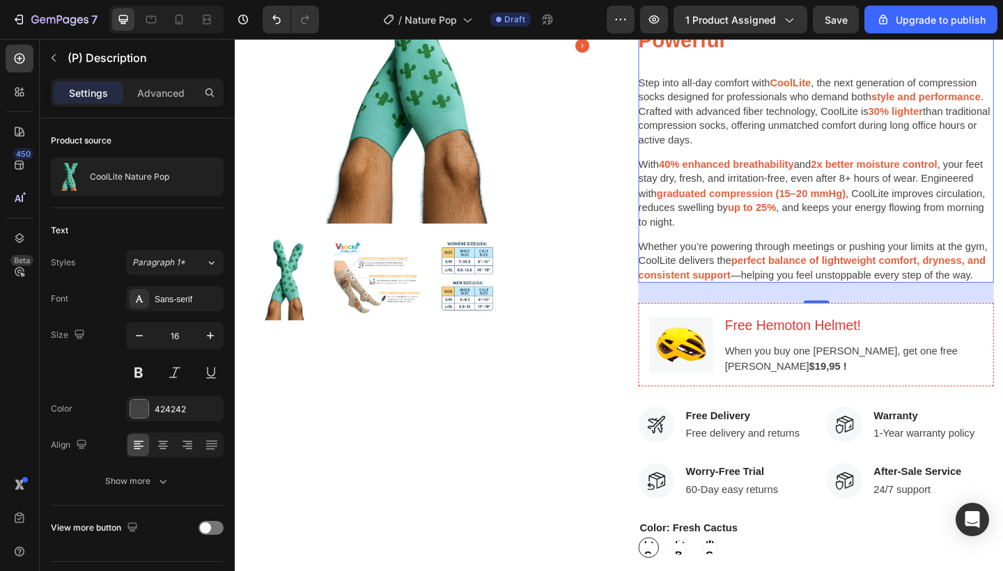
click at [917, 312] on div "32" at bounding box center [867, 315] width 387 height 22
click at [864, 316] on div "32" at bounding box center [867, 315] width 387 height 22
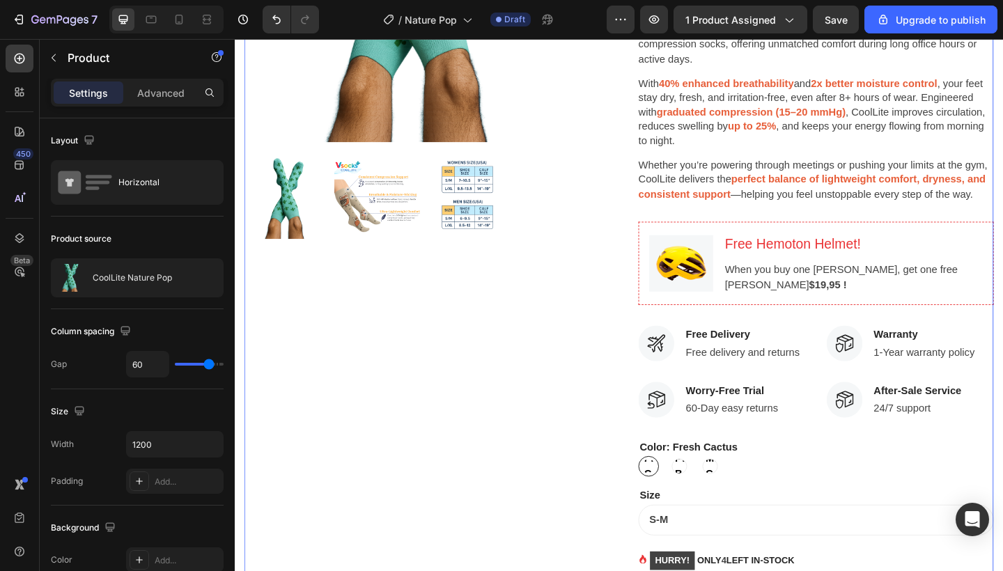
scroll to position [352, 0]
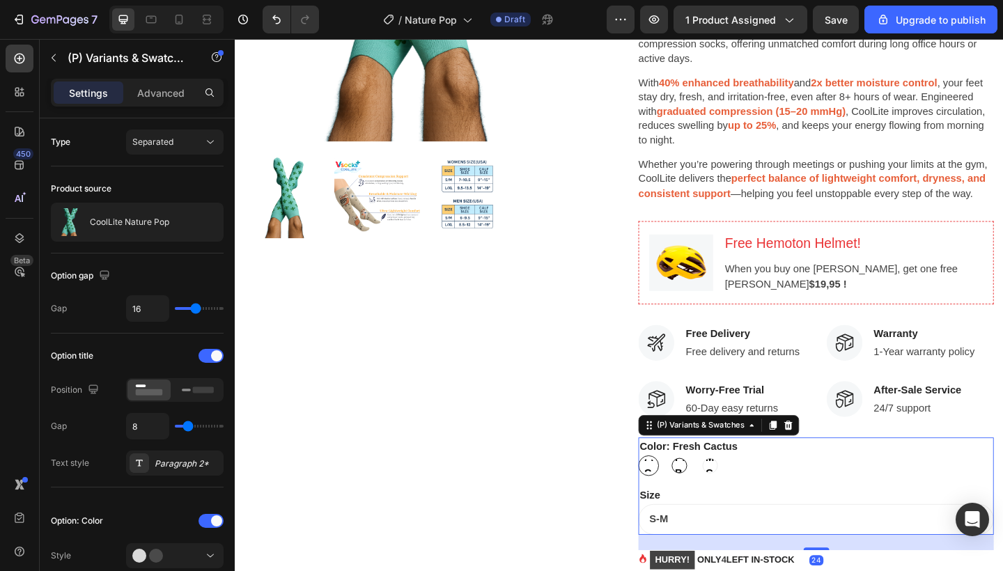
click at [711, 496] on span "Pink Banana" at bounding box center [718, 503] width 15 height 33
click at [707, 493] on input "Pink Banana Pink Banana Pink Banana" at bounding box center [706, 492] width 1 height 1
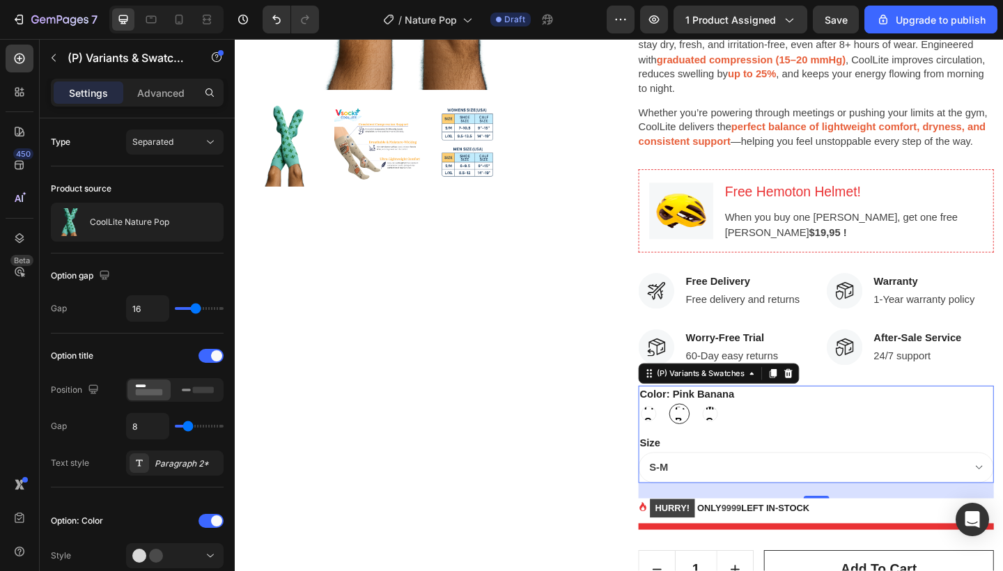
scroll to position [410, 0]
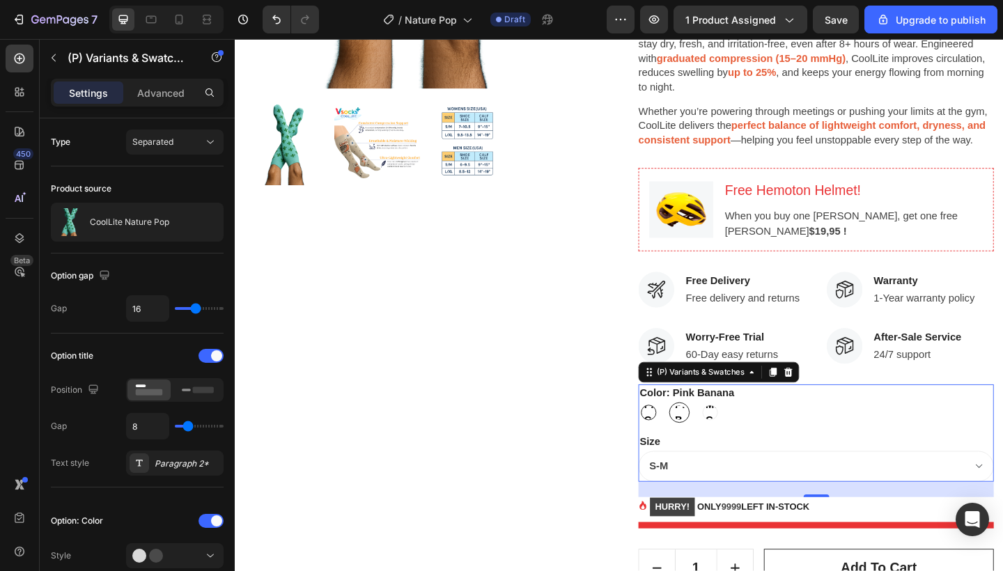
click at [685, 444] on span "Fresh Cactus" at bounding box center [684, 445] width 15 height 33
click at [674, 435] on input "Fresh Cactus Fresh Cactus Fresh Cactus" at bounding box center [673, 434] width 1 height 1
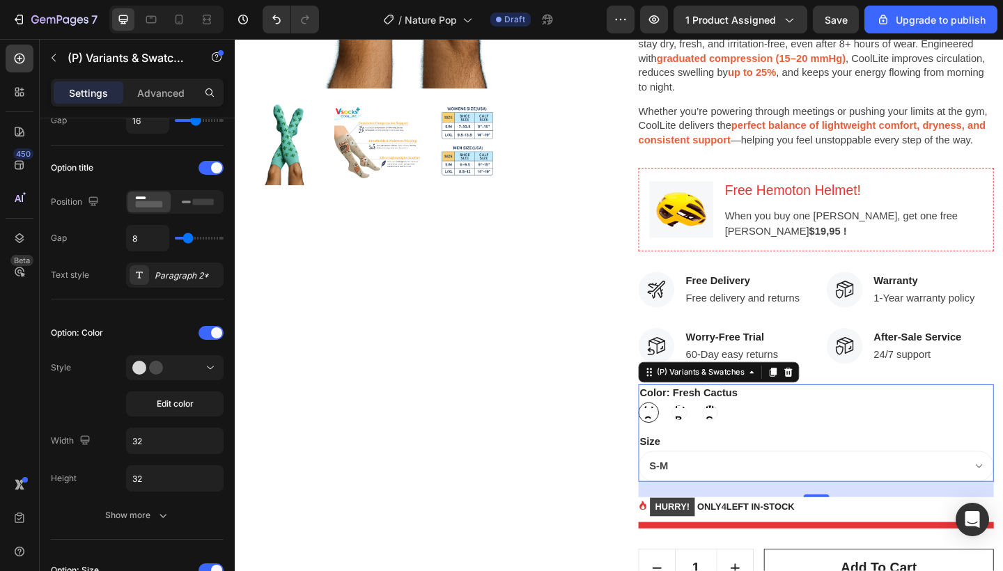
scroll to position [0, 0]
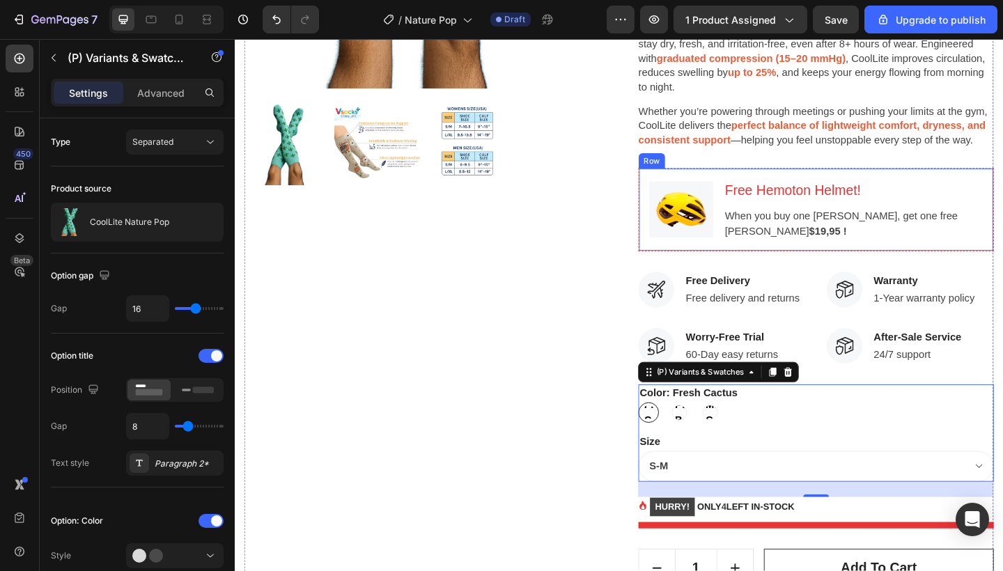
click at [1002, 217] on div "Image Free Hemoton Helmet! Heading When you buy one Hemoton Bike, get one free …" at bounding box center [867, 225] width 387 height 91
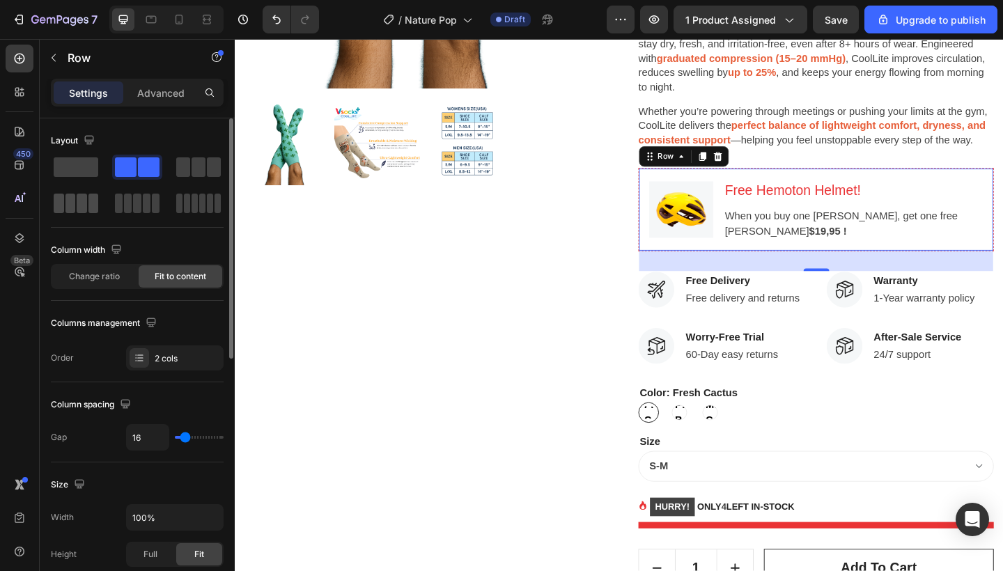
click at [70, 203] on span at bounding box center [70, 204] width 10 height 20
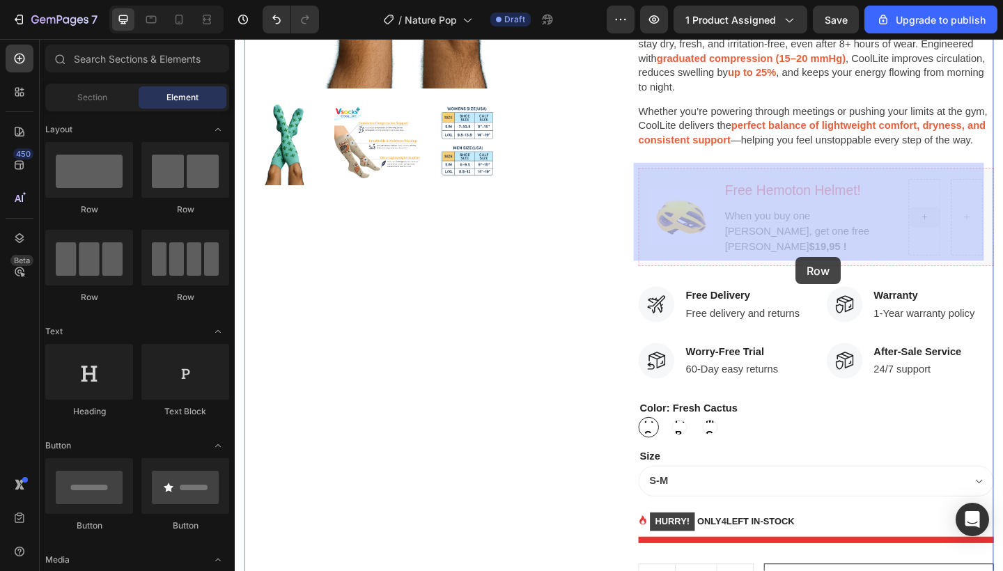
drag, startPoint x: 1157, startPoint y: 247, endPoint x: 845, endPoint y: 277, distance: 313.5
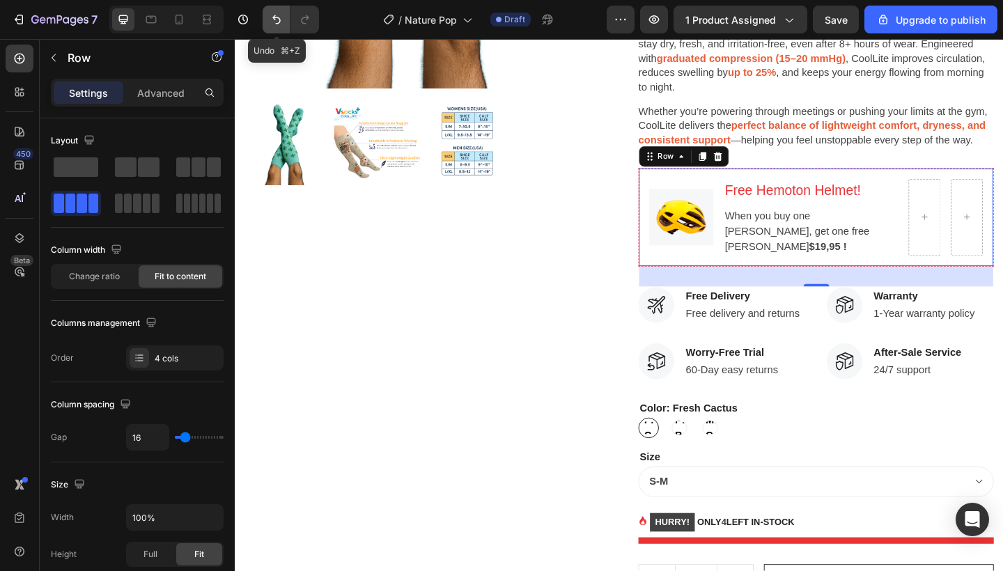
click at [270, 18] on icon "Undo/Redo" at bounding box center [277, 20] width 14 height 14
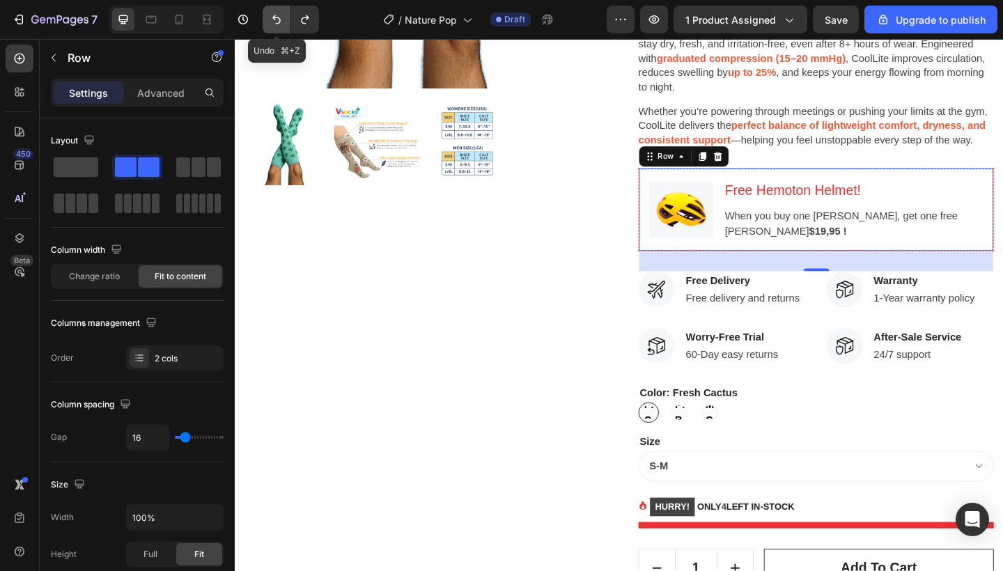
click at [270, 18] on icon "Undo/Redo" at bounding box center [277, 20] width 14 height 14
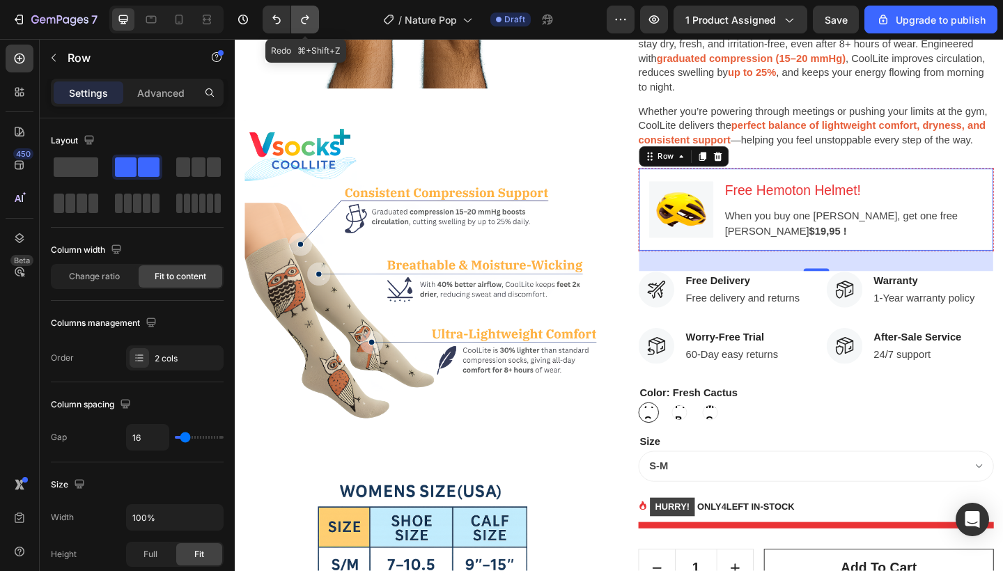
click at [301, 16] on icon "Undo/Redo" at bounding box center [305, 20] width 14 height 14
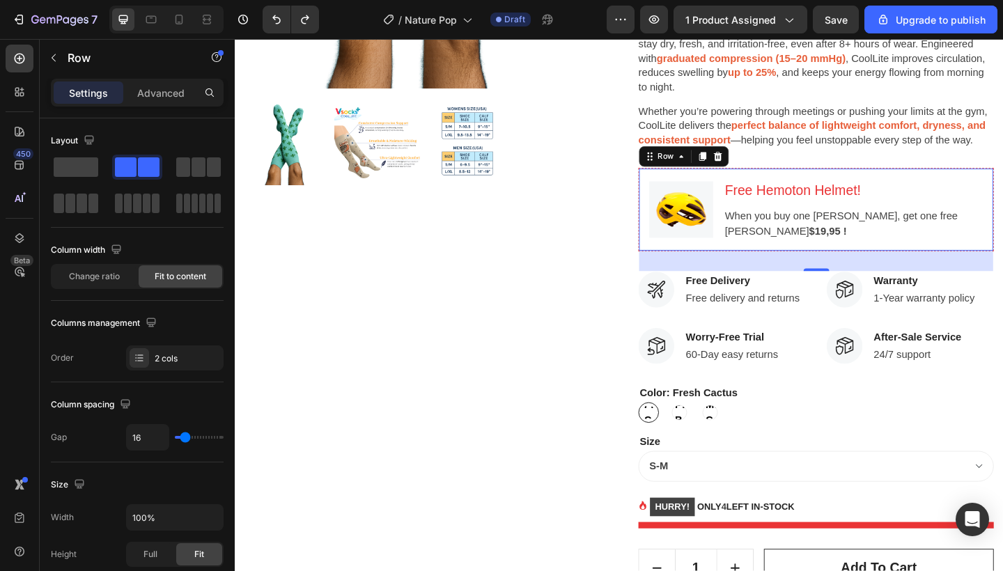
click at [793, 201] on p "Free Hemoton Helmet!" at bounding box center [907, 204] width 279 height 22
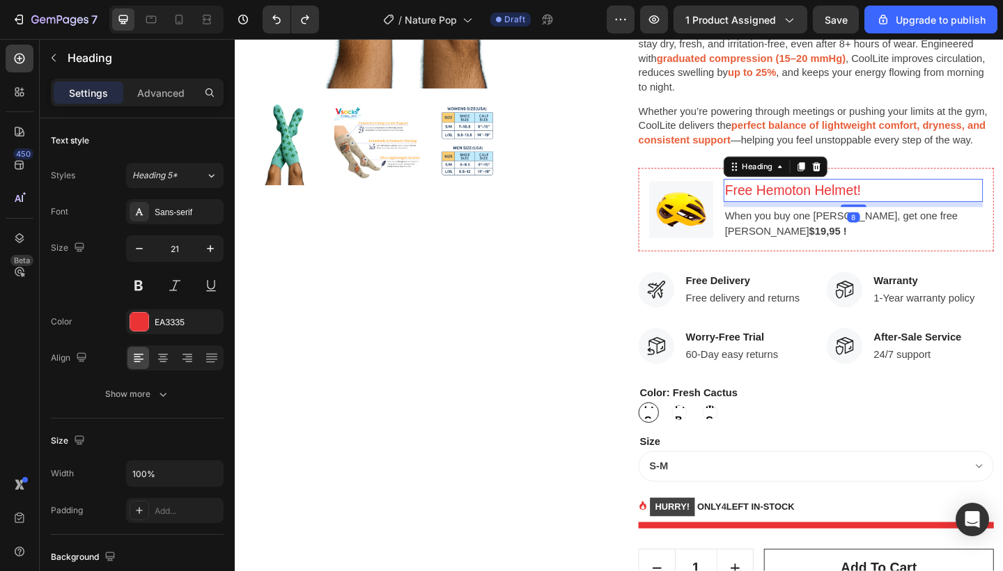
click at [829, 196] on p "Free Hemoton Helmet!" at bounding box center [907, 204] width 279 height 22
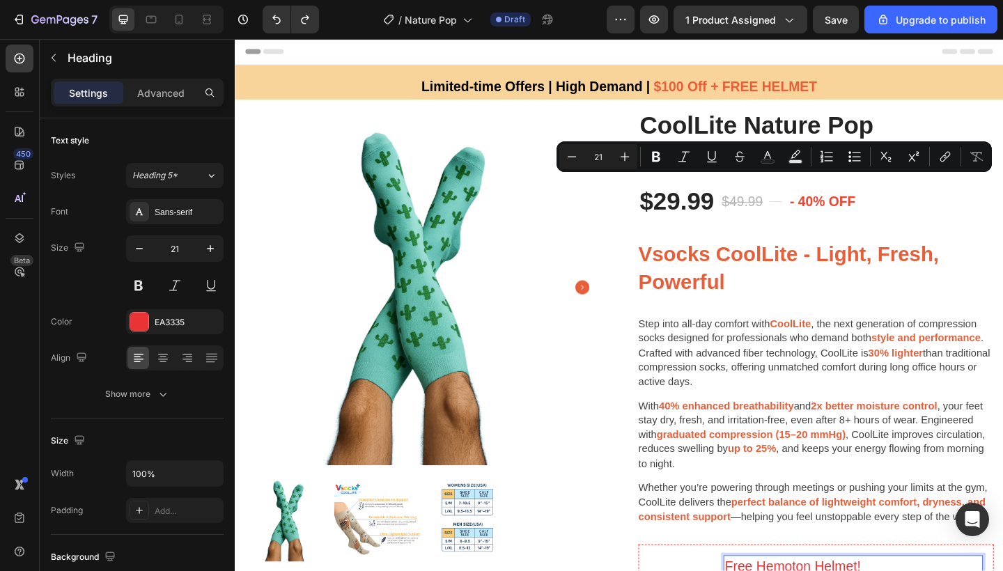
scroll to position [410, 0]
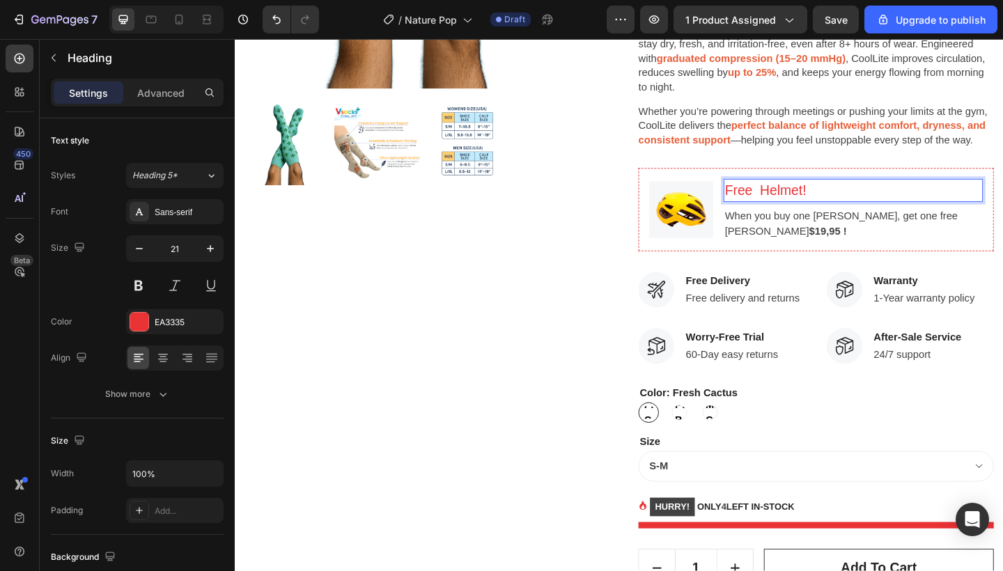
click at [798, 197] on h3 "Free Helmet!" at bounding box center [907, 204] width 282 height 25
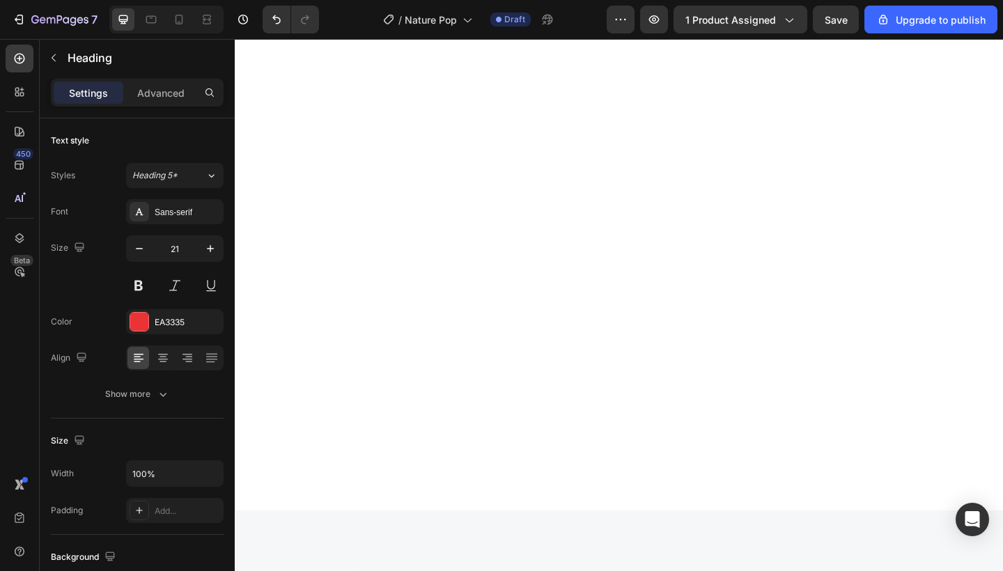
scroll to position [0, 0]
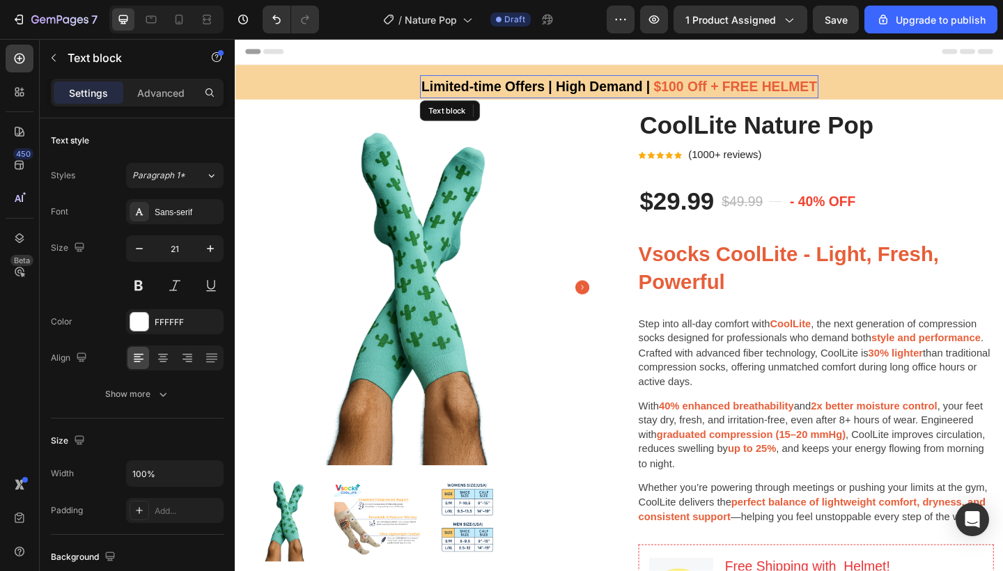
click at [861, 91] on span "$100 Off + FREE HELMET" at bounding box center [779, 91] width 178 height 16
click at [831, 92] on span "$100 Off + FREE HELMET" at bounding box center [779, 91] width 178 height 16
click at [741, 91] on span "$100 Off + FREE HELMET" at bounding box center [779, 91] width 178 height 16
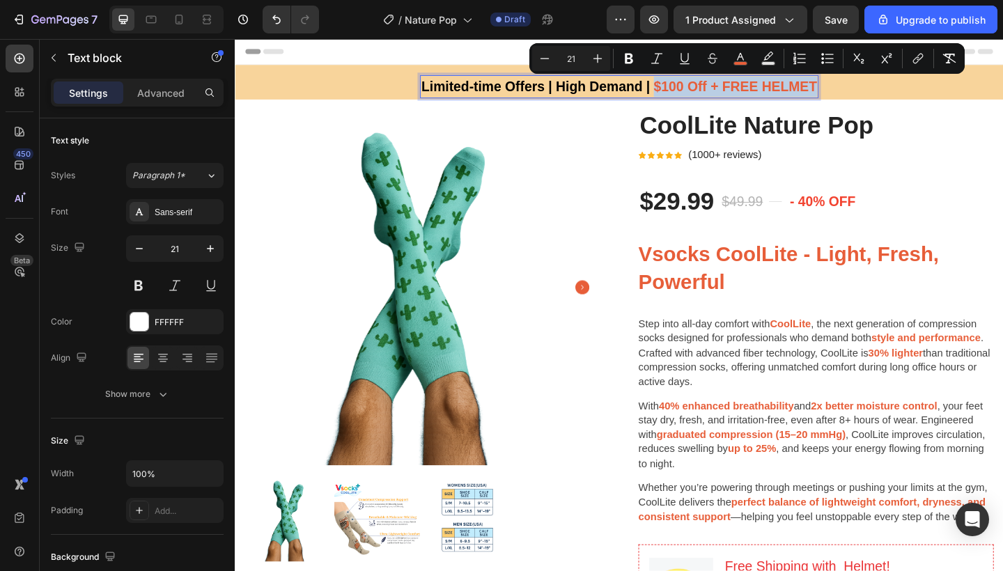
drag, startPoint x: 686, startPoint y: 89, endPoint x: 859, endPoint y: 93, distance: 172.8
click at [859, 93] on span "$100 Off + FREE HELMET" at bounding box center [779, 91] width 178 height 16
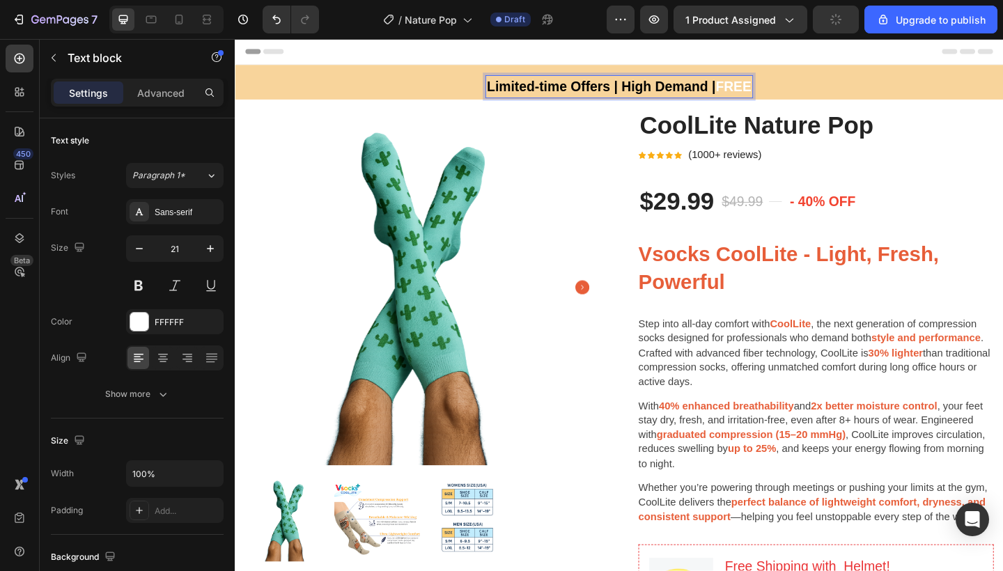
click at [793, 91] on p "Limited-time Offers | High Demand | FREE" at bounding box center [653, 91] width 288 height 22
click at [828, 89] on p "Limited-time Offers | High Demand | FREE SHIPPING" at bounding box center [653, 91] width 362 height 22
click at [865, 94] on p "Limited-time Offers | High Demand | FREE SHIPPING WITH ALL" at bounding box center [652, 91] width 435 height 22
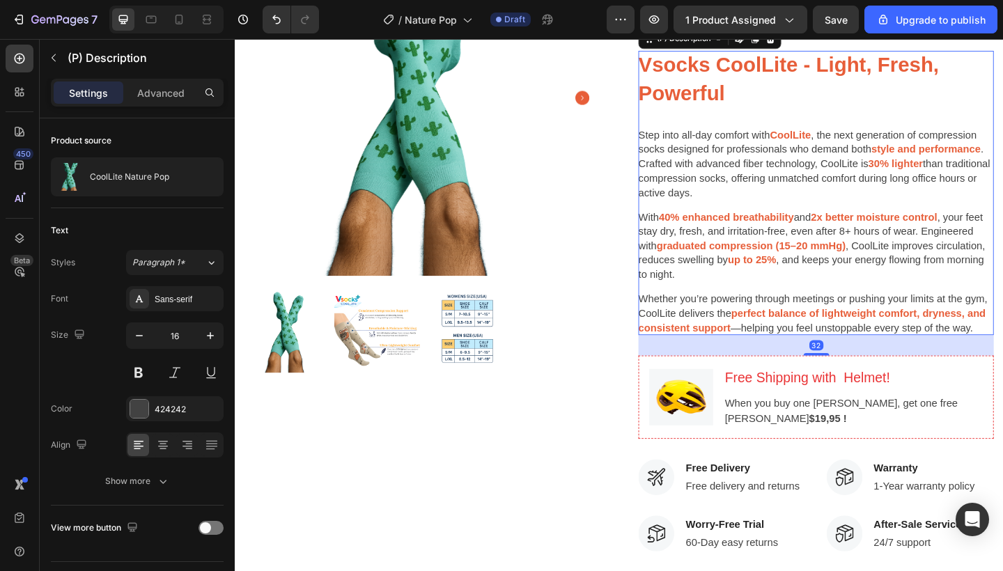
scroll to position [224, 0]
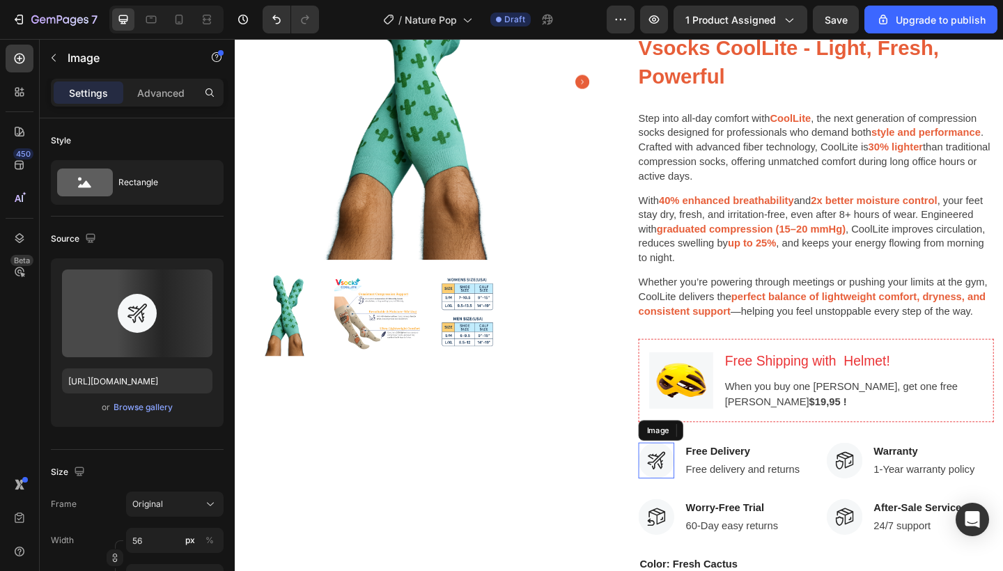
click at [686, 493] on img at bounding box center [693, 498] width 39 height 39
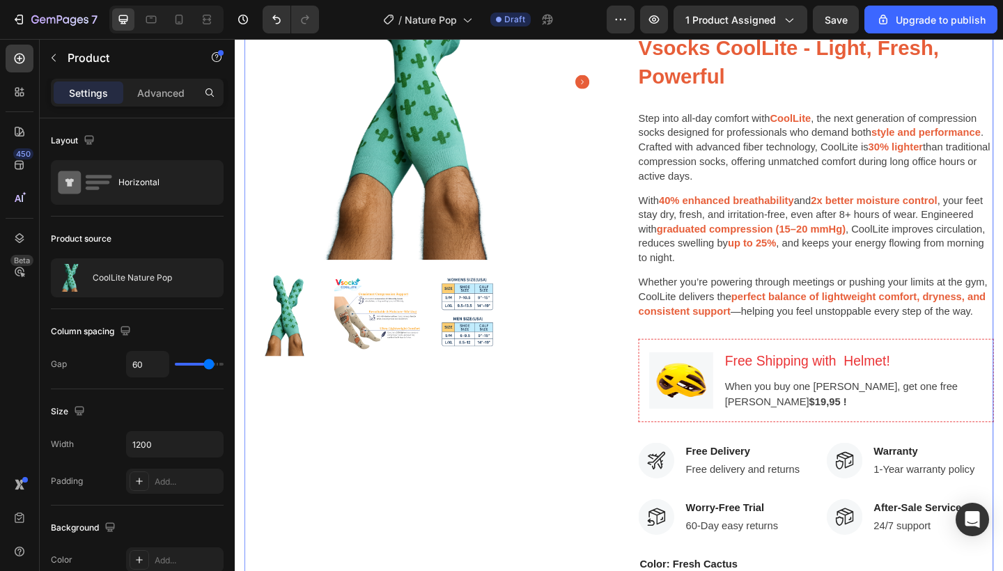
click at [652, 554] on div "Product Images CoolLite Nature Pop (P) Title Icon Icon Icon Icon Icon Icon List…" at bounding box center [652, 395] width 815 height 1005
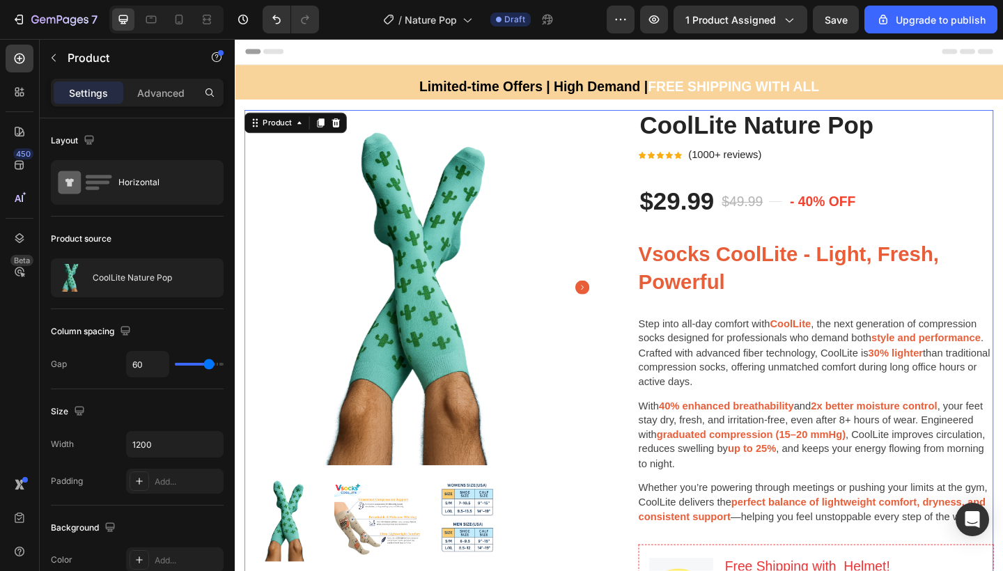
scroll to position [0, 0]
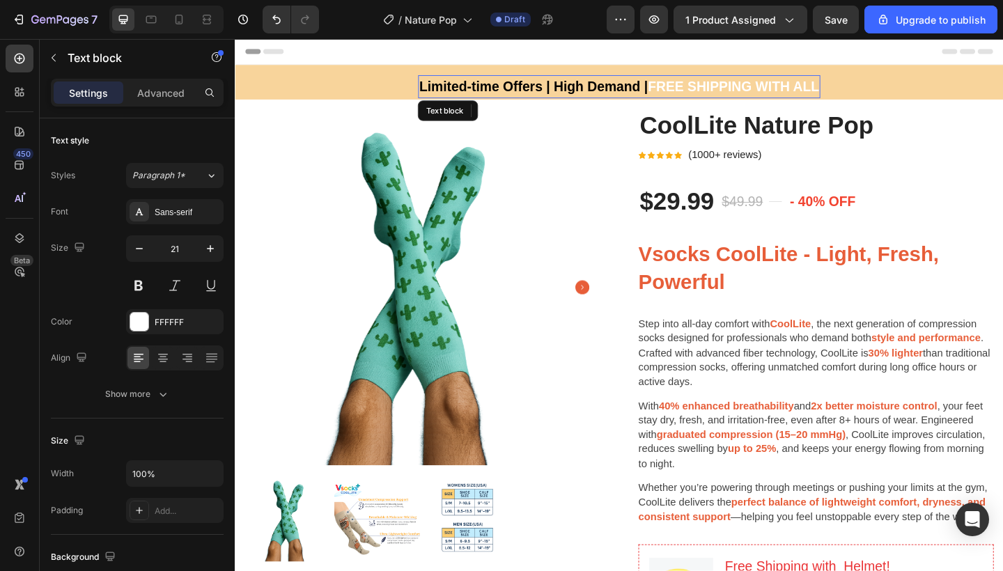
click at [694, 93] on p "Limited-time Offers | High Demand | FREE SHIPPING WITH ALL" at bounding box center [652, 91] width 435 height 22
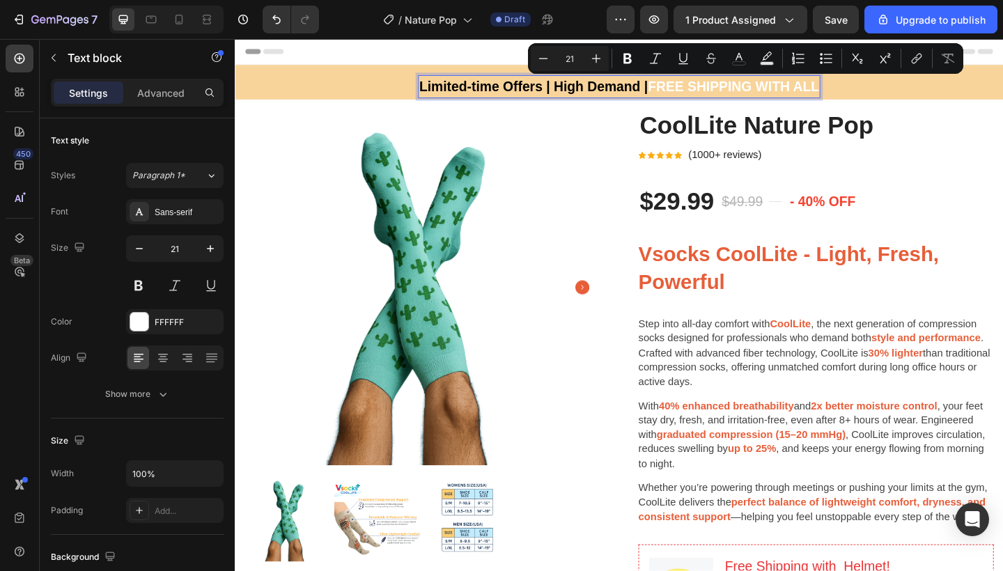
drag, startPoint x: 678, startPoint y: 88, endPoint x: 866, endPoint y: 91, distance: 188.1
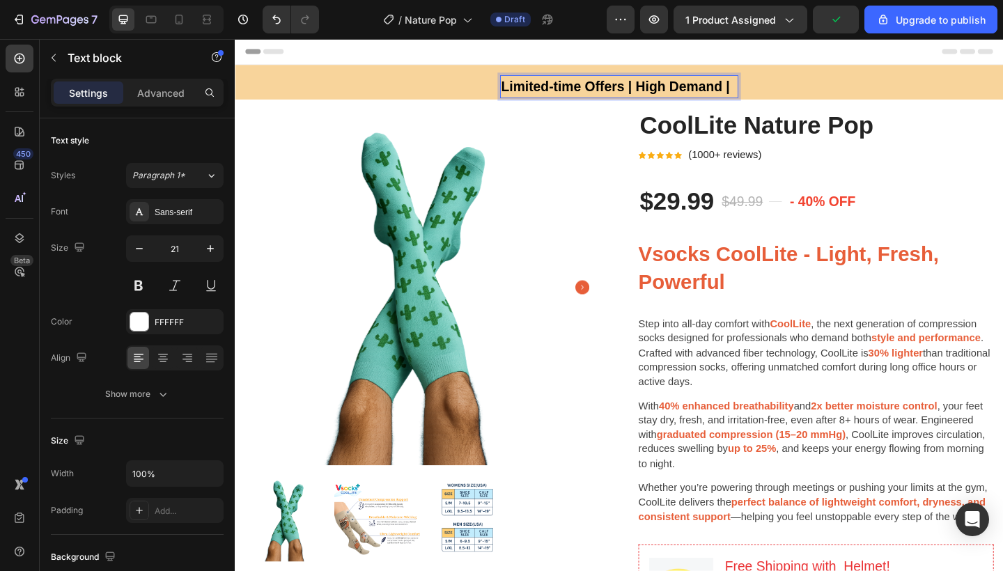
click at [769, 90] on p "Limited-time Offers | High Demand |" at bounding box center [653, 91] width 257 height 22
drag, startPoint x: 733, startPoint y: 88, endPoint x: 773, endPoint y: 88, distance: 39.7
click at [773, 88] on p "Limited-time Offers | High Demand | SHIPS FREE" at bounding box center [653, 91] width 336 height 22
drag, startPoint x: 733, startPoint y: 90, endPoint x: 814, endPoint y: 92, distance: 80.8
click at [814, 91] on p "Limited-time Offers | High Demand | SHIPS FREE" at bounding box center [653, 91] width 336 height 22
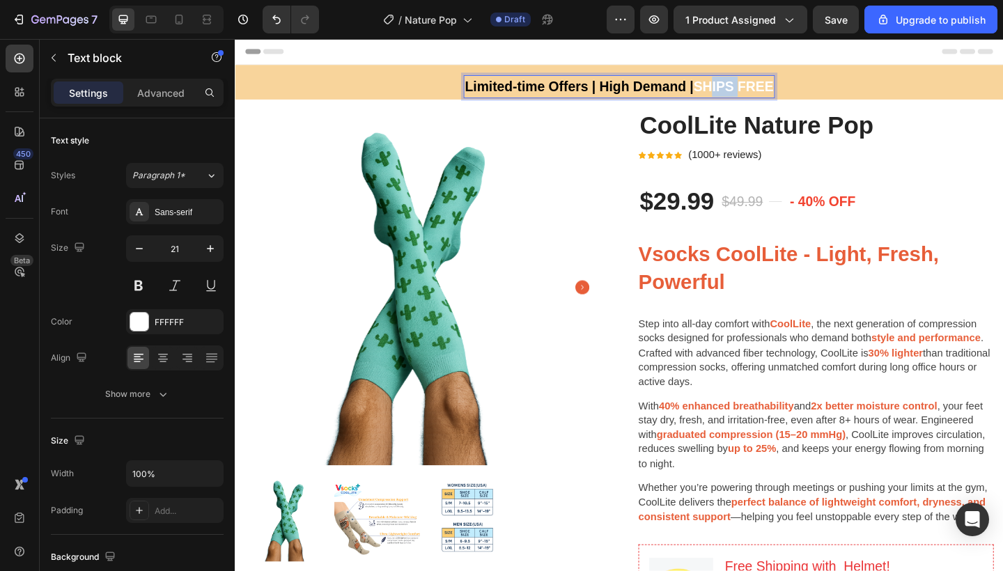
click at [780, 94] on p "Limited-time Offers | High Demand | SHIPS FREE" at bounding box center [653, 91] width 336 height 22
drag, startPoint x: 729, startPoint y: 89, endPoint x: 816, endPoint y: 93, distance: 87.2
click at [816, 93] on p "Limited-time Offers | High Demand | SHIPS FREE" at bounding box center [653, 91] width 336 height 22
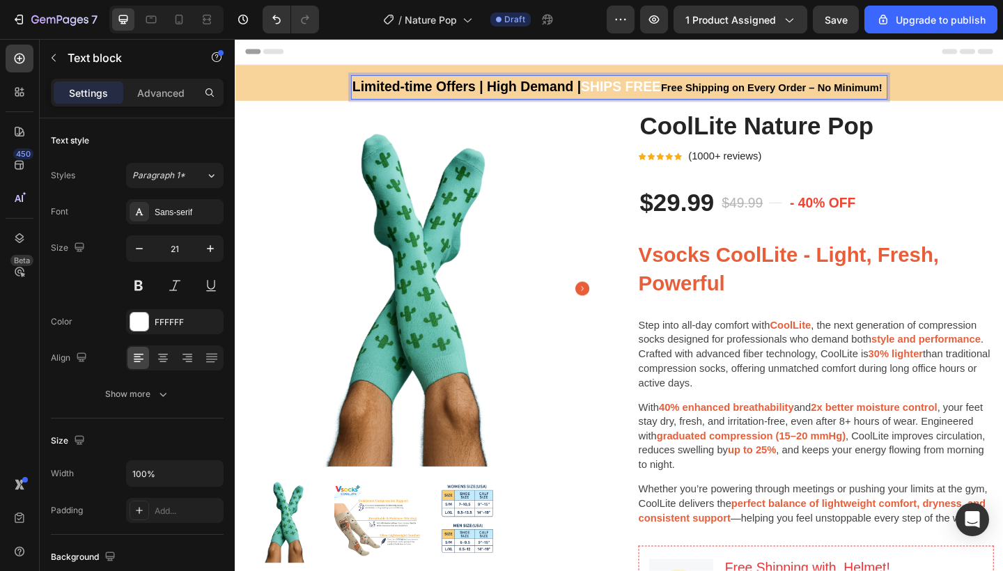
click at [690, 89] on p "Limited-time Offers | High Demand | SHIPS FREE Free Shipping on Every Order – N…" at bounding box center [652, 92] width 581 height 24
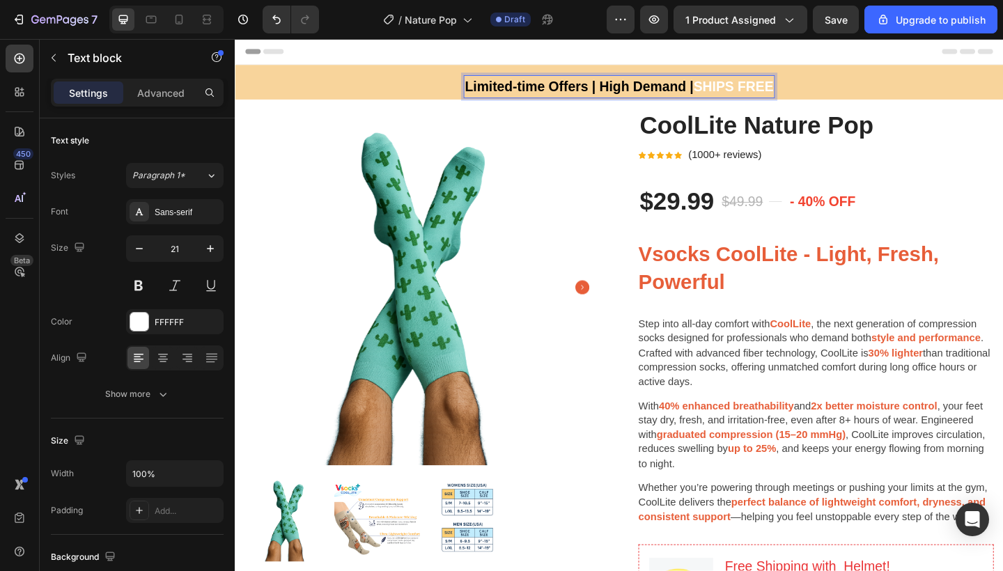
drag, startPoint x: 731, startPoint y: 89, endPoint x: 812, endPoint y: 90, distance: 80.1
click at [812, 90] on p "Limited-time Offers | High Demand | SHIPS FREE" at bounding box center [653, 91] width 336 height 22
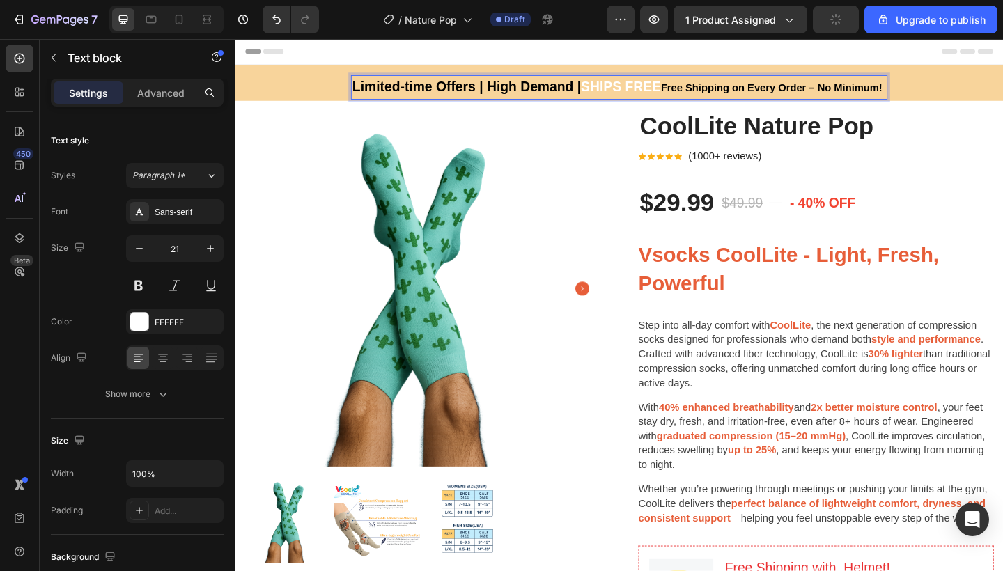
click at [674, 90] on p "Limited-time Offers | High Demand | SHIPS FREE Free Shipping on Every Order – N…" at bounding box center [652, 92] width 581 height 24
click at [698, 93] on span "Free Shipping on Every Order – No Minimum!" at bounding box center [818, 92] width 241 height 12
click at [718, 92] on span "Free Shipping on Every Order – No Minimum!" at bounding box center [818, 92] width 241 height 12
click at [745, 91] on span "Free Shipping on Every Order – No Minimum!" at bounding box center [818, 92] width 241 height 12
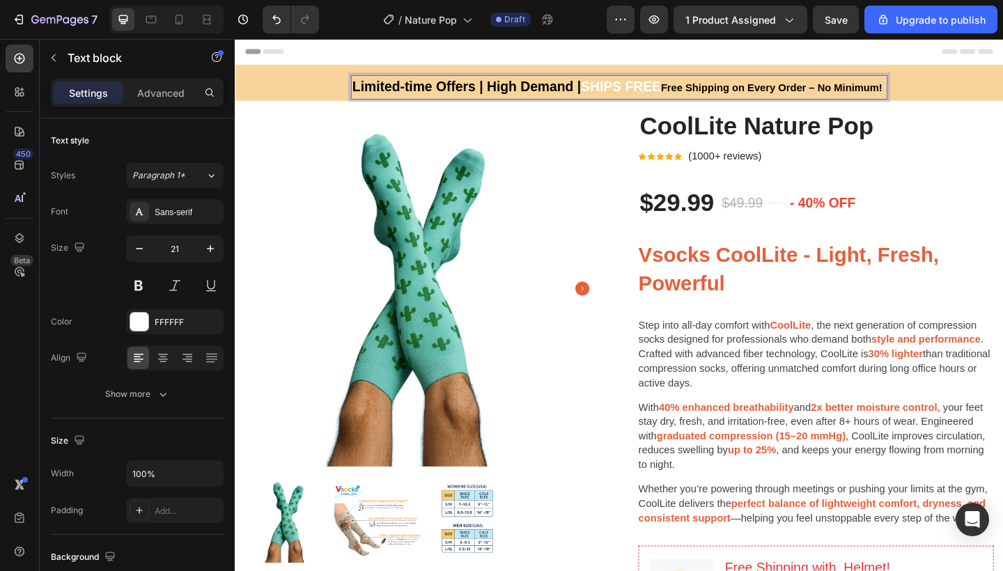
drag, startPoint x: 695, startPoint y: 94, endPoint x: 936, endPoint y: 91, distance: 241.8
click at [936, 91] on p "Limited-time Offers | High Demand | SHIPS FREE Free Shipping on Every Order – N…" at bounding box center [652, 92] width 581 height 24
click at [207, 247] on icon "button" at bounding box center [210, 249] width 14 height 14
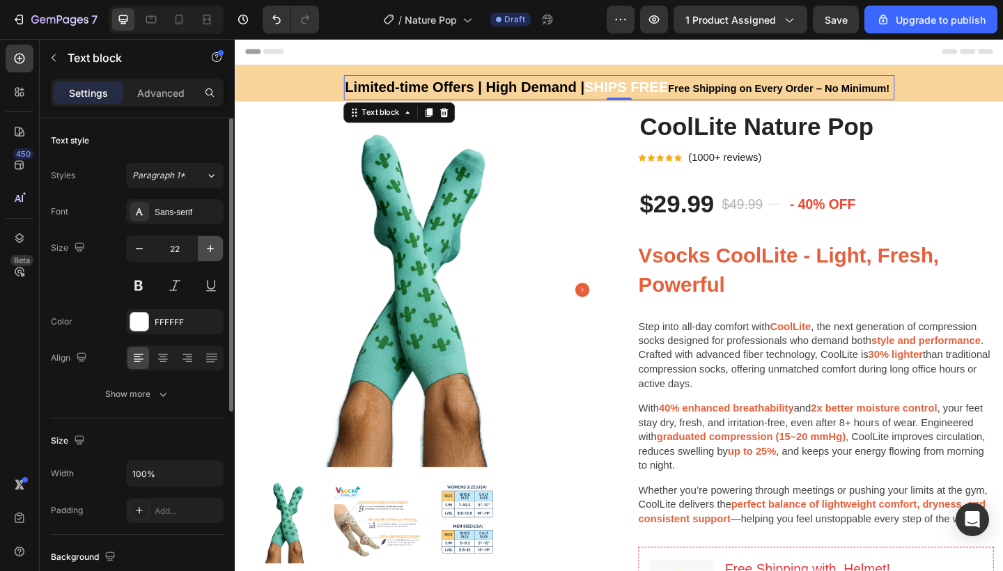
click at [207, 247] on icon "button" at bounding box center [210, 249] width 14 height 14
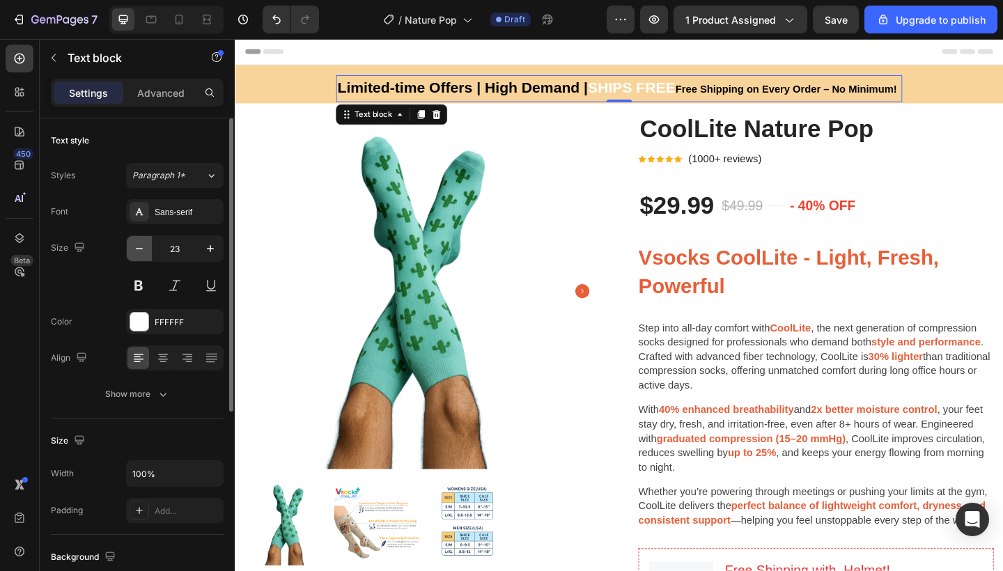
click at [143, 254] on icon "button" at bounding box center [139, 249] width 14 height 14
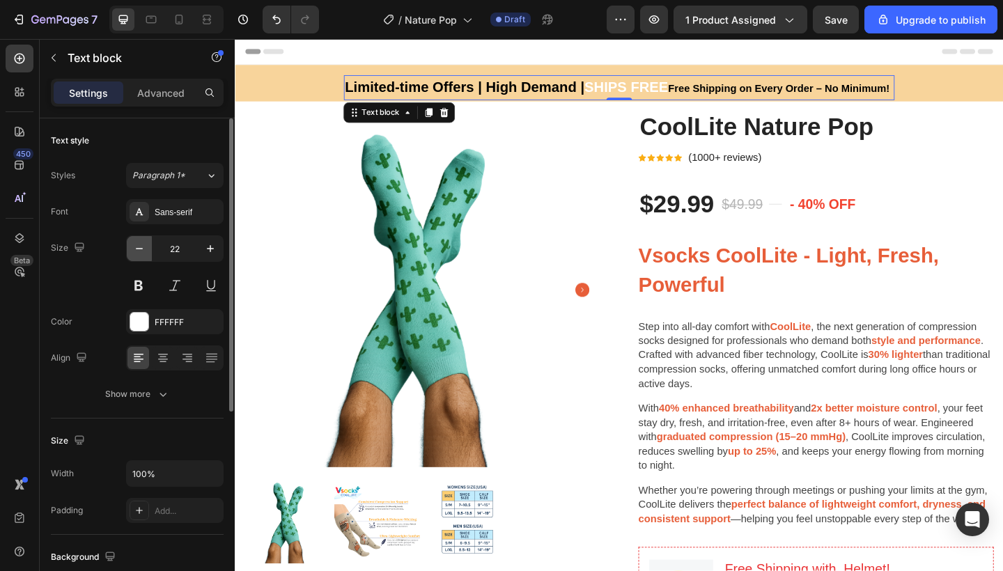
type input "21"
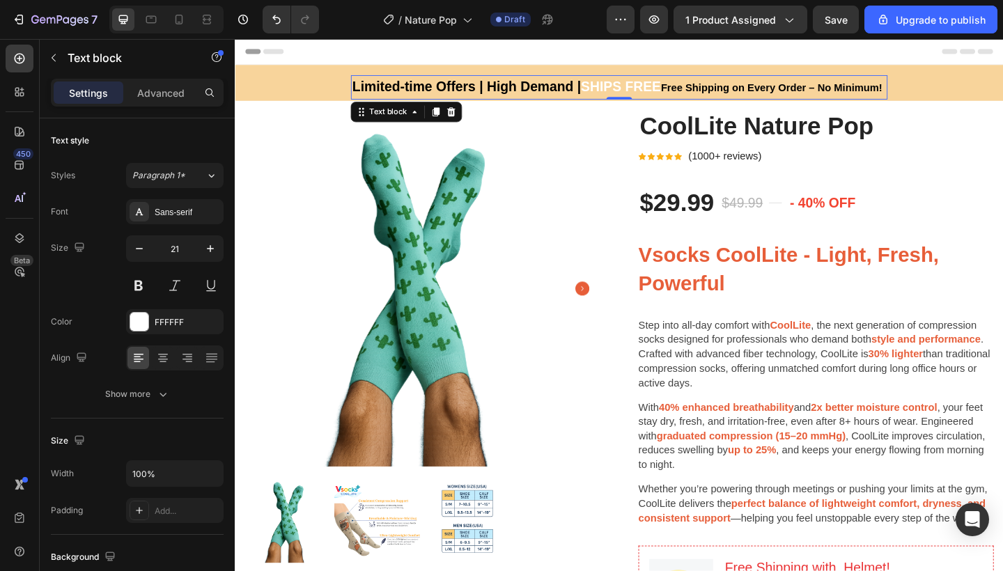
click at [690, 93] on p "Limited-time Offers | High Demand | SHIPS FREE Free Shipping on Every Order – N…" at bounding box center [652, 92] width 581 height 24
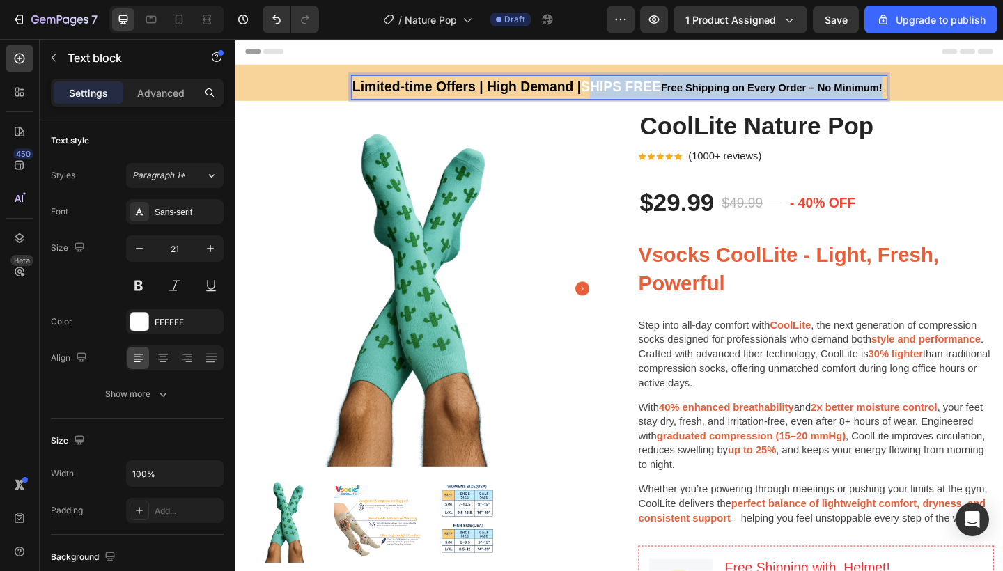
drag, startPoint x: 609, startPoint y: 92, endPoint x: 934, endPoint y: 93, distance: 325.3
click at [934, 93] on p "Limited-time Offers | High Demand | SHIPS FREE Free Shipping on Every Order – N…" at bounding box center [652, 92] width 581 height 24
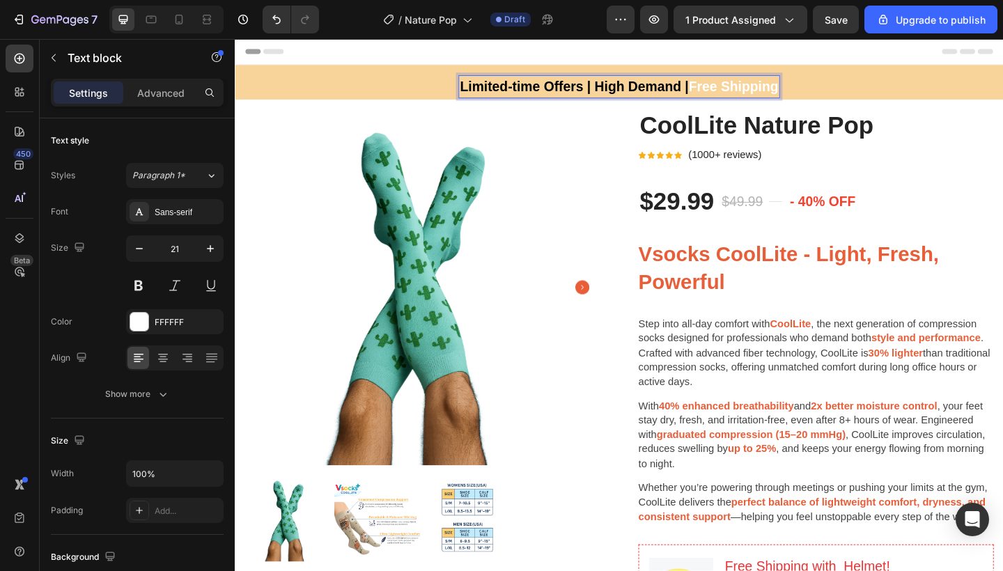
click at [823, 91] on p "Limited-time Offers | High Demand | Free Shipping" at bounding box center [652, 91] width 346 height 22
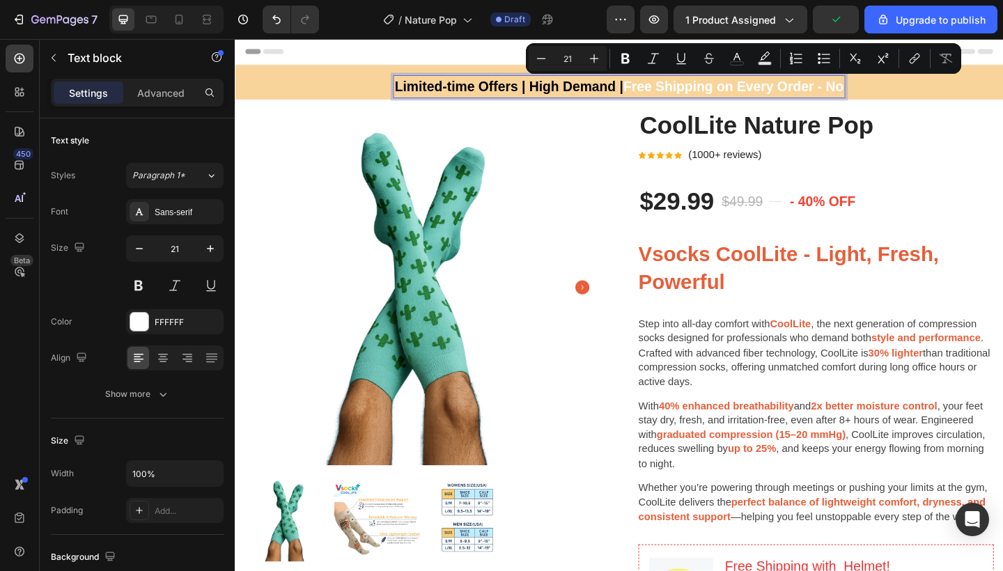
drag, startPoint x: 651, startPoint y: 91, endPoint x: 888, endPoint y: 90, distance: 236.2
click at [888, 90] on p "Limited-time Offers | High Demand | Free Shipping on Every Order - No" at bounding box center [652, 91] width 488 height 22
click at [890, 95] on p "Limited-time Offers | High Demand | Free Shipping on Every Order - No" at bounding box center [652, 91] width 488 height 22
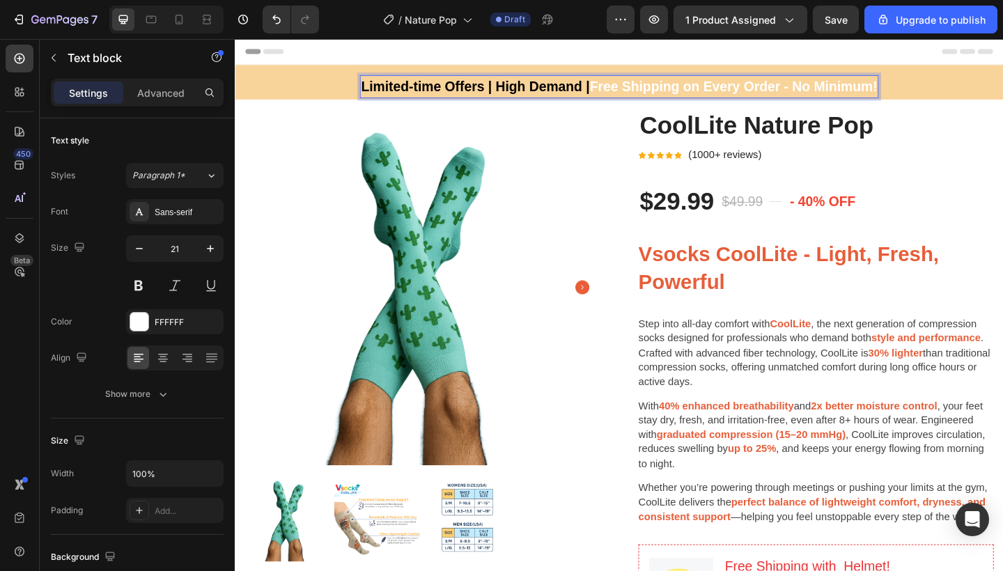
drag, startPoint x: 614, startPoint y: 91, endPoint x: 926, endPoint y: 95, distance: 311.4
click at [926, 95] on p "Limited-time Offers | High Demand | Free Shipping on Every Order - No Minimum!" at bounding box center [652, 91] width 561 height 22
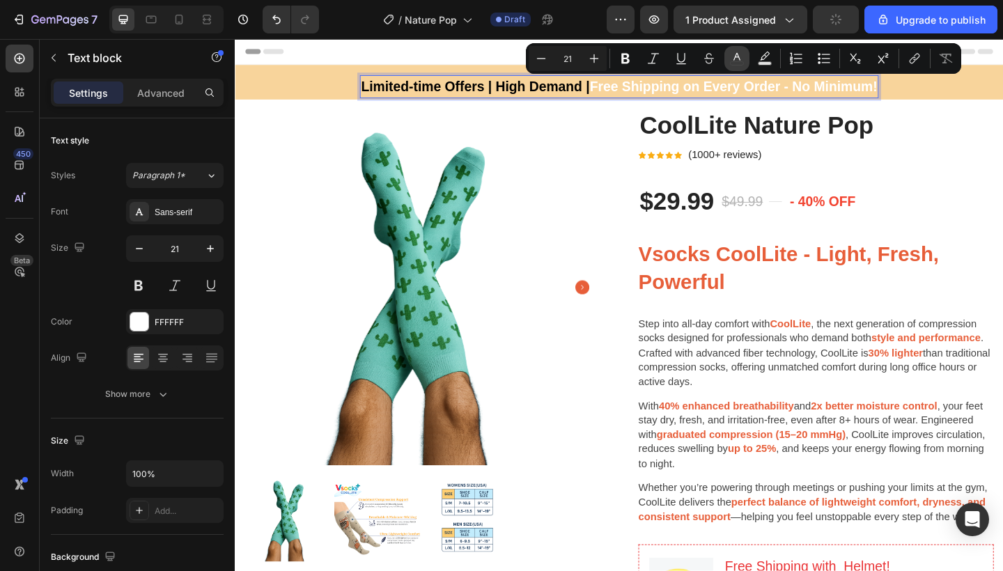
click at [743, 56] on icon "Editor contextual toolbar" at bounding box center [737, 59] width 14 height 14
click at [754, 88] on p "Limited-time Offers | High Demand | Free Shipping on Every Order - No Minimum!" at bounding box center [652, 91] width 561 height 22
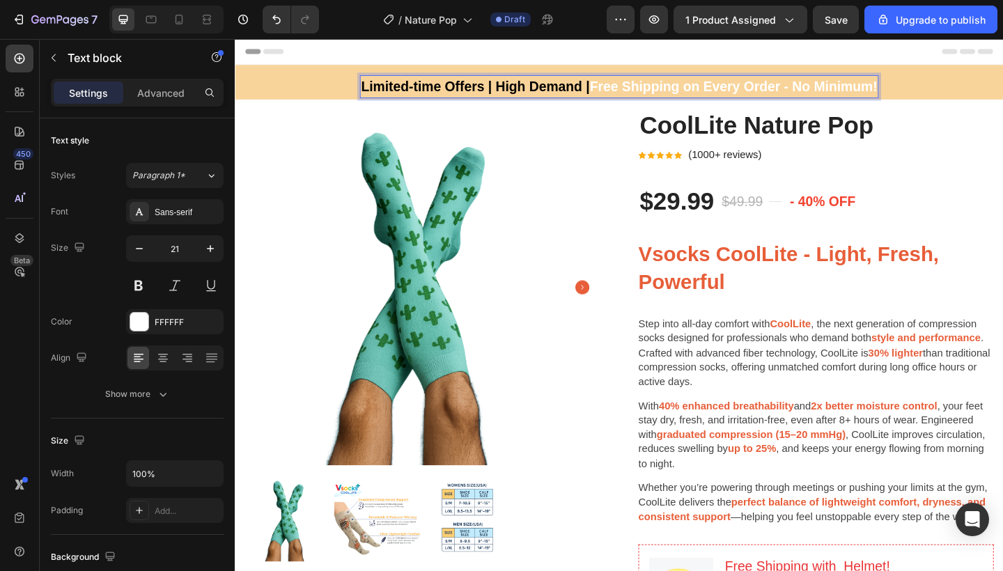
drag, startPoint x: 611, startPoint y: 89, endPoint x: 931, endPoint y: 85, distance: 320.5
click at [931, 85] on p "Limited-time Offers | High Demand | Free Shipping on Every Order - No Minimum!" at bounding box center [652, 91] width 561 height 22
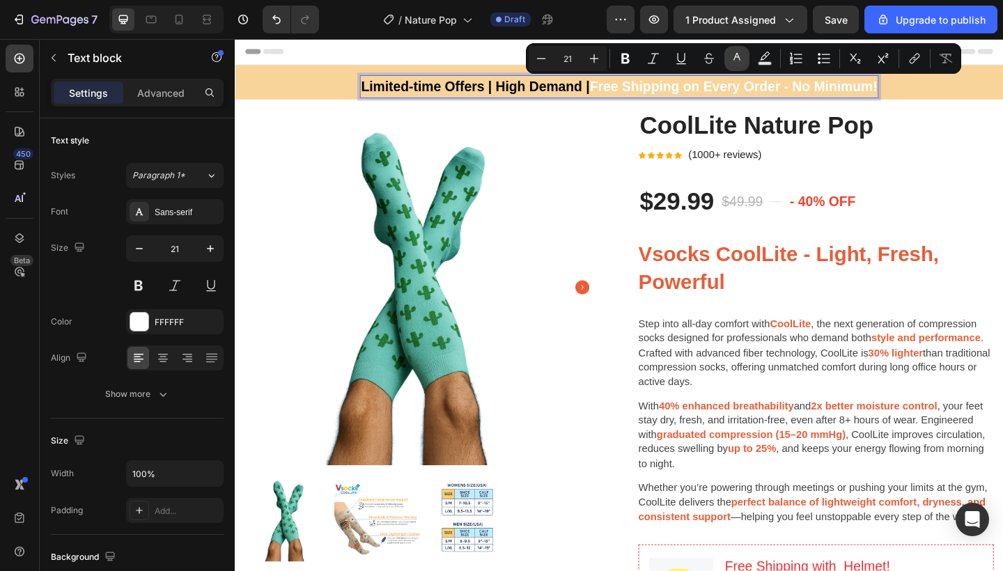
click at [743, 57] on icon "Editor contextual toolbar" at bounding box center [737, 59] width 14 height 14
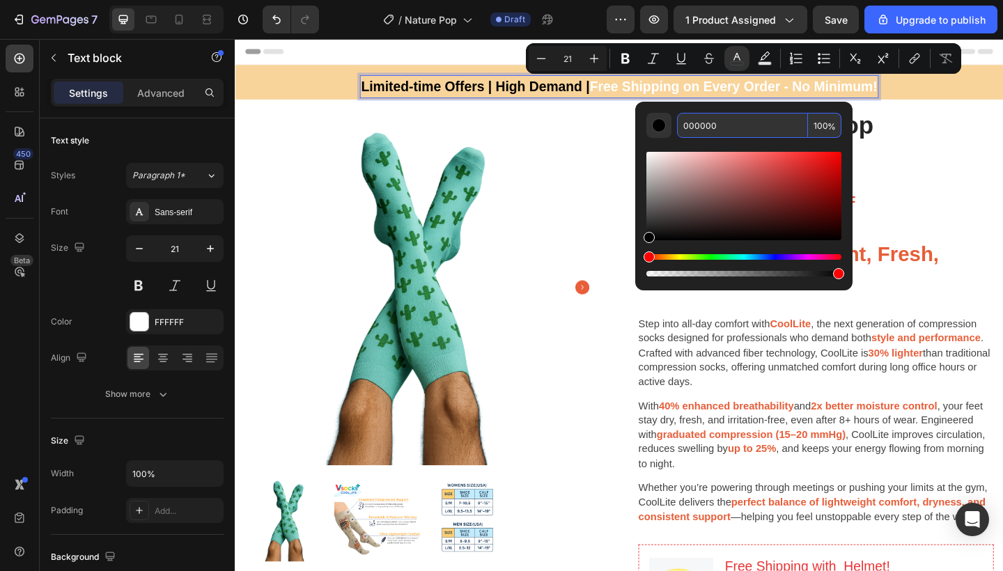
click at [702, 127] on input "000000" at bounding box center [742, 125] width 131 height 25
paste input "e75e39"
type input "E75E39"
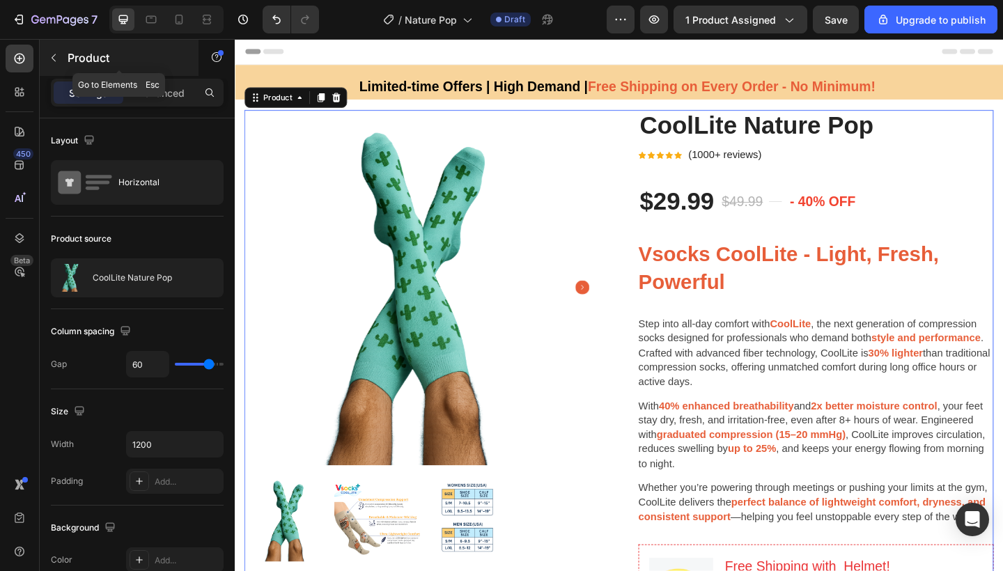
click at [76, 61] on p "Product" at bounding box center [127, 57] width 118 height 17
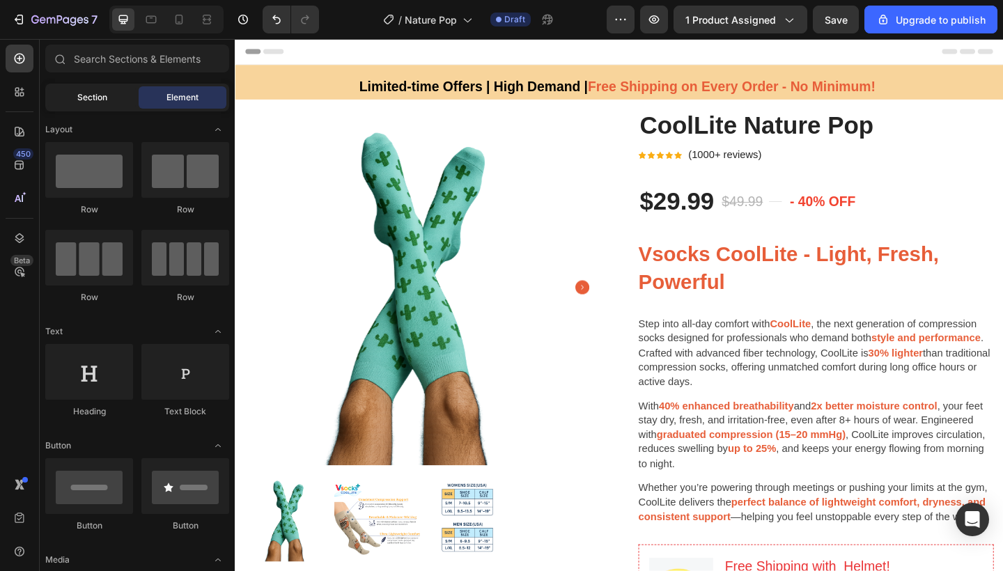
click at [77, 88] on div "Section" at bounding box center [92, 97] width 88 height 22
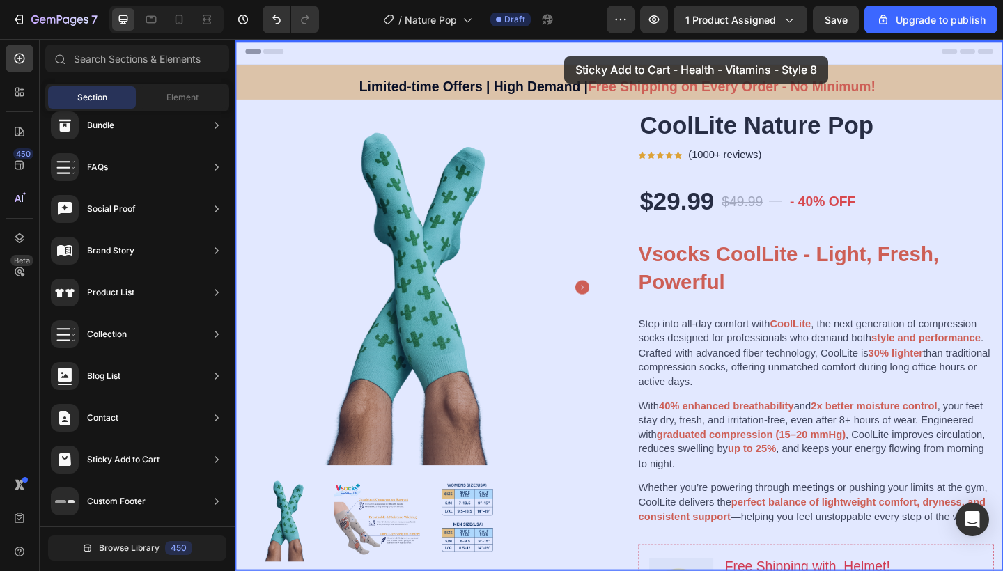
drag, startPoint x: 571, startPoint y: 187, endPoint x: 594, endPoint y: 58, distance: 130.8
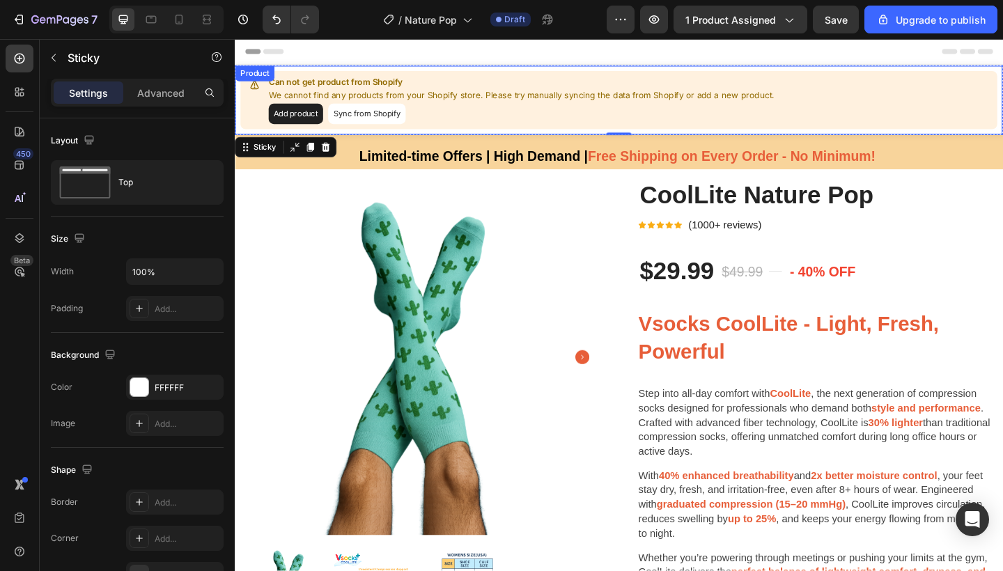
click at [314, 123] on button "Add product" at bounding box center [301, 120] width 59 height 22
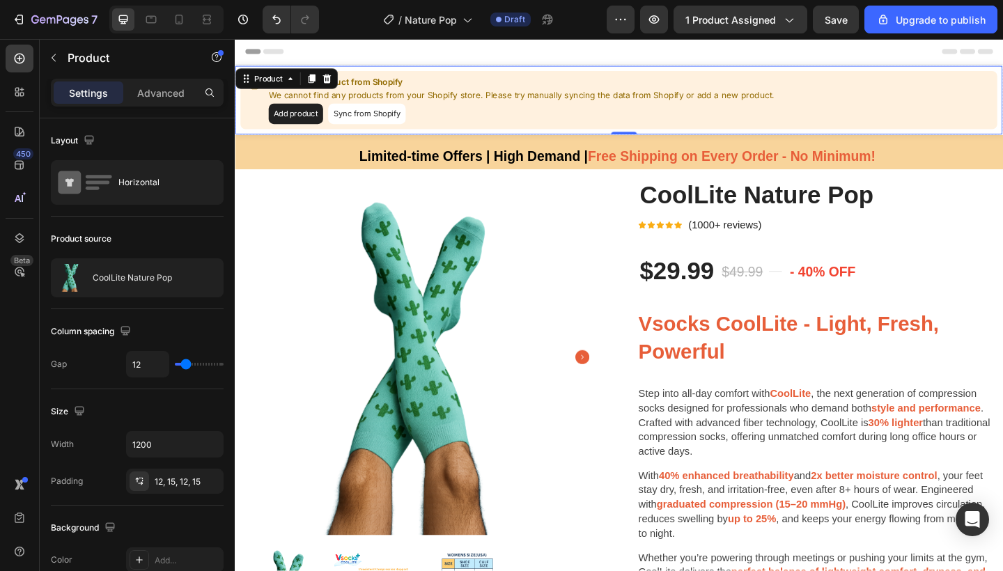
click at [470, 114] on div "Add product Sync from Shopify" at bounding box center [547, 120] width 550 height 22
click at [478, 113] on div "Add product Sync from Shopify" at bounding box center [547, 120] width 550 height 22
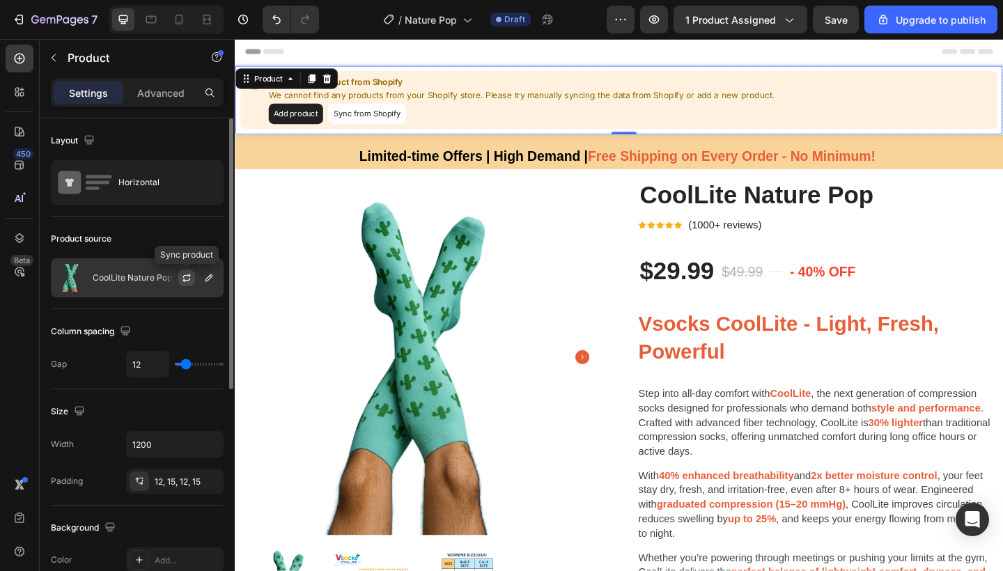
click at [187, 277] on icon "button" at bounding box center [186, 277] width 11 height 11
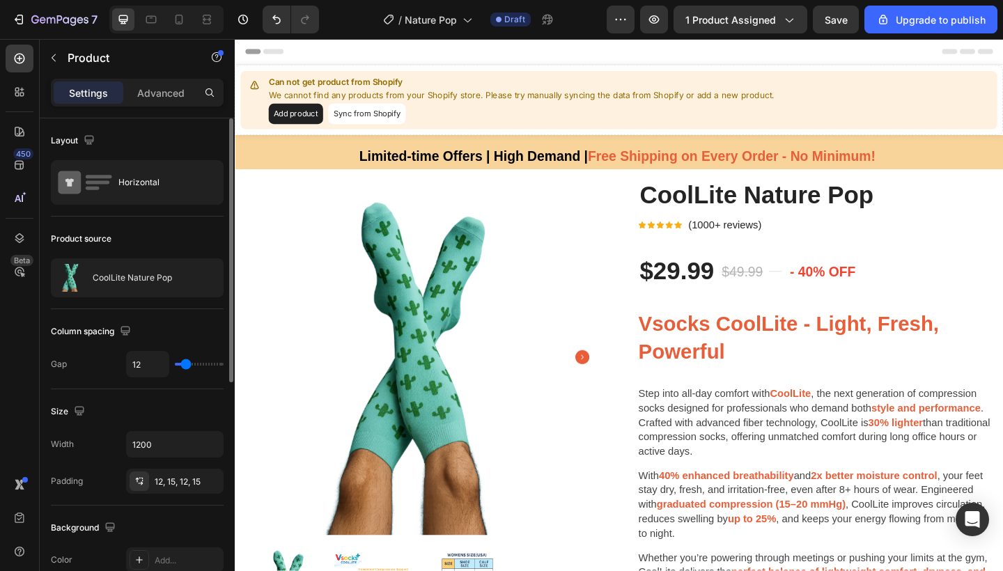
drag, startPoint x: 763, startPoint y: 135, endPoint x: 553, endPoint y: 101, distance: 212.4
click at [553, 101] on p "We cannot find any products from your Shopify store. Please try manually syncin…" at bounding box center [547, 100] width 550 height 14
click at [757, 117] on div "Add product Sync from Shopify" at bounding box center [547, 120] width 550 height 22
click at [910, 118] on div "Can not get product from Shopify We cannot find any products from your Shopify …" at bounding box center [652, 105] width 823 height 63
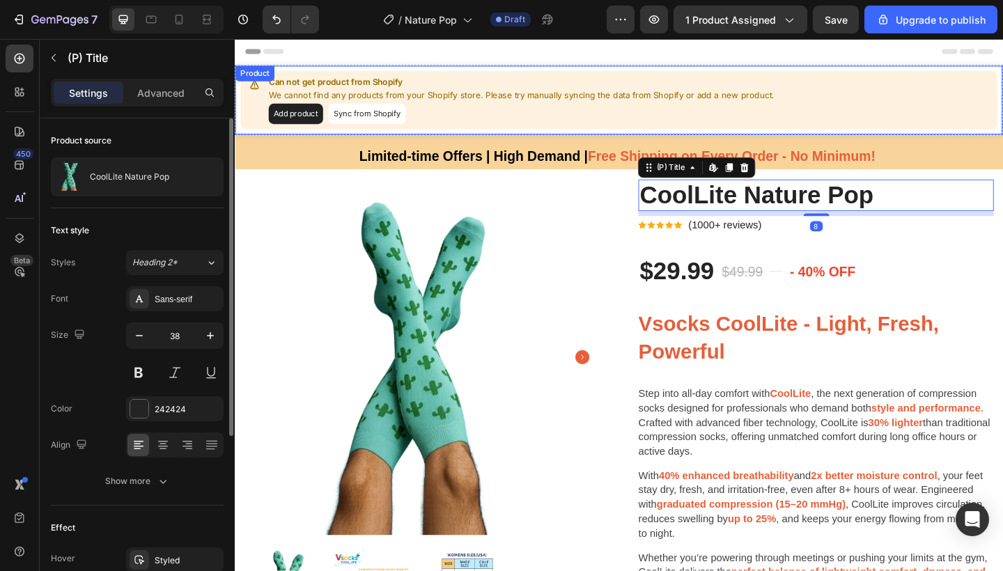
click at [972, 105] on div "Can not get product from Shopify We cannot find any products from your Shopify …" at bounding box center [652, 105] width 823 height 63
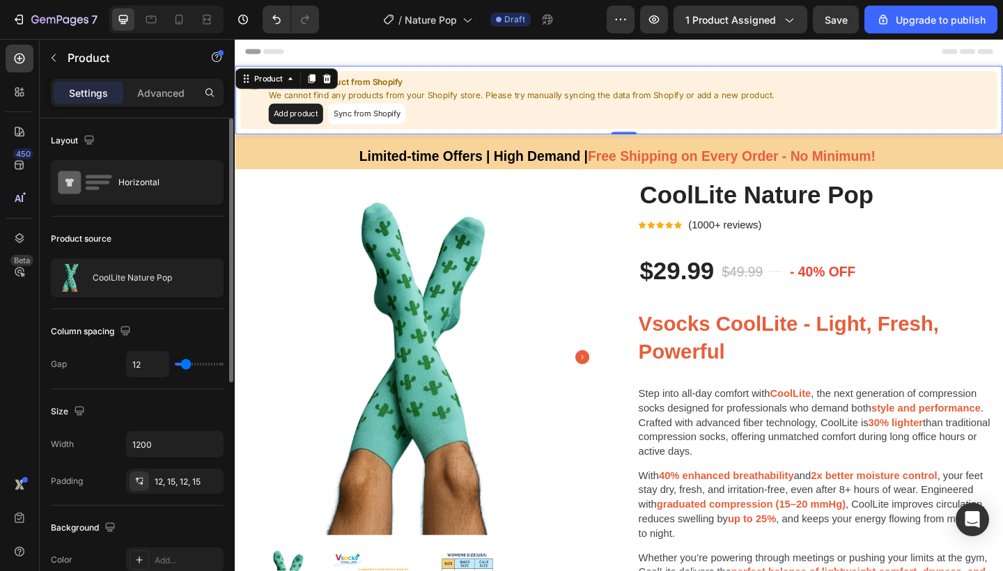
click at [408, 117] on button "Sync from Shopify" at bounding box center [378, 120] width 84 height 22
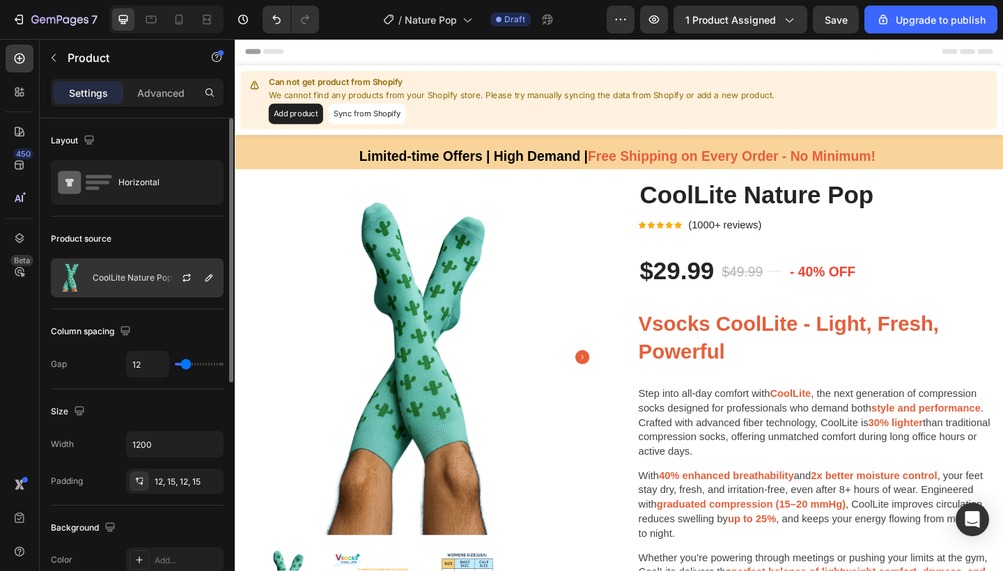
click at [158, 287] on div "CoolLite Nature Pop" at bounding box center [137, 277] width 173 height 39
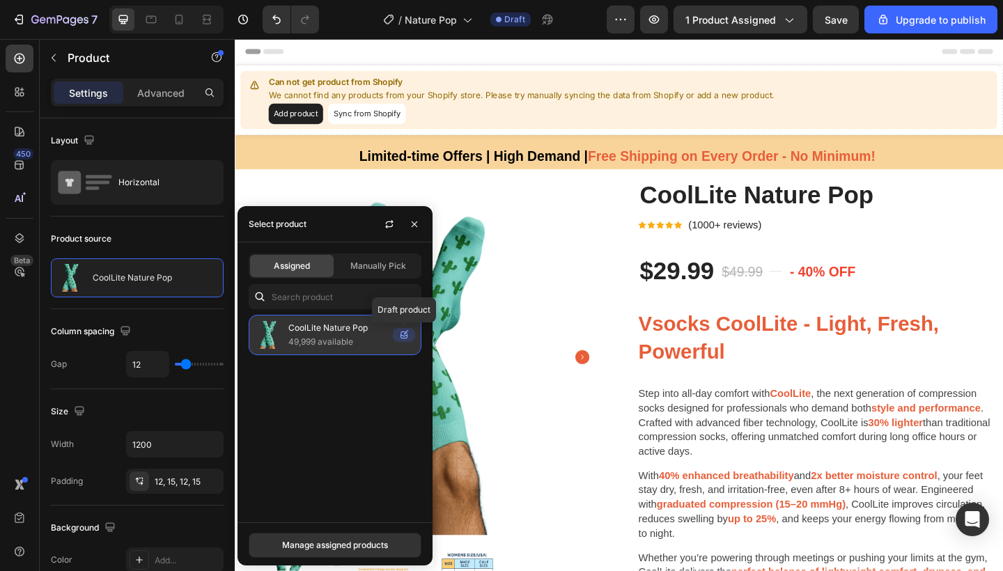
click at [403, 336] on icon at bounding box center [404, 335] width 22 height 14
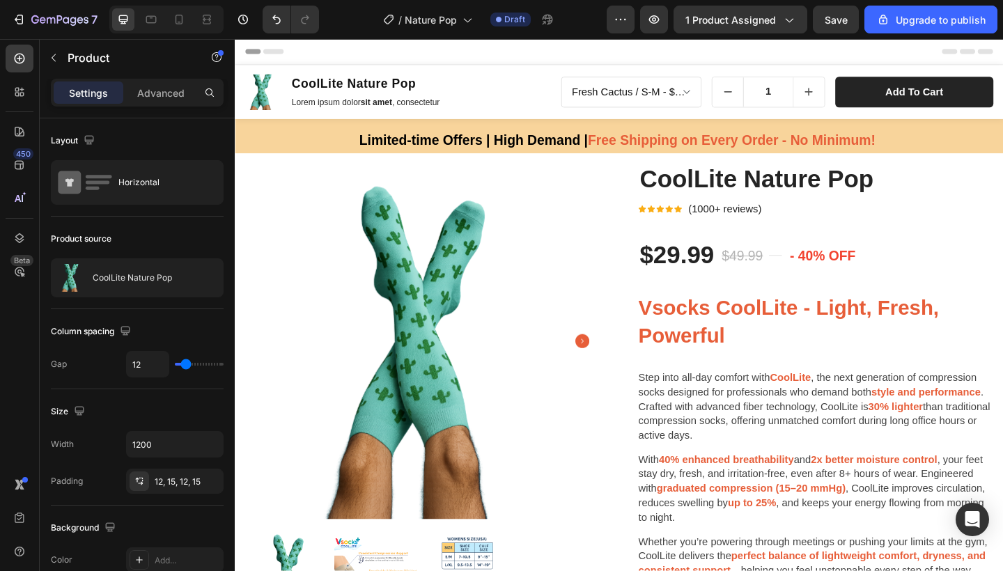
click at [29, 339] on div "450 Beta" at bounding box center [20, 258] width 28 height 426
click at [58, 66] on button "button" at bounding box center [53, 58] width 22 height 22
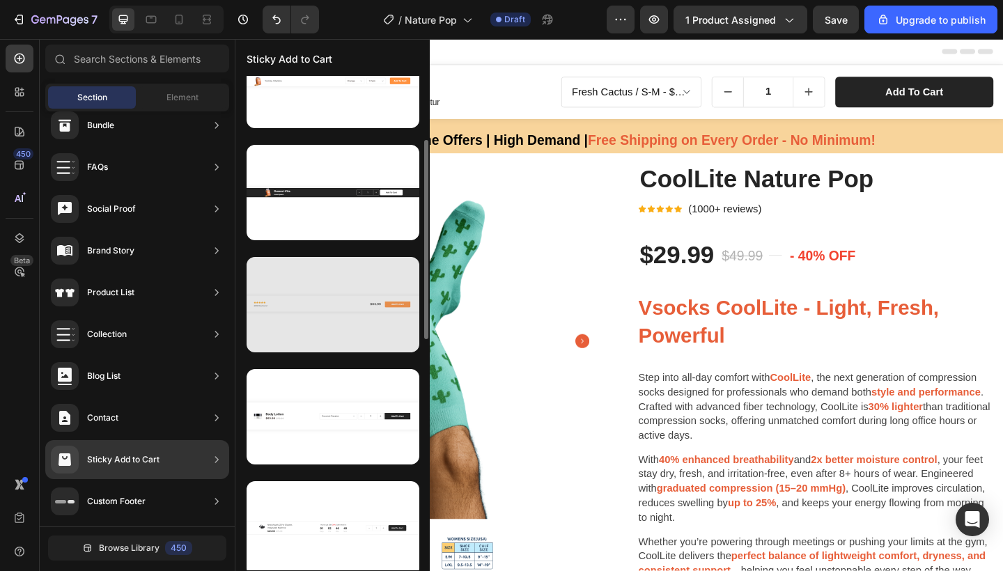
scroll to position [160, 0]
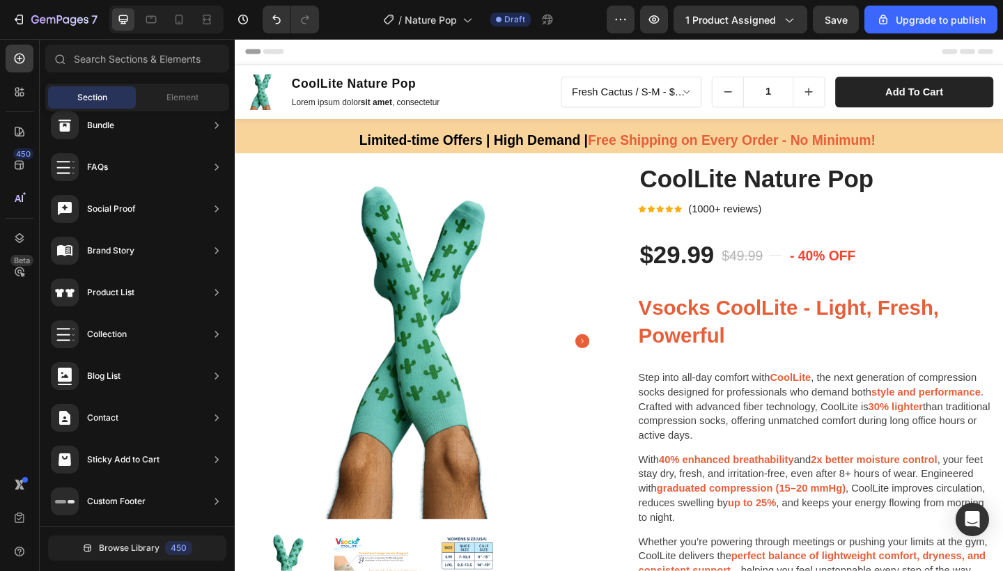
click at [424, 92] on h1 "CoolLite Nature Pop" at bounding box center [377, 88] width 164 height 20
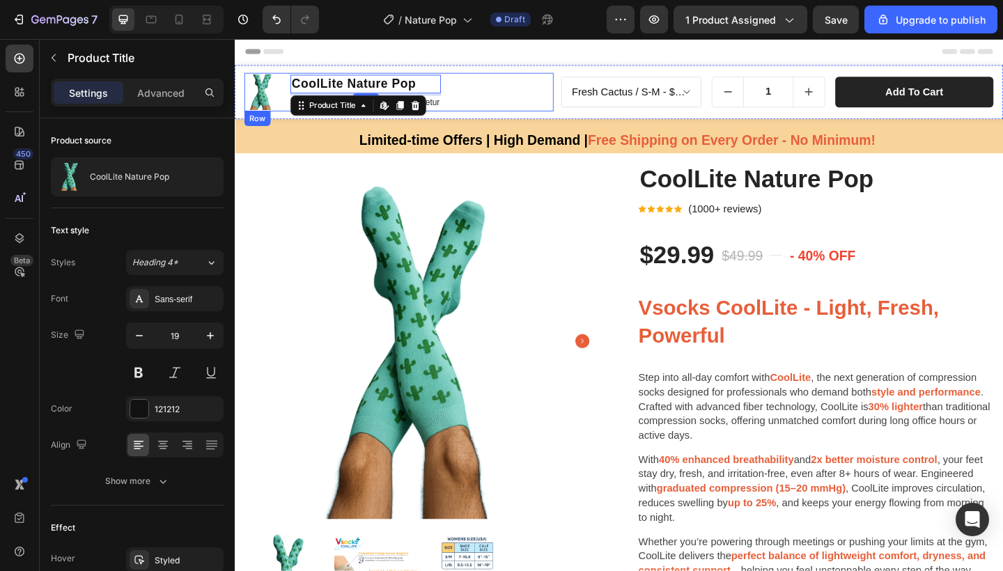
click at [500, 103] on div "Product Images CoolLite Nature Pop Product Title Edit content in Shopify 4 Lore…" at bounding box center [413, 97] width 336 height 42
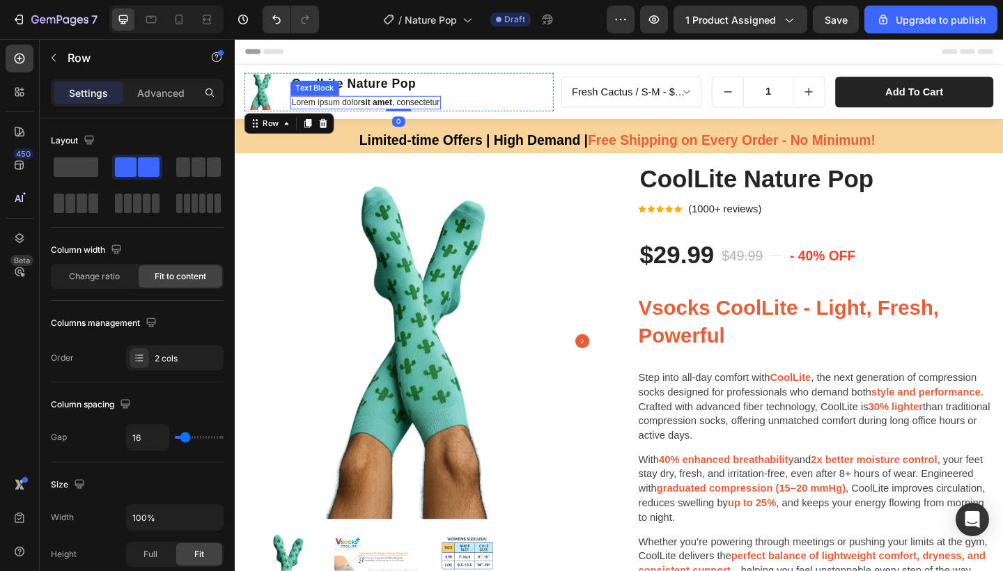
click at [444, 109] on p "Lorem ipsum dolor sit amet , consectetur" at bounding box center [377, 108] width 161 height 12
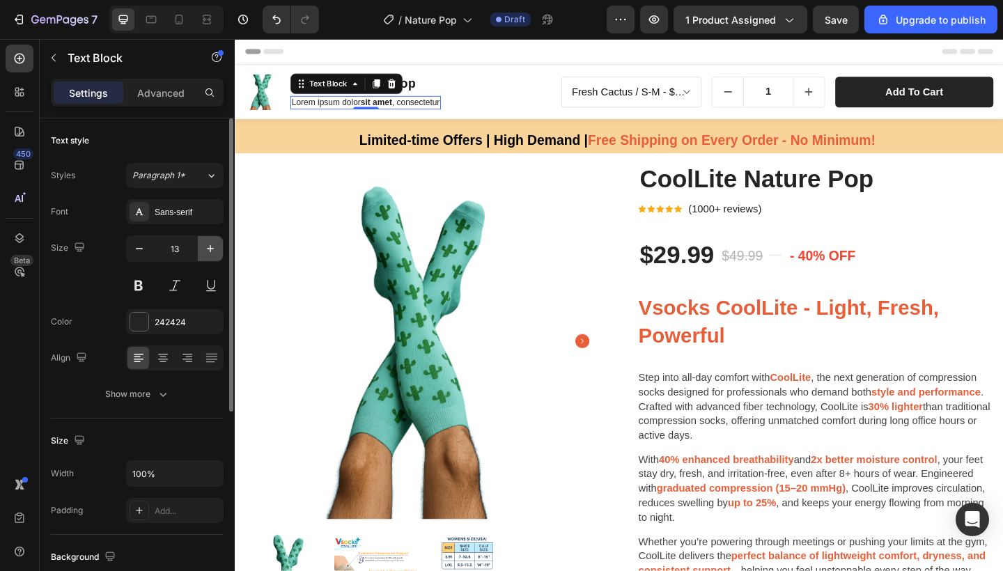
click at [212, 250] on icon "button" at bounding box center [210, 249] width 14 height 14
type input "16"
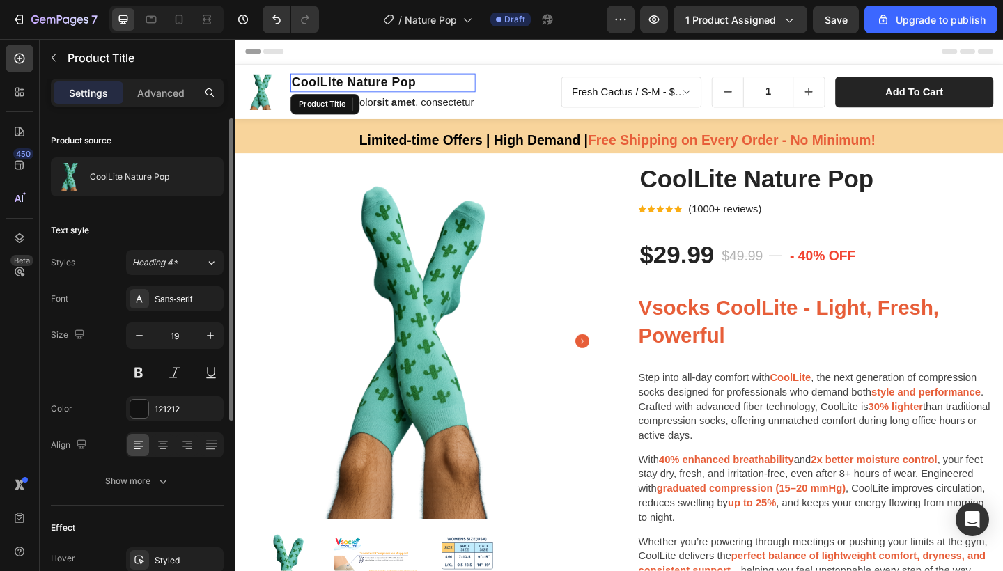
click at [433, 88] on h1 "CoolLite Nature Pop" at bounding box center [395, 87] width 201 height 20
click at [144, 339] on icon "button" at bounding box center [139, 336] width 14 height 14
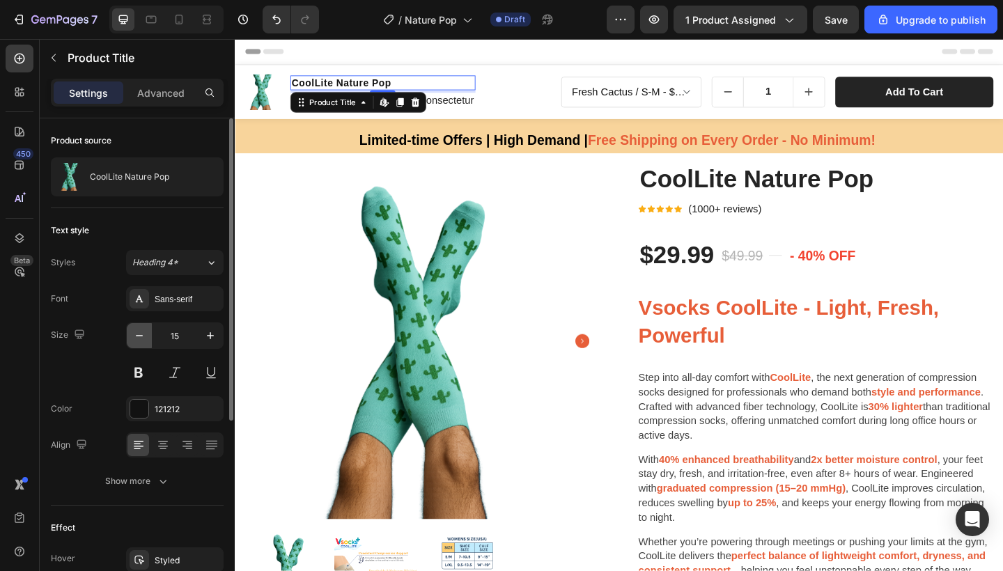
click at [144, 339] on icon "button" at bounding box center [139, 336] width 14 height 14
type input "13"
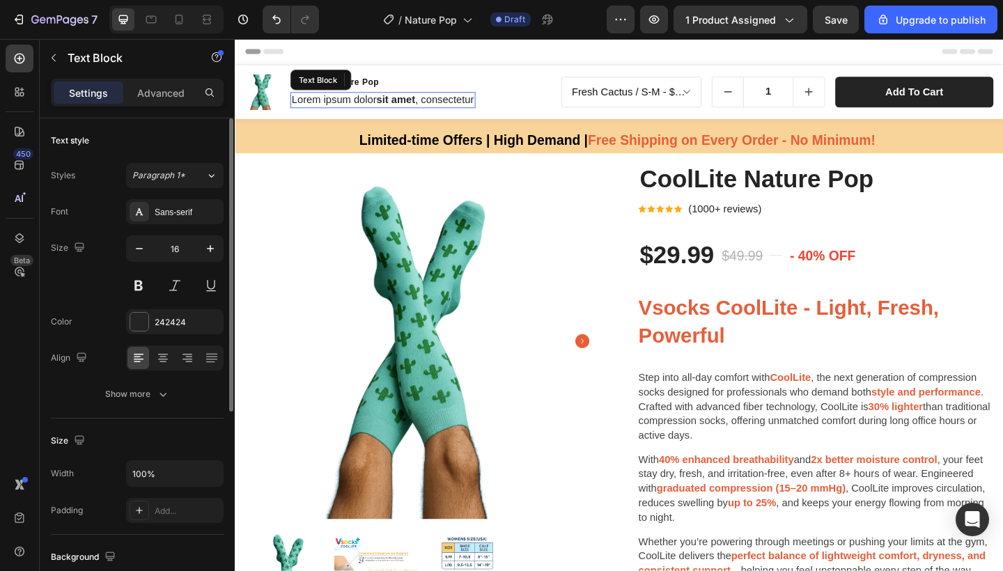
click at [474, 110] on p "Lorem ipsum dolor sit amet , consectetur" at bounding box center [396, 105] width 199 height 15
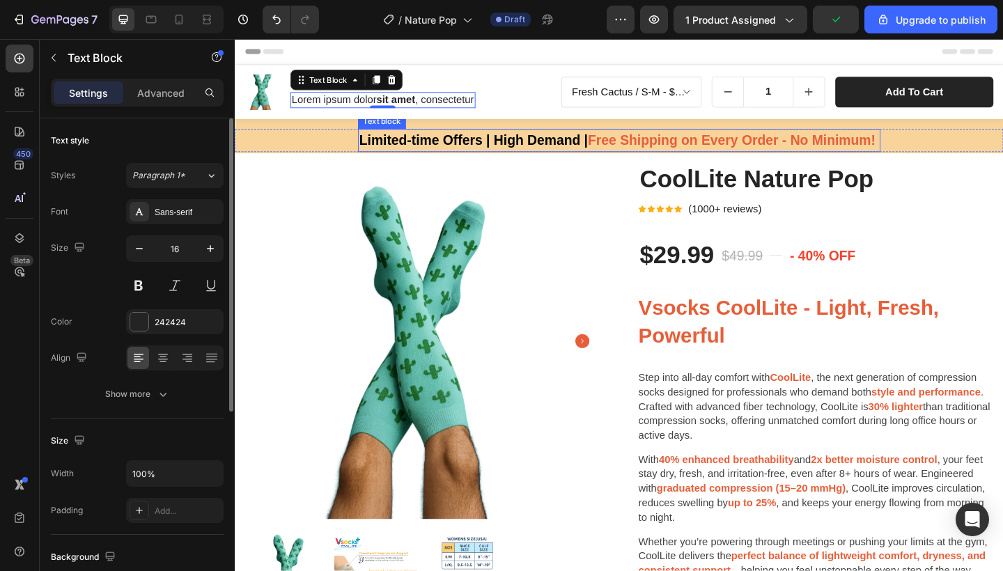
click at [642, 150] on span "Free Shipping on Every Order - No Minimum!" at bounding box center [775, 149] width 313 height 16
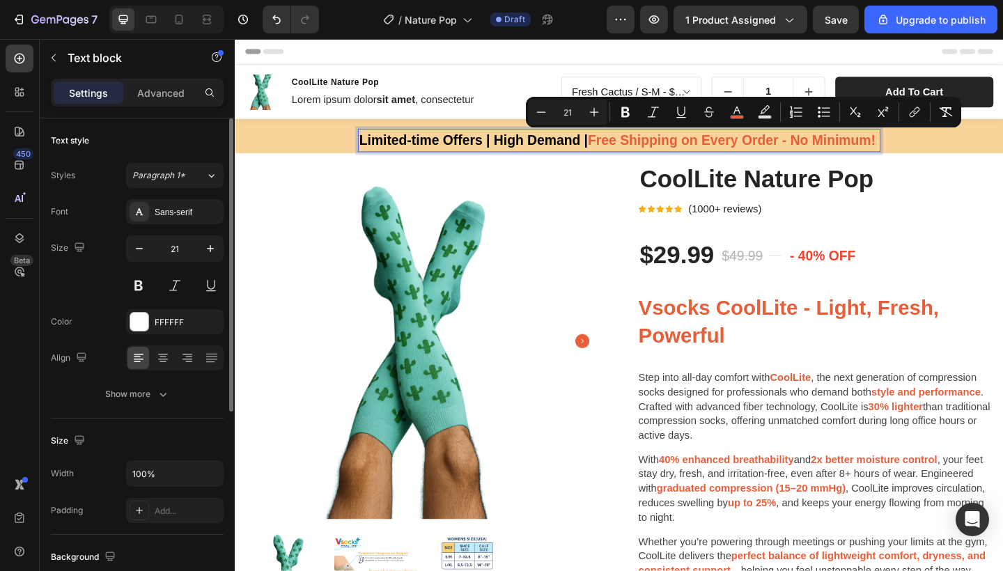
drag, startPoint x: 615, startPoint y: 150, endPoint x: 925, endPoint y: 150, distance: 310.0
copy span "Free Shipping on Every Order - No Minimum!"
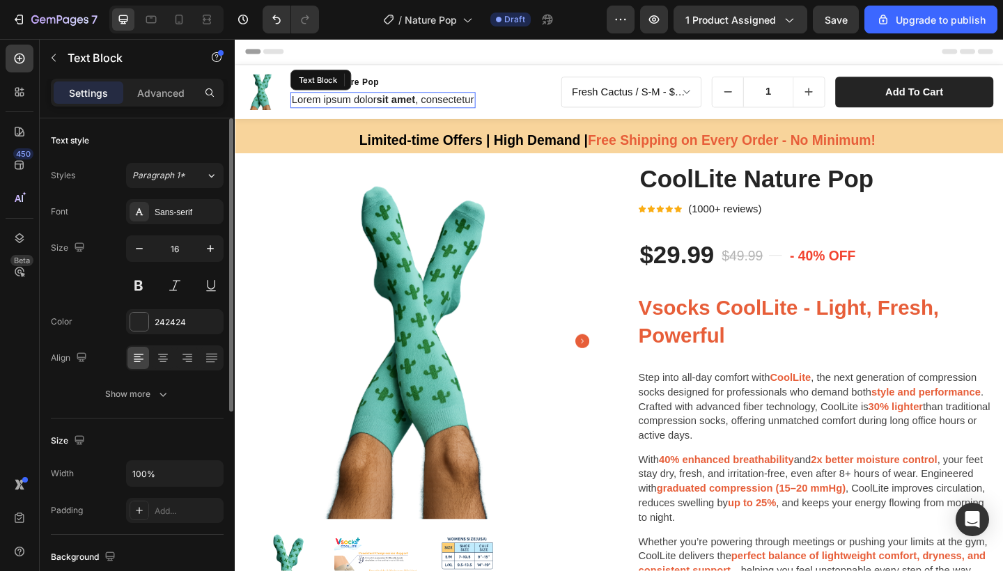
click at [440, 111] on p "Lorem ipsum dolor sit amet , consectetur" at bounding box center [396, 105] width 199 height 15
click at [398, 107] on strong "sit amet" at bounding box center [410, 105] width 42 height 12
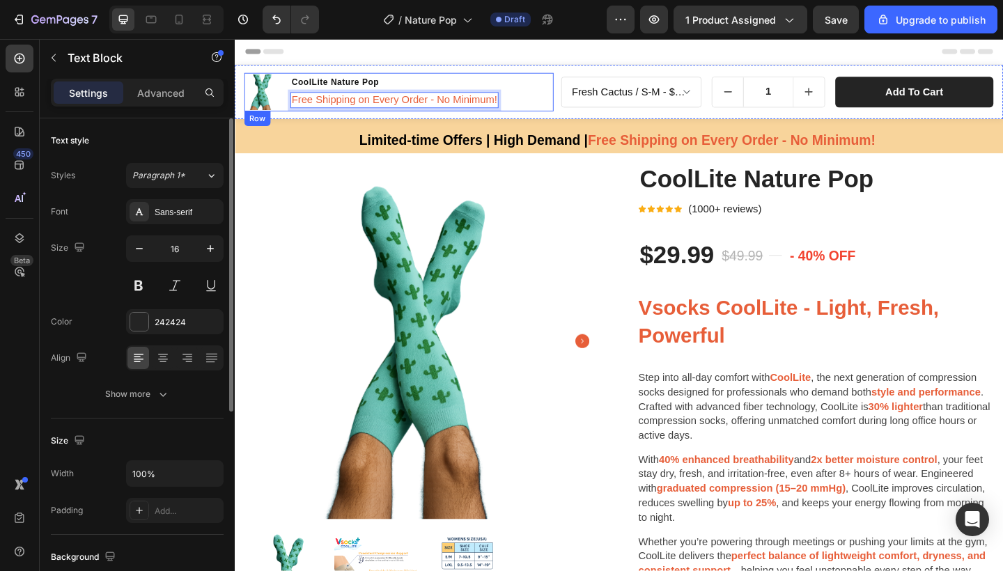
click at [525, 79] on div "Product Images CoolLite Nature Pop Product Title Free Shipping on Every Order -…" at bounding box center [413, 97] width 336 height 42
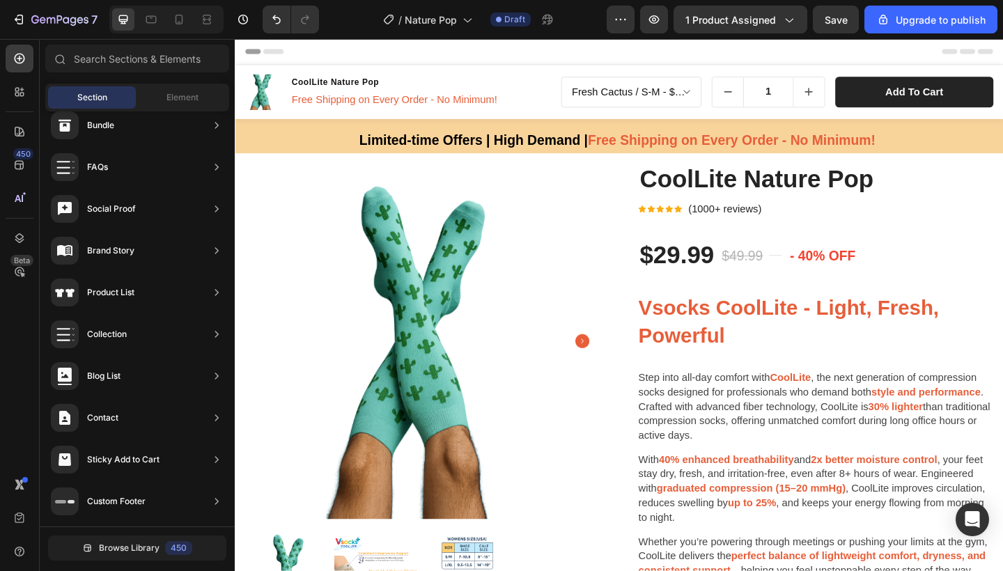
click at [563, 56] on div "Header" at bounding box center [653, 53] width 814 height 28
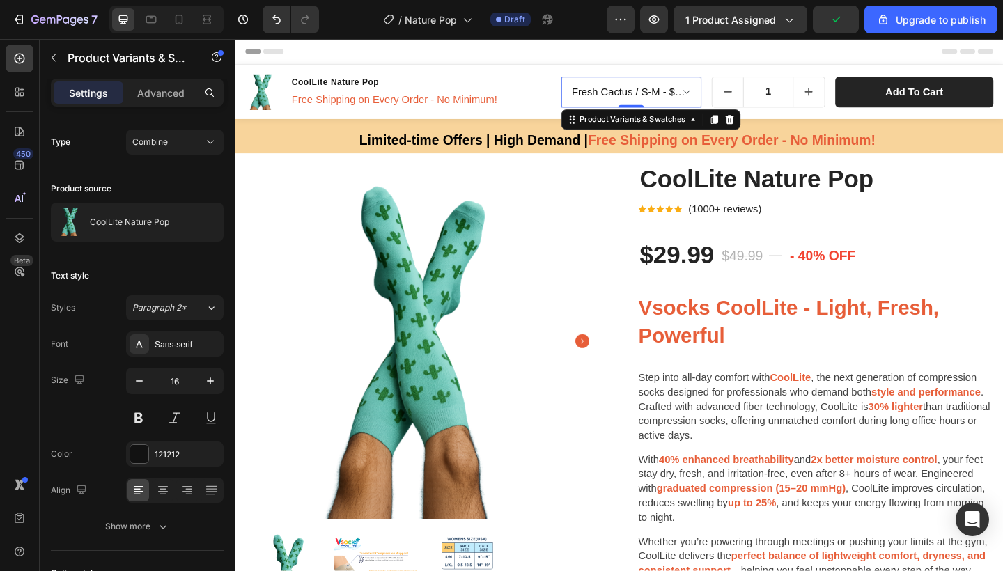
click at [848, 45] on div "Header" at bounding box center [653, 53] width 814 height 28
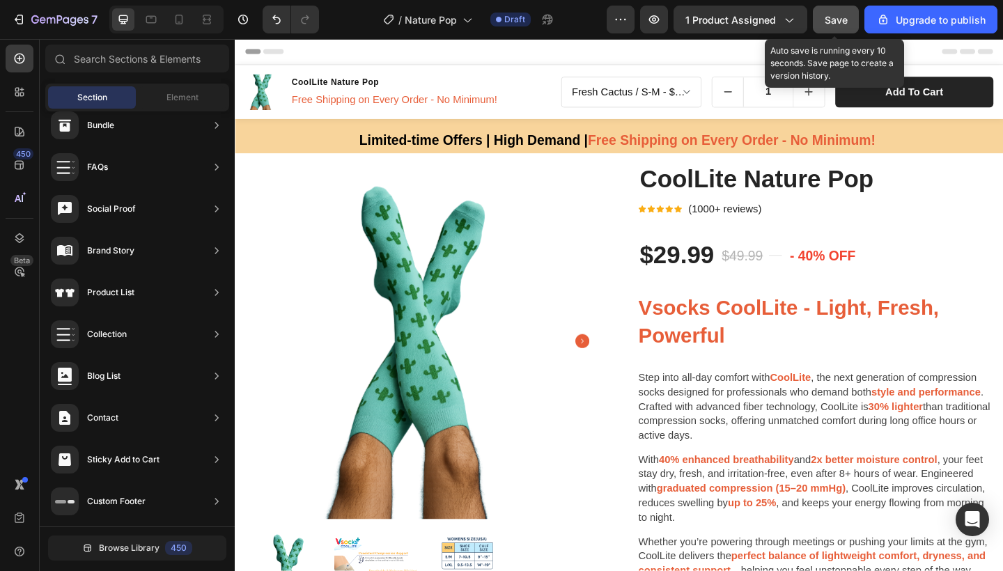
click at [835, 19] on span "Save" at bounding box center [836, 20] width 23 height 12
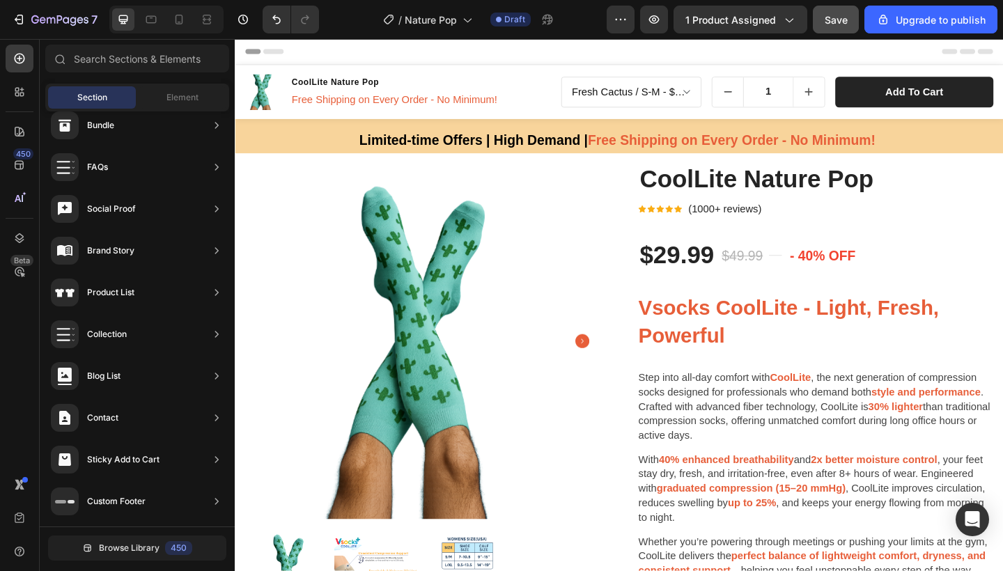
click at [993, 150] on div "Limited-time Offers | High Demand | Free Shipping on Every Order - No Minimum! …" at bounding box center [653, 149] width 836 height 25
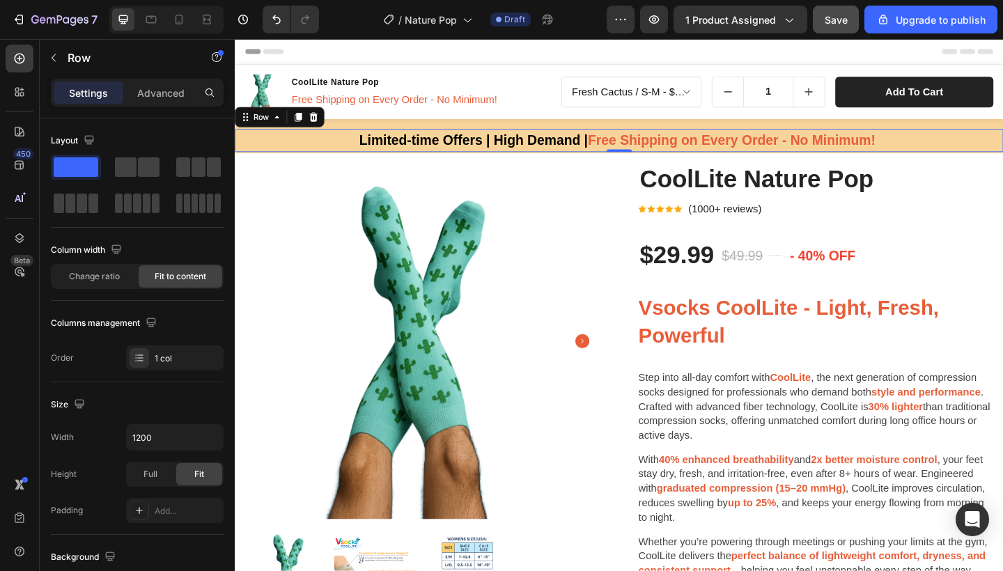
click at [1002, 152] on div "Limited-time Offers | High Demand | Free Shipping on Every Order - No Minimum! …" at bounding box center [653, 149] width 836 height 25
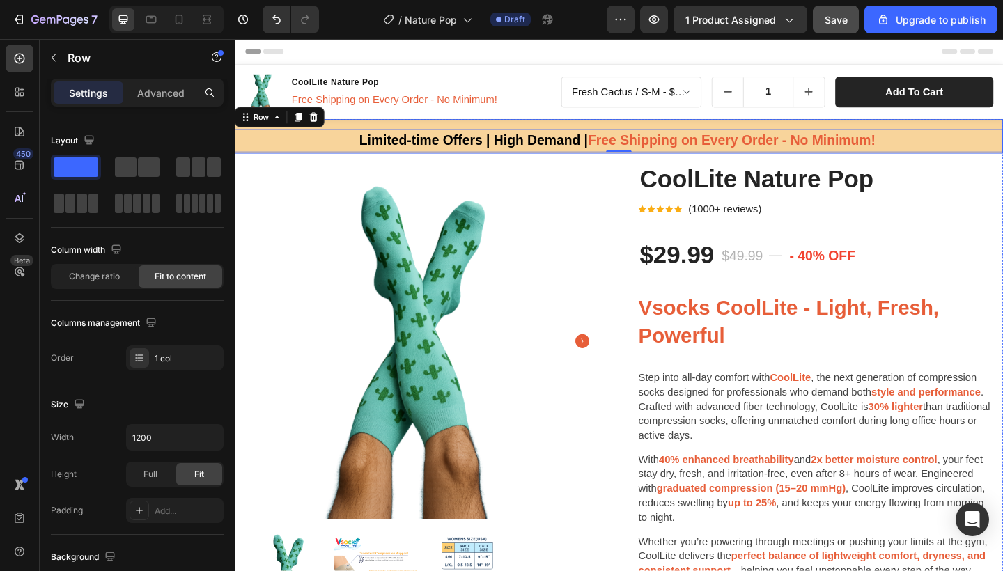
click at [1002, 129] on div "Limited-time Offers | High Demand | Free Shipping on Every Order - No Minimum! …" at bounding box center [653, 145] width 836 height 38
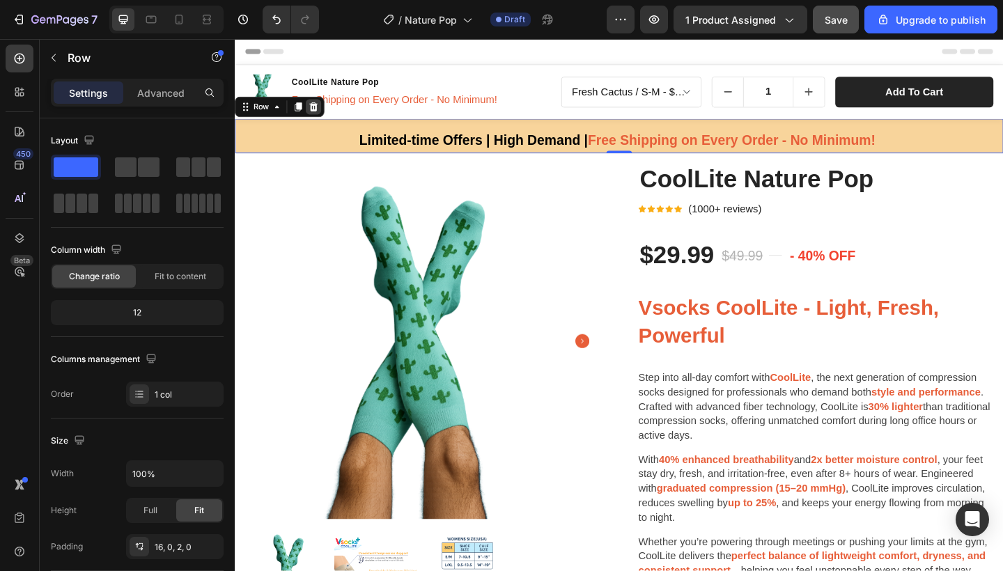
click at [321, 114] on icon at bounding box center [320, 112] width 11 height 11
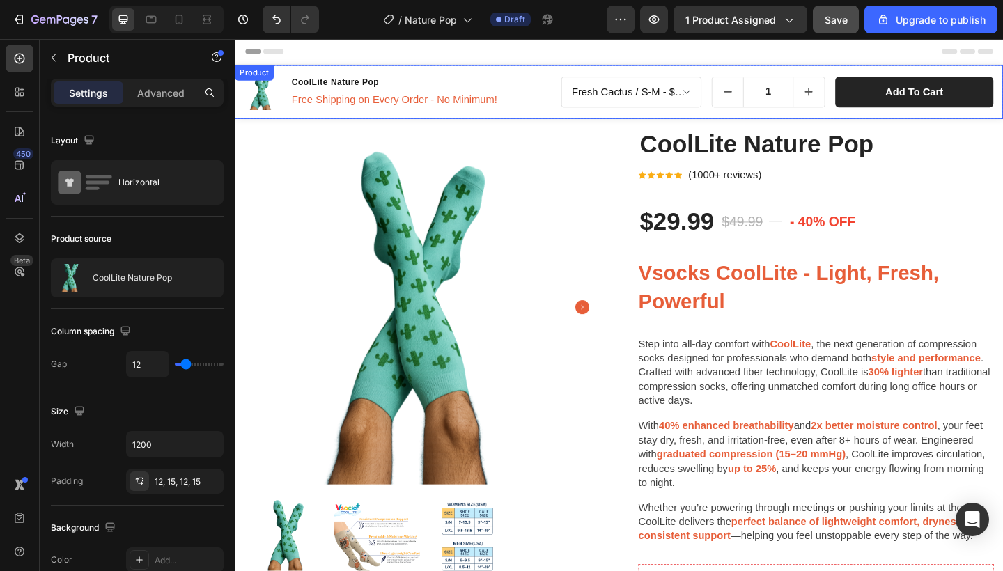
click at [577, 70] on div "Product Images CoolLite Nature Pop Product Title Free Shipping on Every Order -…" at bounding box center [653, 97] width 836 height 59
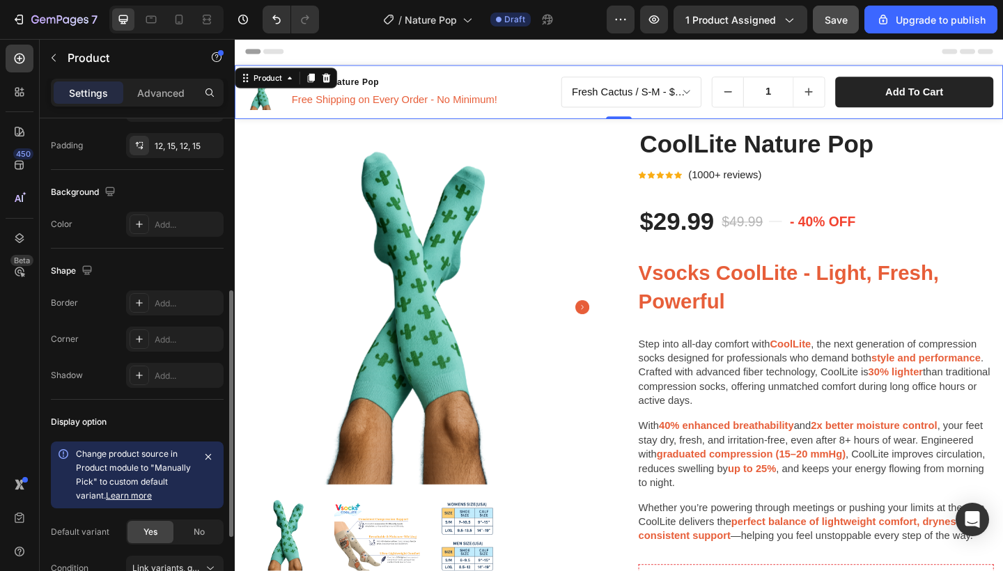
scroll to position [340, 0]
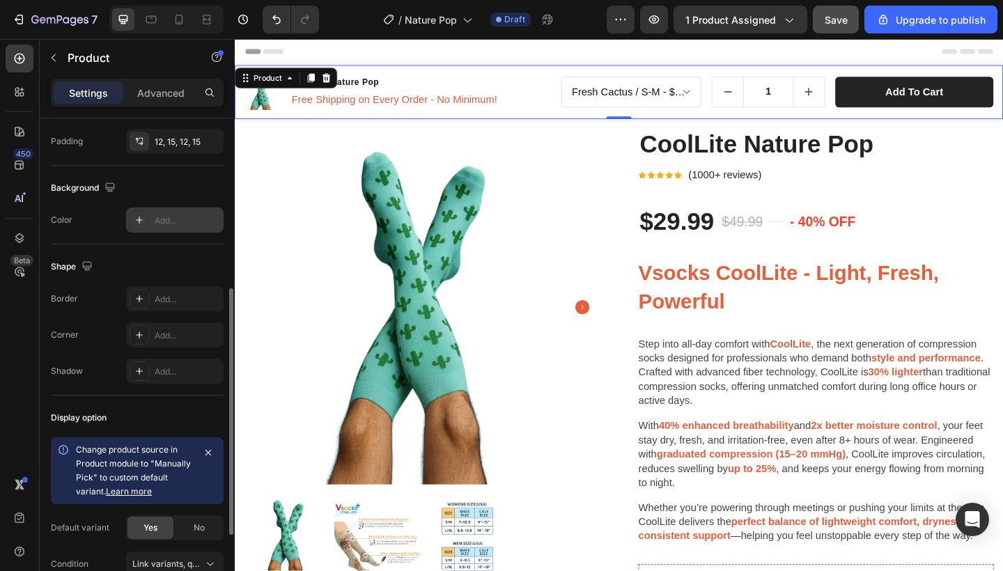
click at [167, 222] on div "Add..." at bounding box center [187, 221] width 65 height 13
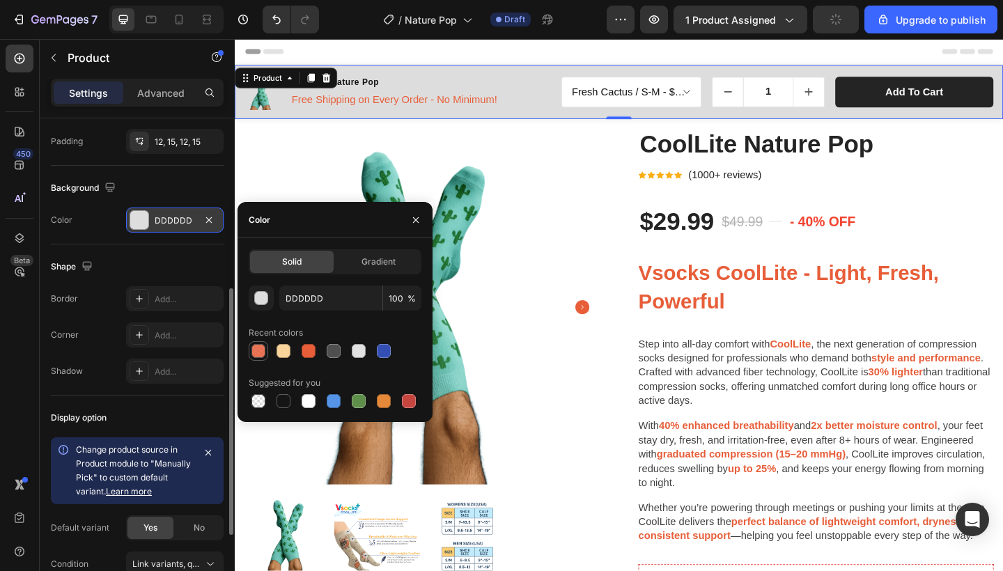
click at [255, 354] on div at bounding box center [258, 351] width 14 height 14
type input "E75E39"
type input "85"
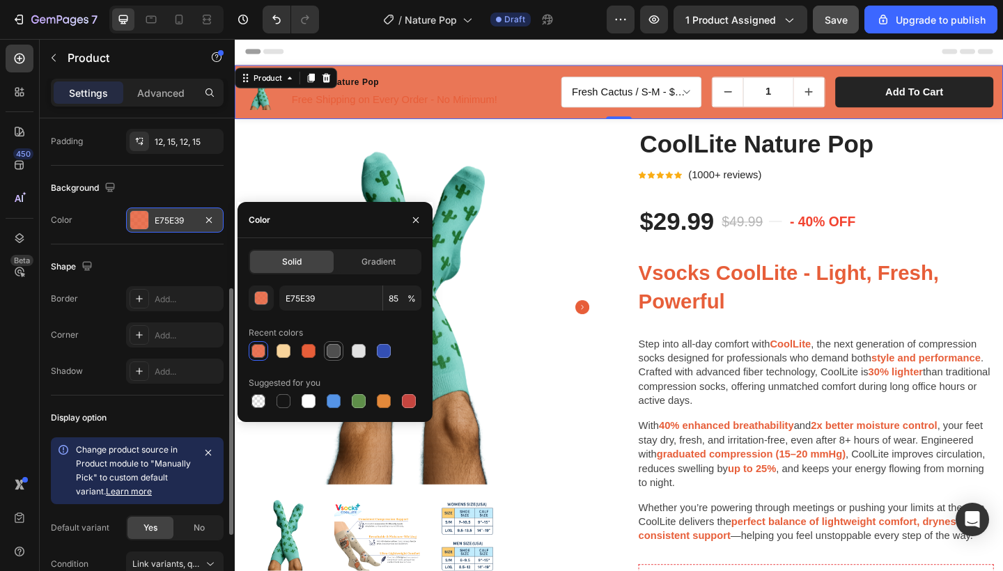
click at [339, 357] on div at bounding box center [334, 351] width 14 height 14
type input "4F4F4F"
type input "100"
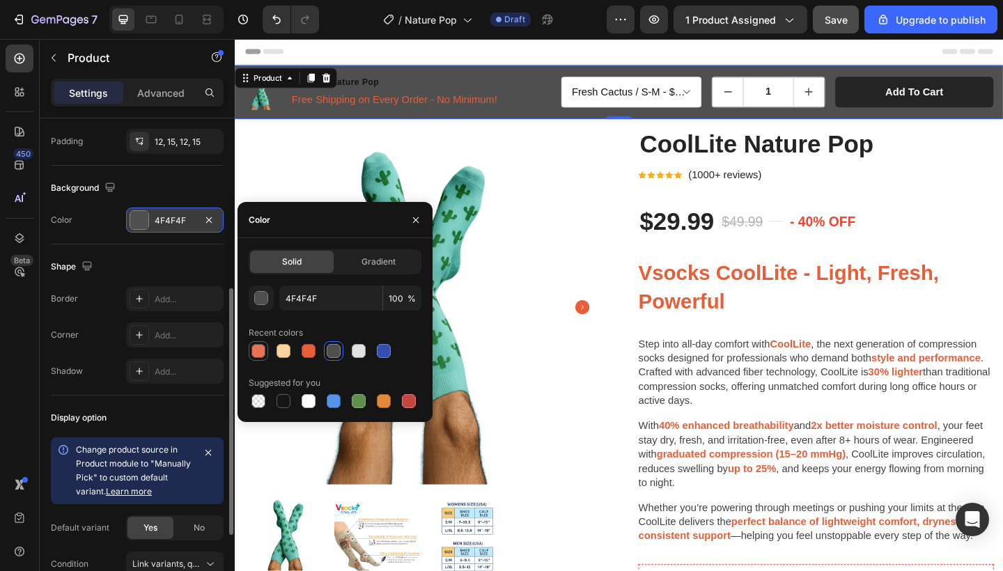
click at [253, 351] on div at bounding box center [258, 351] width 14 height 14
type input "E75E39"
type input "85"
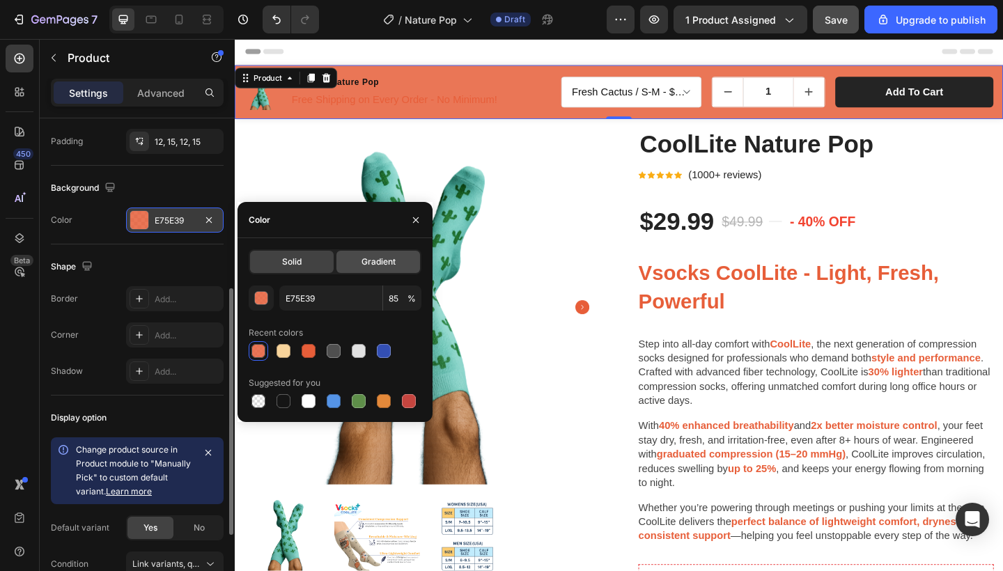
click at [367, 267] on span "Gradient" at bounding box center [379, 262] width 34 height 13
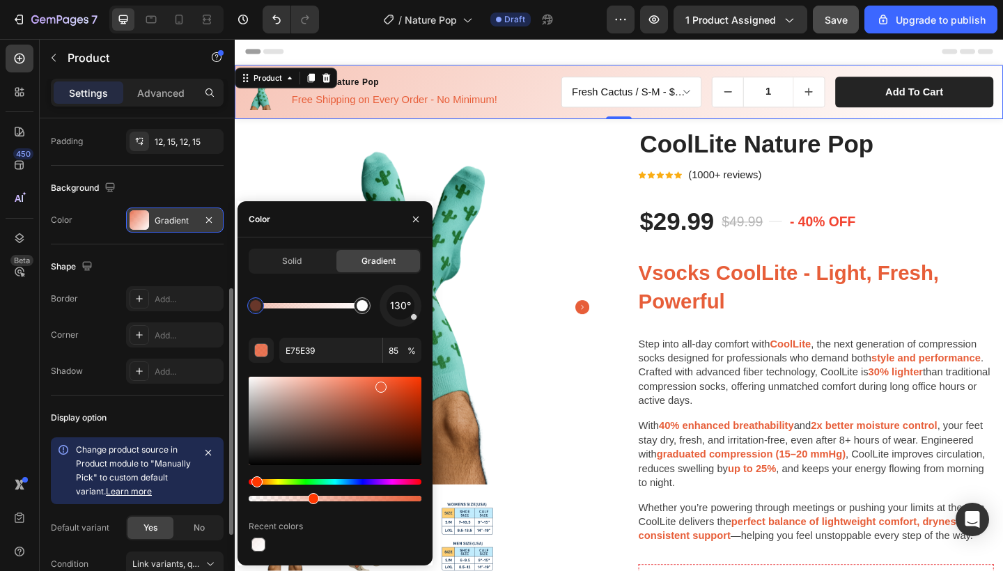
drag, startPoint x: 397, startPoint y: 499, endPoint x: 311, endPoint y: 504, distance: 85.8
click at [311, 504] on div at bounding box center [313, 498] width 11 height 11
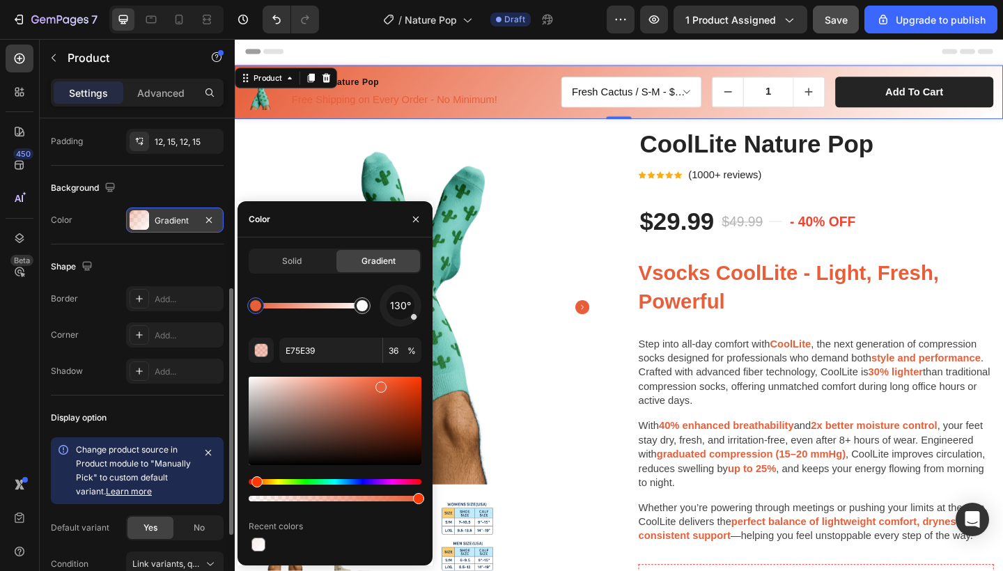
drag, startPoint x: 316, startPoint y: 500, endPoint x: 423, endPoint y: 506, distance: 107.4
click at [423, 506] on div "Solid Gradient 130° E75E39 36 % Recent colors" at bounding box center [335, 402] width 195 height 306
type input "100"
drag, startPoint x: 490, startPoint y: 346, endPoint x: 238, endPoint y: 337, distance: 252.3
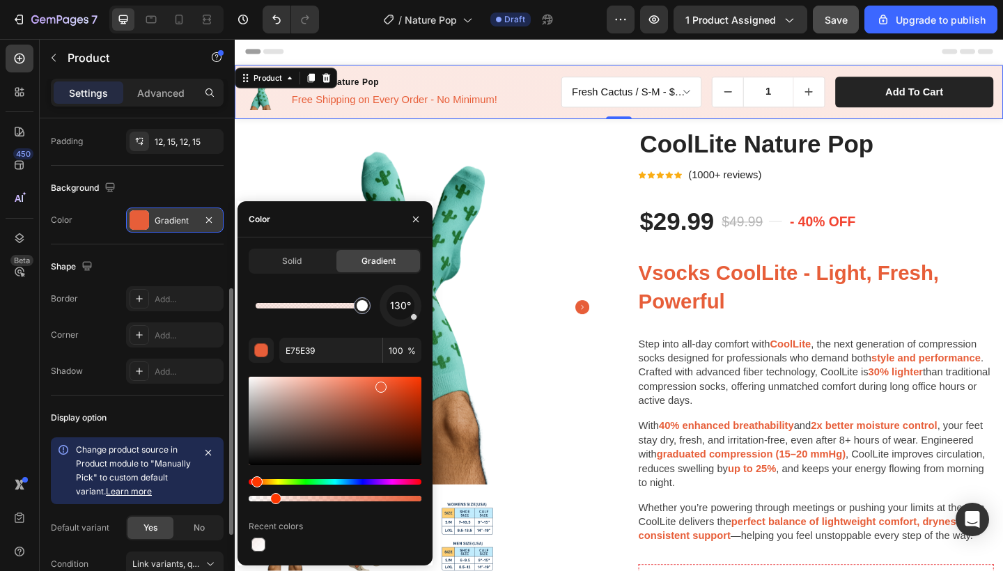
type input "FFFFFF"
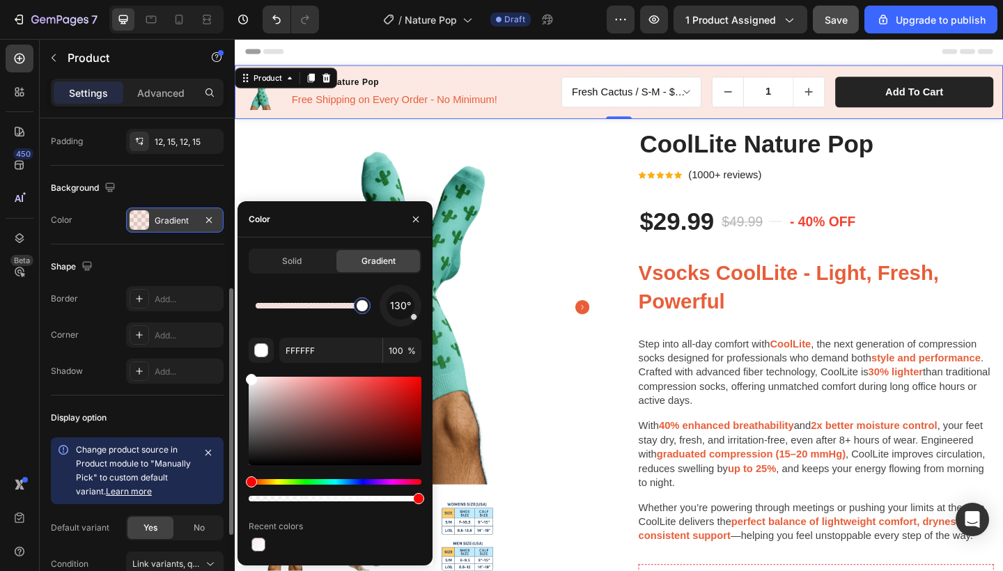
drag, startPoint x: 417, startPoint y: 499, endPoint x: 307, endPoint y: 503, distance: 110.8
click at [401, 527] on div "Recent colors" at bounding box center [335, 527] width 173 height 22
drag, startPoint x: 419, startPoint y: 496, endPoint x: 430, endPoint y: 487, distance: 14.4
click at [430, 487] on div "Solid Gradient 130° FFFFFF 100 % Recent colors" at bounding box center [335, 402] width 195 height 306
click at [293, 261] on span "Solid" at bounding box center [292, 261] width 20 height 13
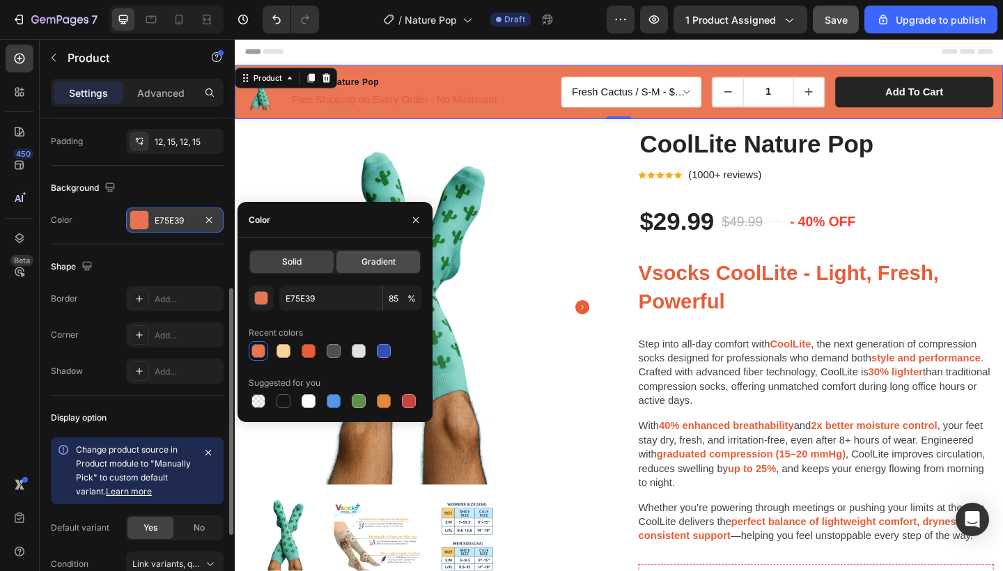
click at [354, 259] on div "Gradient" at bounding box center [378, 262] width 84 height 22
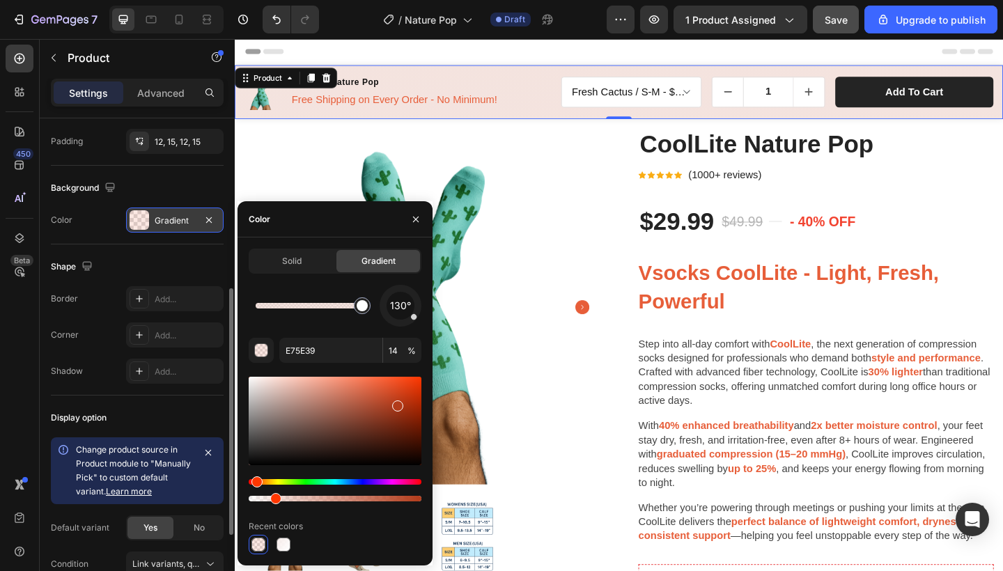
click at [396, 403] on div at bounding box center [335, 421] width 173 height 88
type input "FFFFFF"
type input "100"
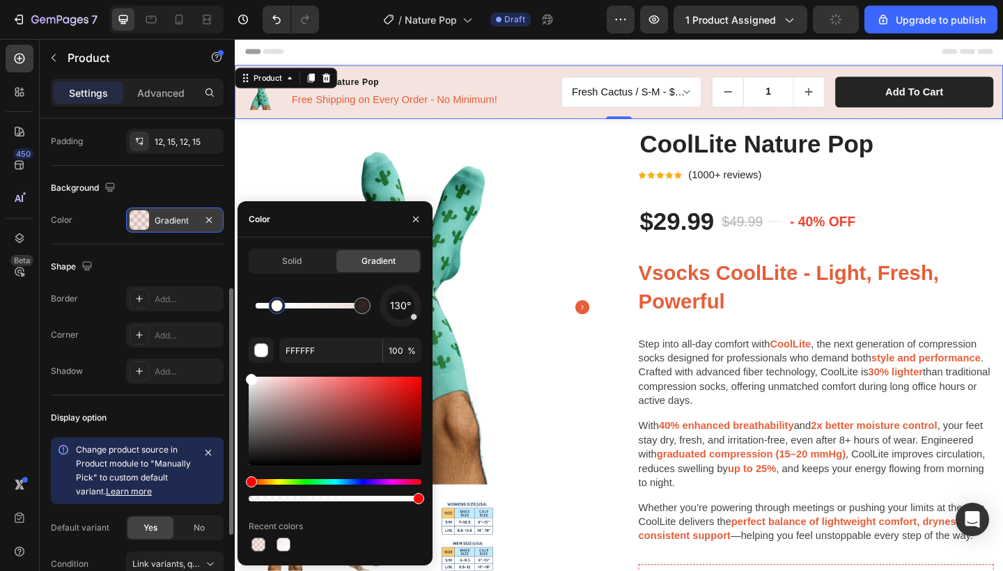
drag, startPoint x: 366, startPoint y: 308, endPoint x: 272, endPoint y: 307, distance: 94.8
click at [272, 307] on div at bounding box center [277, 305] width 11 height 11
type input "B23B1A"
type input "14"
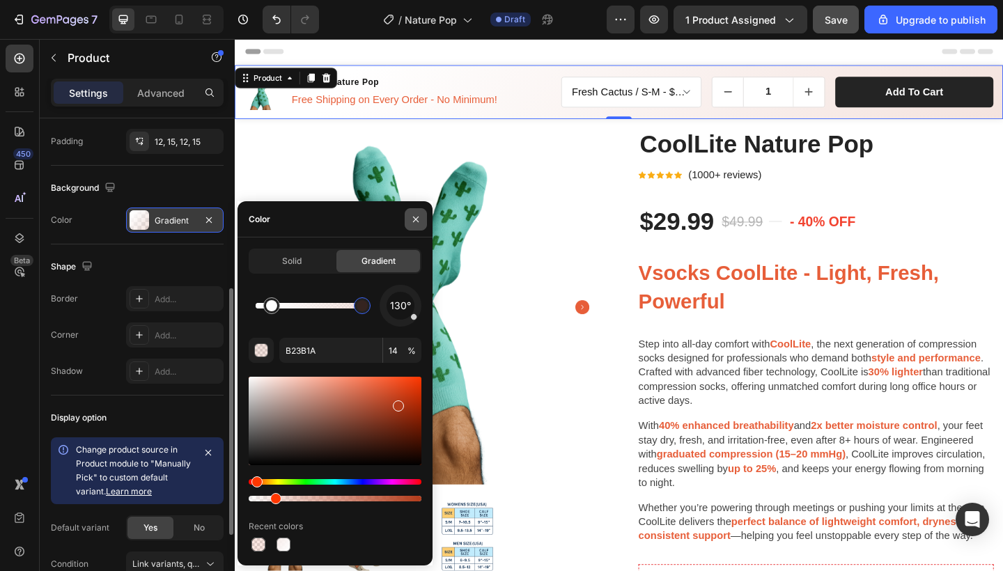
click at [418, 215] on icon "button" at bounding box center [415, 219] width 11 height 11
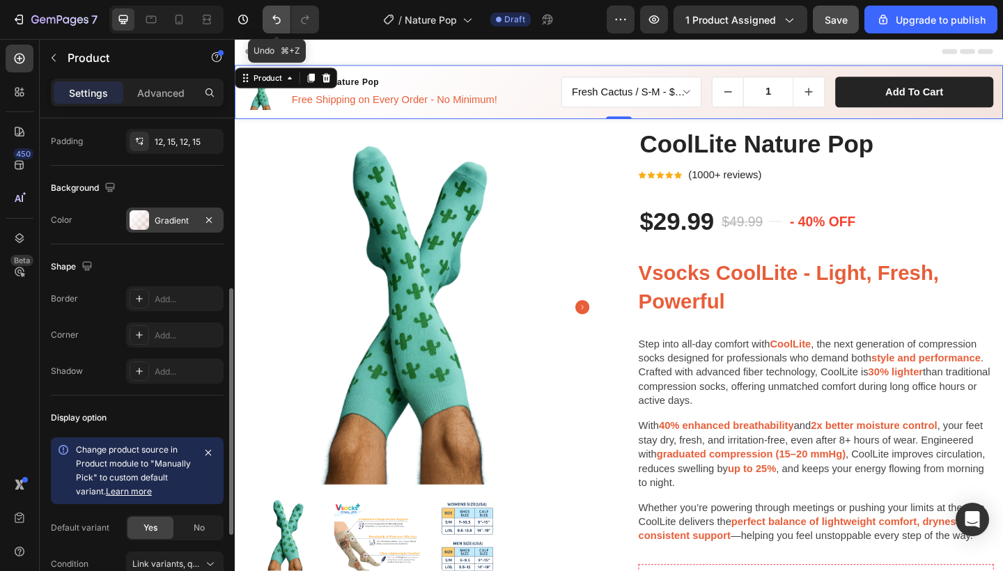
click at [280, 26] on button "Undo/Redo" at bounding box center [277, 20] width 28 height 28
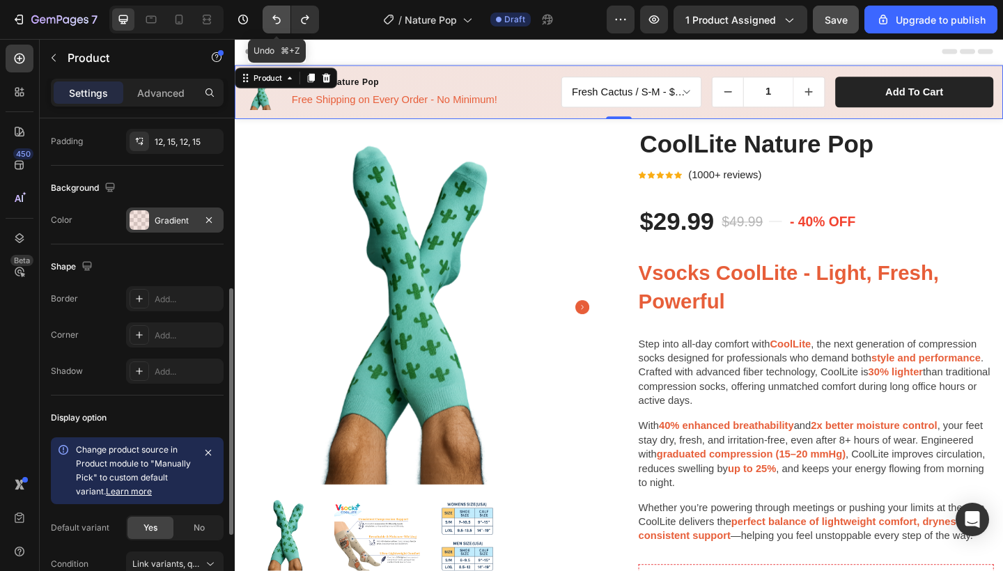
click at [278, 15] on icon "Undo/Redo" at bounding box center [277, 20] width 14 height 14
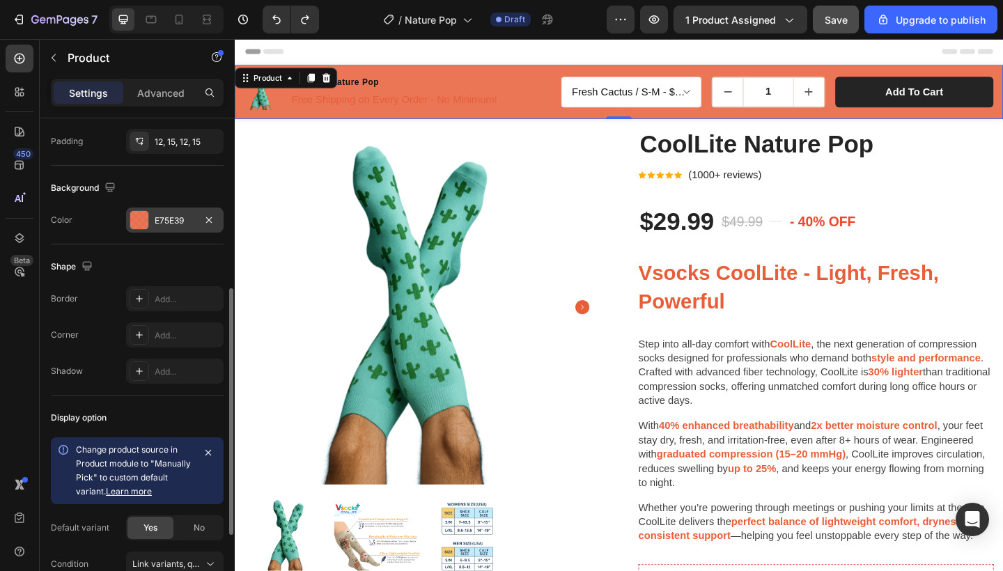
click at [164, 231] on div "E75E39" at bounding box center [175, 220] width 98 height 25
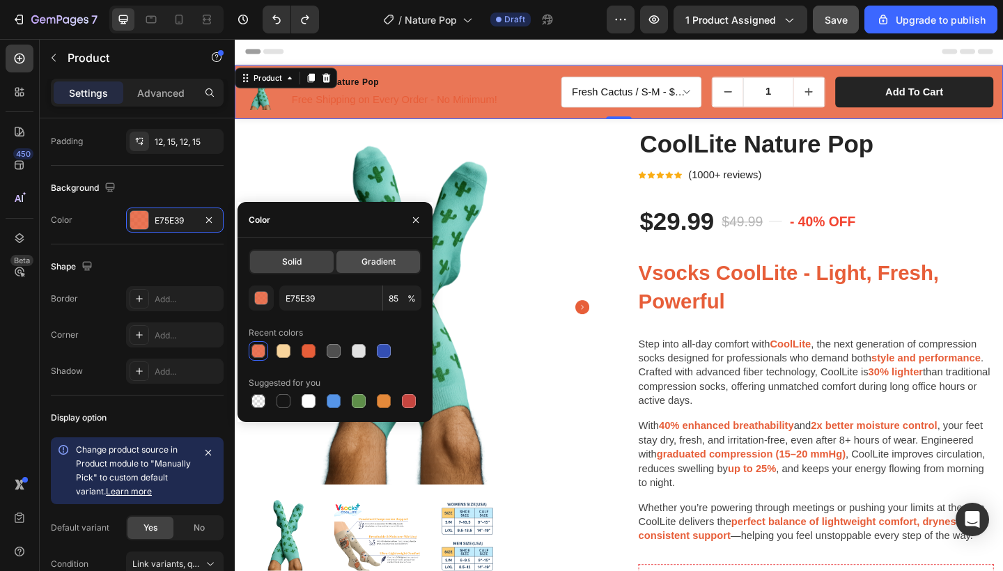
click at [370, 258] on span "Gradient" at bounding box center [379, 262] width 34 height 13
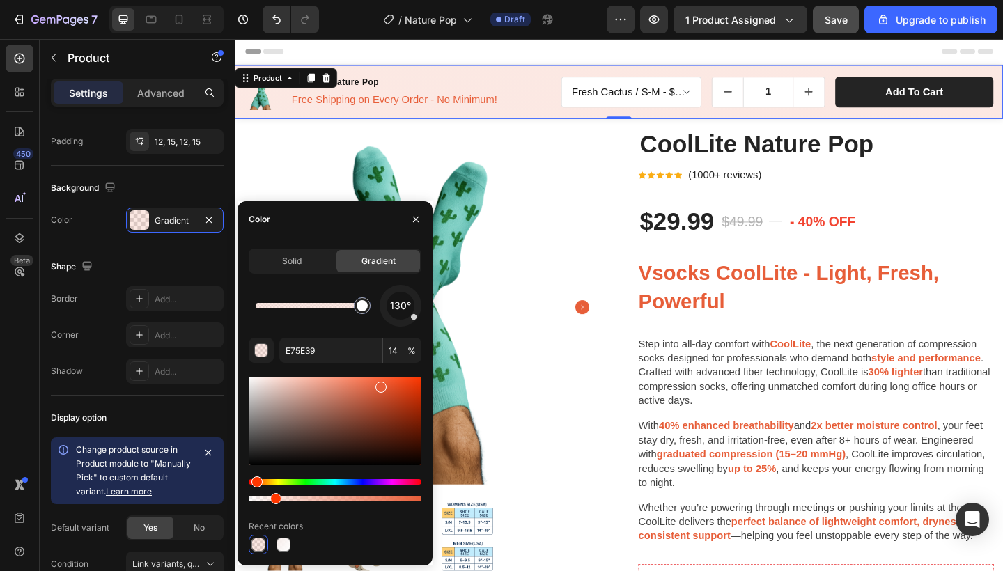
click at [272, 501] on div at bounding box center [275, 498] width 11 height 11
type input "FFFFFF"
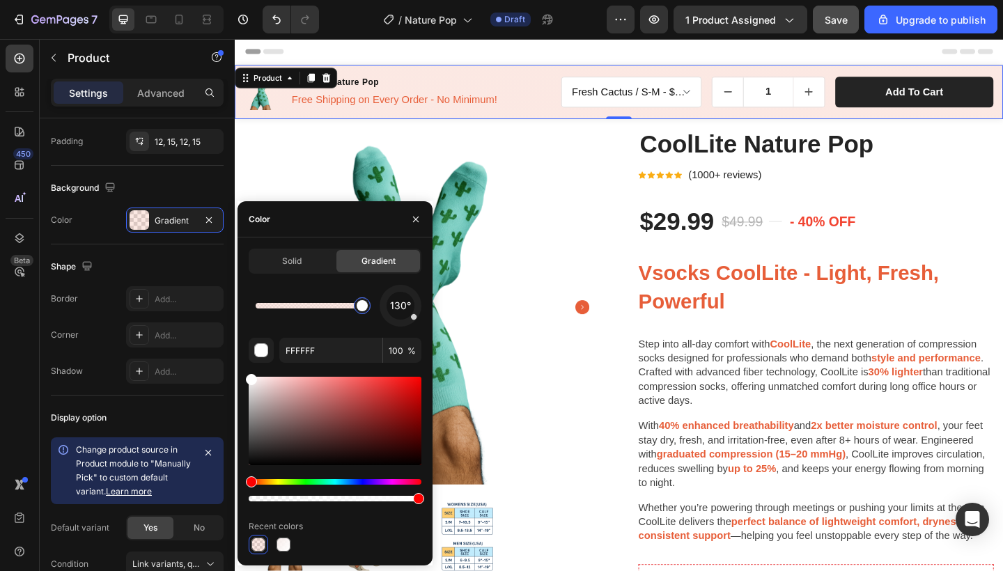
click at [359, 307] on div at bounding box center [362, 305] width 11 height 11
click at [418, 501] on div at bounding box center [418, 498] width 11 height 11
click at [417, 498] on div at bounding box center [335, 499] width 173 height 6
type input "97"
click at [262, 353] on div "button" at bounding box center [262, 351] width 14 height 14
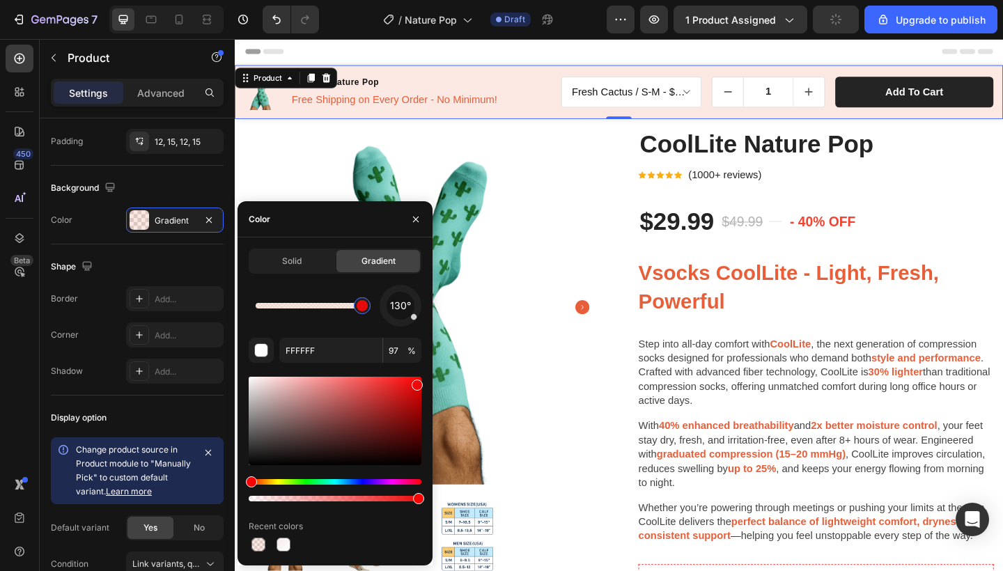
click at [415, 382] on div at bounding box center [335, 421] width 173 height 88
type input "ED0909"
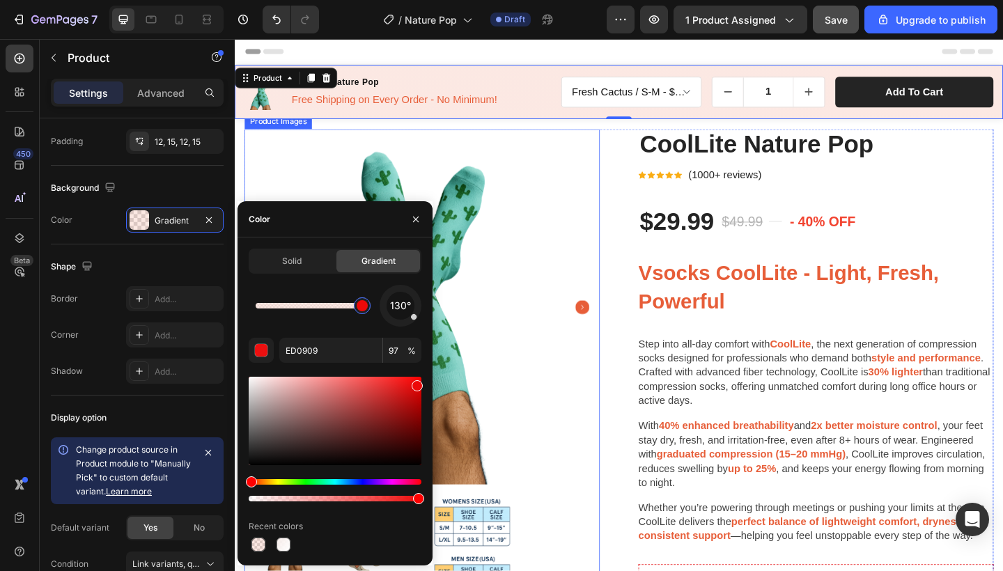
drag, startPoint x: 653, startPoint y: 540, endPoint x: 471, endPoint y: 547, distance: 182.6
type input "100"
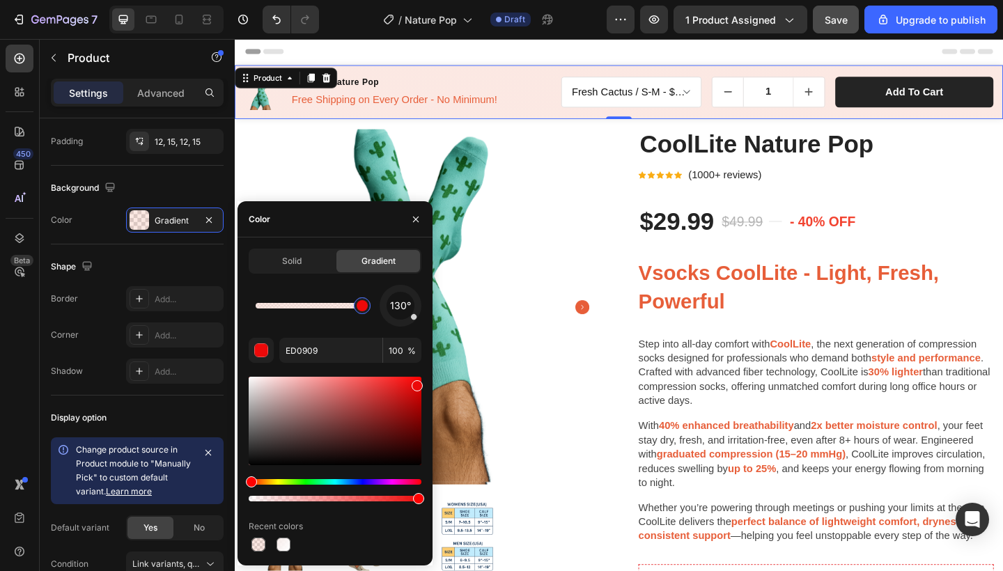
drag, startPoint x: 311, startPoint y: 307, endPoint x: 393, endPoint y: 319, distance: 82.4
click at [393, 319] on div "130°" at bounding box center [335, 306] width 173 height 42
click at [420, 222] on icon "button" at bounding box center [415, 219] width 11 height 11
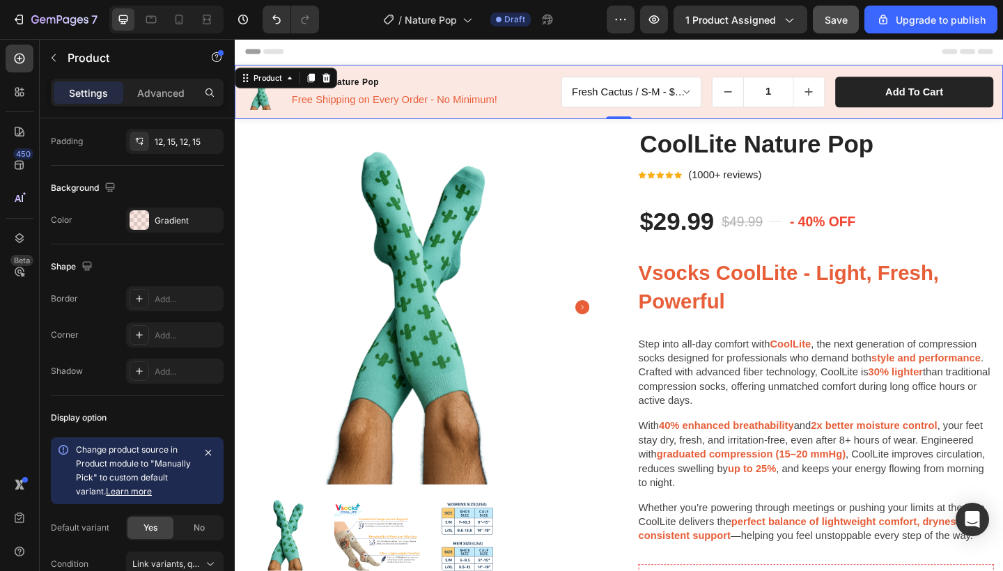
scroll to position [0, 0]
click at [580, 100] on div "Product Images CoolLite Nature Pop Product Title Free Shipping on Every Order -…" at bounding box center [653, 97] width 836 height 59
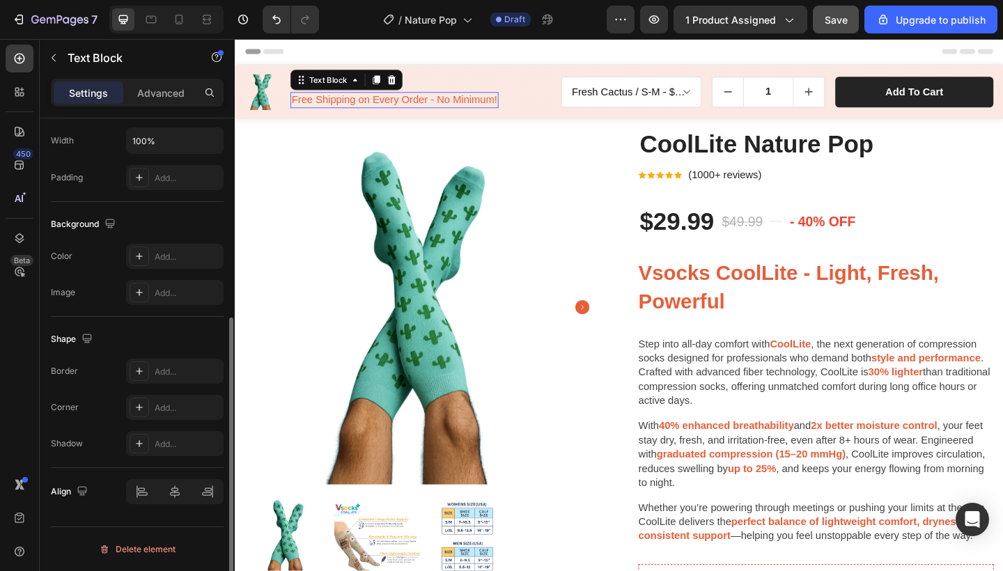
click at [499, 108] on span "Free Shipping on Every Order - No Minimum!" at bounding box center [409, 105] width 224 height 12
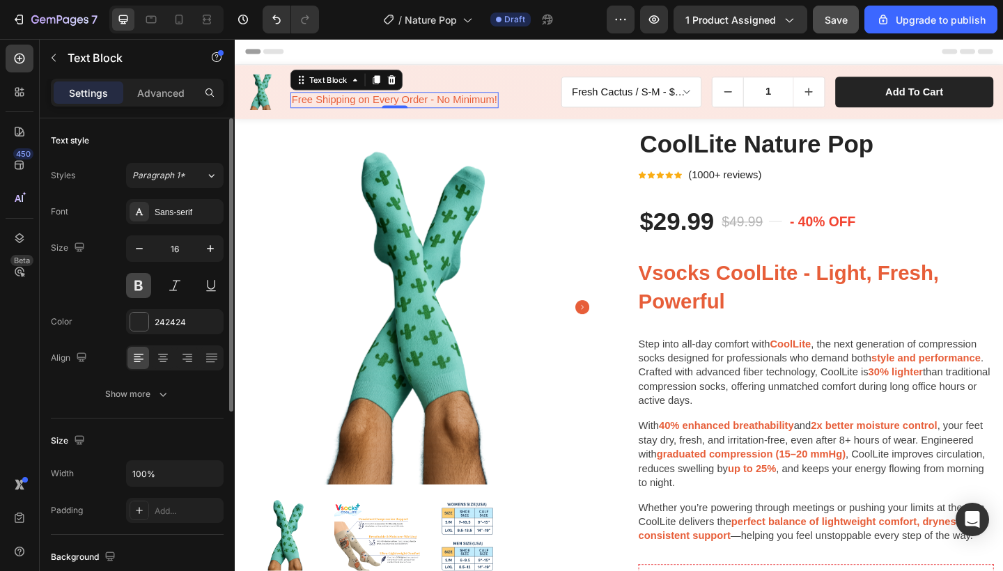
click at [136, 283] on button at bounding box center [138, 285] width 25 height 25
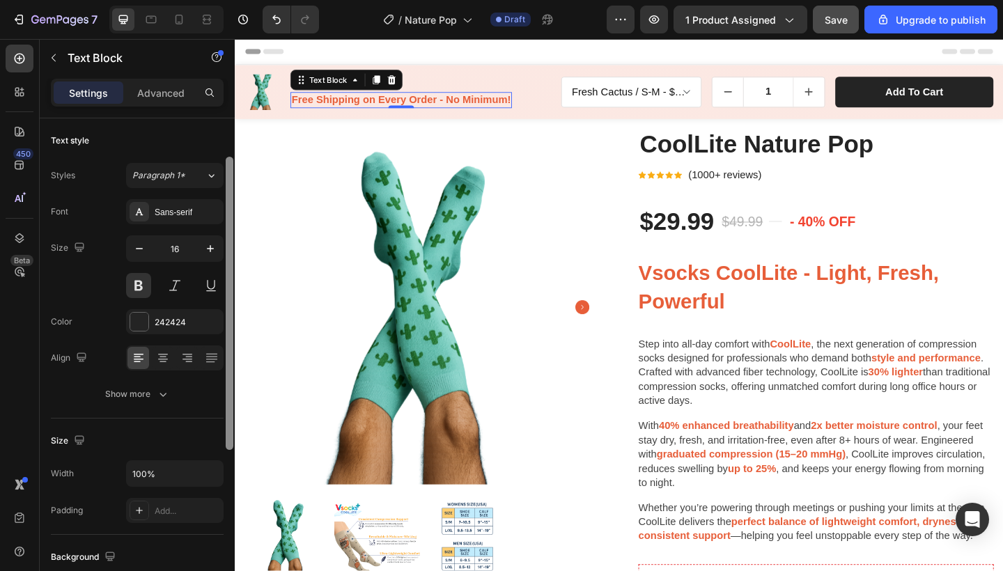
scroll to position [17, 0]
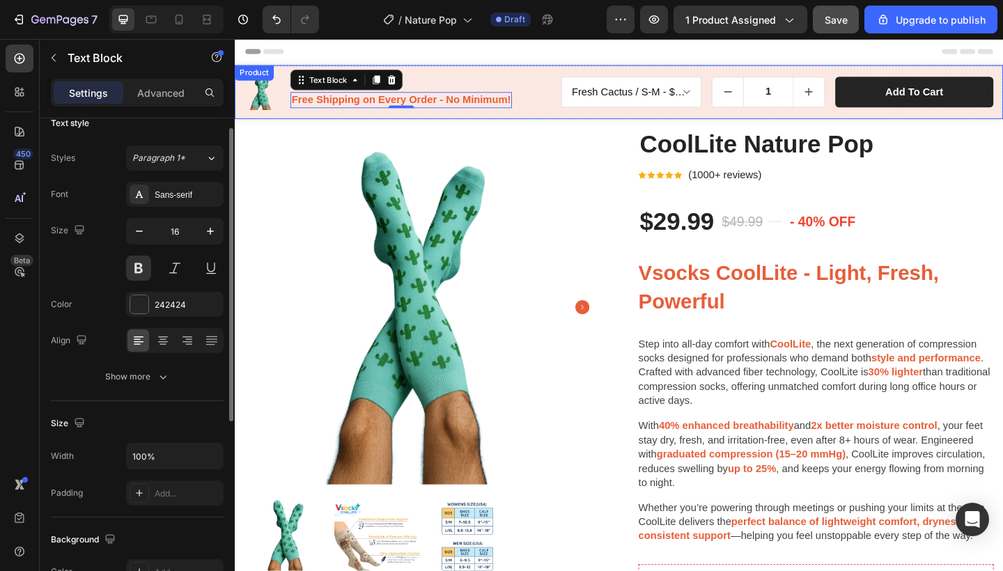
click at [504, 75] on div "Product Images CoolLite Nature Pop Product Title Free Shipping on Every Order -…" at bounding box center [653, 97] width 836 height 59
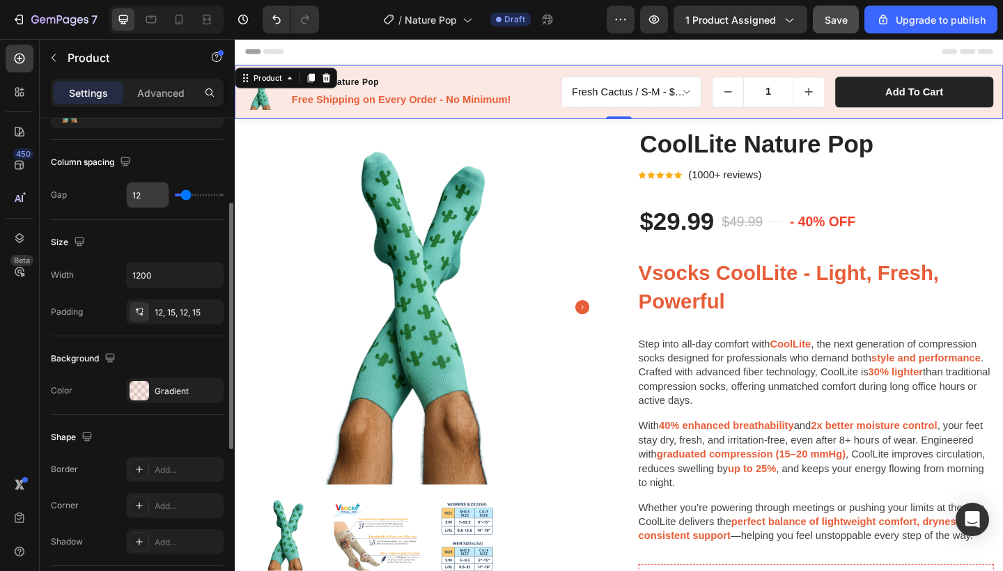
scroll to position [195, 0]
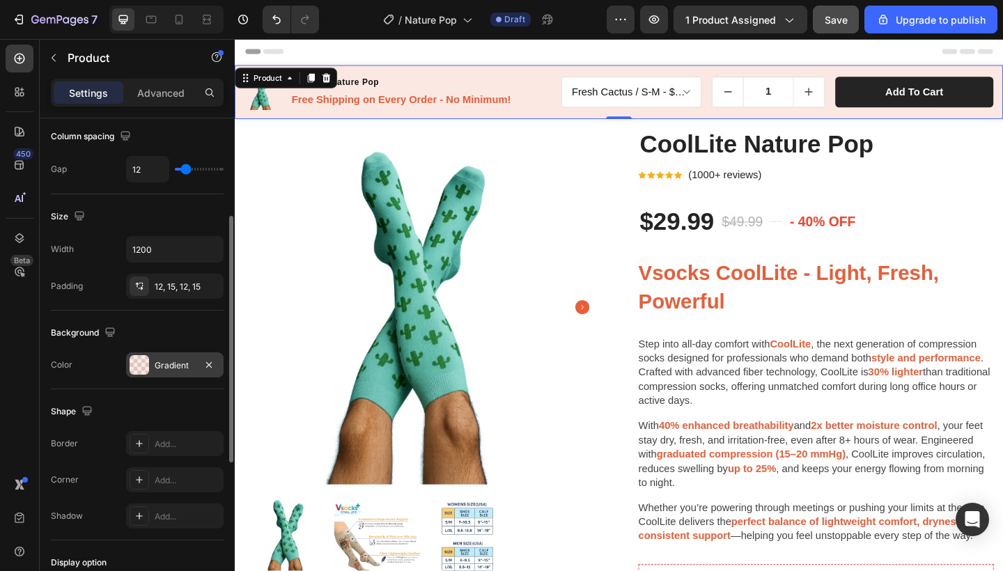
click at [155, 364] on div "Gradient" at bounding box center [175, 365] width 40 height 13
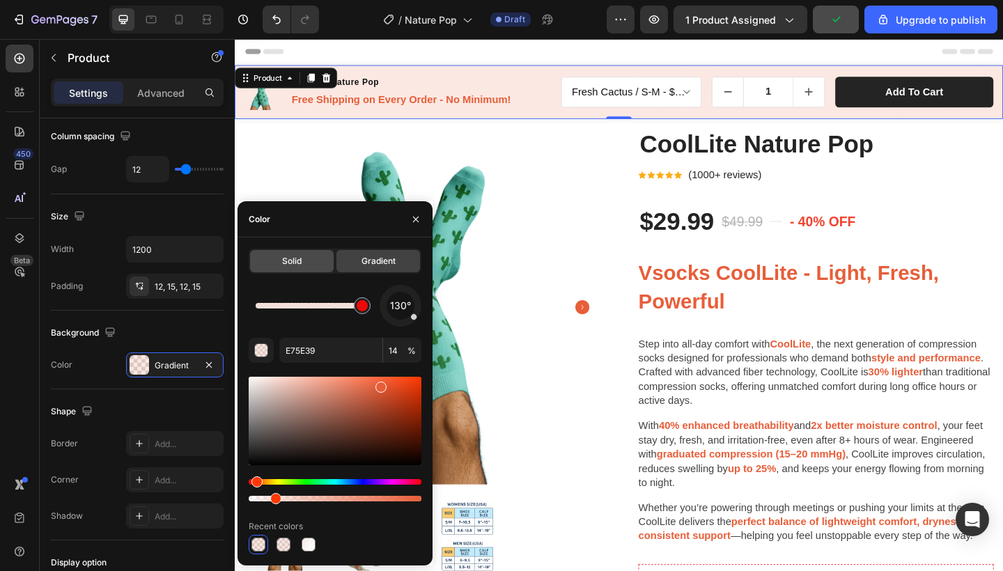
click at [312, 268] on div "Solid" at bounding box center [292, 261] width 84 height 22
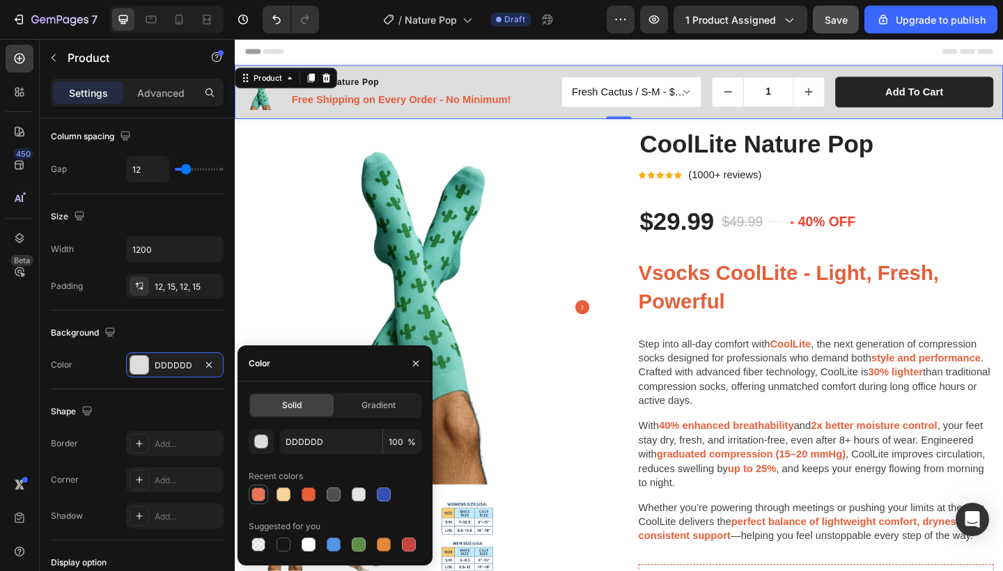
click at [258, 499] on div at bounding box center [258, 495] width 14 height 14
type input "E75E39"
type input "85"
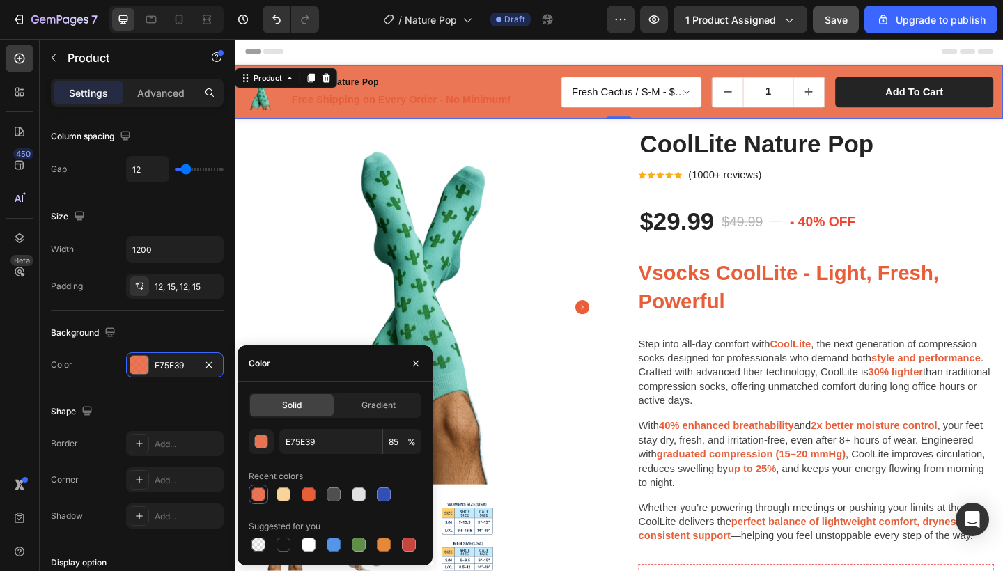
click at [366, 417] on div "Solid Gradient" at bounding box center [335, 405] width 173 height 25
click at [369, 403] on span "Gradient" at bounding box center [379, 405] width 34 height 13
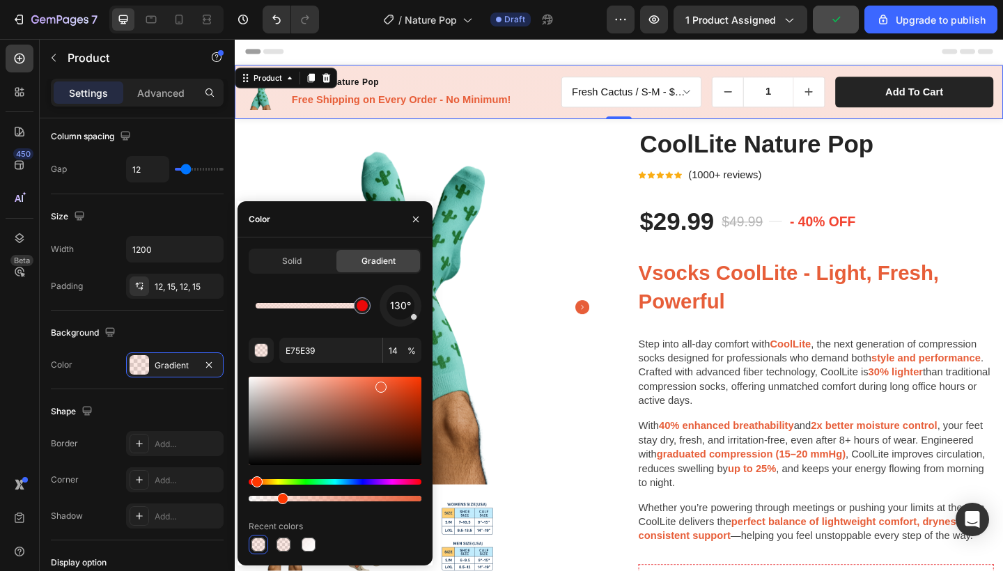
click at [281, 503] on div at bounding box center [282, 498] width 11 height 11
type input "ED0909"
type input "100"
click at [281, 548] on div at bounding box center [284, 545] width 14 height 14
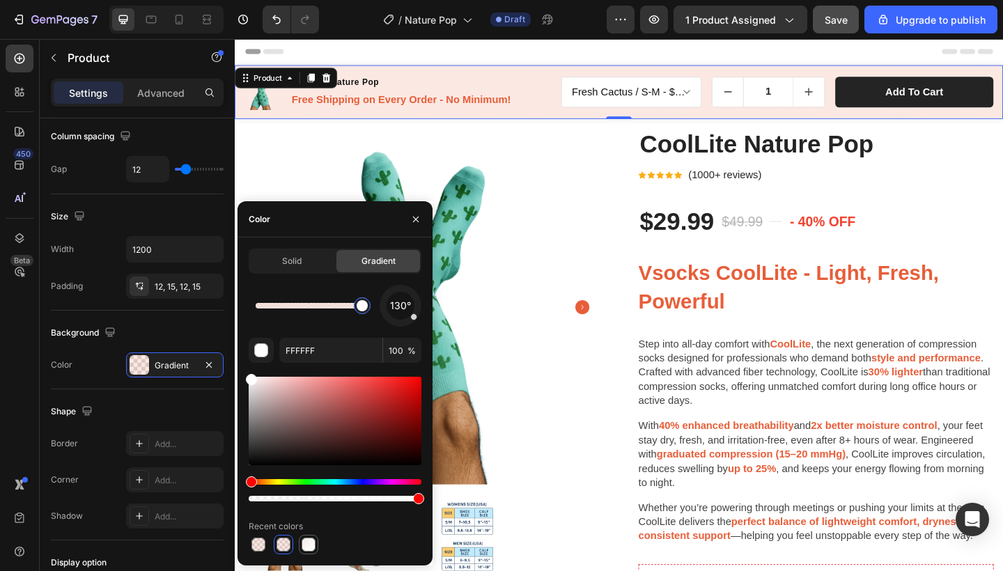
click at [317, 546] on div at bounding box center [309, 545] width 20 height 20
type input "F7EBE8"
type input "85"
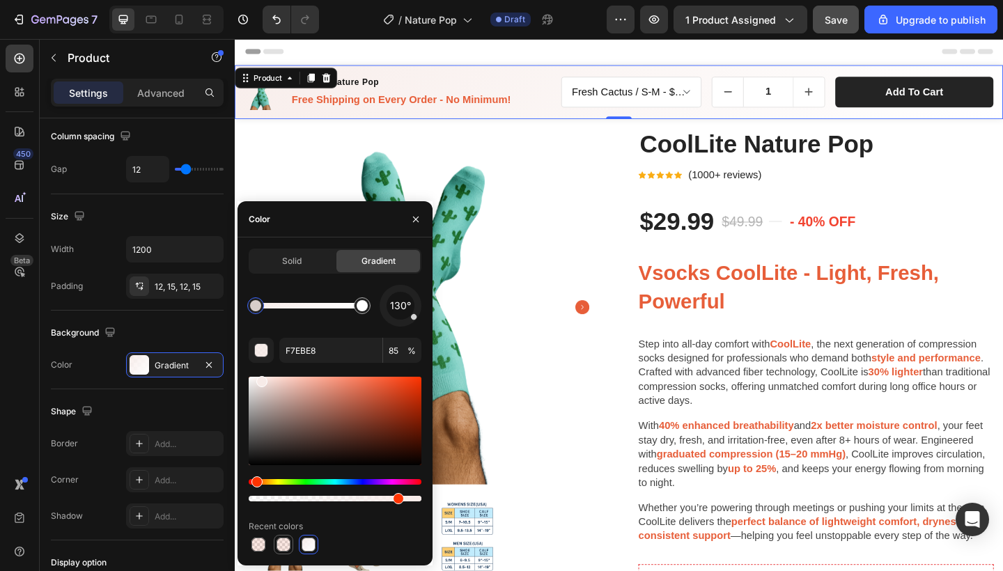
click at [284, 547] on div at bounding box center [284, 545] width 14 height 14
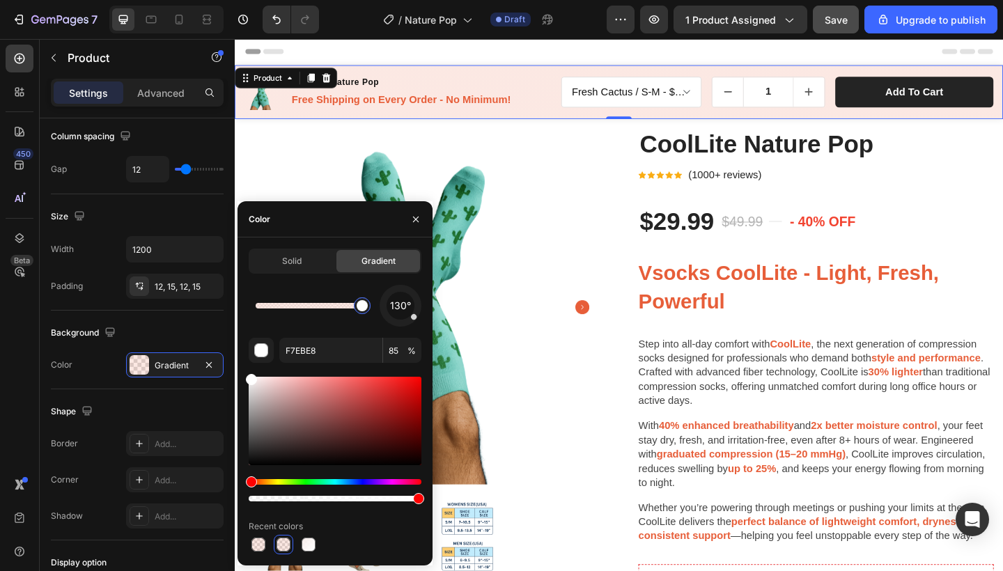
type input "FFFFFF"
type input "100"
click at [309, 544] on div at bounding box center [309, 545] width 14 height 14
type input "F7EBE8"
type input "85"
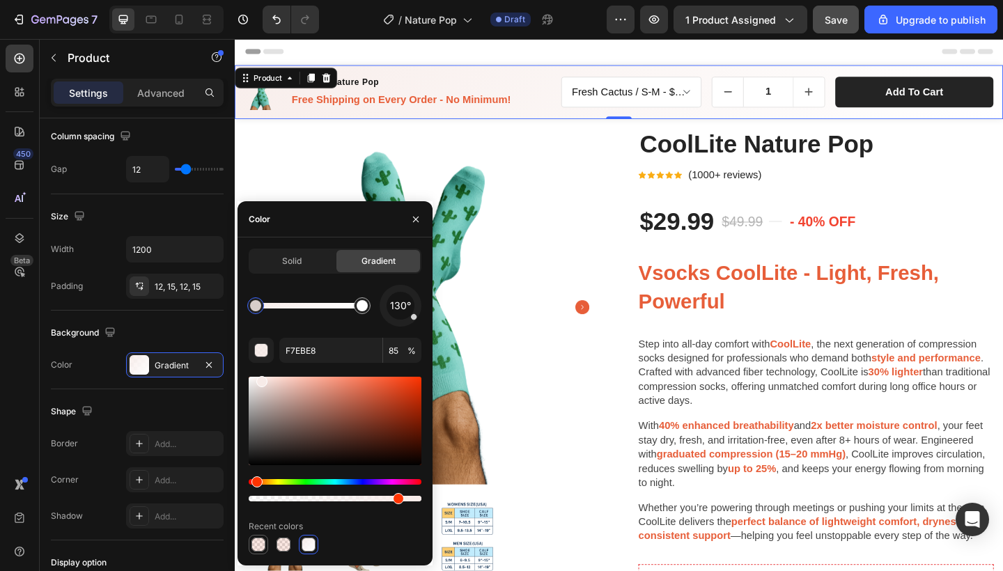
click at [256, 545] on div at bounding box center [258, 545] width 14 height 14
type input "ED0909"
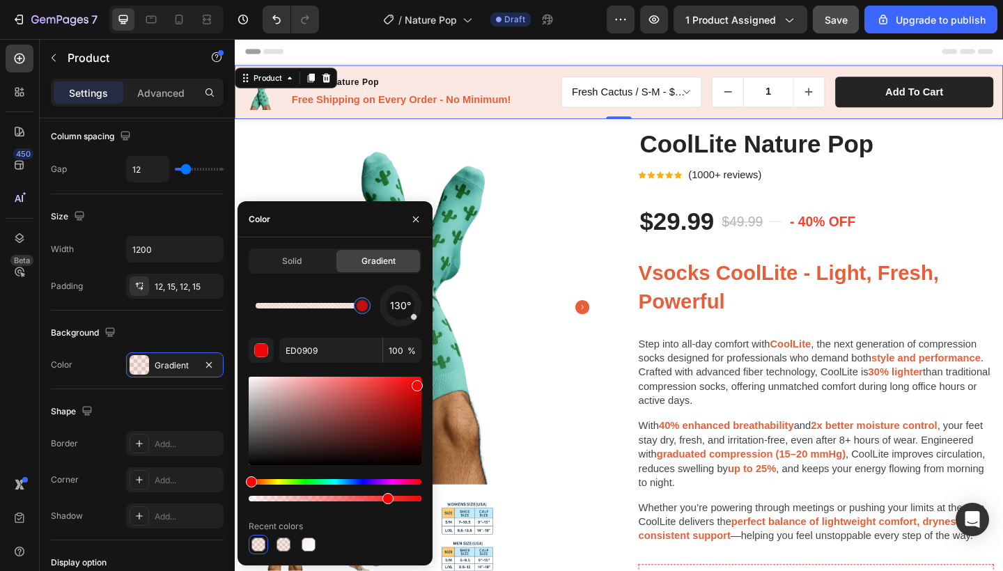
drag, startPoint x: 416, startPoint y: 499, endPoint x: 385, endPoint y: 499, distance: 30.7
click at [385, 499] on div at bounding box center [387, 498] width 11 height 11
type input "79"
click at [307, 352] on input "ED0909" at bounding box center [330, 350] width 103 height 25
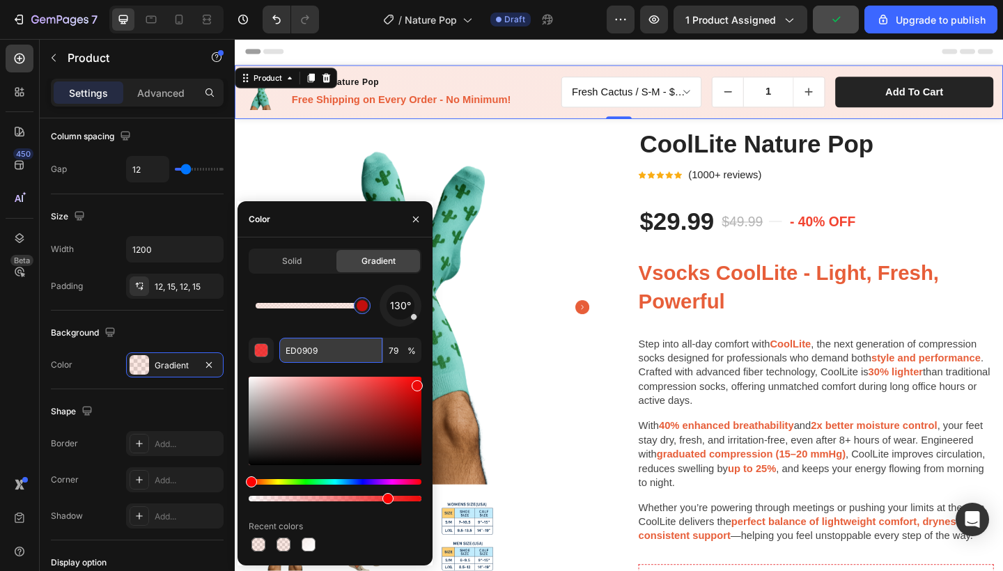
paste input "Free Shipping on Every Order - No Minimum!"
type input "Free Shipping on Every Order - No Minimum!"
click at [330, 353] on input "ED0909" at bounding box center [330, 350] width 103 height 25
paste input "e75e3"
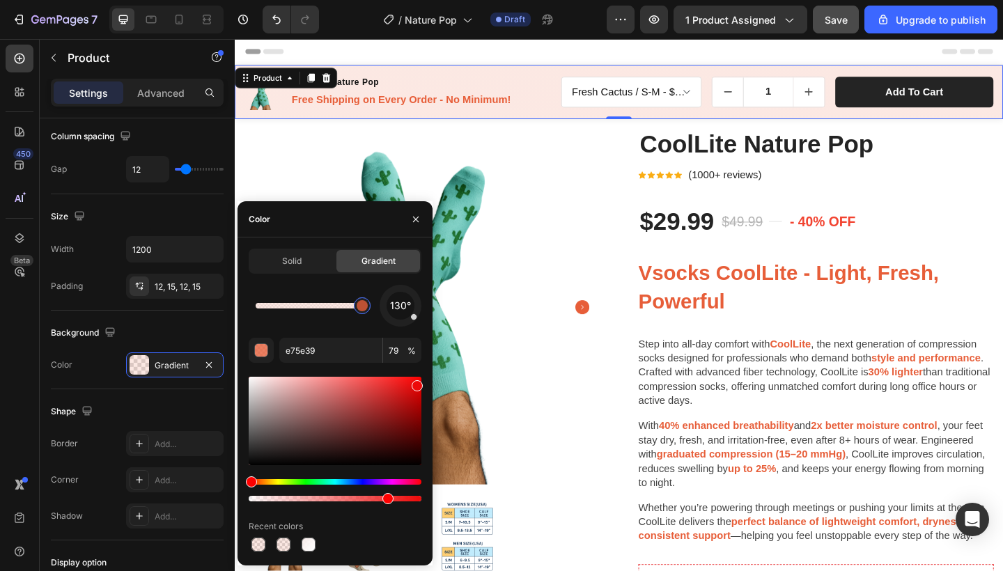
type input "E75E39"
click at [327, 316] on div "130°" at bounding box center [335, 306] width 173 height 42
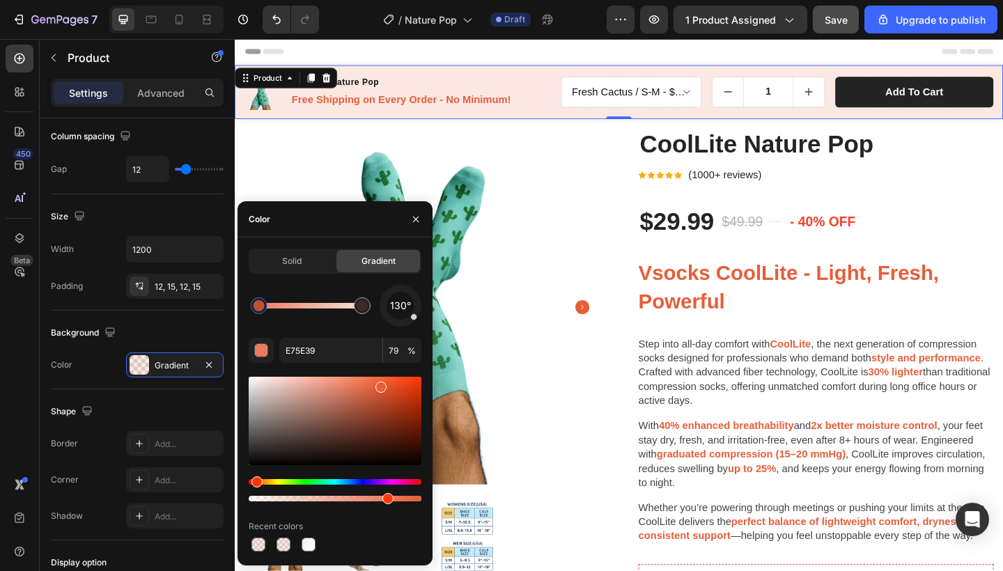
drag, startPoint x: 362, startPoint y: 308, endPoint x: 260, endPoint y: 313, distance: 101.9
click at [260, 311] on div at bounding box center [259, 305] width 11 height 11
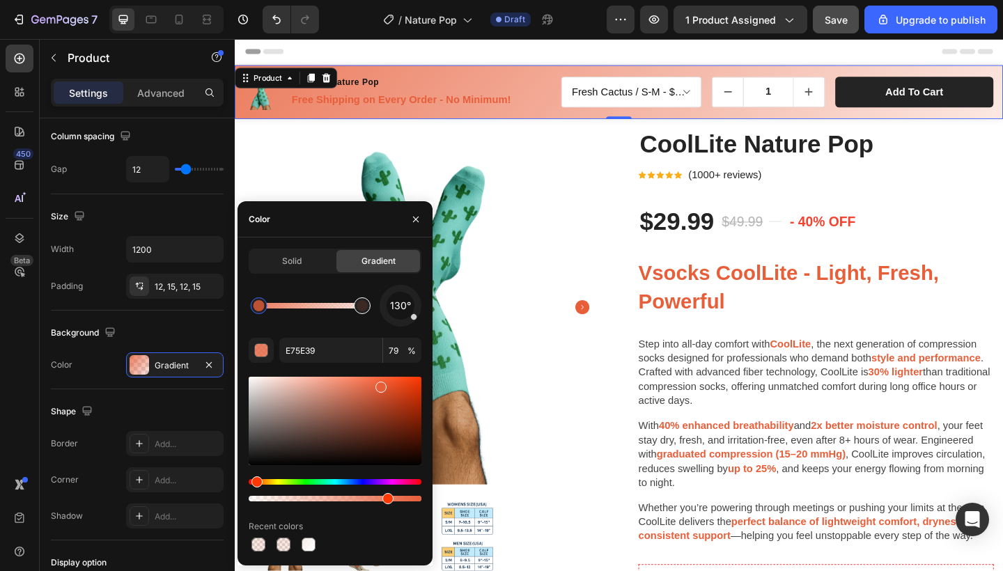
drag, startPoint x: 259, startPoint y: 311, endPoint x: 362, endPoint y: 305, distance: 103.3
click at [362, 309] on div at bounding box center [309, 306] width 107 height 6
click at [362, 305] on div at bounding box center [362, 305] width 11 height 11
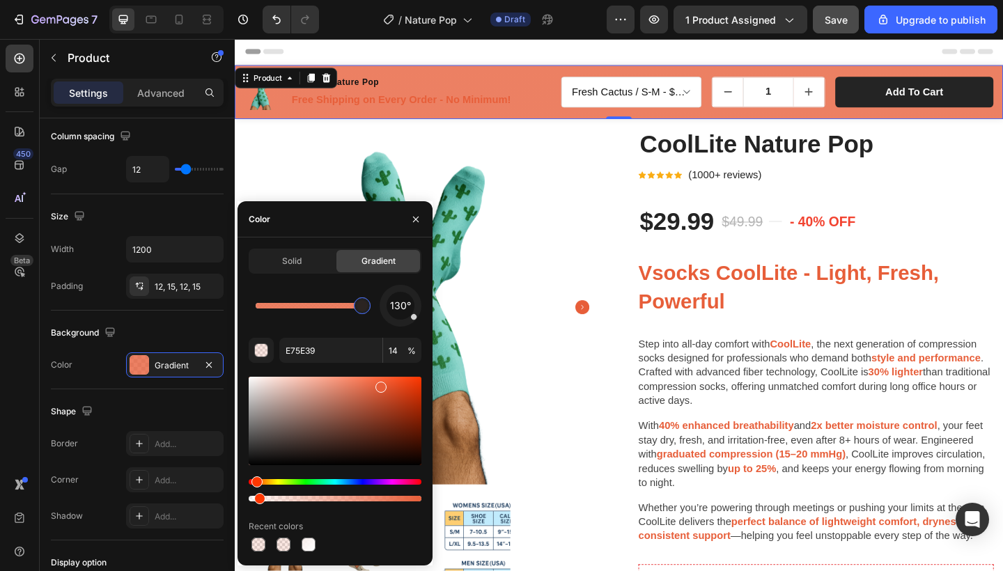
drag, startPoint x: 277, startPoint y: 499, endPoint x: 255, endPoint y: 500, distance: 21.6
click at [254, 500] on div at bounding box center [259, 498] width 11 height 11
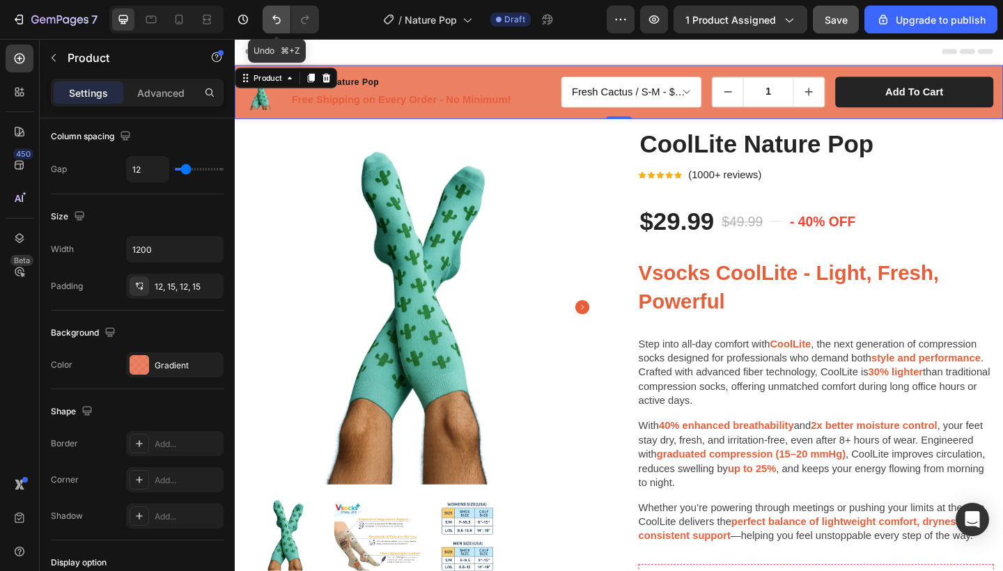
click at [279, 24] on icon "Undo/Redo" at bounding box center [277, 20] width 14 height 14
click at [278, 20] on icon "Undo/Redo" at bounding box center [277, 20] width 14 height 14
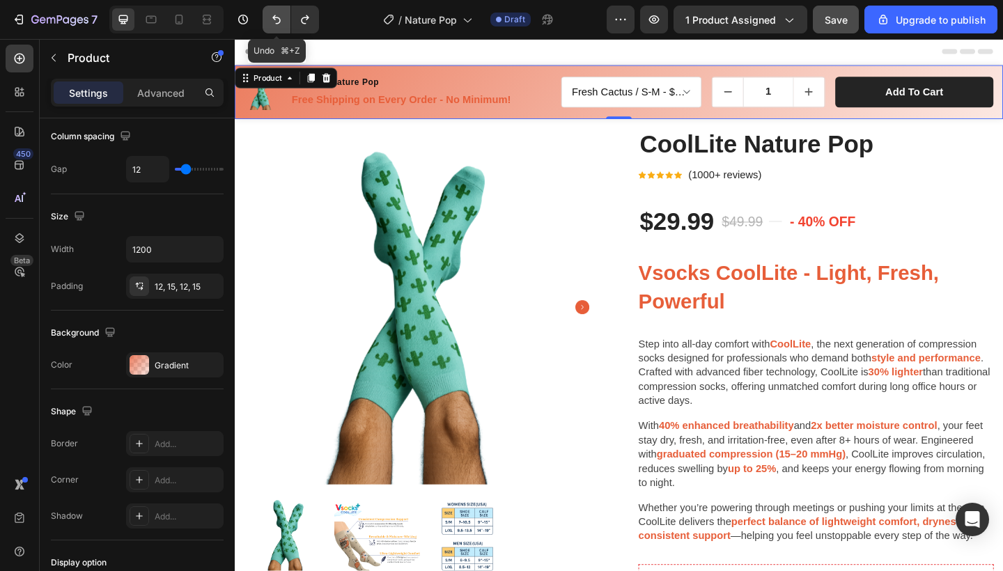
click at [278, 20] on icon "Undo/Redo" at bounding box center [277, 20] width 14 height 14
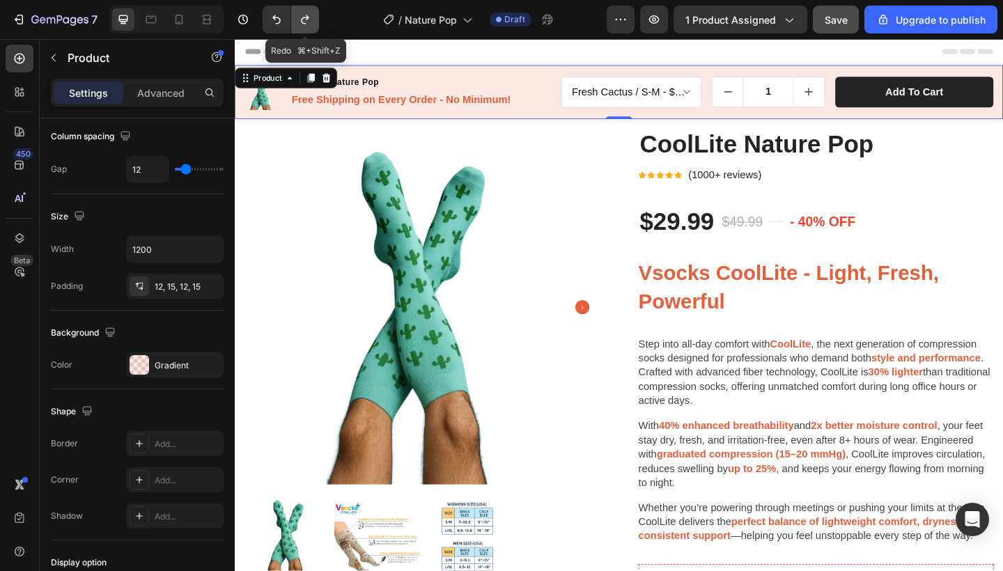
click at [304, 18] on icon "Undo/Redo" at bounding box center [305, 19] width 8 height 9
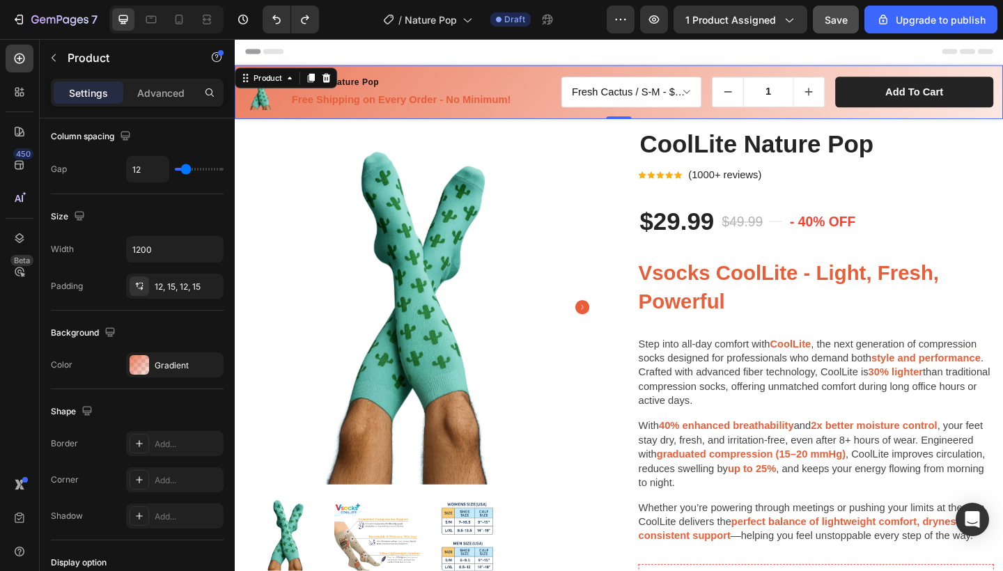
click at [415, 70] on div "Product Images CoolLite Nature Pop Product Title Free Shipping on Every Order -…" at bounding box center [653, 97] width 836 height 59
click at [160, 370] on div "Gradient" at bounding box center [175, 365] width 40 height 13
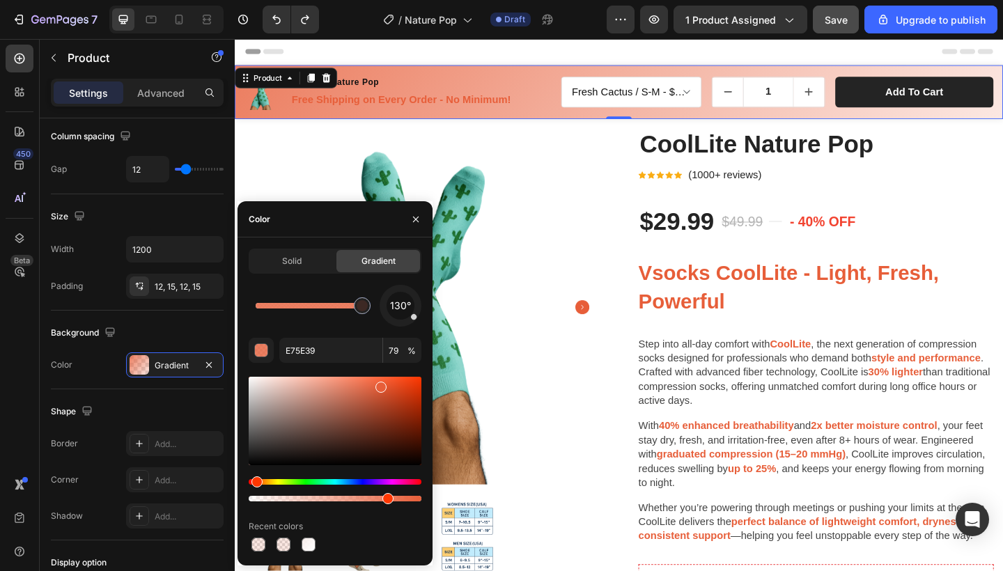
drag, startPoint x: 256, startPoint y: 310, endPoint x: 394, endPoint y: 308, distance: 137.9
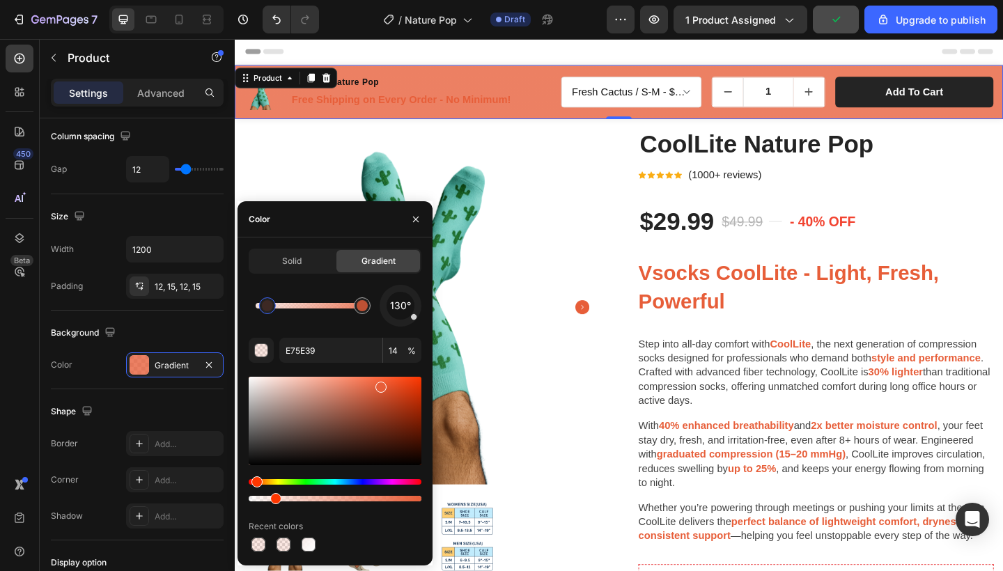
drag, startPoint x: 363, startPoint y: 307, endPoint x: 248, endPoint y: 302, distance: 115.0
click at [262, 302] on div at bounding box center [267, 305] width 11 height 11
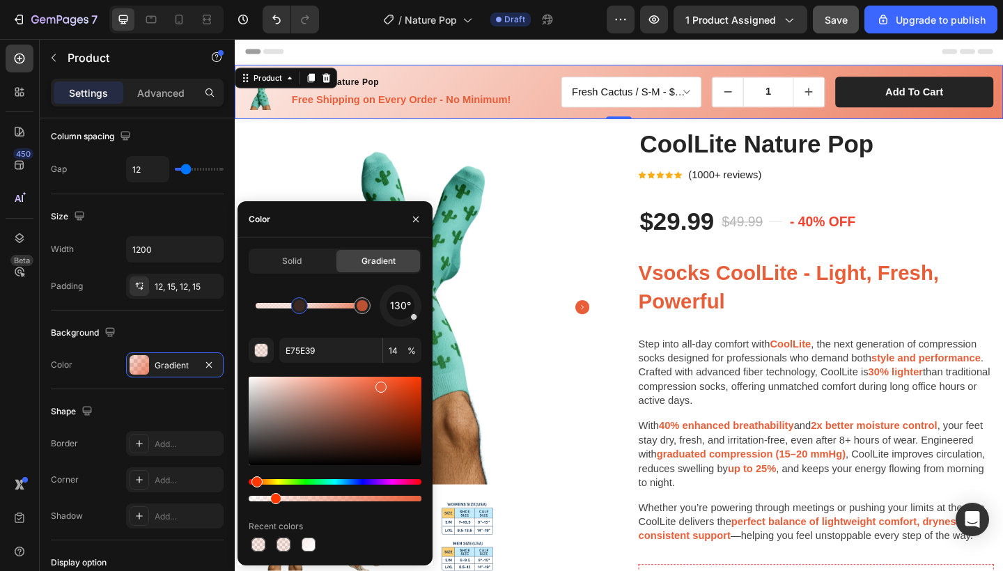
drag, startPoint x: 258, startPoint y: 306, endPoint x: 301, endPoint y: 306, distance: 42.5
click at [301, 306] on div at bounding box center [299, 305] width 11 height 11
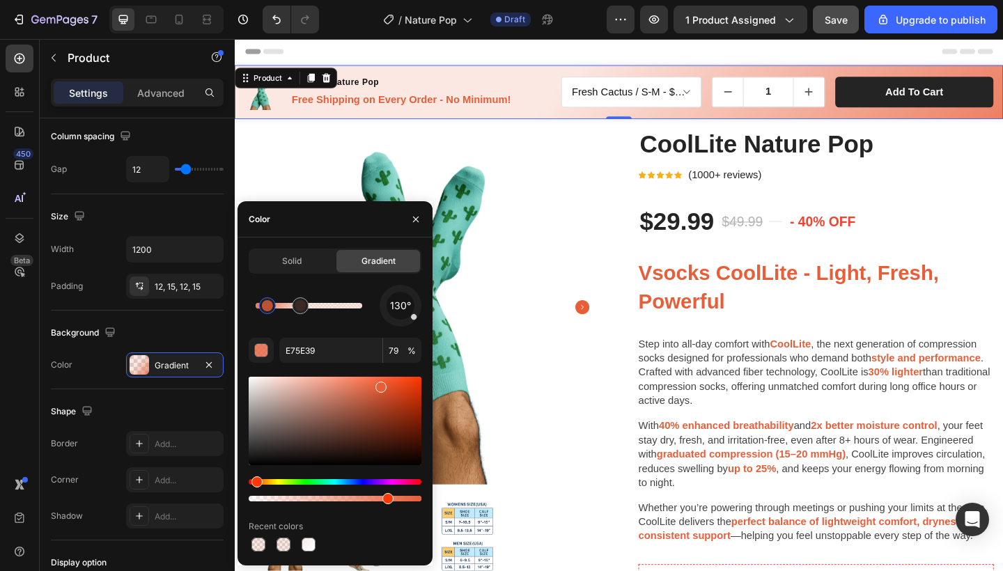
drag, startPoint x: 360, startPoint y: 306, endPoint x: 252, endPoint y: 301, distance: 108.1
click at [262, 301] on div at bounding box center [267, 305] width 11 height 11
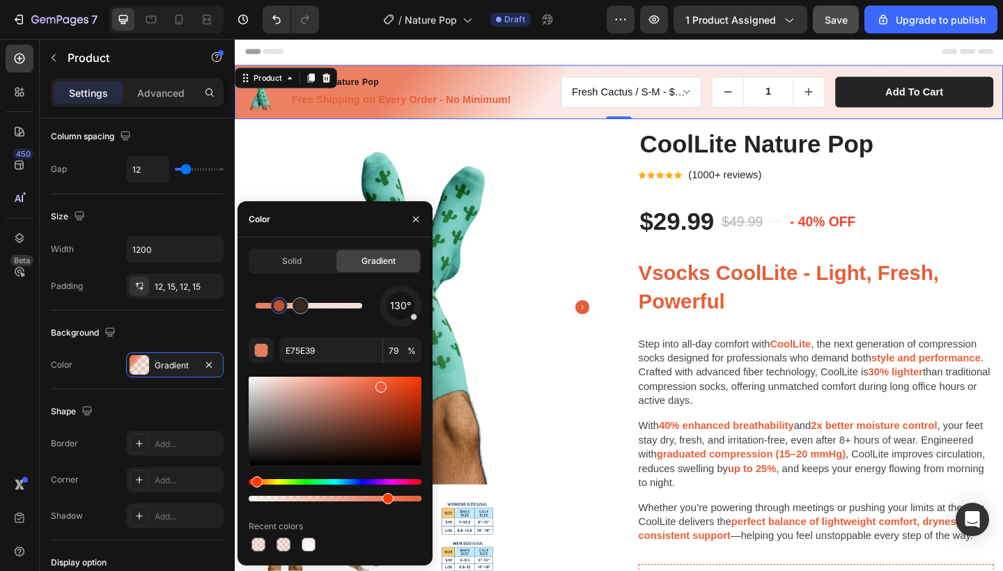
drag, startPoint x: 255, startPoint y: 309, endPoint x: 238, endPoint y: 310, distance: 17.5
drag, startPoint x: 282, startPoint y: 307, endPoint x: 249, endPoint y: 307, distance: 33.4
click at [254, 307] on div at bounding box center [259, 305] width 11 height 11
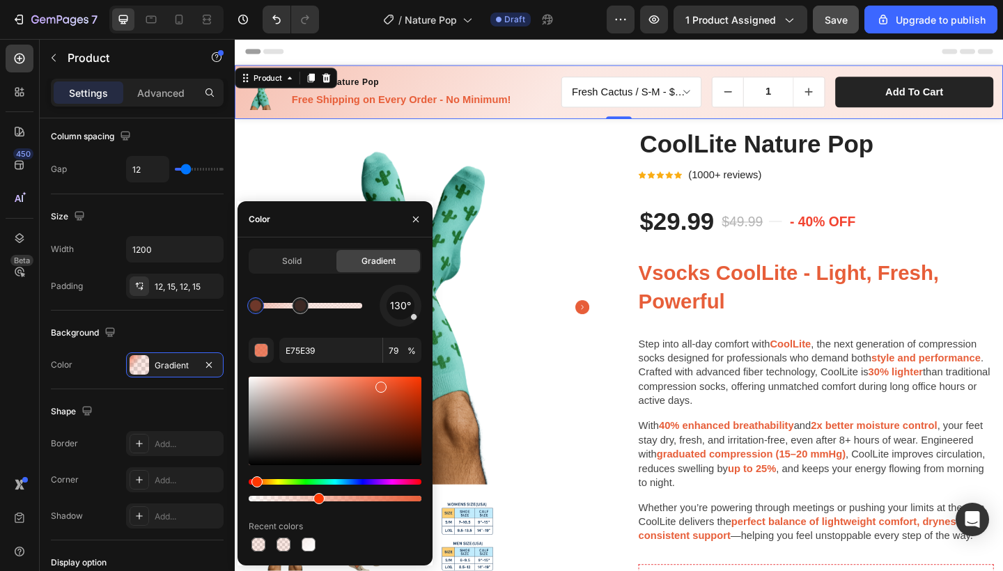
drag, startPoint x: 389, startPoint y: 498, endPoint x: 272, endPoint y: 496, distance: 117.1
click at [313, 496] on div at bounding box center [318, 498] width 11 height 11
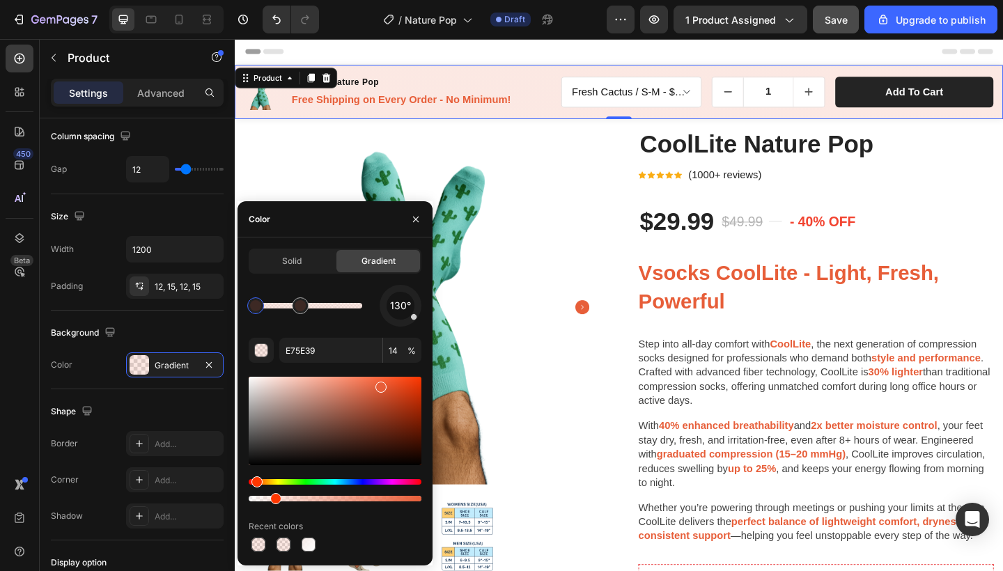
click at [276, 499] on div at bounding box center [275, 498] width 11 height 11
click at [265, 499] on div at bounding box center [268, 498] width 11 height 11
type input "10"
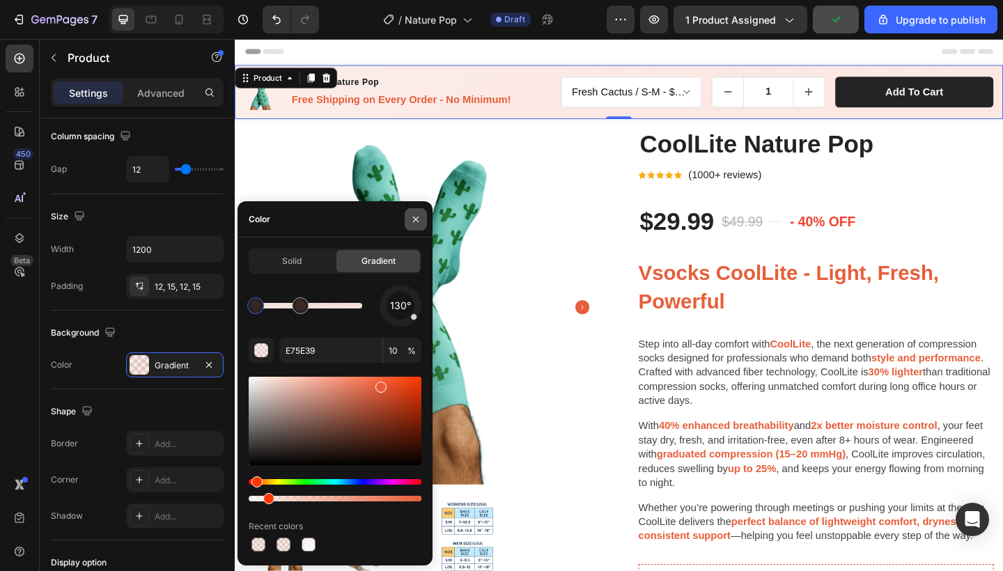
click at [417, 215] on icon "button" at bounding box center [415, 219] width 11 height 11
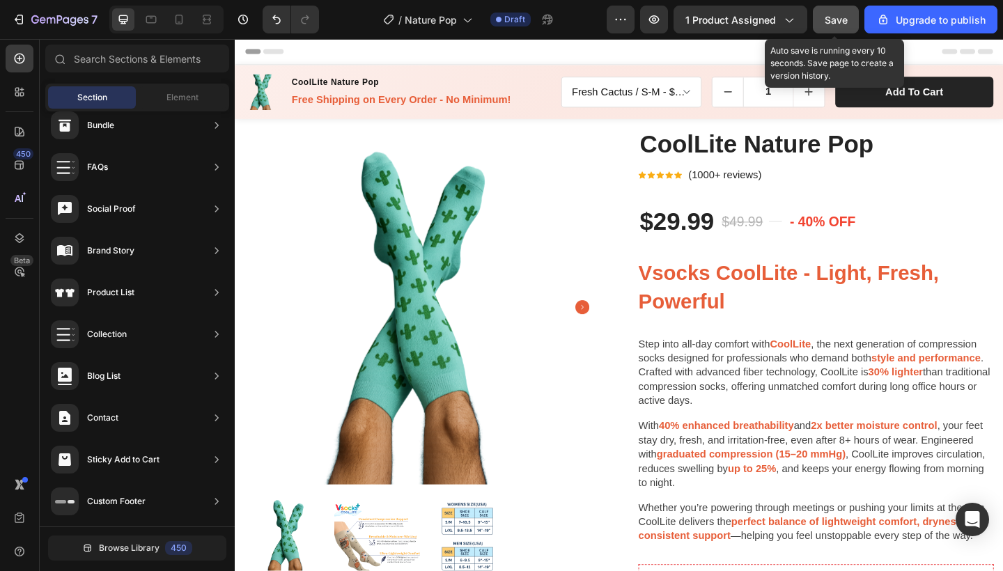
scroll to position [0, 0]
click at [830, 20] on span "Save" at bounding box center [836, 20] width 23 height 12
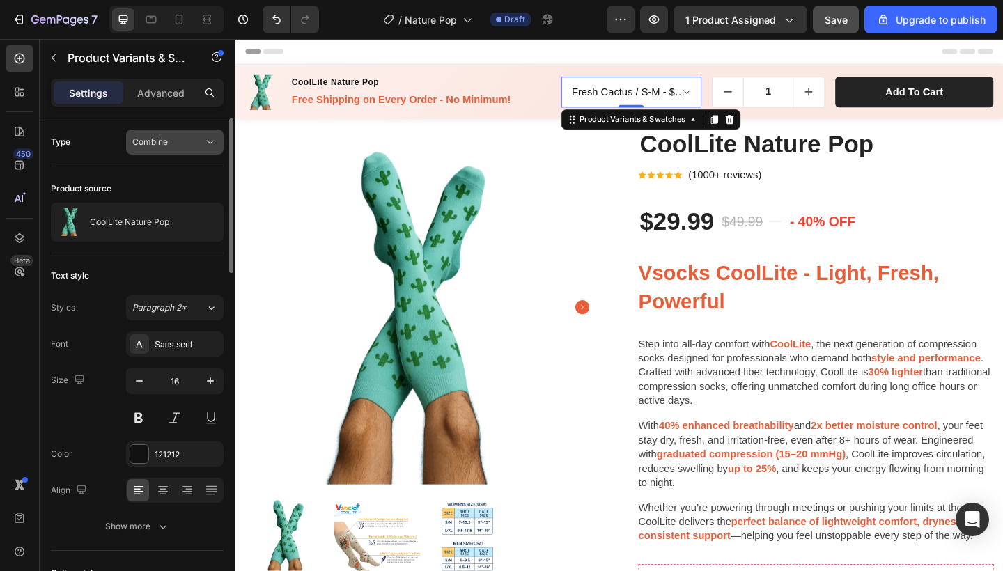
click at [182, 135] on div "Combine" at bounding box center [174, 142] width 85 height 14
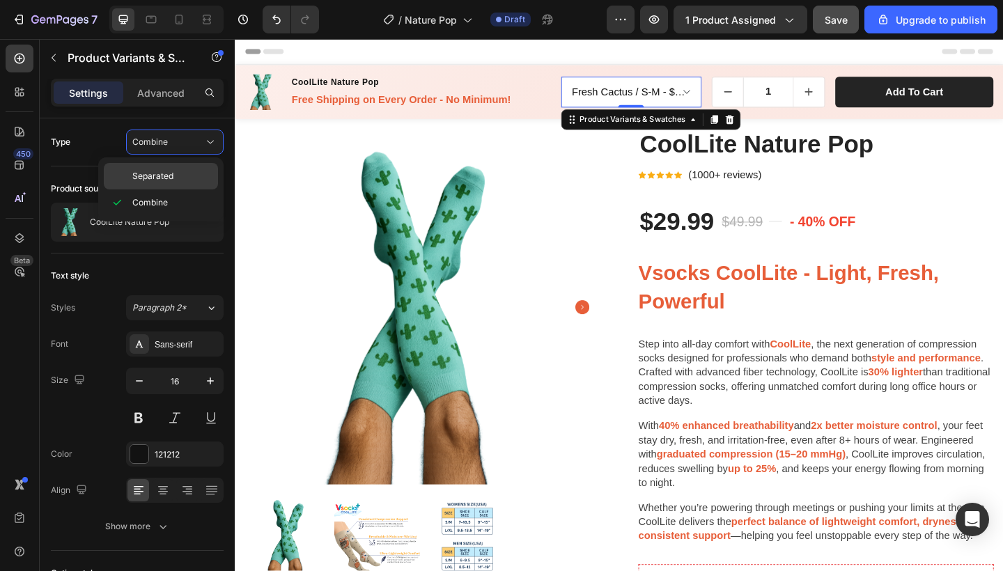
click at [171, 172] on span "Separated" at bounding box center [152, 176] width 41 height 13
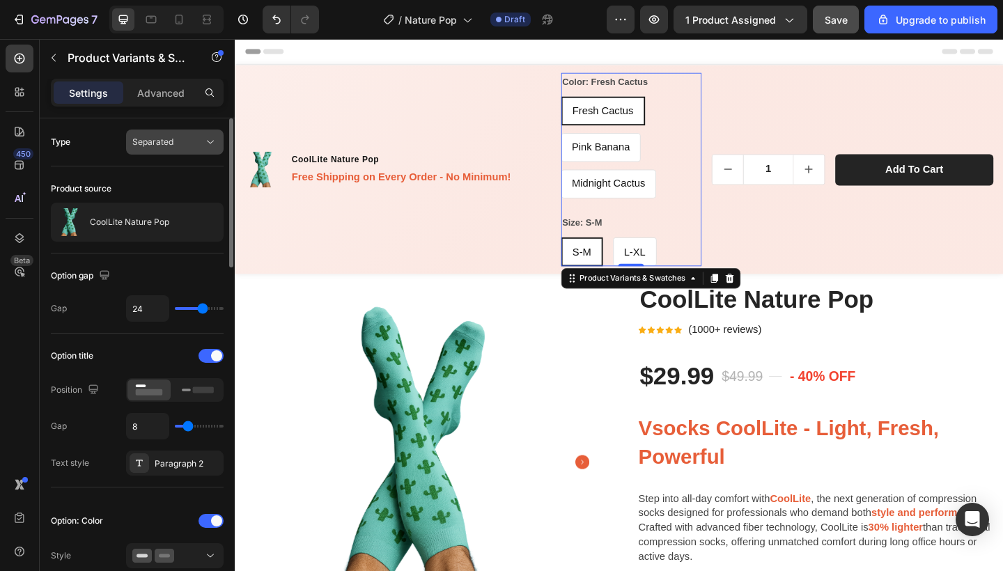
click at [173, 143] on div "Separated" at bounding box center [167, 142] width 71 height 13
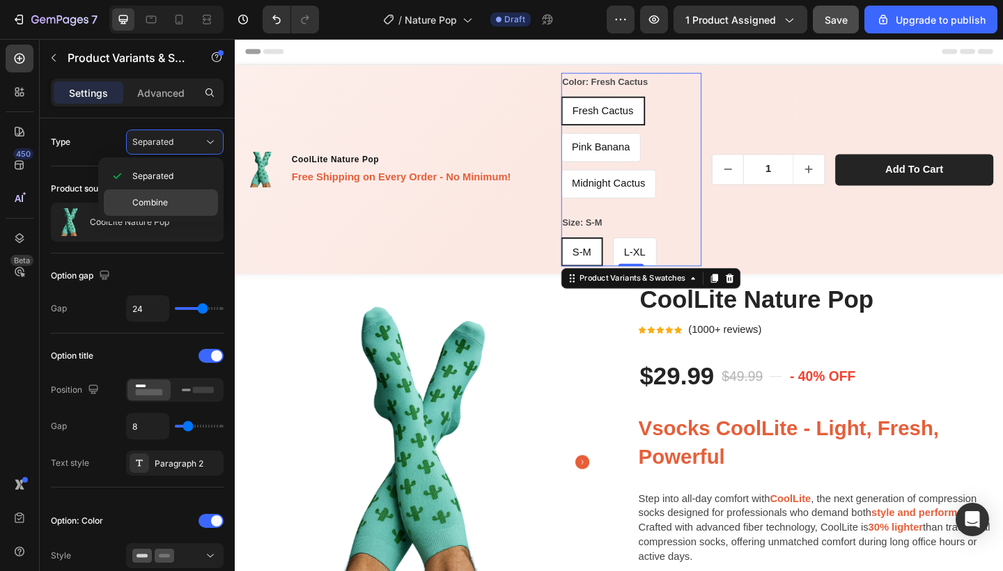
click at [162, 201] on span "Combine" at bounding box center [150, 202] width 36 height 13
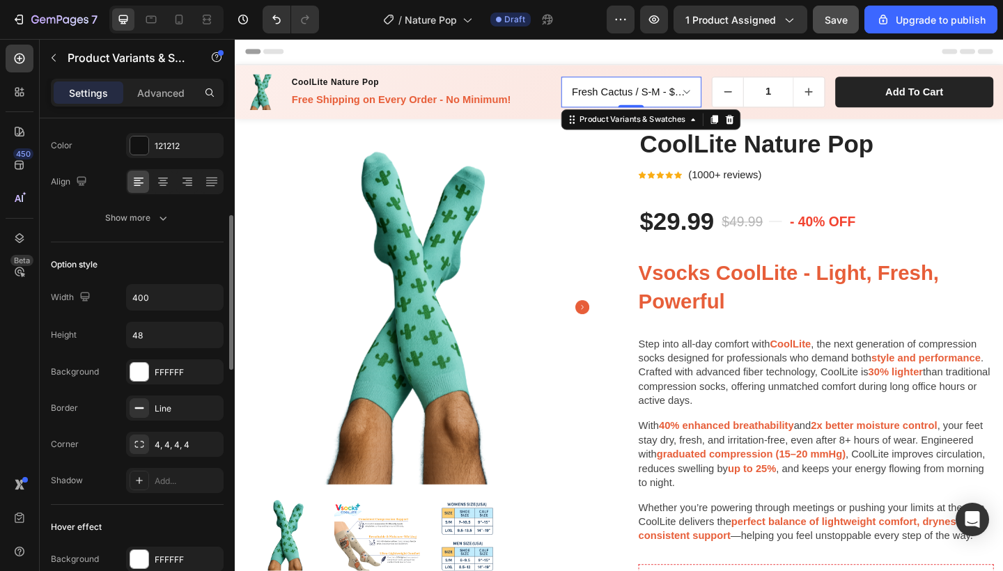
scroll to position [309, 0]
click at [162, 328] on input "48" at bounding box center [175, 335] width 96 height 25
click at [162, 329] on input "48" at bounding box center [175, 335] width 96 height 25
click at [173, 337] on input "48" at bounding box center [175, 335] width 96 height 25
type input "4"
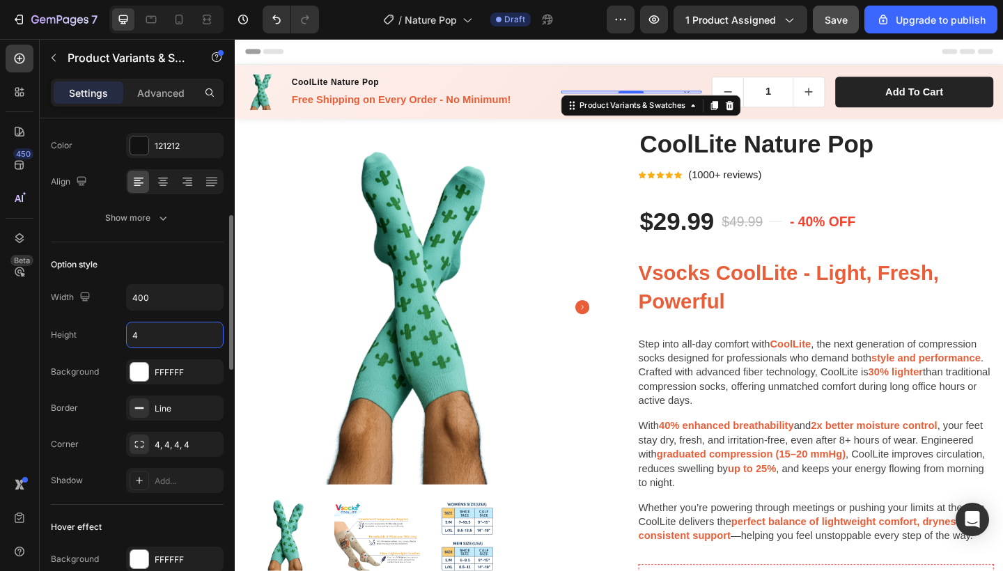
type input "48"
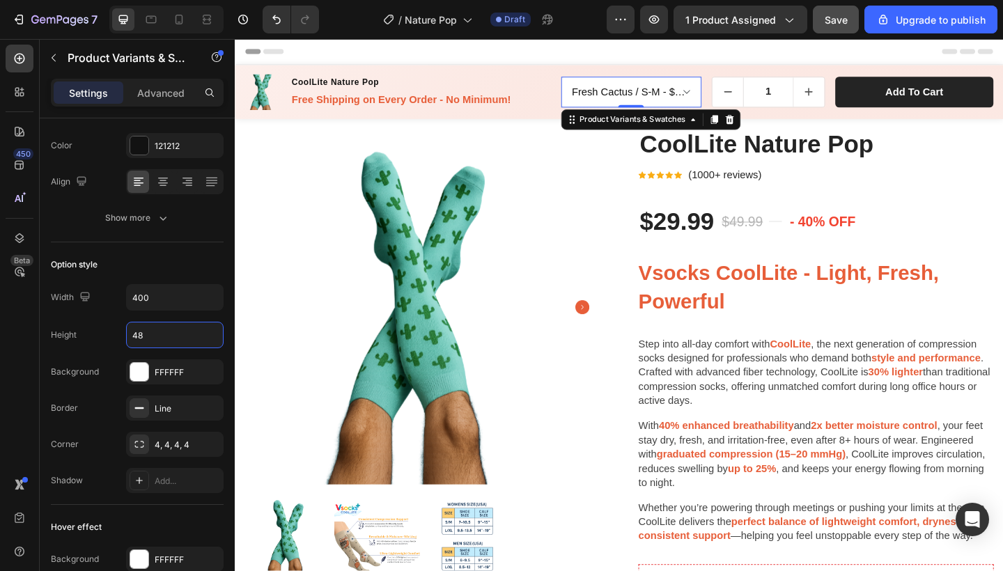
click at [1002, 226] on div "- 40% off" at bounding box center [947, 238] width 225 height 33
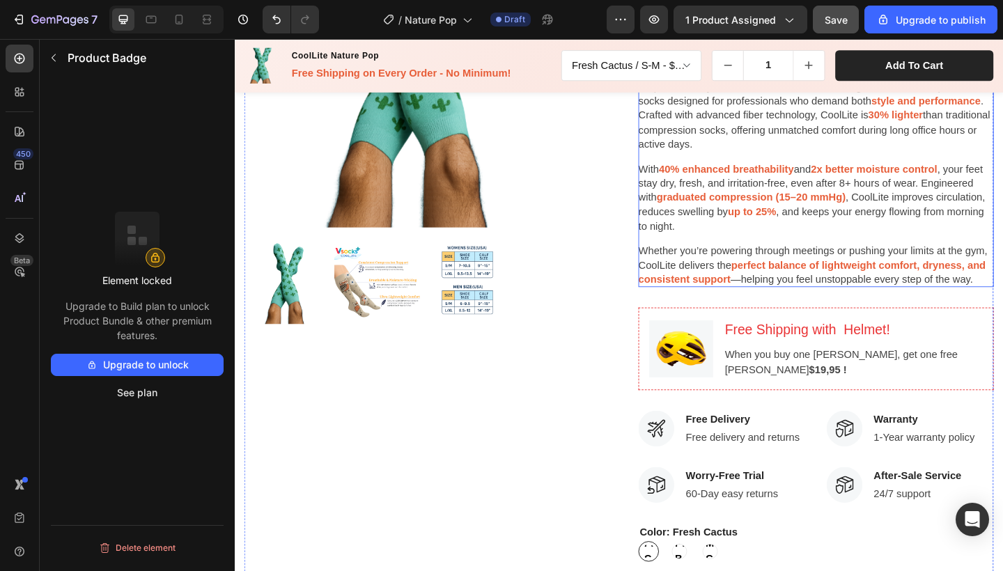
scroll to position [282, 0]
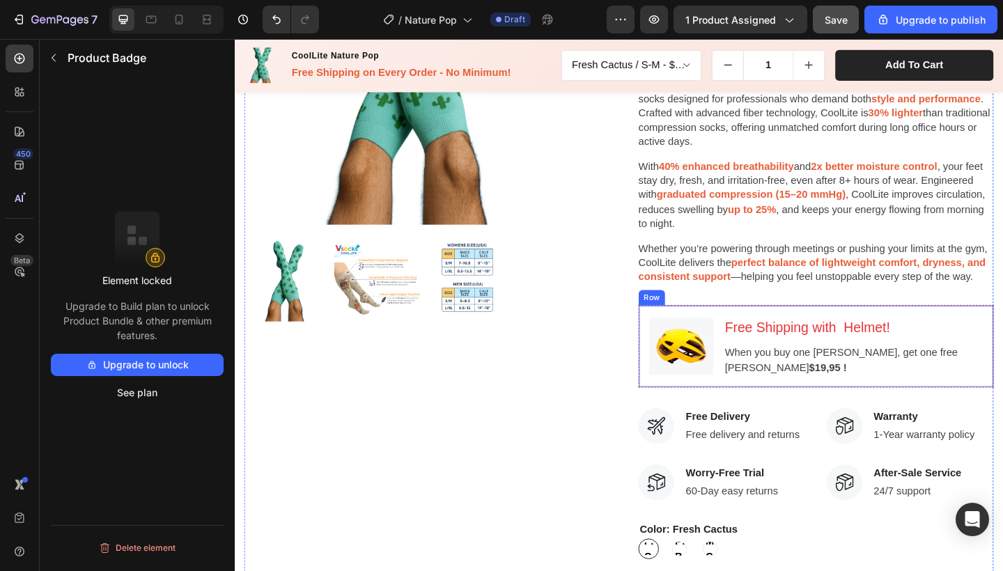
click at [800, 350] on h3 "Free Shipping with Helmet!" at bounding box center [907, 353] width 282 height 25
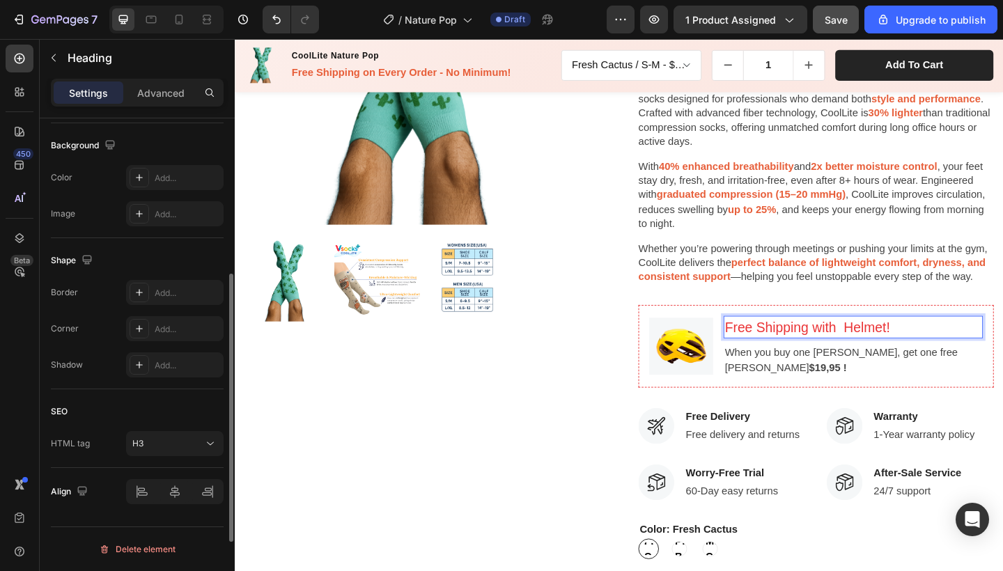
scroll to position [0, 0]
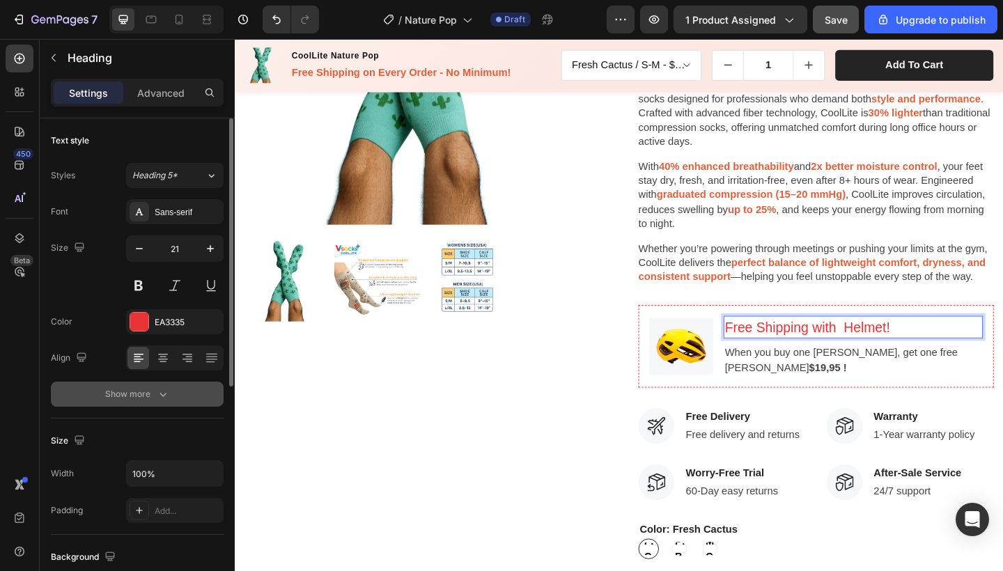
click at [166, 395] on icon "button" at bounding box center [163, 394] width 14 height 14
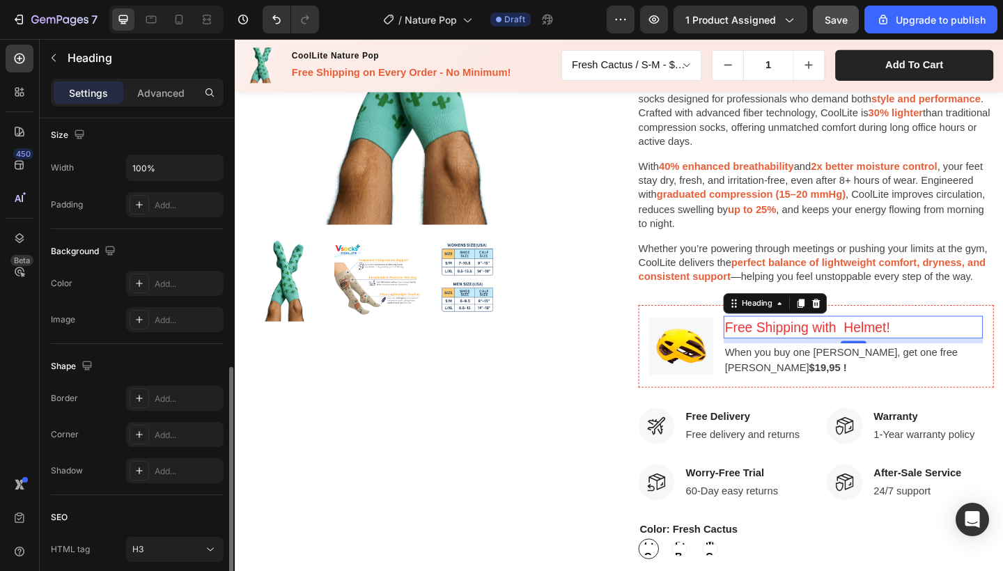
scroll to position [511, 0]
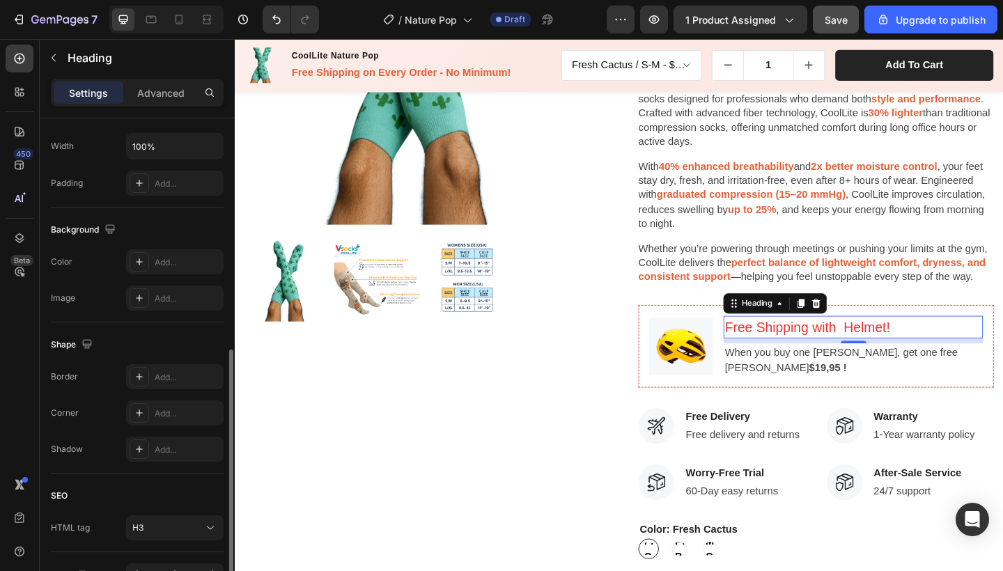
drag, startPoint x: 1021, startPoint y: 357, endPoint x: 835, endPoint y: 342, distance: 186.6
click at [835, 342] on p "Free Shipping with Helmet!" at bounding box center [907, 353] width 279 height 22
click at [850, 347] on p "Free Shipping with Helmet!" at bounding box center [907, 353] width 279 height 22
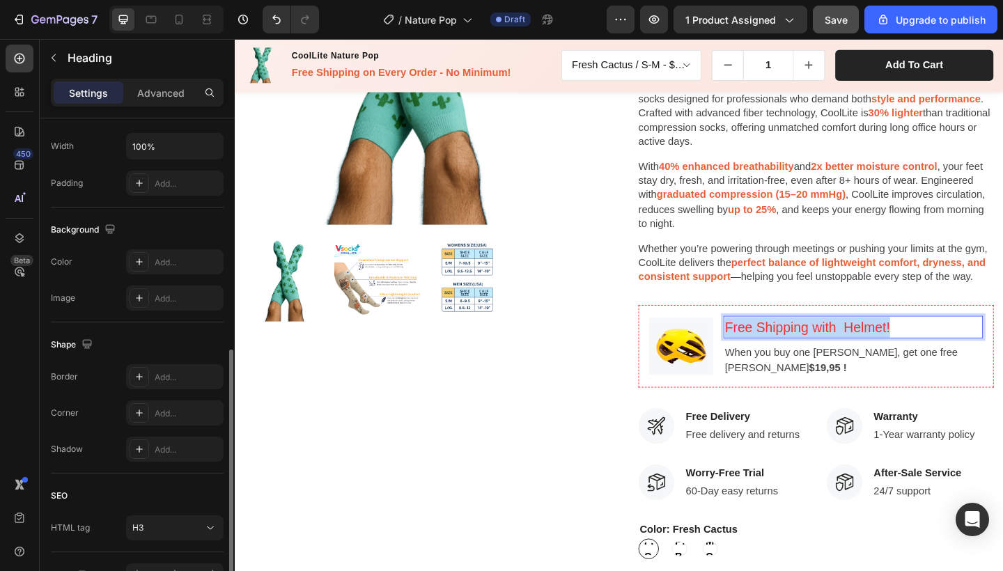
click at [850, 347] on p "Free Shipping with Helmet!" at bounding box center [907, 353] width 279 height 22
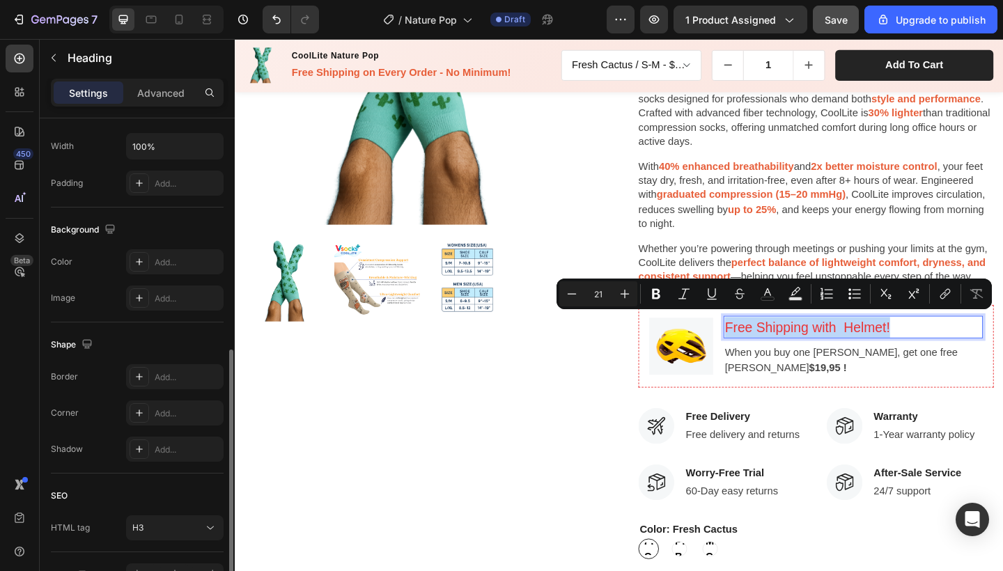
click at [800, 347] on p "Free Shipping with Helmet!" at bounding box center [907, 353] width 279 height 22
drag, startPoint x: 770, startPoint y: 348, endPoint x: 958, endPoint y: 350, distance: 187.4
click at [958, 350] on p "Free Shipping with Helmet!" at bounding box center [907, 353] width 279 height 22
click at [955, 350] on p "Free Shipping with Helmet!" at bounding box center [907, 353] width 279 height 22
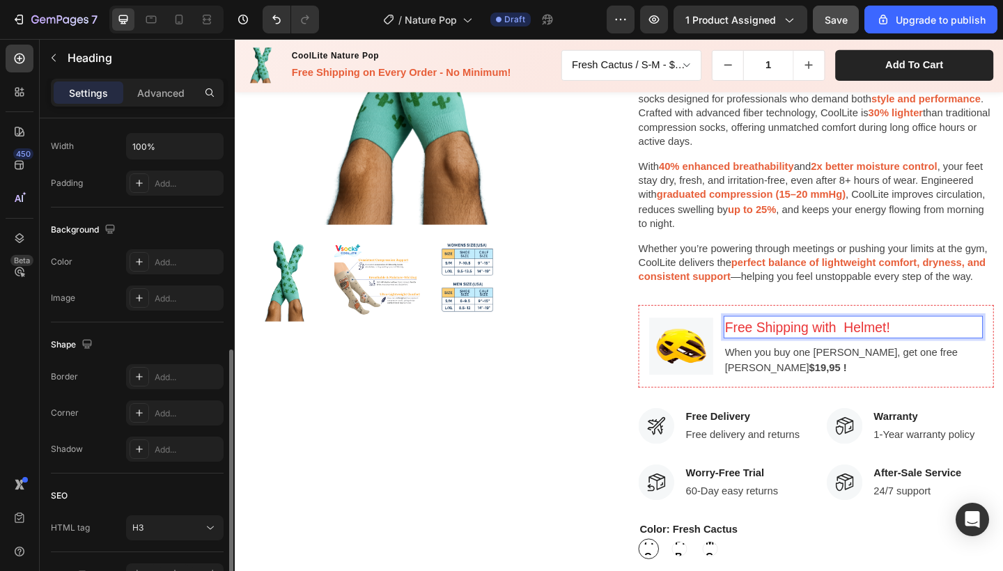
click at [917, 343] on p "Free Shipping with Helmet!" at bounding box center [907, 353] width 279 height 22
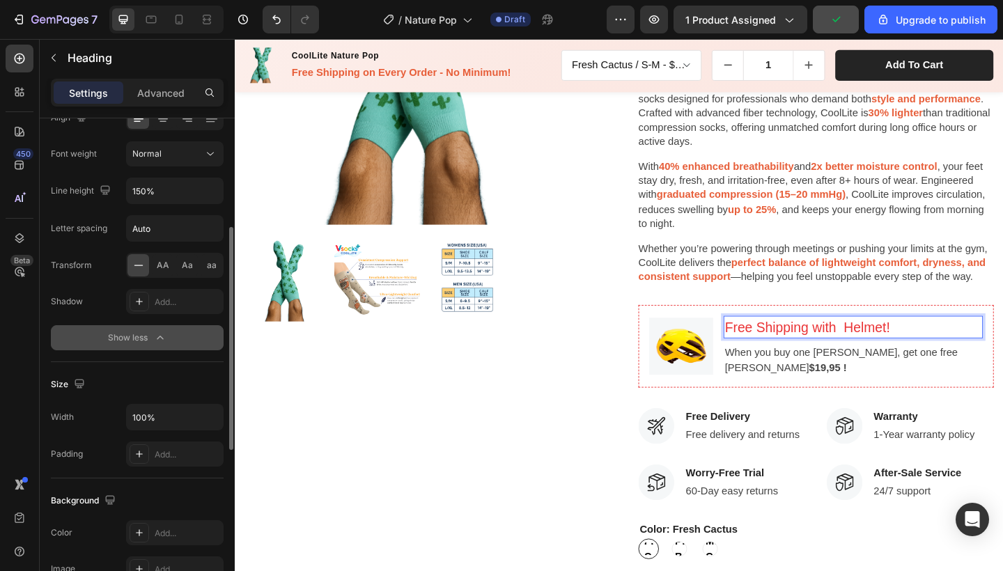
scroll to position [0, 0]
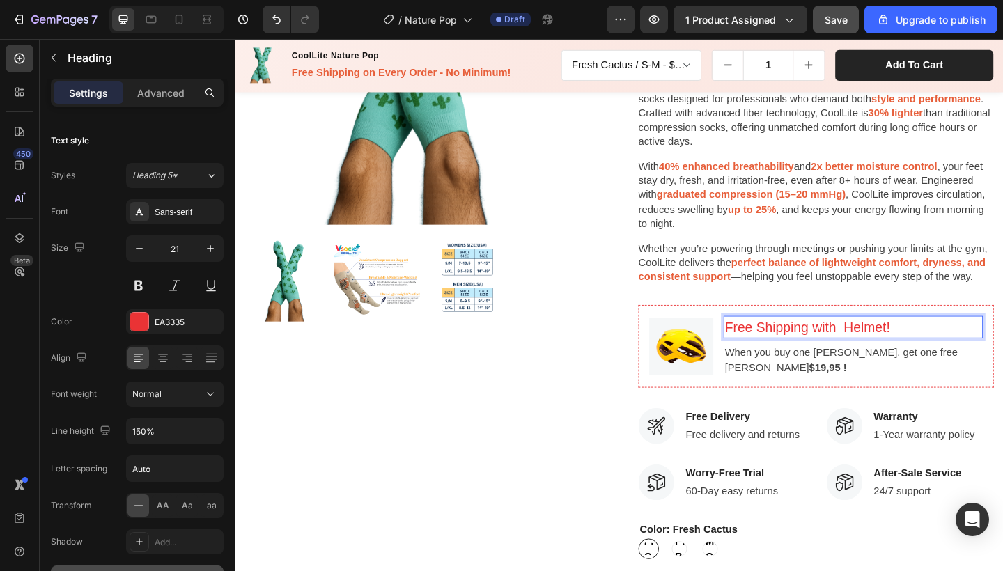
click at [854, 348] on p "Free Shipping with Helmet!" at bounding box center [907, 353] width 279 height 22
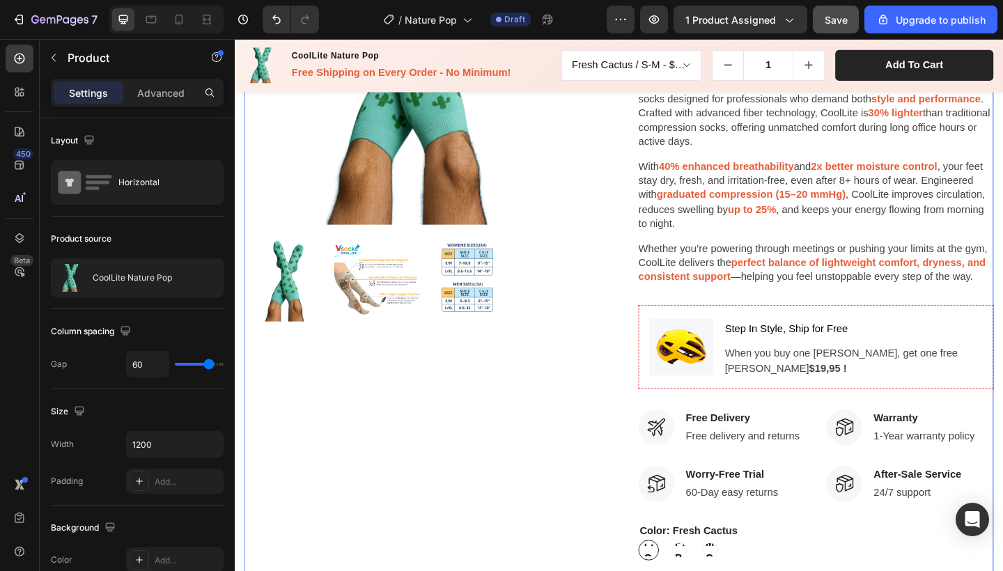
click at [555, 413] on div "Product Images" at bounding box center [438, 358] width 387 height 1006
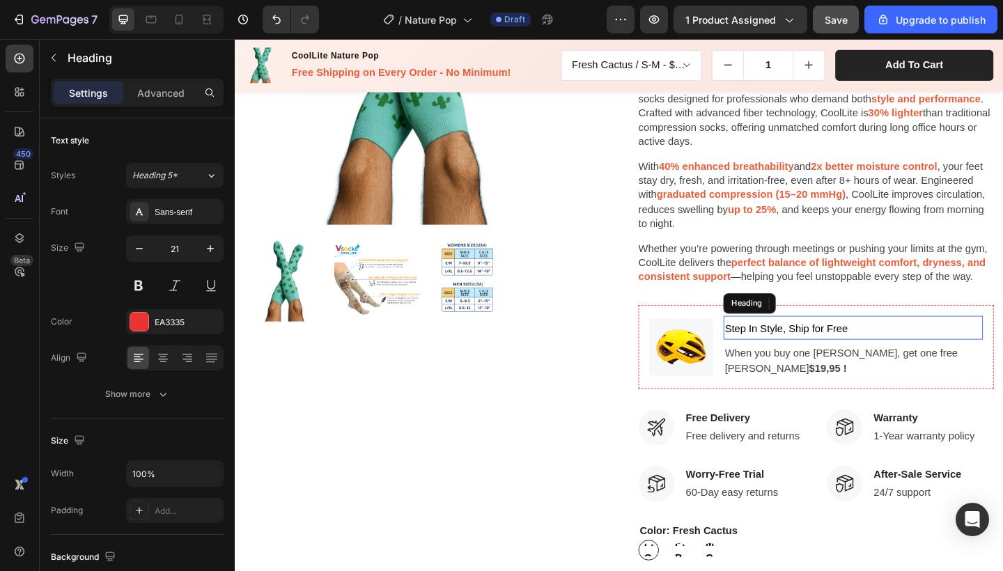
click at [865, 350] on span "Step In Style, Ship for Free" at bounding box center [835, 354] width 134 height 12
click at [210, 246] on icon "button" at bounding box center [210, 249] width 14 height 14
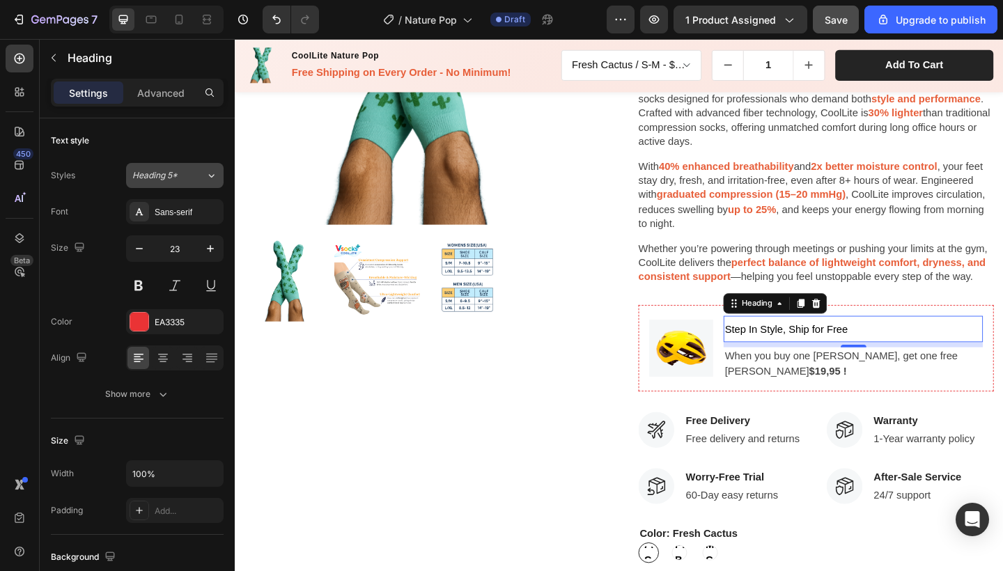
click at [193, 182] on button "Heading 5*" at bounding box center [175, 175] width 98 height 25
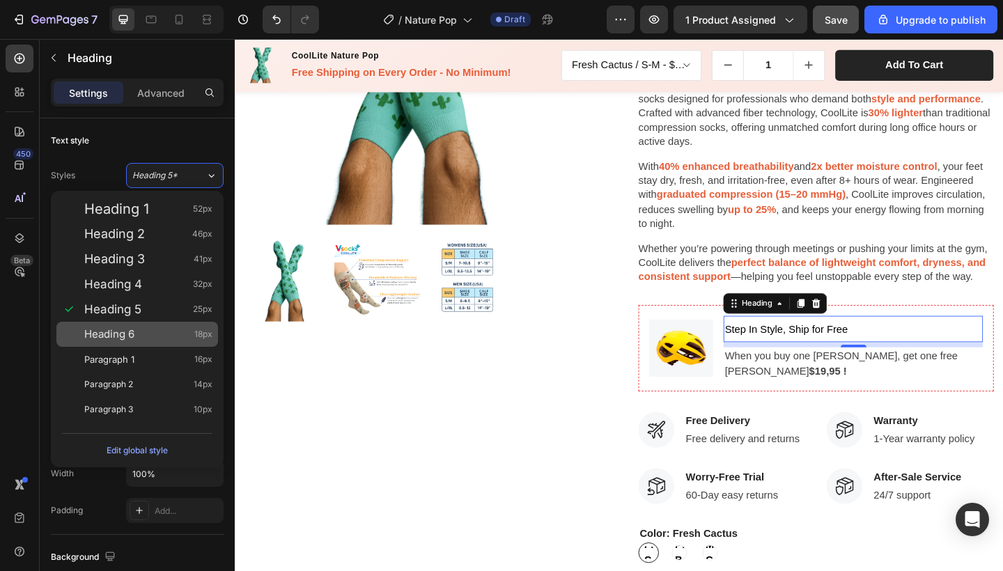
click at [144, 330] on div "Heading 6 18px" at bounding box center [148, 334] width 128 height 14
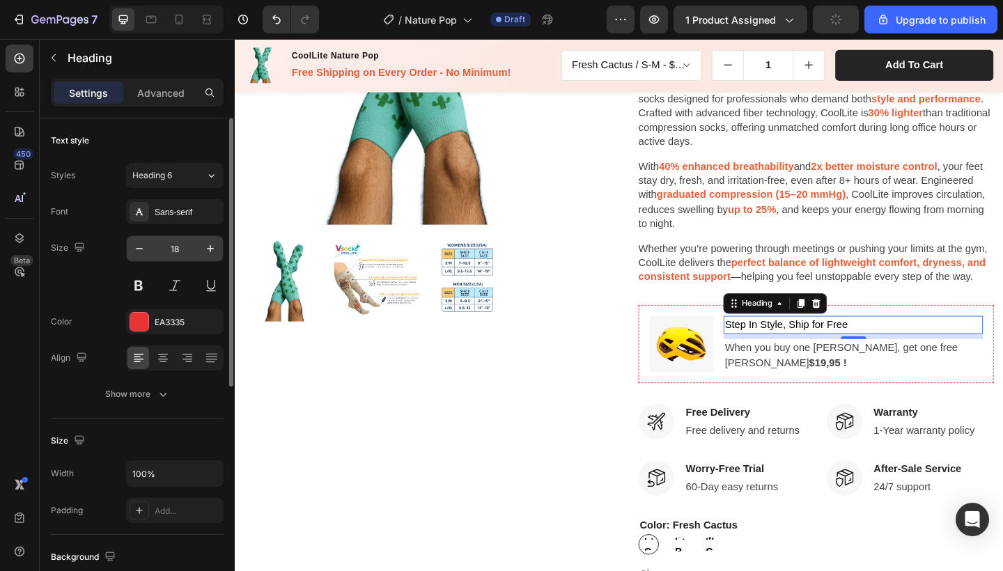
click at [187, 248] on input "18" at bounding box center [175, 248] width 46 height 25
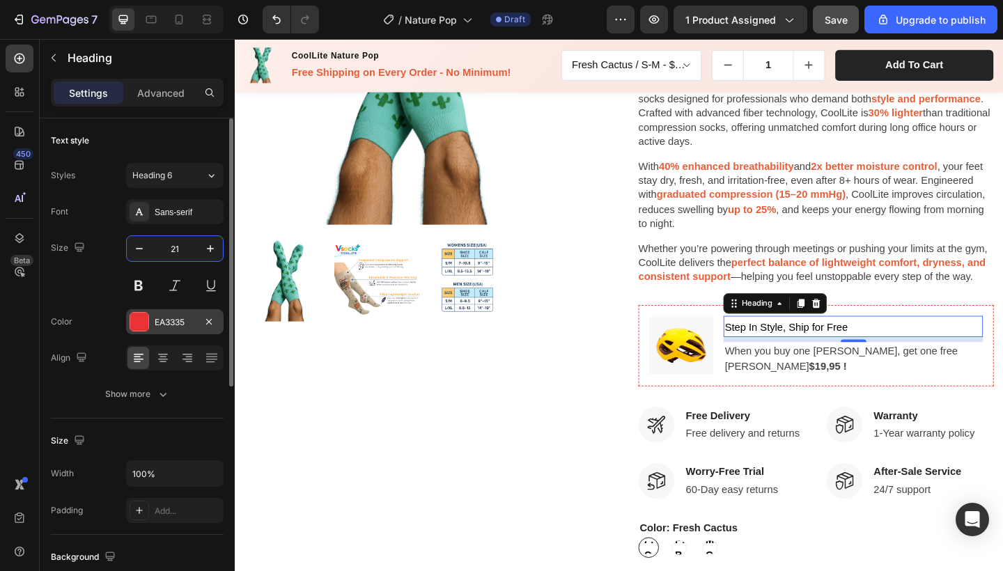
type input "21"
click at [166, 323] on div "EA3335" at bounding box center [175, 322] width 40 height 13
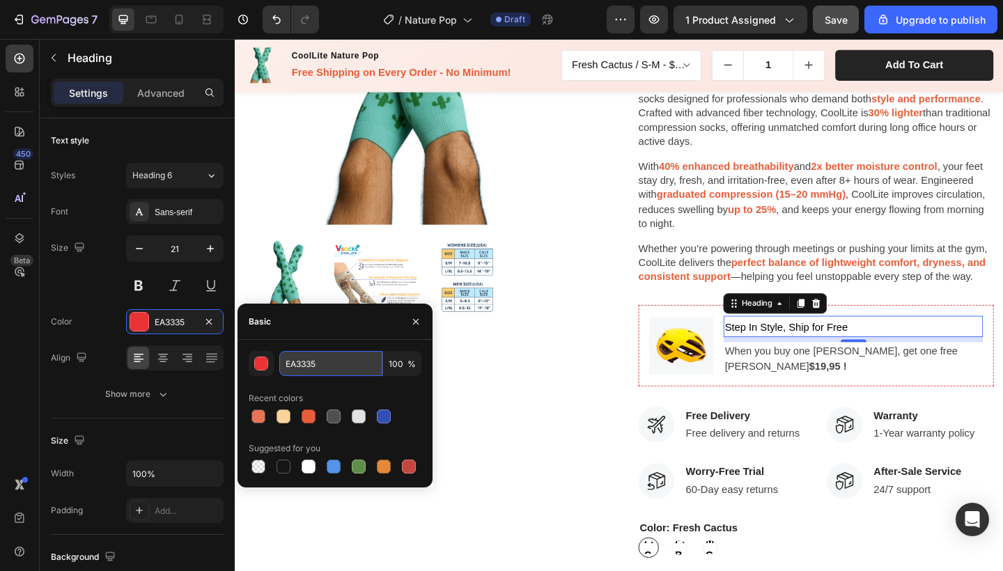
click at [301, 366] on input "EA3335" at bounding box center [330, 363] width 103 height 25
paste input "e75e39"
type input "e75e39"
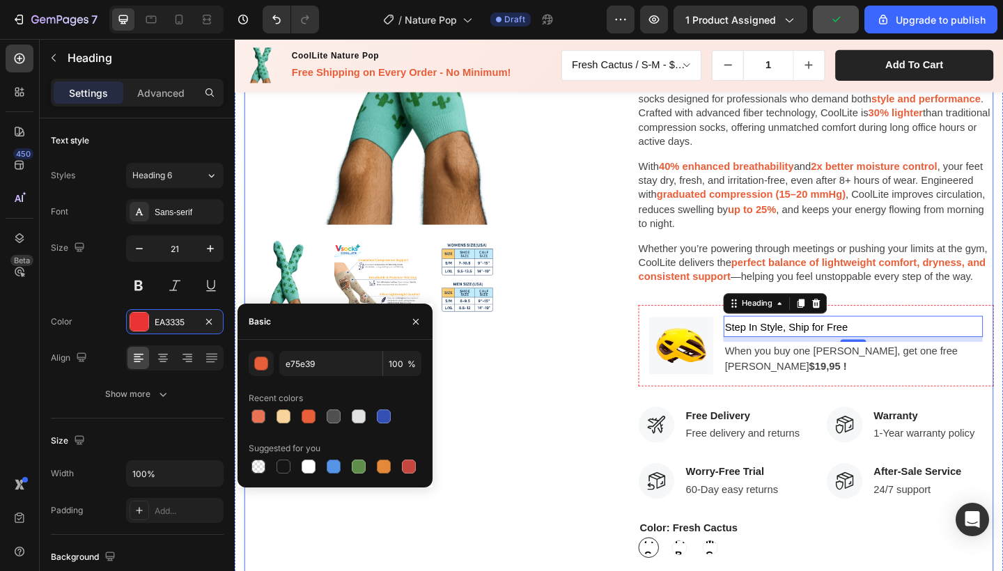
click at [582, 428] on div "Product Images" at bounding box center [438, 356] width 387 height 1002
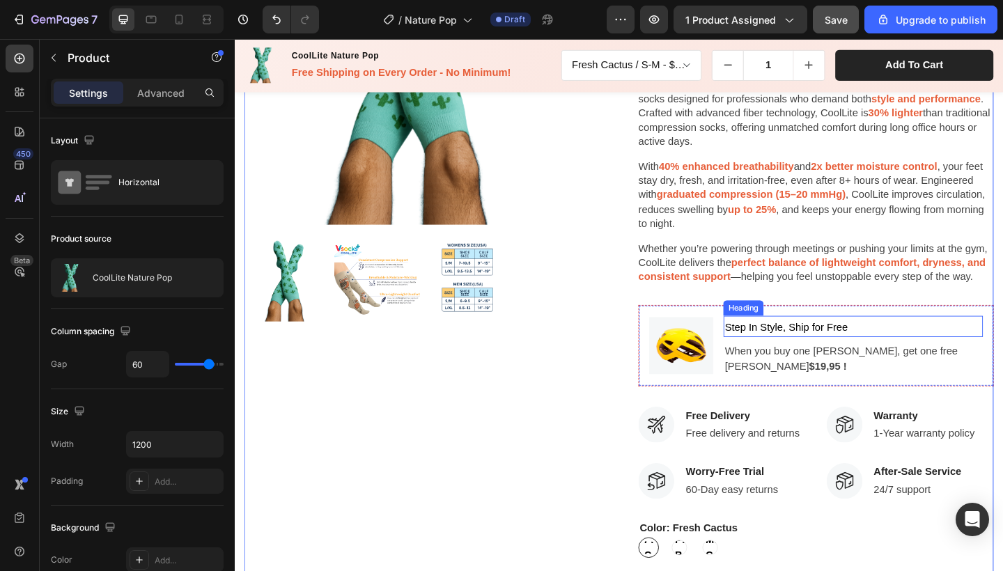
click at [828, 347] on span "Step In Style, Ship for Free" at bounding box center [835, 353] width 134 height 12
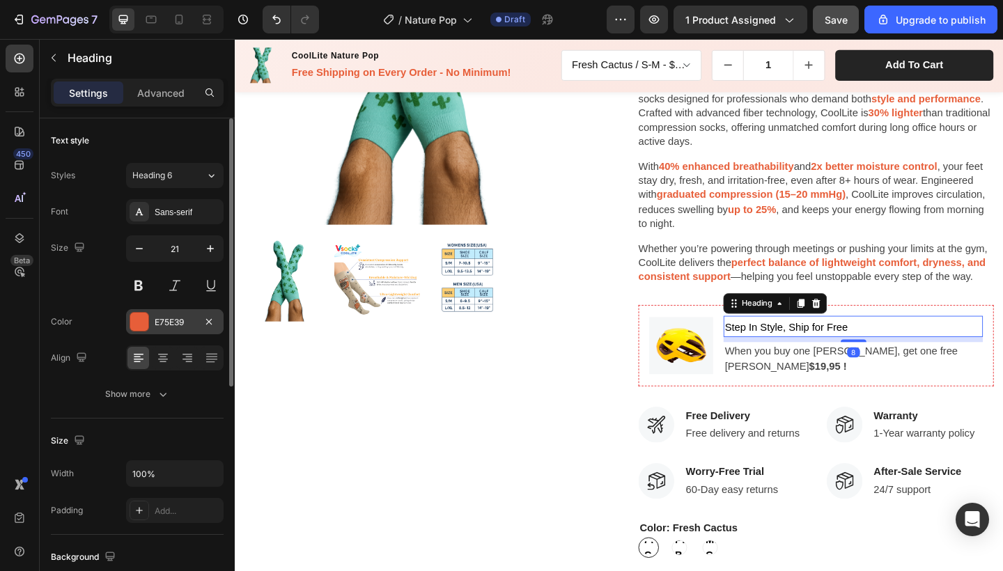
click at [183, 318] on div "E75E39" at bounding box center [175, 322] width 40 height 13
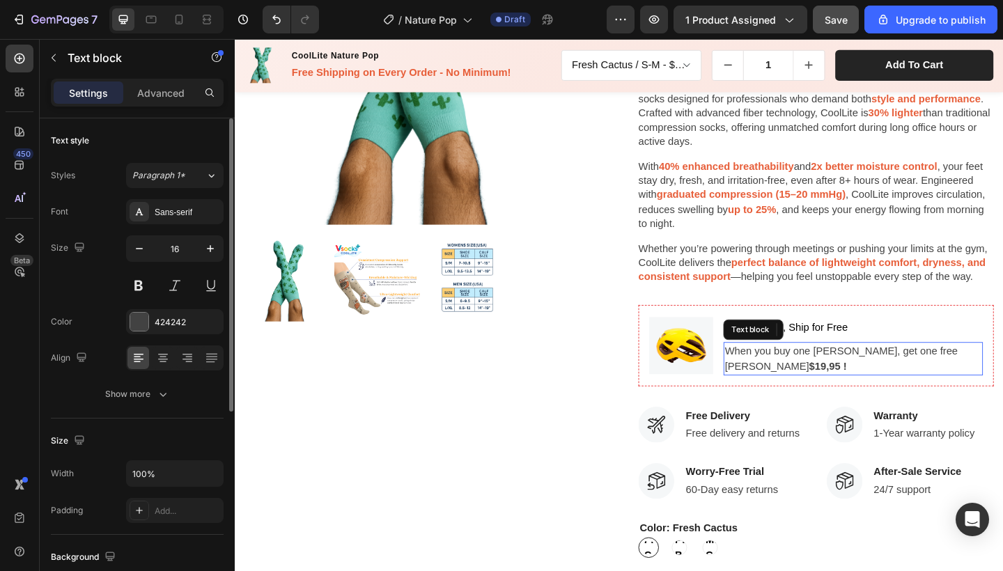
click at [810, 375] on p "When you buy one [PERSON_NAME], get one free Hemoton Helmet $19,95 !" at bounding box center [907, 387] width 279 height 33
click at [832, 345] on div "Text block" at bounding box center [798, 356] width 65 height 22
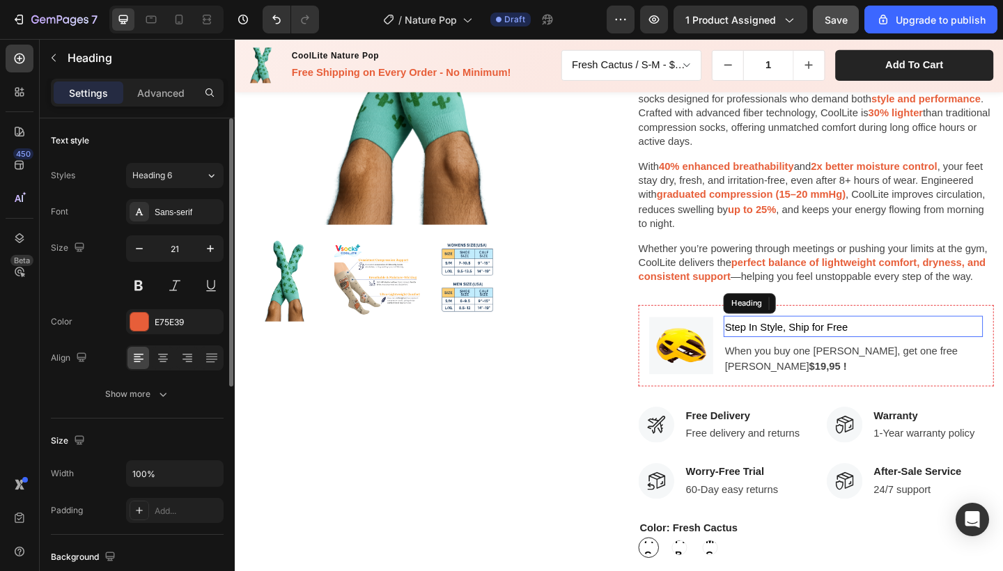
click at [904, 346] on p "⁠⁠⁠⁠⁠⁠⁠ Step In Style, Ship for Free" at bounding box center [907, 352] width 279 height 20
click at [890, 347] on span "Step In Style, Ship for Free" at bounding box center [835, 353] width 134 height 12
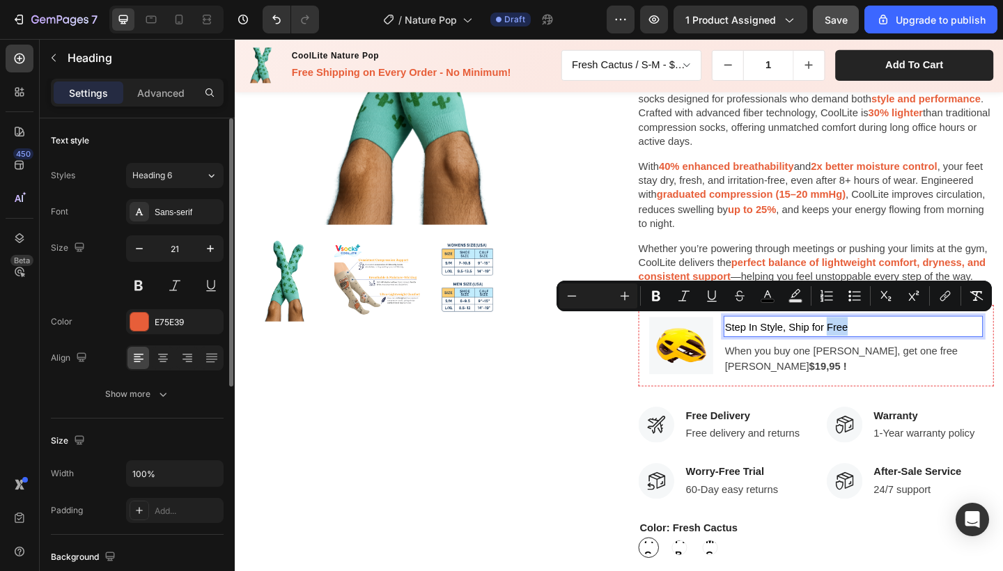
click at [913, 350] on p "Step In Style, Ship for Free" at bounding box center [907, 352] width 279 height 20
drag, startPoint x: 909, startPoint y: 347, endPoint x: 766, endPoint y: 346, distance: 142.8
click at [768, 346] on p "Step In Style, Ship for Free" at bounding box center [907, 352] width 279 height 20
click at [770, 297] on icon "Editor contextual toolbar" at bounding box center [767, 294] width 7 height 8
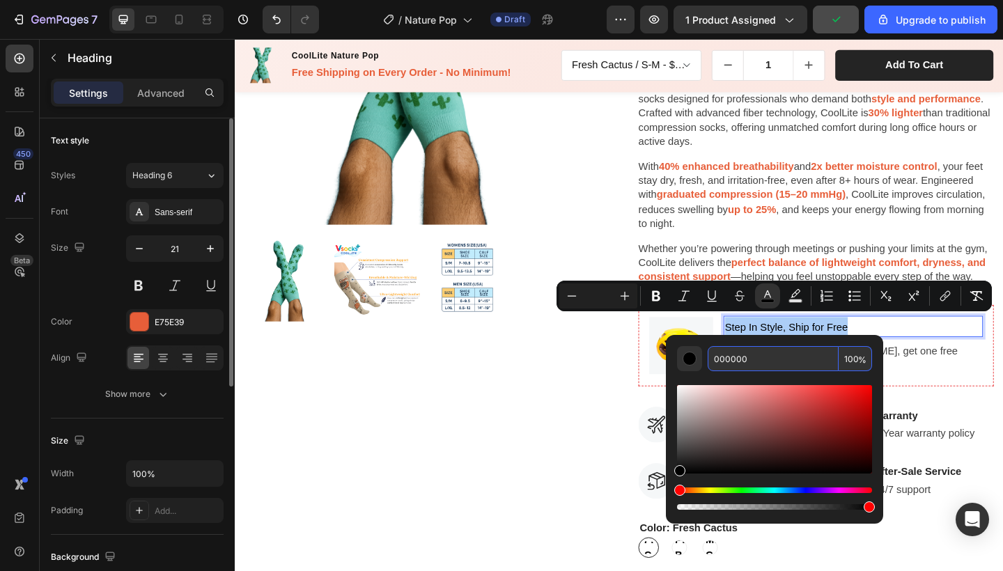
click at [734, 357] on input "000000" at bounding box center [773, 358] width 131 height 25
paste input "e75e39"
type input "E75E39"
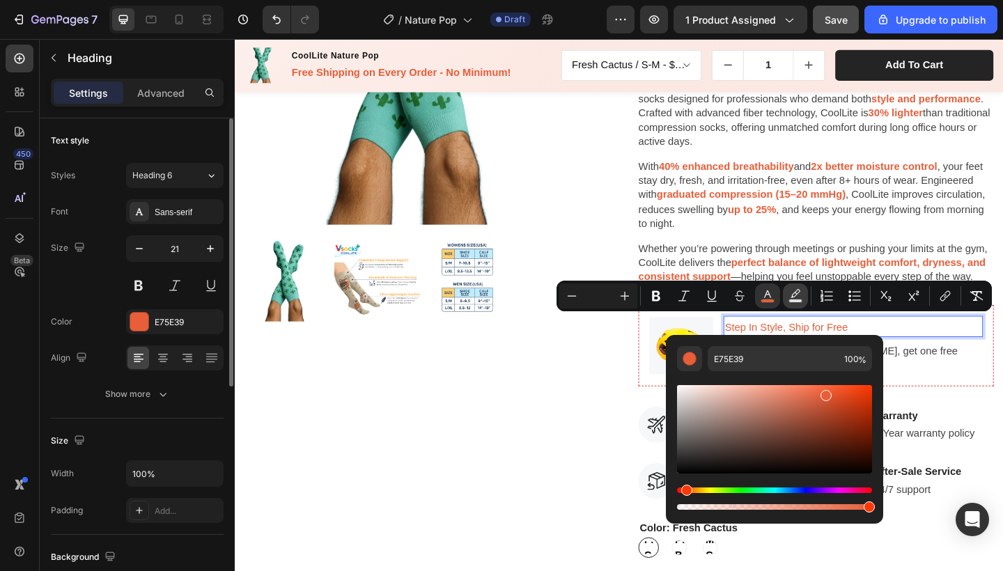
click at [793, 295] on icon "Editor contextual toolbar" at bounding box center [796, 296] width 14 height 14
type input "000000"
type input "77"
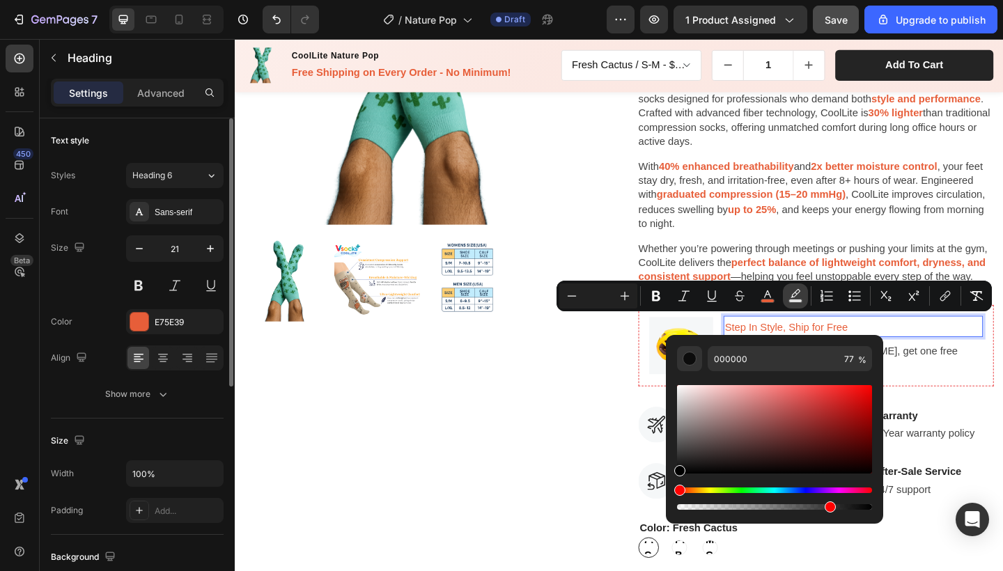
click at [793, 295] on icon "Editor contextual toolbar" at bounding box center [796, 296] width 14 height 14
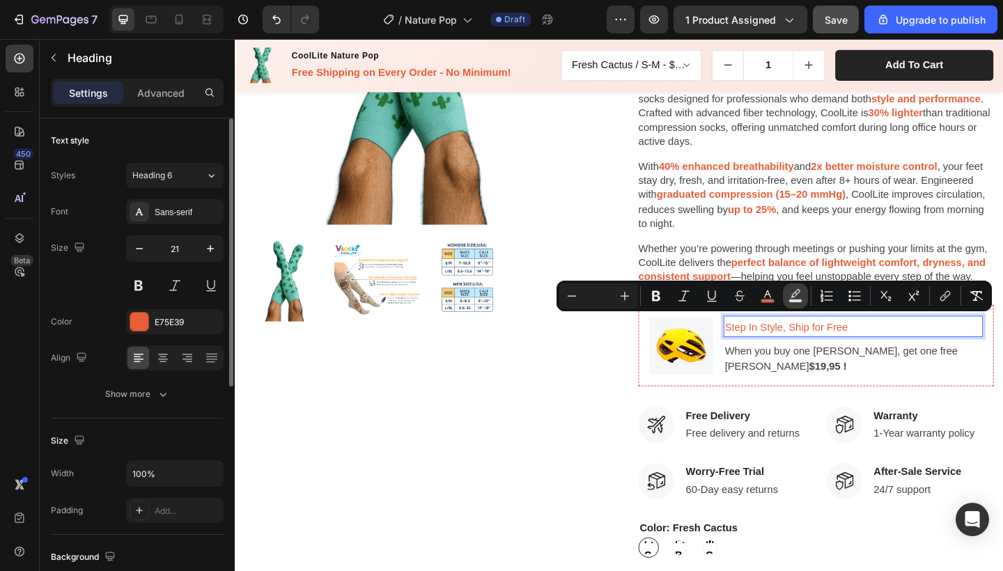
click at [799, 296] on icon "Editor contextual toolbar" at bounding box center [796, 296] width 14 height 14
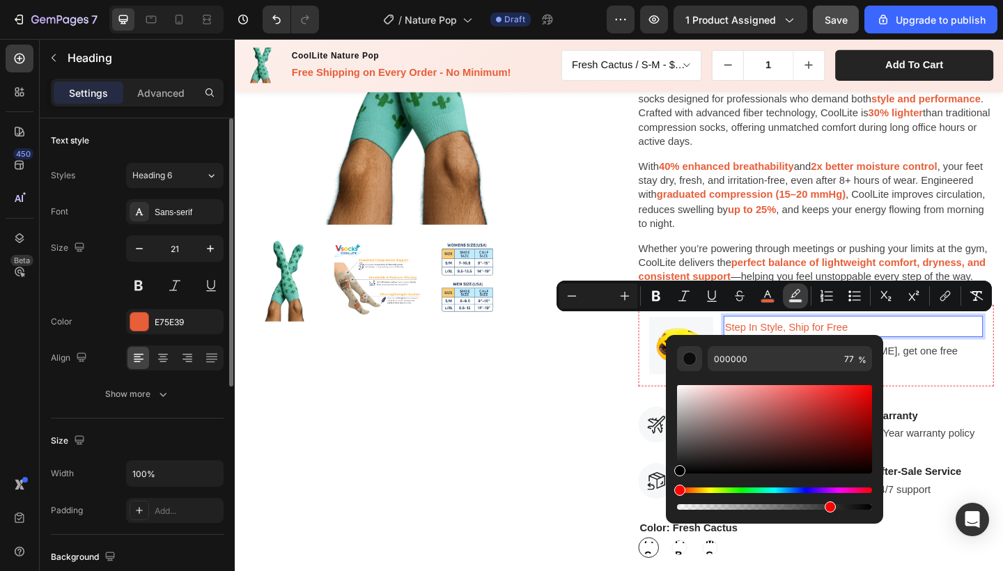
click at [799, 296] on icon "Editor contextual toolbar" at bounding box center [796, 296] width 14 height 14
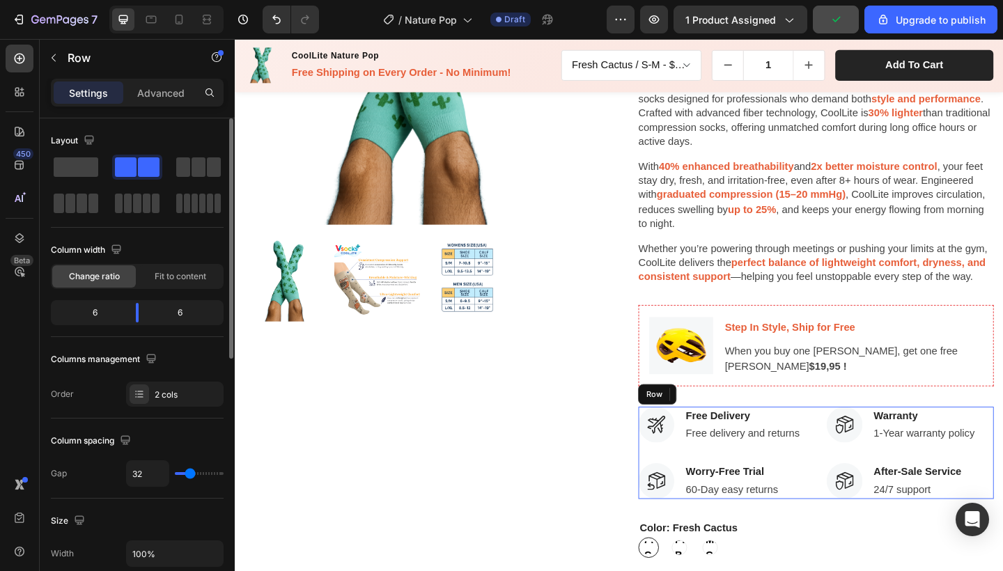
click at [849, 442] on div "Image Free Delivery Text block Free delivery and returns Text block Row Image W…" at bounding box center [867, 490] width 387 height 100
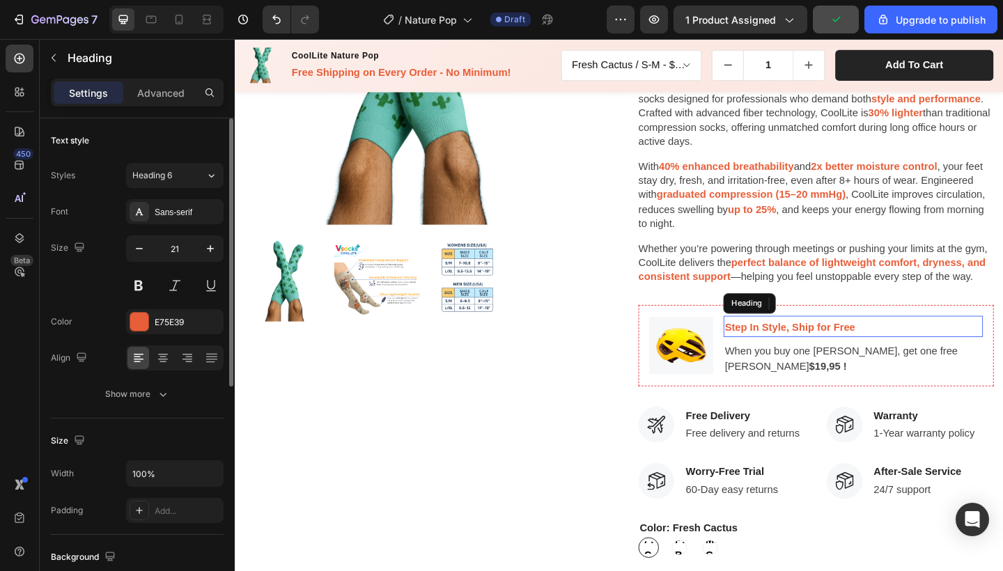
click at [862, 347] on strong "Step In Style, Ship for Free" at bounding box center [839, 353] width 142 height 12
click at [907, 350] on p "Step In Style, Ship for Free" at bounding box center [907, 352] width 279 height 20
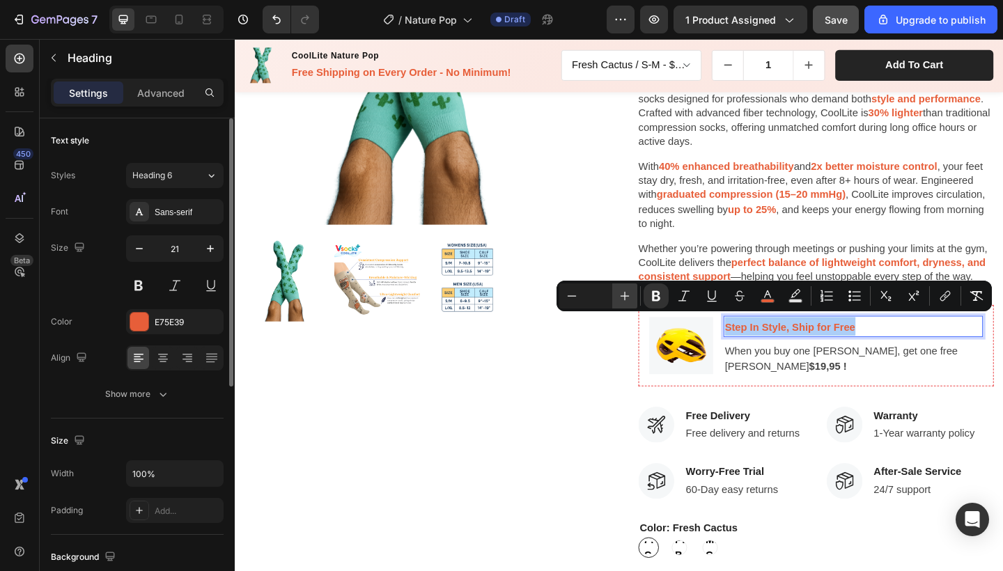
click at [623, 300] on icon "Editor contextual toolbar" at bounding box center [625, 296] width 14 height 14
click at [625, 298] on icon "Editor contextual toolbar" at bounding box center [625, 296] width 9 height 9
click at [570, 297] on icon "Editor contextual toolbar" at bounding box center [572, 296] width 14 height 14
click at [619, 295] on icon "Editor contextual toolbar" at bounding box center [625, 296] width 14 height 14
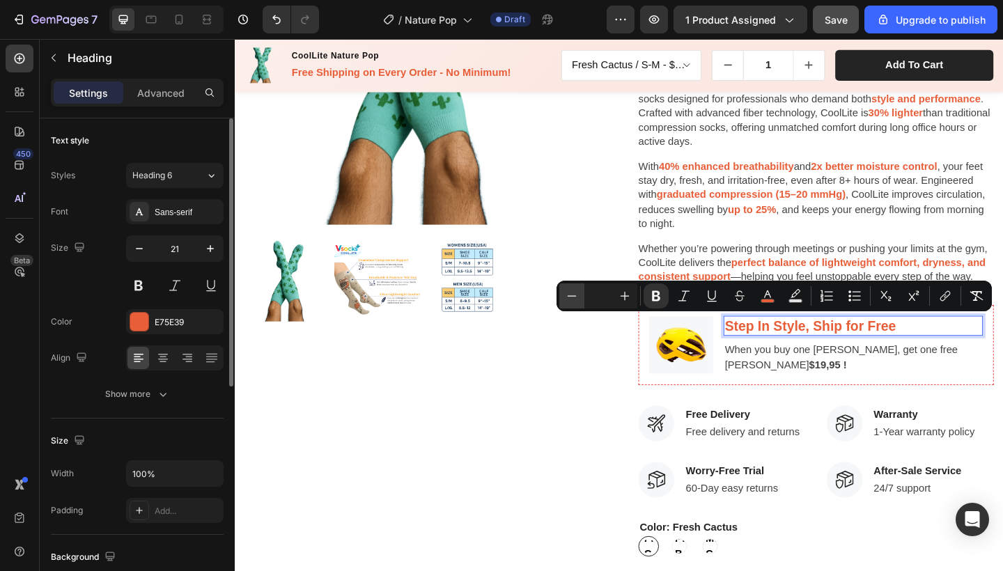
click at [566, 300] on icon "Editor contextual toolbar" at bounding box center [572, 296] width 14 height 14
click at [626, 297] on icon "Editor contextual toolbar" at bounding box center [625, 296] width 14 height 14
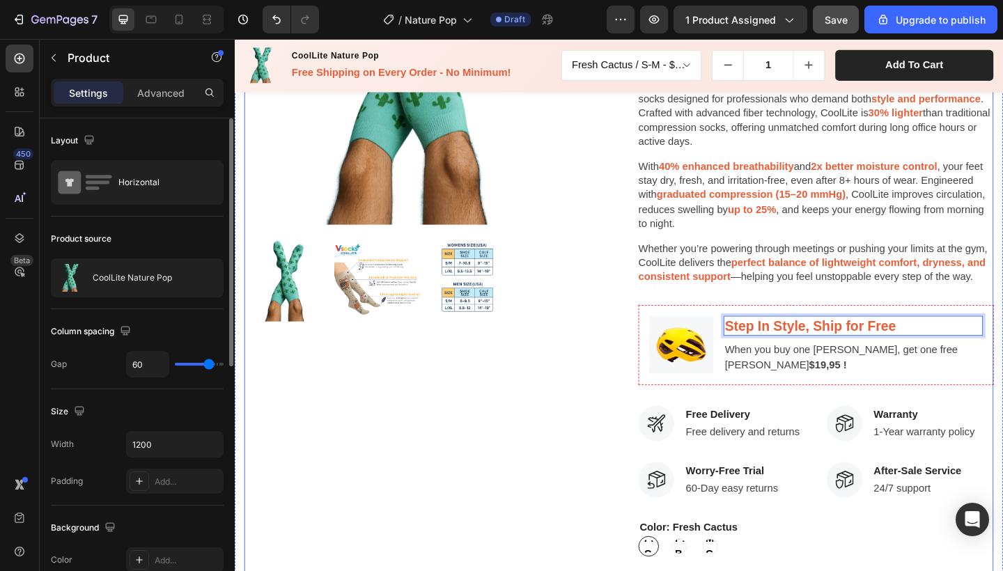
click at [639, 393] on div "Product Images CoolLite Nature Pop (P) Title Icon Icon Icon Icon Icon Icon List…" at bounding box center [652, 355] width 815 height 1001
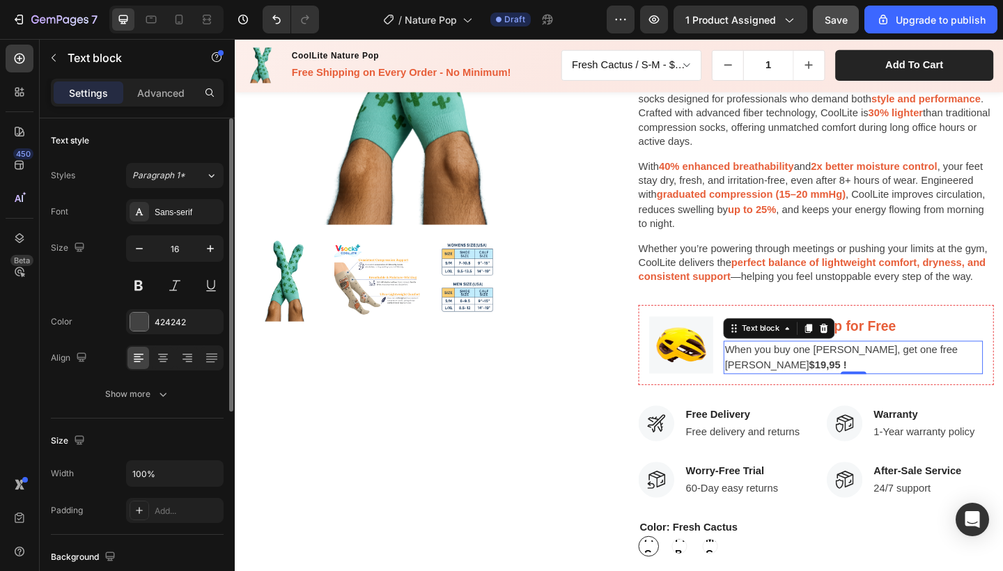
click at [897, 384] on p "When you buy one [PERSON_NAME], get one free Hemoton Helmet $19,95 !" at bounding box center [907, 385] width 279 height 33
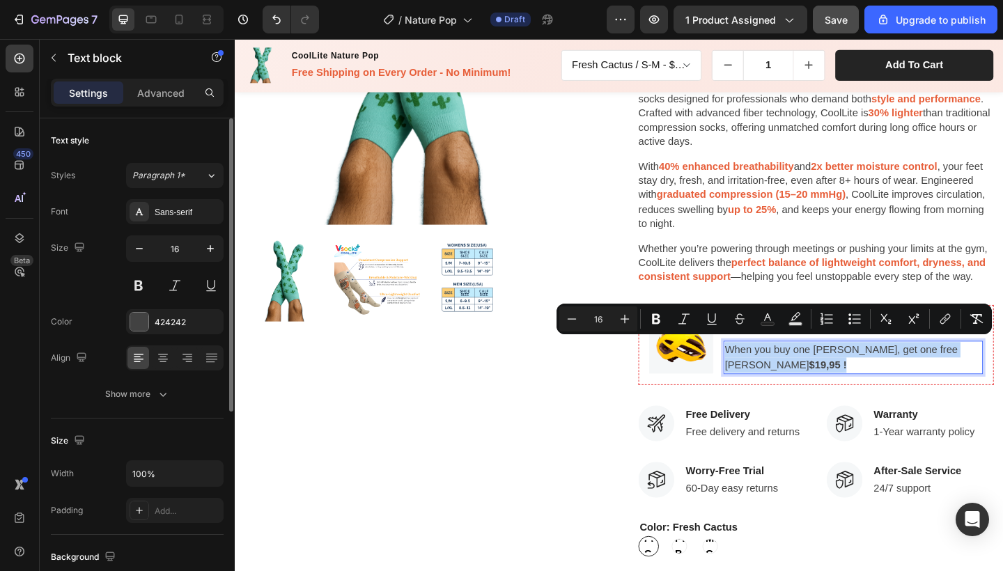
drag, startPoint x: 893, startPoint y: 387, endPoint x: 768, endPoint y: 370, distance: 126.5
click at [768, 370] on p "When you buy one [PERSON_NAME], get one free Hemoton Helmet $19,95 !" at bounding box center [907, 385] width 279 height 33
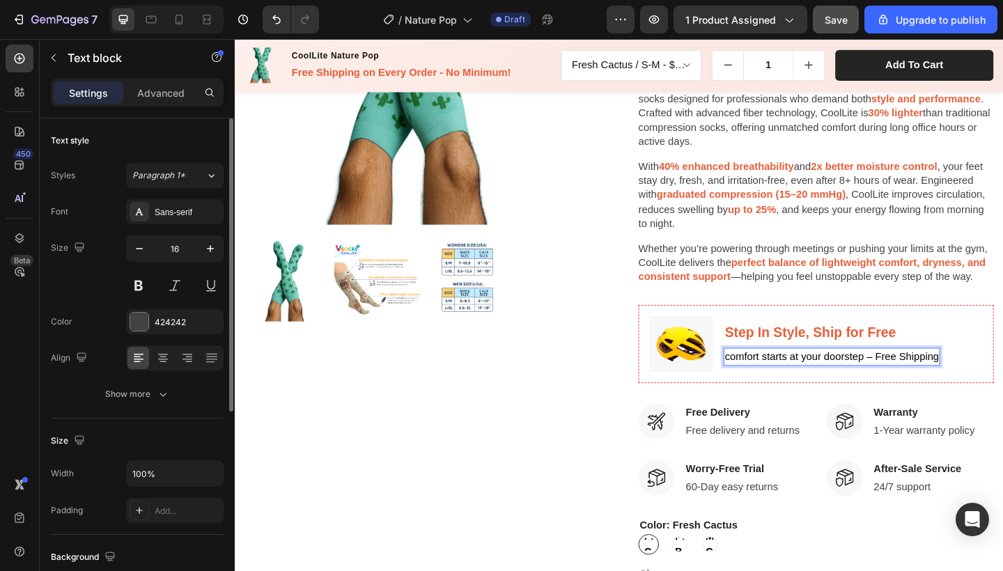
click at [768, 380] on span "comfort starts at your doorstep – Free Shipping" at bounding box center [884, 385] width 233 height 12
click at [811, 382] on span "omfort starts at your doorstep – Free Shipping" at bounding box center [881, 385] width 227 height 12
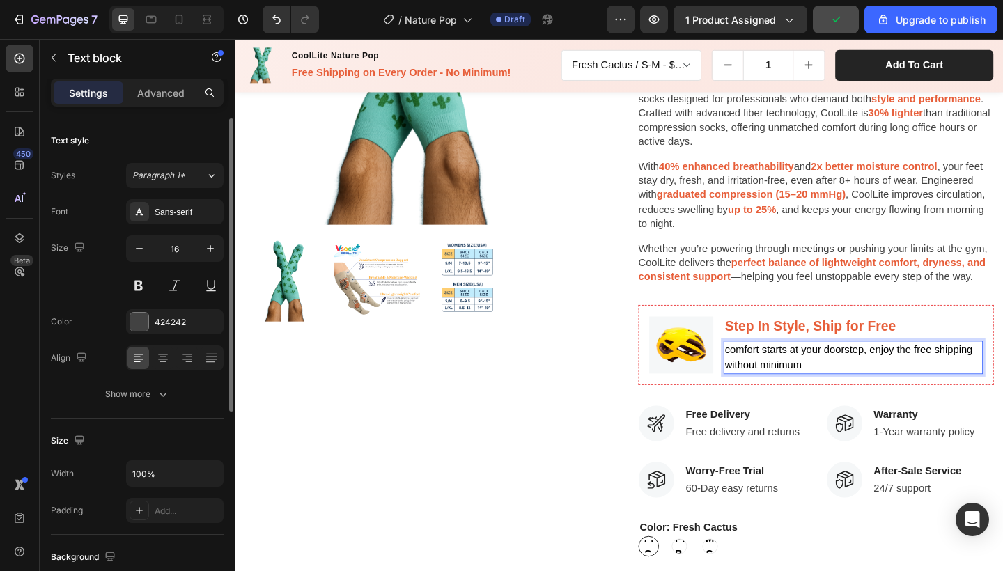
click at [768, 375] on span "comfort starts at your doorstep, enjoy the free shipping without minimum" at bounding box center [903, 385] width 270 height 29
click at [777, 373] on span "omfort starts at your doorstep, enjoy the free shipping without minimum" at bounding box center [900, 385] width 264 height 29
click at [768, 373] on span "omfort starts at your doorstep, enjoy the free shipping without minimum" at bounding box center [900, 385] width 264 height 29
click at [851, 390] on p "Comfort starts at your doorstep, enjoy the free shipping without minimum" at bounding box center [907, 385] width 279 height 33
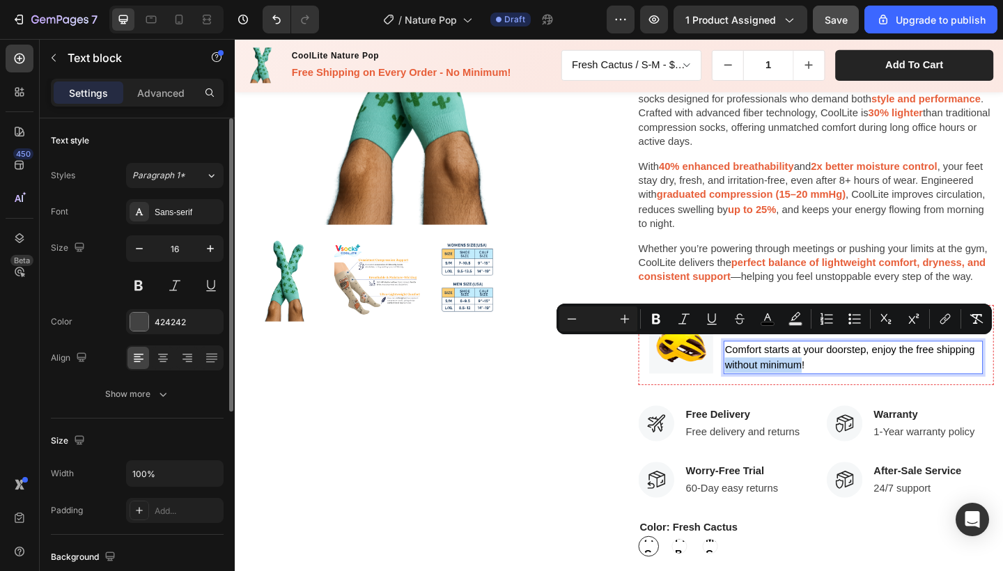
drag, startPoint x: 764, startPoint y: 389, endPoint x: 846, endPoint y: 389, distance: 82.2
click at [846, 389] on span "Comfort starts at your doorstep, enjoy the free shipping without minimum!" at bounding box center [904, 385] width 272 height 29
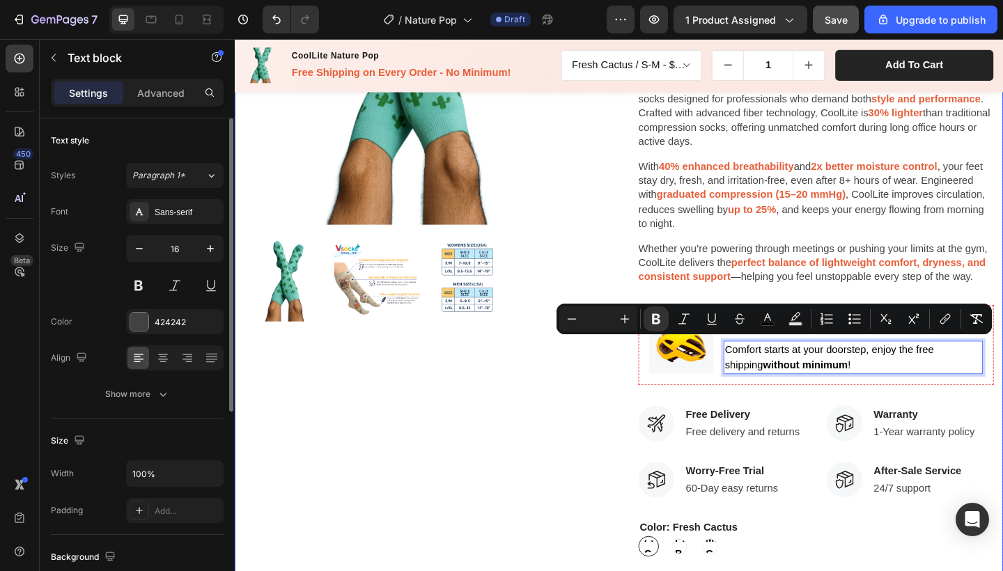
click at [1002, 425] on div "Product Images CoolLite Nature Pop (P) Title Icon Icon Icon Icon Icon Icon List…" at bounding box center [653, 375] width 836 height 1062
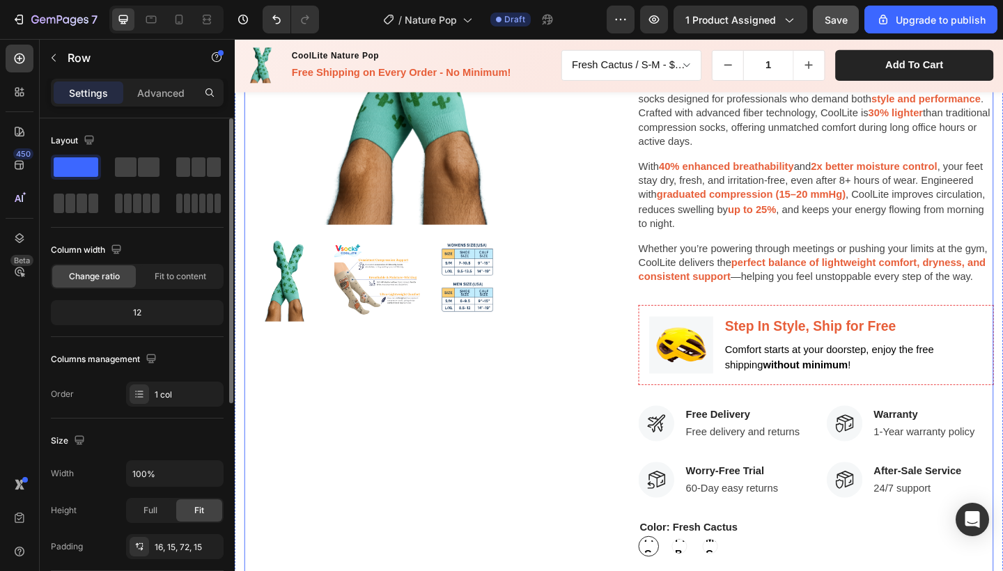
click at [583, 461] on div "Product Images" at bounding box center [438, 355] width 387 height 1001
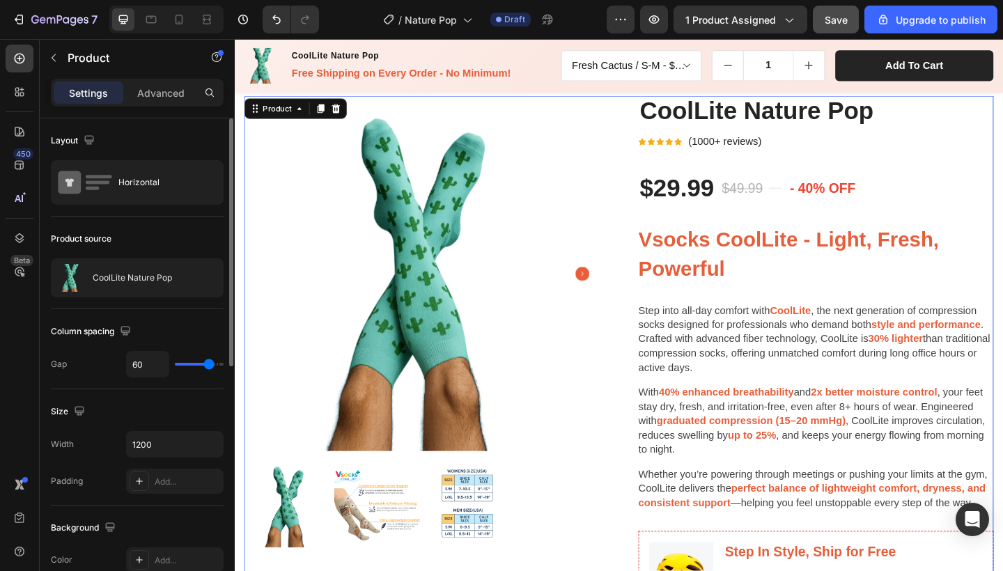
scroll to position [33, 0]
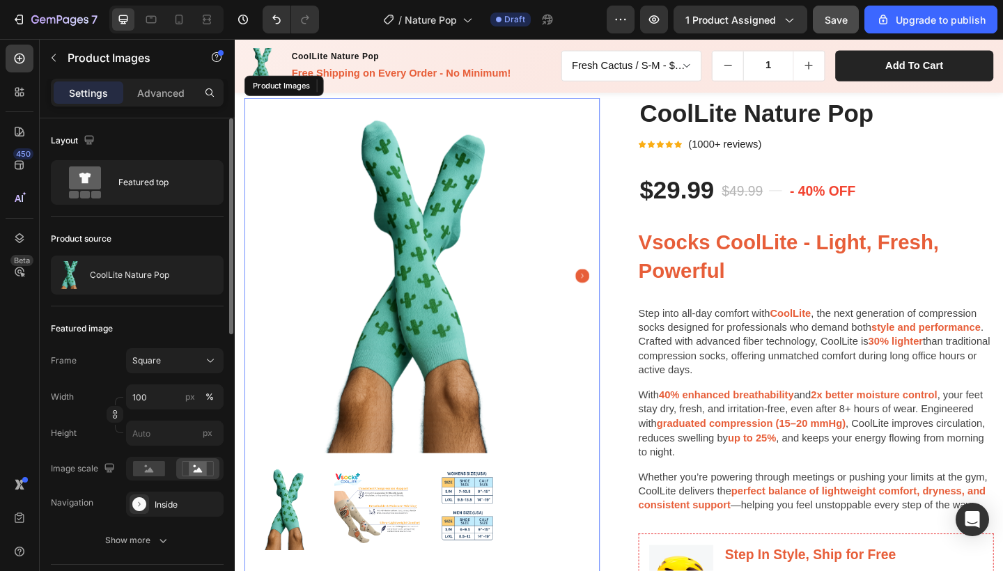
click at [612, 293] on icon "Carousel Next Arrow" at bounding box center [612, 297] width 15 height 15
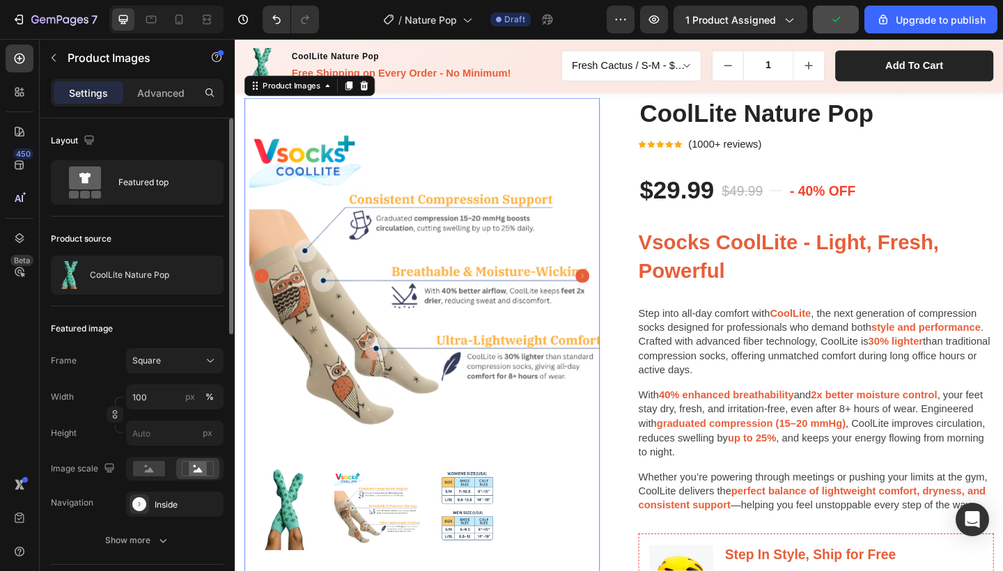
click at [263, 297] on icon "Carousel Back Arrow" at bounding box center [263, 297] width 15 height 15
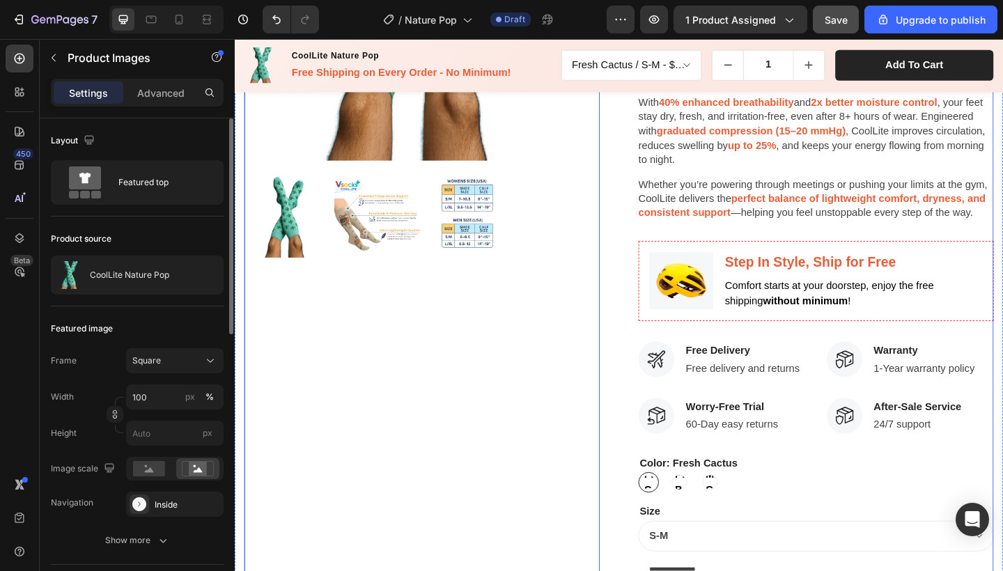
scroll to position [351, 0]
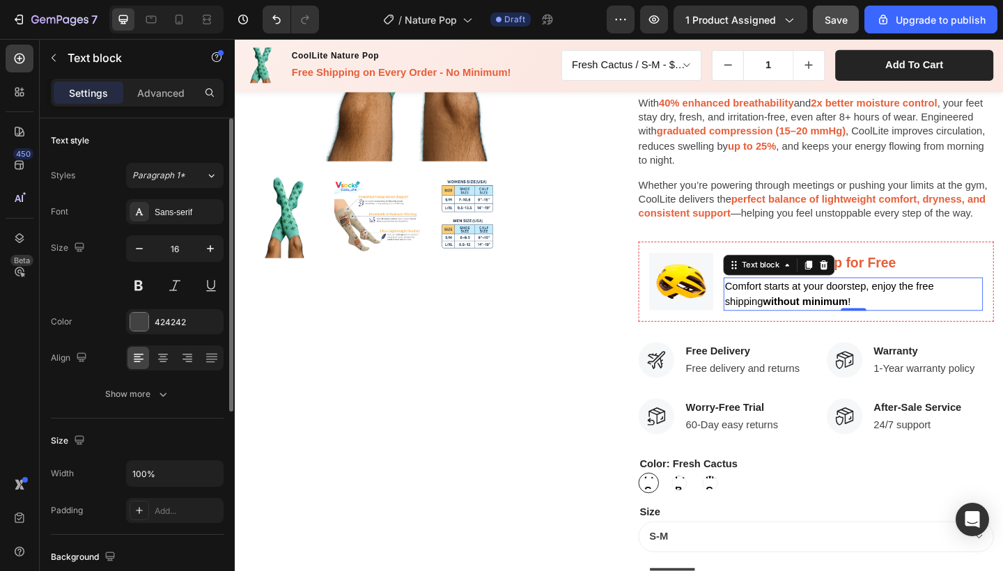
click at [858, 320] on p "Comfort starts at your doorstep, enjoy the free shipping without minimum !" at bounding box center [907, 316] width 279 height 33
click at [904, 320] on p "Comfort starts at your doorstep, enjoy the free shipping without minimum and 30" at bounding box center [907, 316] width 279 height 33
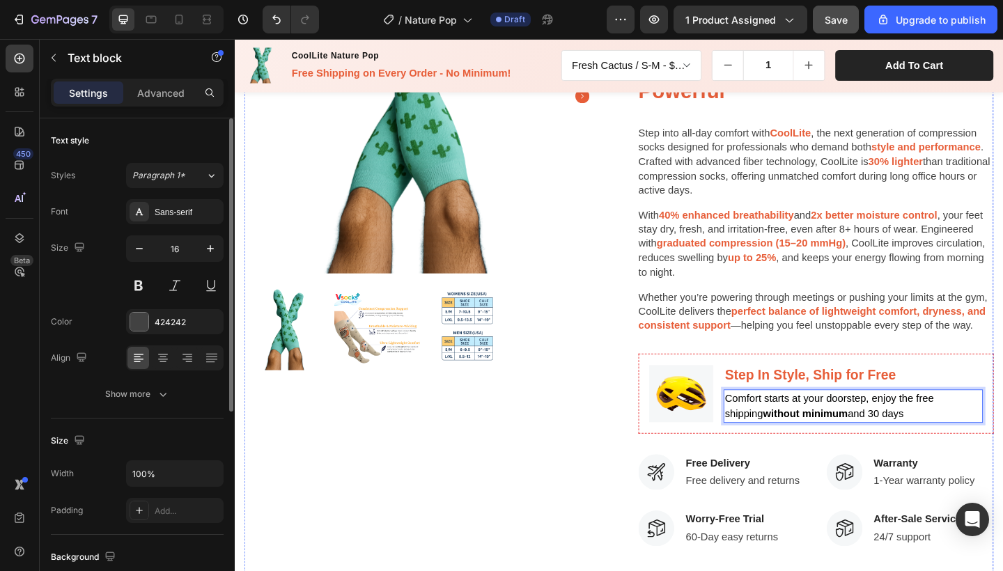
scroll to position [193, 0]
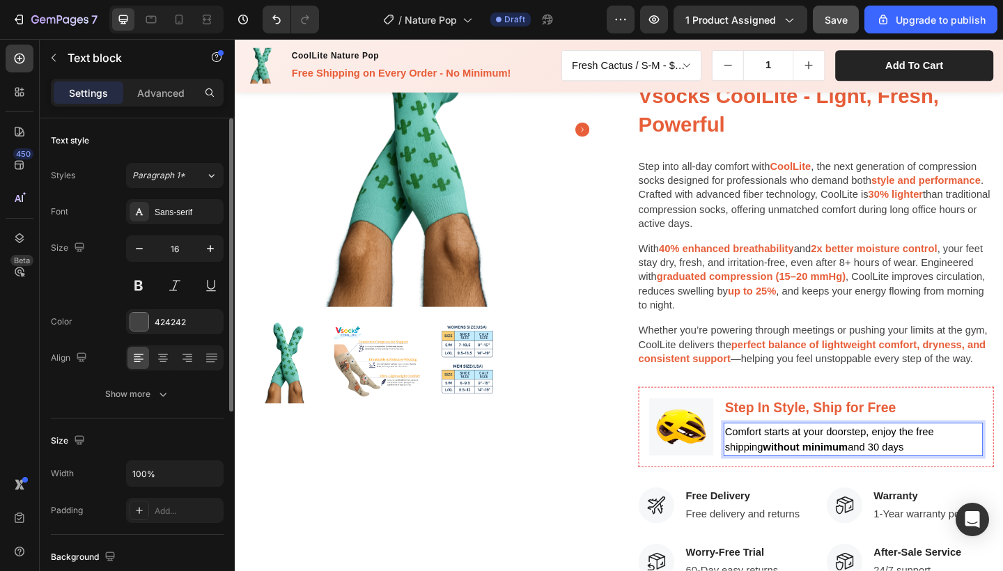
click at [939, 474] on p "Comfort starts at your doorstep, enjoy the free shipping without minimum and 30…" at bounding box center [907, 474] width 279 height 33
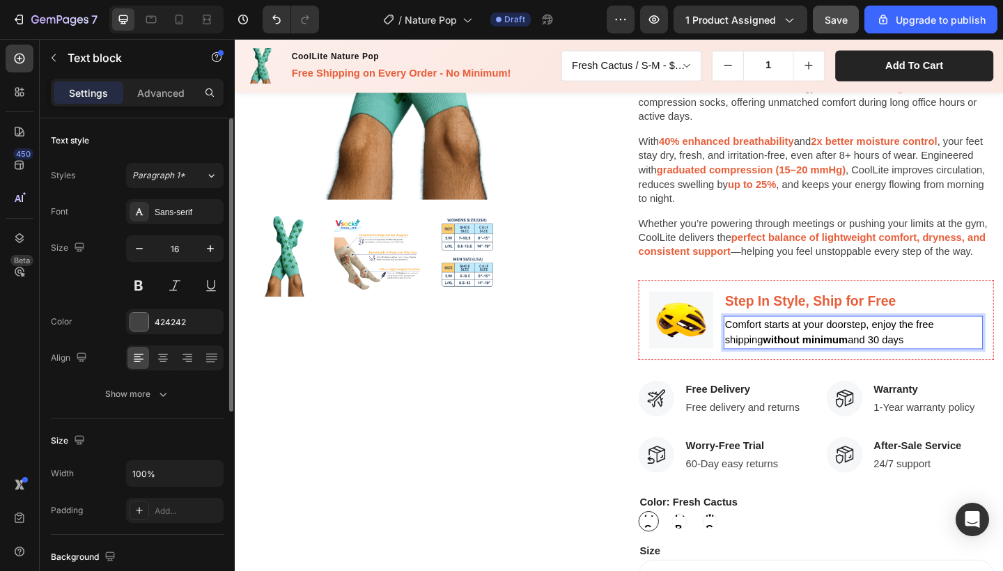
scroll to position [309, 0]
drag, startPoint x: 882, startPoint y: 364, endPoint x: 983, endPoint y: 366, distance: 101.0
click at [983, 366] on span "Comfort starts at your doorstep, enjoy the free shipping without minimum and 30…" at bounding box center [899, 359] width 262 height 29
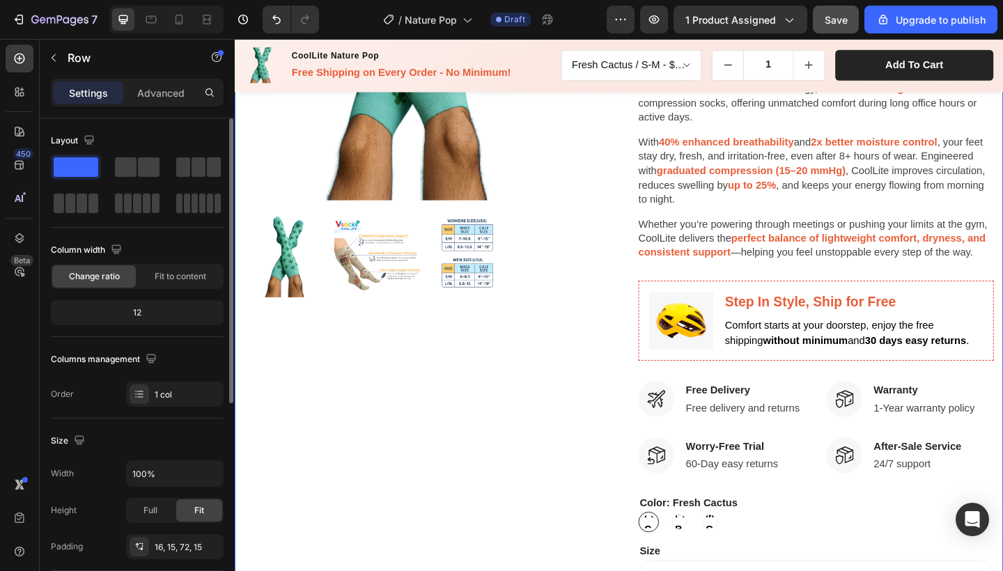
click at [1002, 412] on div "Product Images CoolLite Nature Pop (P) Title Icon Icon Icon Icon Icon Icon List…" at bounding box center [653, 348] width 836 height 1062
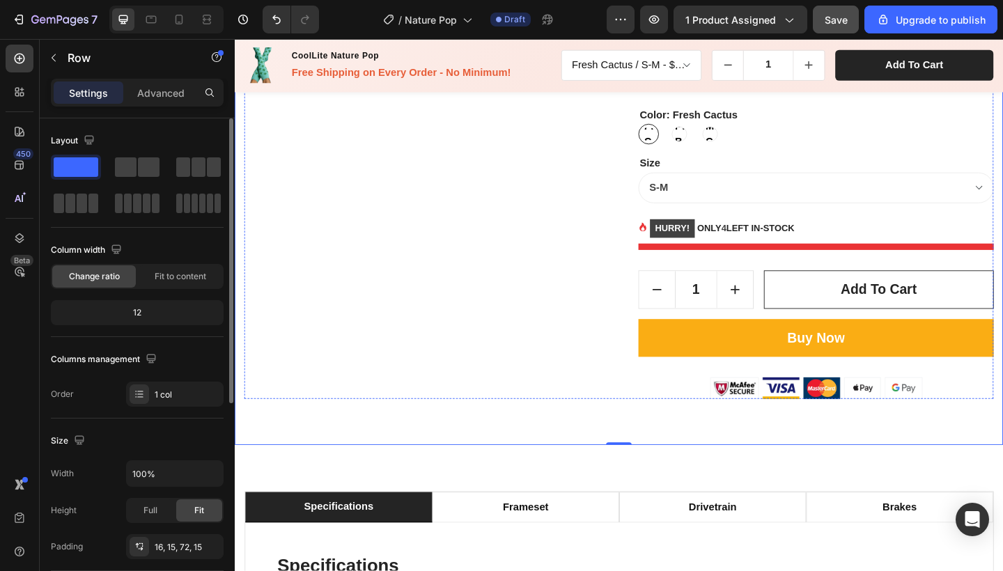
scroll to position [734, 0]
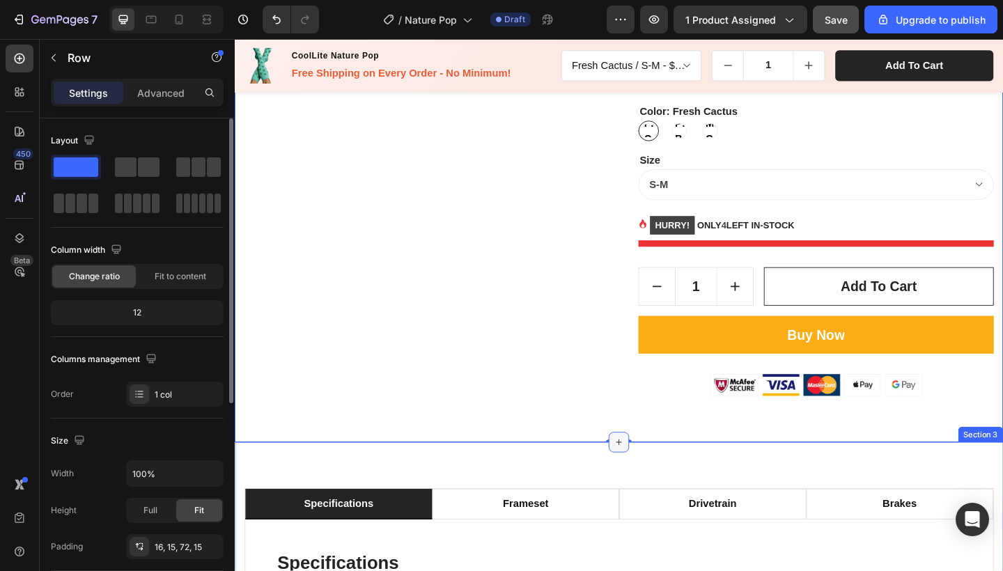
click at [651, 474] on icon at bounding box center [652, 477] width 11 height 11
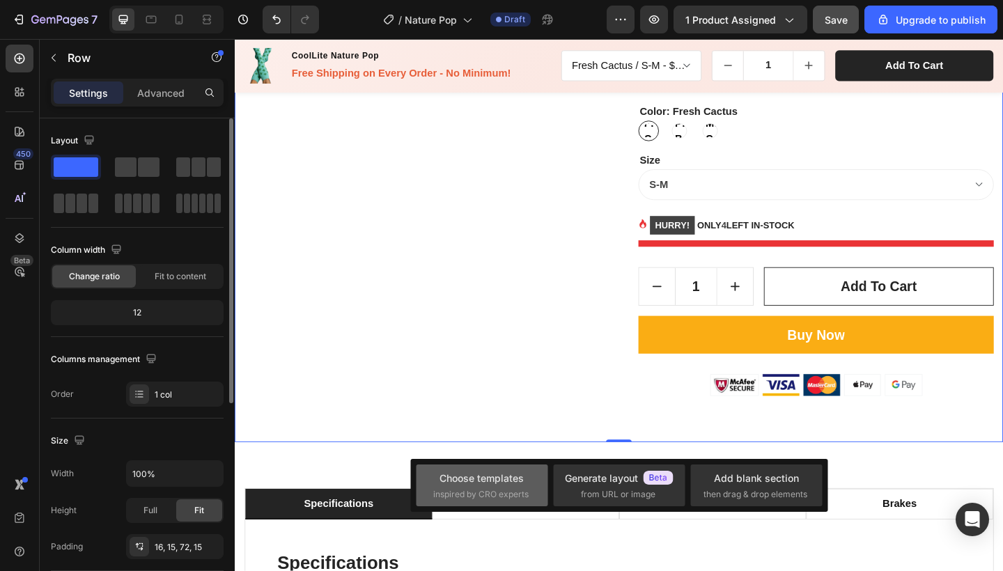
click at [517, 487] on div "Choose templates inspired by CRO experts" at bounding box center [482, 486] width 98 height 30
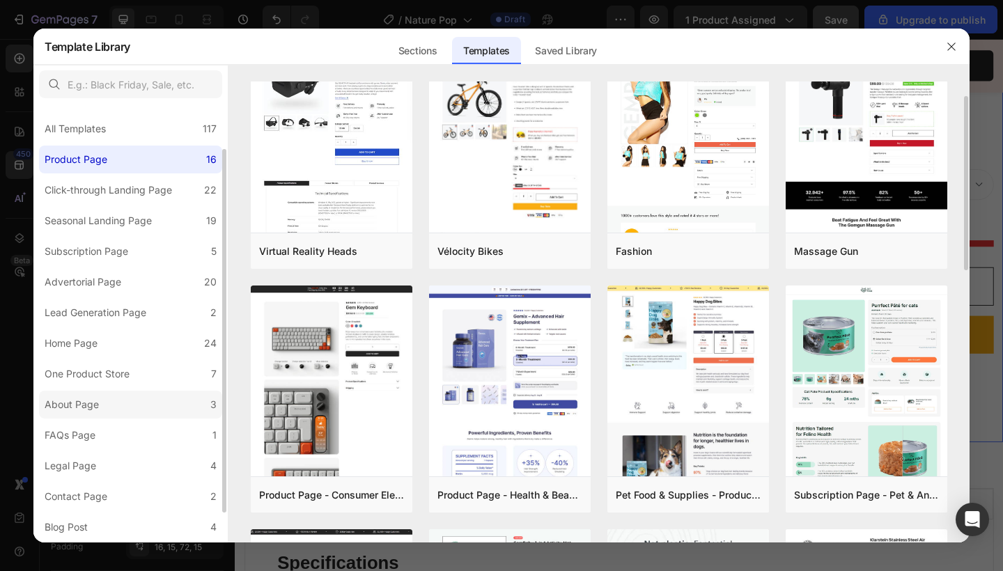
scroll to position [91, 0]
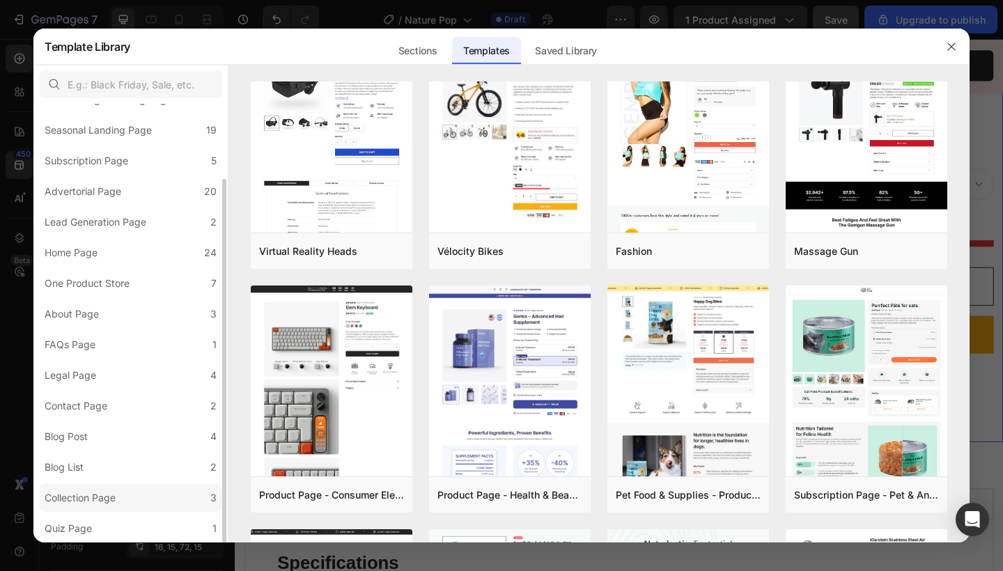
click at [125, 503] on label "Collection Page 3" at bounding box center [130, 498] width 183 height 28
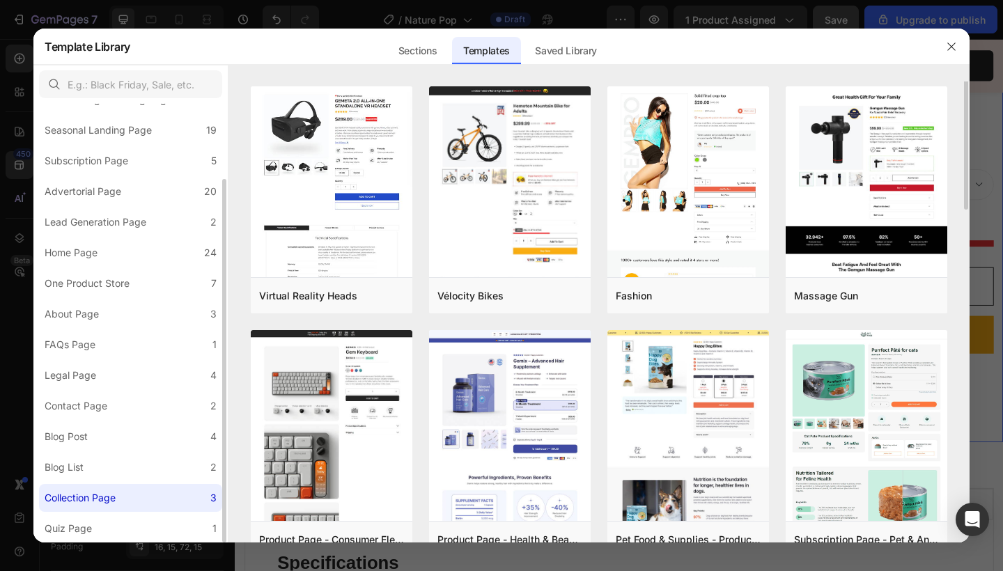
scroll to position [0, 0]
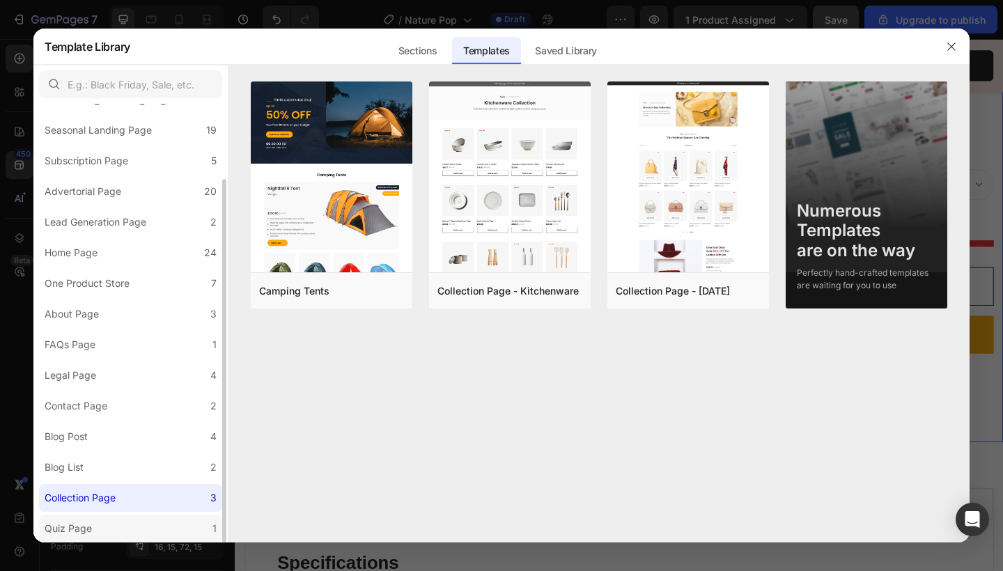
click at [123, 533] on label "Quiz Page 1" at bounding box center [130, 529] width 183 height 28
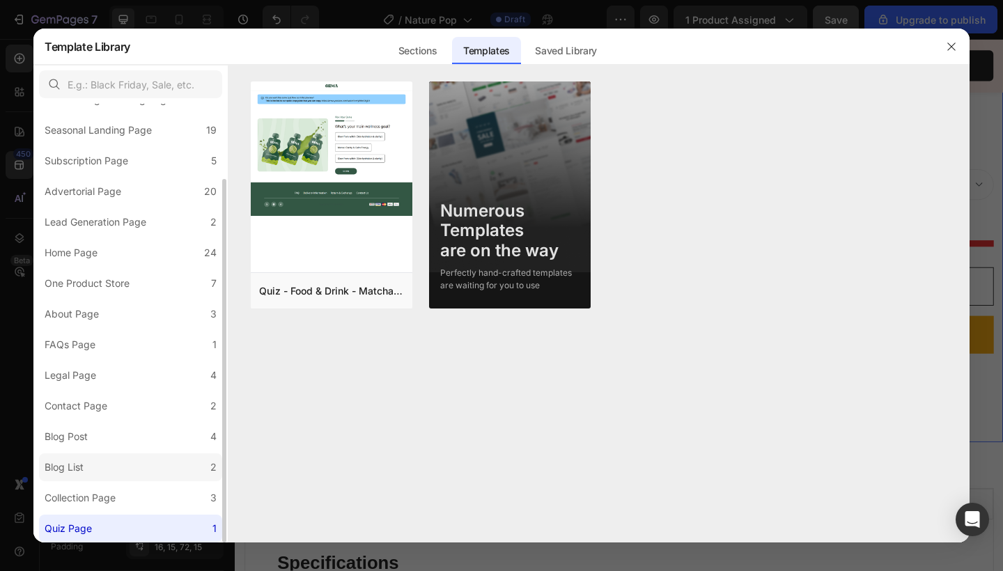
click at [126, 472] on label "Blog List 2" at bounding box center [130, 468] width 183 height 28
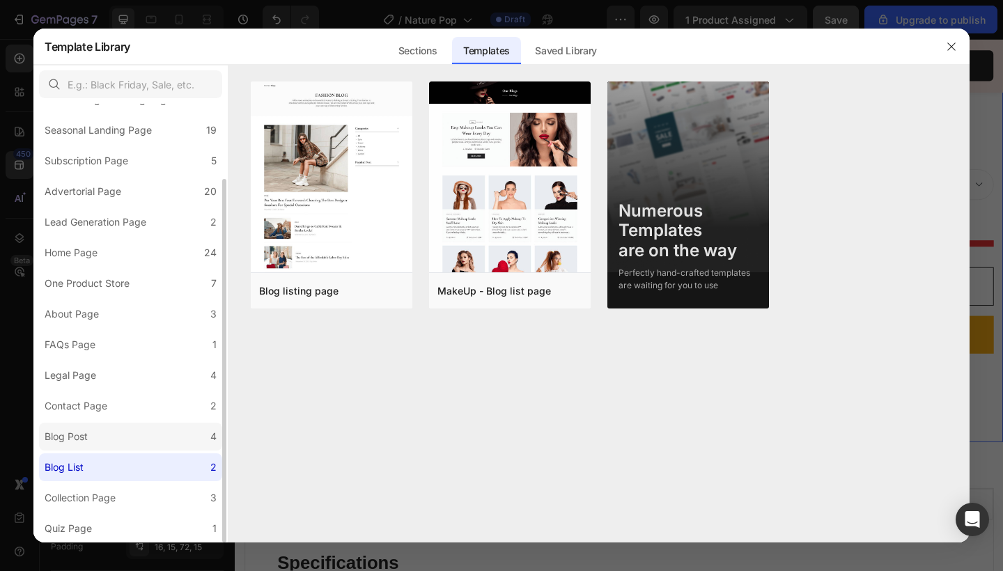
click at [132, 426] on label "Blog Post 4" at bounding box center [130, 437] width 183 height 28
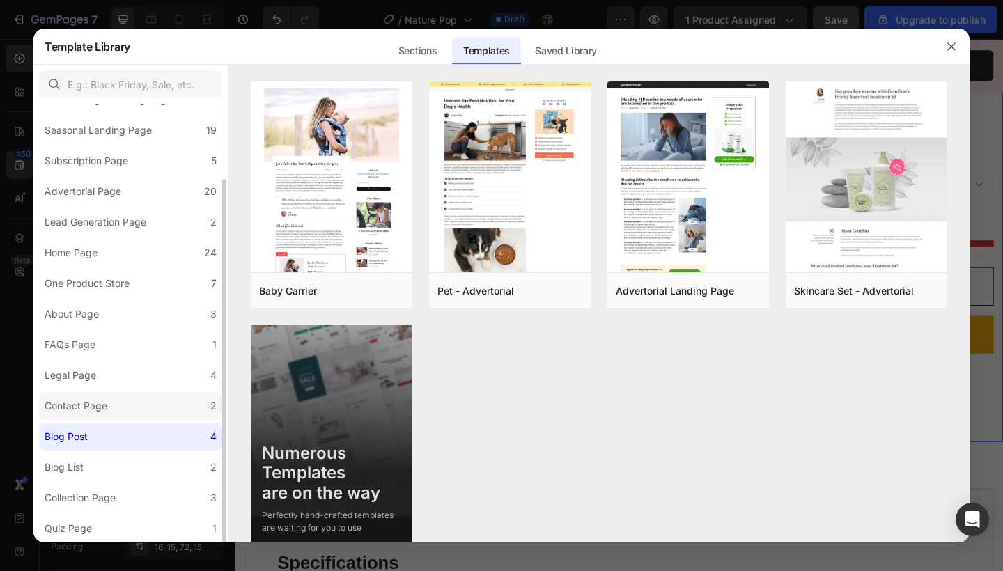
click at [123, 399] on label "Contact Page 2" at bounding box center [130, 406] width 183 height 28
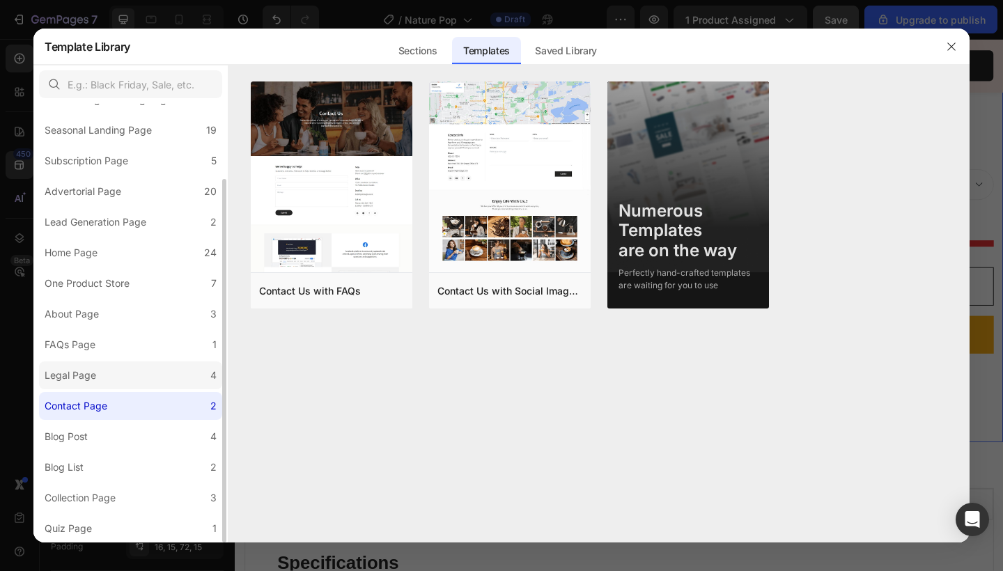
click at [112, 364] on label "Legal Page 4" at bounding box center [130, 376] width 183 height 28
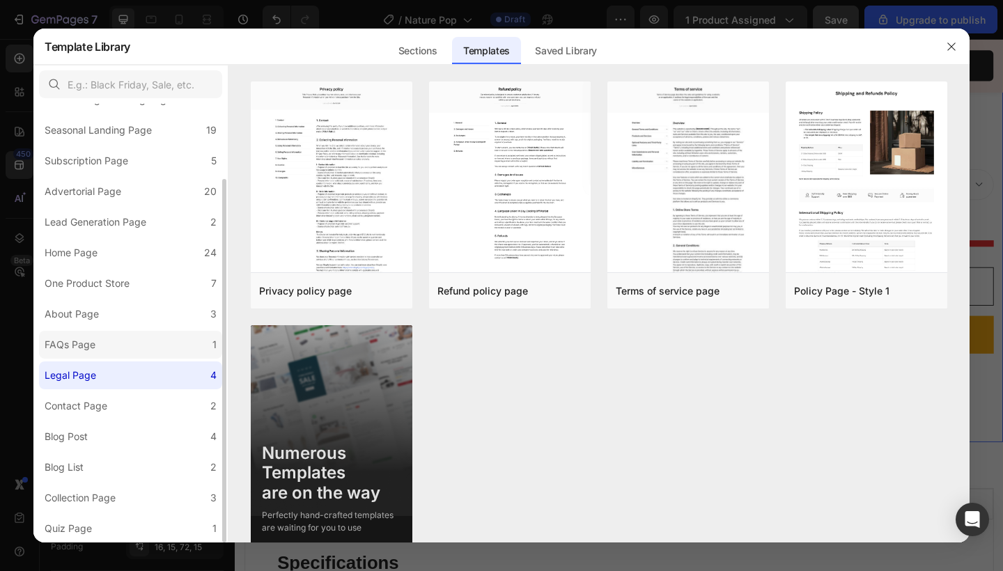
click at [108, 346] on label "FAQs Page 1" at bounding box center [130, 345] width 183 height 28
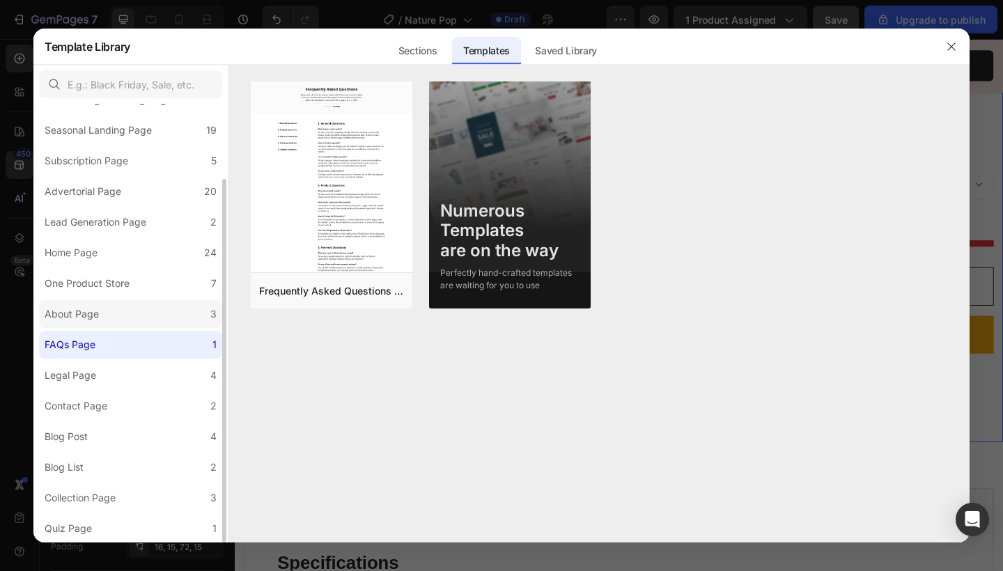
click at [113, 321] on label "About Page 3" at bounding box center [130, 314] width 183 height 28
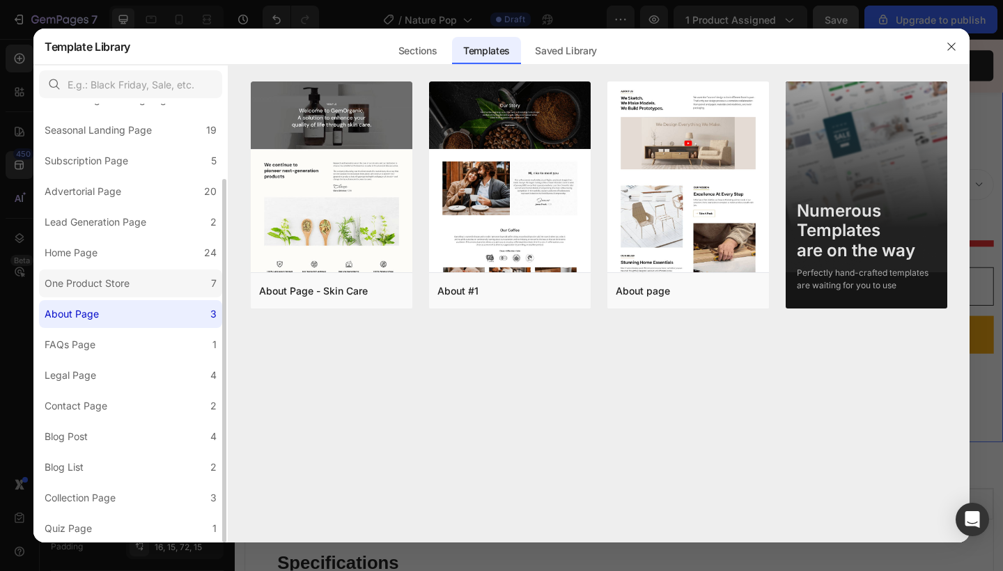
click at [108, 296] on label "One Product Store 7" at bounding box center [130, 284] width 183 height 28
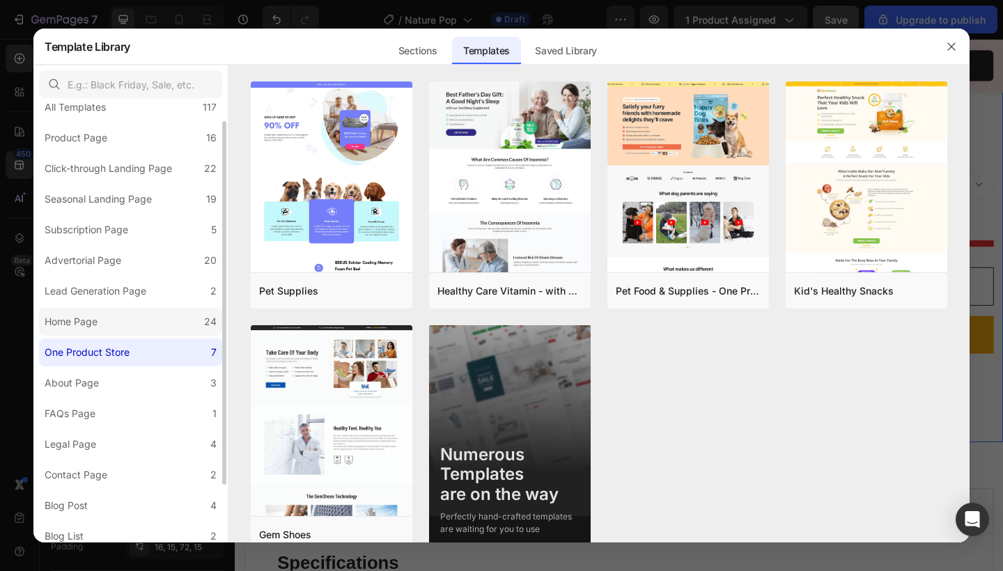
click at [106, 313] on label "Home Page 24" at bounding box center [130, 322] width 183 height 28
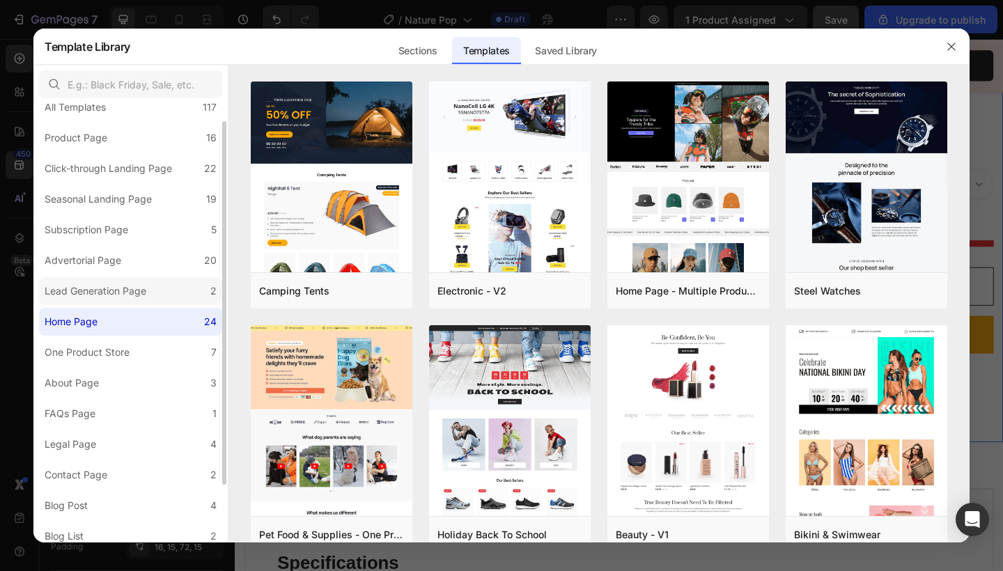
click at [105, 291] on div "Lead Generation Page" at bounding box center [96, 291] width 102 height 17
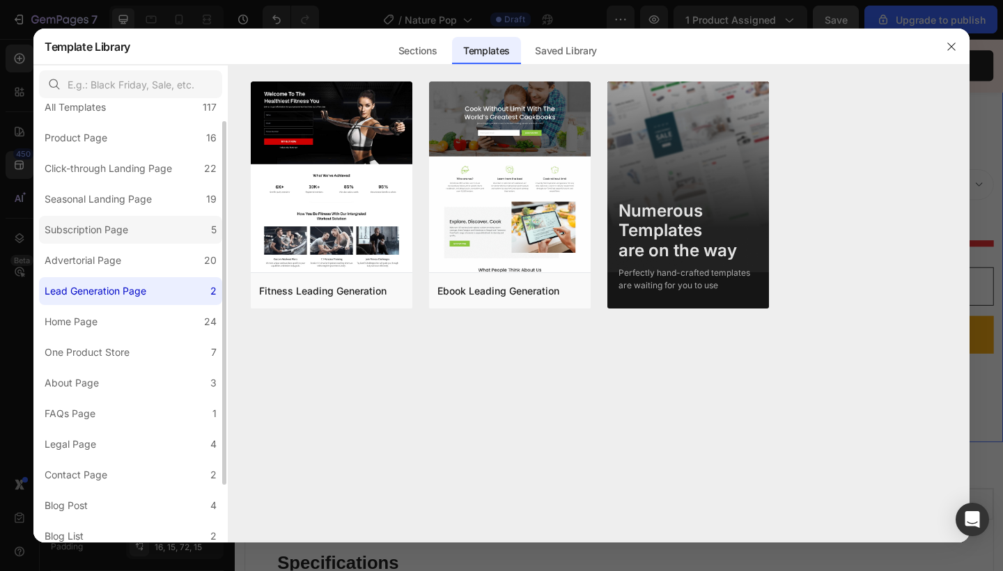
click at [107, 256] on div "Advertorial Page" at bounding box center [83, 260] width 77 height 17
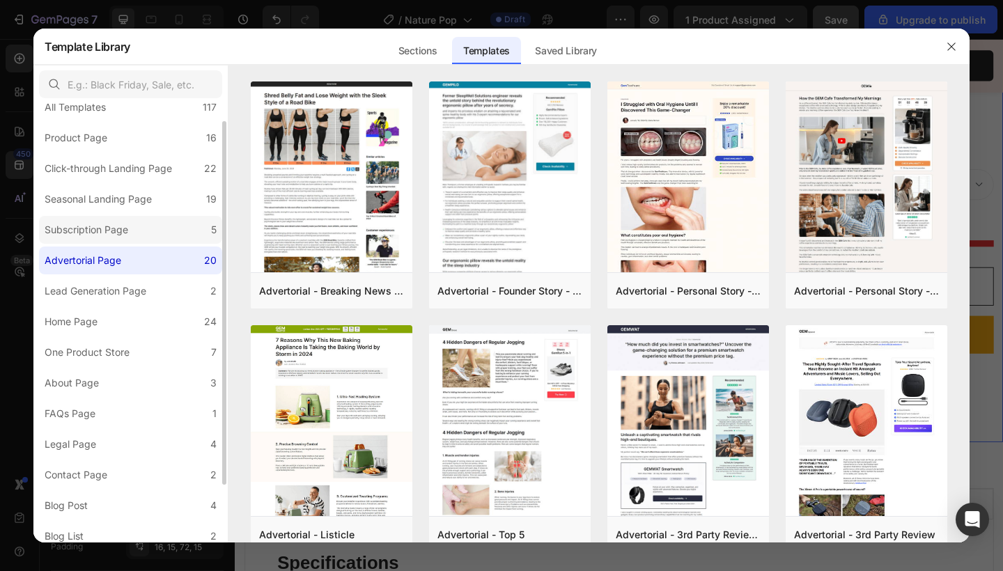
click at [110, 229] on div "Subscription Page" at bounding box center [87, 230] width 84 height 17
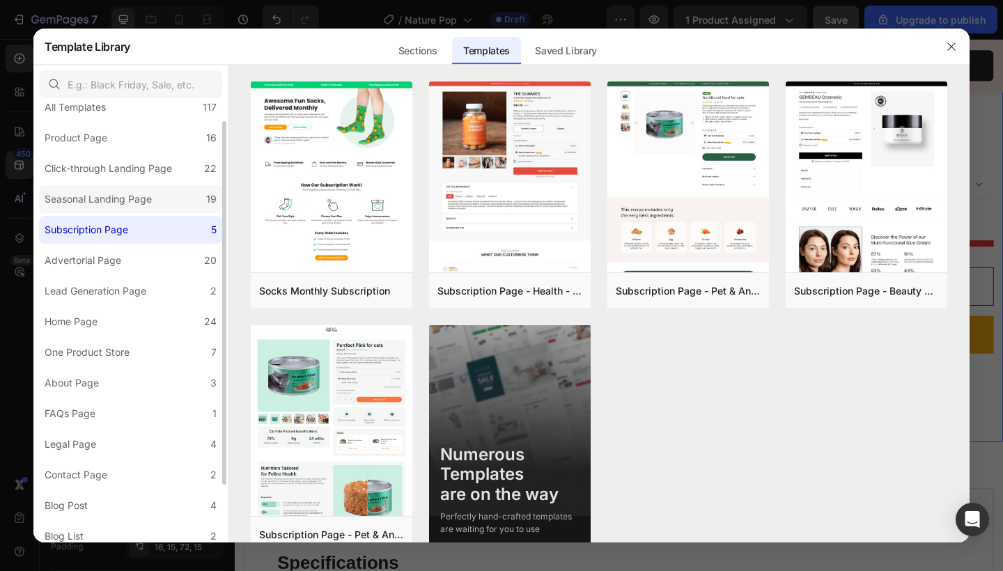
click at [110, 201] on div "Seasonal Landing Page" at bounding box center [98, 199] width 107 height 17
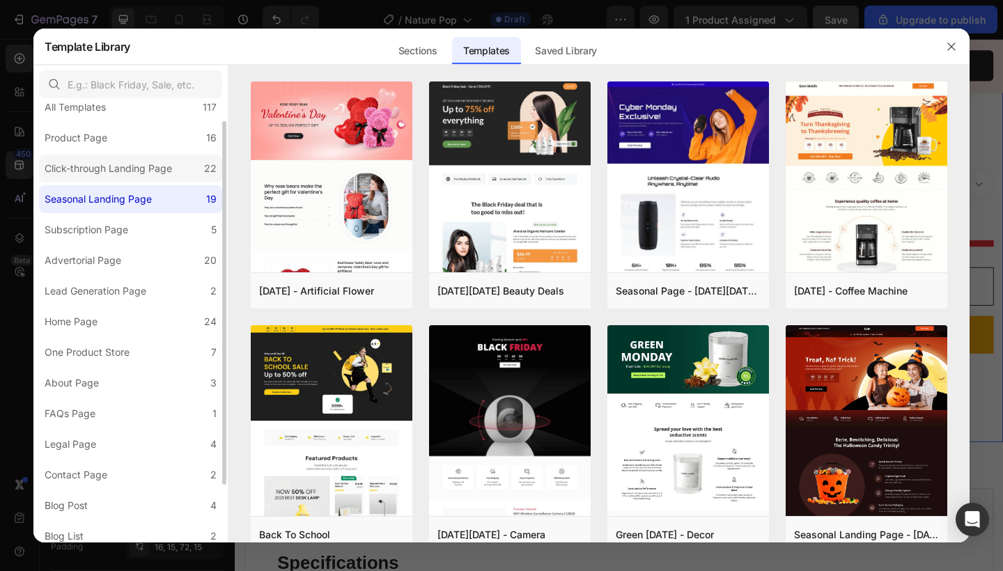
click at [118, 171] on div "Click-through Landing Page" at bounding box center [108, 168] width 127 height 17
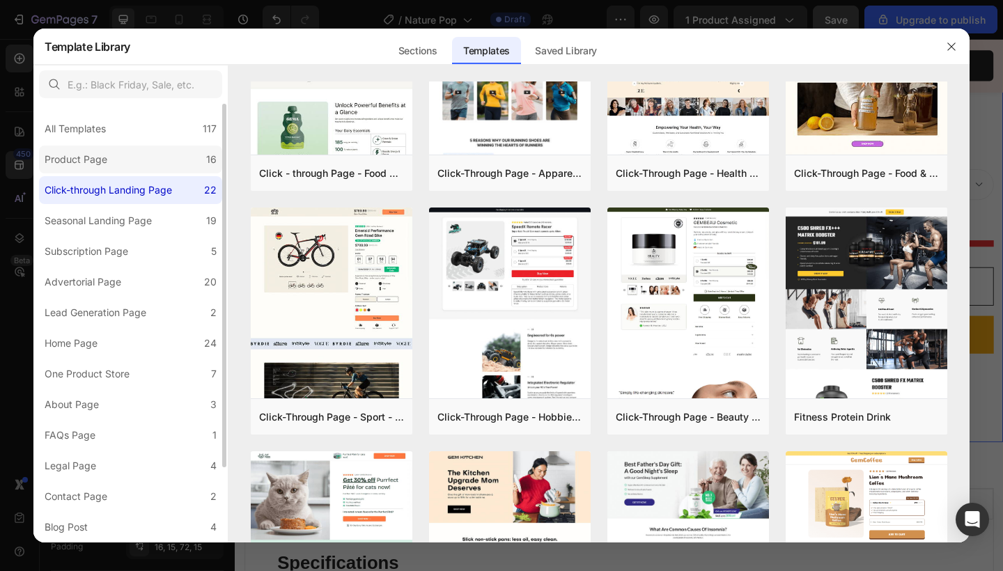
click at [136, 168] on label "Product Page 16" at bounding box center [130, 160] width 183 height 28
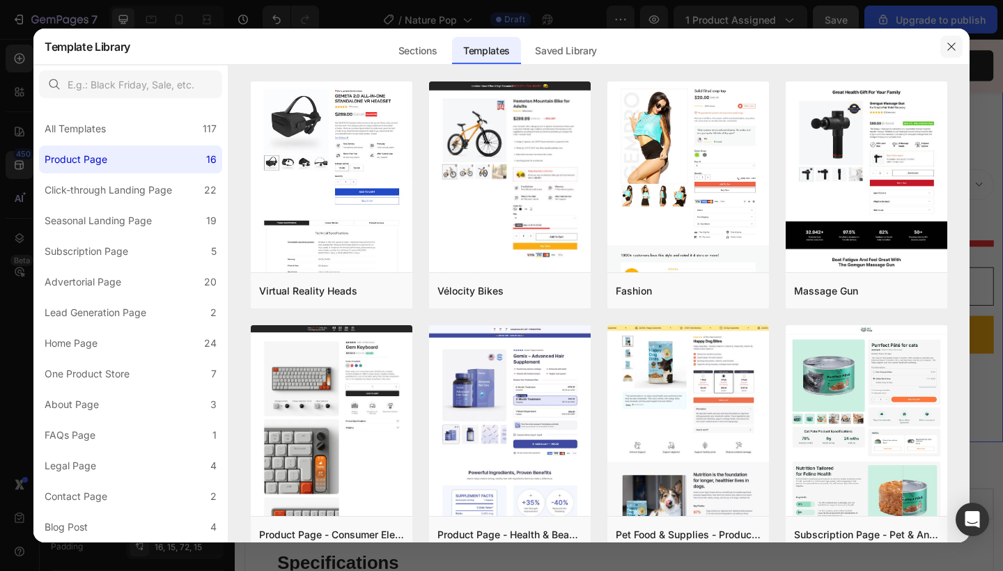
click at [952, 46] on icon "button" at bounding box center [951, 46] width 8 height 8
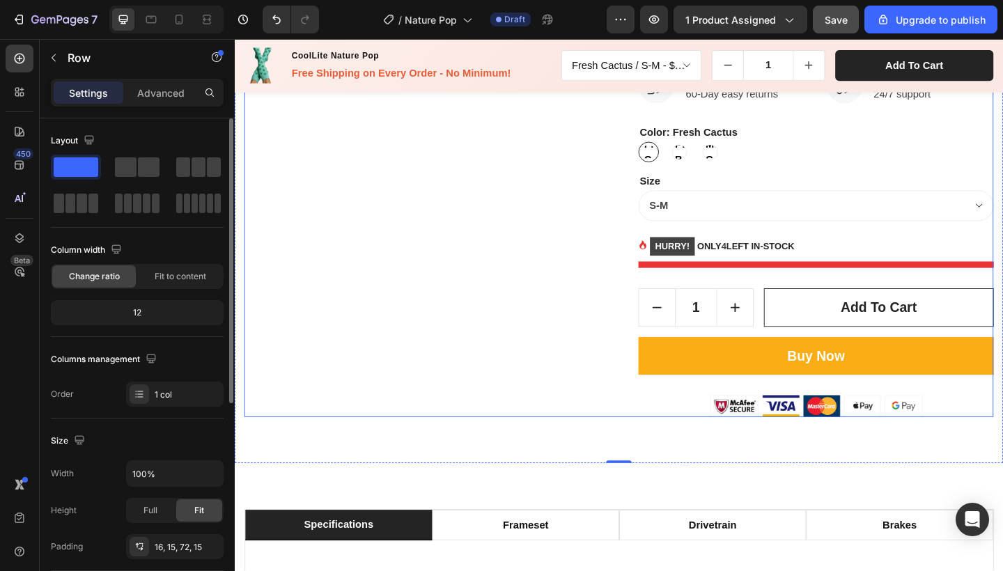
scroll to position [738, 0]
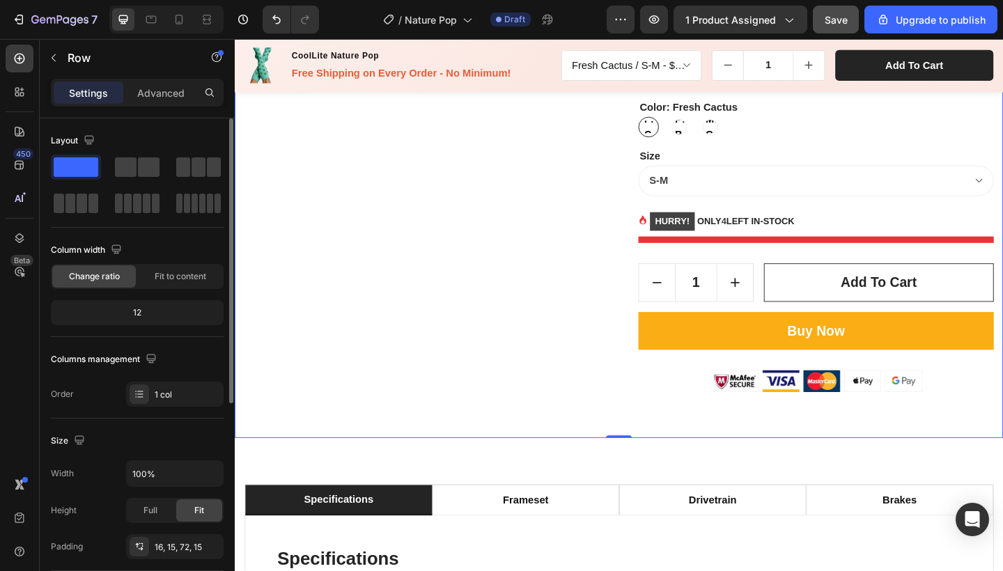
drag, startPoint x: 845, startPoint y: 468, endPoint x: 643, endPoint y: 463, distance: 202.1
click at [646, 468] on div "0" at bounding box center [653, 473] width 14 height 11
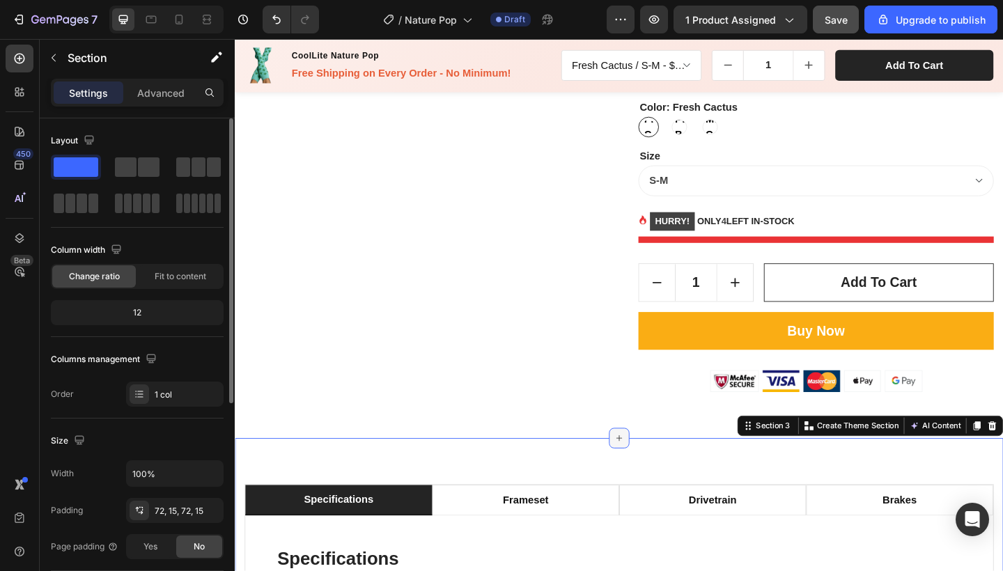
click at [652, 473] on icon at bounding box center [652, 473] width 11 height 11
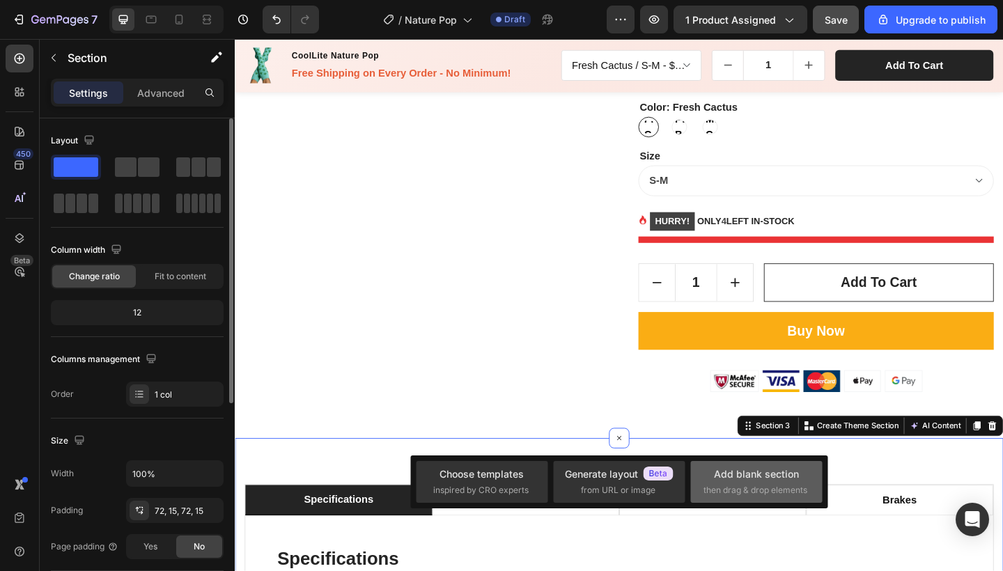
click at [775, 478] on div "Add blank section" at bounding box center [756, 474] width 85 height 15
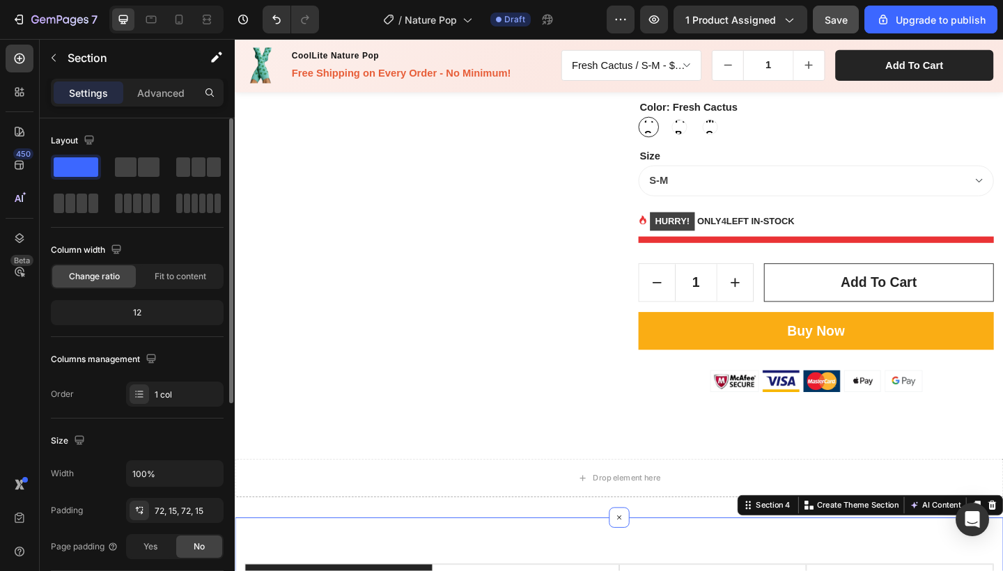
click at [740, 519] on div "Drop element here" at bounding box center [653, 517] width 836 height 42
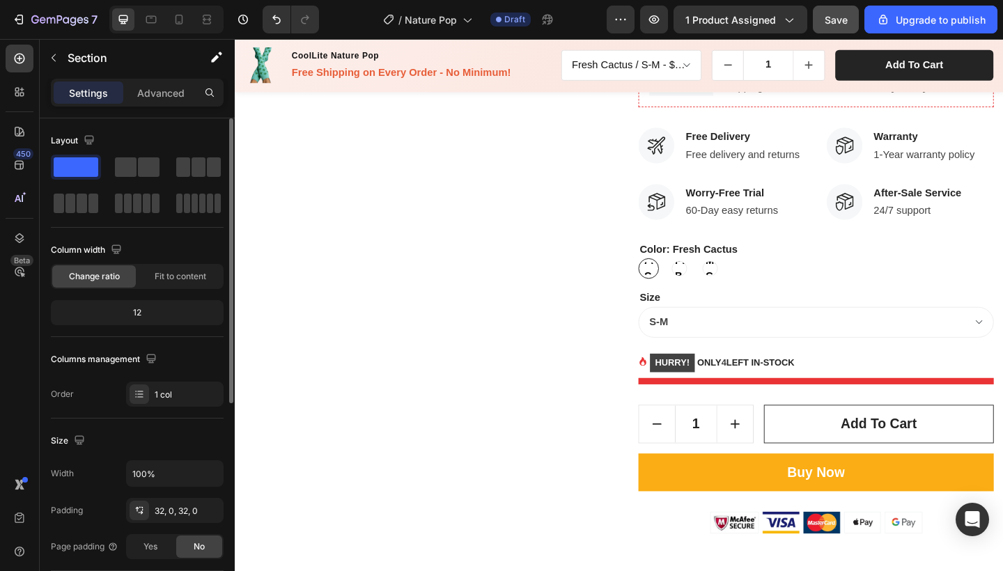
scroll to position [582, 0]
